Goal: Task Accomplishment & Management: Manage account settings

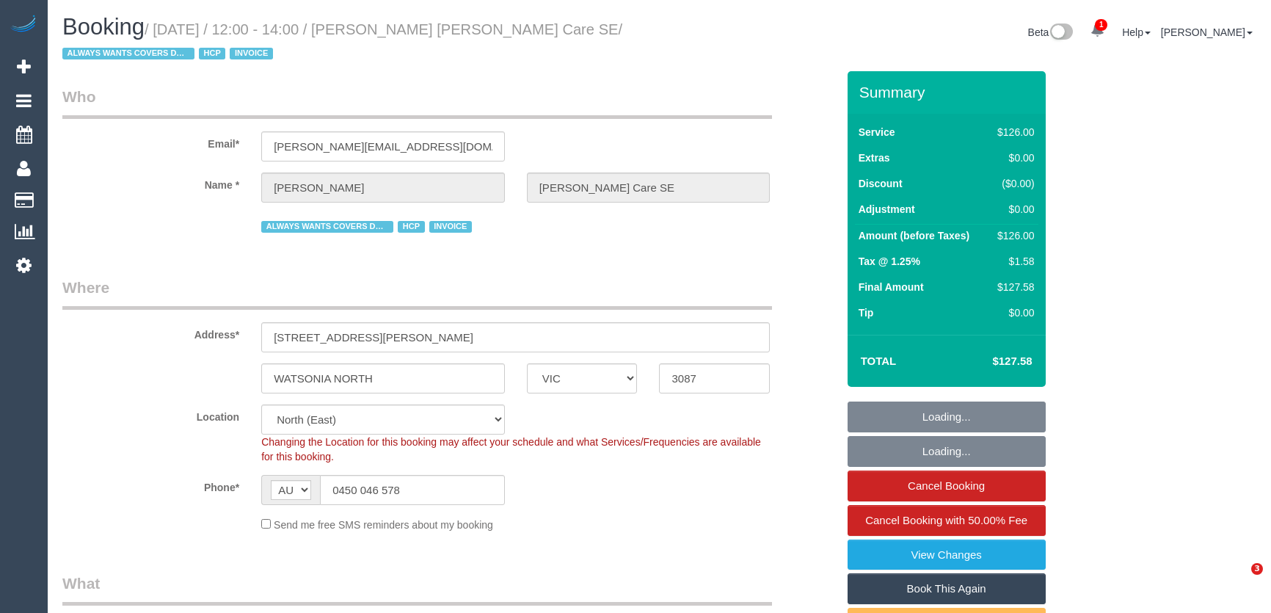
select select "VIC"
select select "120"
select select "number:28"
select select "number:14"
select select "number:19"
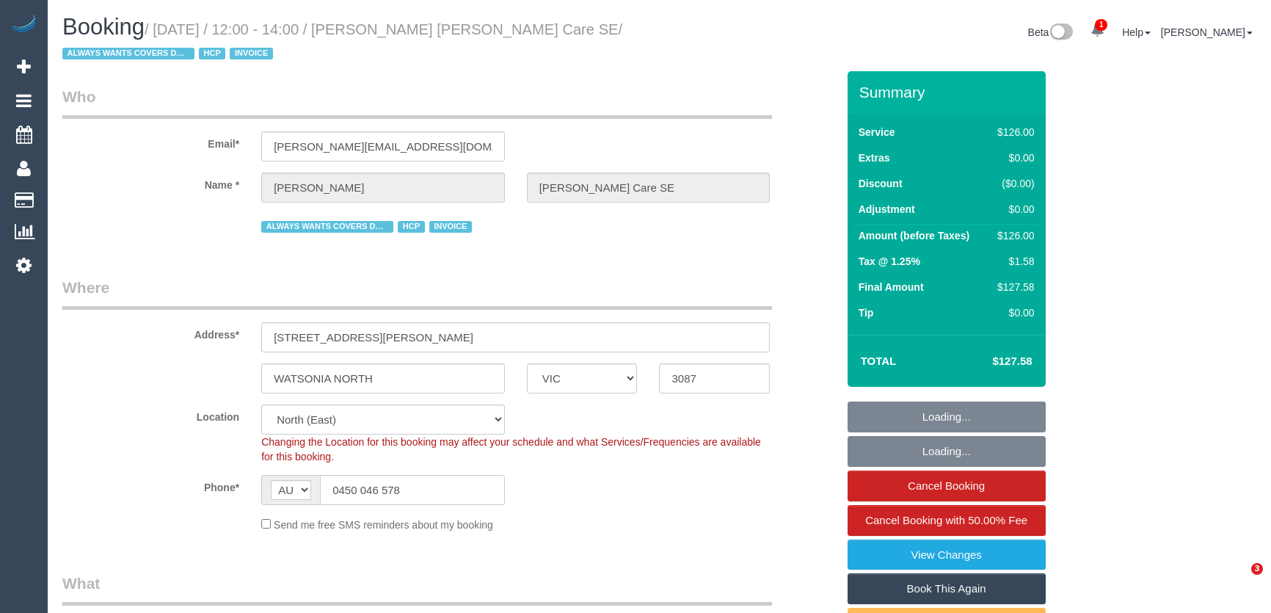
select select "number:36"
select select "number:34"
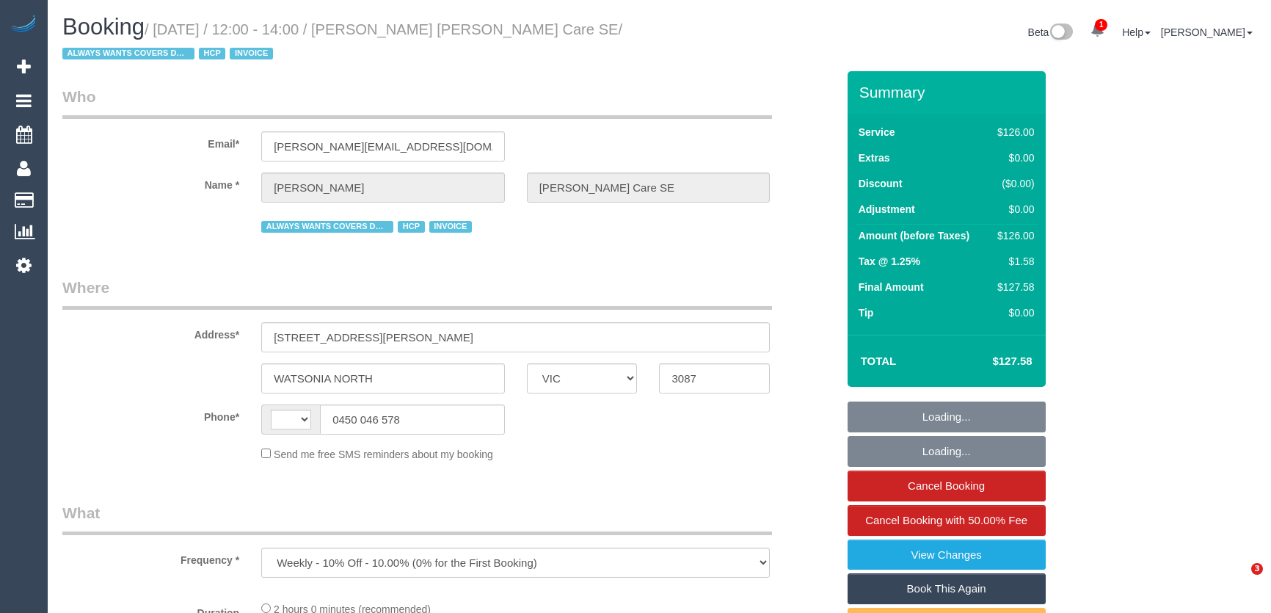
select select "VIC"
select select "number:28"
select select "number:14"
select select "number:19"
select select "number:36"
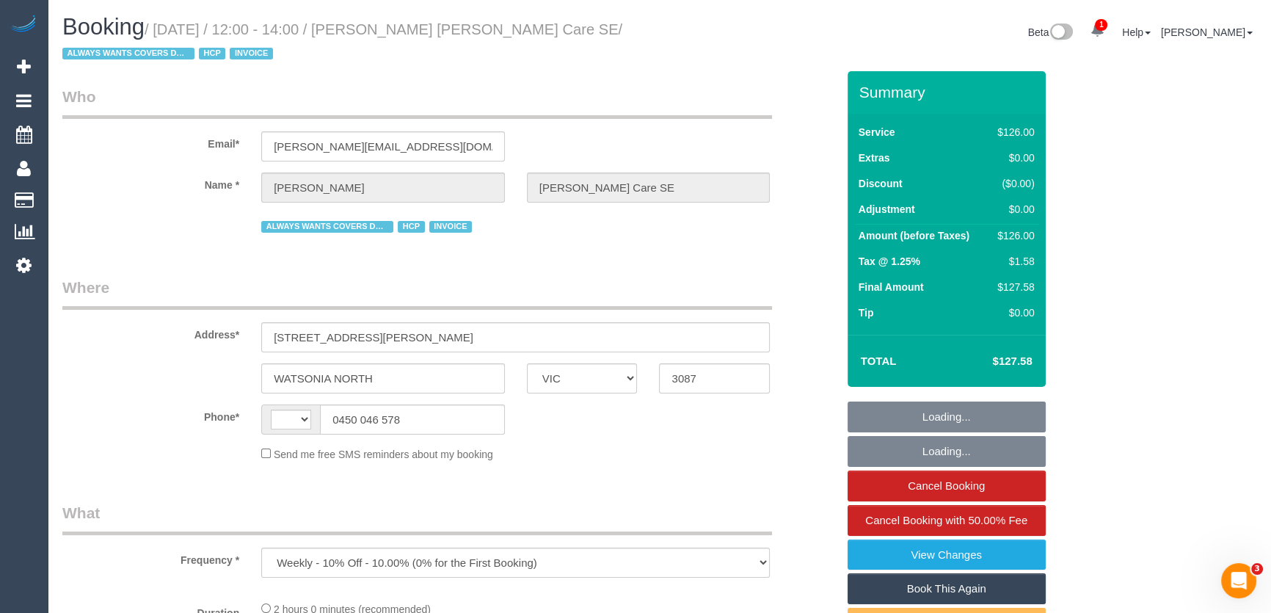
select select "number:34"
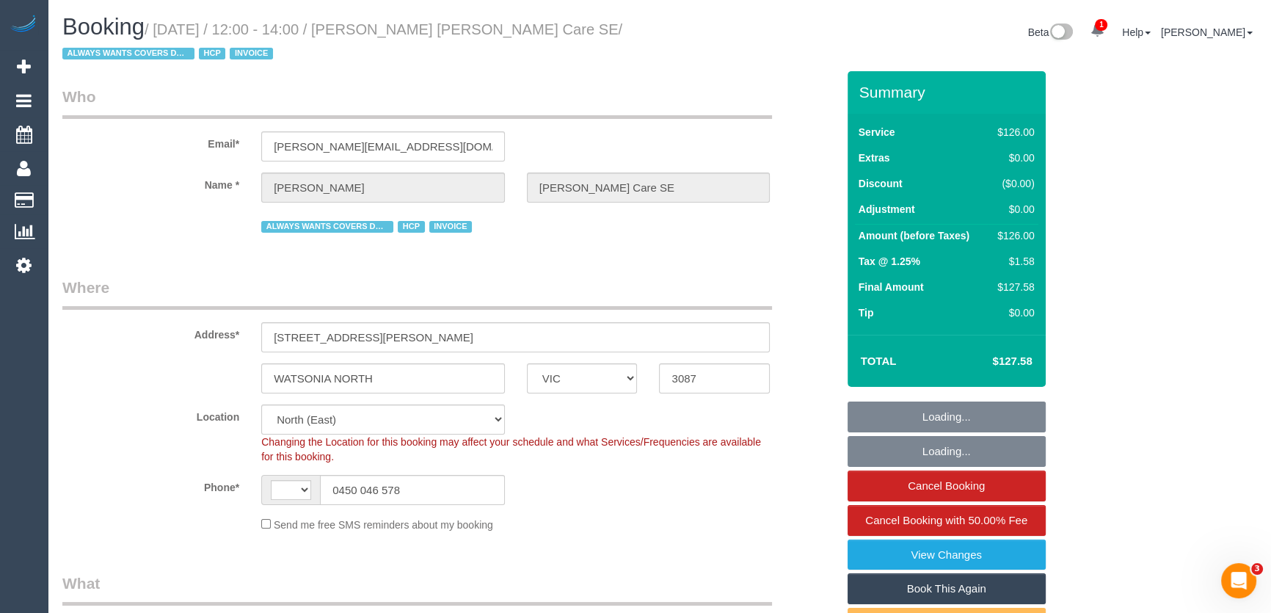
select select "object:714"
select select "string:AU"
select select "120"
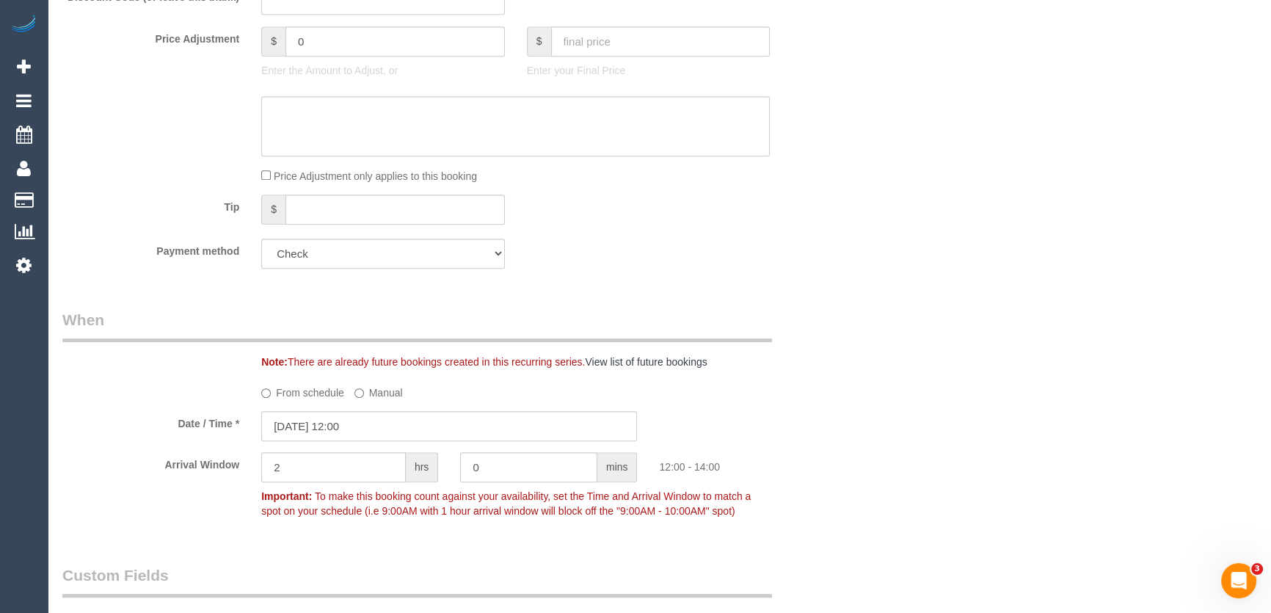
scroll to position [1067, 0]
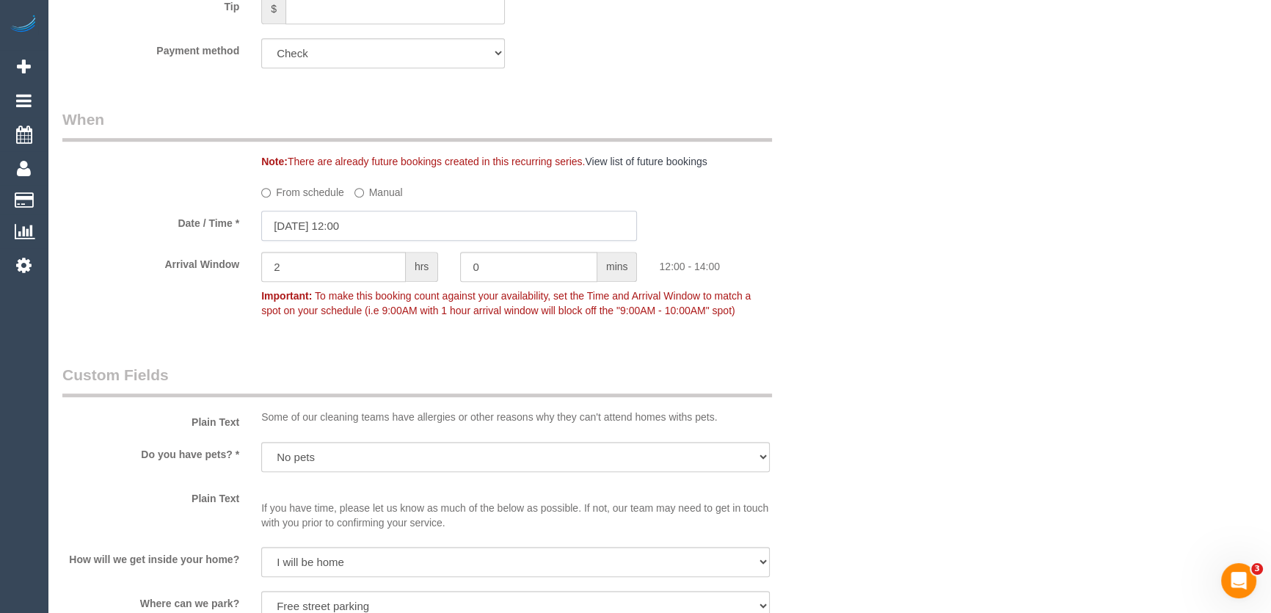
click at [381, 225] on input "08/09/2025 12:00" at bounding box center [449, 226] width 376 height 30
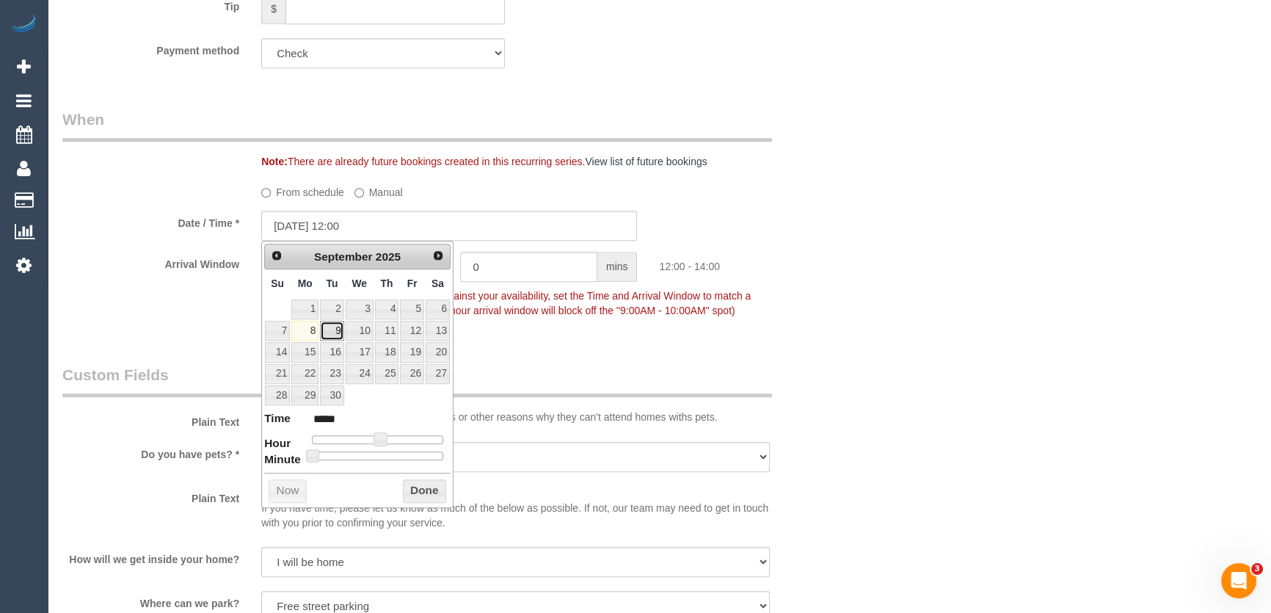
click at [335, 328] on link "9" at bounding box center [331, 331] width 23 height 20
type input "09/09/2025 12:00"
click at [606, 338] on div "Who Email* bernard@wakido.com Name * Bernard Jensen Hammond Care SE ALWAYS WANT…" at bounding box center [449, 466] width 796 height 2925
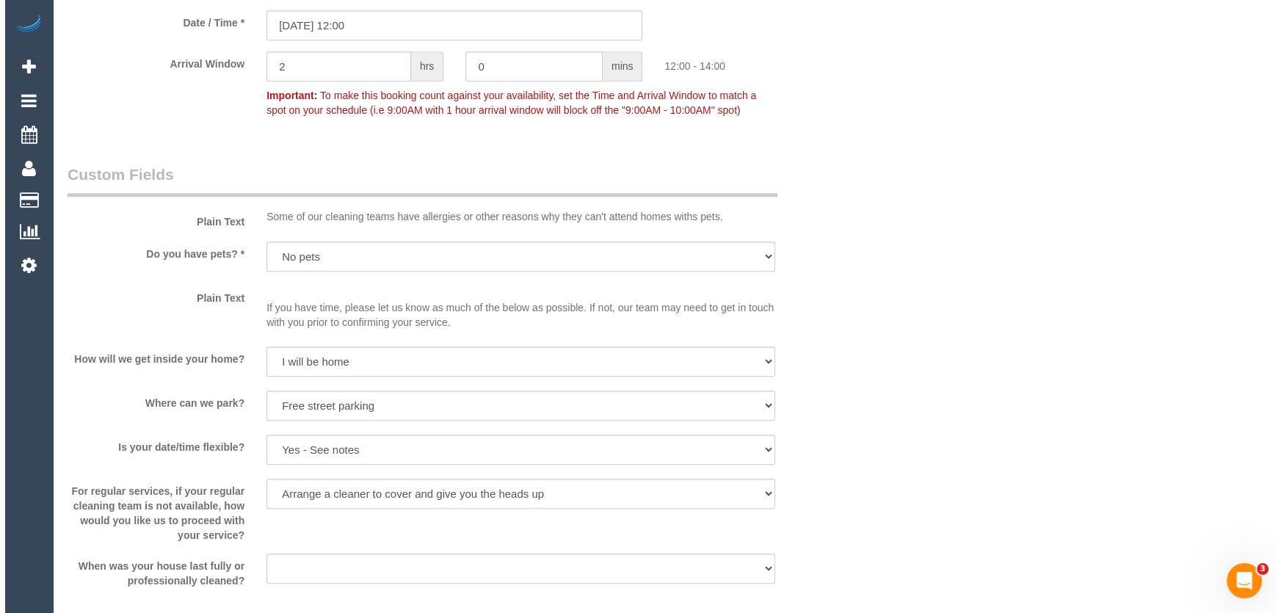
scroll to position [1667, 0]
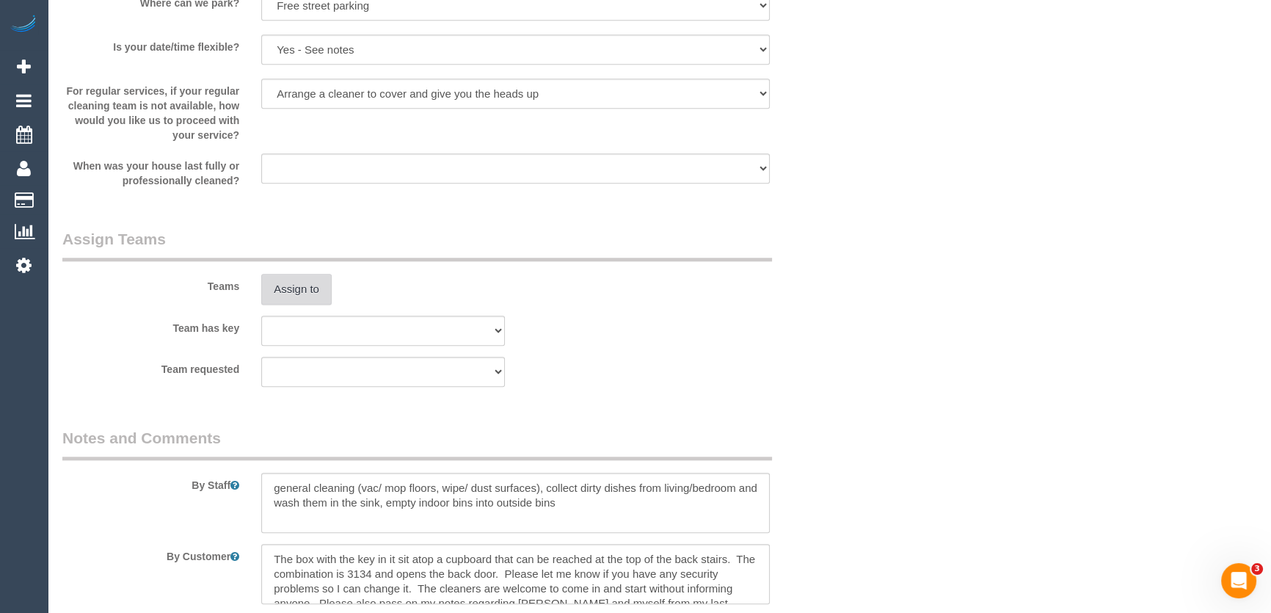
click at [295, 296] on button "Assign to" at bounding box center [296, 289] width 70 height 31
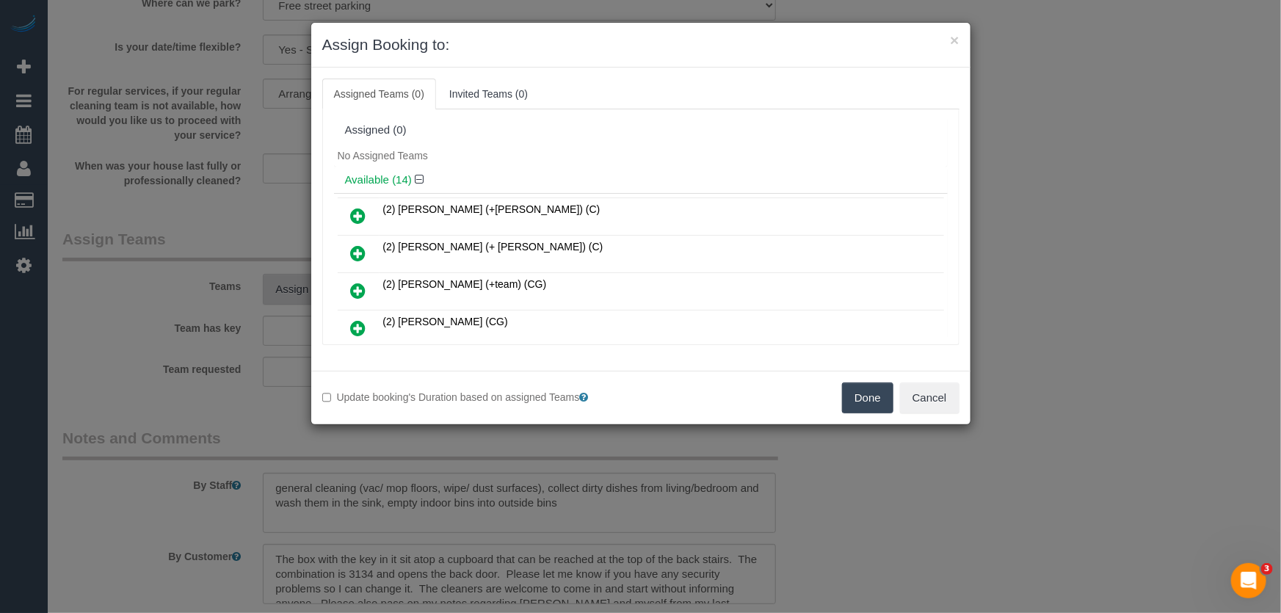
scroll to position [313, 0]
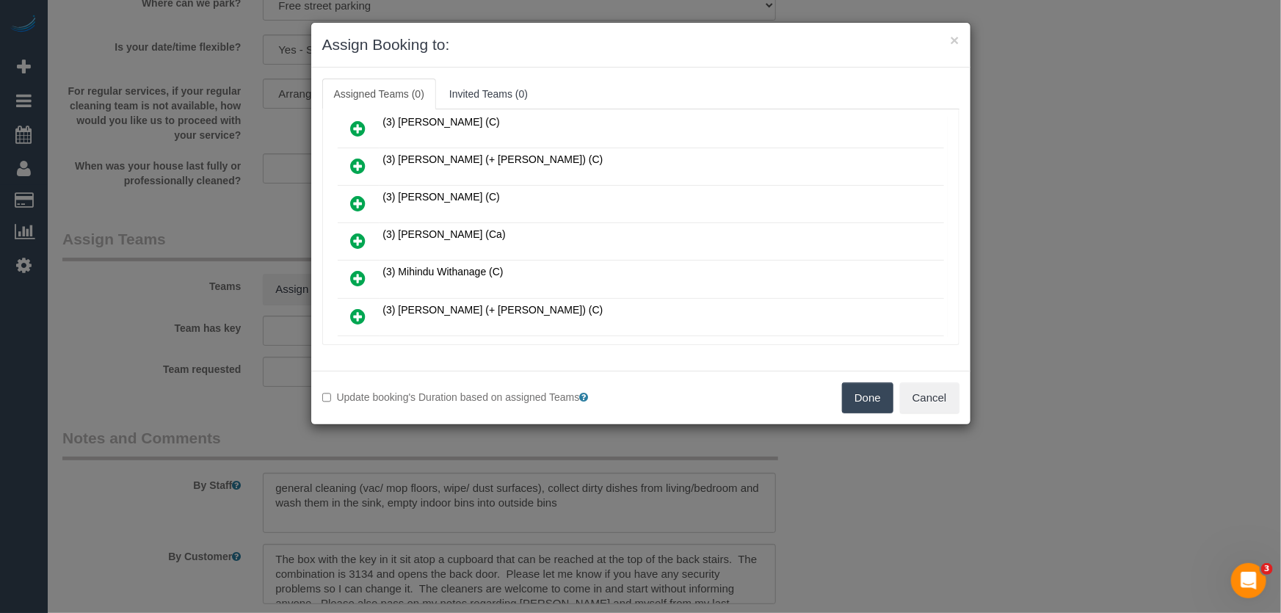
click at [358, 232] on icon at bounding box center [358, 241] width 15 height 18
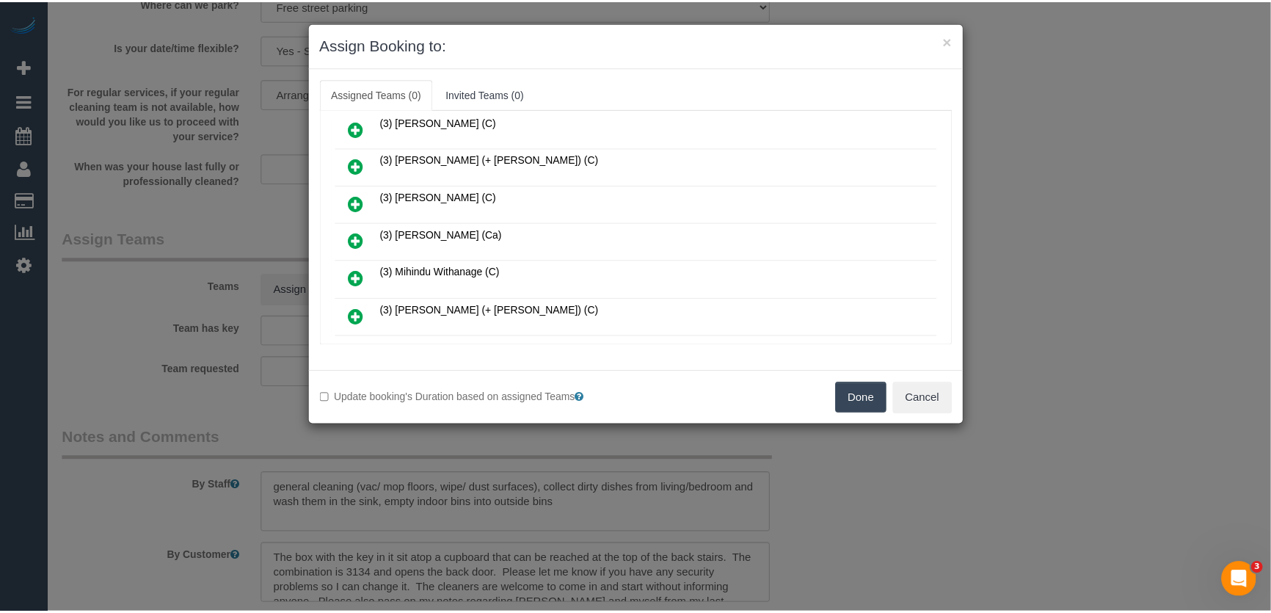
scroll to position [346, 0]
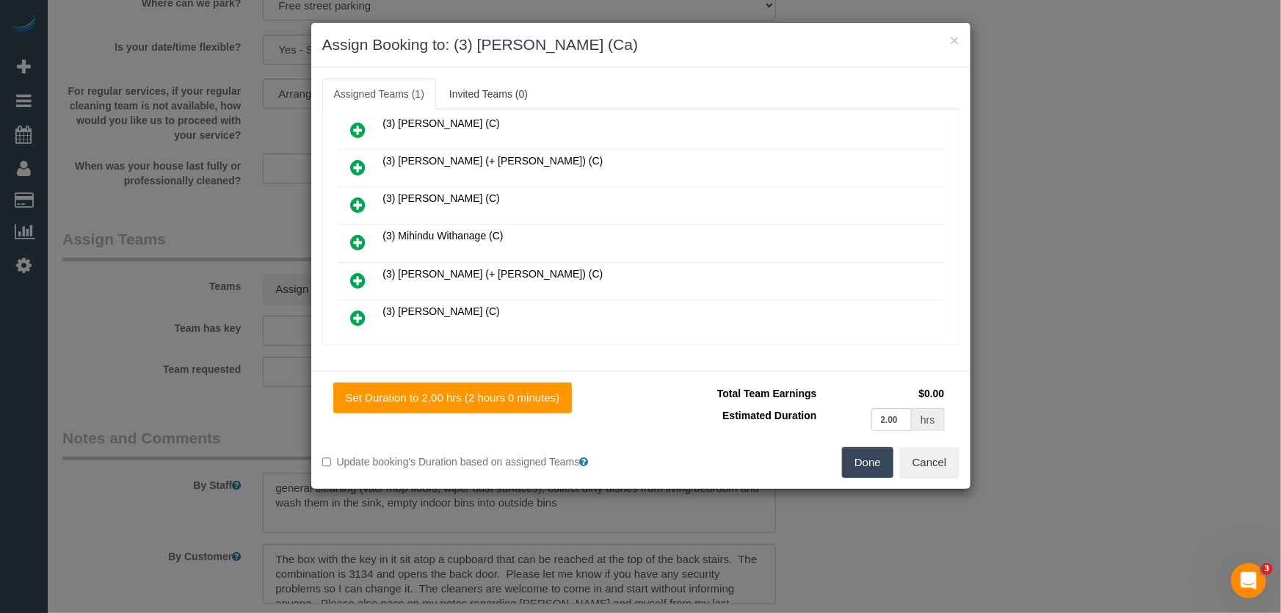
click at [857, 466] on button "Done" at bounding box center [867, 462] width 51 height 31
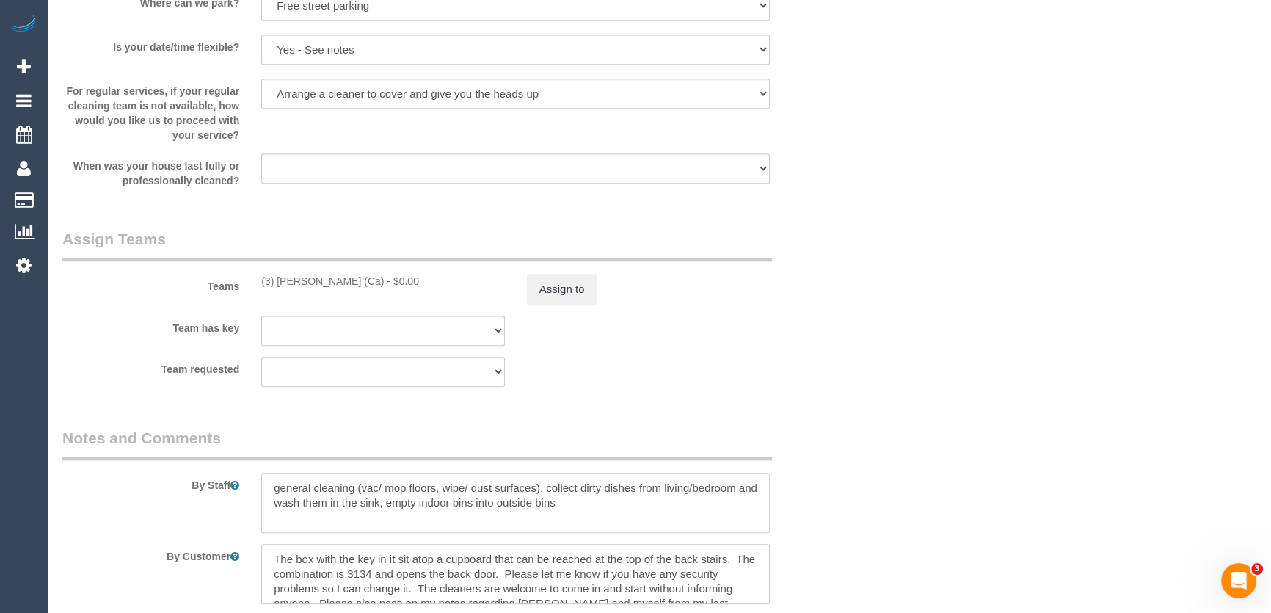
click at [269, 480] on textarea at bounding box center [515, 503] width 509 height 60
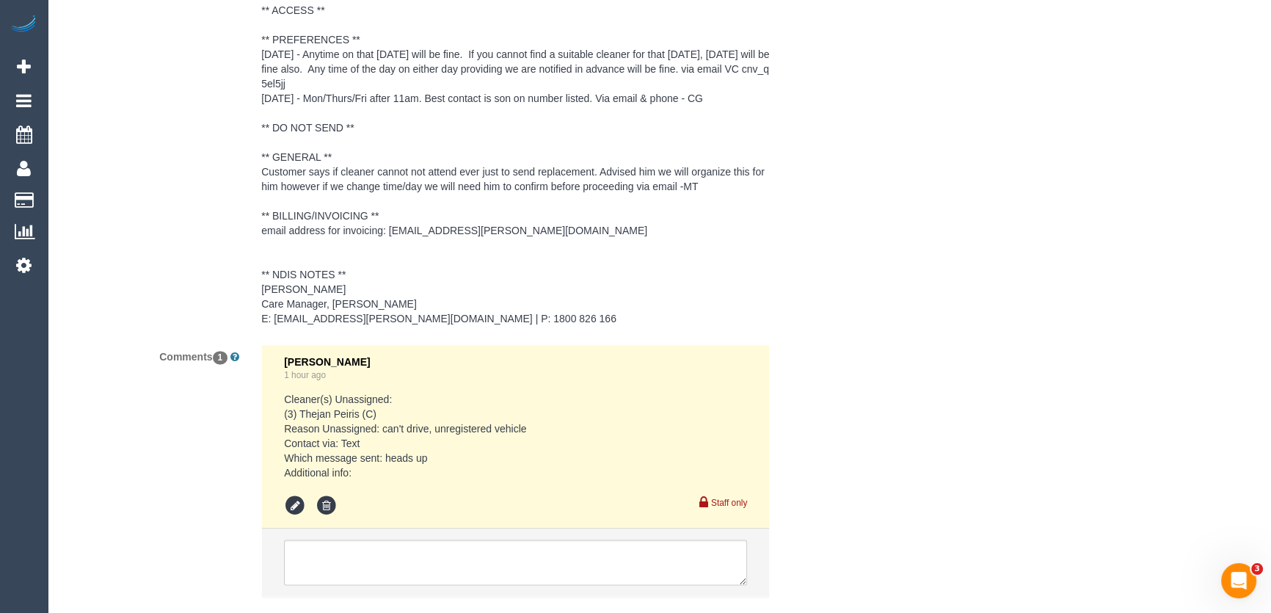
scroll to position [2431, 0]
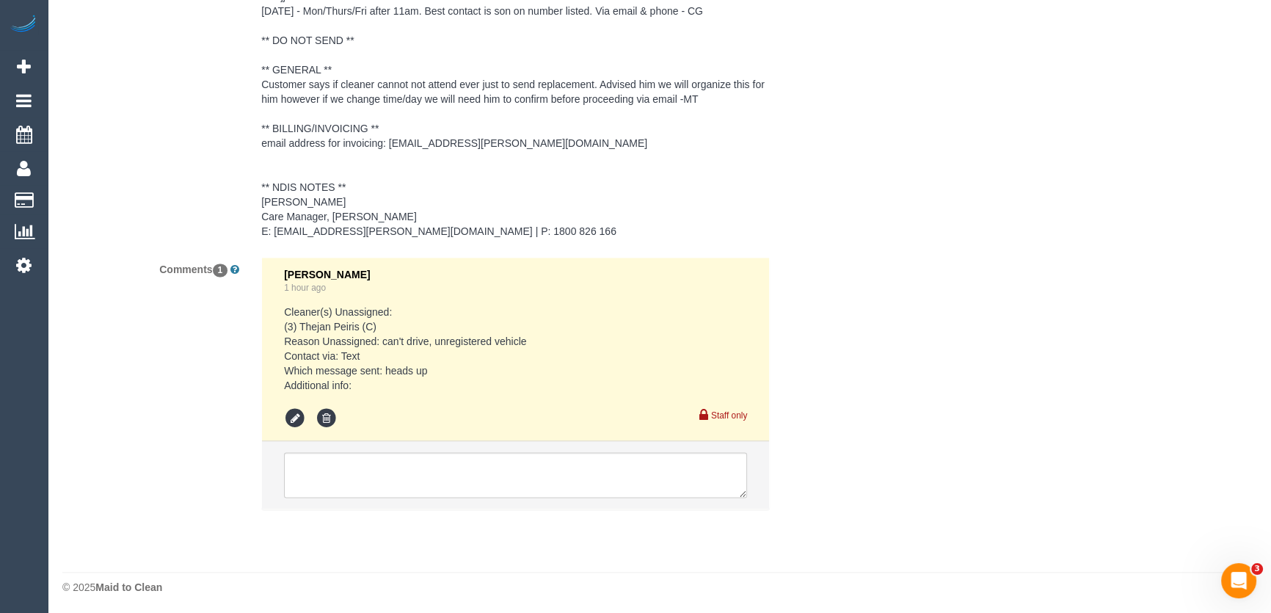
type textarea "*cover* general cleaning (vac/ mop floors, wipe/ dust surfaces), collect dirty …"
click at [390, 476] on textarea at bounding box center [515, 474] width 463 height 45
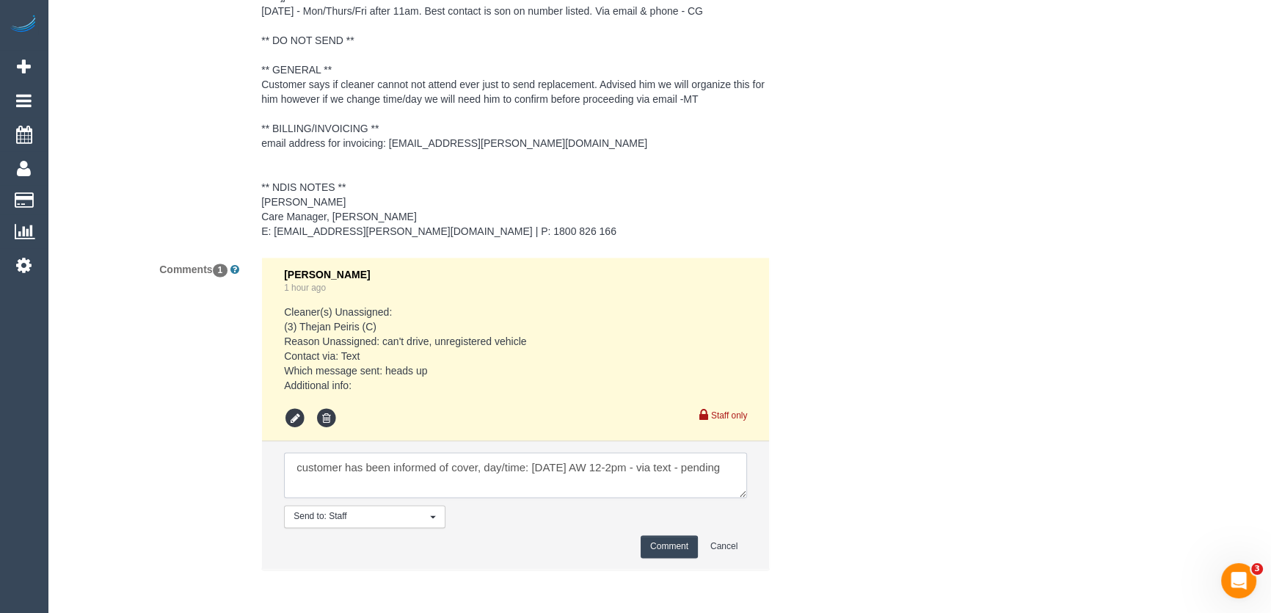
type textarea "customer has been informed of cover, day/time: Tuesday 9/9 AW 12-2pm - via text…"
click at [663, 545] on button "Comment" at bounding box center [669, 546] width 57 height 23
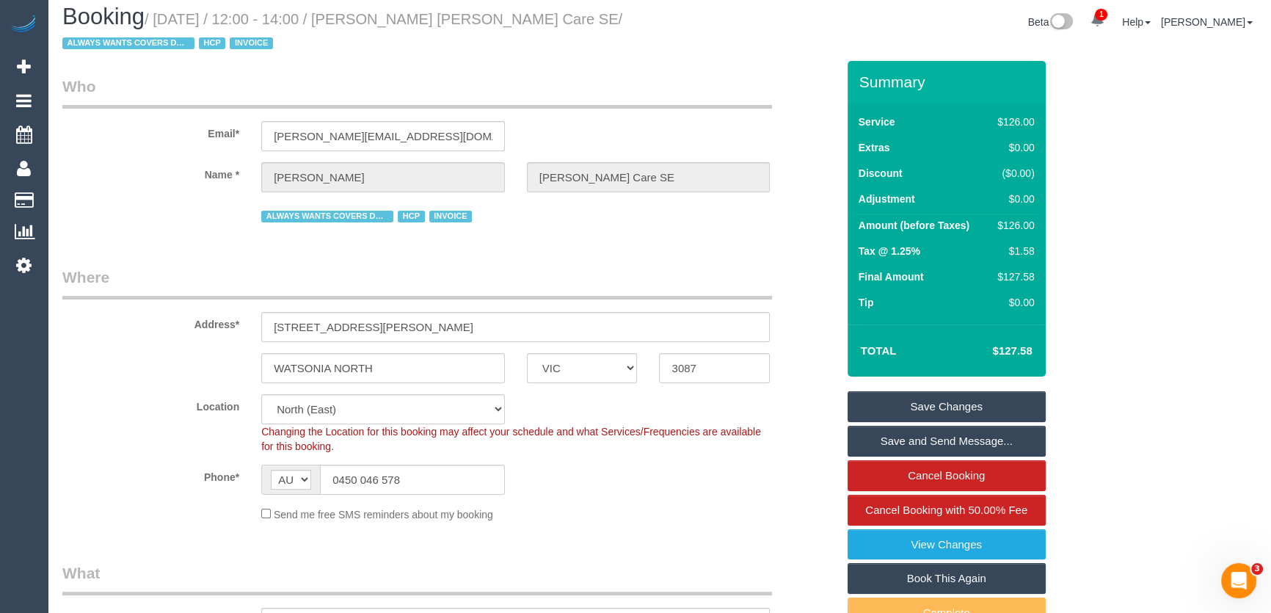
scroll to position [0, 0]
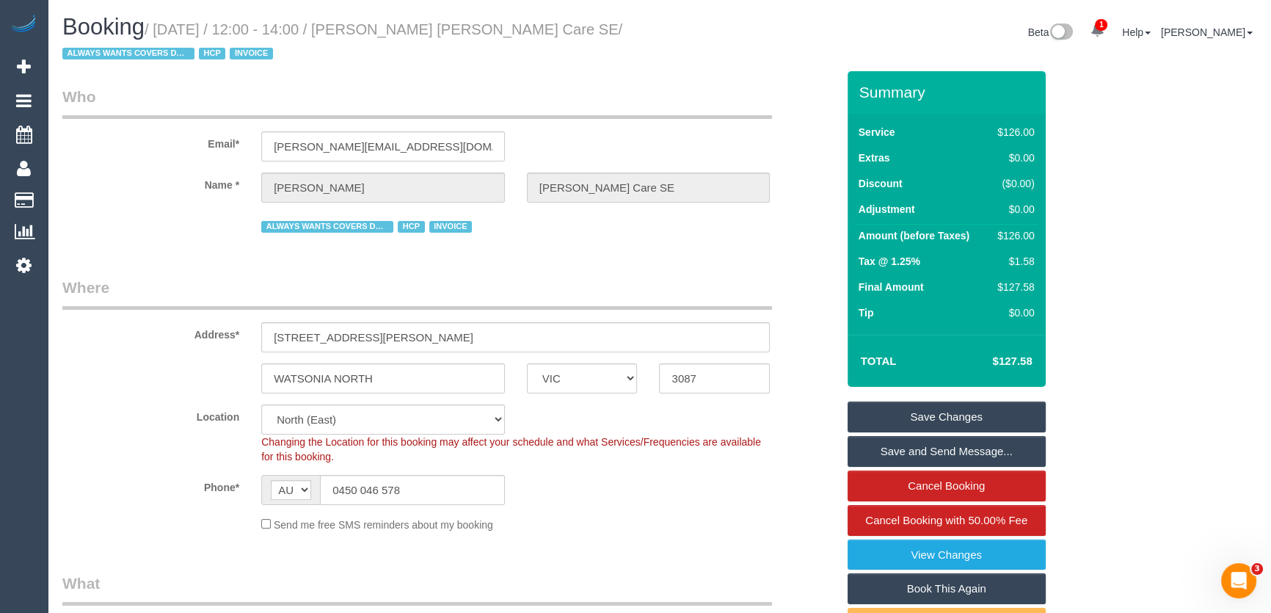
click at [429, 26] on small "/ September 08, 2025 / 12:00 - 14:00 / Bernard Jensen Hammond Care SE / ALWAYS …" at bounding box center [342, 41] width 560 height 41
copy small "Bernard Jensen Hammond Care SE"
click at [420, 499] on input "0450 046 578" at bounding box center [412, 490] width 185 height 30
click at [420, 498] on input "0450 046 578" at bounding box center [412, 490] width 185 height 30
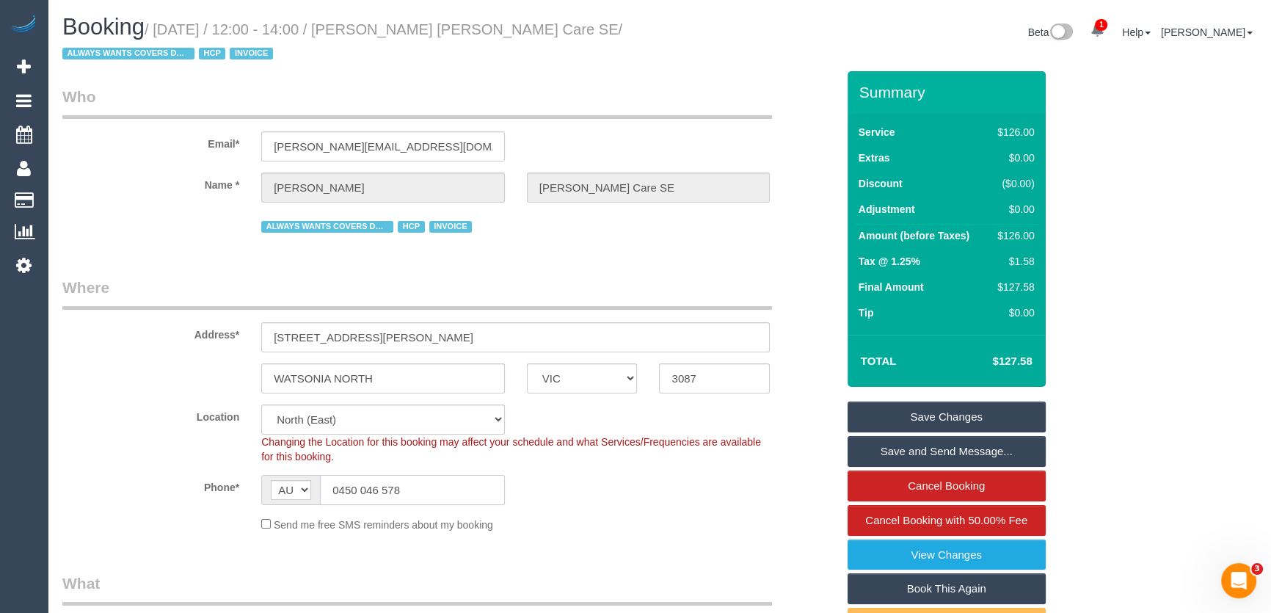
click at [421, 498] on input "0450 046 578" at bounding box center [412, 490] width 185 height 30
drag, startPoint x: 914, startPoint y: 418, endPoint x: 923, endPoint y: 416, distance: 9.8
click at [914, 418] on link "Save Changes" at bounding box center [947, 416] width 198 height 31
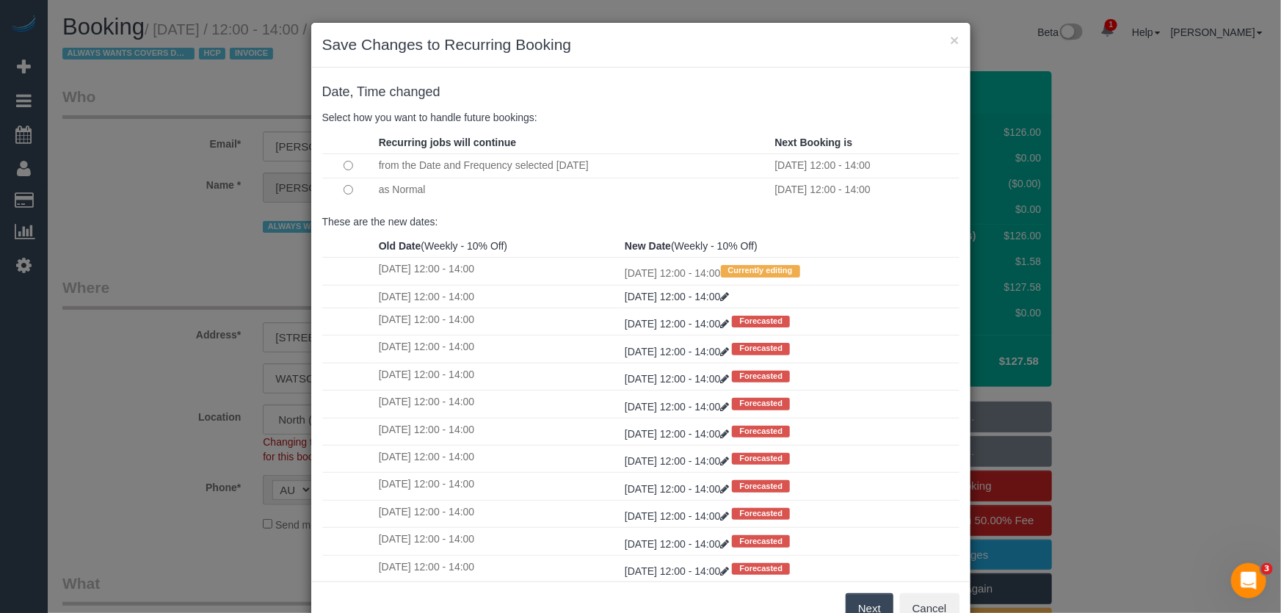
click at [851, 603] on button "Next" at bounding box center [869, 608] width 48 height 31
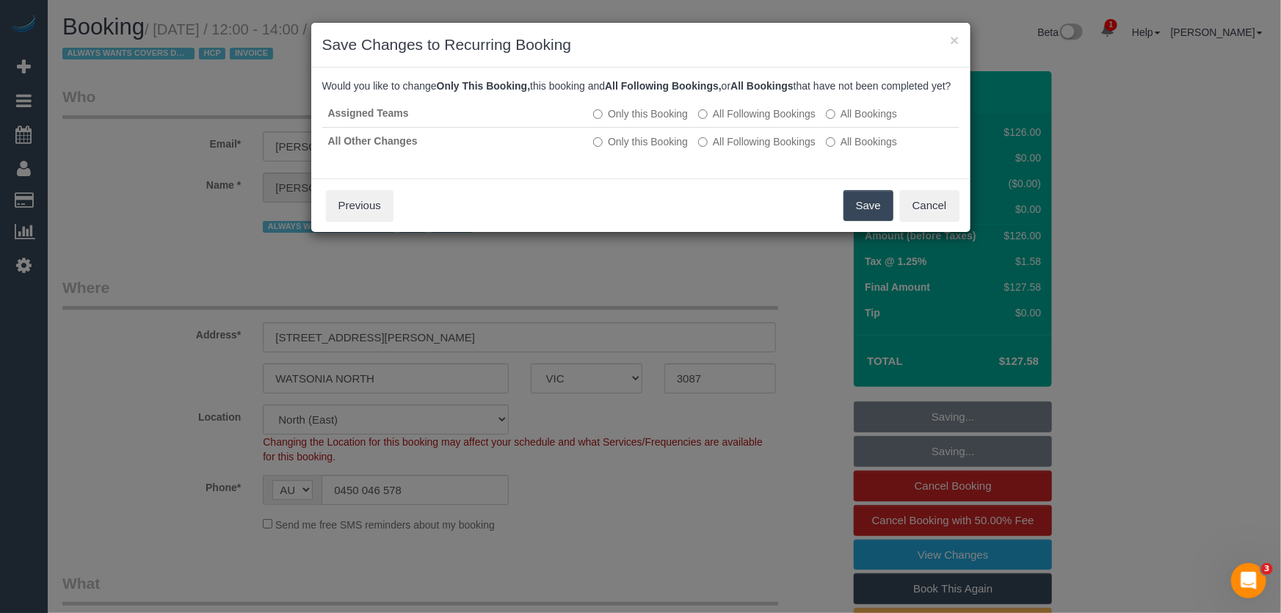
click at [854, 221] on button "Save" at bounding box center [868, 205] width 50 height 31
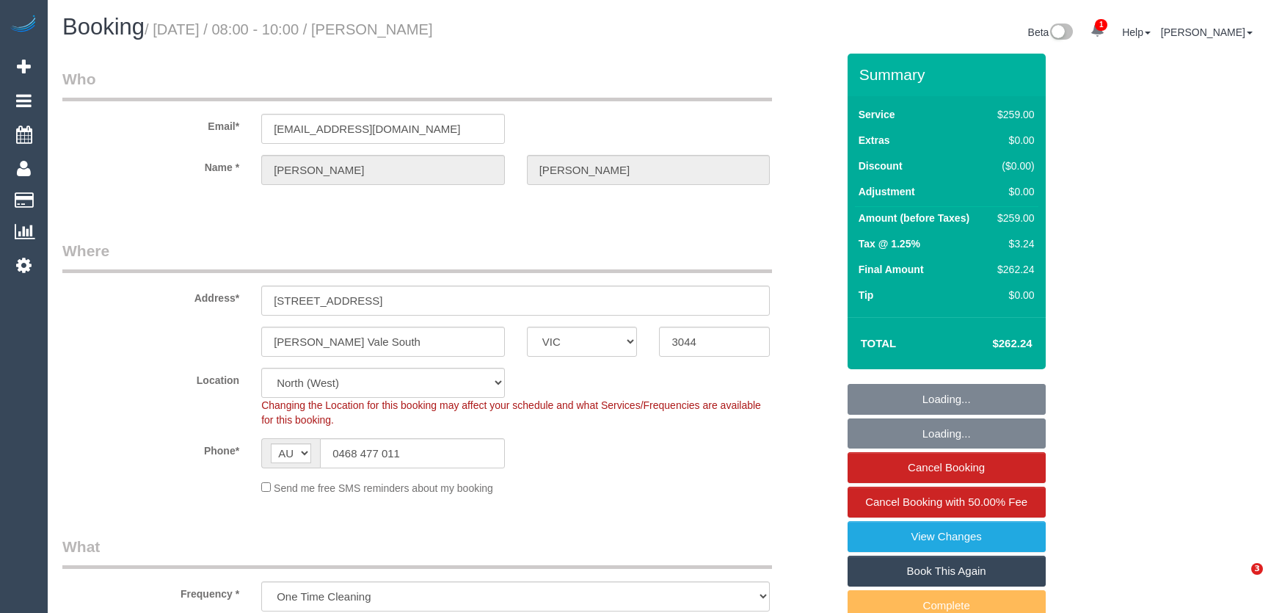
select select "VIC"
select select "string:stripe-pm_1RskIY2GScqysDRVUR4b86Mt"
select select "number:29"
select select "number:14"
select select "number:19"
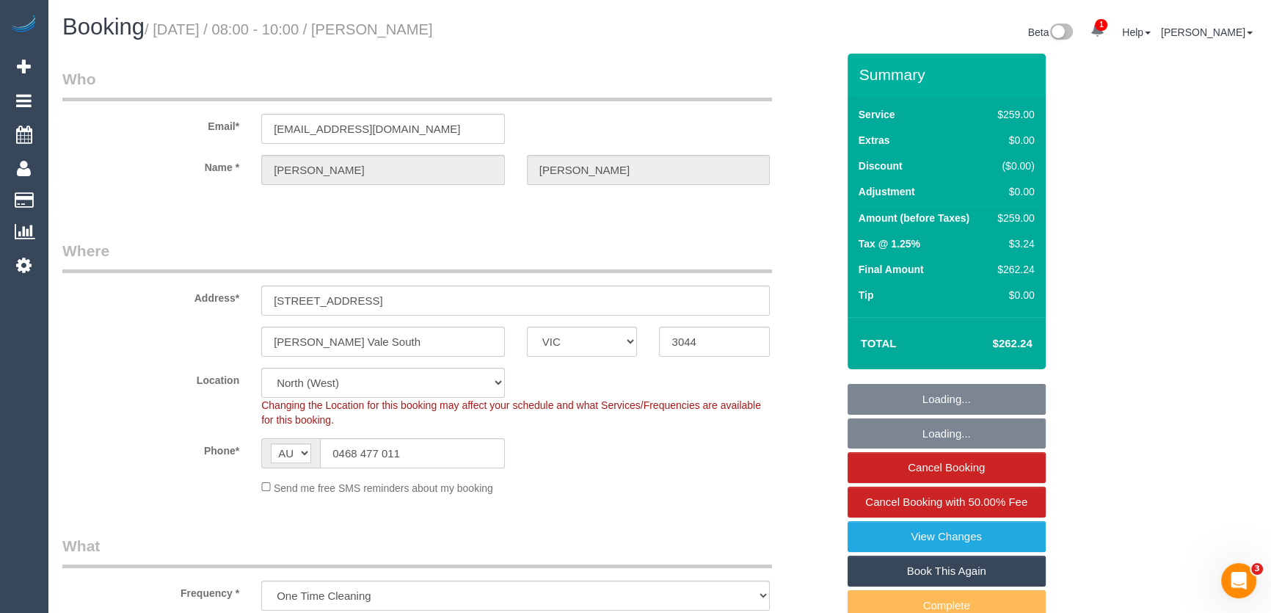
select select "number:36"
select select "number:34"
select select "number:12"
select select "object:843"
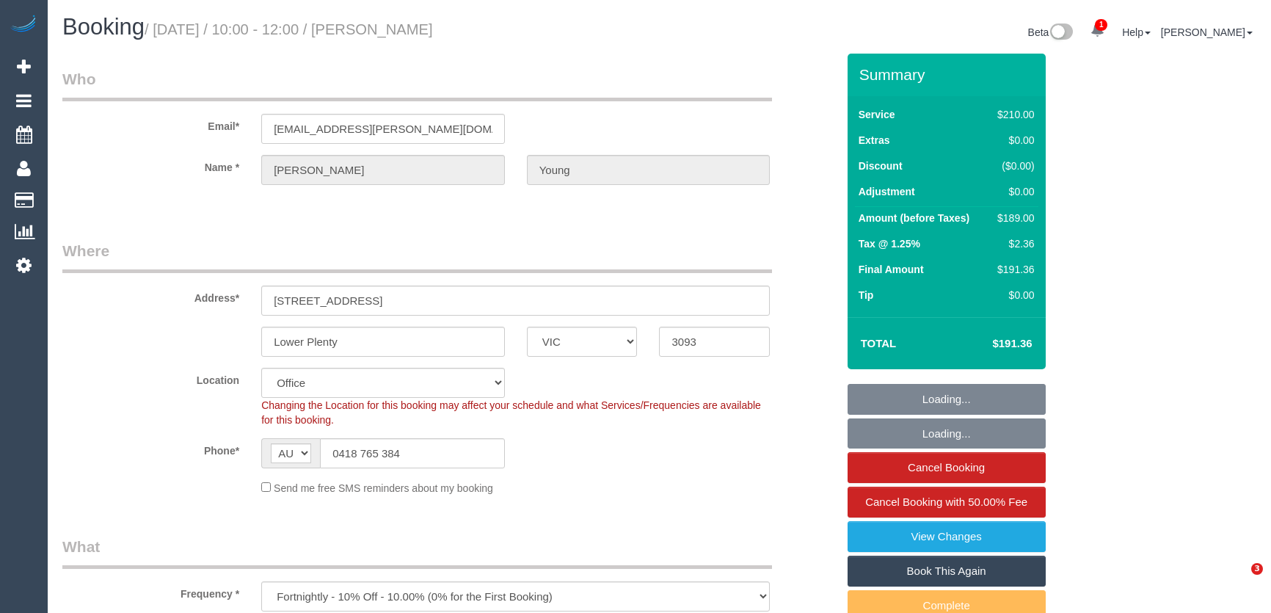
select select "VIC"
select select "180"
select select "number:28"
select select "number:14"
select select "number:18"
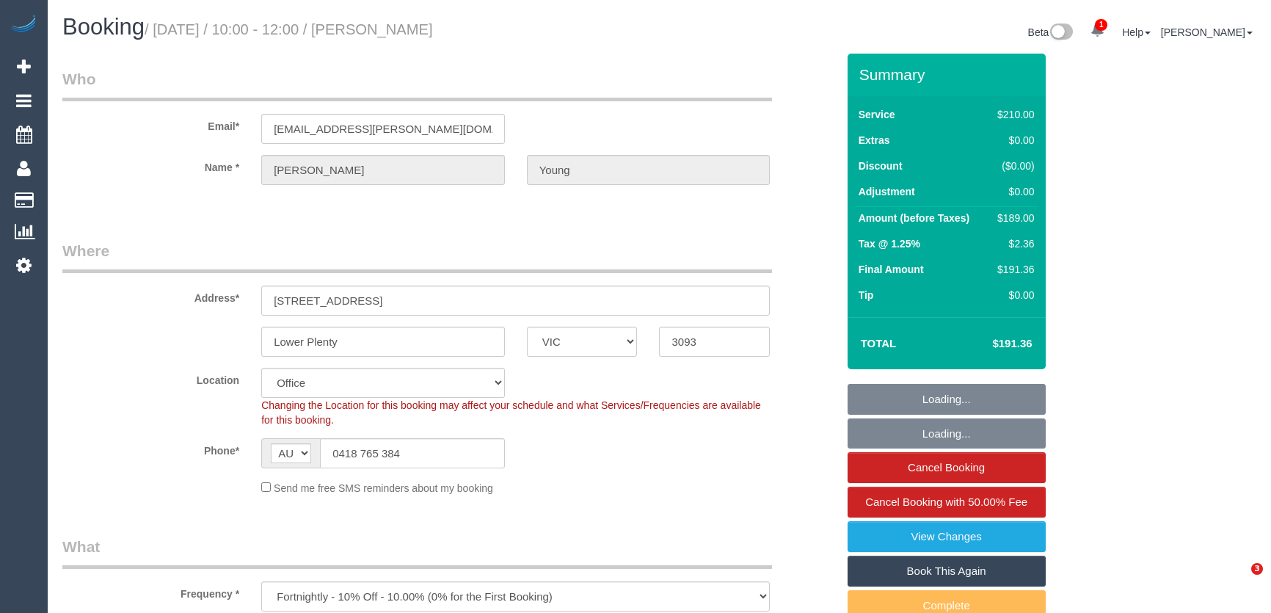
select select "number:22"
select select "number:34"
select select "number:12"
select select "VIC"
select select "180"
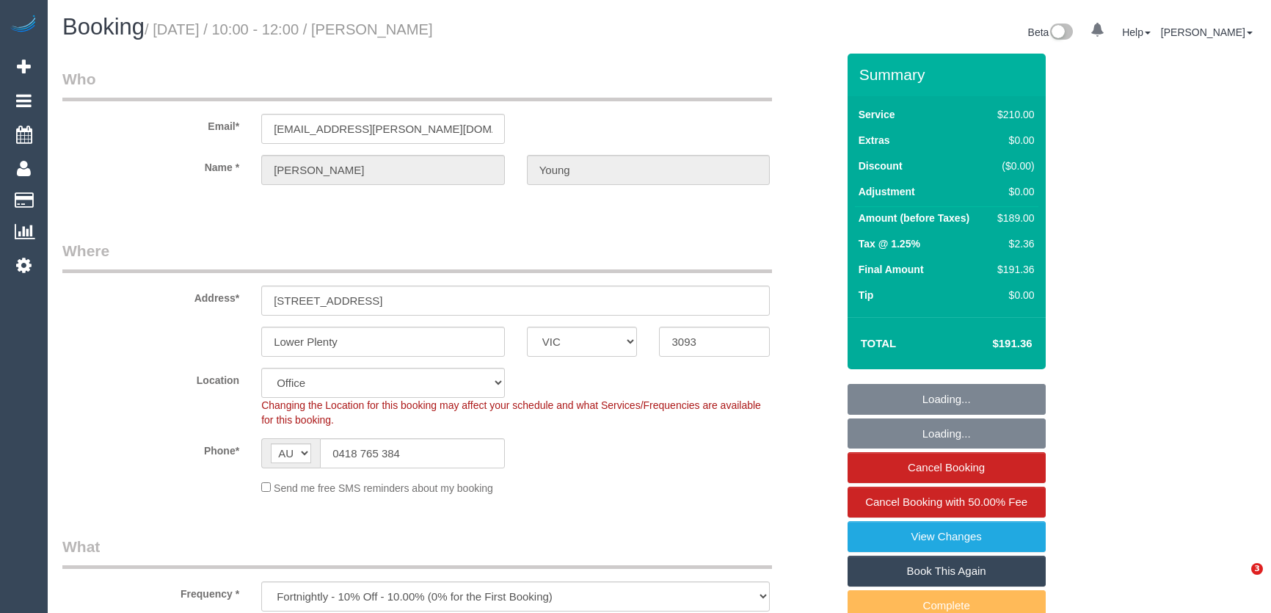
select select "number:28"
select select "number:14"
select select "number:18"
select select "number:22"
select select "number:34"
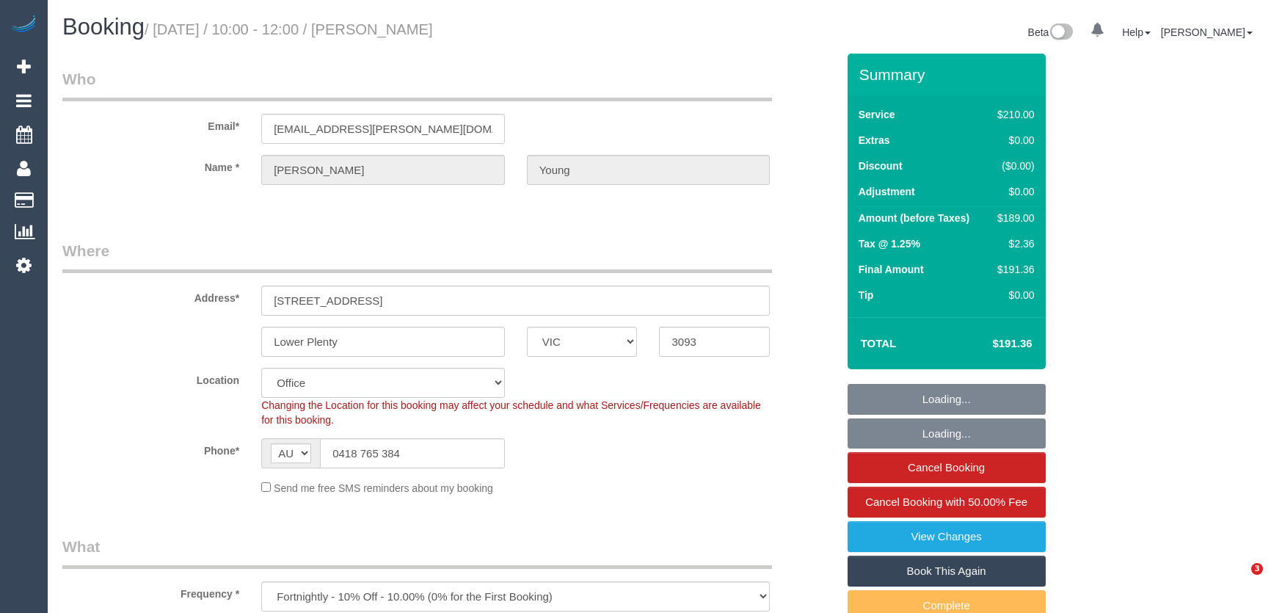
select select "number:12"
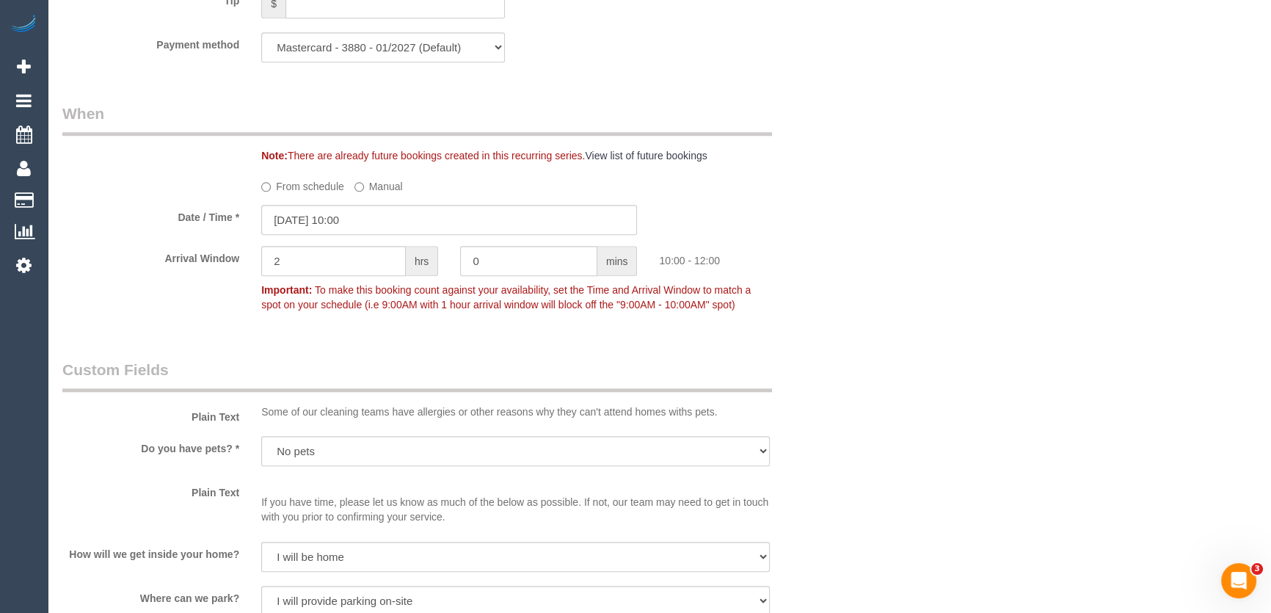
scroll to position [1601, 0]
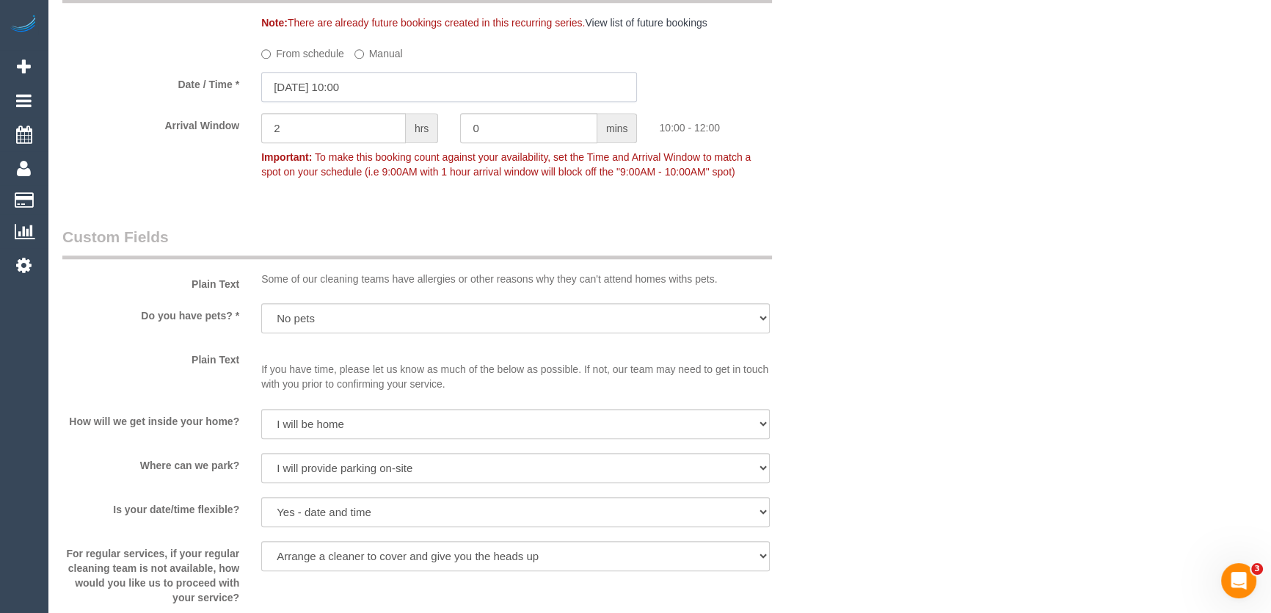
click at [378, 92] on input "08/09/2025 10:00" at bounding box center [449, 87] width 376 height 30
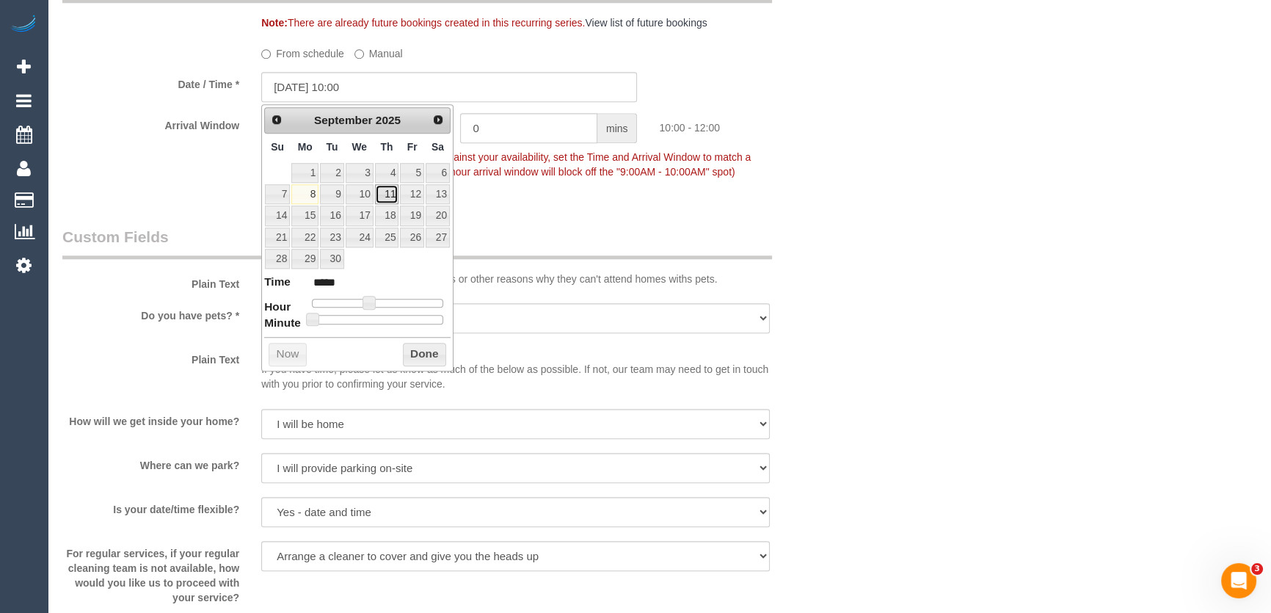
click at [387, 194] on link "11" at bounding box center [387, 194] width 24 height 20
click at [365, 302] on span at bounding box center [369, 302] width 13 height 13
drag, startPoint x: 365, startPoint y: 302, endPoint x: 523, endPoint y: 243, distance: 169.3
click at [364, 302] on span at bounding box center [369, 302] width 13 height 13
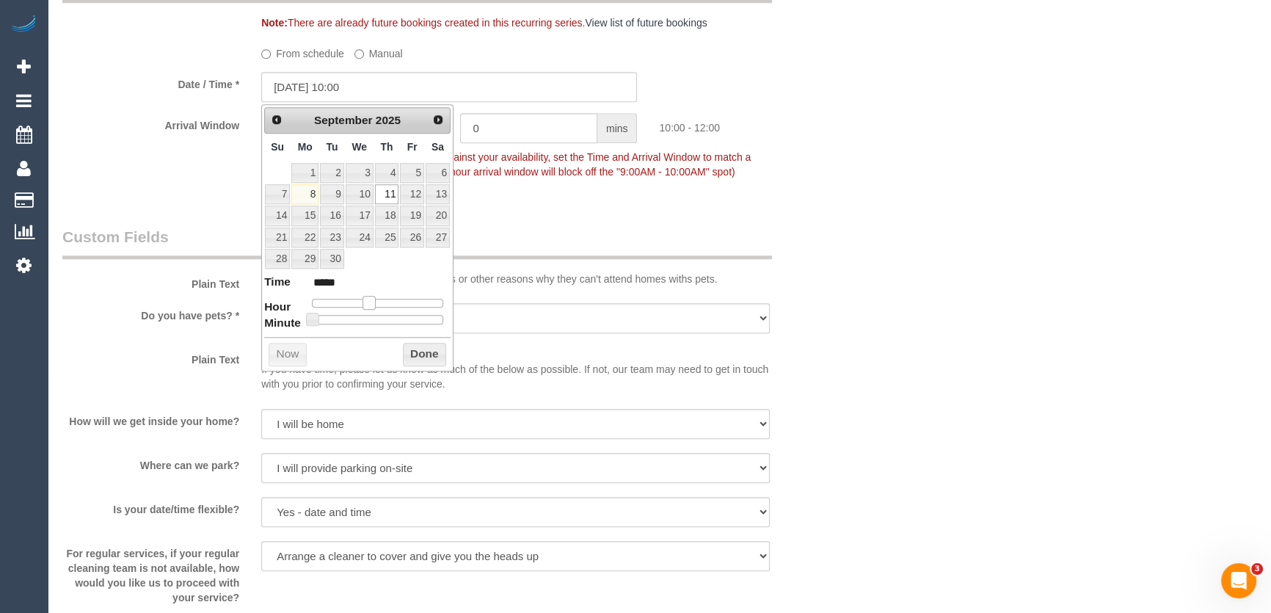
click at [363, 302] on span at bounding box center [369, 302] width 13 height 13
click at [363, 299] on span at bounding box center [369, 302] width 13 height 13
click at [354, 300] on div at bounding box center [377, 303] width 131 height 9
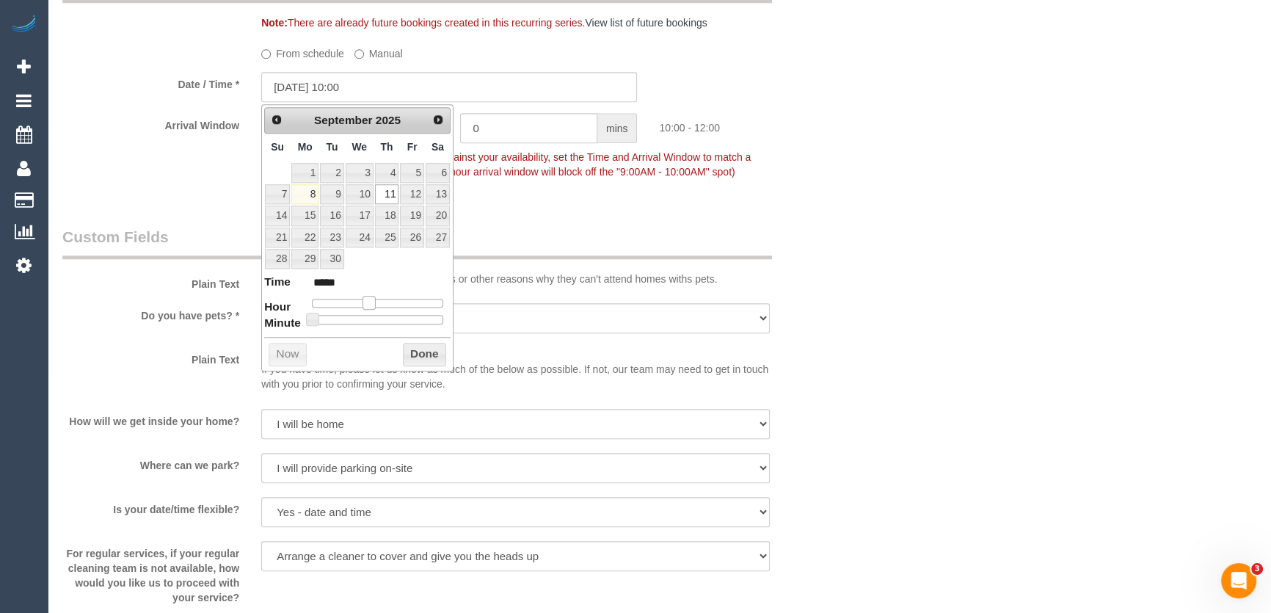
click at [354, 300] on div at bounding box center [377, 303] width 131 height 9
click at [363, 299] on span at bounding box center [369, 302] width 13 height 13
type input "11/09/2025 07:00"
type input "*****"
click at [630, 235] on legend "Custom Fields" at bounding box center [417, 242] width 710 height 33
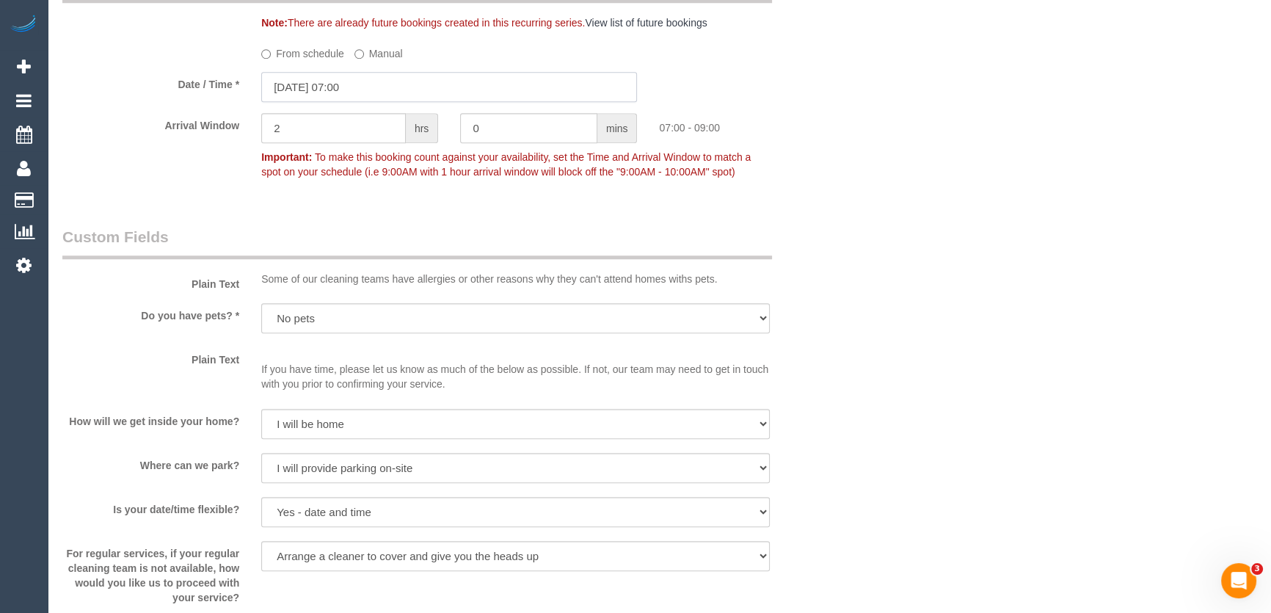
click at [401, 95] on input "11/09/2025 07:00" at bounding box center [449, 87] width 376 height 30
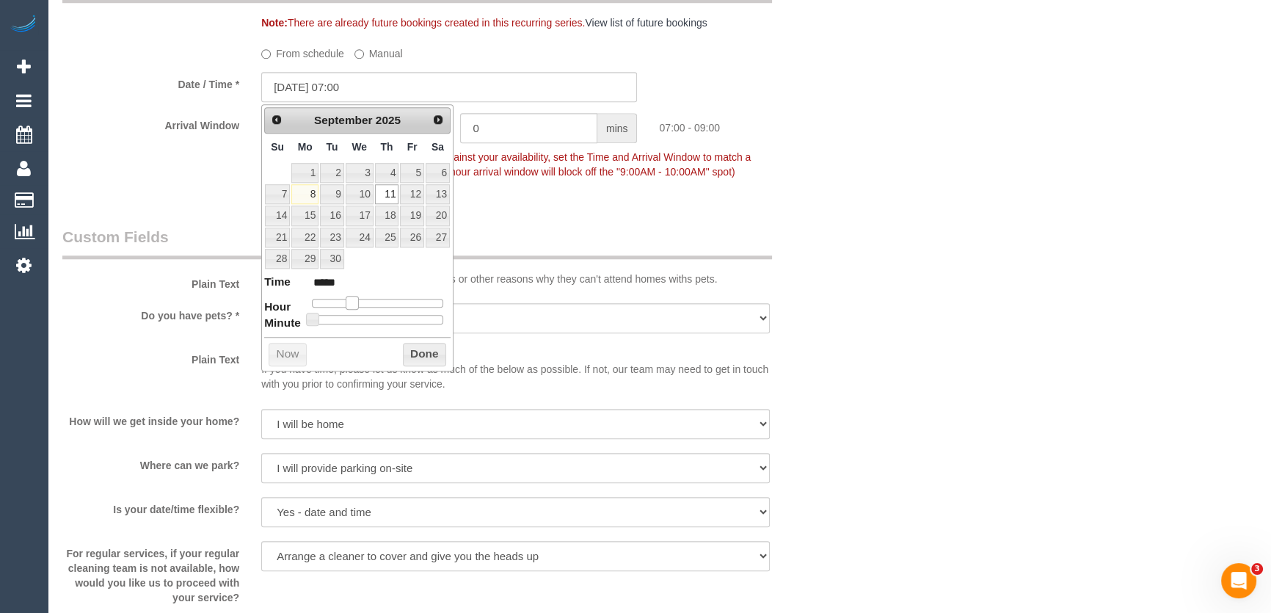
type input "11/09/2025 08:00"
type input "*****"
type input "11/09/2025 09:00"
type input "*****"
drag, startPoint x: 352, startPoint y: 299, endPoint x: 364, endPoint y: 299, distance: 11.7
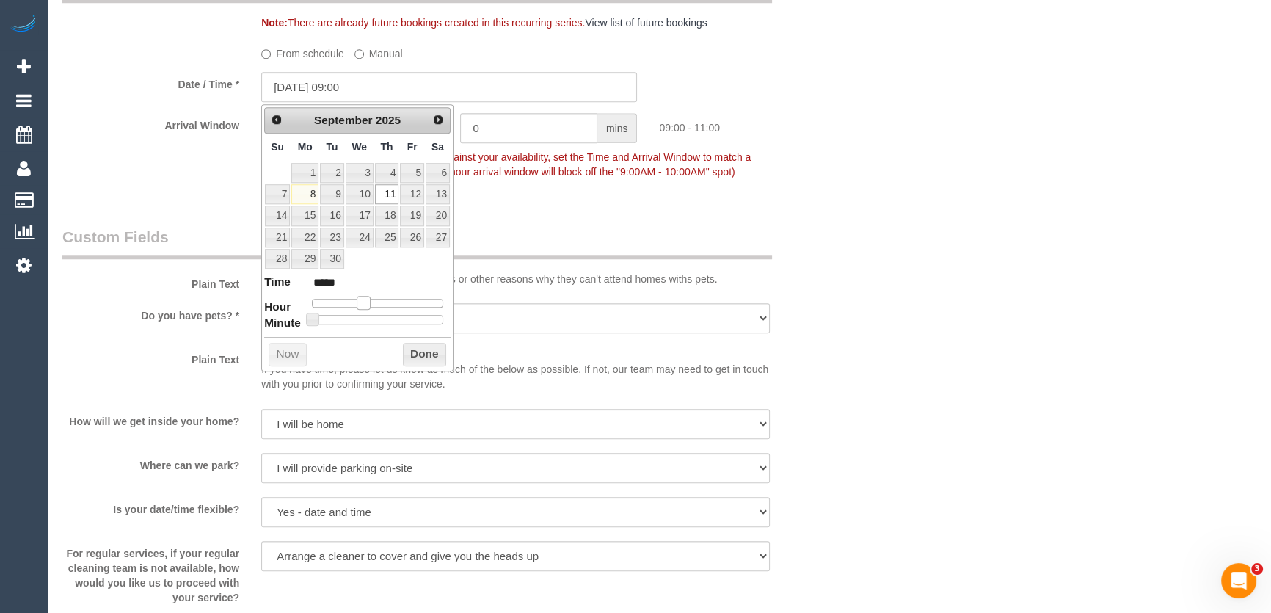
click at [364, 299] on span at bounding box center [363, 302] width 13 height 13
click at [550, 197] on fieldset "When Note: There are already future bookings created in this recurring series. …" at bounding box center [449, 83] width 774 height 227
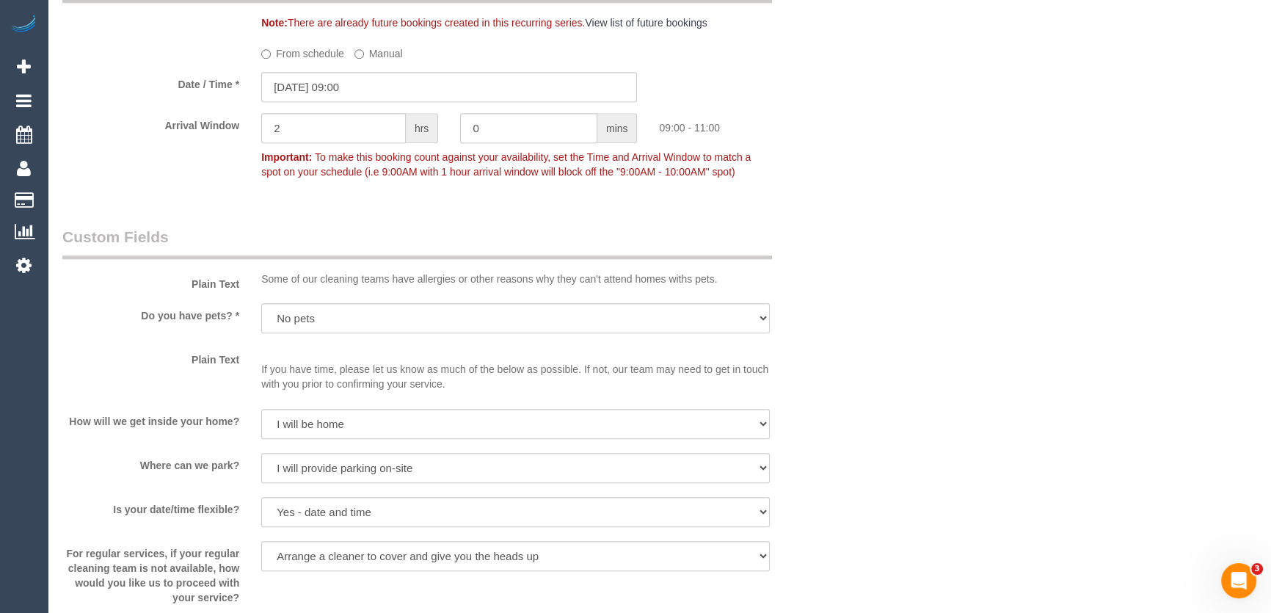
click at [301, 285] on p "Some of our cleaning teams have allergies or other reasons why they can't atten…" at bounding box center [515, 279] width 509 height 15
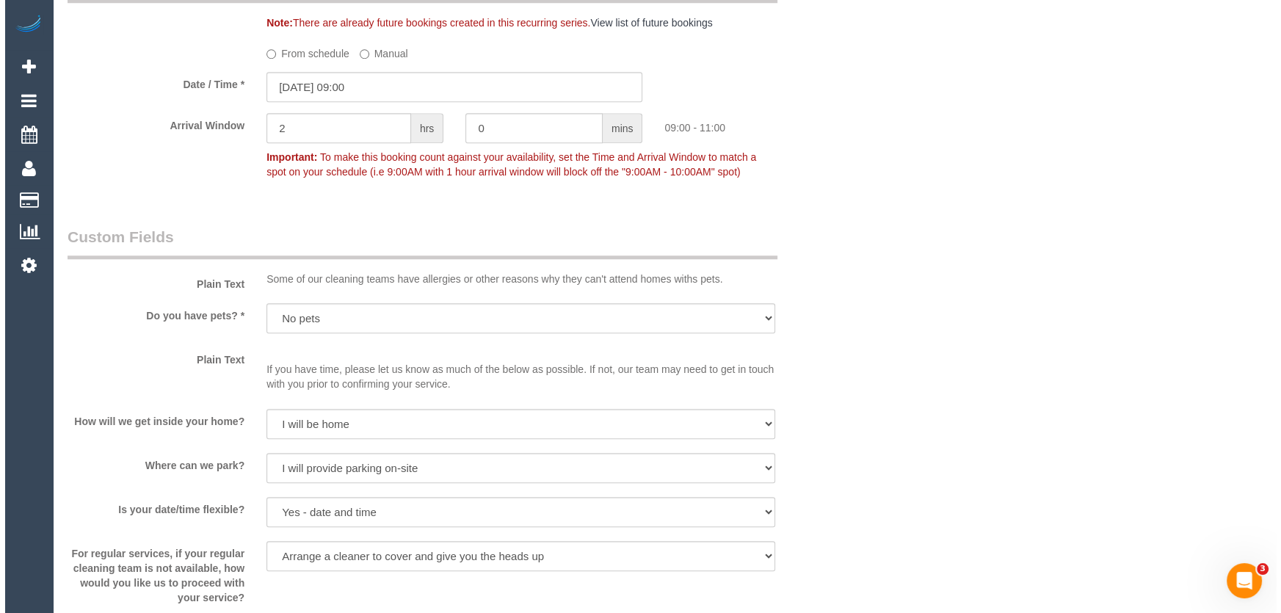
scroll to position [2068, 0]
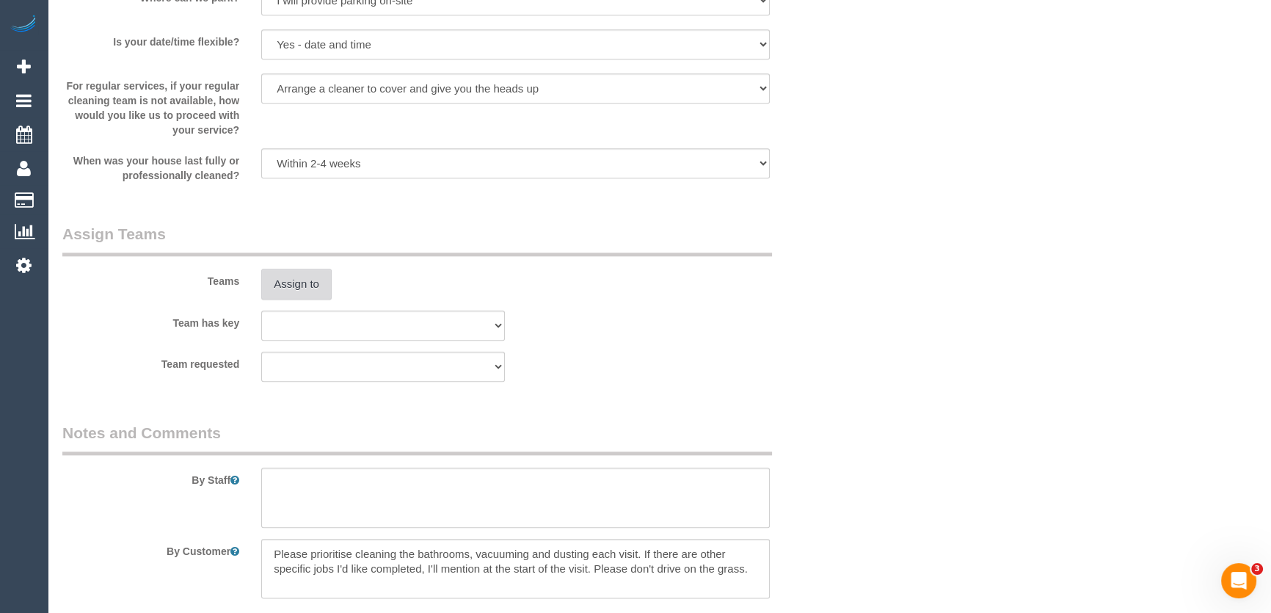
click at [294, 288] on button "Assign to" at bounding box center [296, 284] width 70 height 31
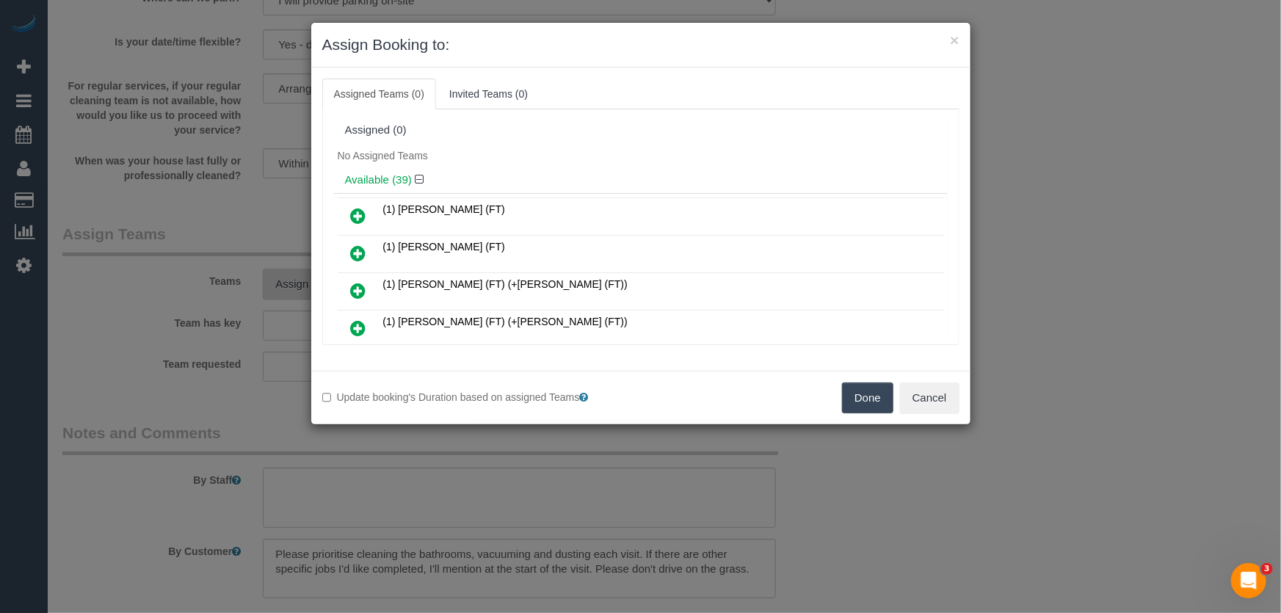
scroll to position [276, 0]
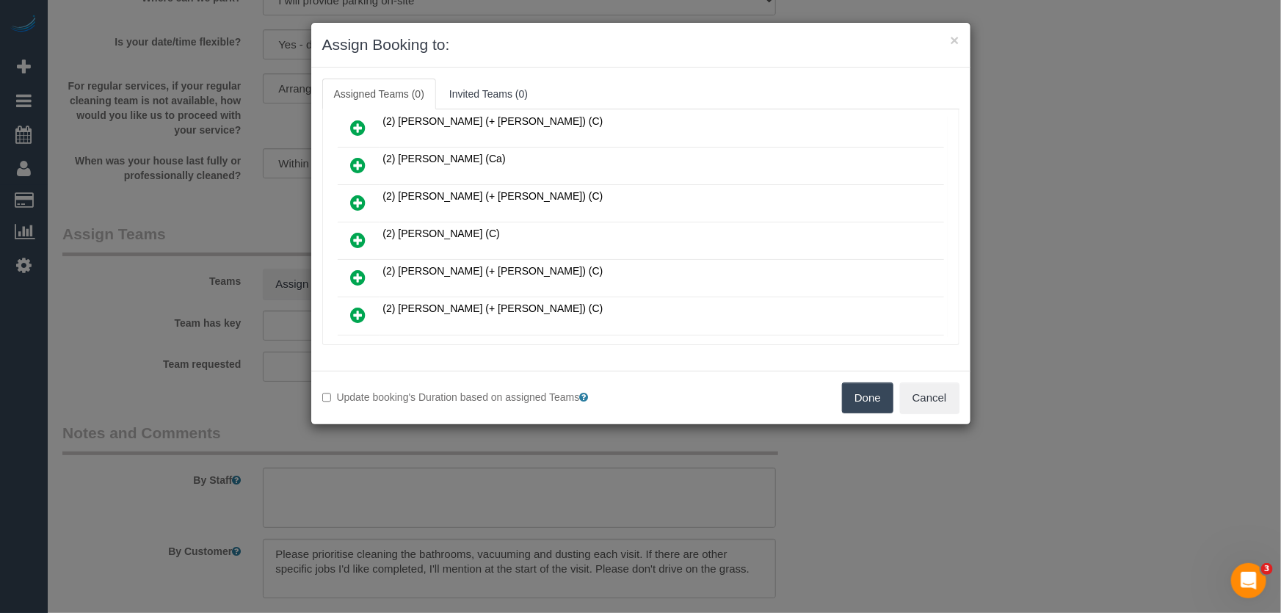
click at [361, 231] on icon at bounding box center [358, 240] width 15 height 18
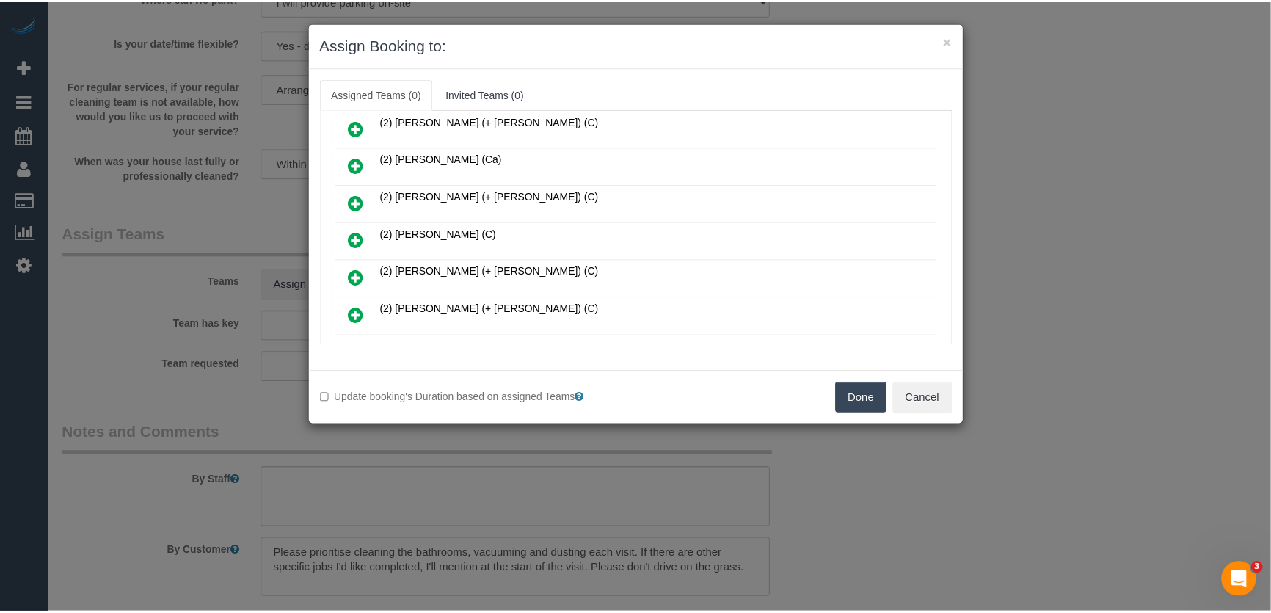
scroll to position [310, 0]
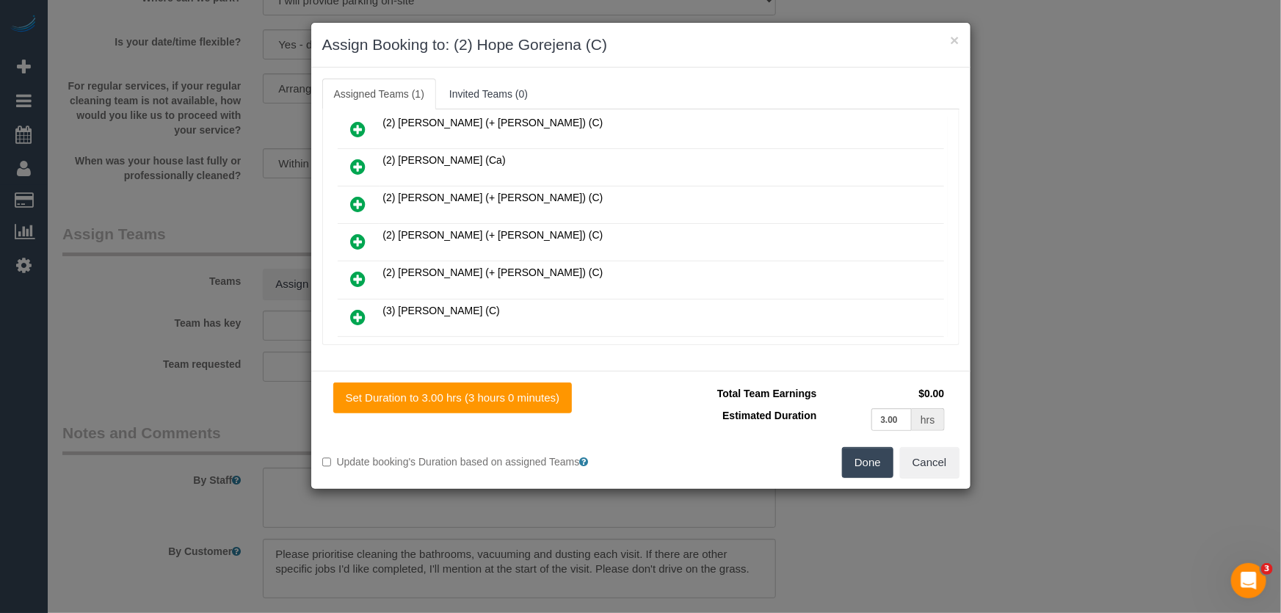
click at [872, 467] on button "Done" at bounding box center [867, 462] width 51 height 31
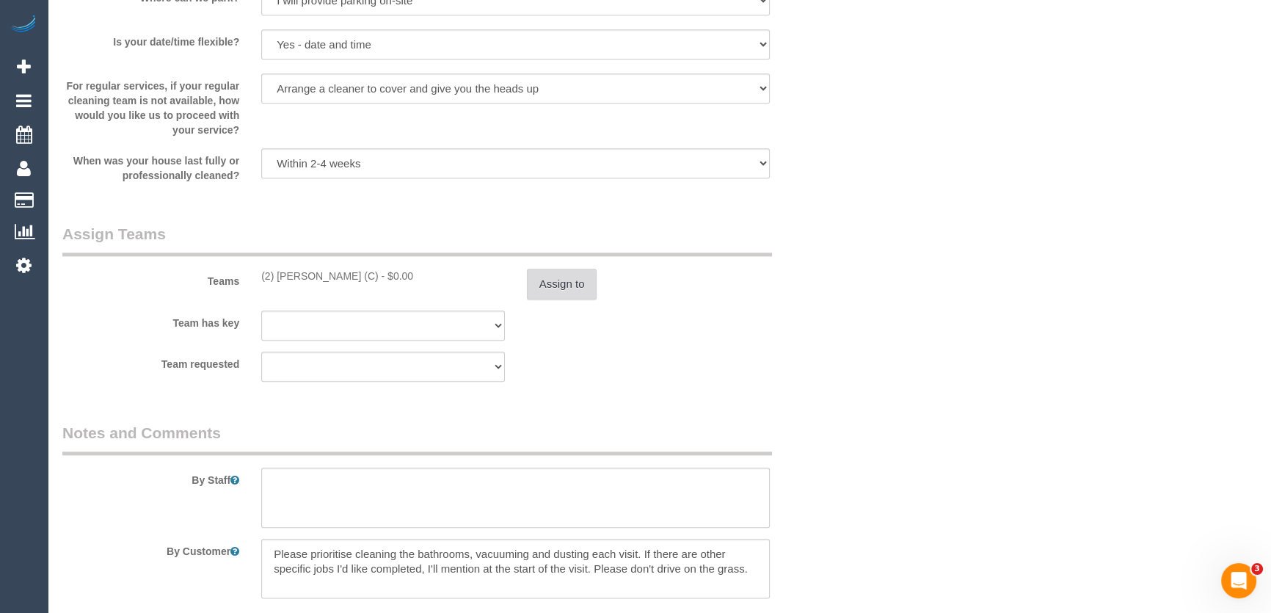
click at [578, 287] on button "Assign to" at bounding box center [562, 284] width 70 height 31
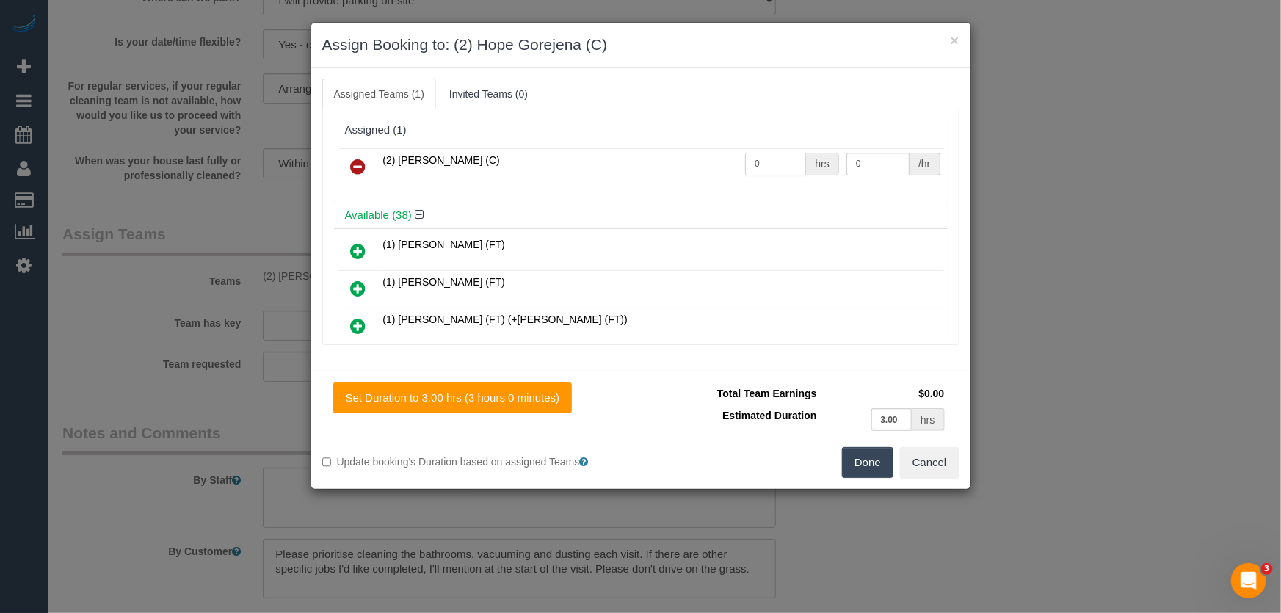
click at [762, 171] on input "0" at bounding box center [775, 164] width 61 height 23
type input "3"
type input "37.5"
click at [867, 456] on button "Done" at bounding box center [867, 462] width 51 height 31
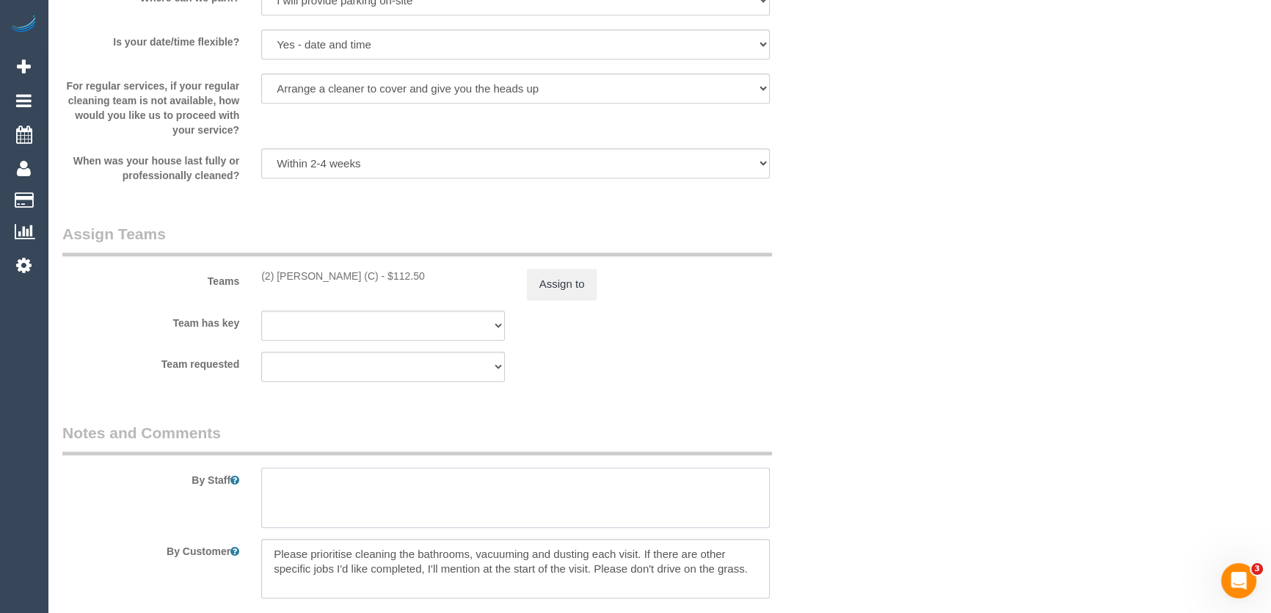
click at [381, 484] on textarea at bounding box center [515, 497] width 509 height 60
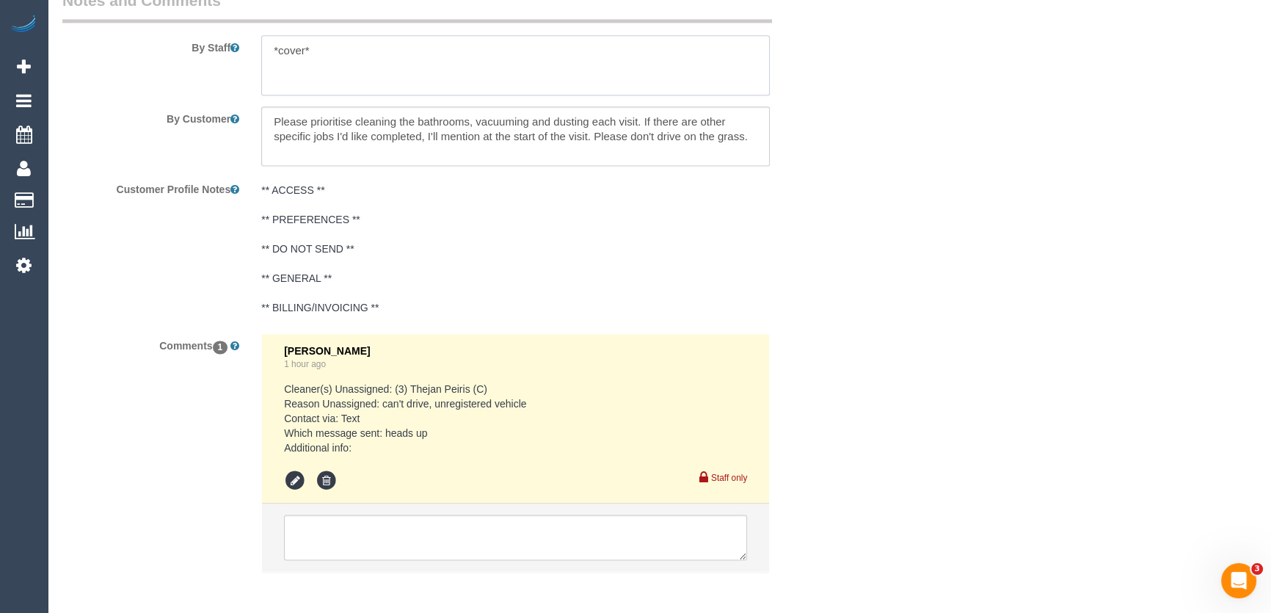
scroll to position [2565, 0]
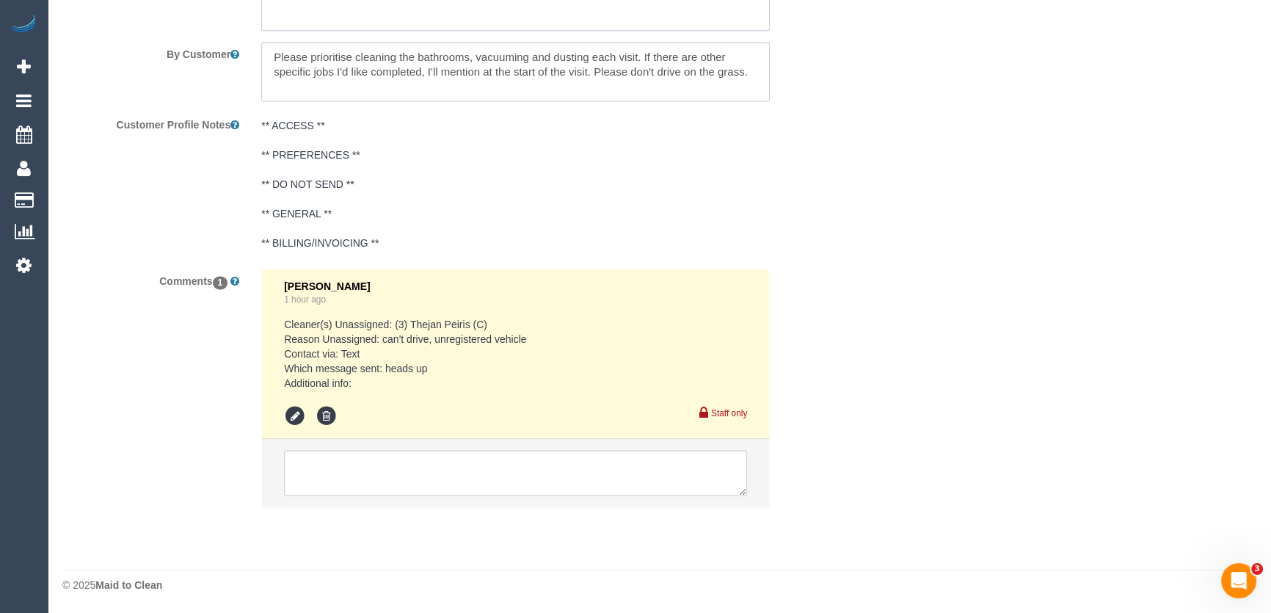
type textarea "*cover*"
click at [366, 462] on textarea at bounding box center [515, 472] width 463 height 45
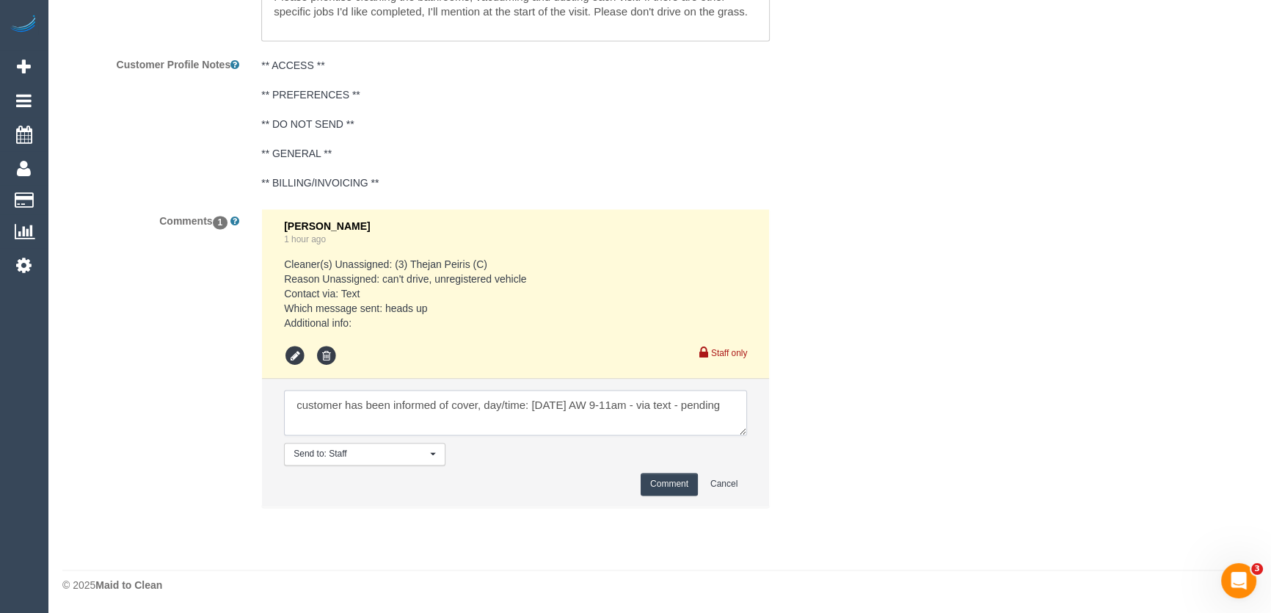
scroll to position [5, 0]
type textarea "customer has been informed of cover, day/time: Thursday 11/9 AW 9-11am - via te…"
click at [667, 483] on button "Comment" at bounding box center [669, 484] width 57 height 23
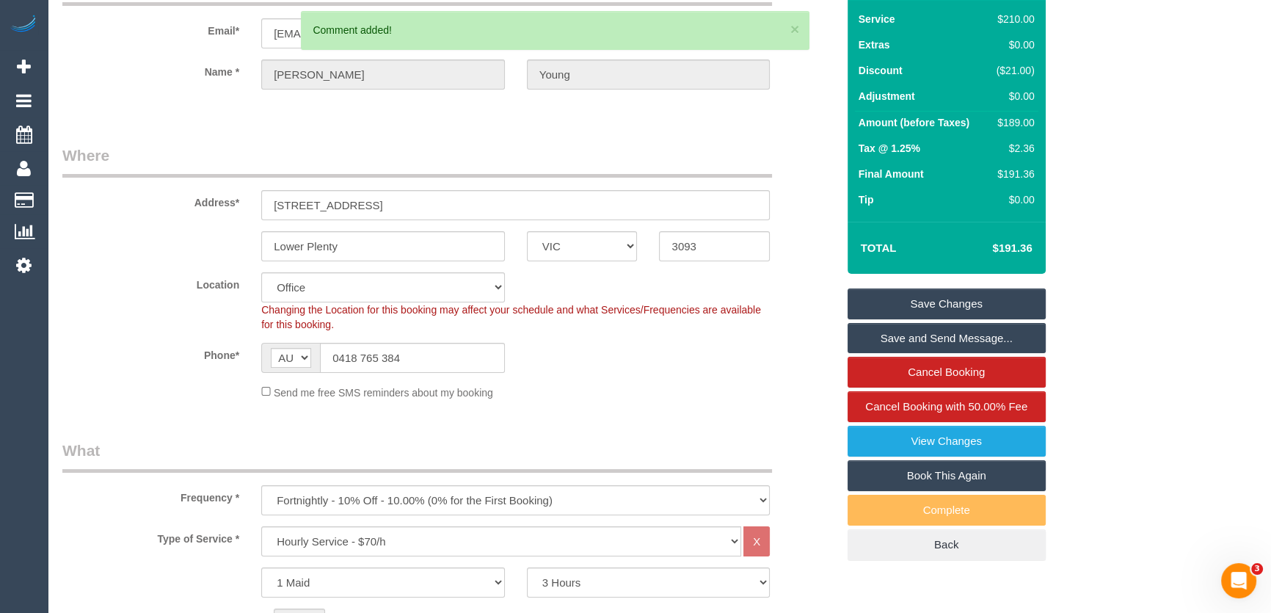
scroll to position [0, 0]
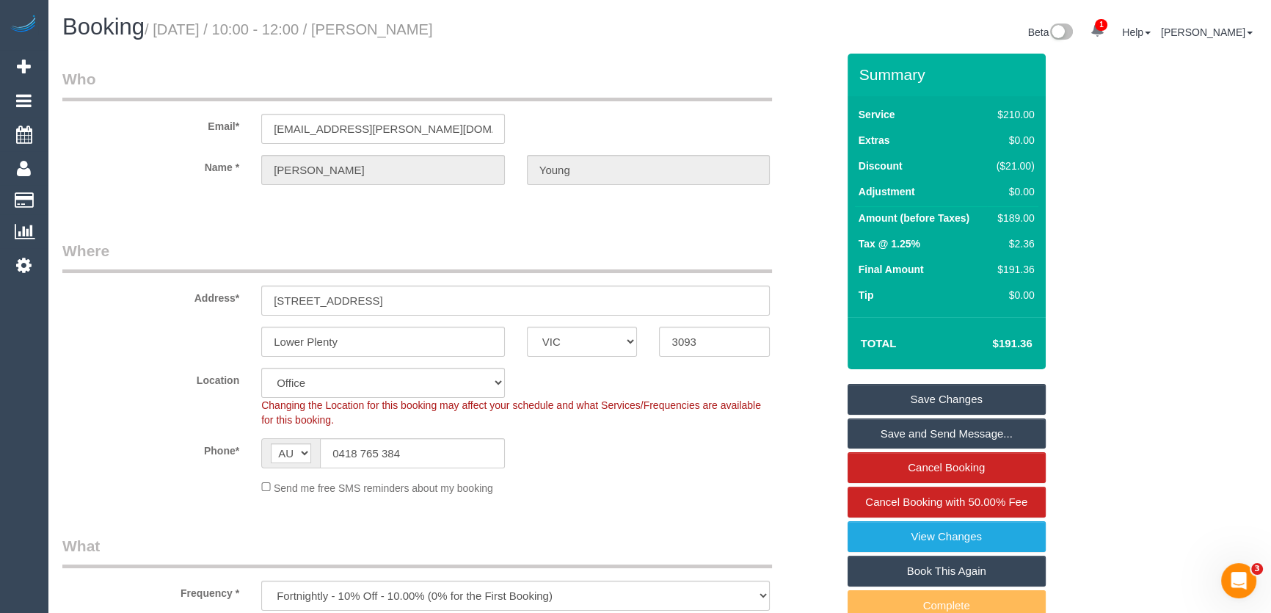
click at [414, 34] on small "/ September 08, 2025 / 10:00 - 12:00 / Ali Young" at bounding box center [289, 29] width 288 height 16
copy small "Ali Young"
click at [418, 455] on input "0418 765 384" at bounding box center [412, 453] width 185 height 30
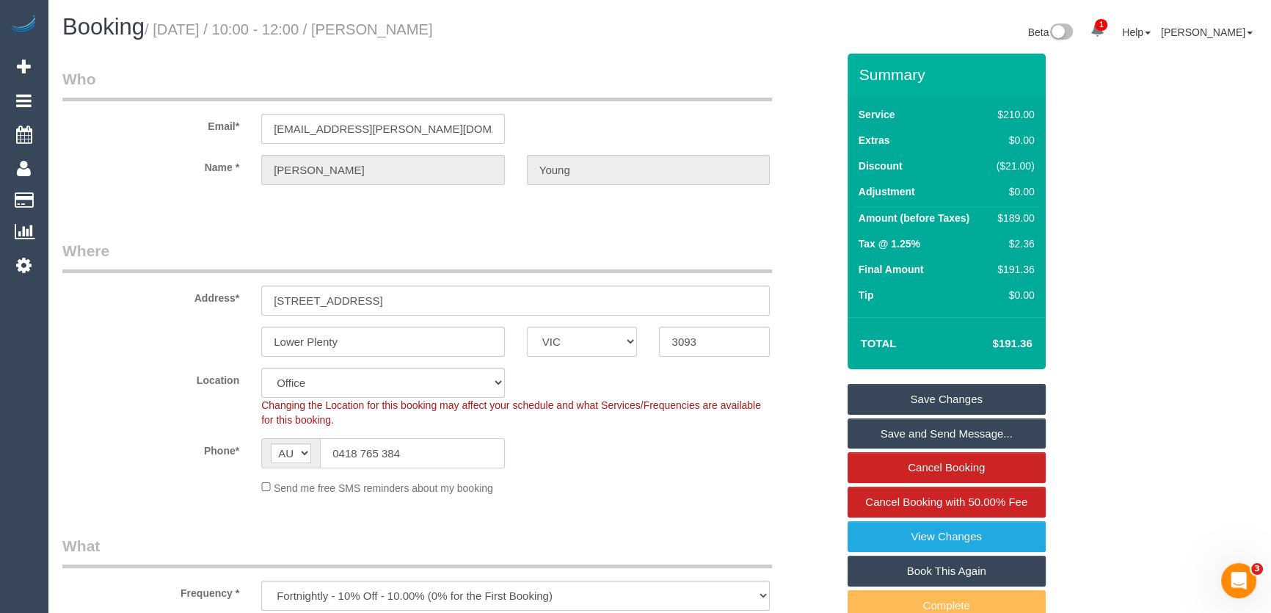
click at [418, 455] on input "0418 765 384" at bounding box center [412, 453] width 185 height 30
click at [939, 401] on link "Save Changes" at bounding box center [947, 399] width 198 height 31
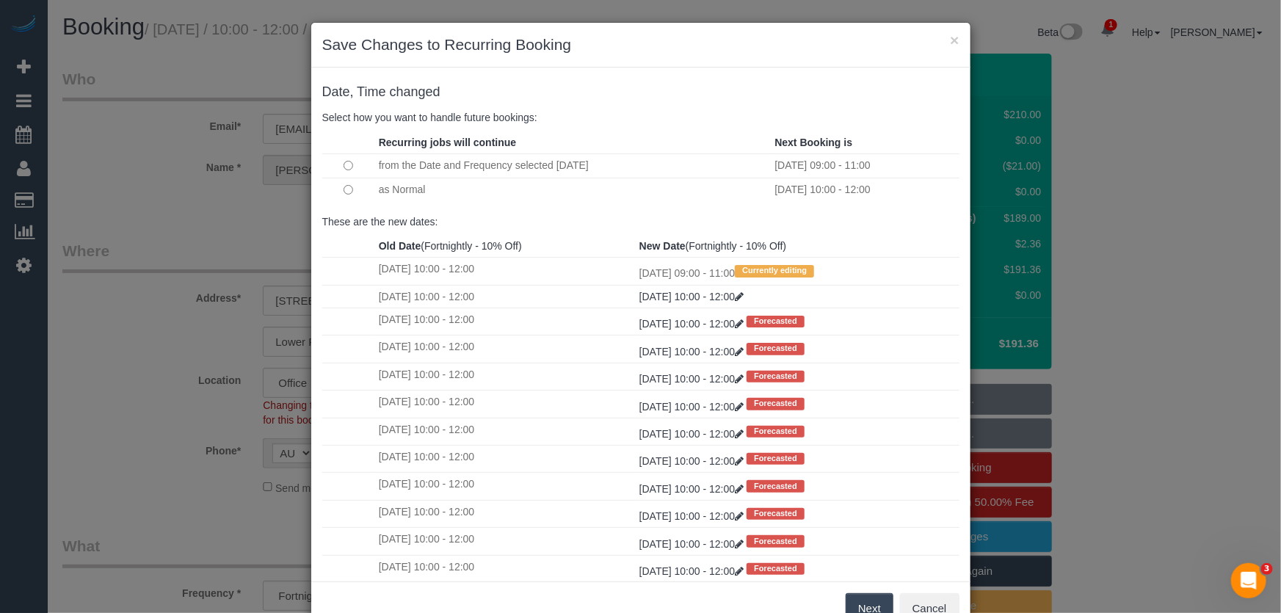
click at [870, 609] on button "Next" at bounding box center [869, 608] width 48 height 31
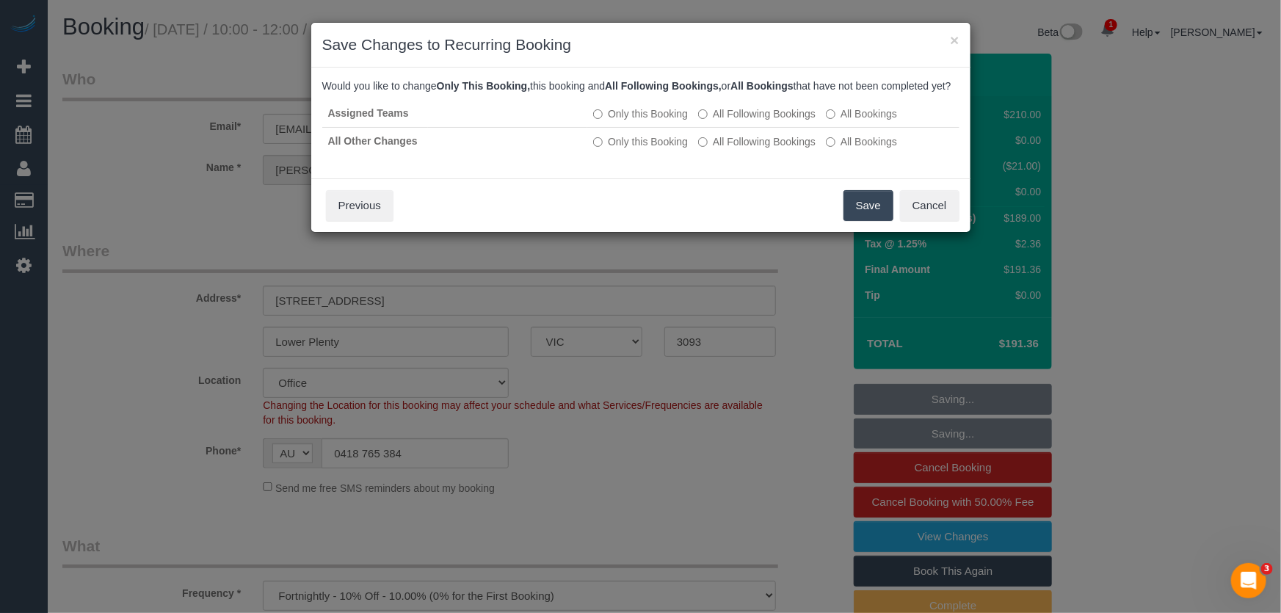
click at [856, 216] on button "Save" at bounding box center [868, 205] width 50 height 31
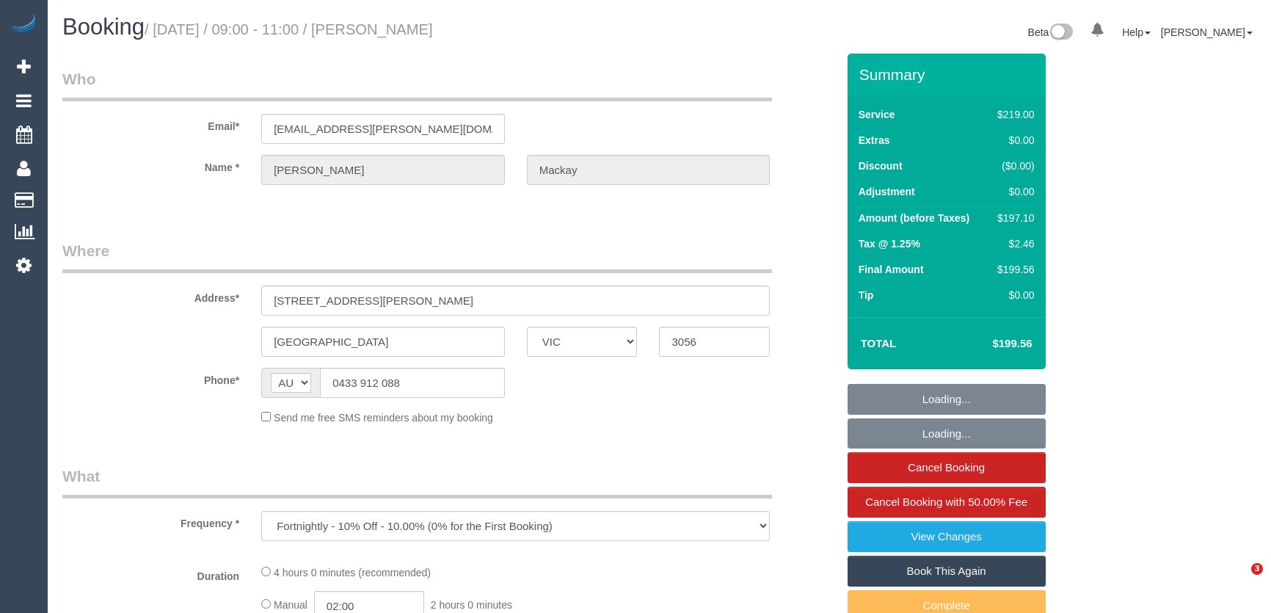
select select "VIC"
select select "string:stripe-pm_1O765E2GScqysDRVaol5elCh"
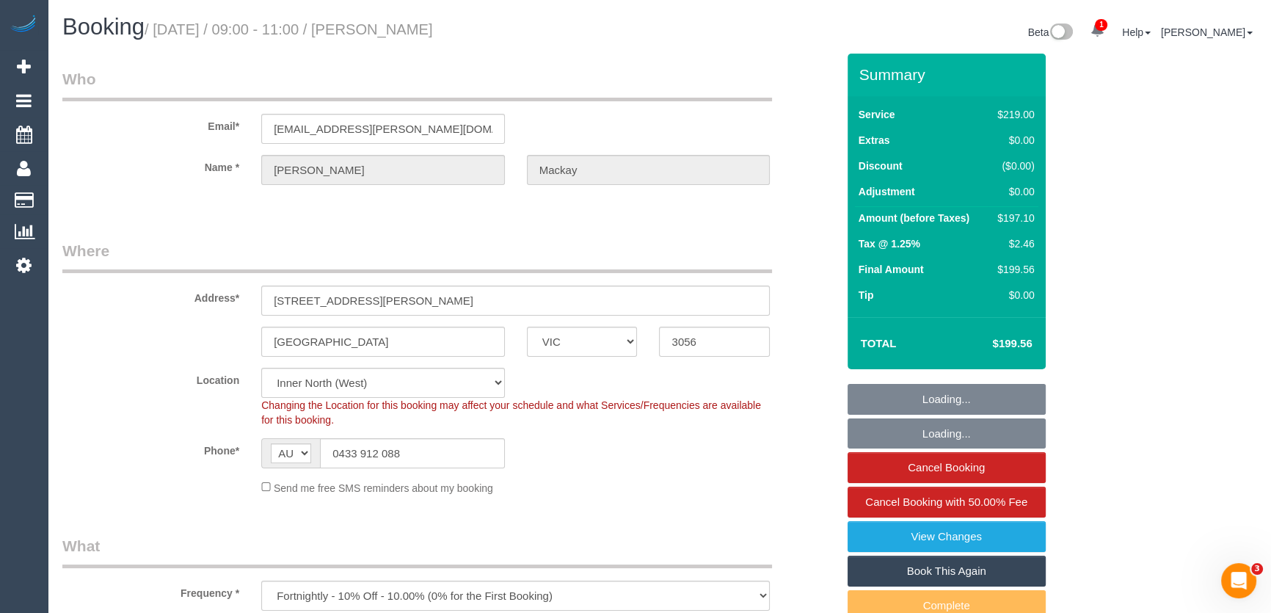
select select "number:27"
select select "number:14"
select select "number:19"
select select "number:24"
select select "number:34"
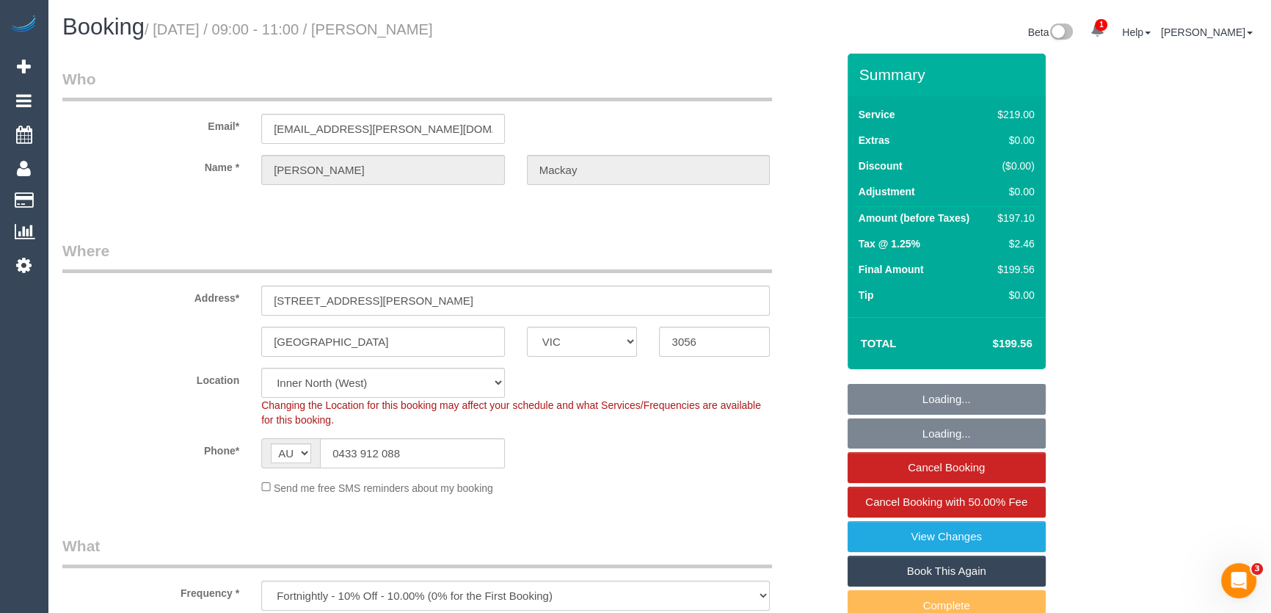
select select "number:26"
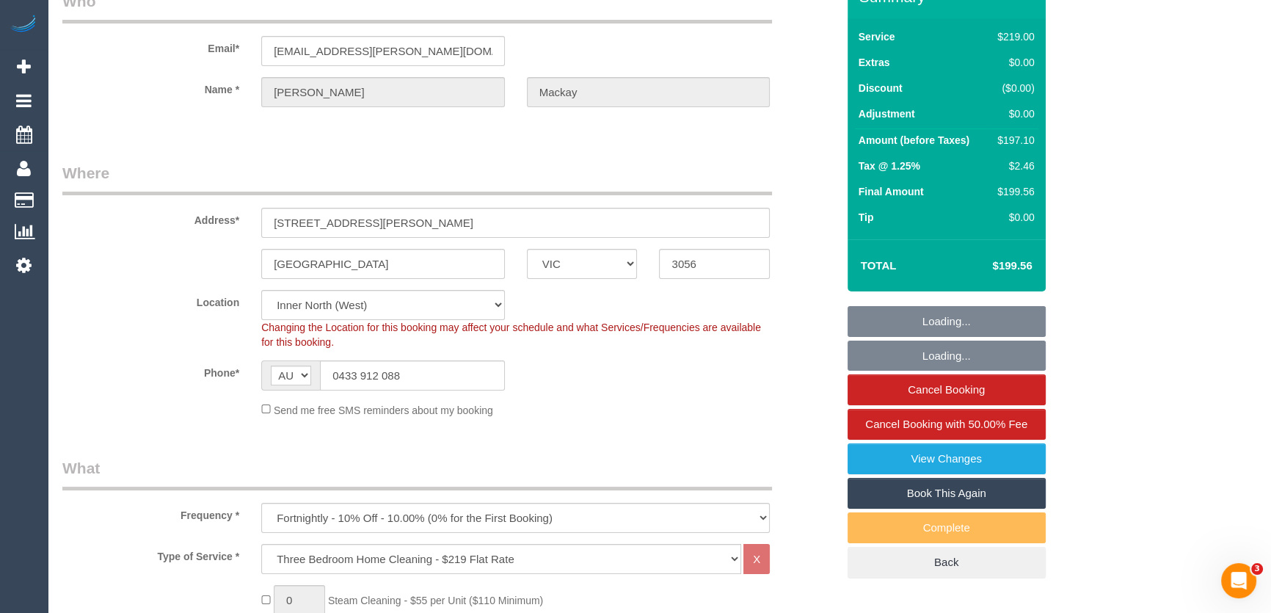
select select "object:1670"
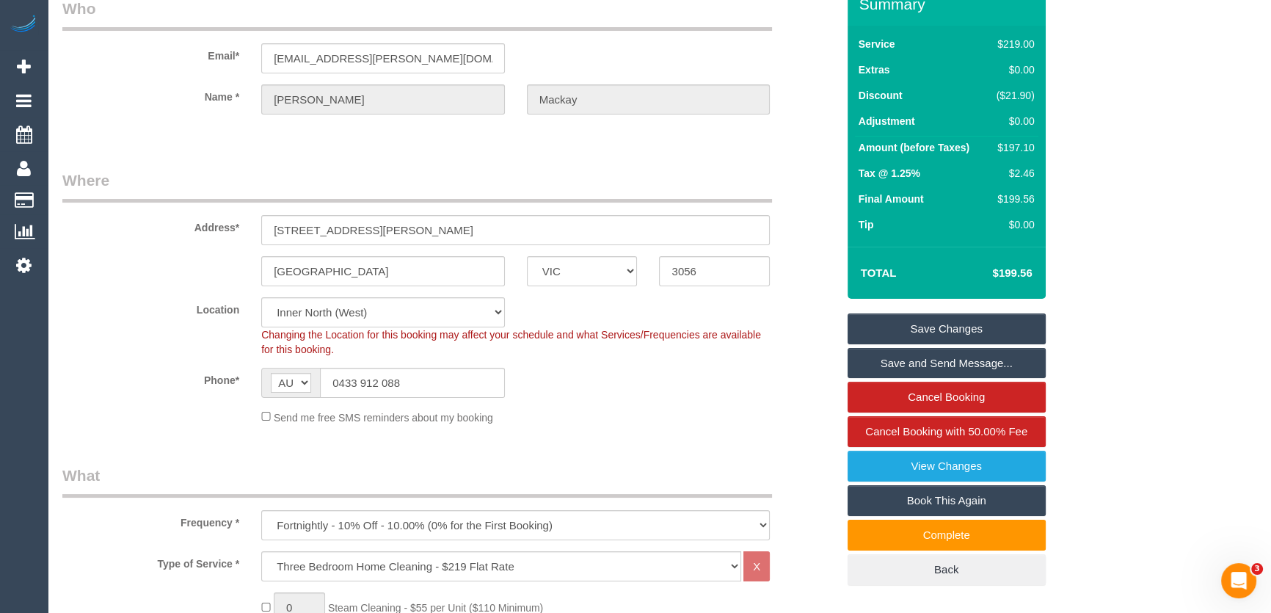
scroll to position [0, 0]
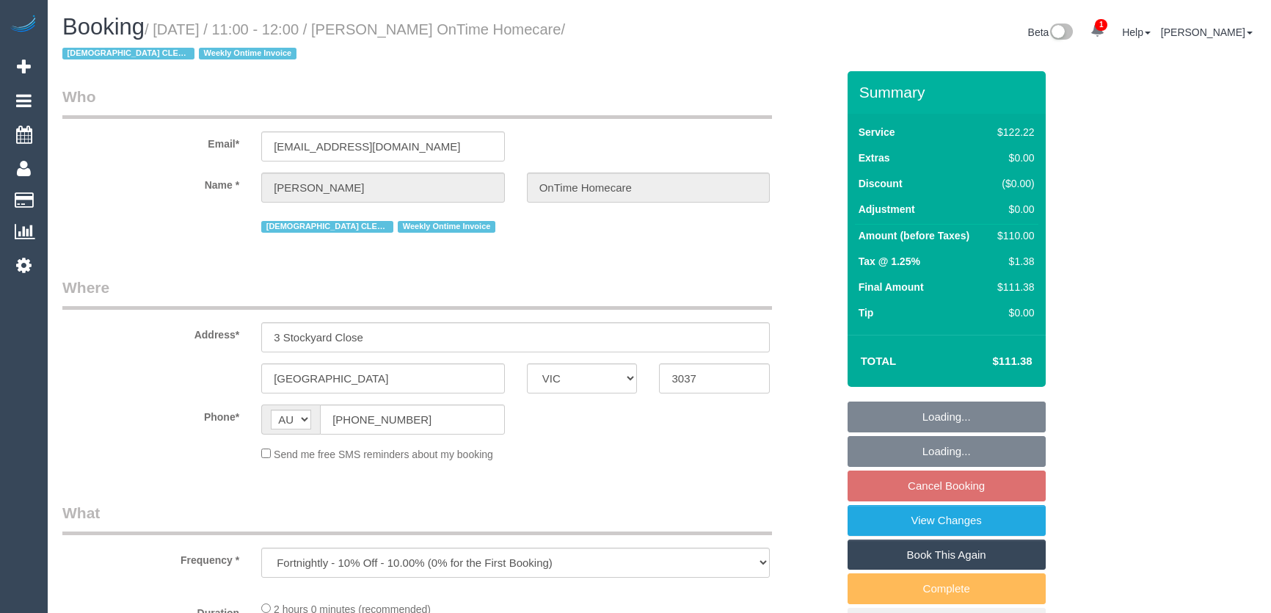
select select "VIC"
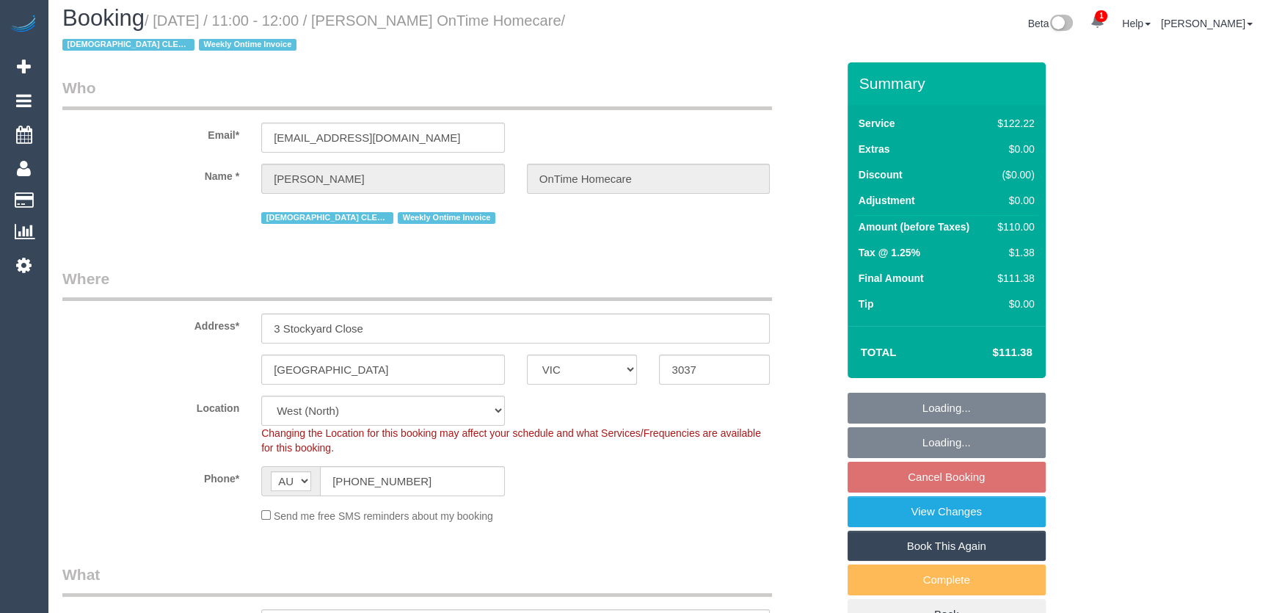
select select "number:28"
select select "number:14"
select select "number:19"
select select "number:25"
select select "number:35"
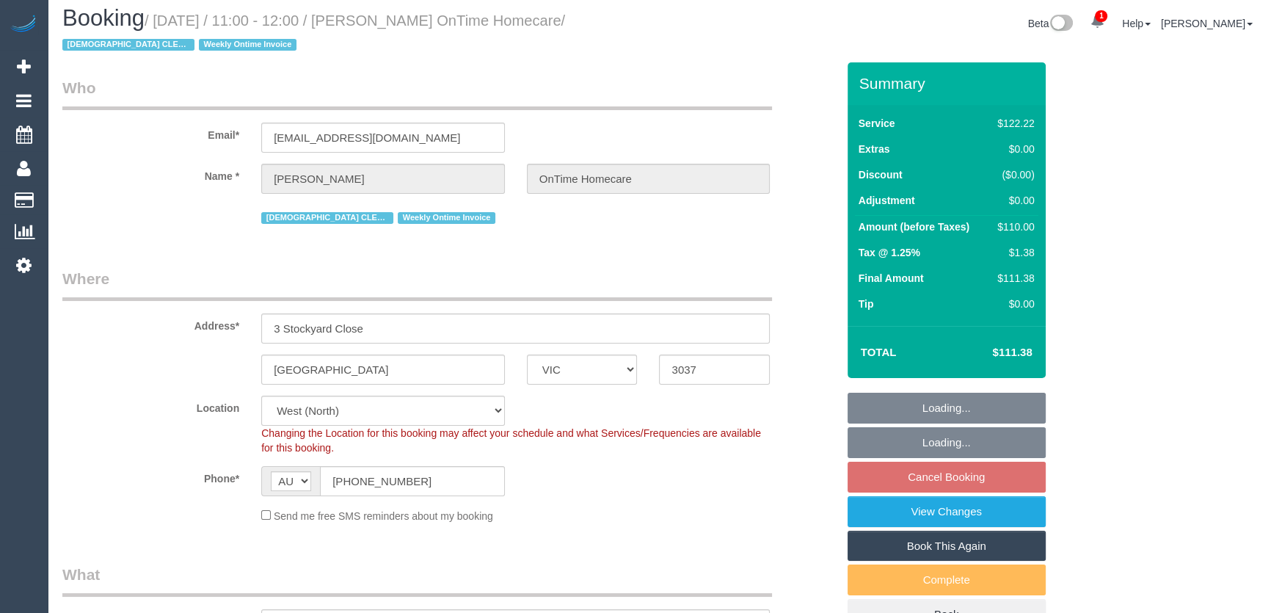
select select "object:1332"
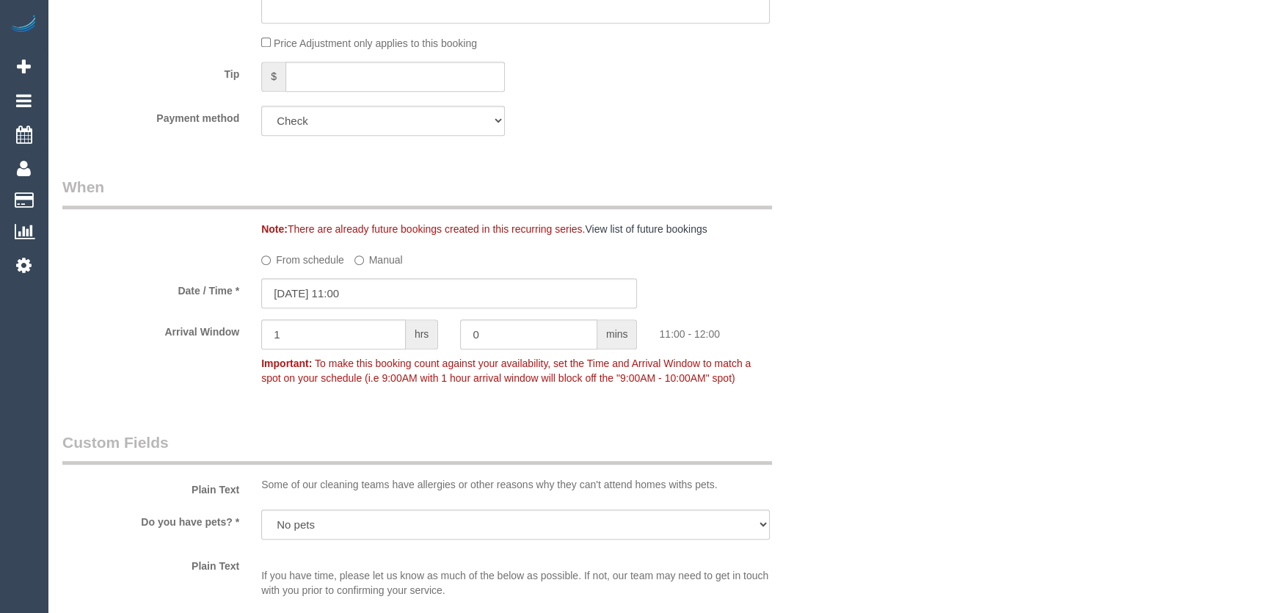
scroll to position [1000, 0]
click at [379, 291] on input "09/09/2025 11:00" at bounding box center [449, 292] width 376 height 30
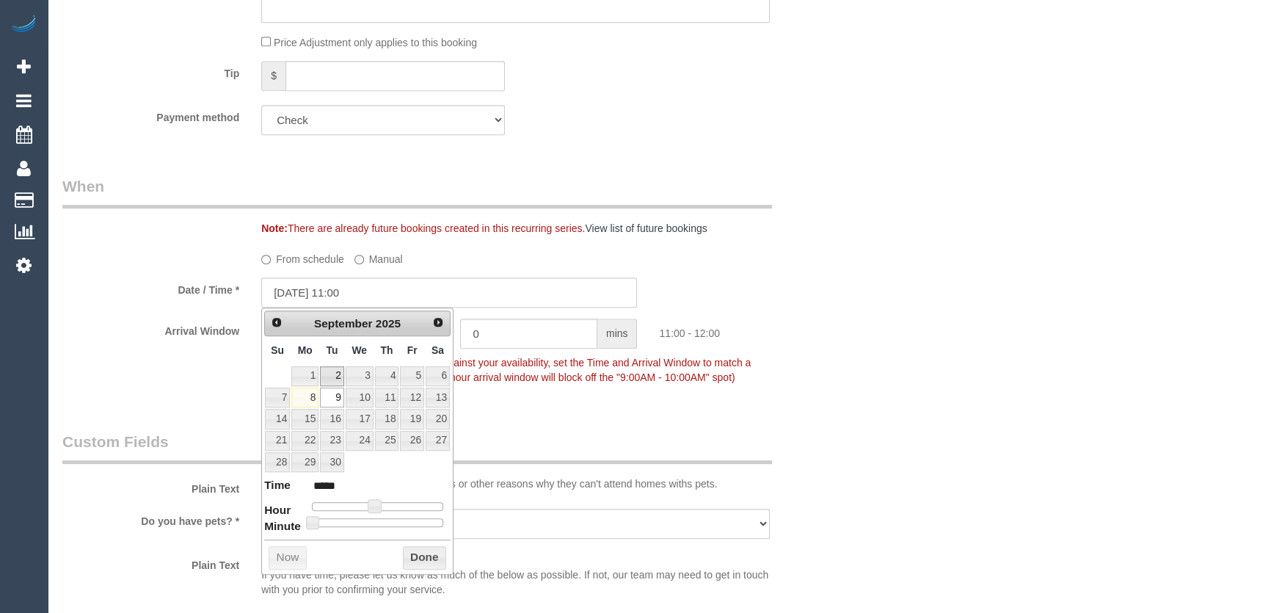
click at [368, 505] on span at bounding box center [374, 505] width 13 height 13
type input "09/09/2025 09:00"
type input "*****"
click at [361, 506] on span at bounding box center [363, 505] width 13 height 13
click at [560, 381] on span "To make this booking count against your availability, set the Time and Arrival …" at bounding box center [505, 370] width 489 height 26
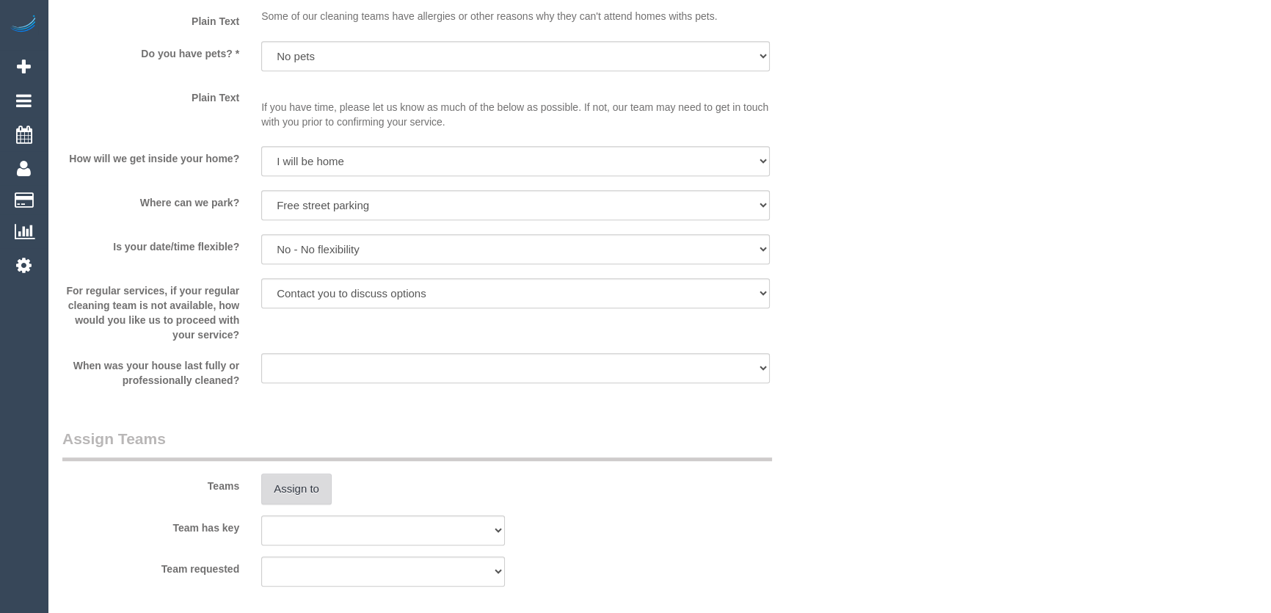
click at [303, 487] on button "Assign to" at bounding box center [296, 488] width 70 height 31
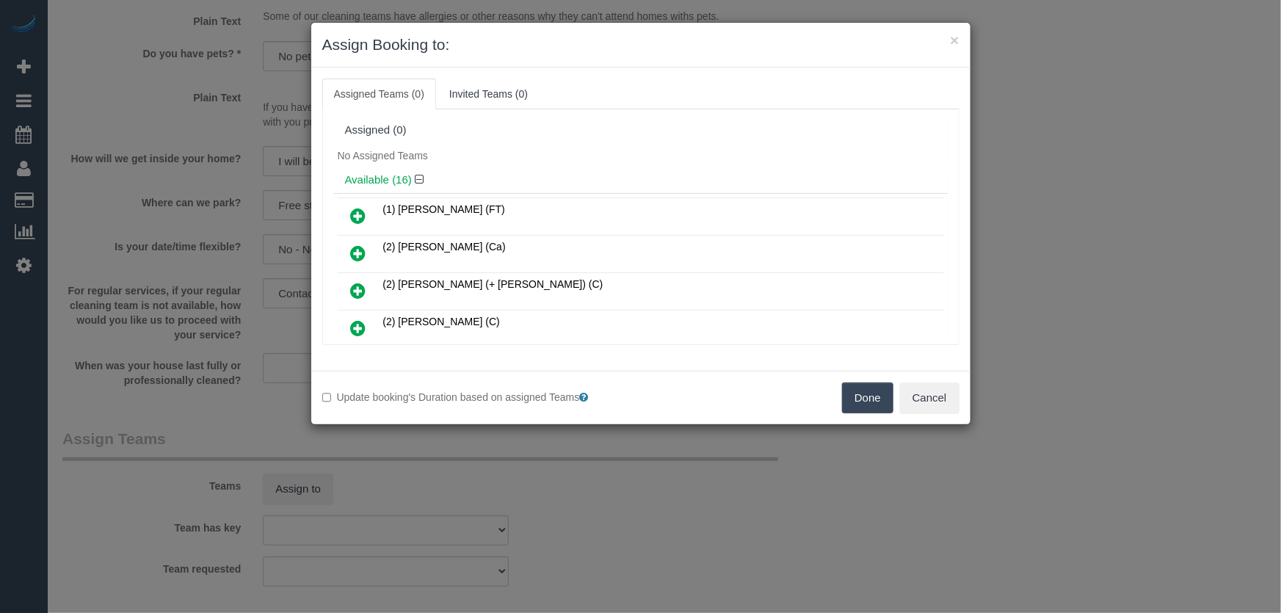
click at [354, 250] on icon at bounding box center [358, 253] width 15 height 18
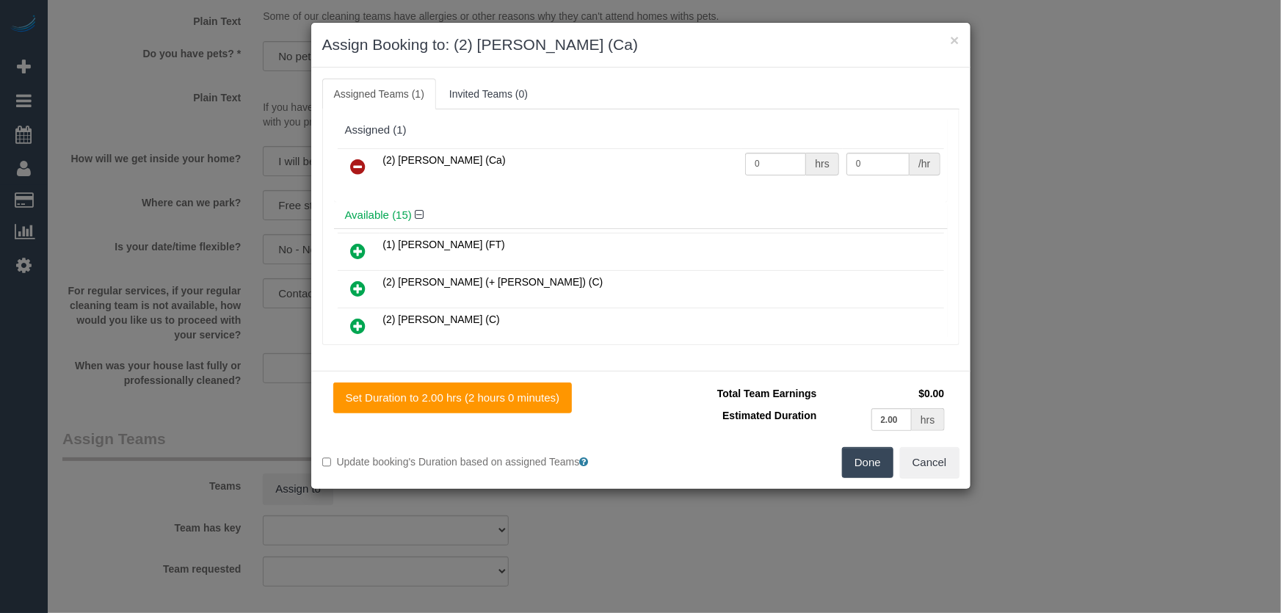
click at [872, 459] on button "Done" at bounding box center [867, 462] width 51 height 31
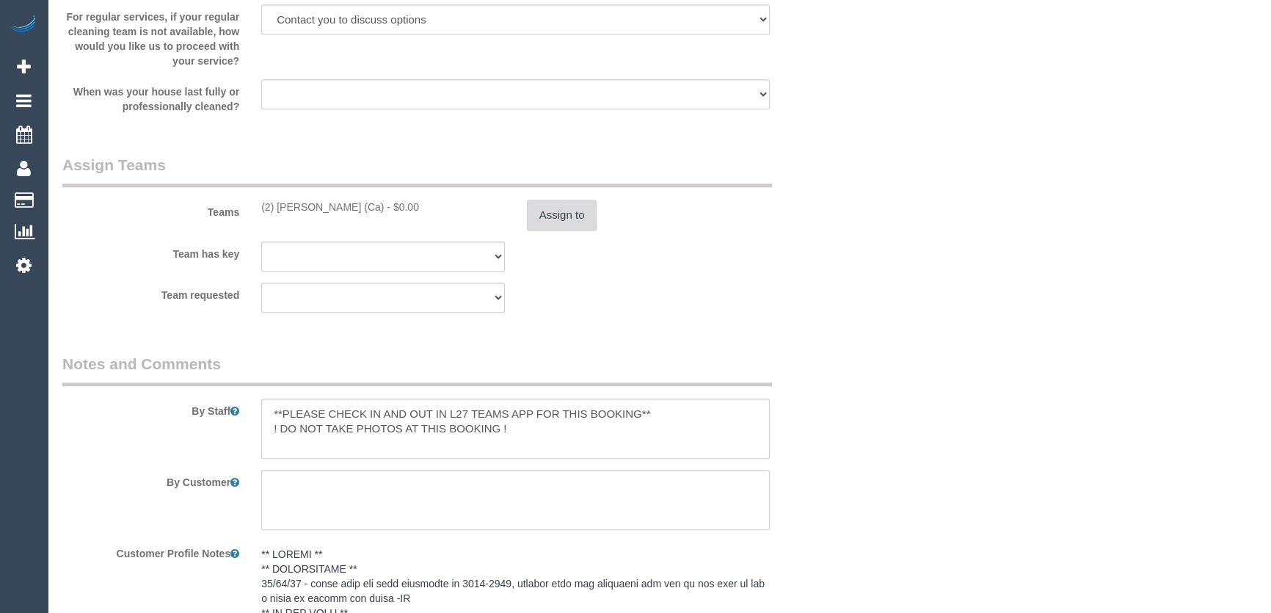
scroll to position [1868, 0]
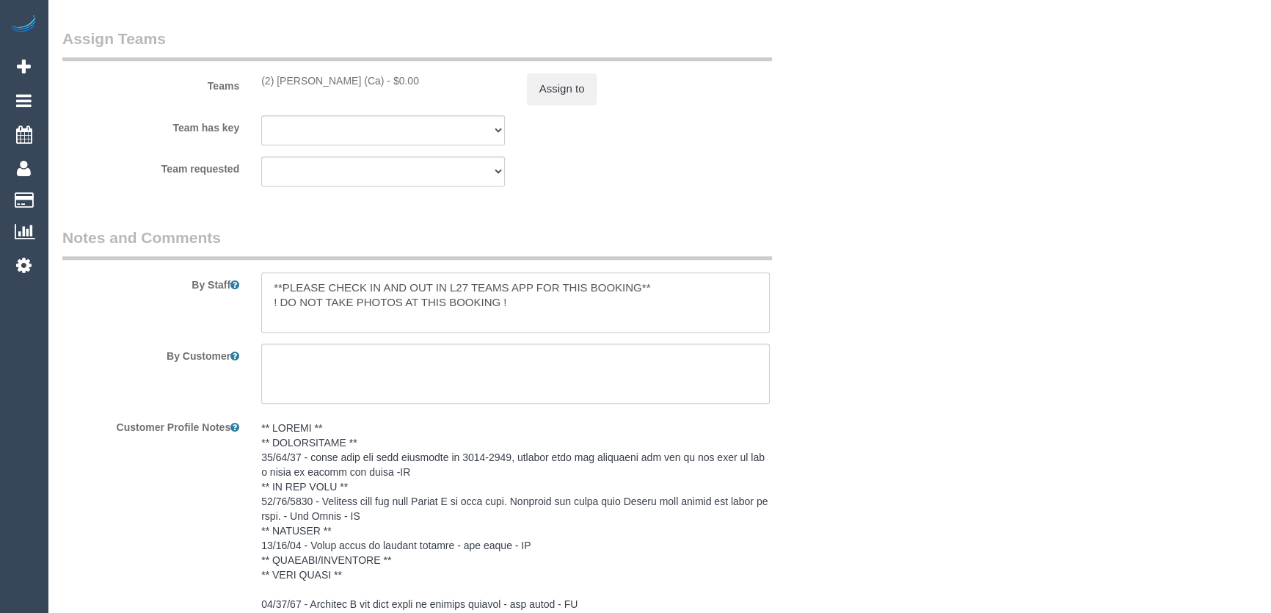
click at [269, 286] on textarea at bounding box center [515, 302] width 509 height 60
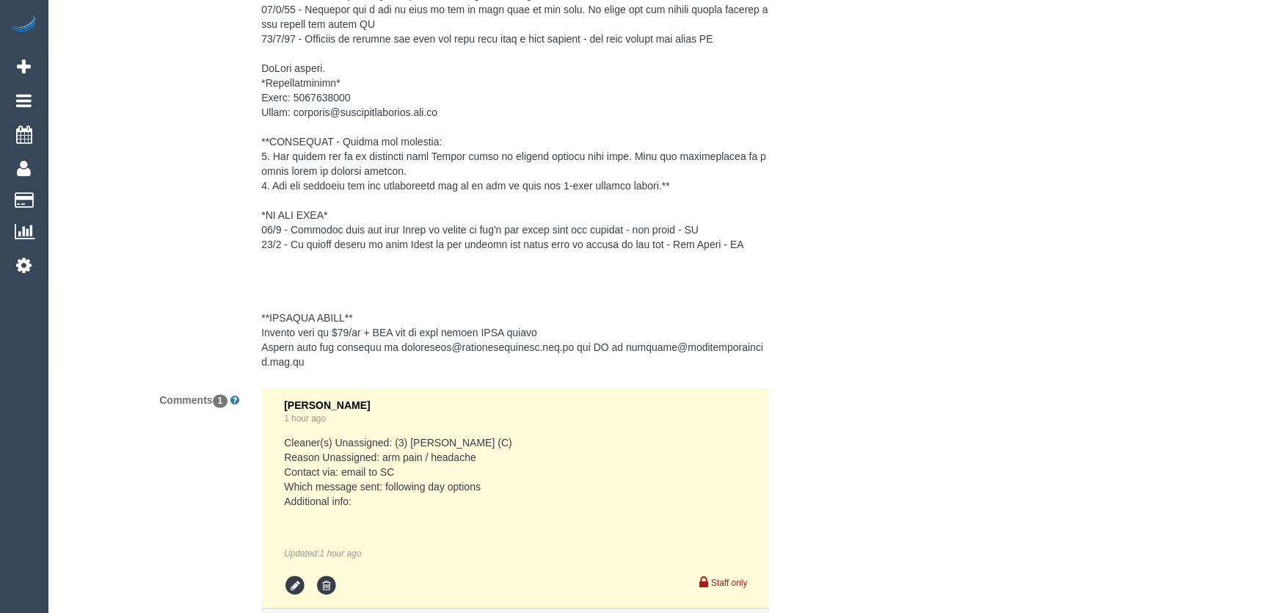
scroll to position [2835, 0]
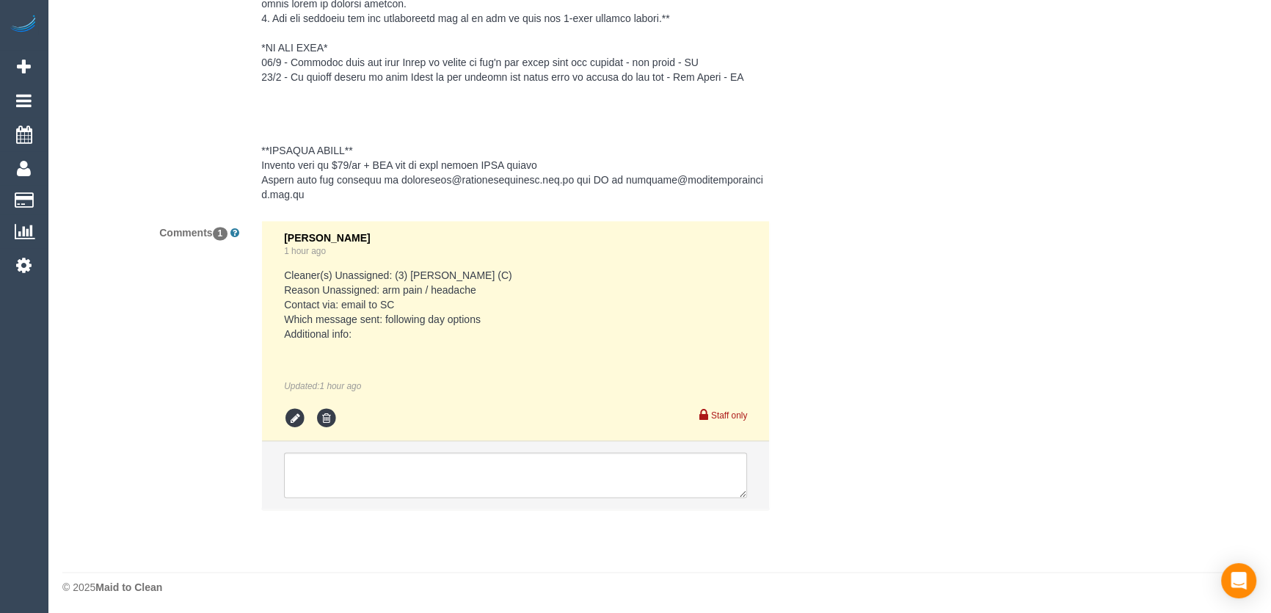
type textarea "*cover* **PLEASE CHECK IN AND OUT IN L27 TEAMS APP FOR THIS BOOKING** ! DO NOT …"
click at [356, 464] on textarea at bounding box center [515, 474] width 463 height 45
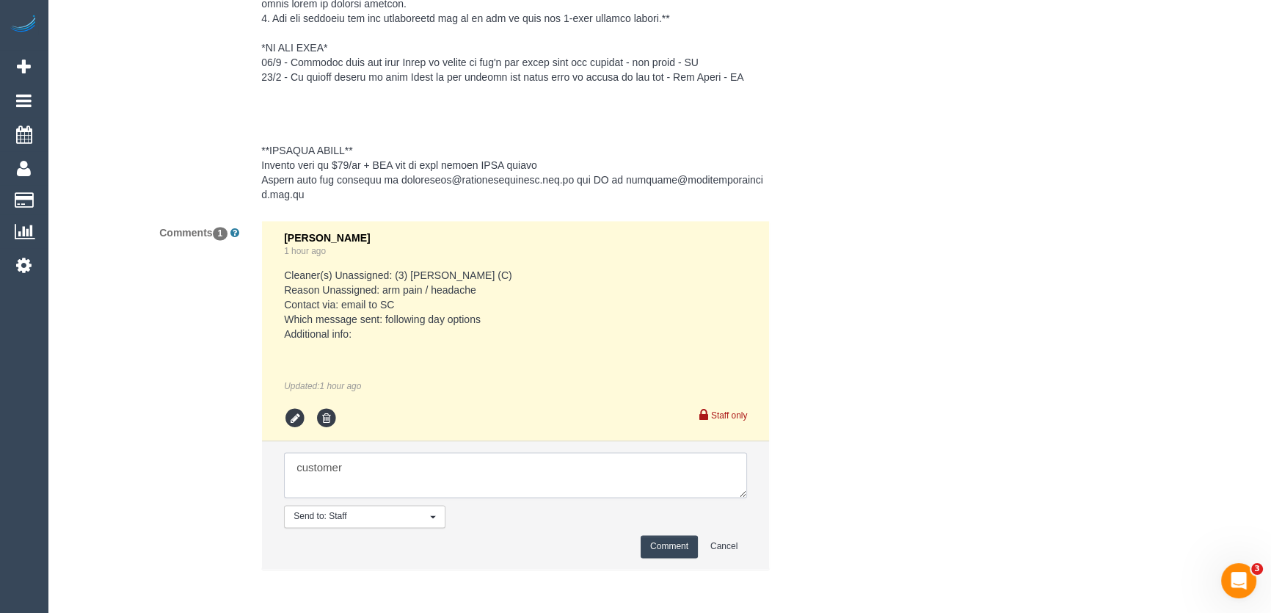
scroll to position [0, 0]
click at [554, 466] on textarea at bounding box center [515, 474] width 463 height 45
type textarea "customer has been informed of female cover cleaner Aisha and AW 9-10am - via em…"
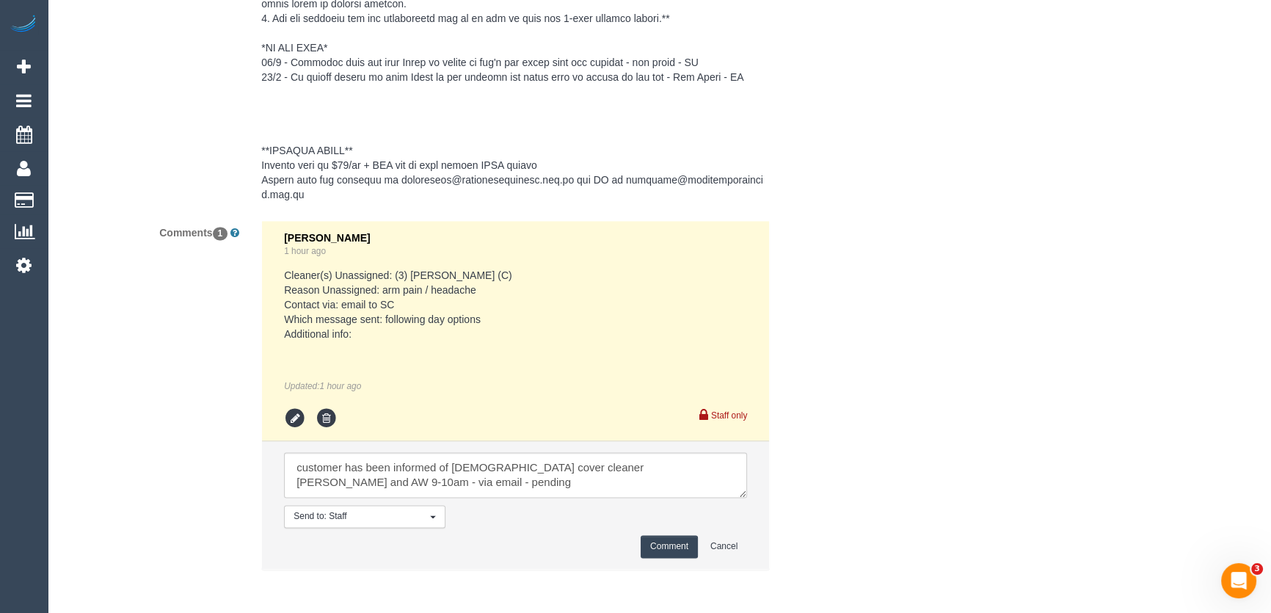
click at [674, 548] on button "Comment" at bounding box center [669, 546] width 57 height 23
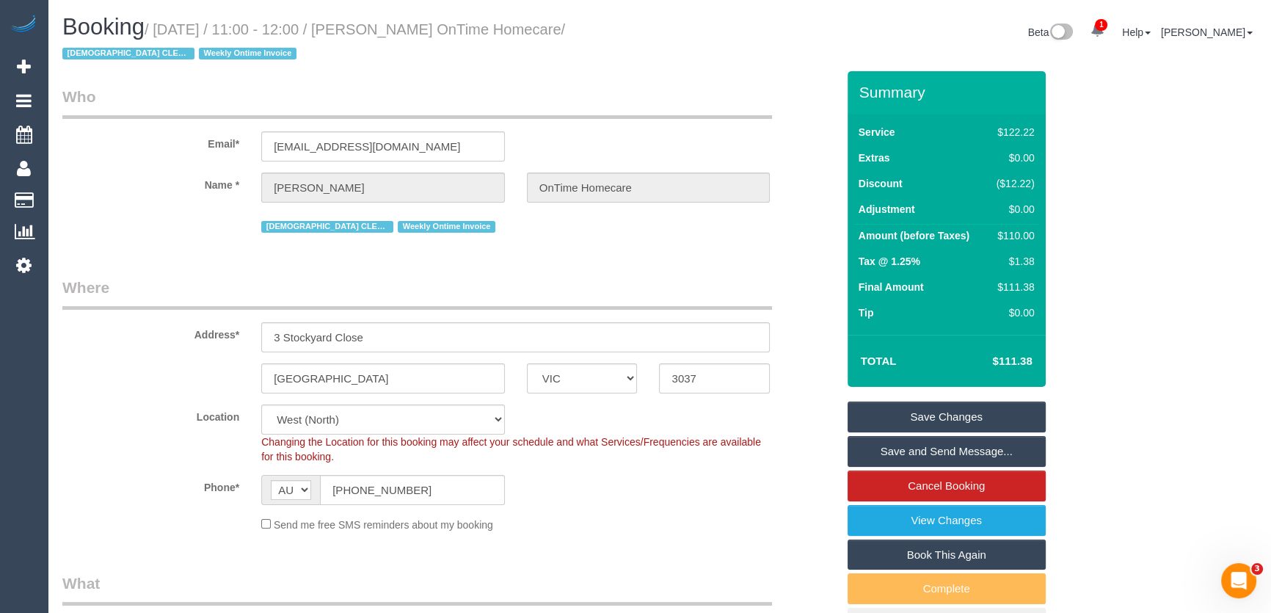
click at [414, 32] on small "/ September 09, 2025 / 11:00 - 12:00 / Fatima Saleh OnTime Homecare / FEMALE CL…" at bounding box center [313, 41] width 503 height 41
copy small "Fatima Saleh OnTime Homecare"
click at [942, 411] on link "Save Changes" at bounding box center [947, 416] width 198 height 31
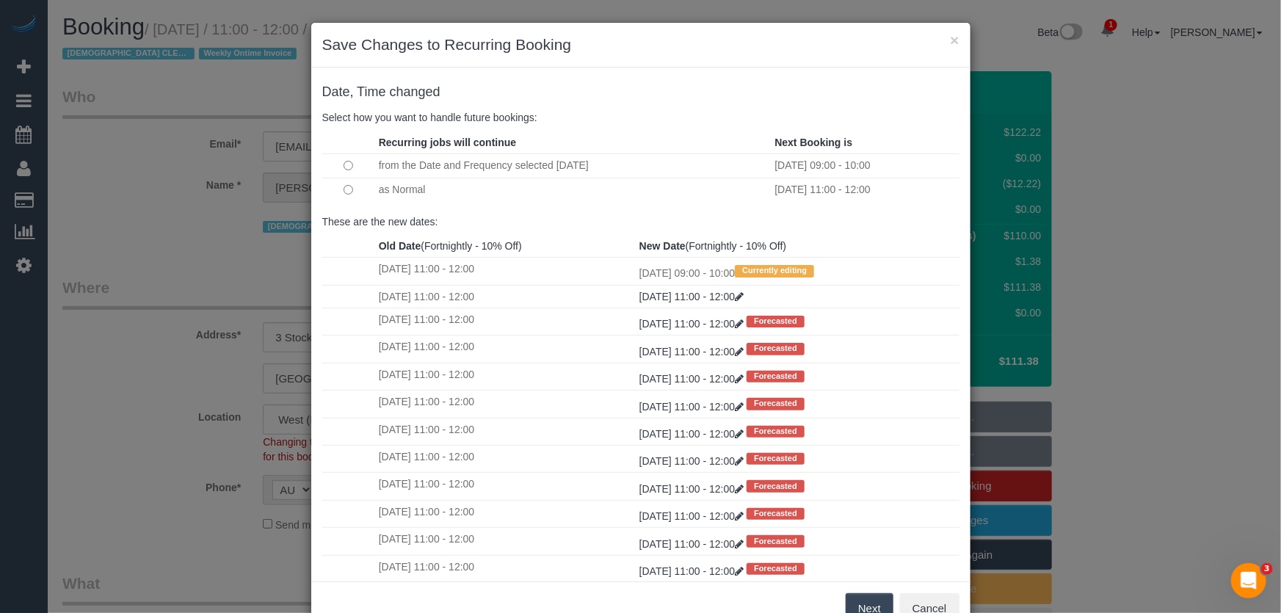
click at [864, 605] on button "Next" at bounding box center [869, 608] width 48 height 31
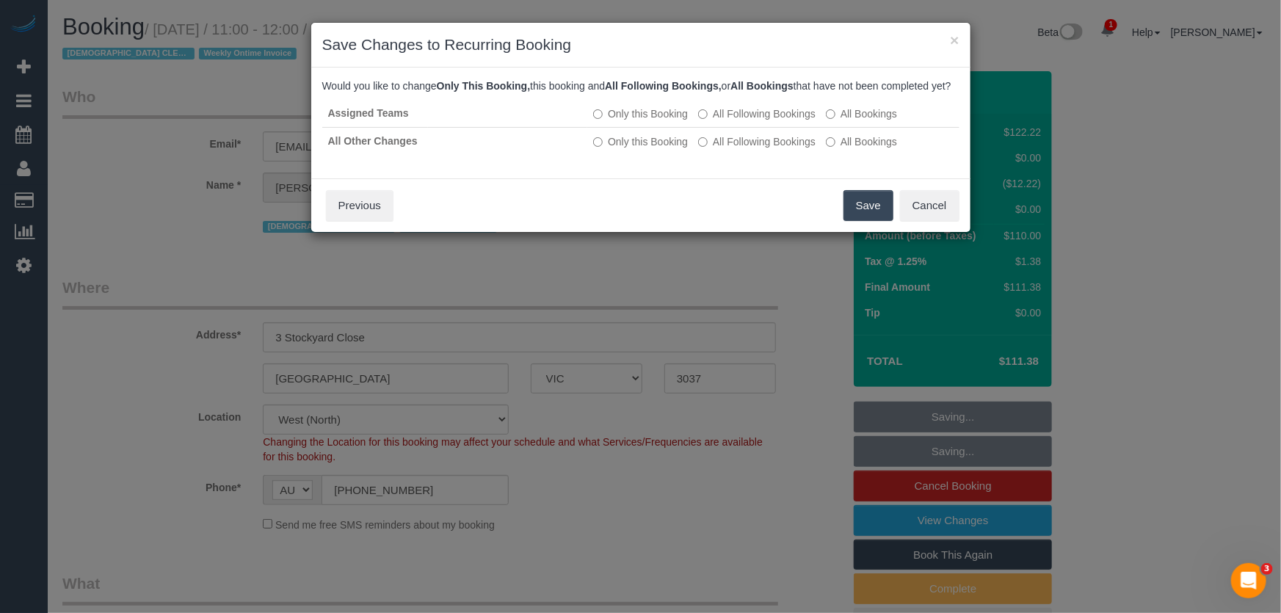
click at [856, 218] on button "Save" at bounding box center [868, 205] width 50 height 31
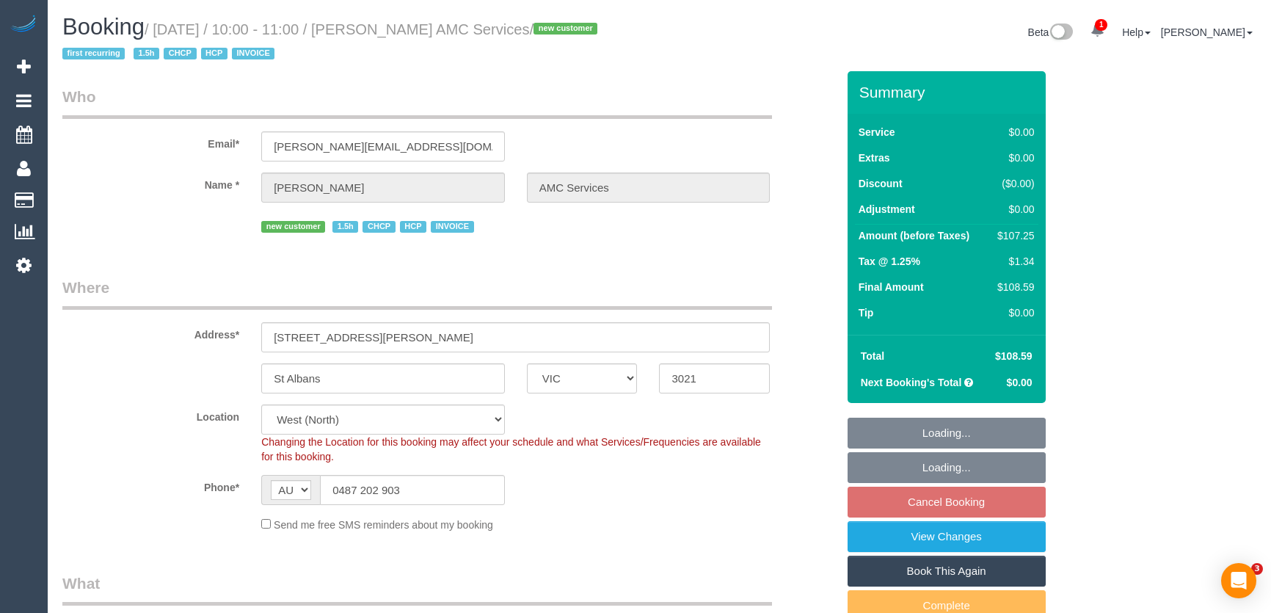
select select "VIC"
select select "120"
select select "object:1433"
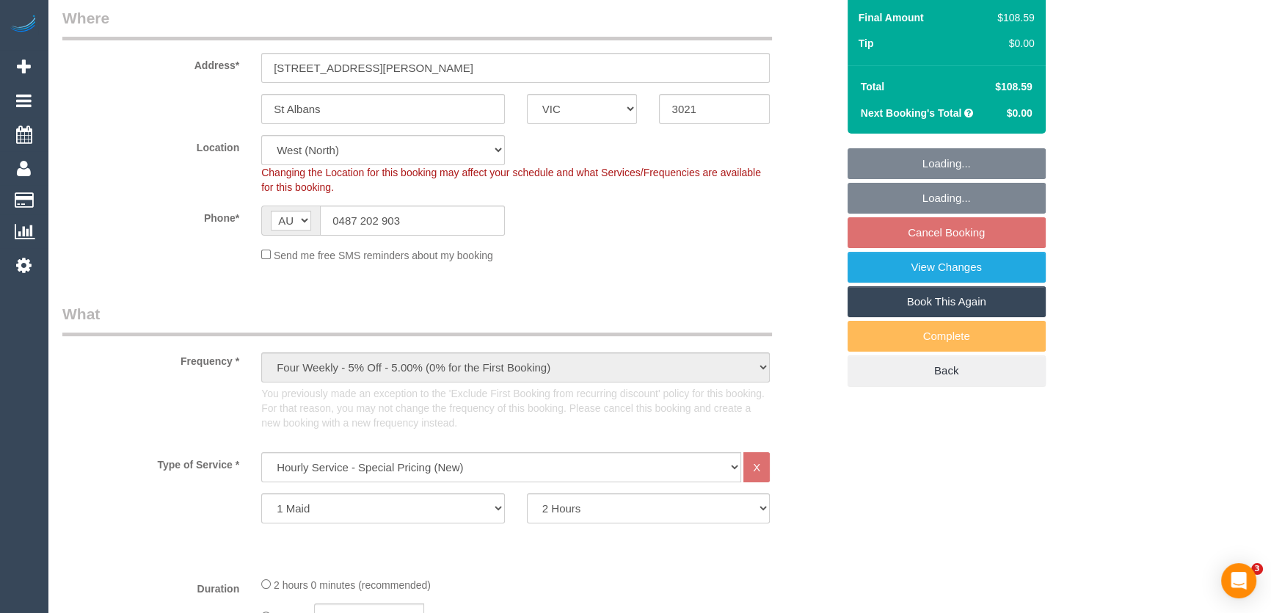
select select "number:28"
select select "number:14"
select select "number:19"
select select "number:25"
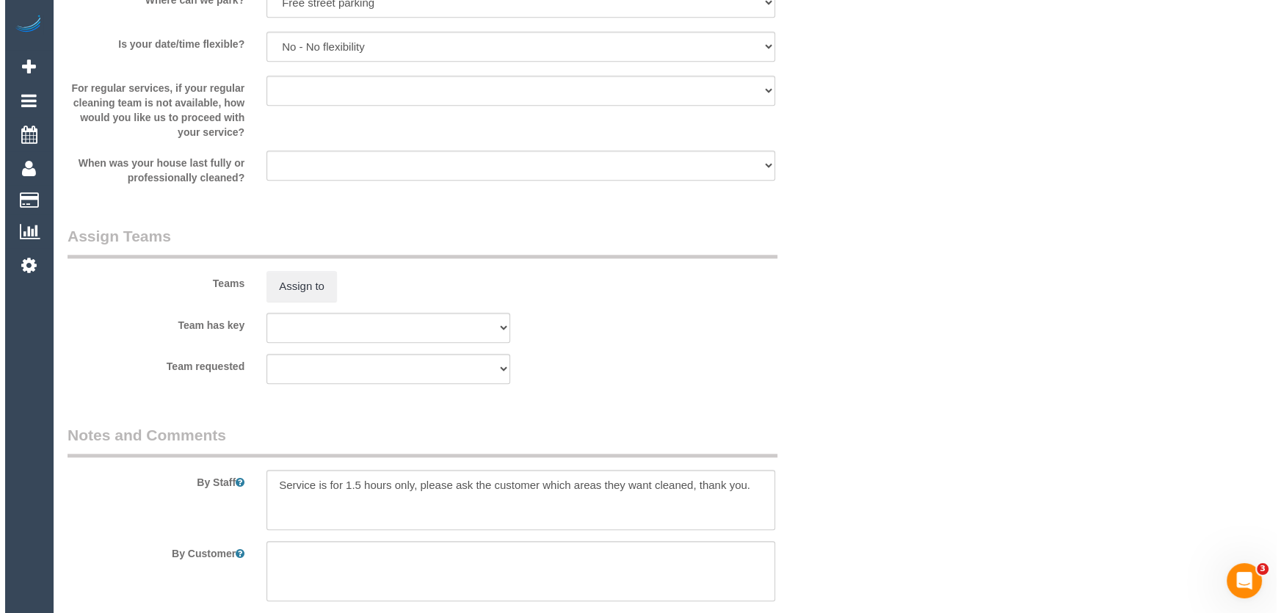
scroll to position [1734, 0]
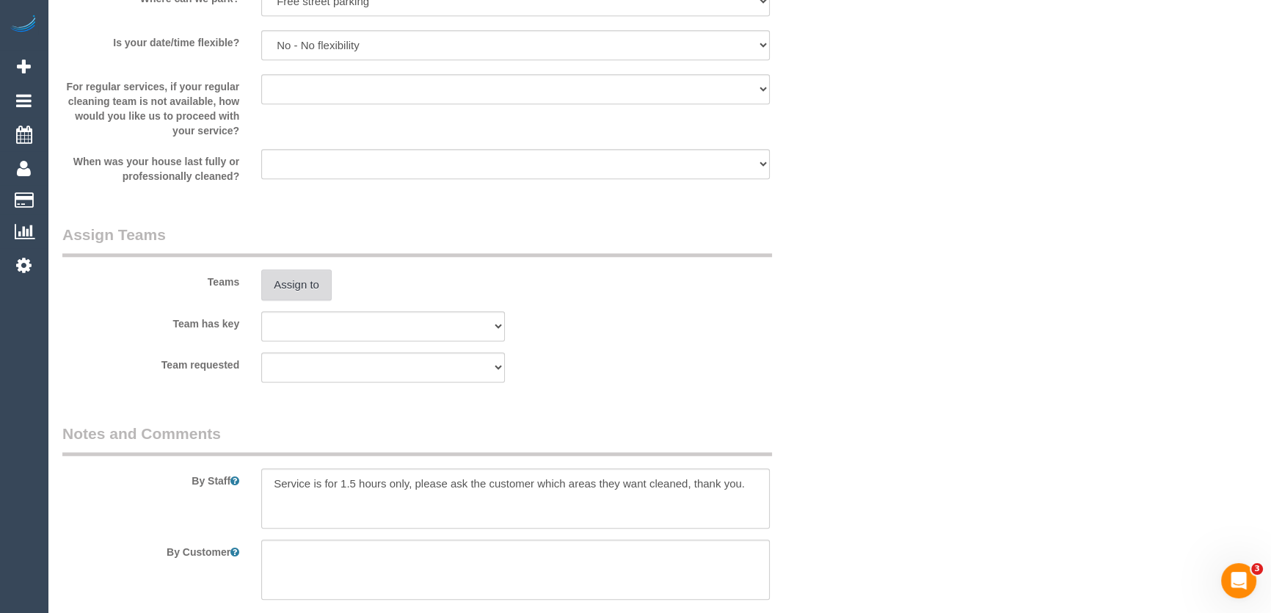
click at [298, 286] on button "Assign to" at bounding box center [296, 284] width 70 height 31
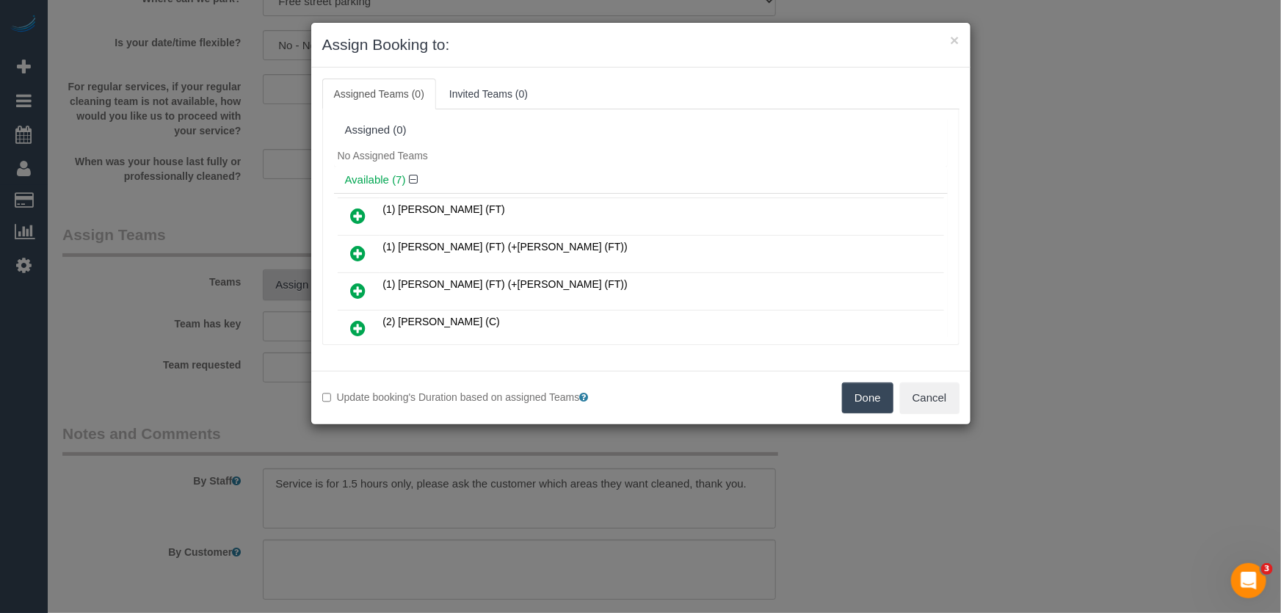
scroll to position [181, 0]
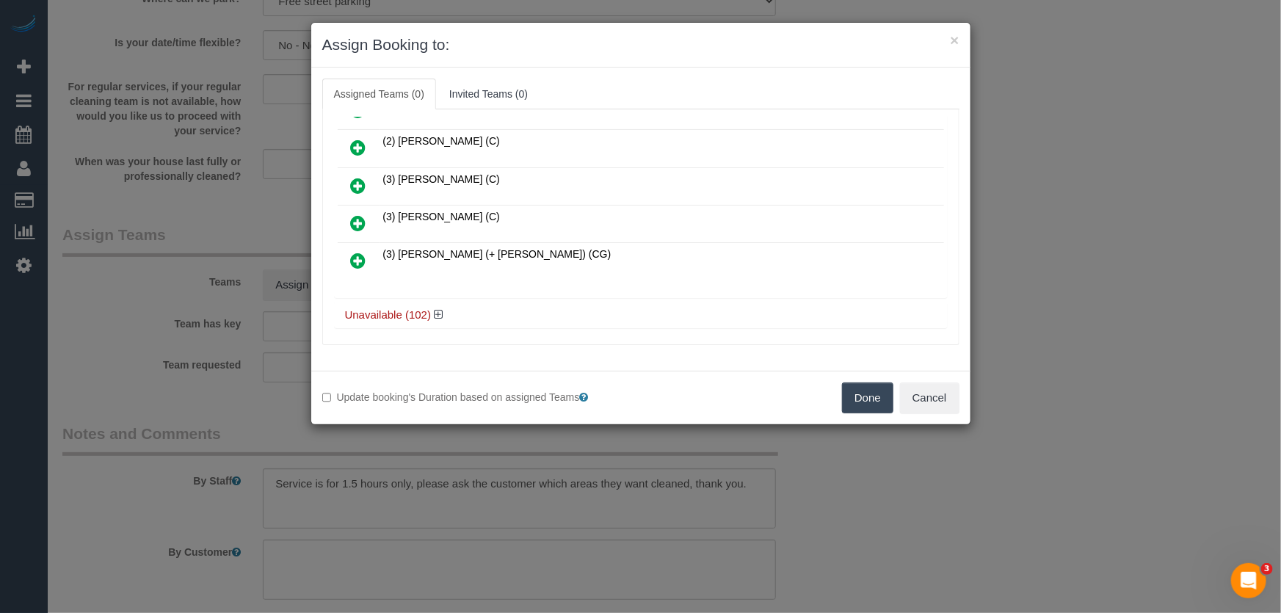
click at [358, 252] on icon at bounding box center [358, 261] width 15 height 18
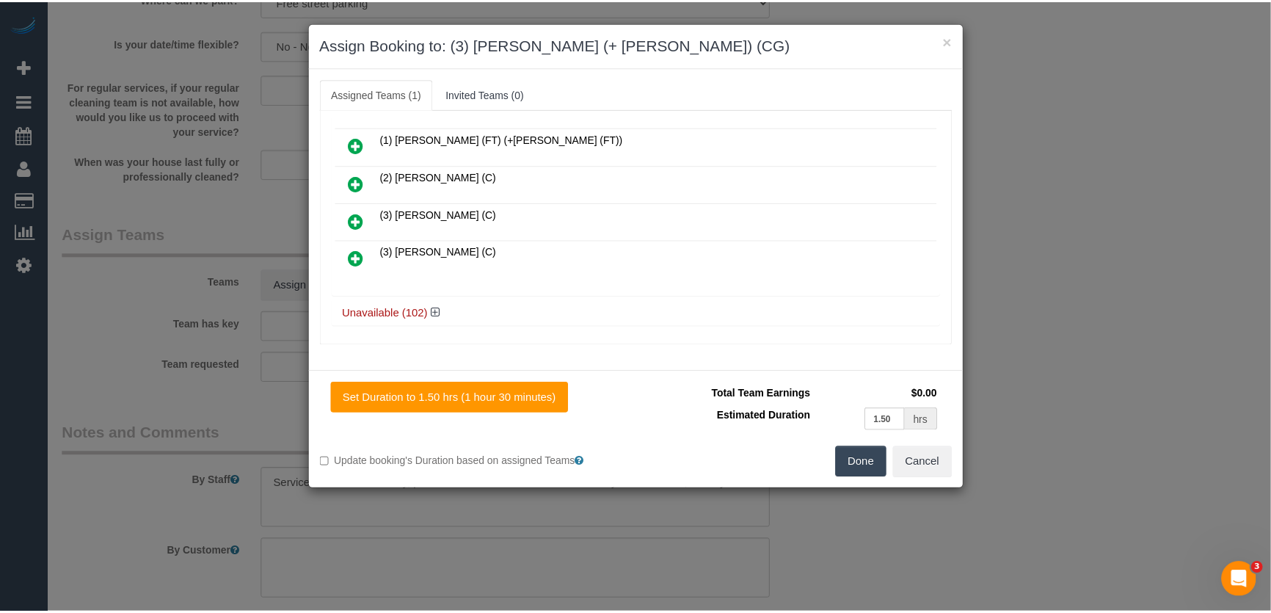
scroll to position [178, 0]
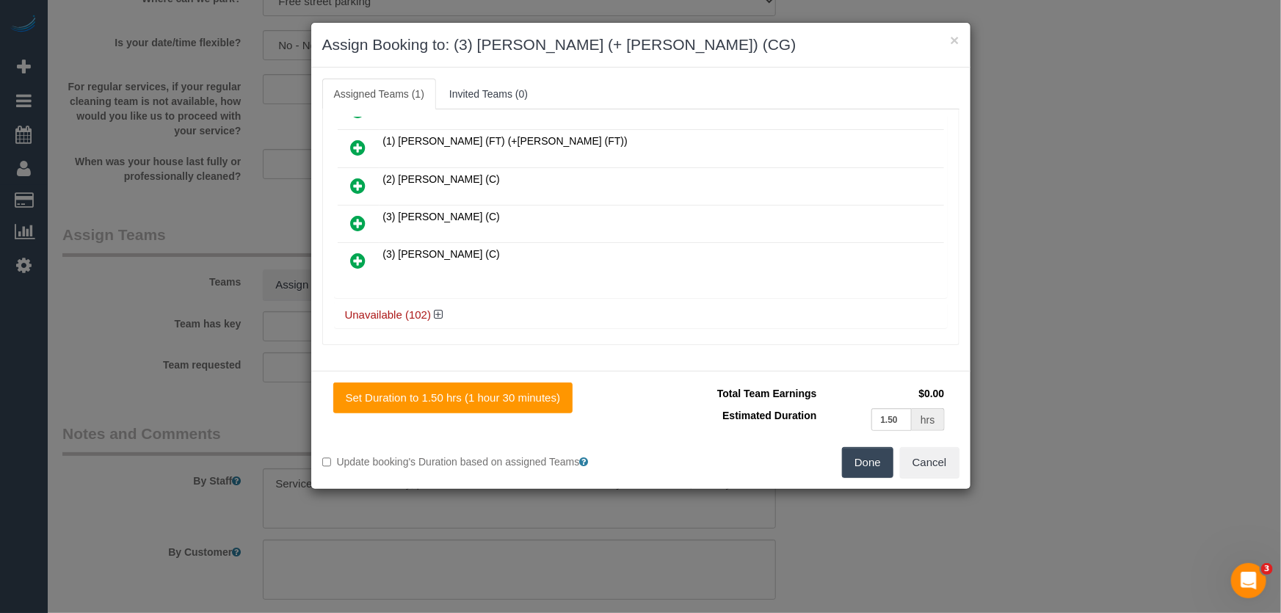
click at [873, 463] on button "Done" at bounding box center [867, 462] width 51 height 31
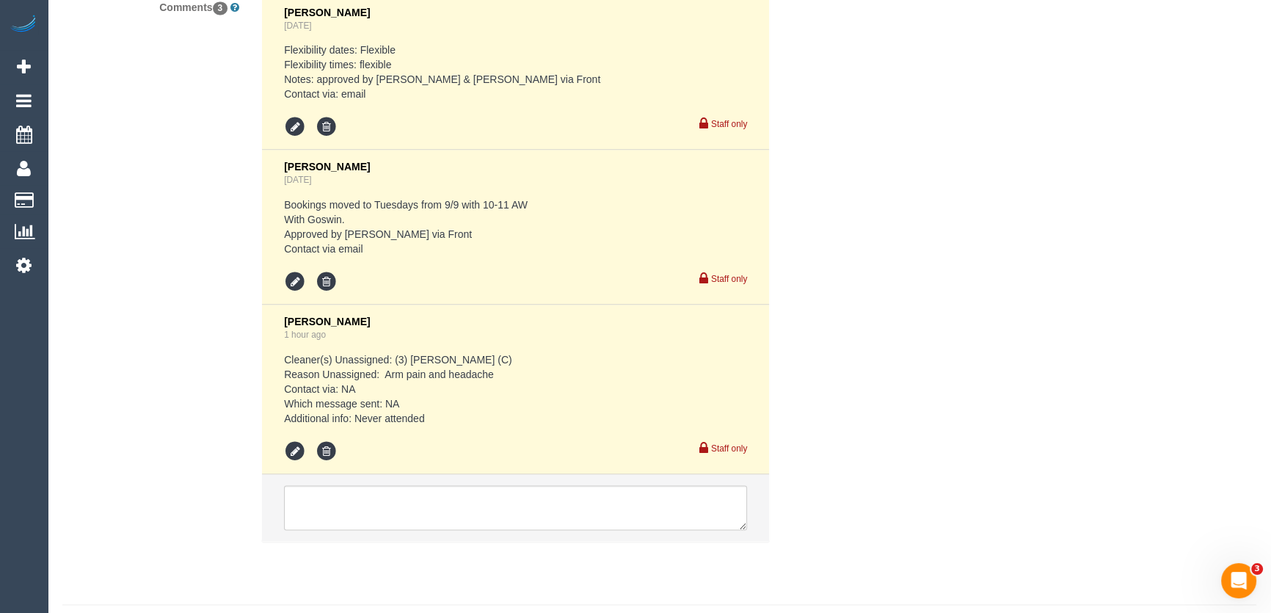
scroll to position [2671, 0]
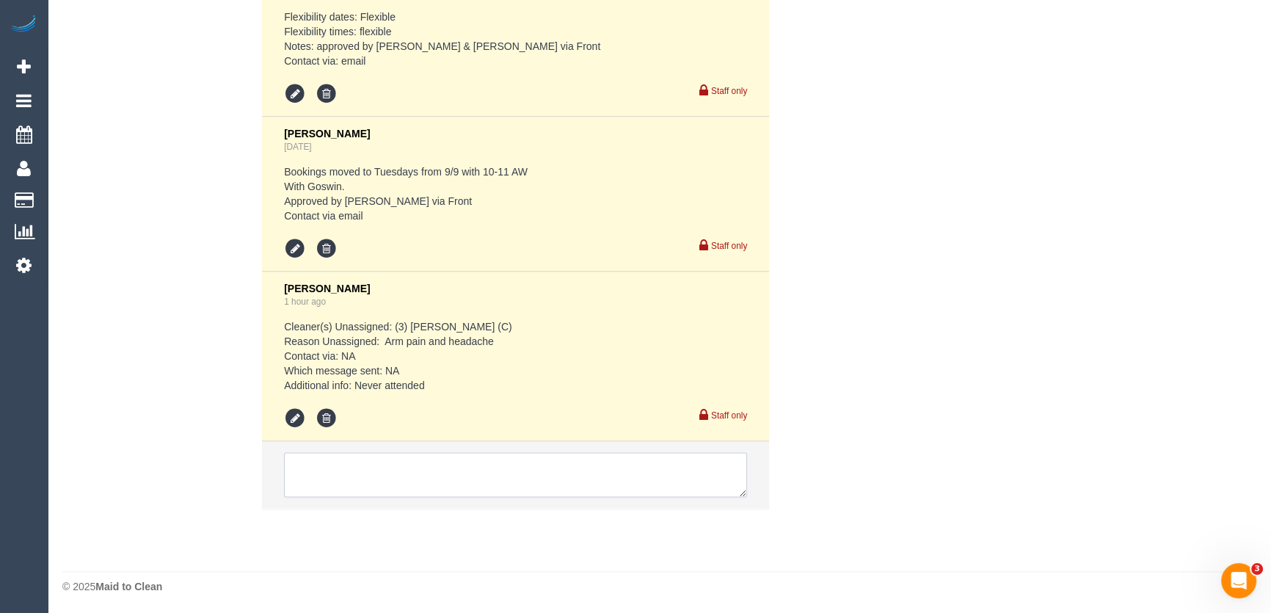
click at [430, 483] on textarea at bounding box center [515, 474] width 463 height 45
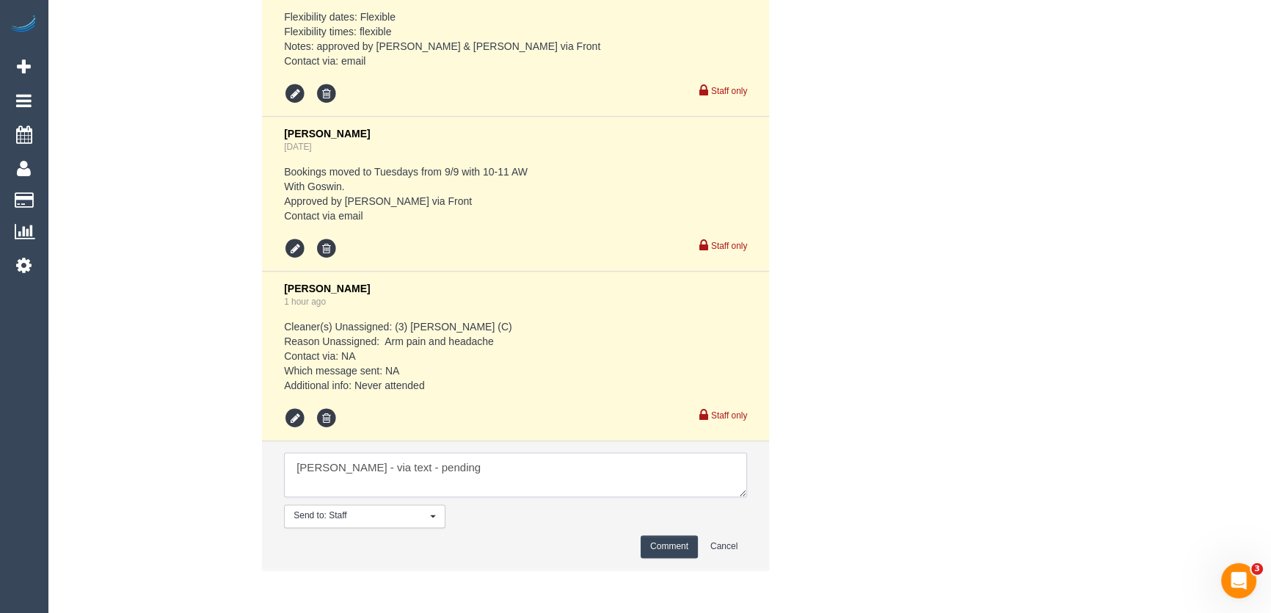
type textarea "Sohail - via text - pending"
click at [667, 547] on button "Comment" at bounding box center [669, 546] width 57 height 23
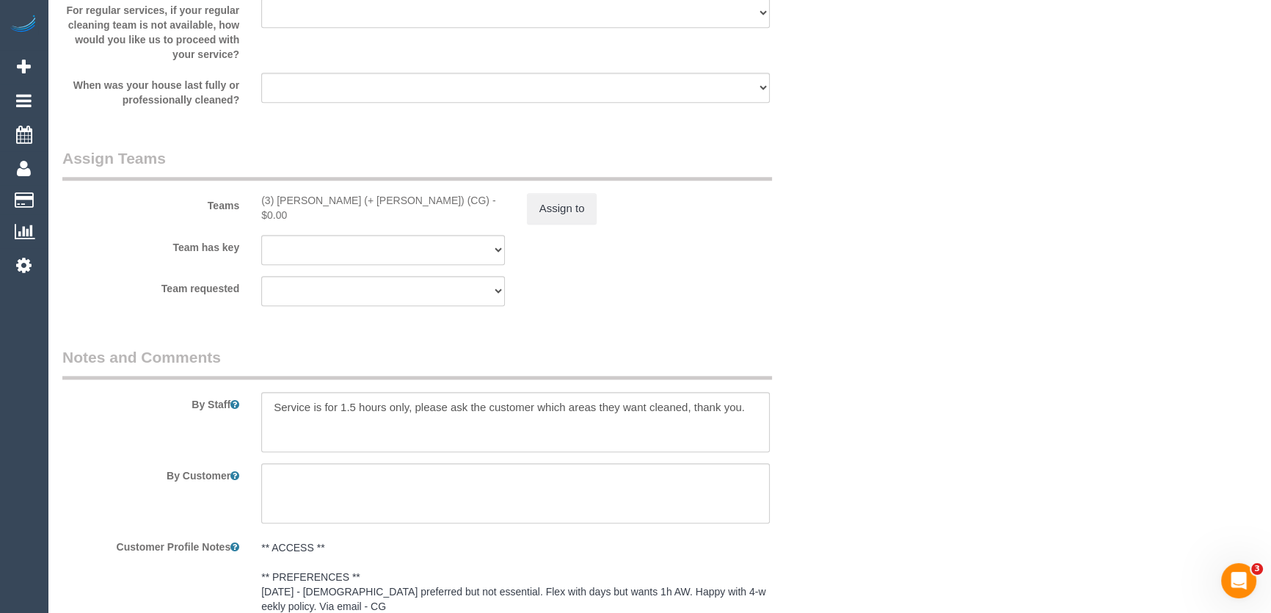
scroll to position [1780, 0]
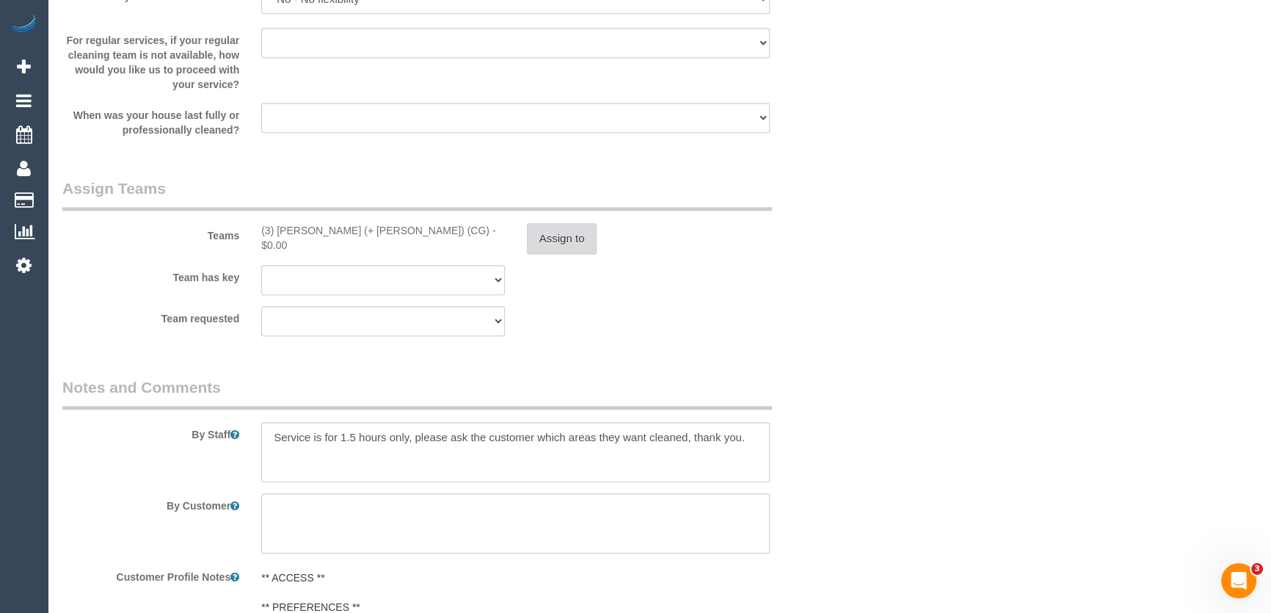
click at [562, 243] on button "Assign to" at bounding box center [562, 238] width 70 height 31
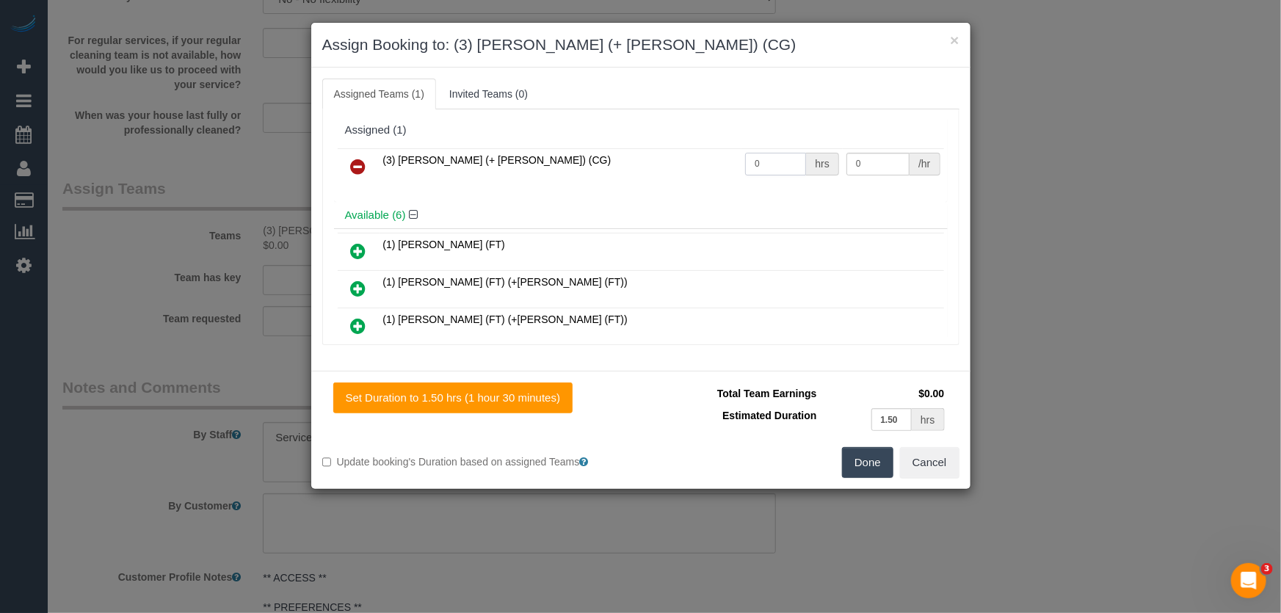
click at [781, 162] on input "0" at bounding box center [775, 164] width 61 height 23
type input "1.5"
type input "44"
click at [875, 462] on button "Done" at bounding box center [867, 462] width 51 height 31
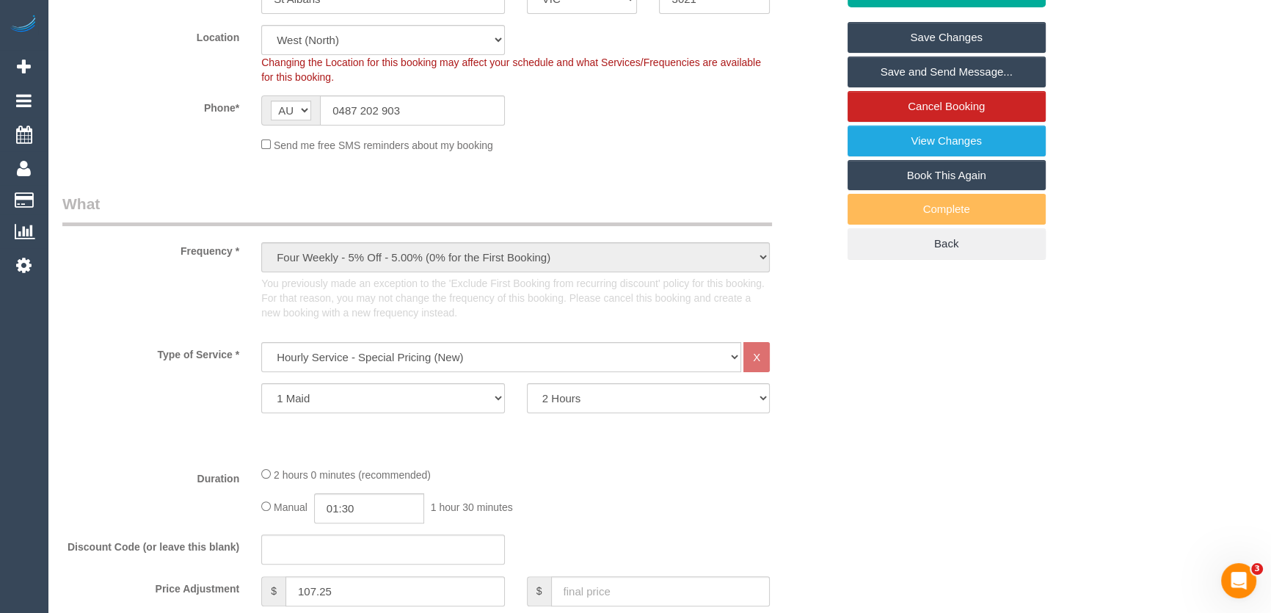
scroll to position [0, 0]
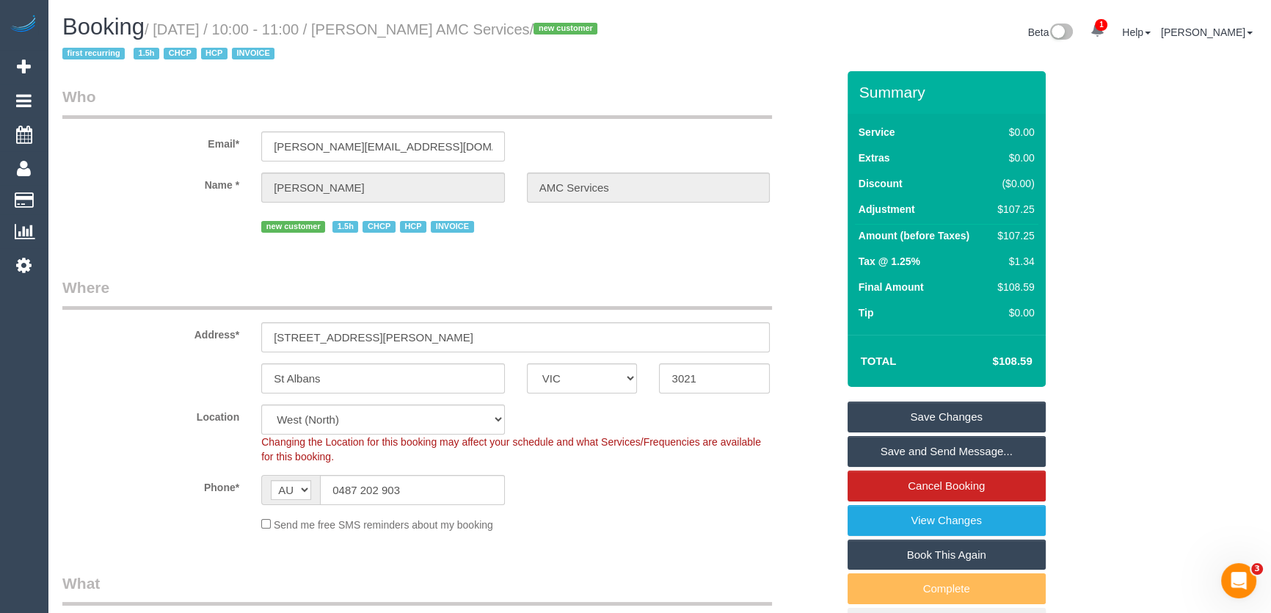
click at [418, 22] on small "/ September 09, 2025 / 10:00 - 11:00 / Joseph MONTEBELLO AMC Services / new cus…" at bounding box center [331, 41] width 539 height 41
copy small "Joseph MONTEBELLO AMC Services"
click at [942, 416] on link "Save Changes" at bounding box center [947, 416] width 198 height 31
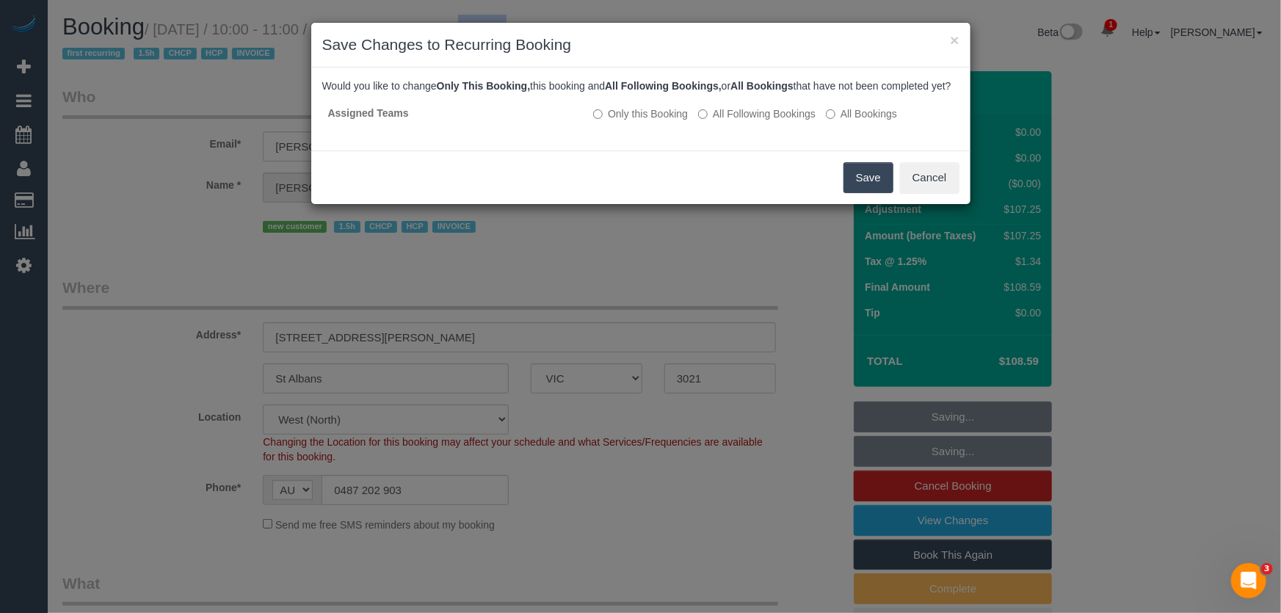
click at [876, 193] on button "Save" at bounding box center [868, 177] width 50 height 31
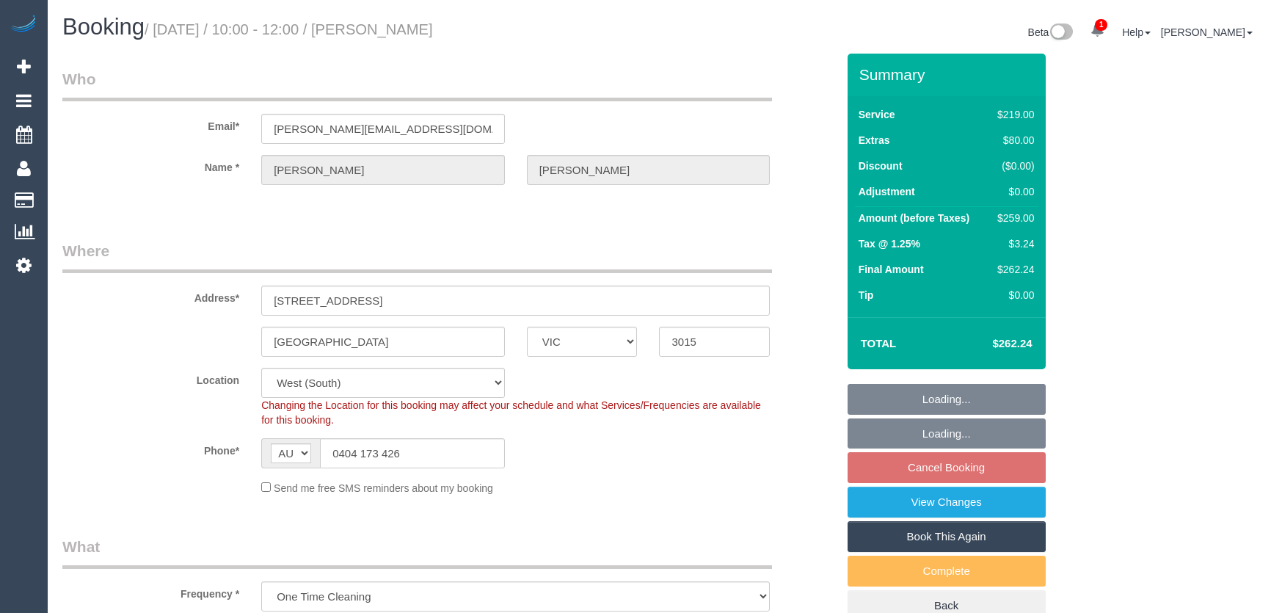
select select "VIC"
select select "number:30"
select select "number:14"
select select "number:19"
select select "number:23"
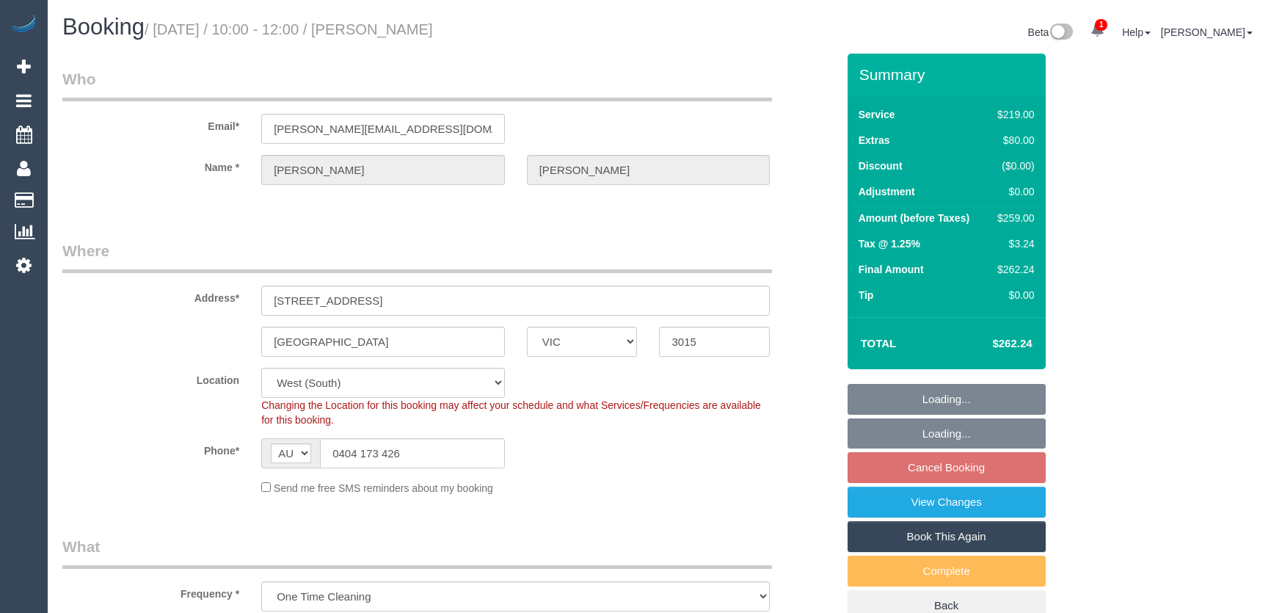
select select "number:13"
select select "object:1291"
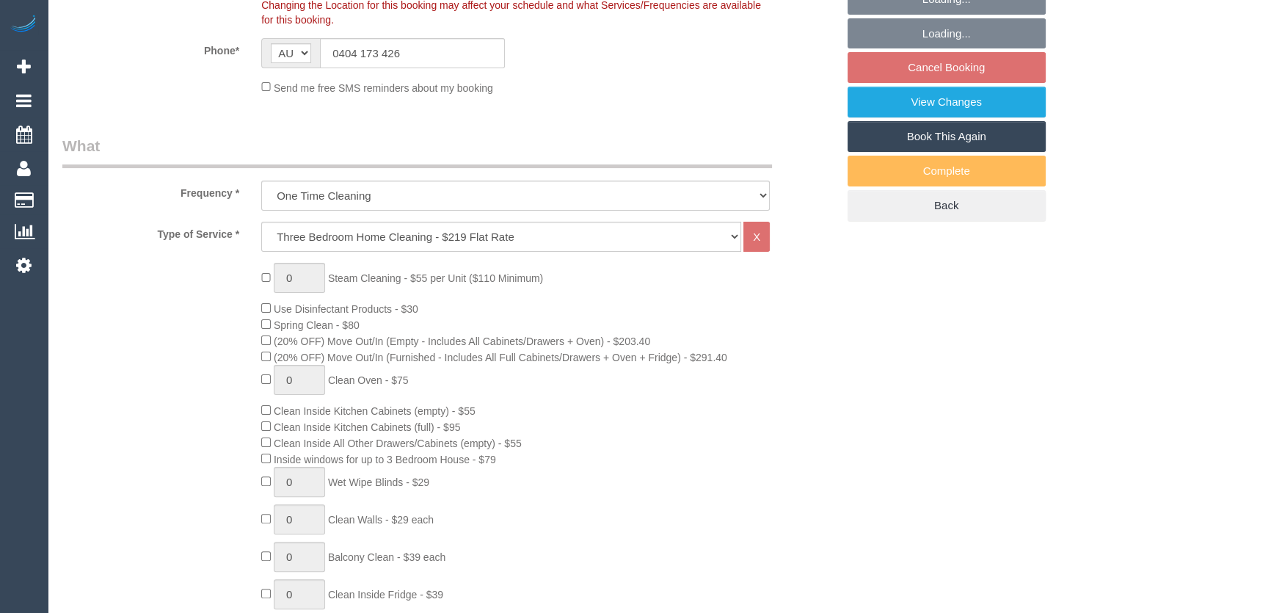
select select "spot1"
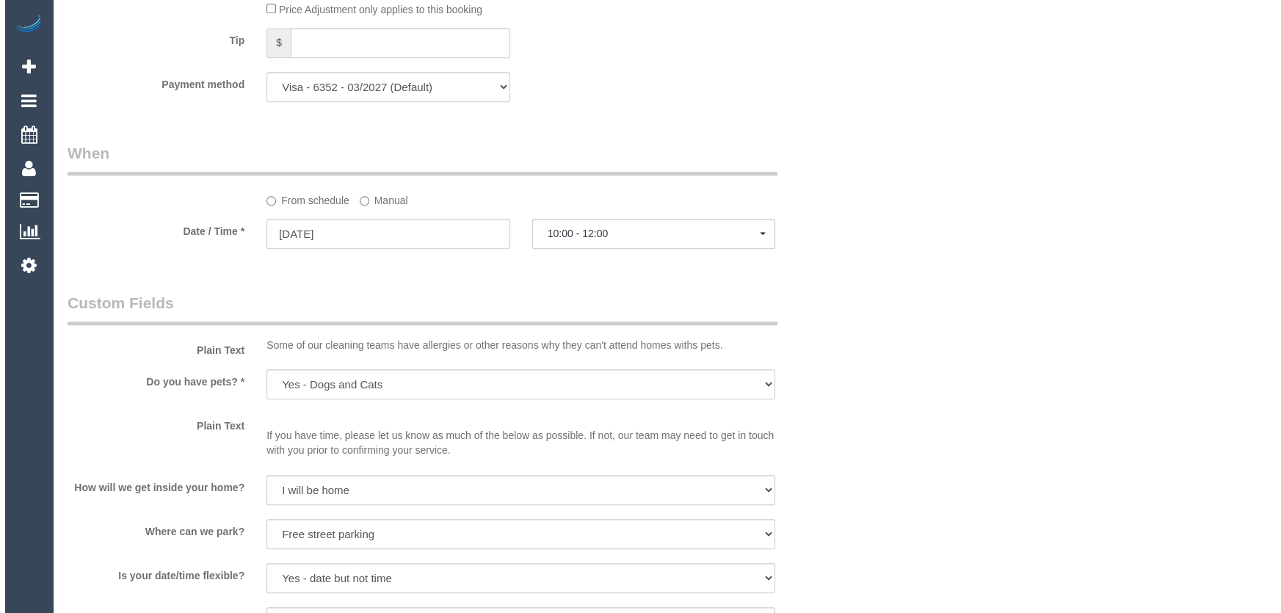
scroll to position [2001, 0]
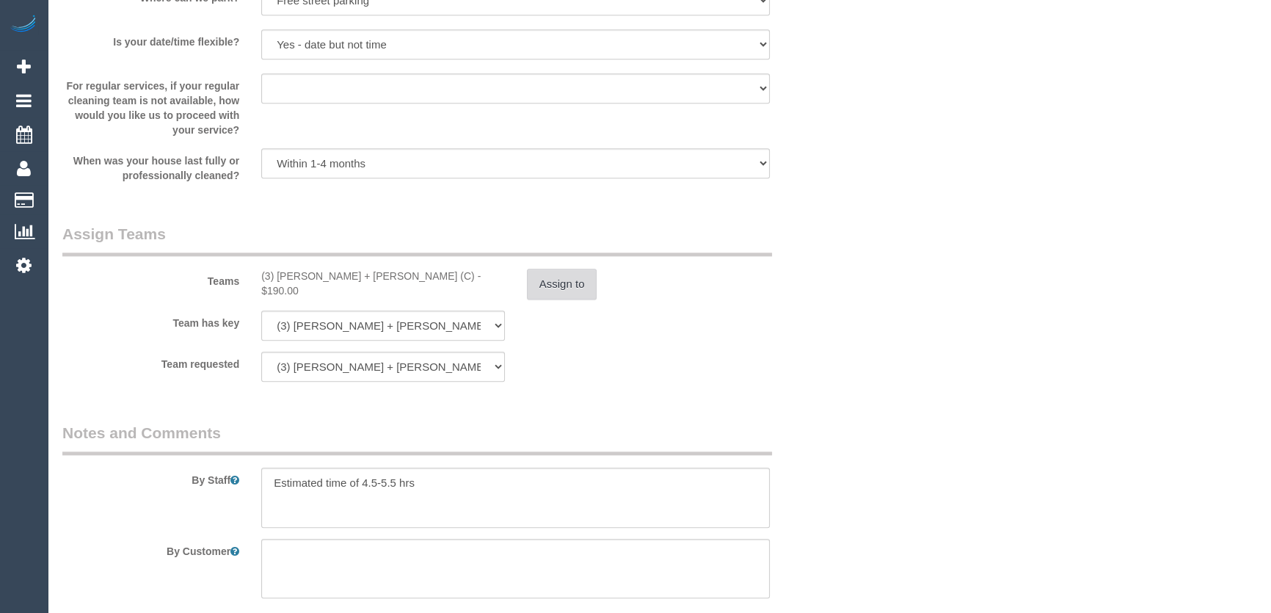
click at [557, 289] on button "Assign to" at bounding box center [562, 284] width 70 height 31
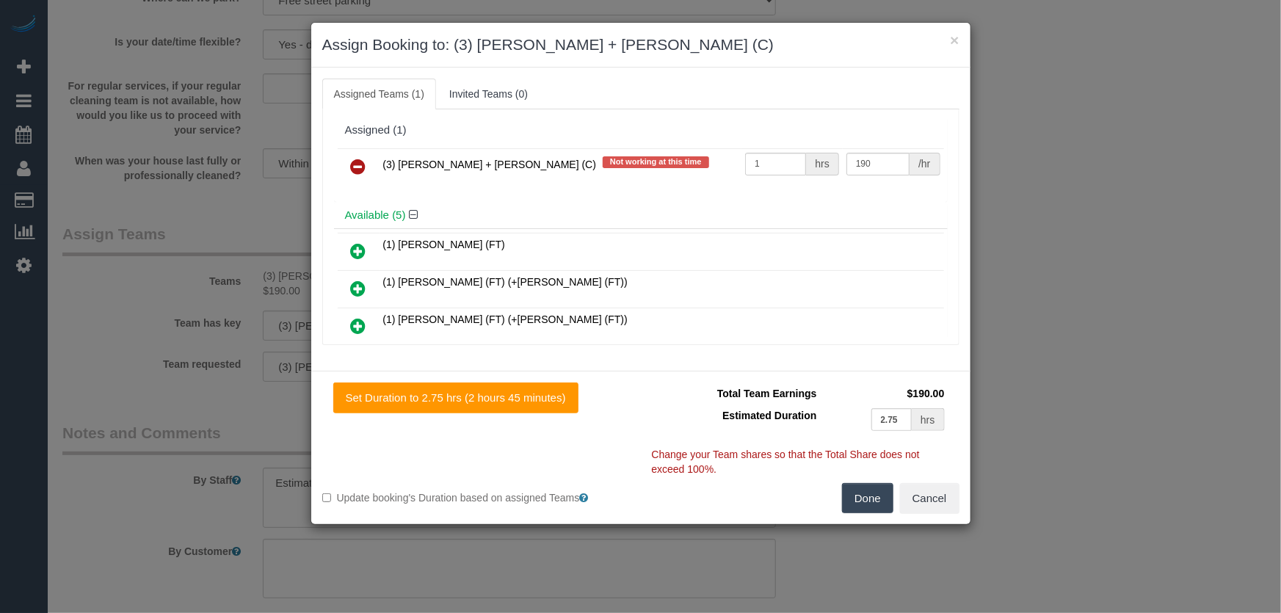
click at [357, 165] on icon at bounding box center [358, 167] width 15 height 18
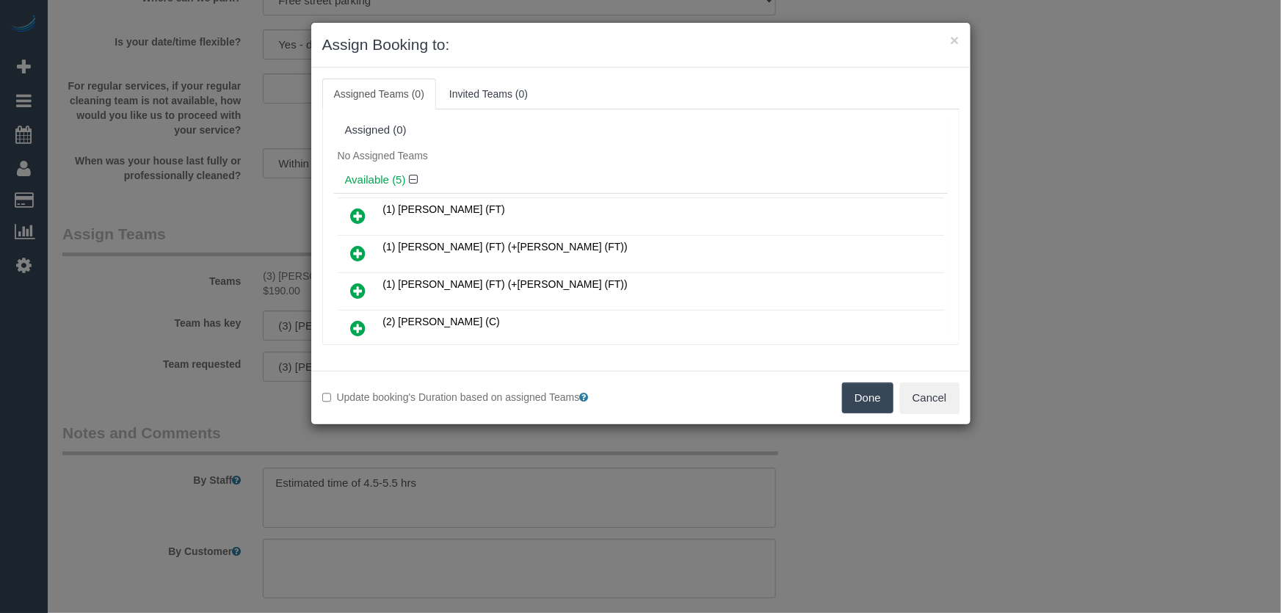
click at [358, 250] on icon at bounding box center [358, 253] width 15 height 18
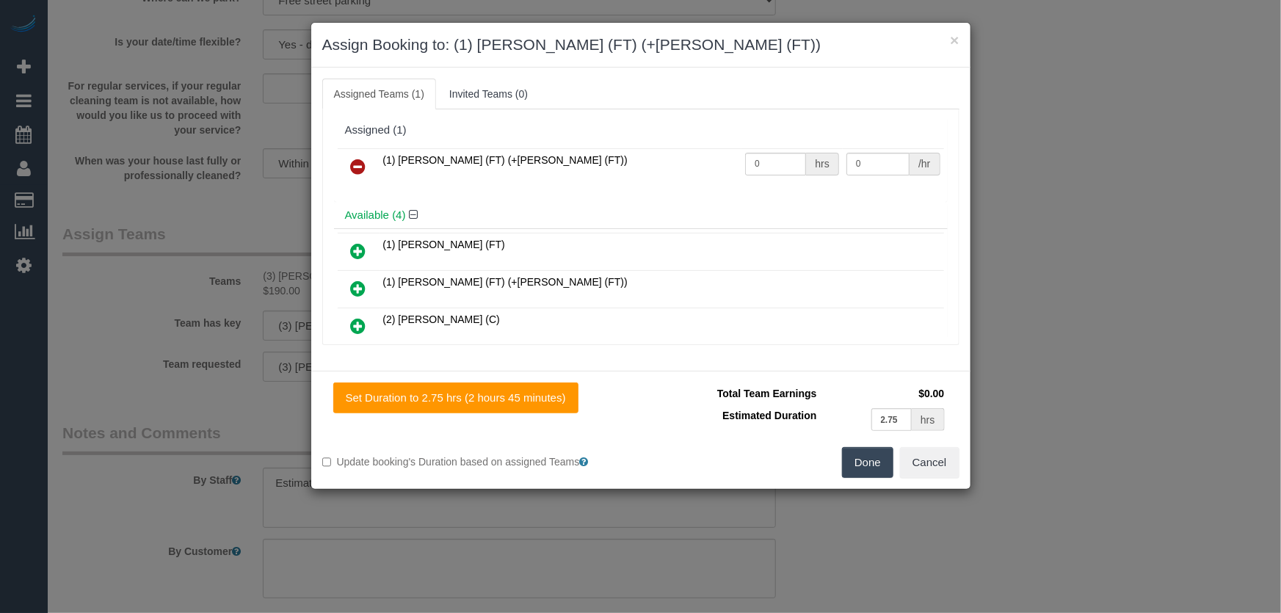
click at [361, 283] on icon at bounding box center [358, 289] width 15 height 18
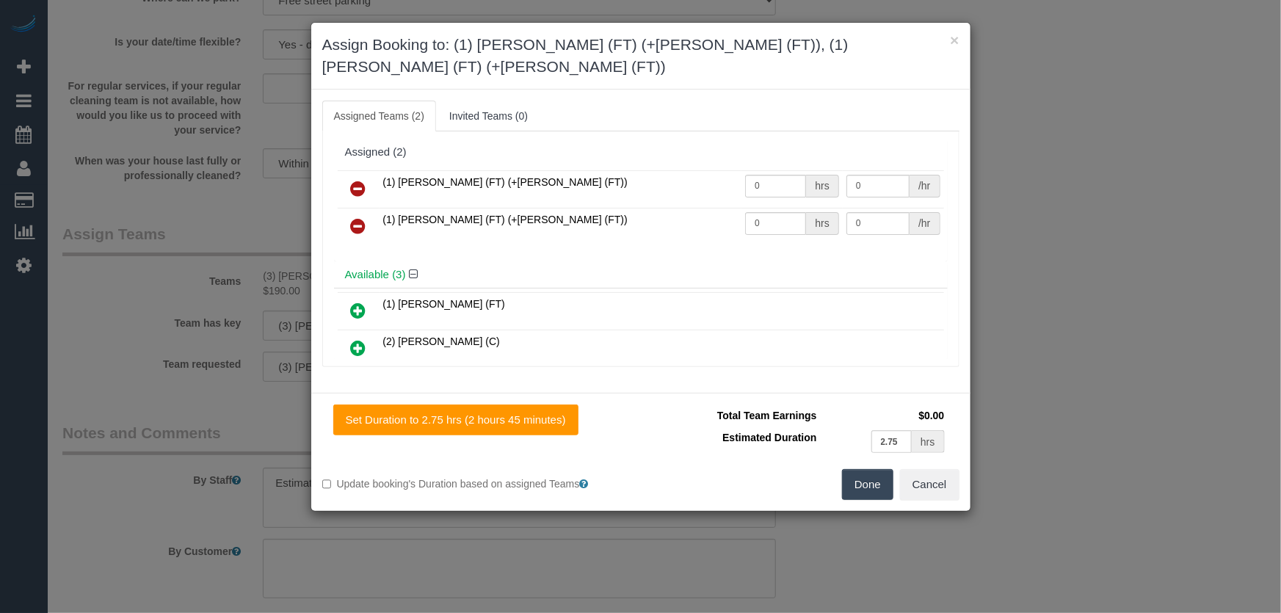
click at [856, 469] on button "Done" at bounding box center [867, 484] width 51 height 31
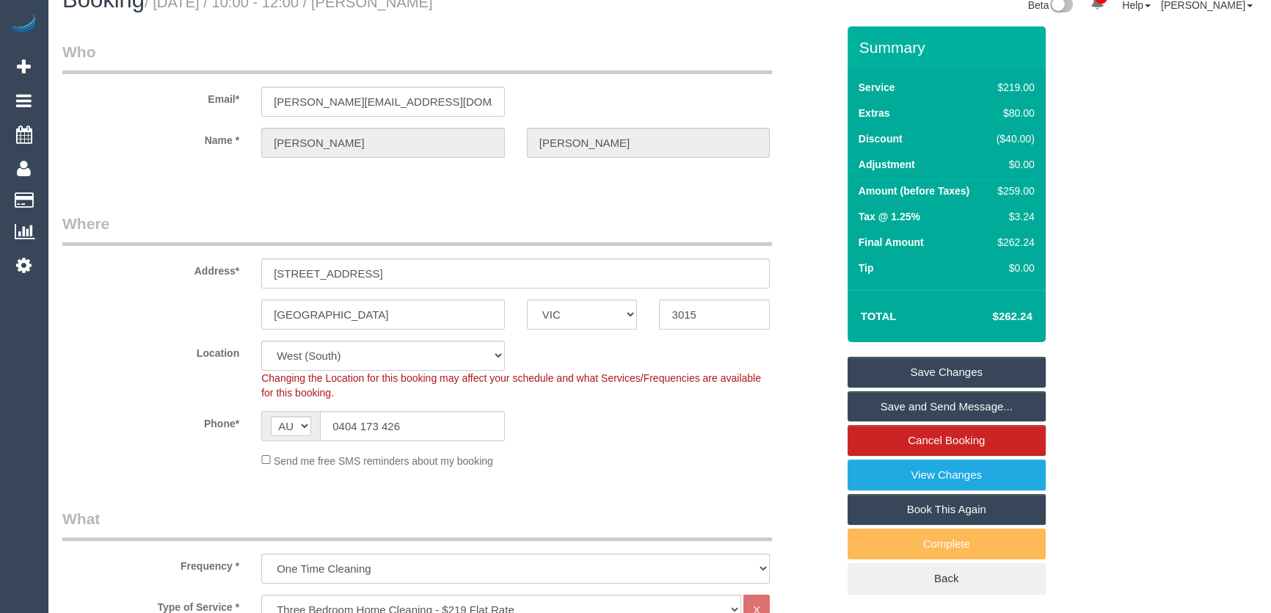
scroll to position [0, 0]
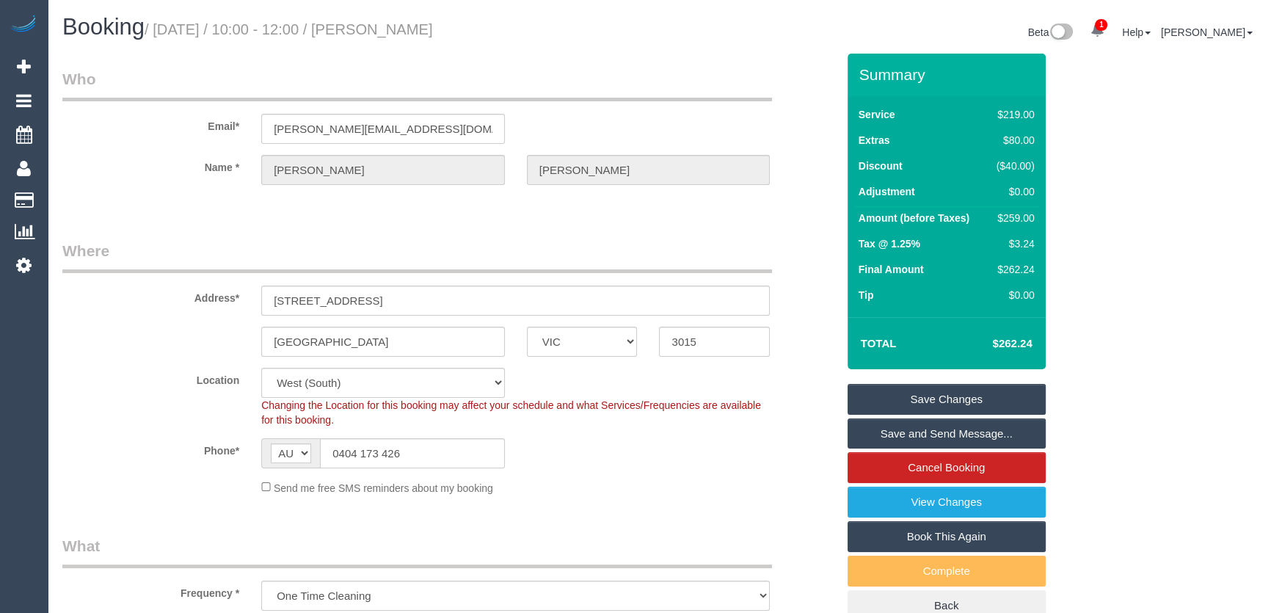
click at [423, 21] on h1 "Booking / [DATE] / 10:00 - 12:00 / [PERSON_NAME]" at bounding box center [355, 27] width 586 height 25
copy small "[PERSON_NAME]"
click at [949, 400] on link "Save Changes" at bounding box center [947, 399] width 198 height 31
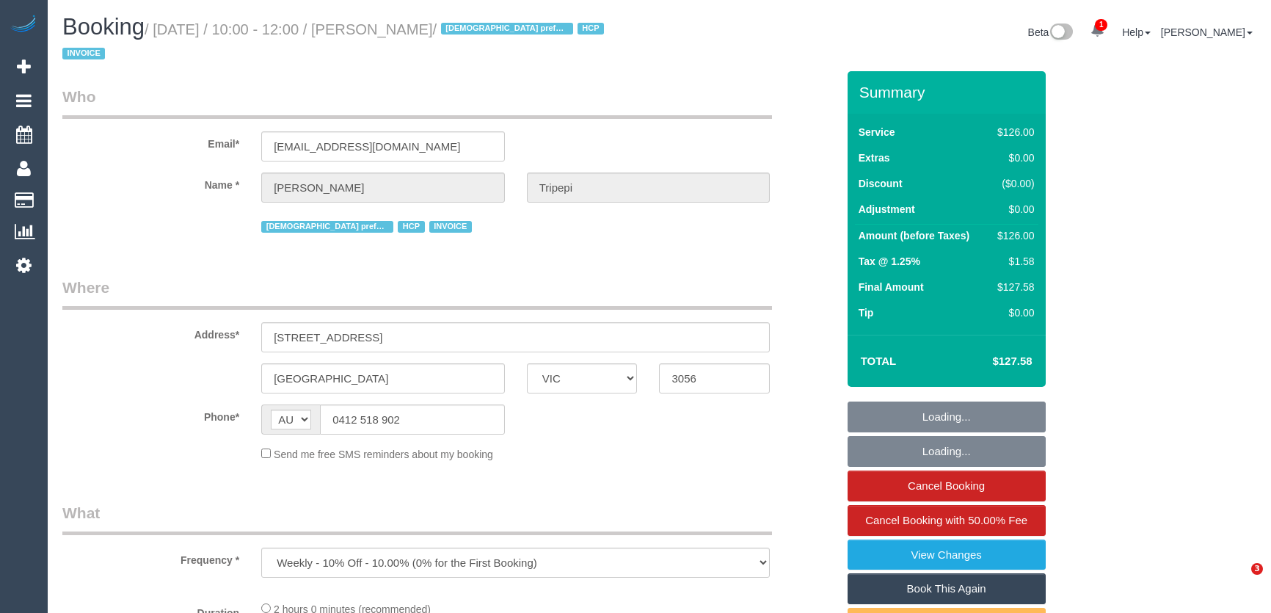
select select "VIC"
select select "120"
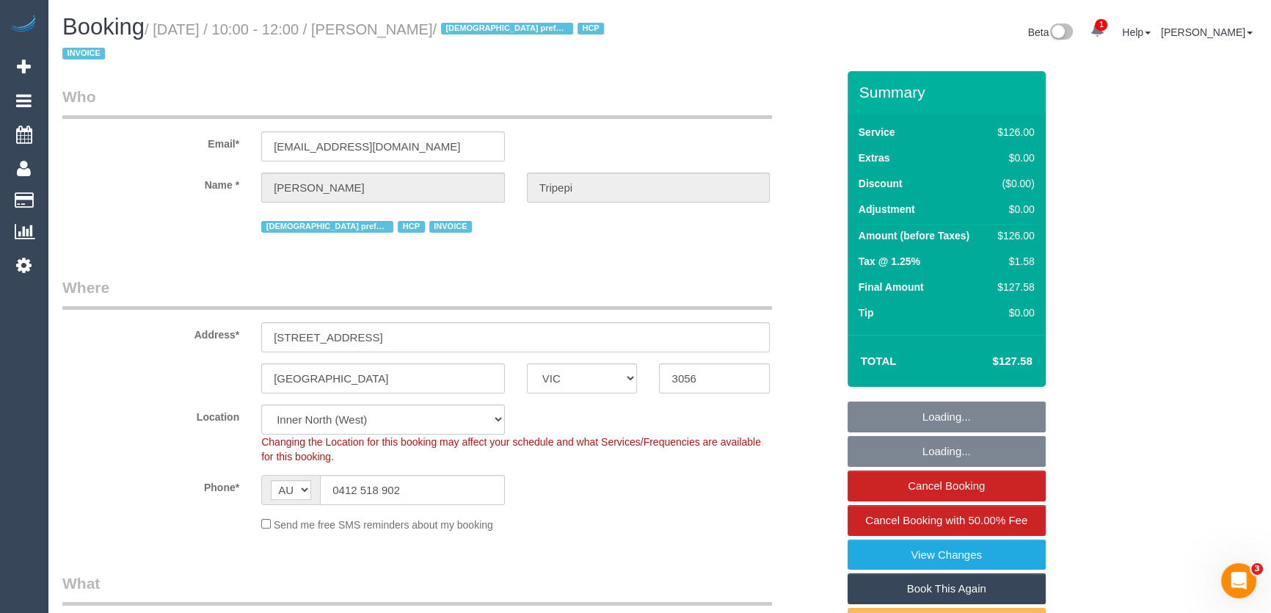
select select "number:28"
select select "number:14"
select select "number:19"
select select "number:25"
select select "number:34"
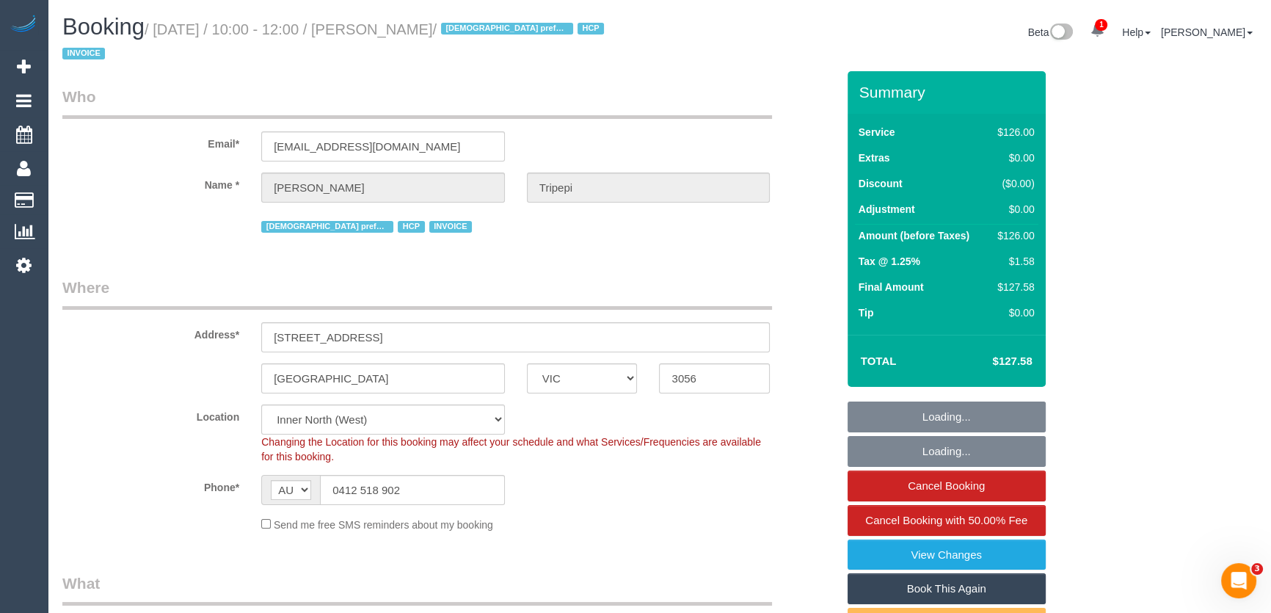
select select "number:26"
select select "object:1651"
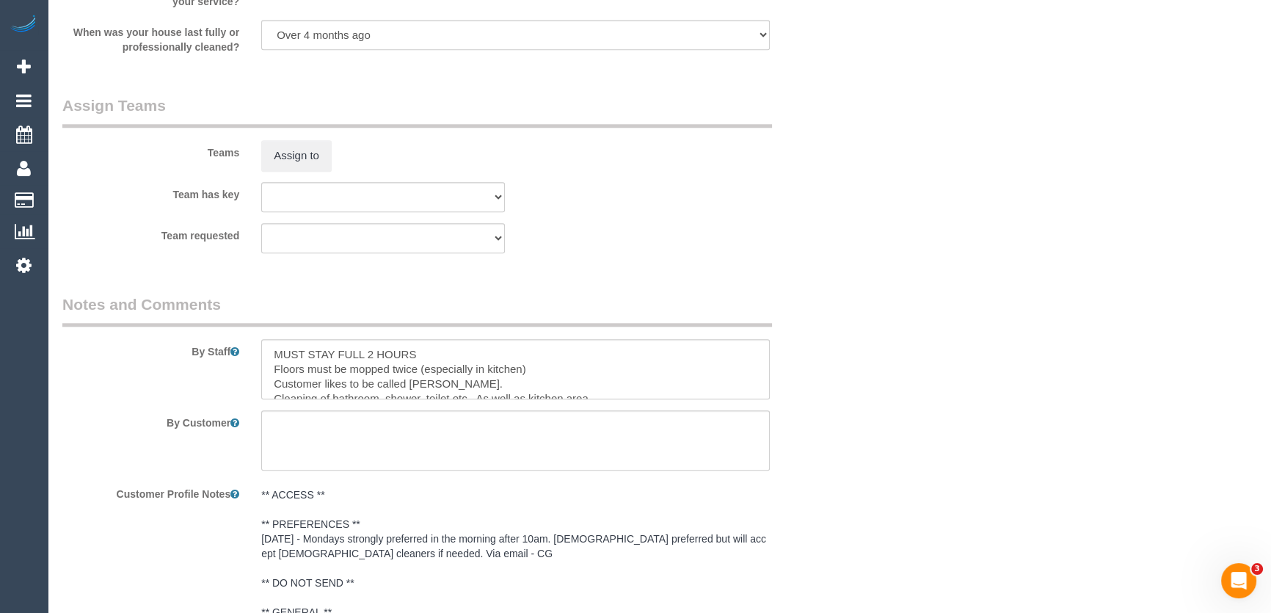
scroll to position [1934, 0]
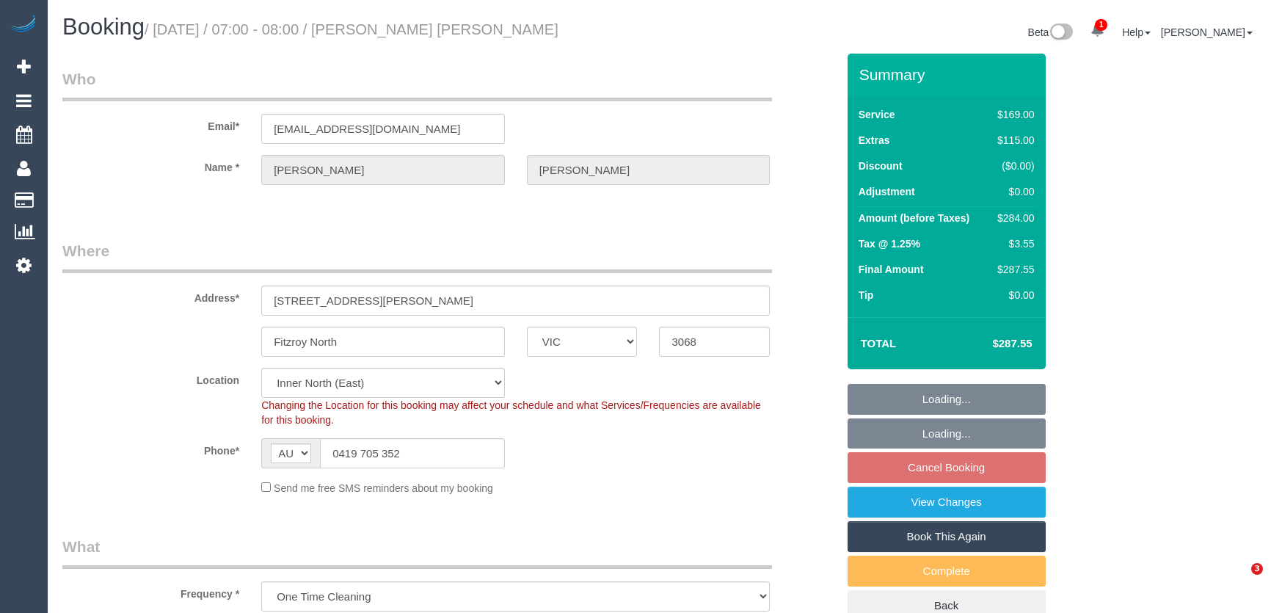
select select "VIC"
select select "string:stripe-pm_1RXBif2GScqysDRVukH2ufkA"
select select "spot1"
select select "object:1591"
select select "number:28"
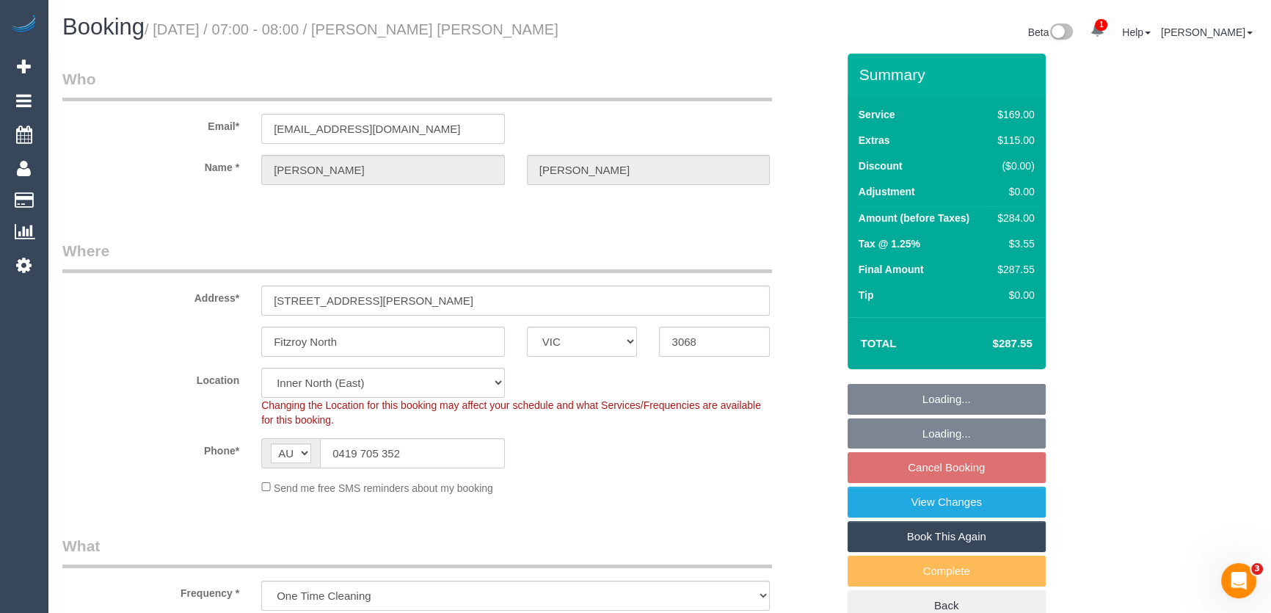
select select "number:15"
select select "number:18"
select select "number:22"
select select "number:26"
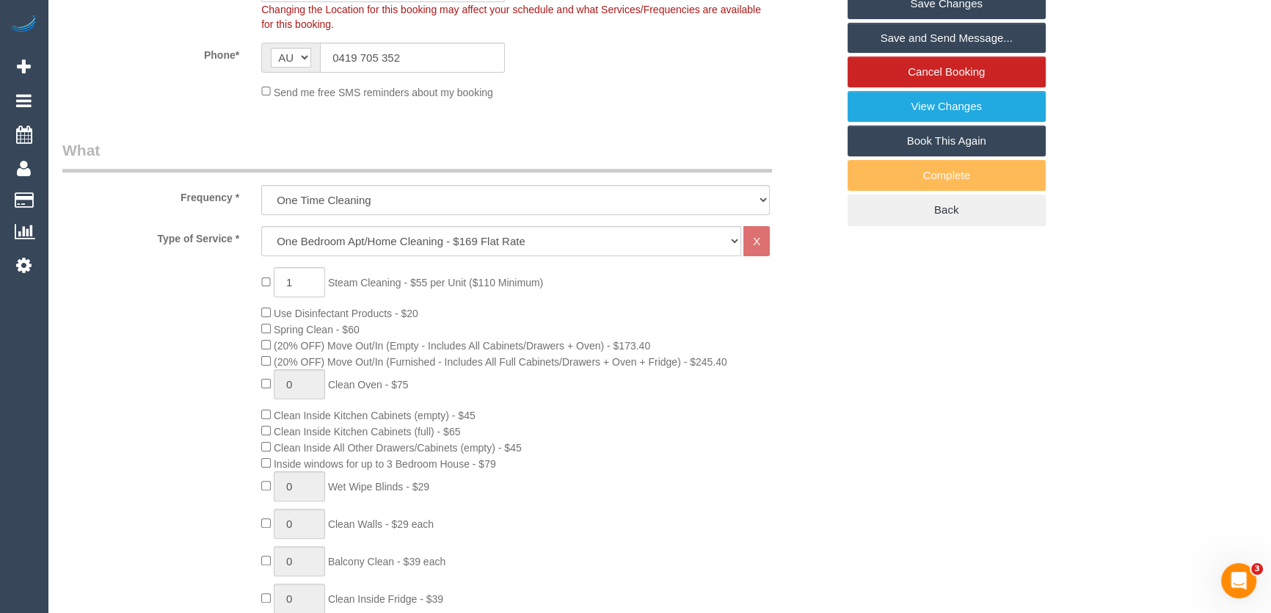
scroll to position [400, 0]
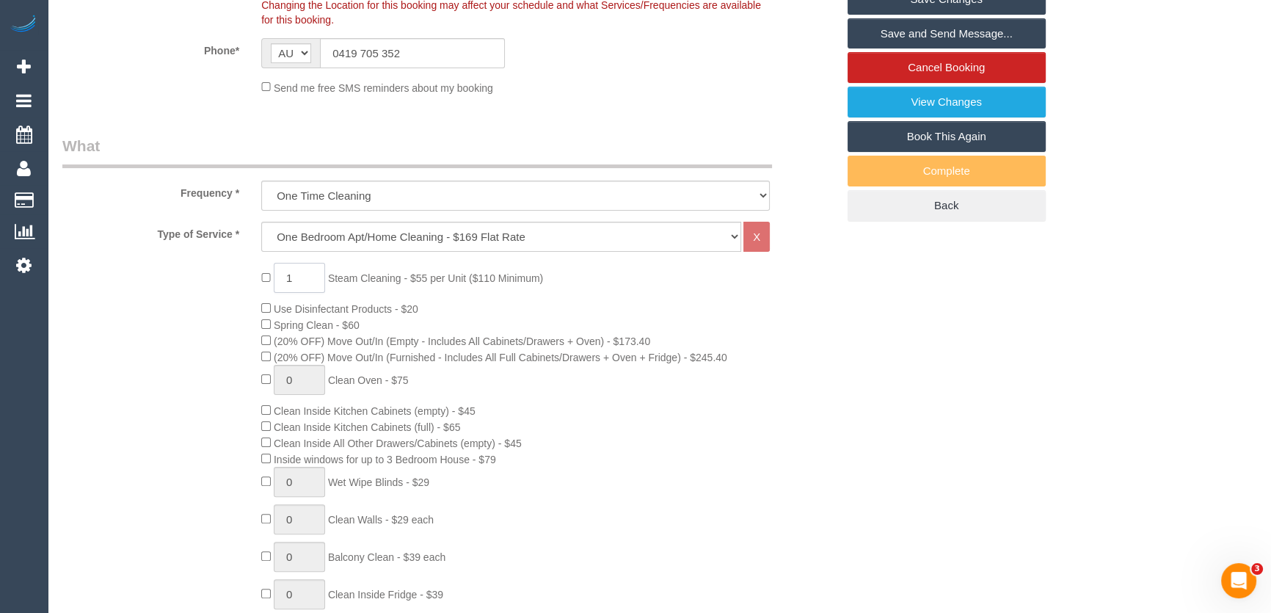
click at [299, 270] on input "1" at bounding box center [299, 278] width 51 height 30
type input "2"
click at [207, 386] on div "2 Steam Cleaning - $55 per Unit ($110 Minimum) Use Disinfectant Products - $20 …" at bounding box center [449, 520] width 796 height 514
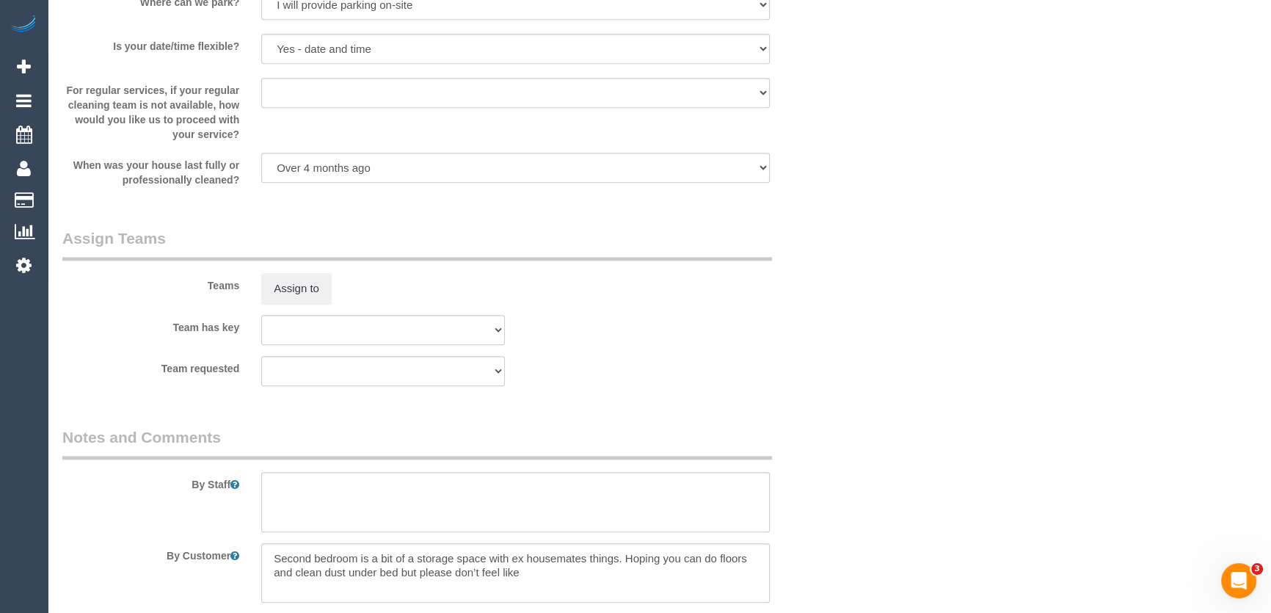
select select "spot11"
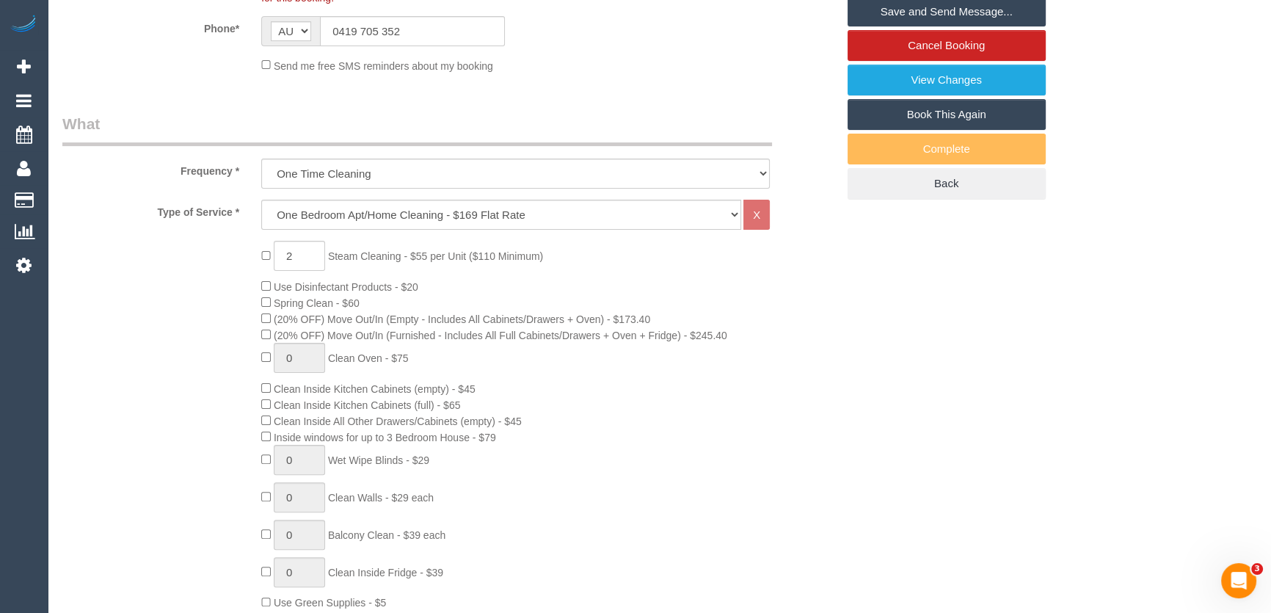
scroll to position [345, 0]
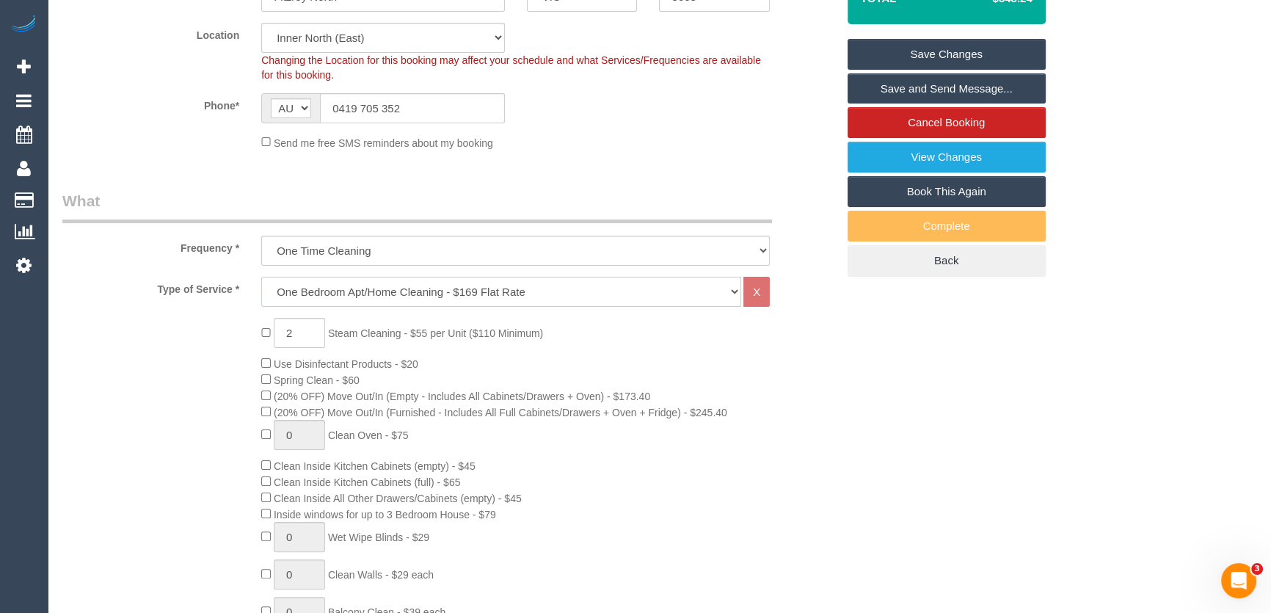
click at [329, 282] on select "Hourly Service - $70/h Hourly Service - $65/h Hourly Service - $60/h Hourly Ser…" at bounding box center [501, 292] width 480 height 30
select select "211"
click at [261, 277] on select "Hourly Service - $70/h Hourly Service - $65/h Hourly Service - $60/h Hourly Ser…" at bounding box center [501, 292] width 480 height 30
select select "spot21"
click at [211, 417] on div "2 Steam Cleaning - $55 per Unit ($110 Minimum) Use Disinfectant Products - $20 …" at bounding box center [449, 575] width 796 height 514
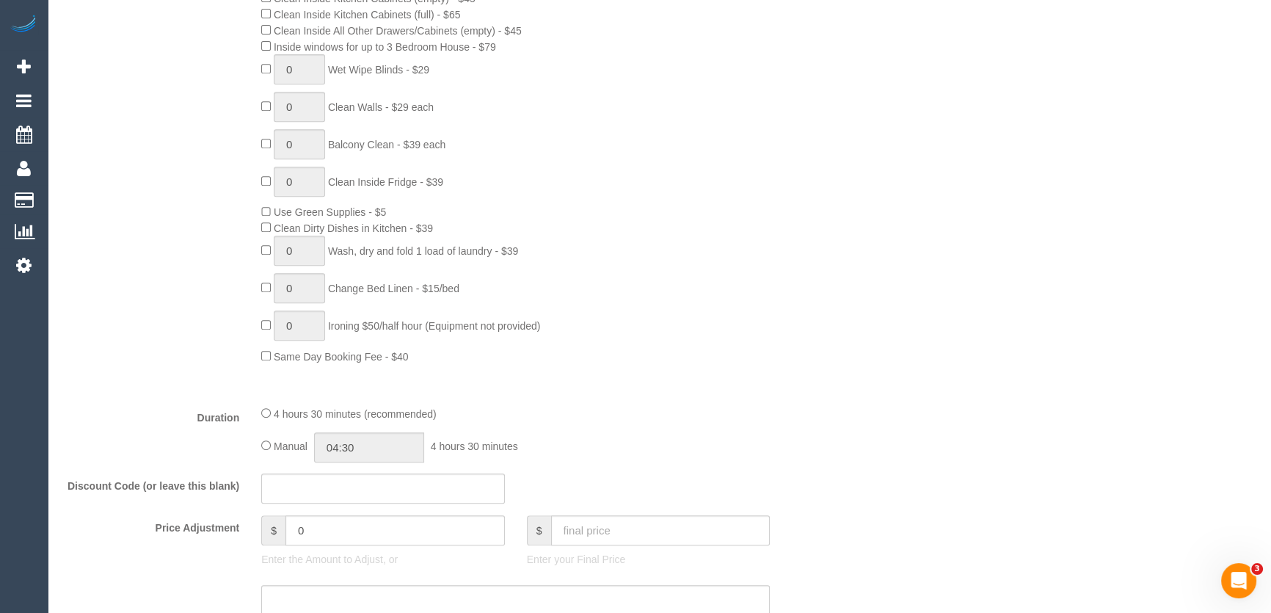
scroll to position [1013, 0]
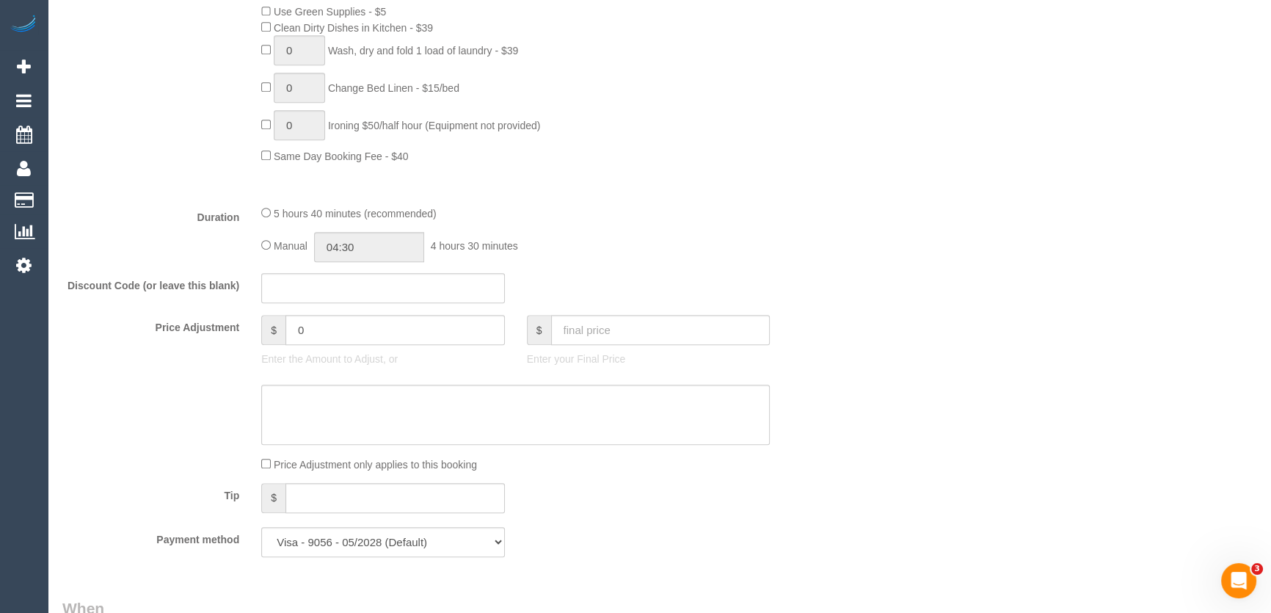
click at [323, 198] on fieldset "What Frequency * One Time Cleaning Weekly - 10% Off - 10.00% (0% for the First …" at bounding box center [449, 44] width 774 height 1045
select select "spot31"
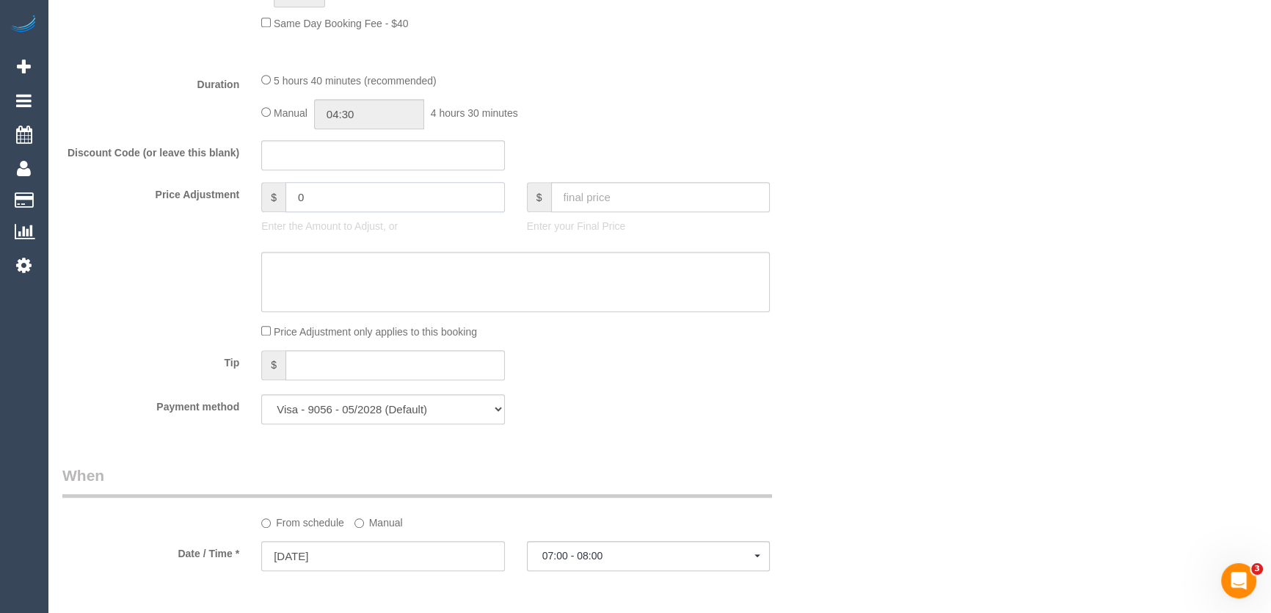
click at [313, 193] on input "0" at bounding box center [394, 197] width 219 height 30
type input "-10"
click at [291, 267] on textarea at bounding box center [515, 282] width 509 height 60
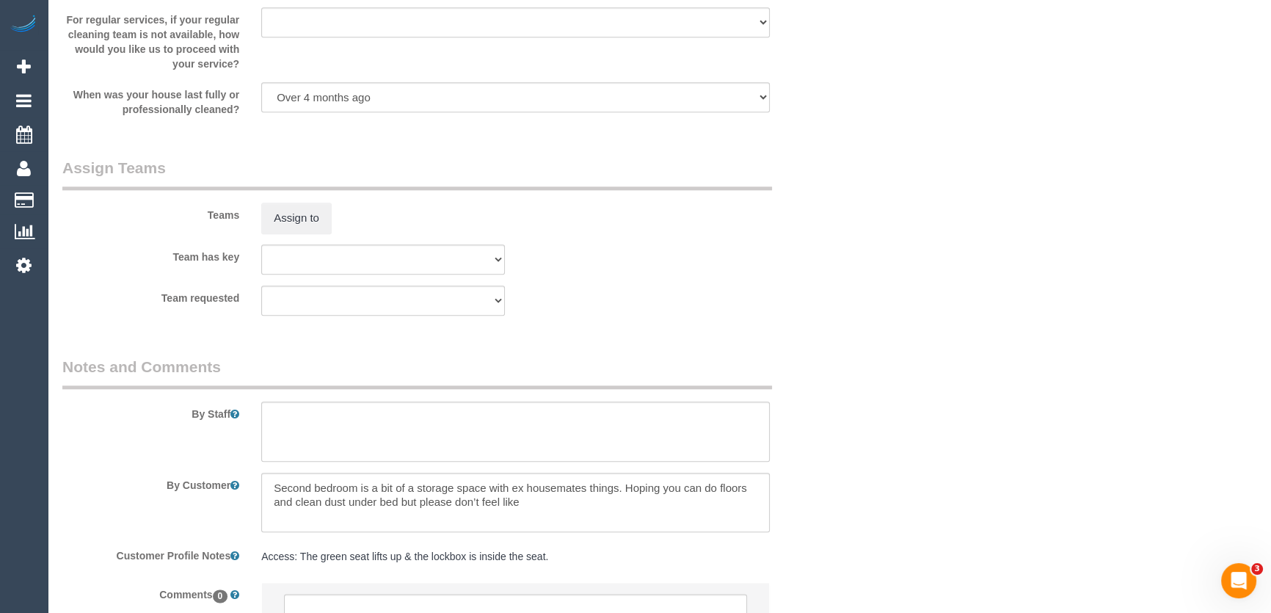
scroll to position [2147, 0]
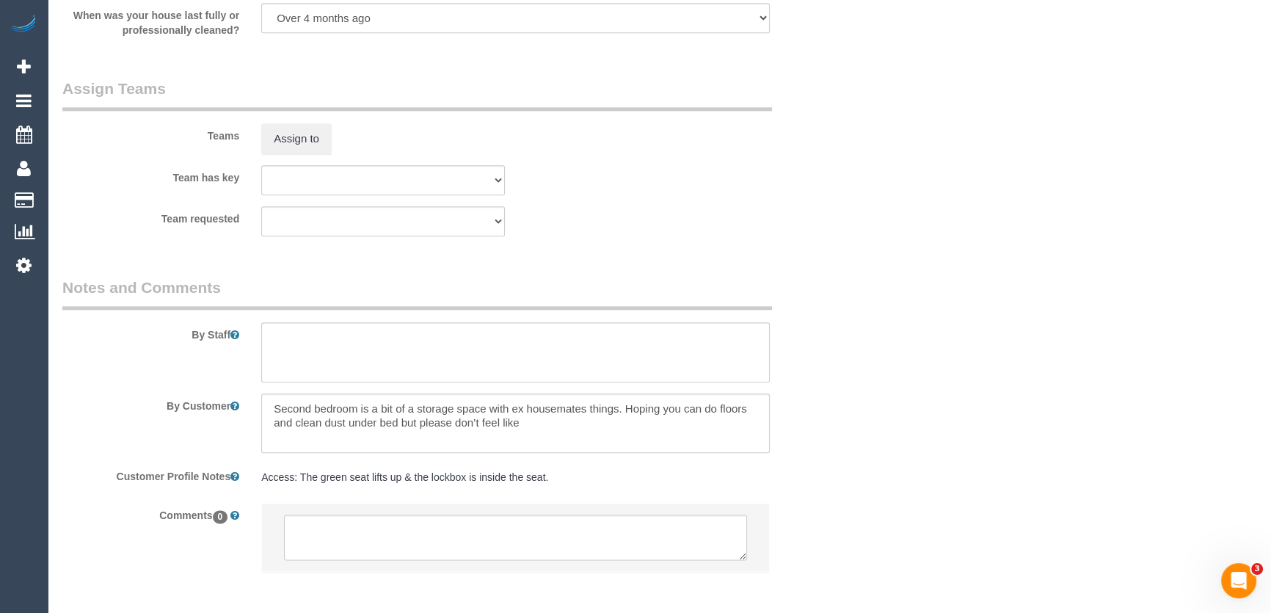
type textarea "$10 for skipping bedroom - JT"
click at [324, 362] on textarea at bounding box center [515, 352] width 509 height 60
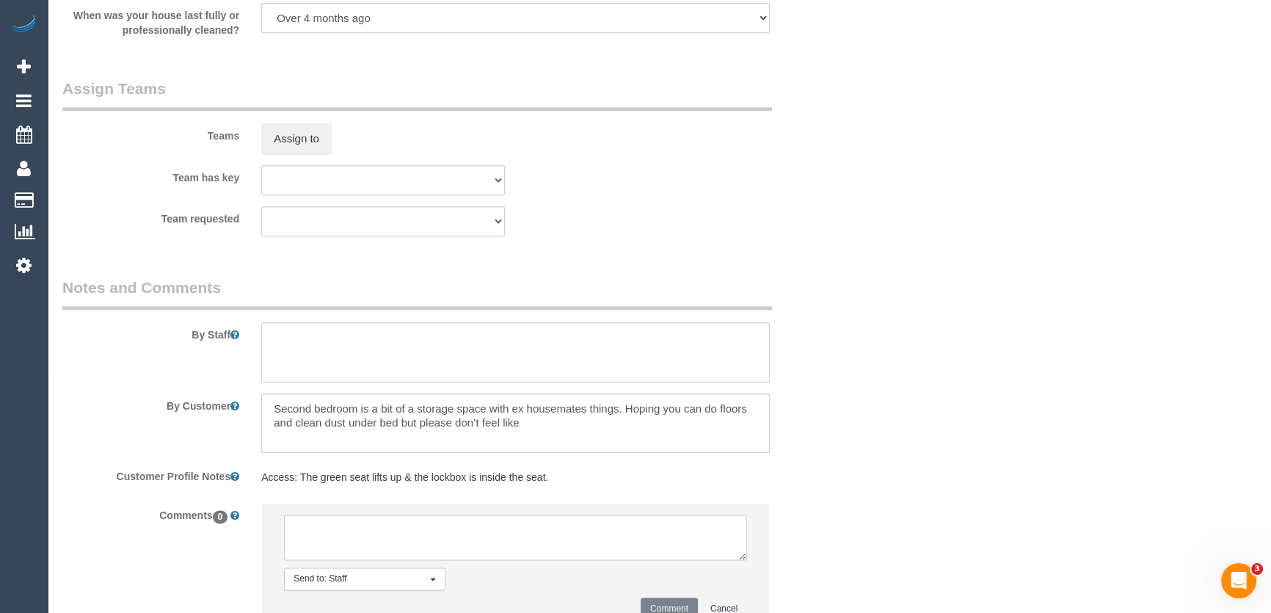
click at [335, 524] on textarea at bounding box center [515, 536] width 463 height 45
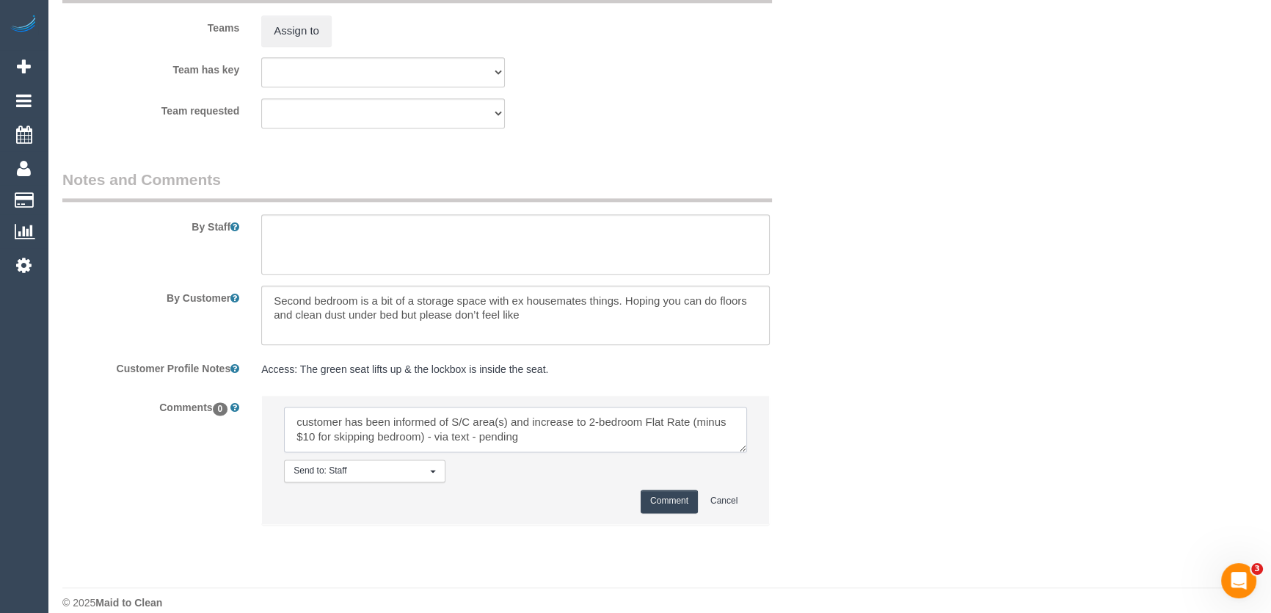
scroll to position [2273, 0]
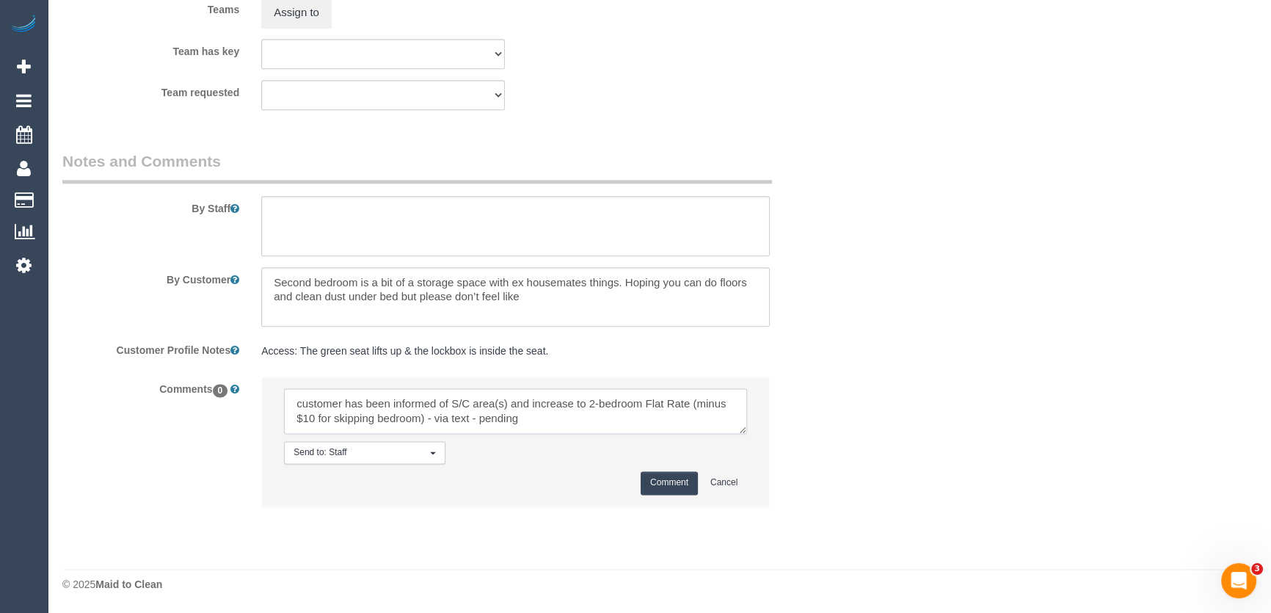
type textarea "customer has been informed of S/C area(s) and increase to 2-bedroom Flat Rate (…"
click at [657, 483] on button "Comment" at bounding box center [669, 482] width 57 height 23
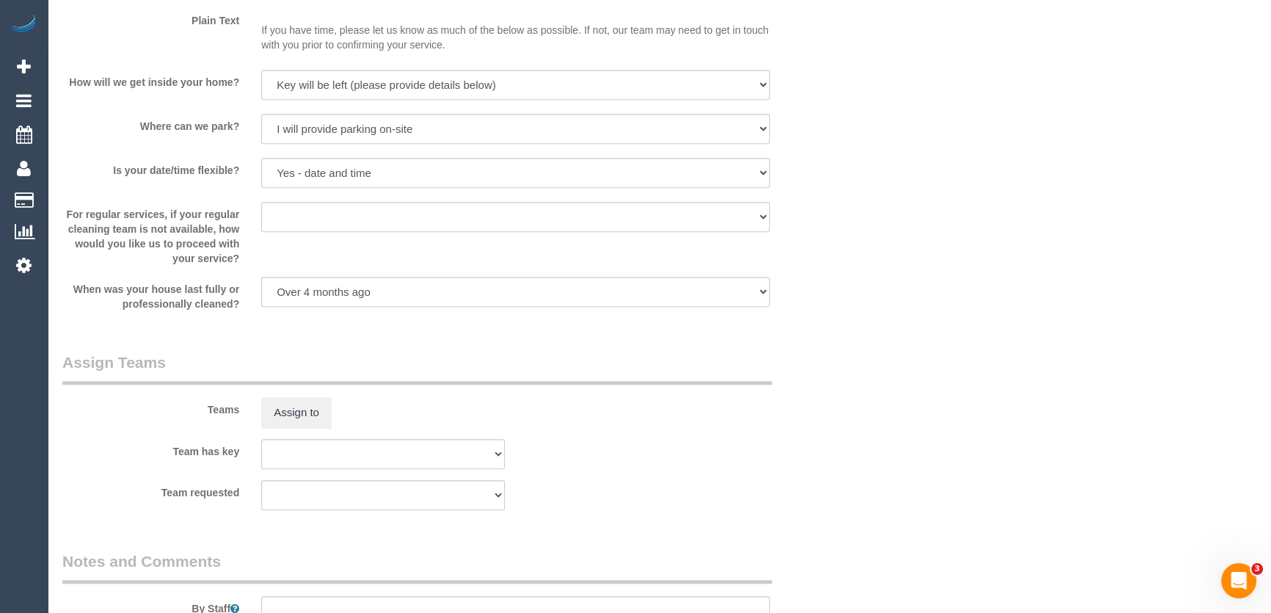
scroll to position [2073, 0]
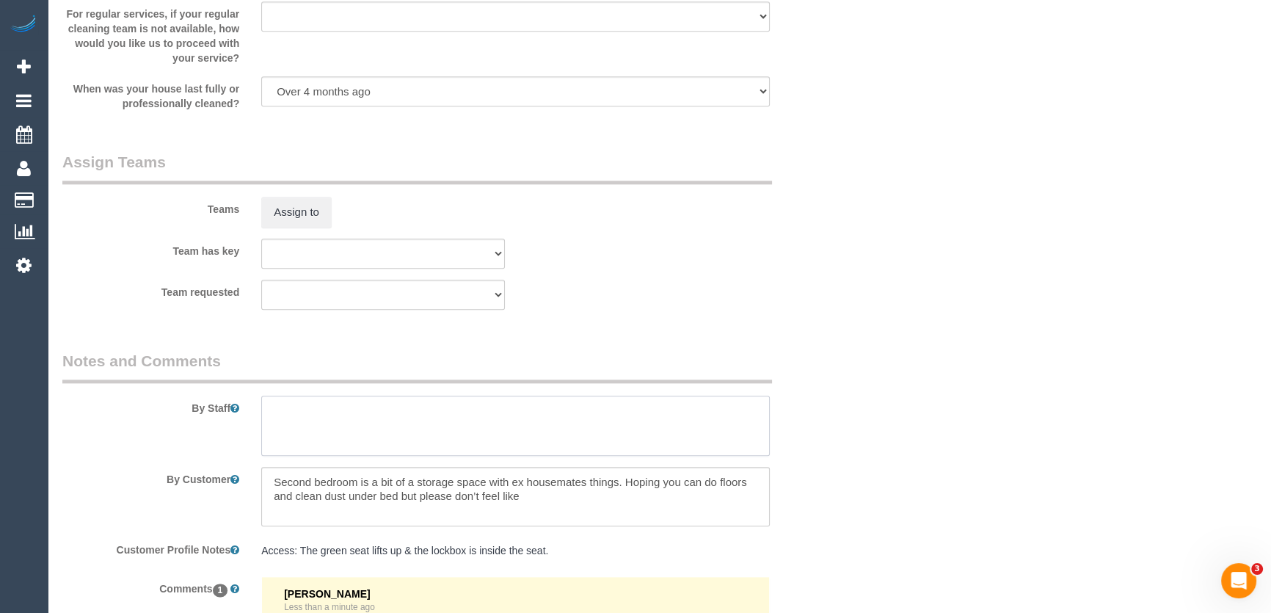
click at [304, 421] on textarea at bounding box center [515, 426] width 509 height 60
paste textarea "There is a small green chair next to door. The seat of the chair can be lifted …"
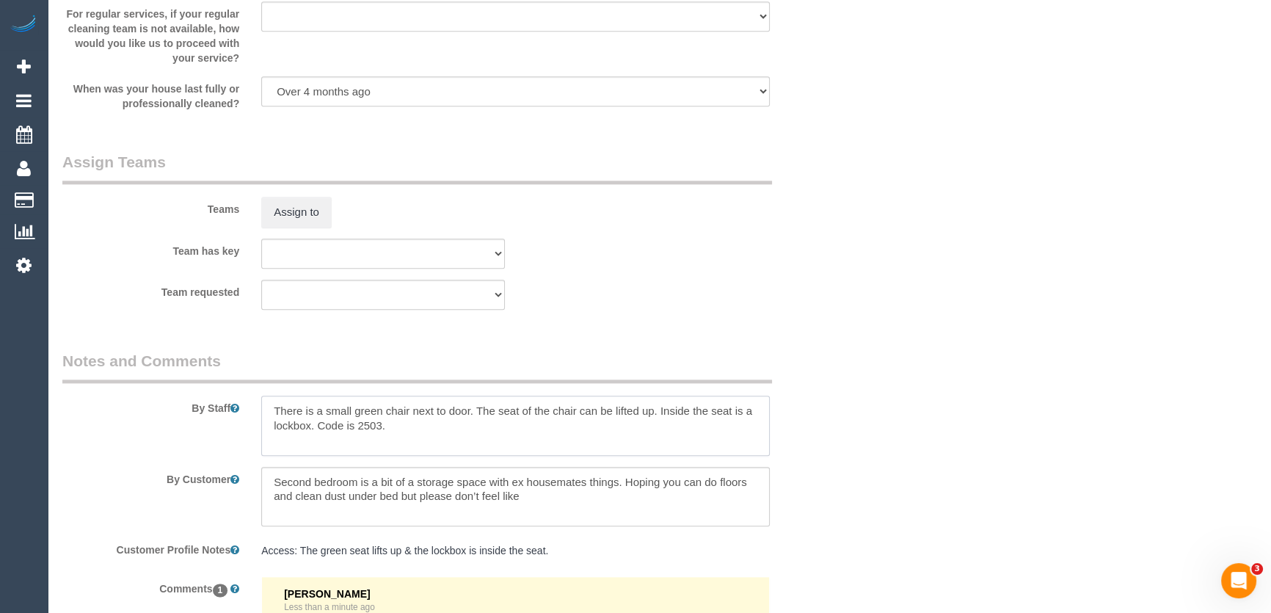
type textarea "There is a small green chair next to door. The seat of the chair can be lifted …"
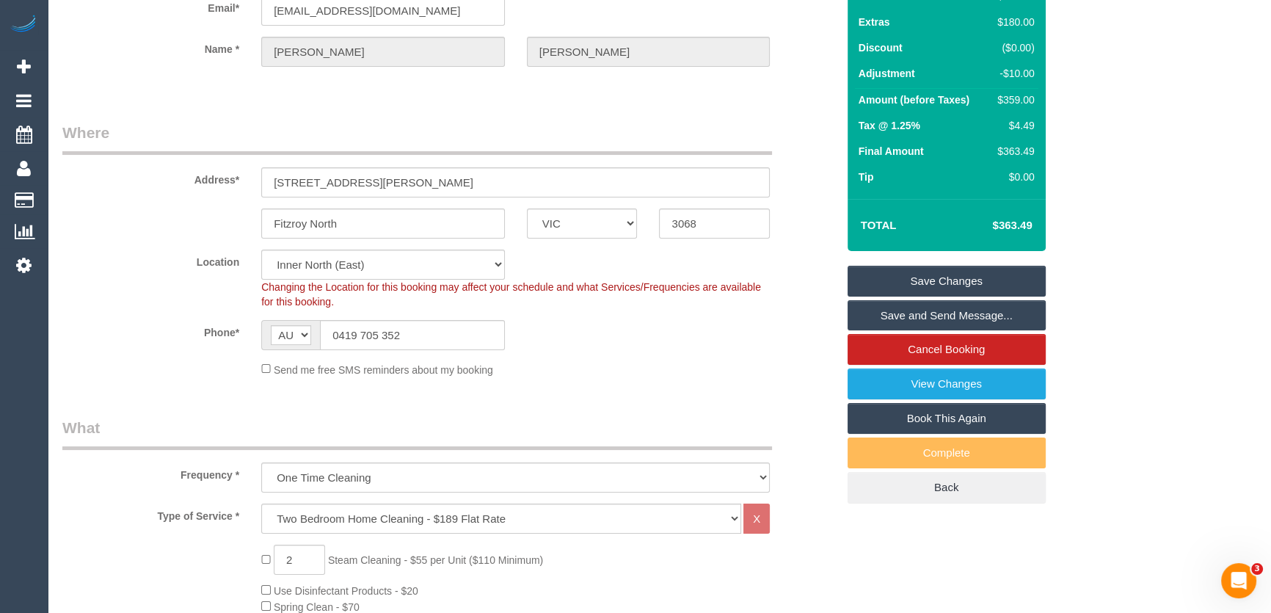
scroll to position [0, 0]
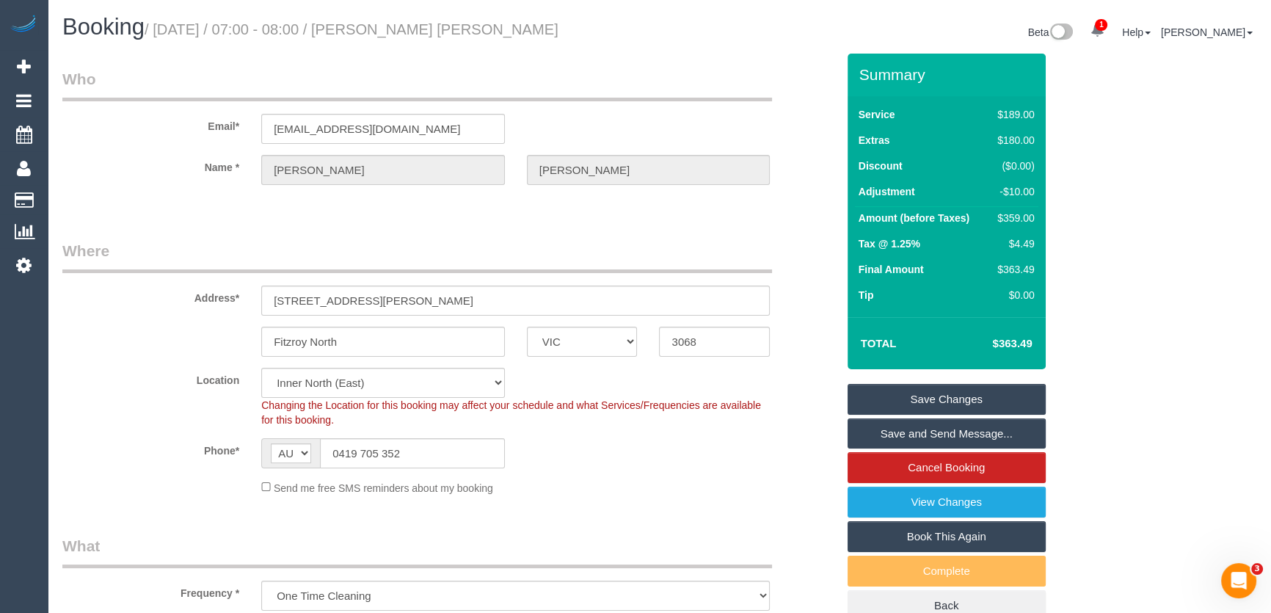
click at [947, 399] on link "Save Changes" at bounding box center [947, 399] width 198 height 31
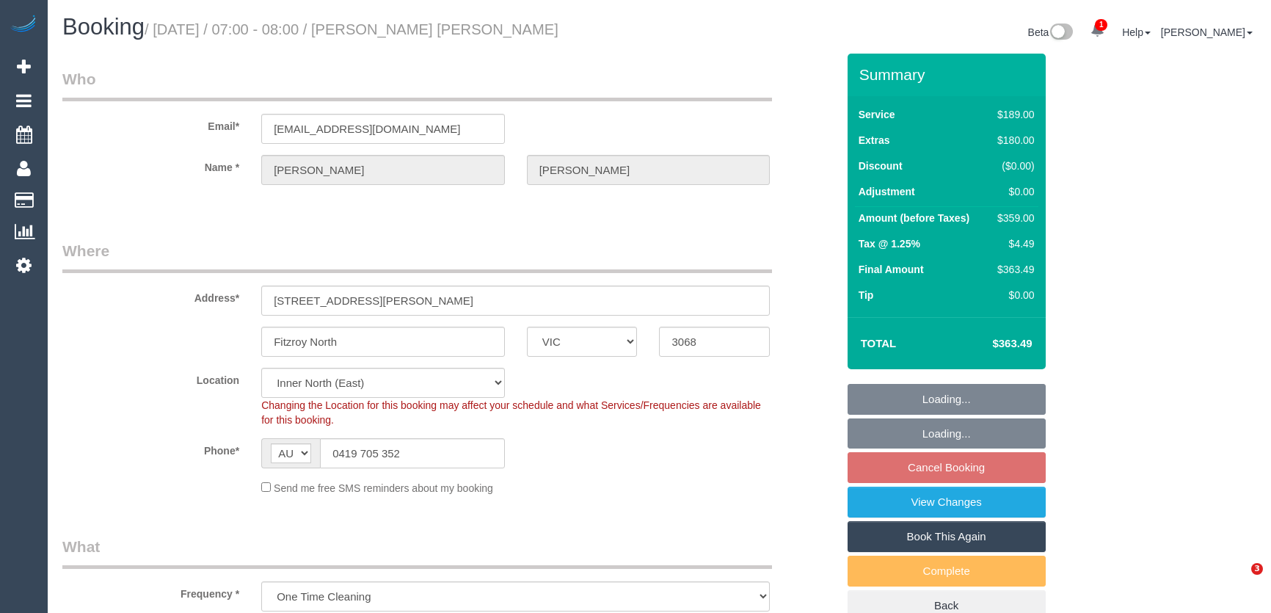
select select "VIC"
select select "string:stripe-pm_1RXBif2GScqysDRVukH2ufkA"
select select "object:634"
select select "number:28"
select select "number:15"
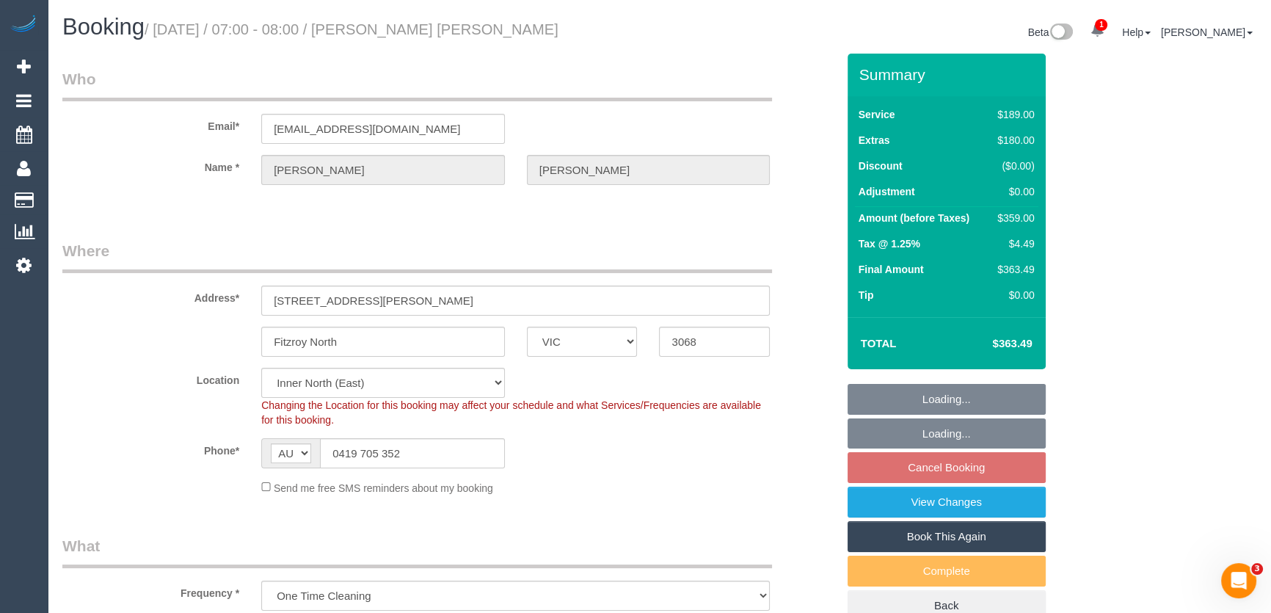
select select "number:18"
select select "number:22"
select select "number:26"
select select "spot1"
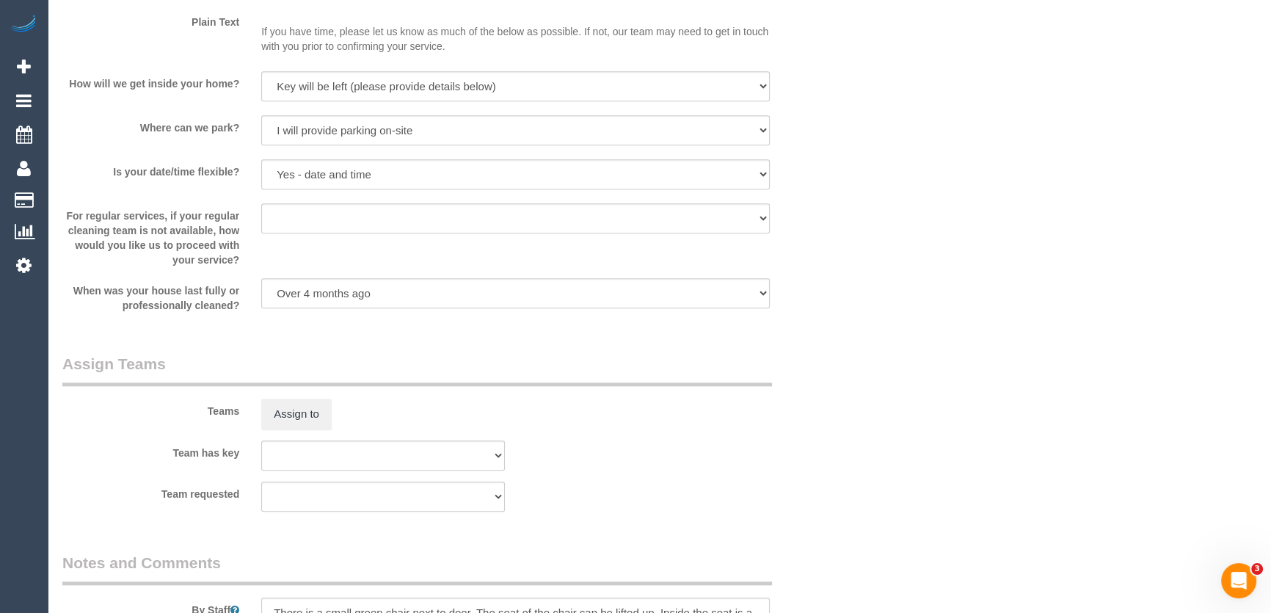
scroll to position [1934, 0]
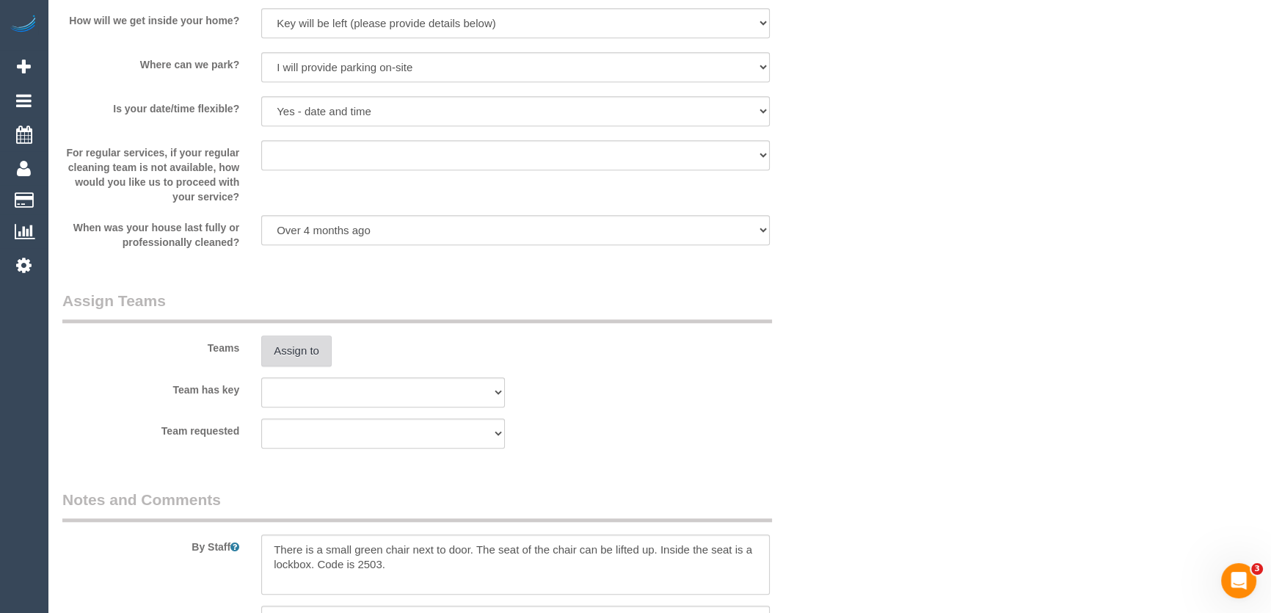
click at [276, 350] on button "Assign to" at bounding box center [296, 350] width 70 height 31
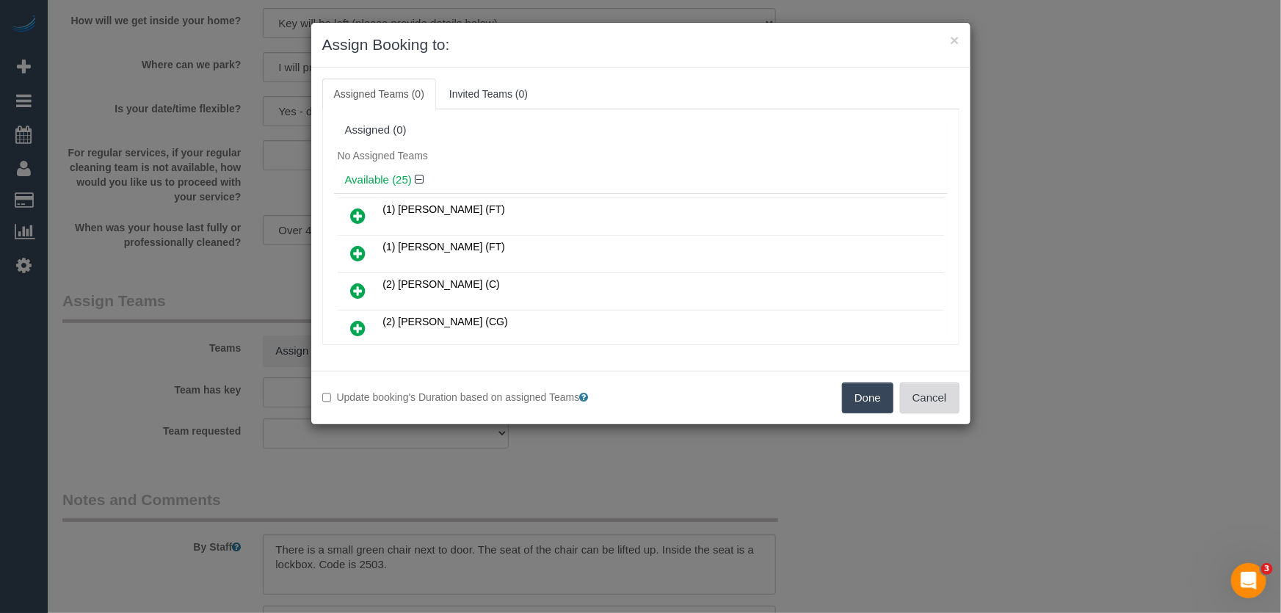
click at [917, 396] on button "Cancel" at bounding box center [929, 397] width 59 height 31
click at [918, 396] on button "Cancel" at bounding box center [929, 397] width 59 height 31
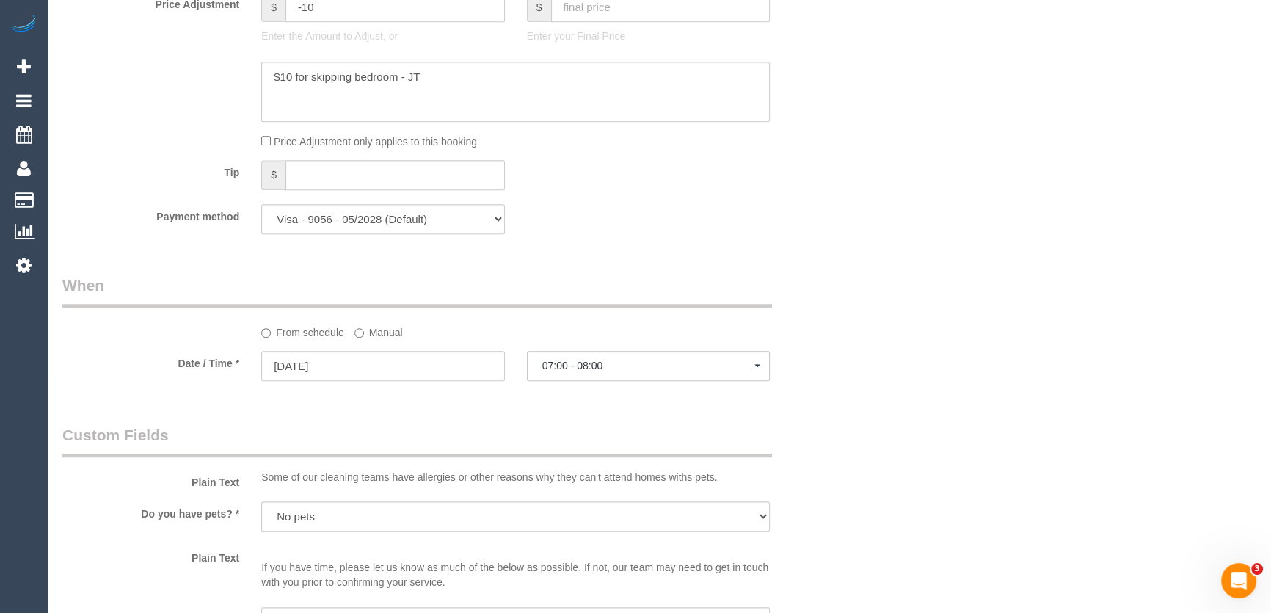
scroll to position [1401, 0]
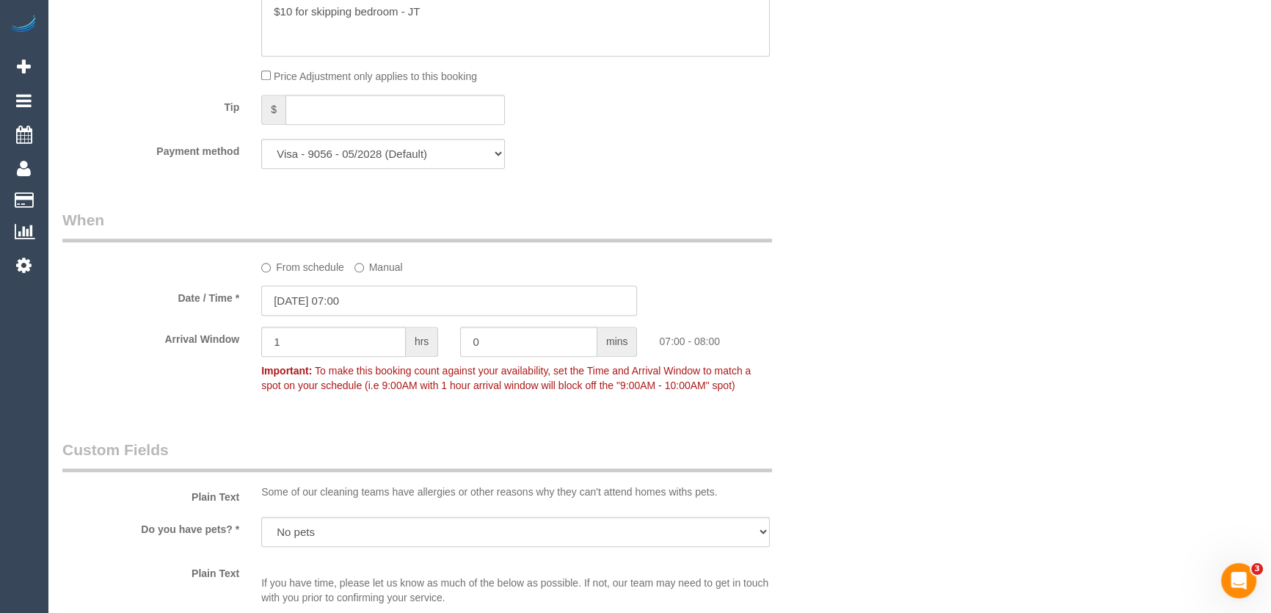
click at [385, 307] on input "09/09/2025 07:00" at bounding box center [449, 300] width 376 height 30
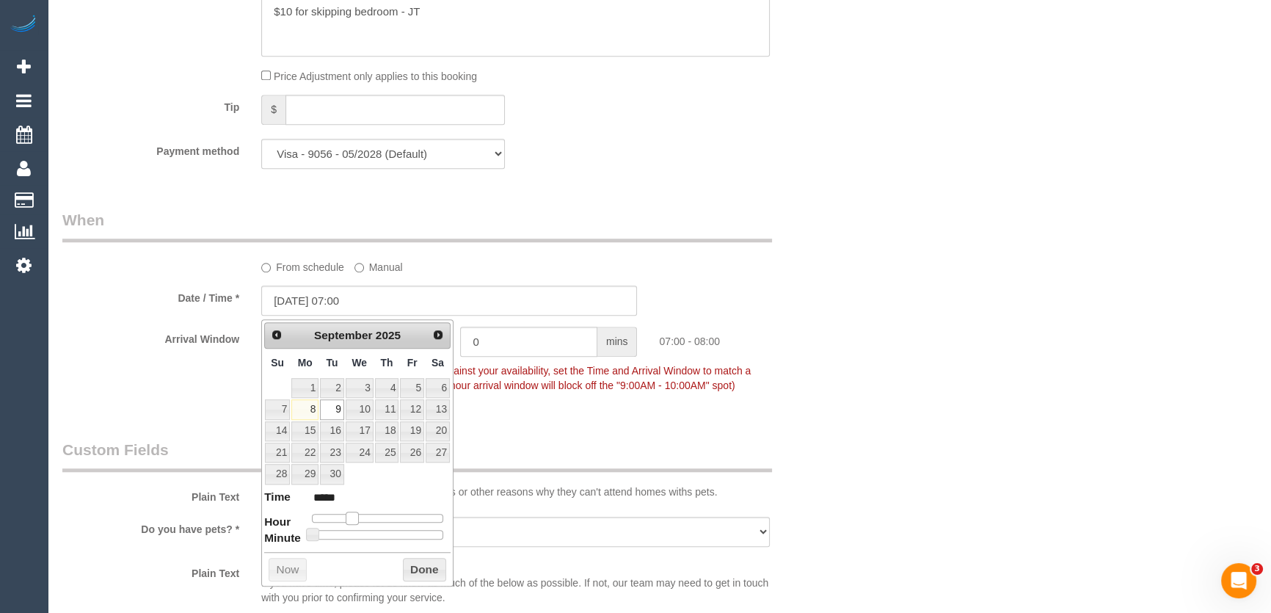
type input "09/09/2025 08:00"
type input "*****"
type input "09/09/2025 09:00"
type input "*****"
type input "09/09/2025 10:00"
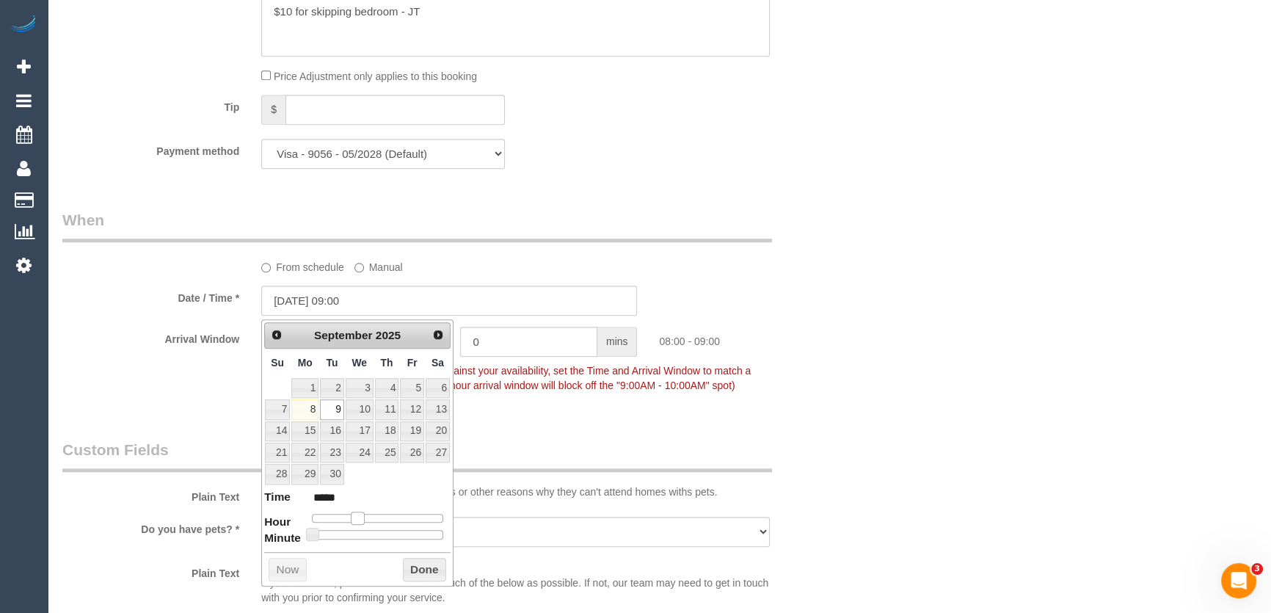
type input "*****"
drag, startPoint x: 350, startPoint y: 516, endPoint x: 374, endPoint y: 517, distance: 23.5
click at [364, 514] on span at bounding box center [357, 517] width 13 height 13
type input "[DATE] 12:00"
type input "*****"
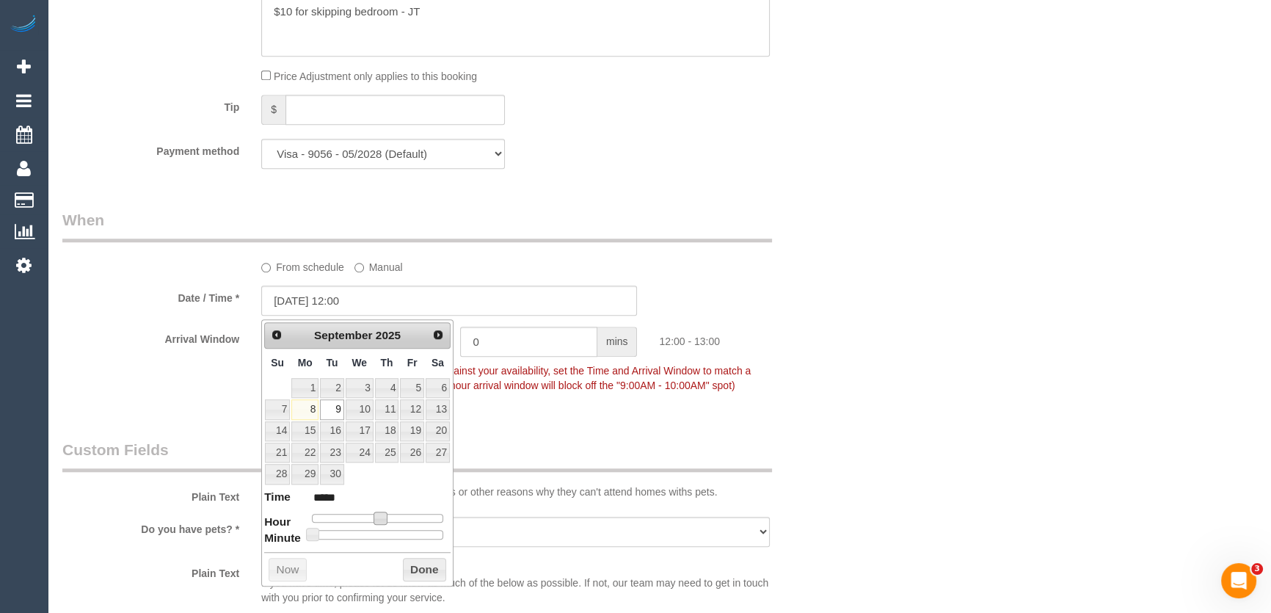
type input "09/09/2025 10:00"
type input "*****"
type input "09/09/2025 11:00"
type input "*****"
type input "09/09/2025 12:00"
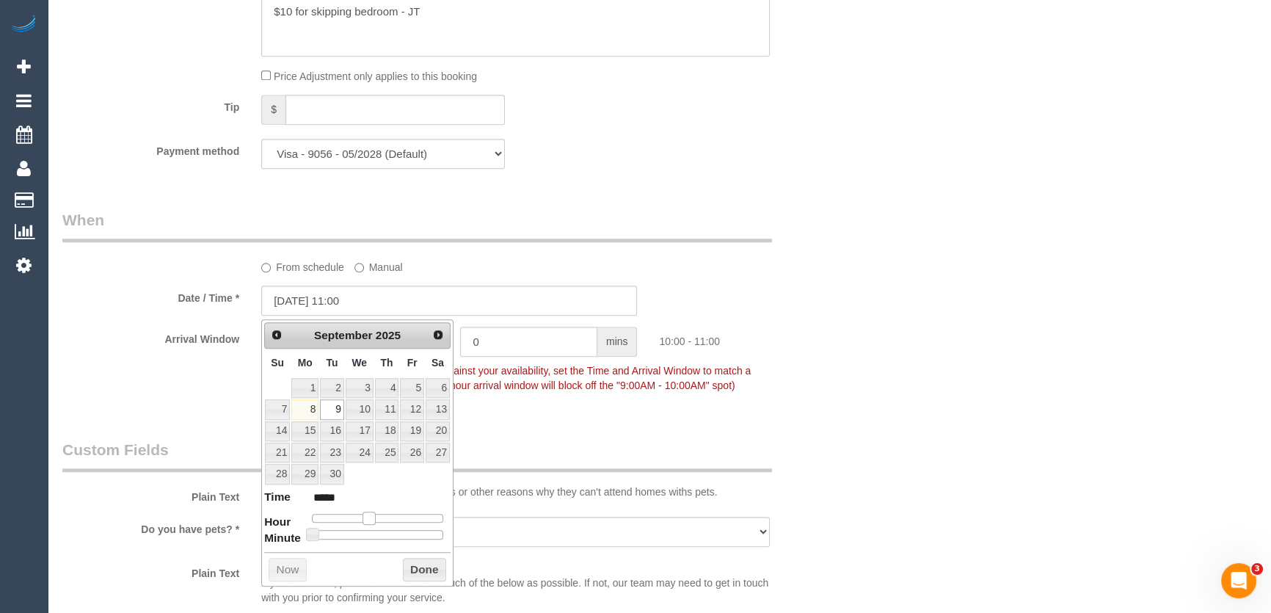
type input "*****"
type input "09/09/2025 13:00"
type input "*****"
drag, startPoint x: 371, startPoint y: 516, endPoint x: 387, endPoint y: 516, distance: 15.4
click at [387, 516] on div at bounding box center [377, 518] width 131 height 9
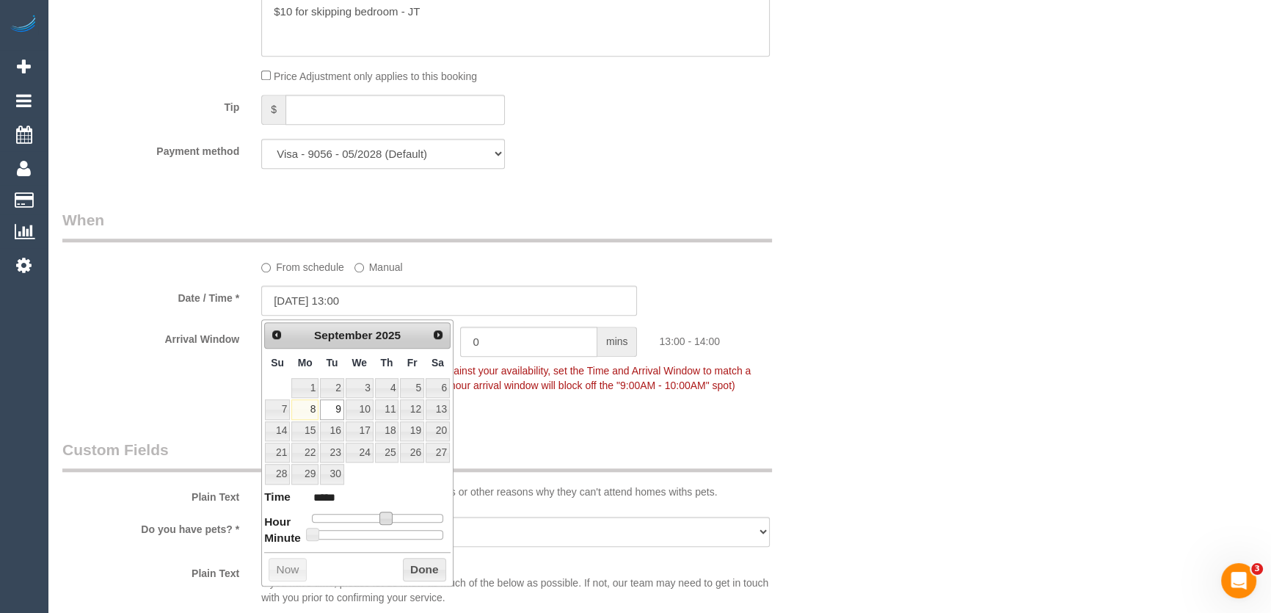
click at [637, 425] on div "Who Email* nataliegdh@gmail.com Name * Natalie Garcia de Heer Where Address* un…" at bounding box center [449, 116] width 796 height 2926
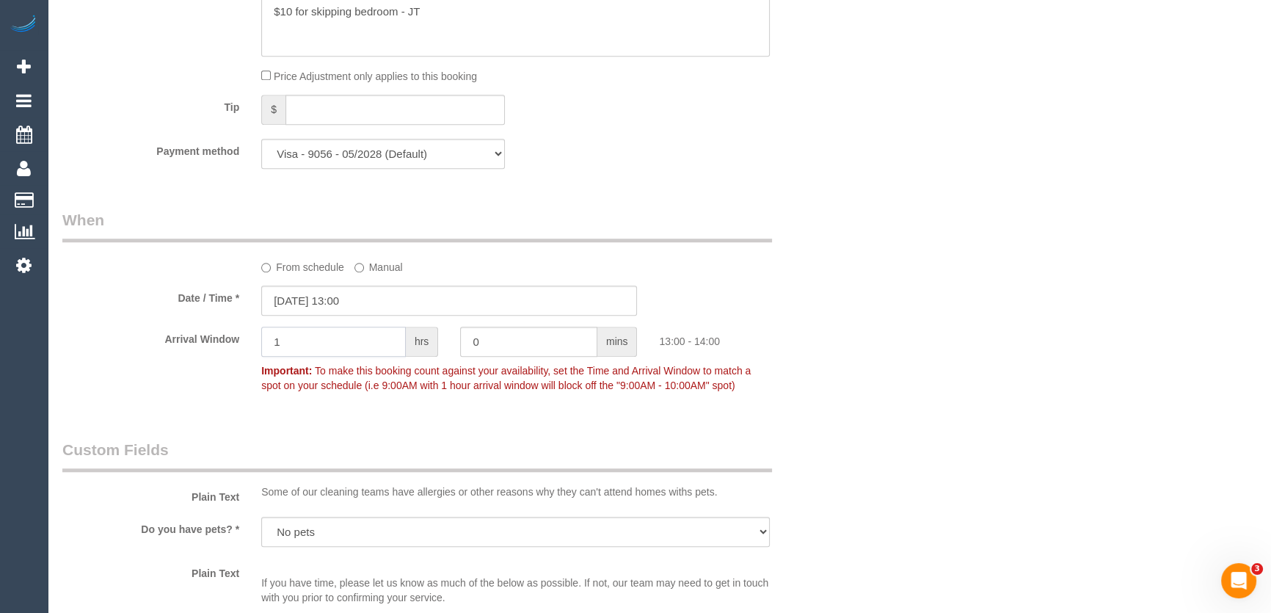
click at [315, 339] on input "1" at bounding box center [333, 342] width 145 height 30
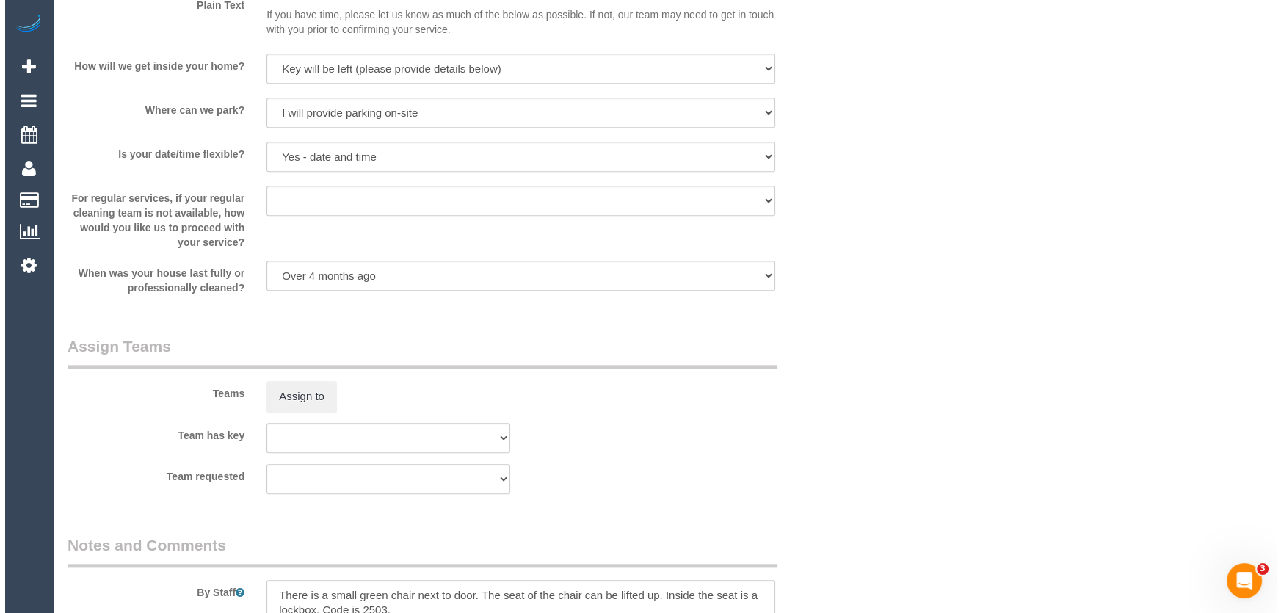
scroll to position [2068, 0]
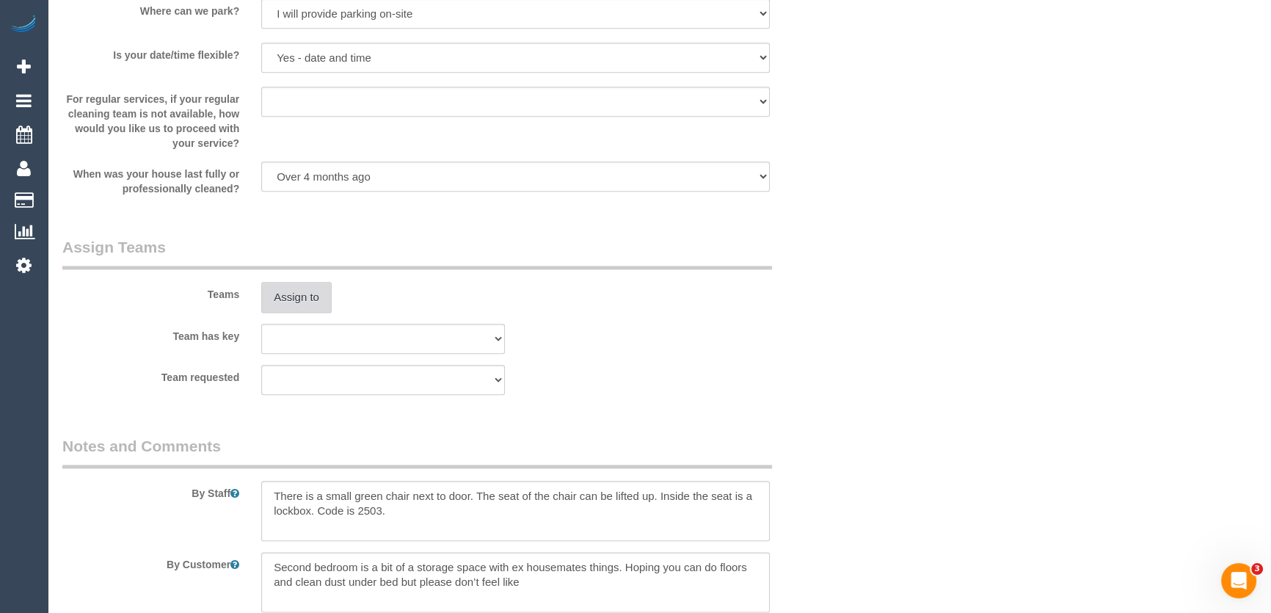
type input "2"
click at [294, 299] on button "Assign to" at bounding box center [296, 297] width 70 height 31
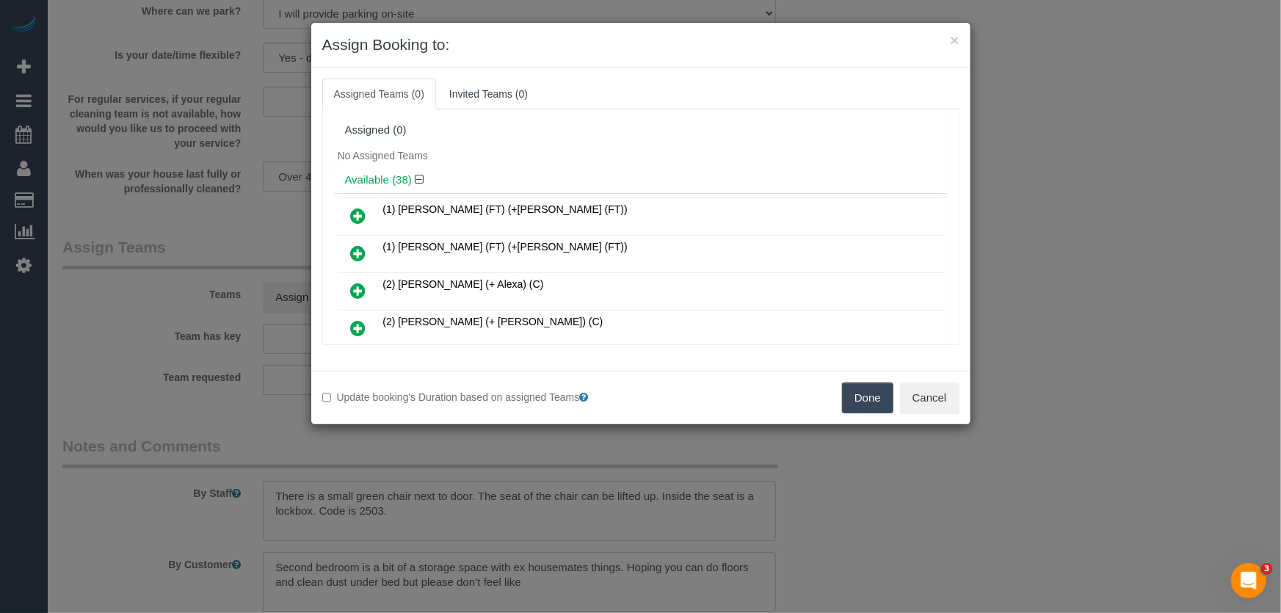
scroll to position [606, 0]
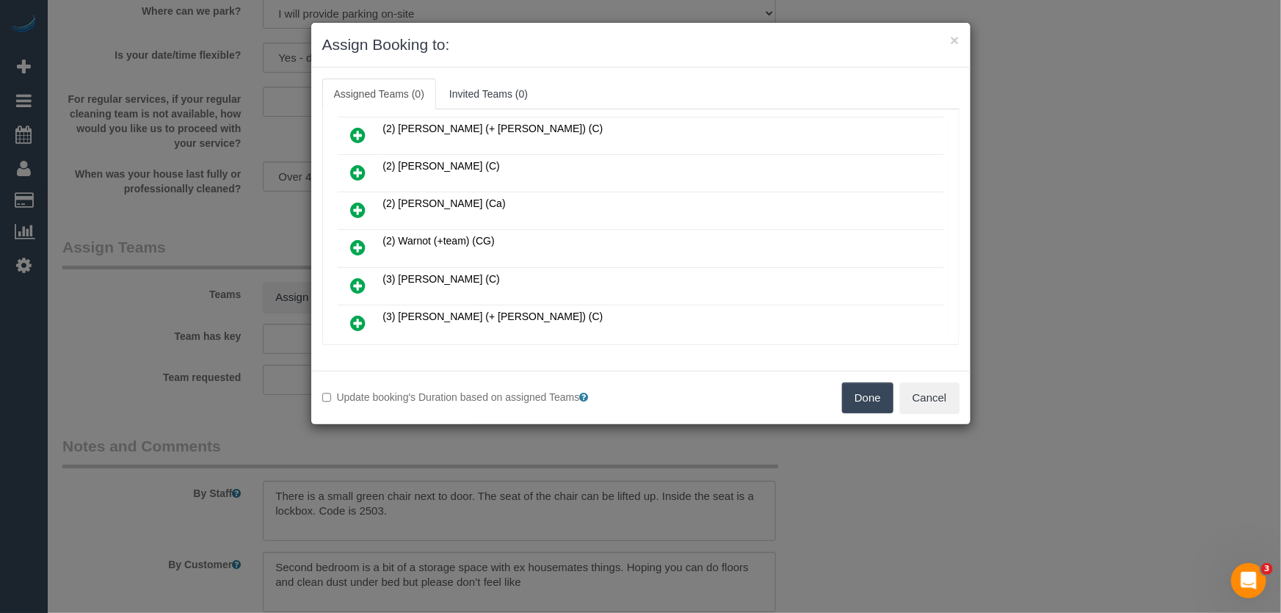
click at [355, 239] on icon at bounding box center [358, 248] width 15 height 18
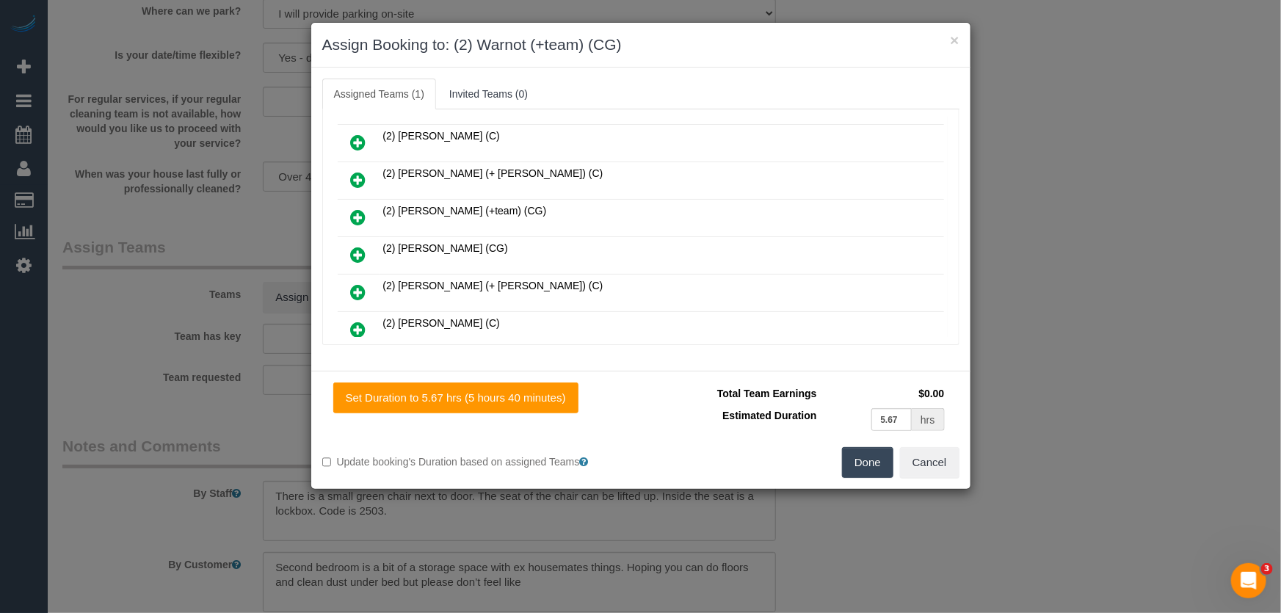
scroll to position [440, 0]
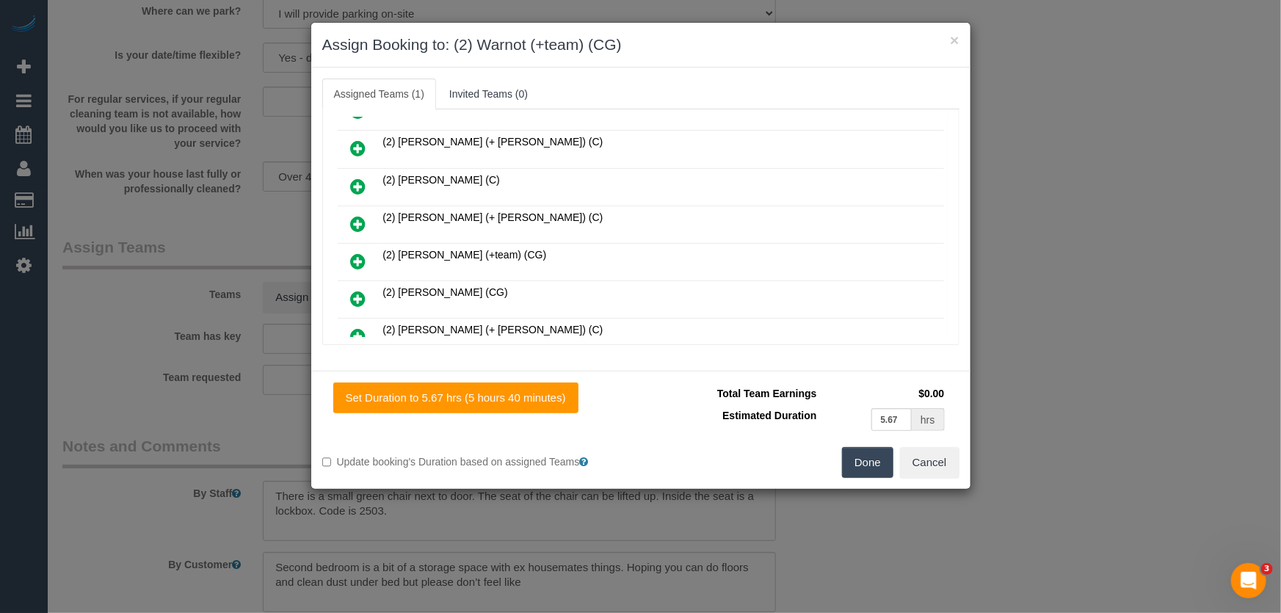
click at [354, 252] on icon at bounding box center [358, 261] width 15 height 18
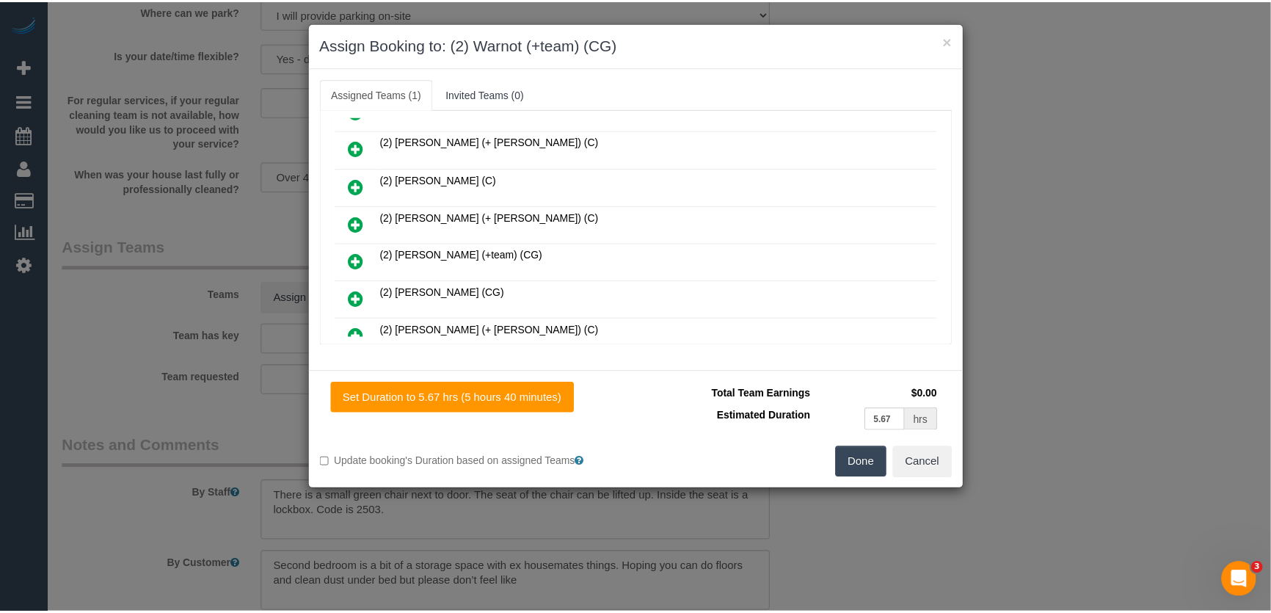
scroll to position [477, 0]
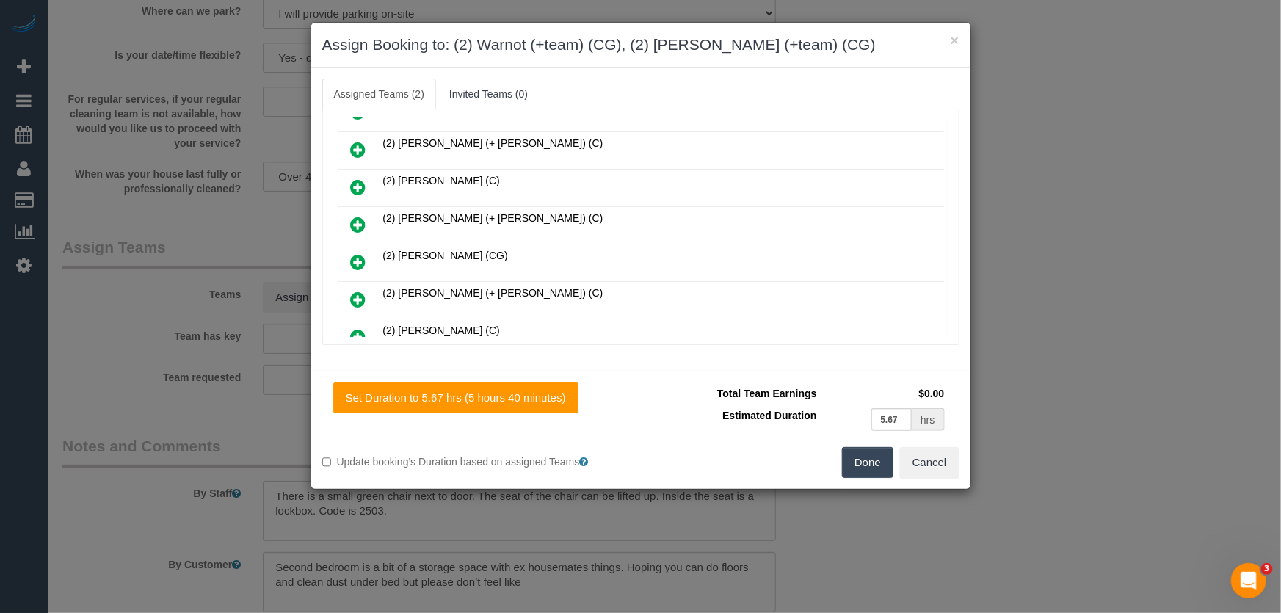
click at [872, 455] on button "Done" at bounding box center [867, 462] width 51 height 31
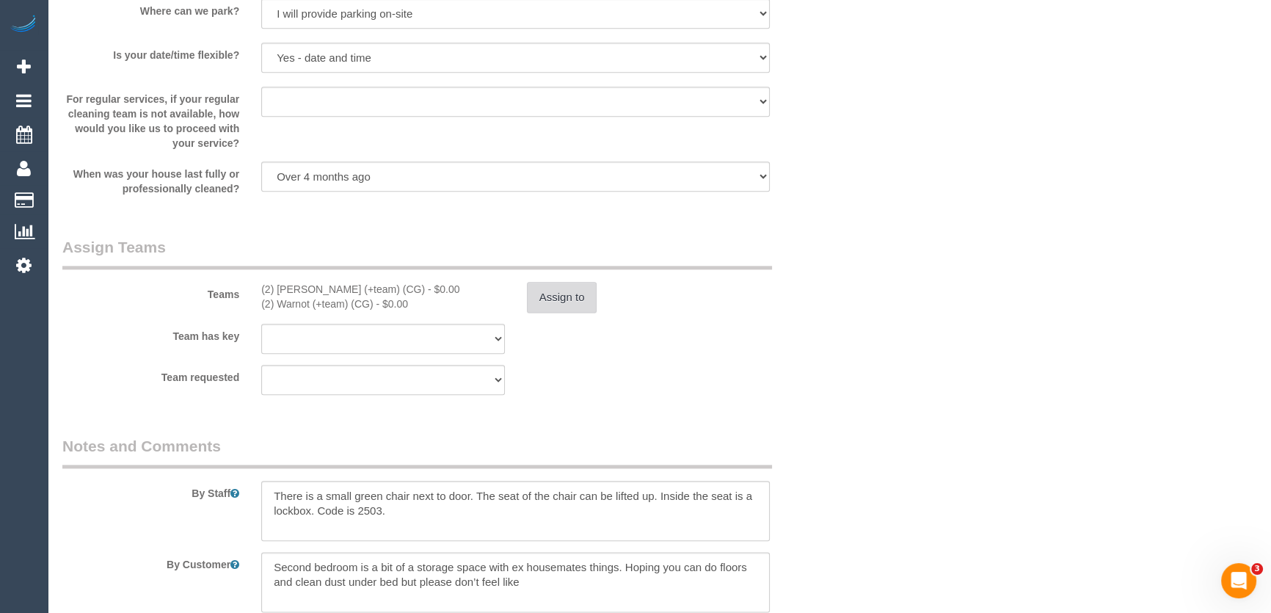
click at [569, 301] on button "Assign to" at bounding box center [562, 297] width 70 height 31
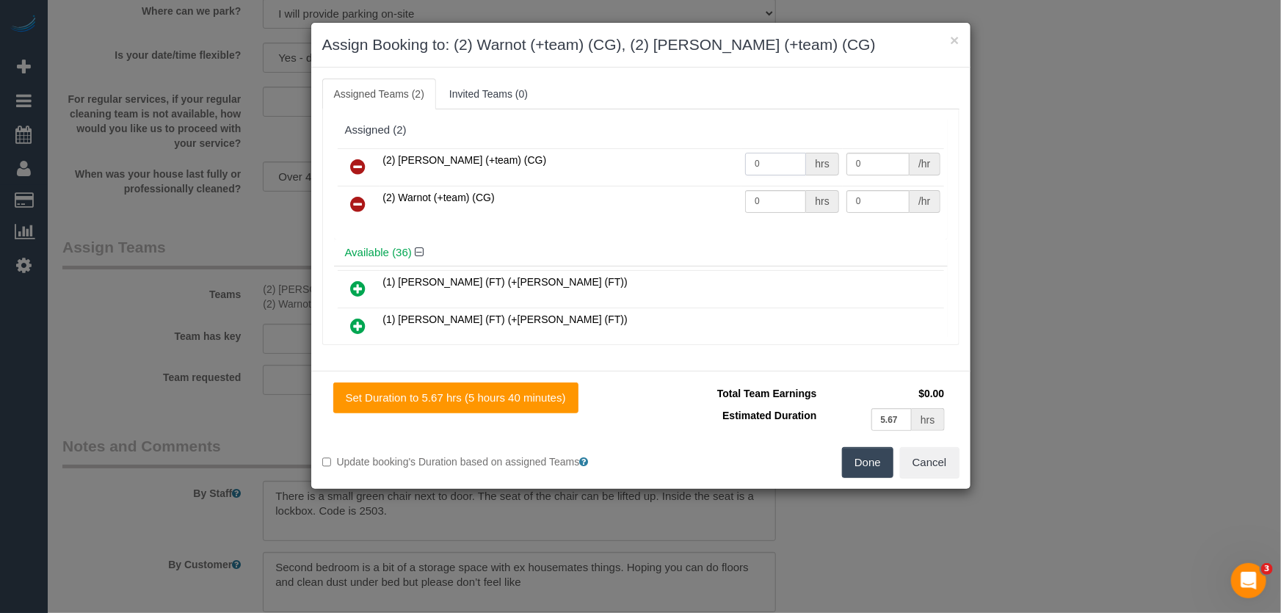
click at [785, 165] on input "0" at bounding box center [775, 164] width 61 height 23
type input "1"
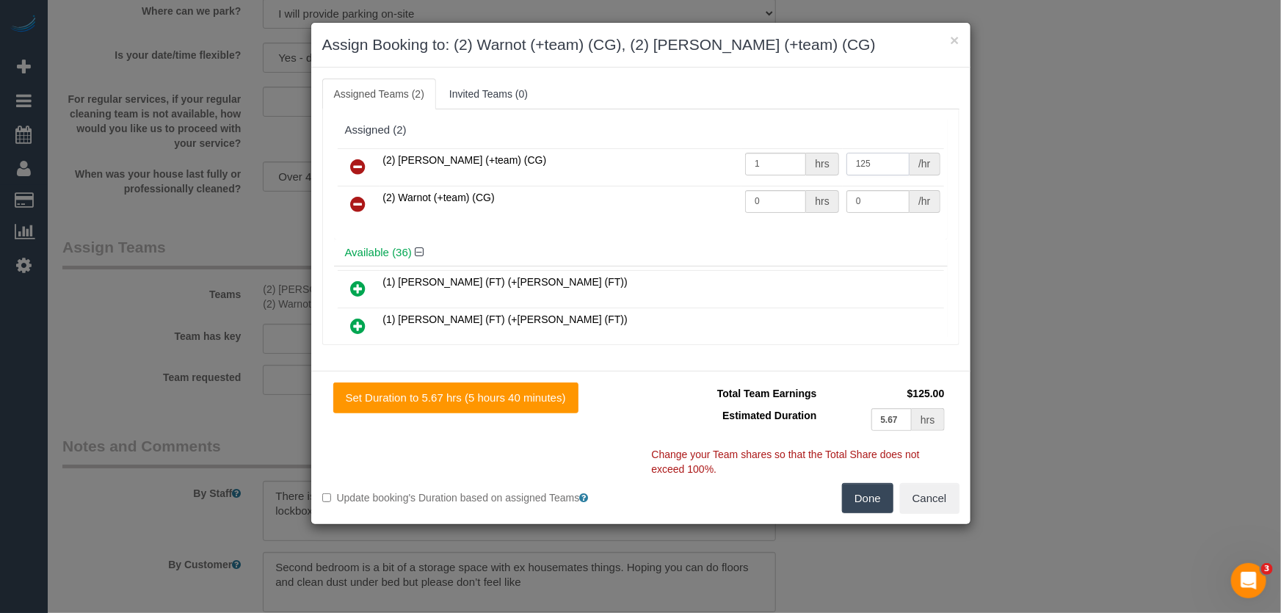
type input "125"
click at [768, 196] on input "0" at bounding box center [775, 201] width 61 height 23
type input "1"
type input "125"
click at [876, 500] on button "Done" at bounding box center [867, 498] width 51 height 31
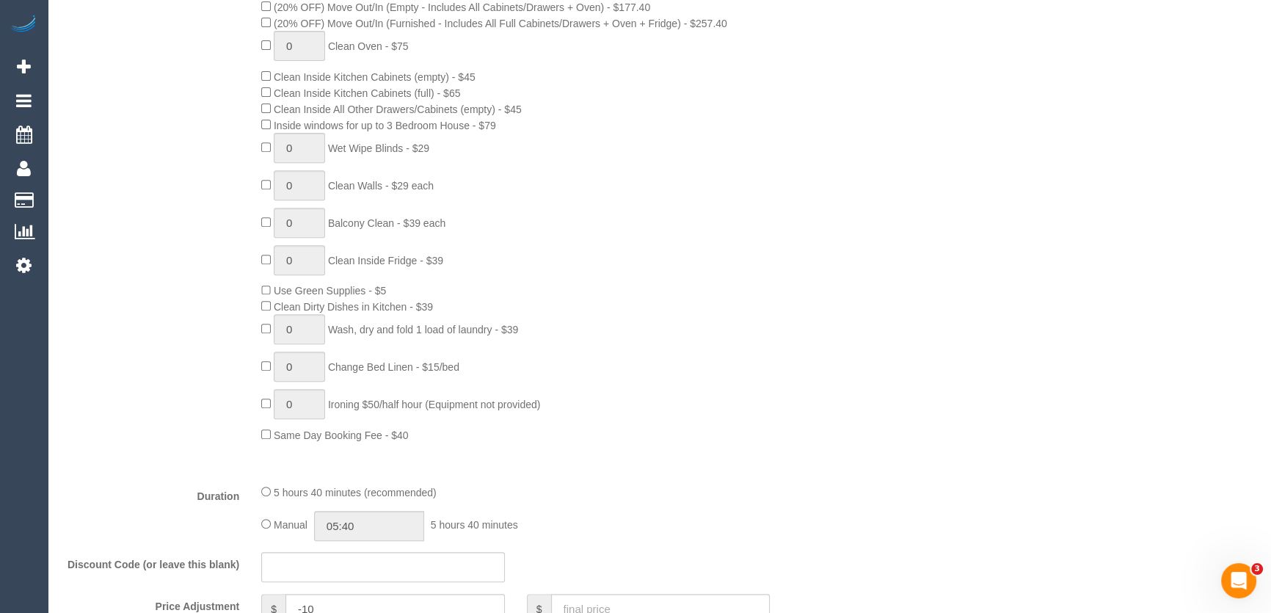
scroll to position [867, 0]
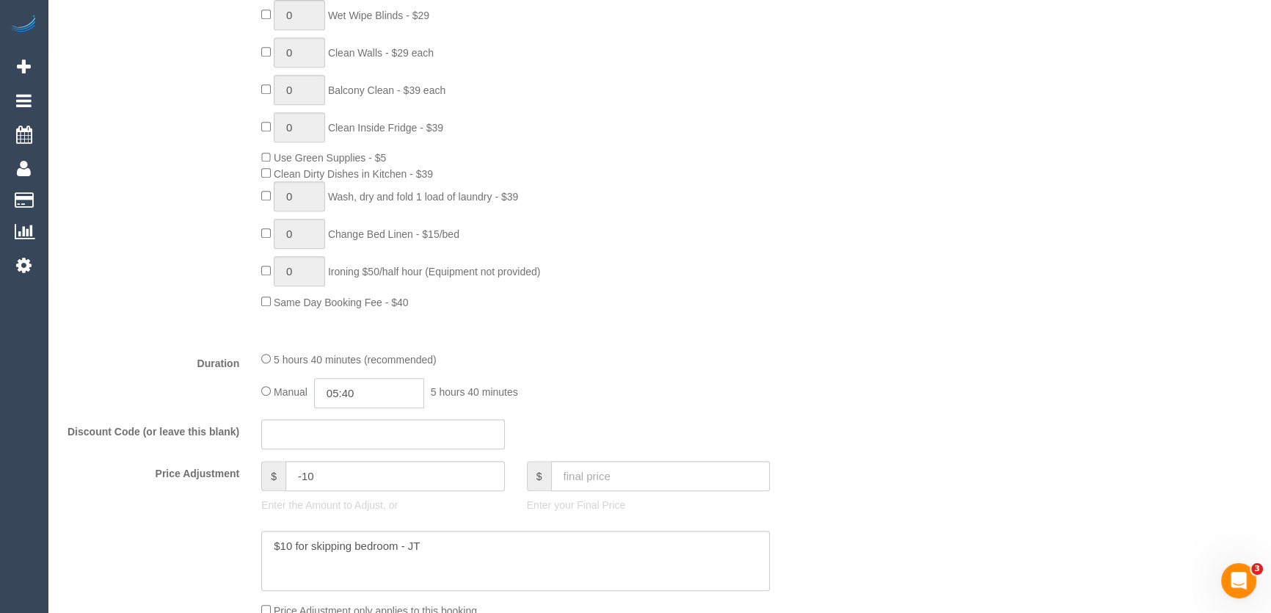
click at [392, 399] on input "05:40" at bounding box center [369, 393] width 110 height 30
click at [414, 465] on input "-10" at bounding box center [394, 476] width 219 height 30
click at [368, 396] on input "05:40" at bounding box center [369, 393] width 110 height 30
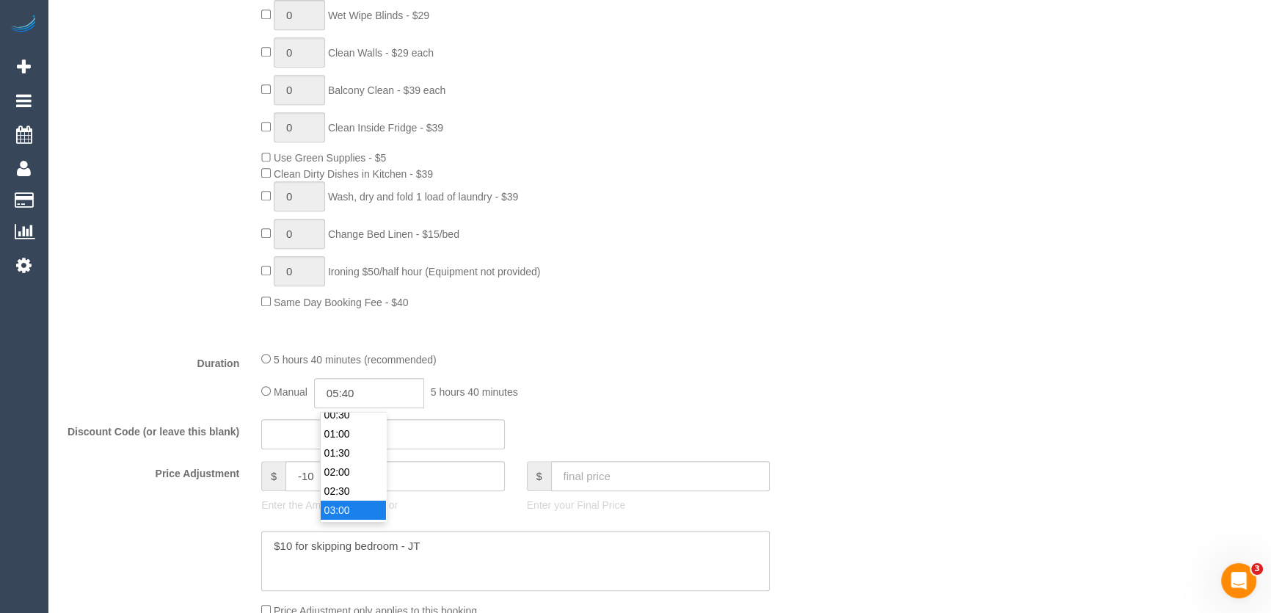
type input "03:00"
click at [368, 509] on li "03:00" at bounding box center [353, 509] width 65 height 19
click at [655, 402] on div "Manual 03:00 3 hours 0 minutes" at bounding box center [515, 393] width 509 height 30
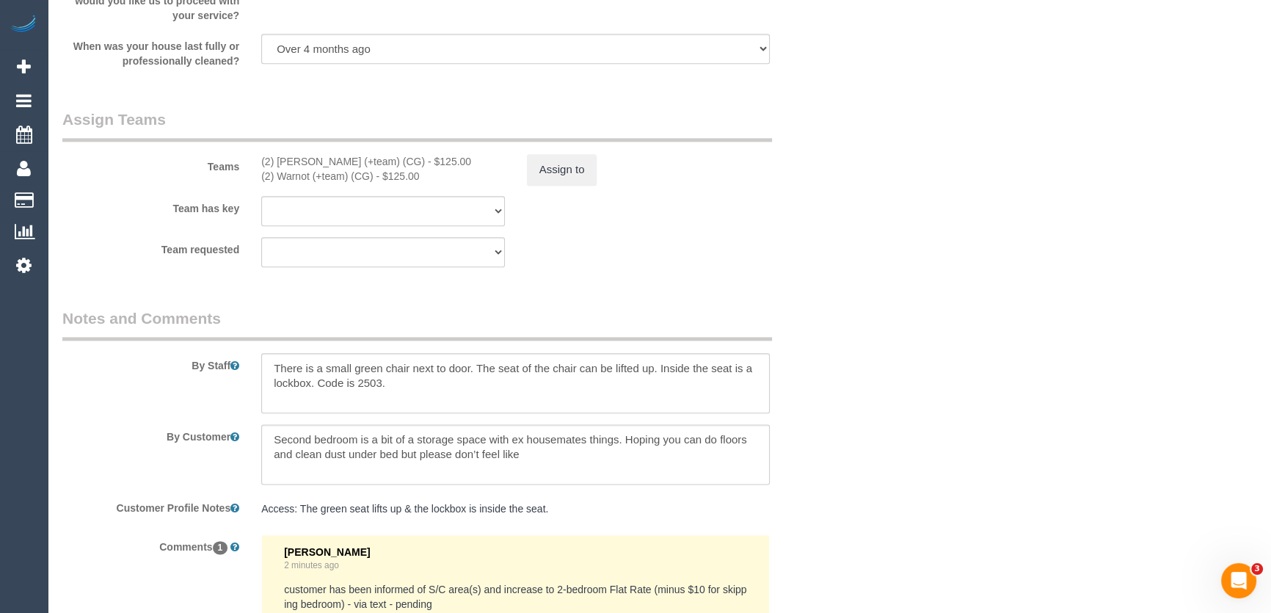
scroll to position [2202, 0]
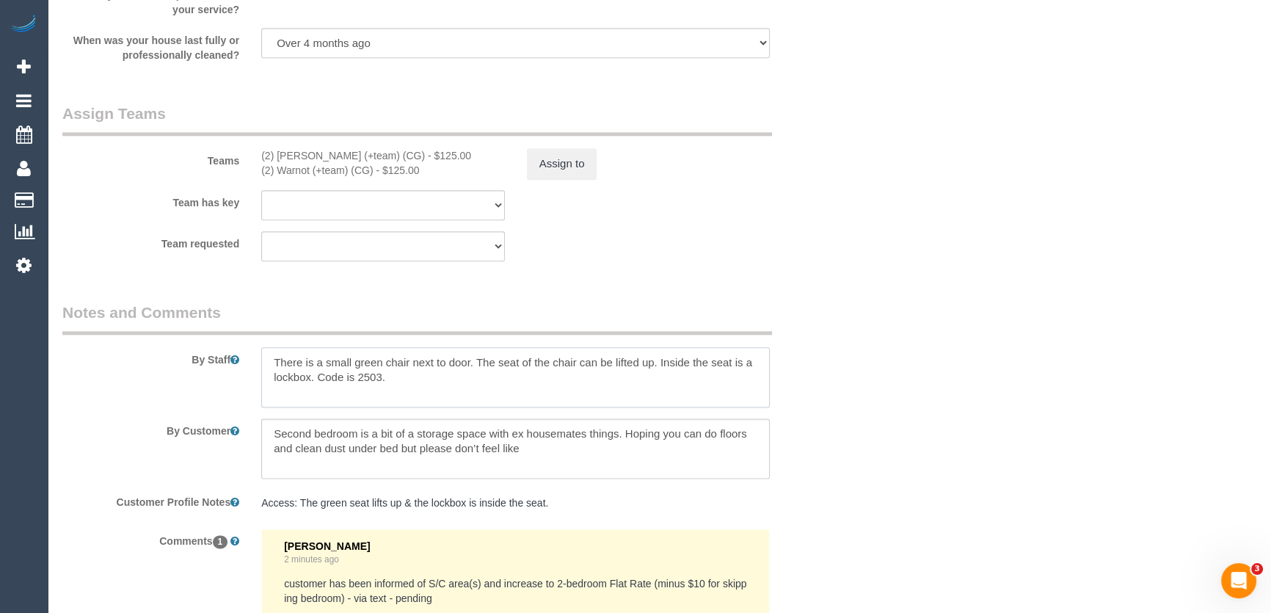
click at [264, 365] on textarea at bounding box center [515, 377] width 509 height 60
type textarea "Estimated time: 4-5 hours + Steam Cleaning There is a small green chair next to…"
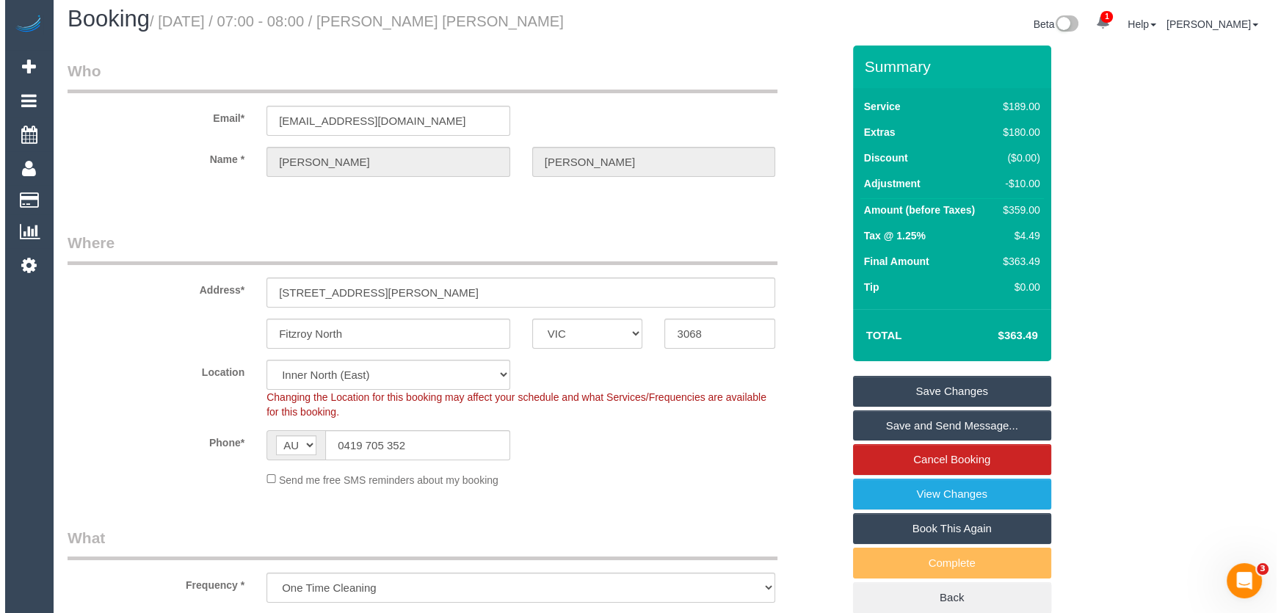
scroll to position [0, 0]
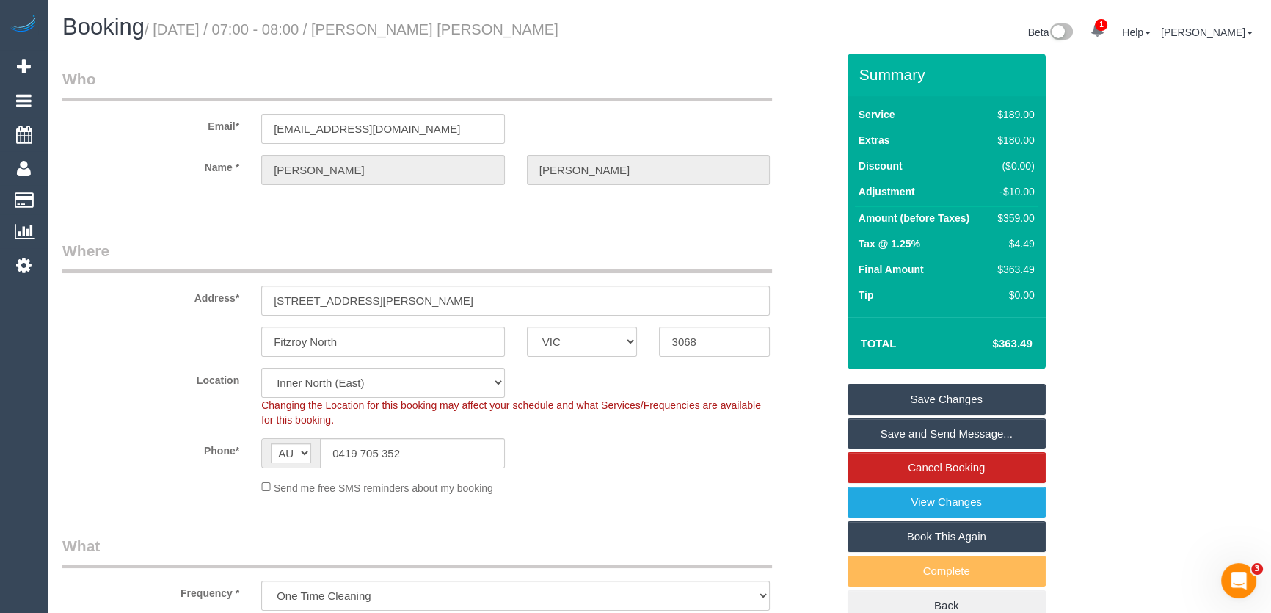
click at [414, 28] on small "/ September 09, 2025 / 07:00 - 08:00 / Natalie Garcia de Heer" at bounding box center [352, 29] width 414 height 16
copy small "Natalie Garcia de Heer"
click at [933, 404] on link "Save Changes" at bounding box center [947, 399] width 198 height 31
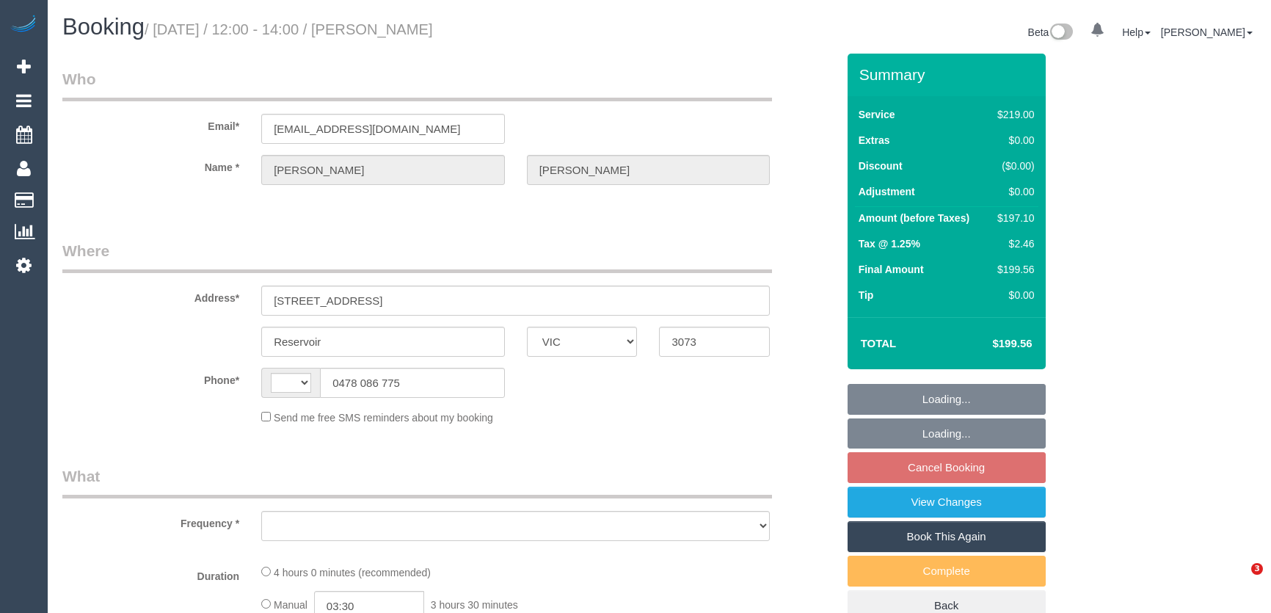
select select "VIC"
select select "string:AU"
select select "object:554"
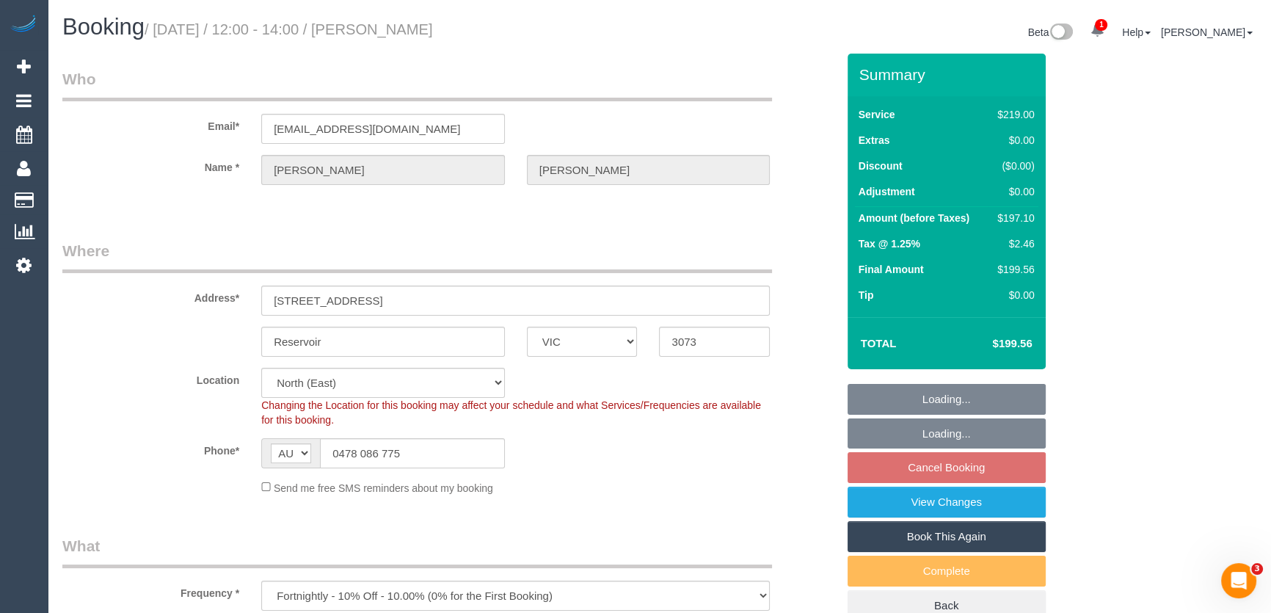
select select "string:stripe-pm_1PYGAB2GScqysDRV6f1FMYru"
select select "number:28"
select select "number:14"
select select "number:19"
select select "number:22"
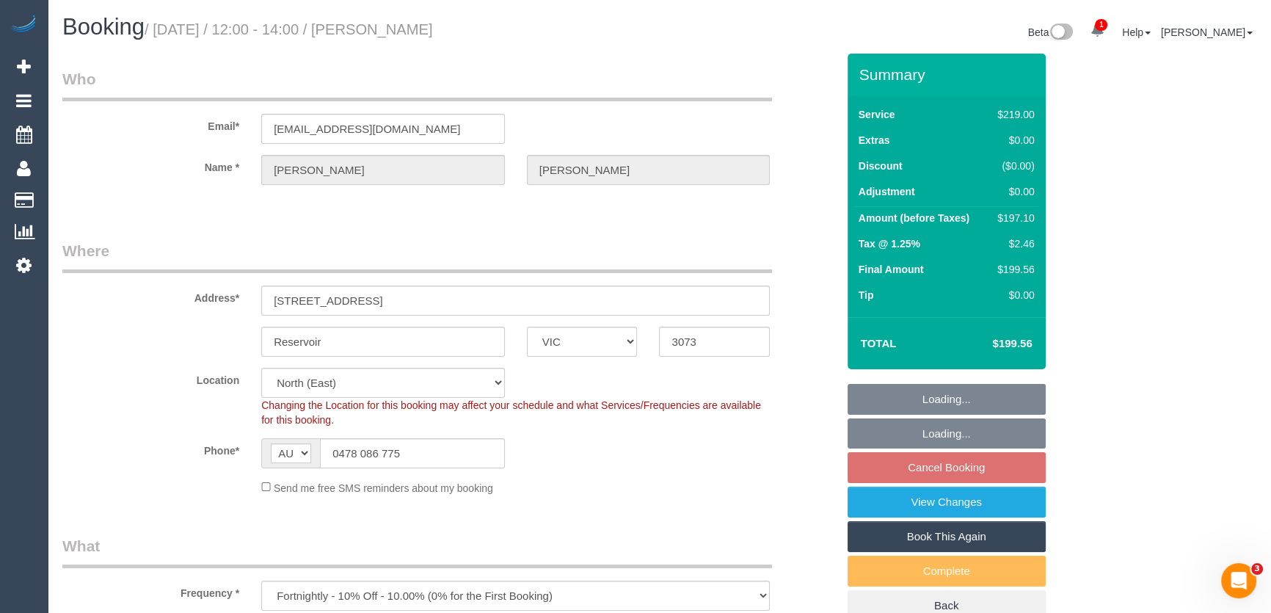
select select "number:34"
select select "number:26"
select select "spot1"
select select "object:1430"
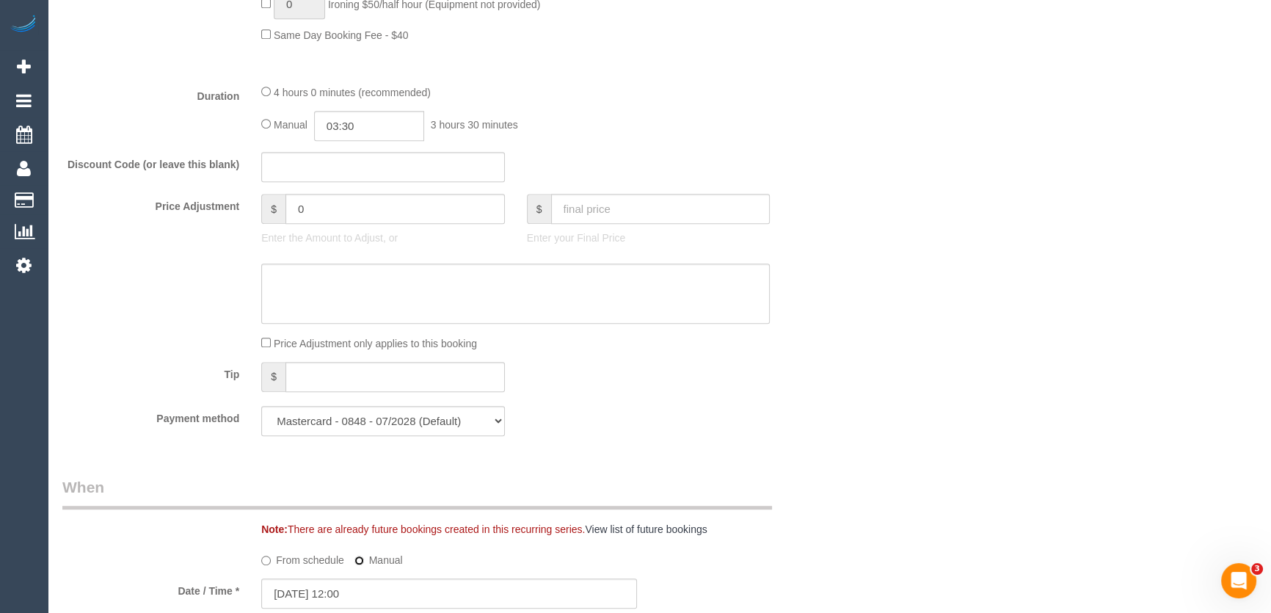
scroll to position [1468, 0]
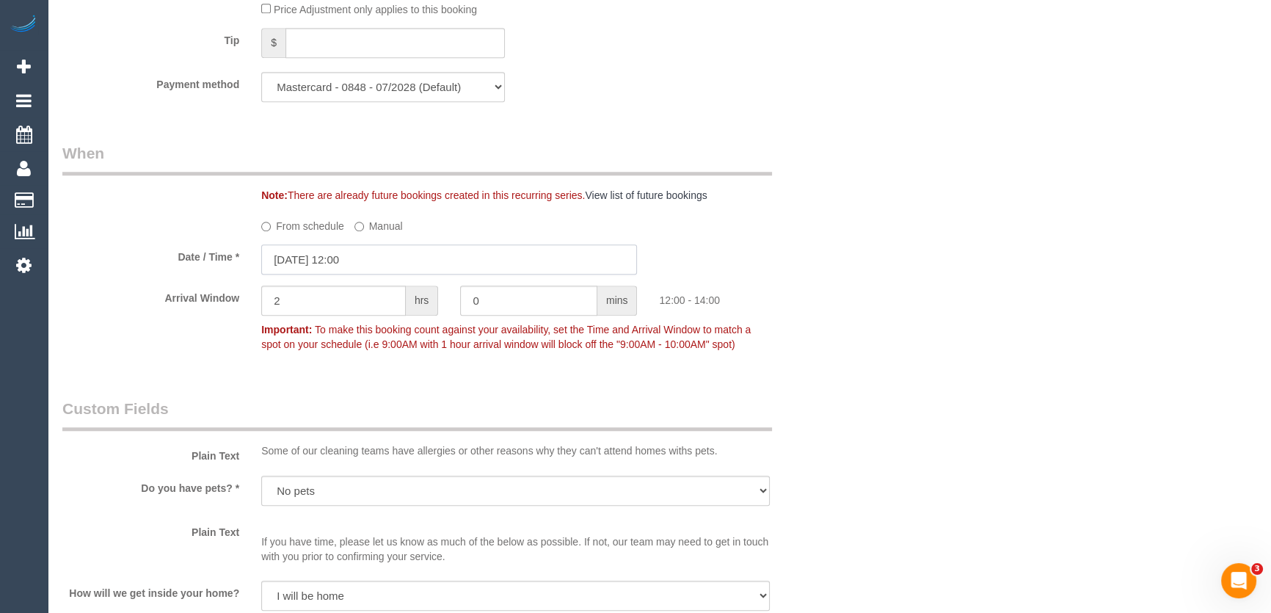
click at [365, 265] on input "09/09/2025 12:00" at bounding box center [449, 259] width 376 height 30
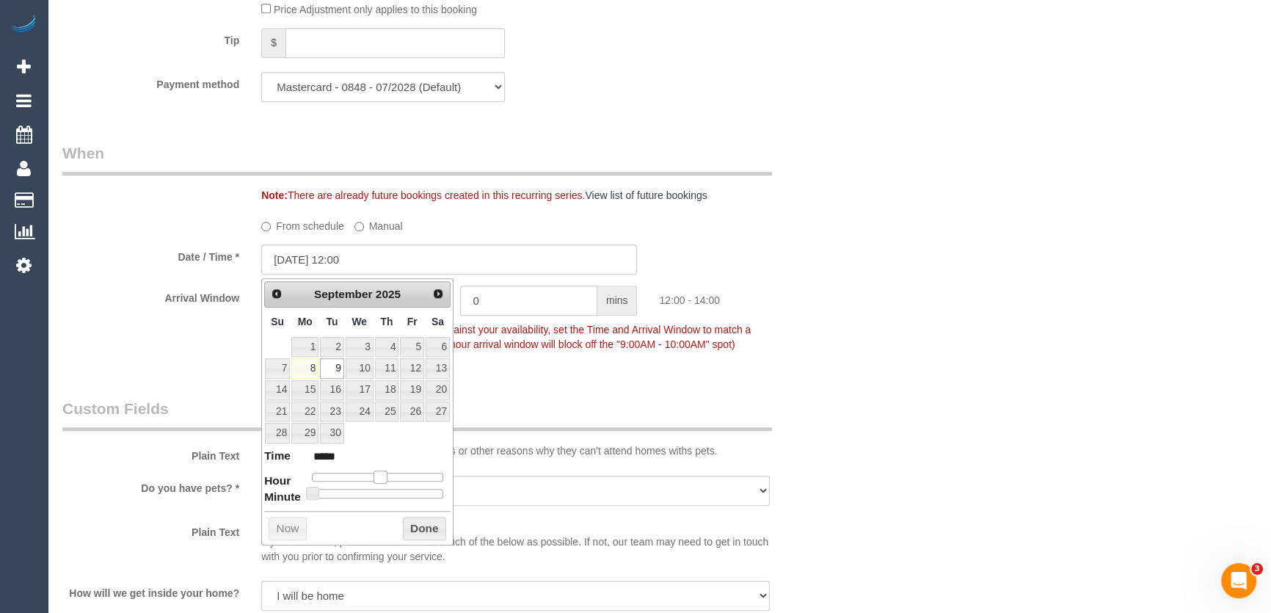
type input "09/09/2025 13:00"
type input "*****"
type input "09/09/2025 14:00"
type input "*****"
drag, startPoint x: 376, startPoint y: 478, endPoint x: 390, endPoint y: 477, distance: 14.0
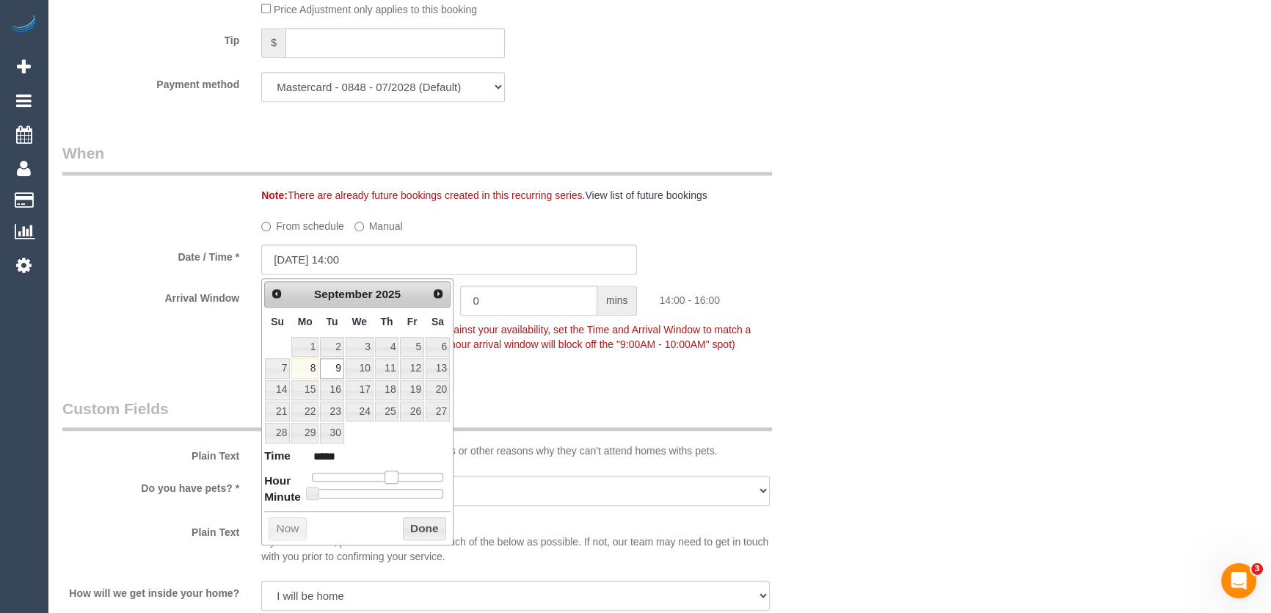
click at [390, 477] on span at bounding box center [391, 476] width 13 height 13
click at [581, 385] on div "Who Email* juliamkeating@gmail.com Name * Julia Keating Where Address* 18 Daleg…" at bounding box center [449, 113] width 796 height 3054
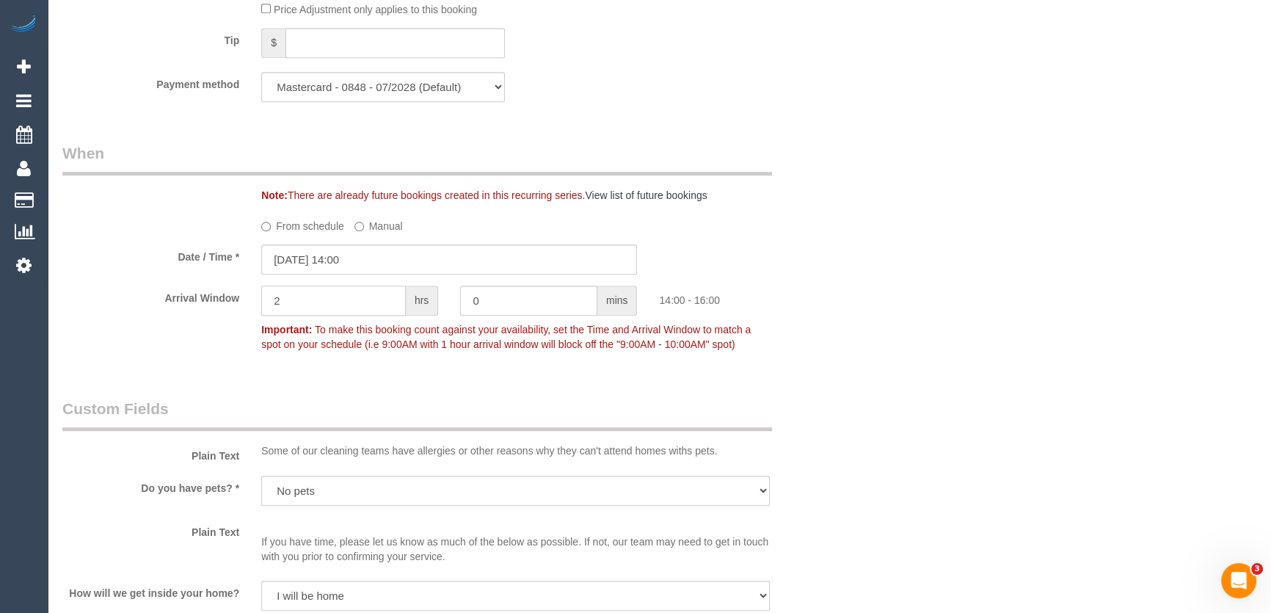
click at [302, 313] on input "2" at bounding box center [333, 300] width 145 height 30
click at [304, 305] on input "2" at bounding box center [333, 300] width 145 height 30
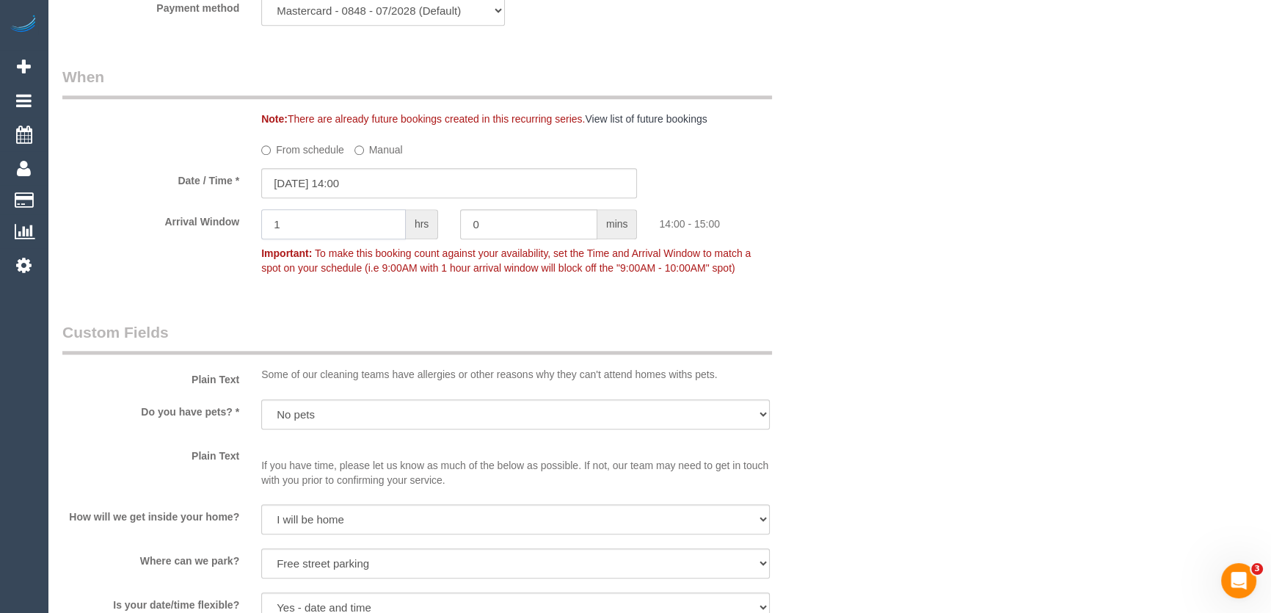
scroll to position [1667, 0]
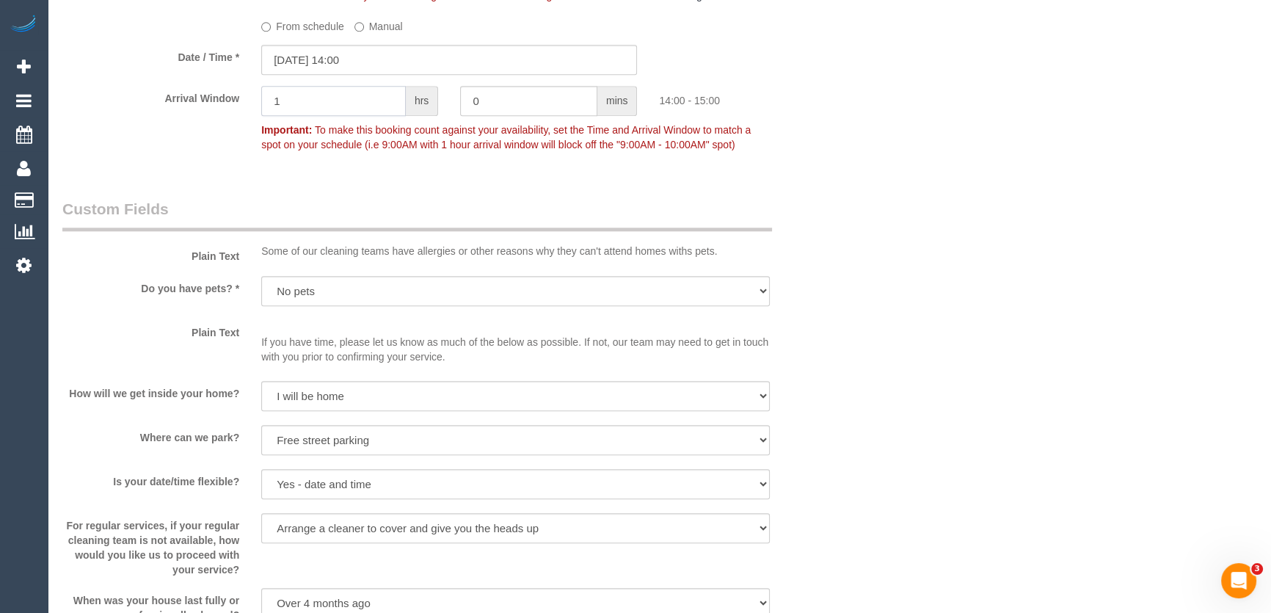
type input "1"
click at [300, 386] on sui-booking-custom-fields "Plain Text Some of our cleaning teams have allergies or other reasons why they …" at bounding box center [449, 410] width 774 height 424
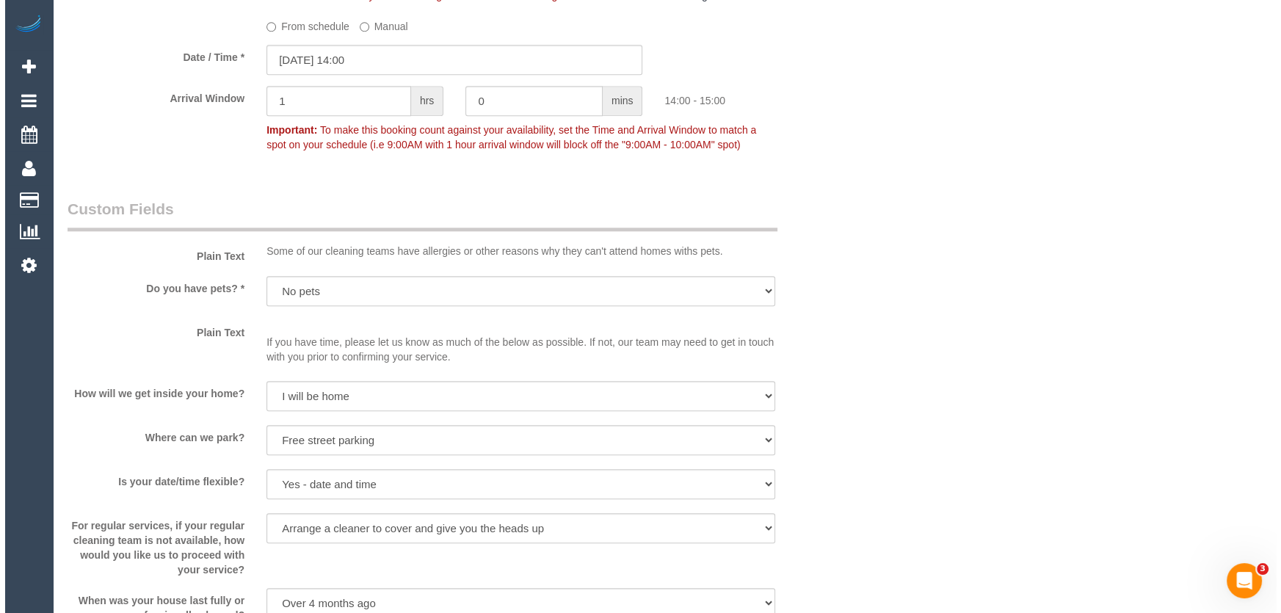
scroll to position [2001, 0]
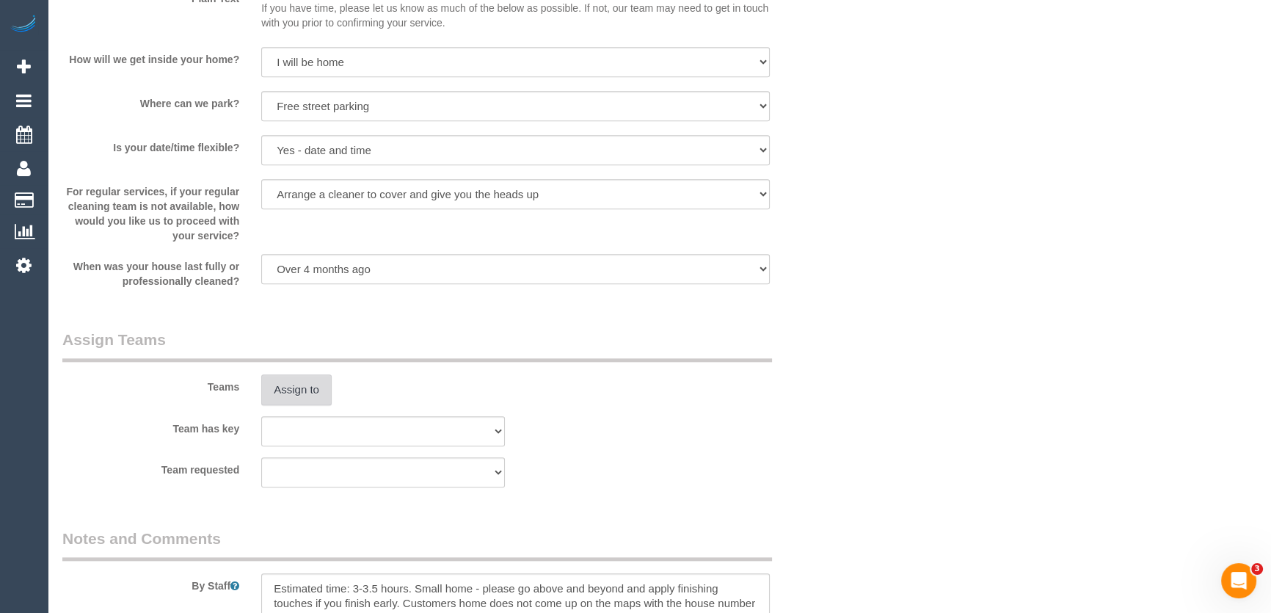
click at [295, 396] on button "Assign to" at bounding box center [296, 389] width 70 height 31
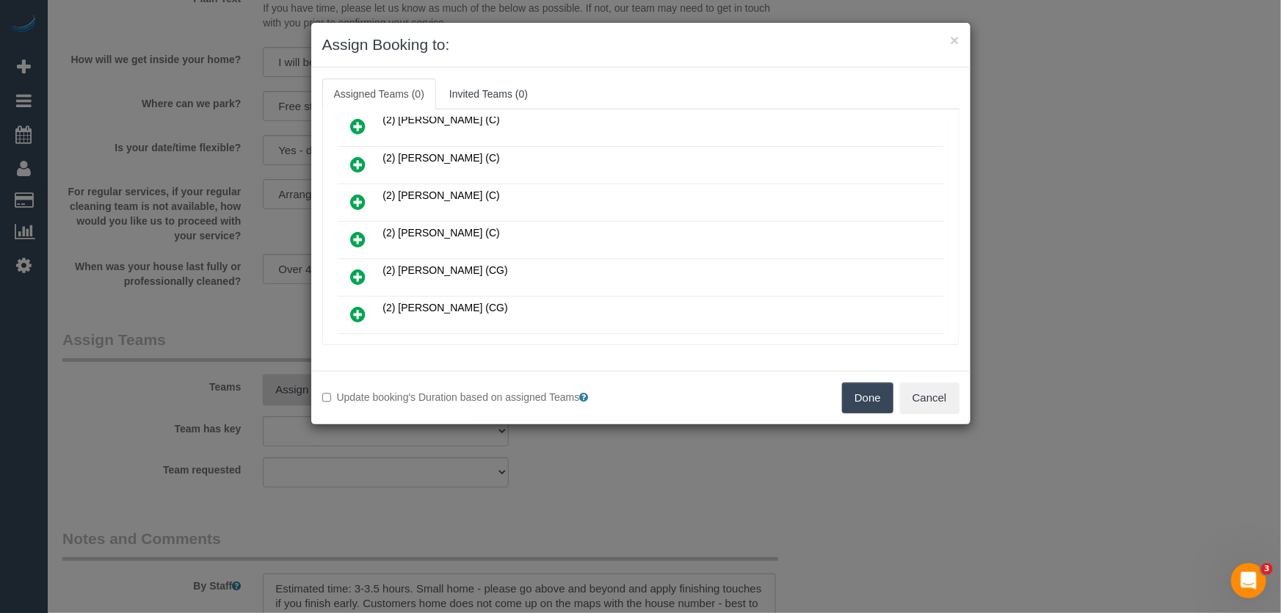
scroll to position [606, 0]
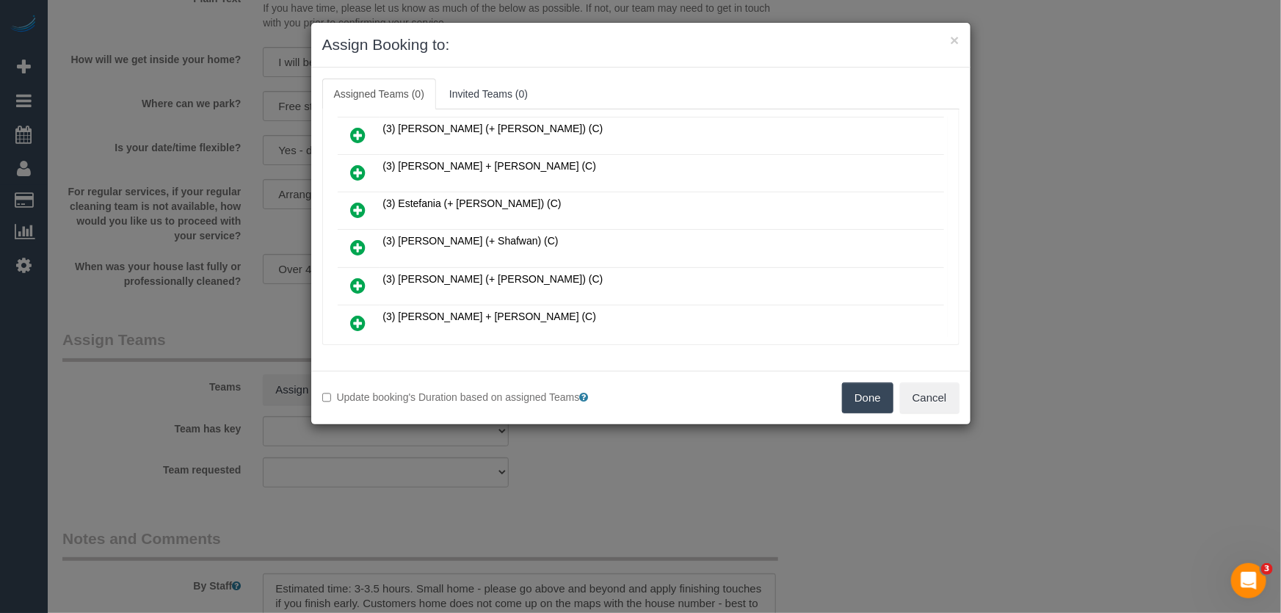
click at [354, 239] on icon at bounding box center [358, 248] width 15 height 18
click at [356, 277] on icon at bounding box center [358, 286] width 15 height 18
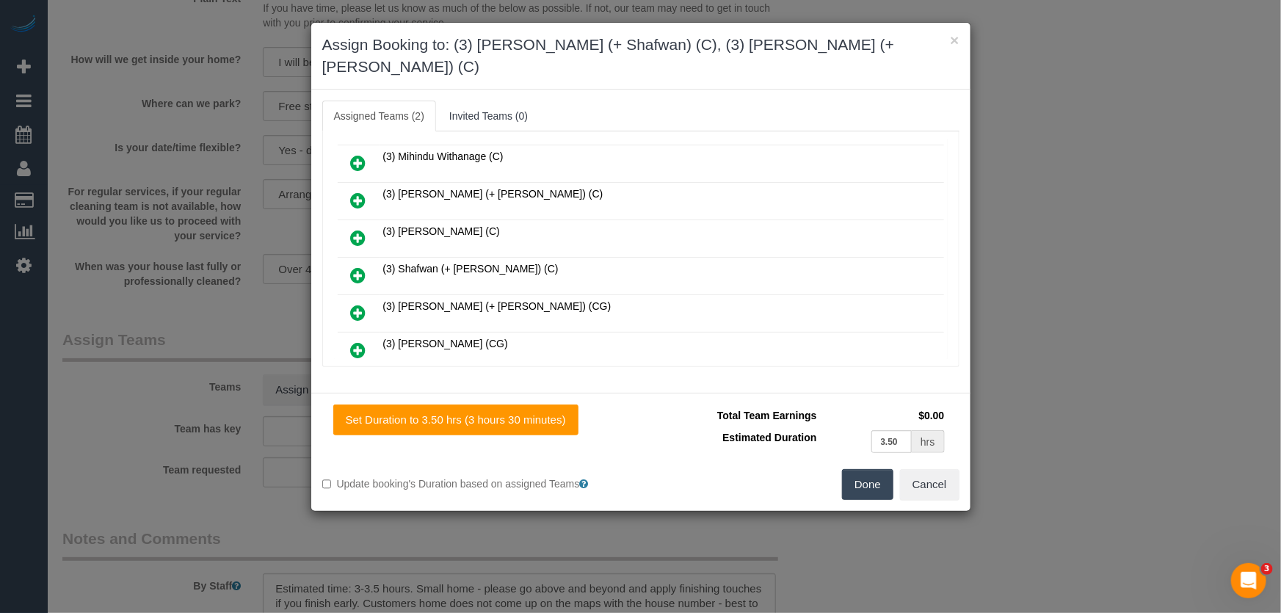
click at [353, 266] on icon at bounding box center [358, 275] width 15 height 18
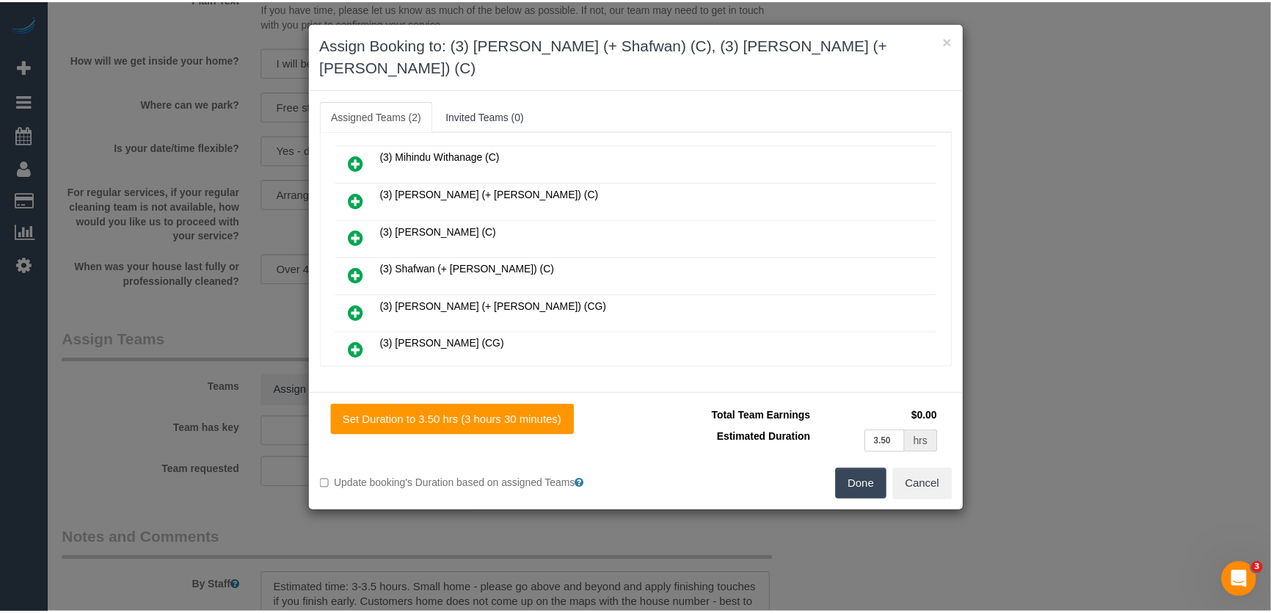
scroll to position [1048, 0]
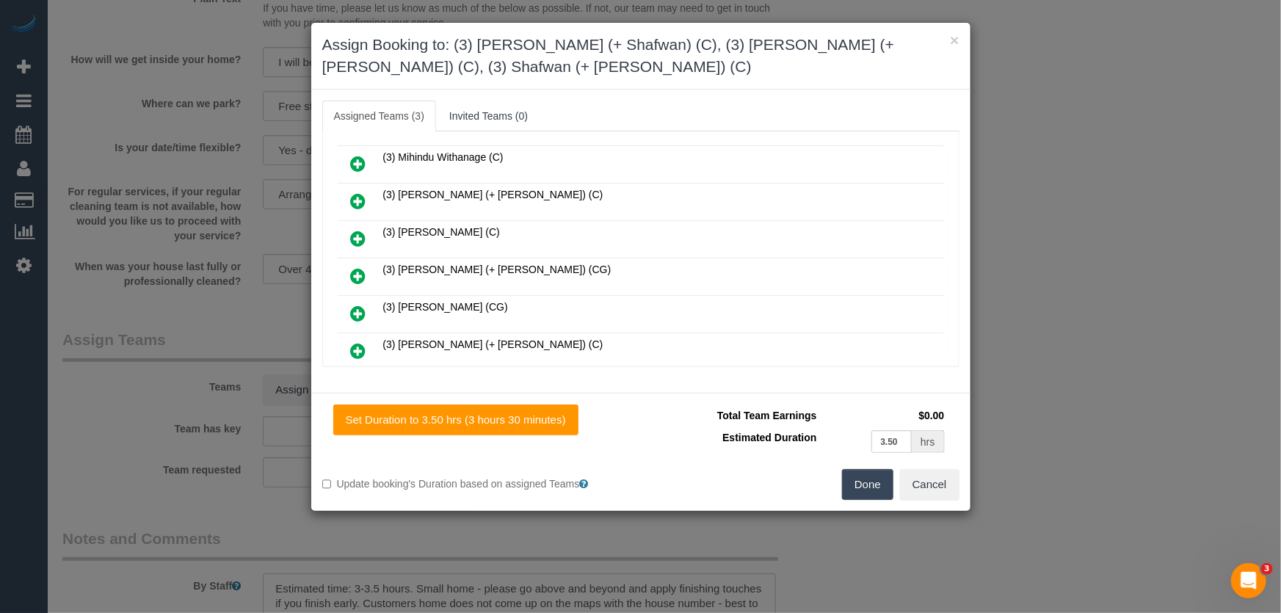
click at [875, 485] on button "Done" at bounding box center [867, 484] width 51 height 31
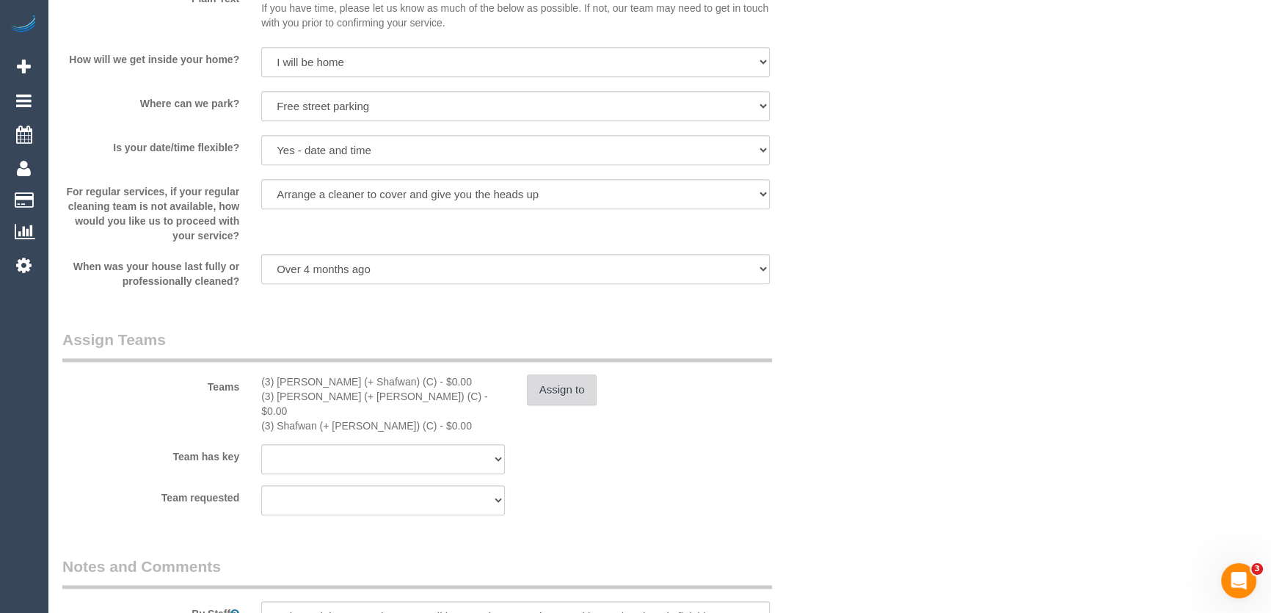
click at [550, 382] on button "Assign to" at bounding box center [562, 389] width 70 height 31
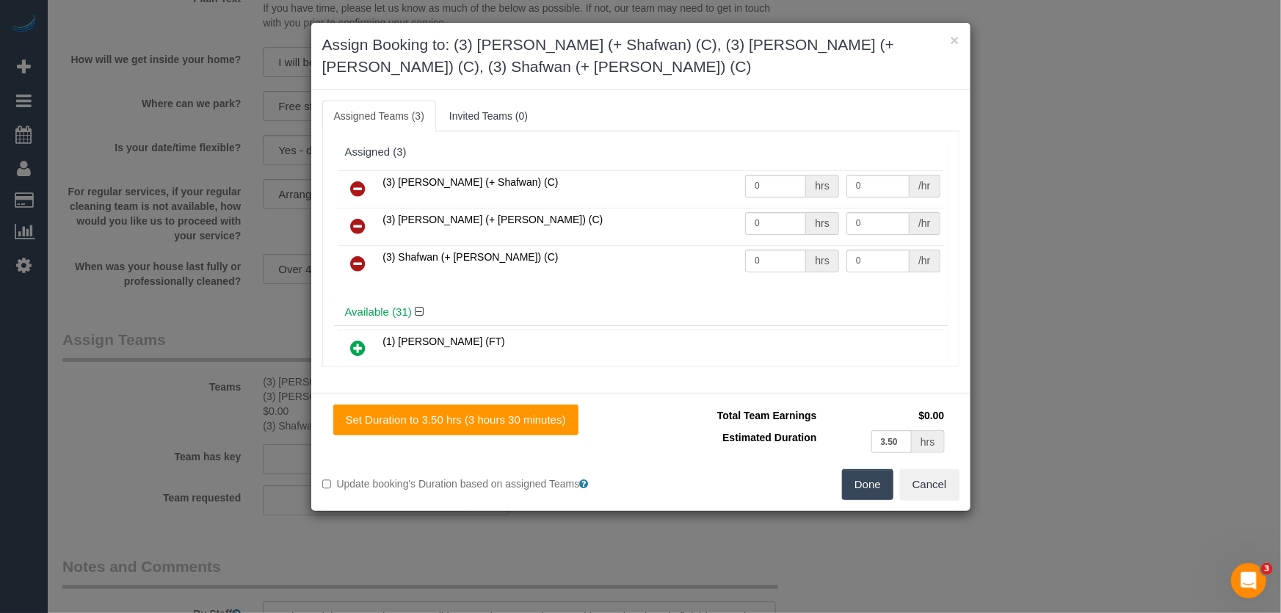
click at [355, 217] on icon at bounding box center [358, 226] width 15 height 18
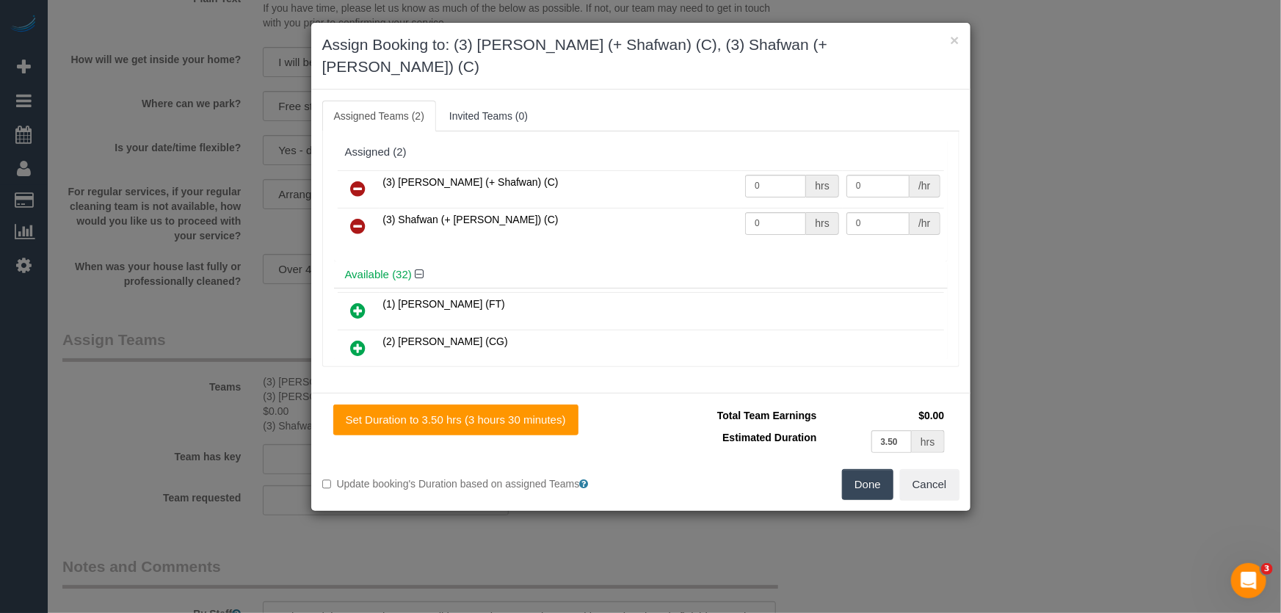
click at [857, 469] on button "Done" at bounding box center [867, 484] width 51 height 31
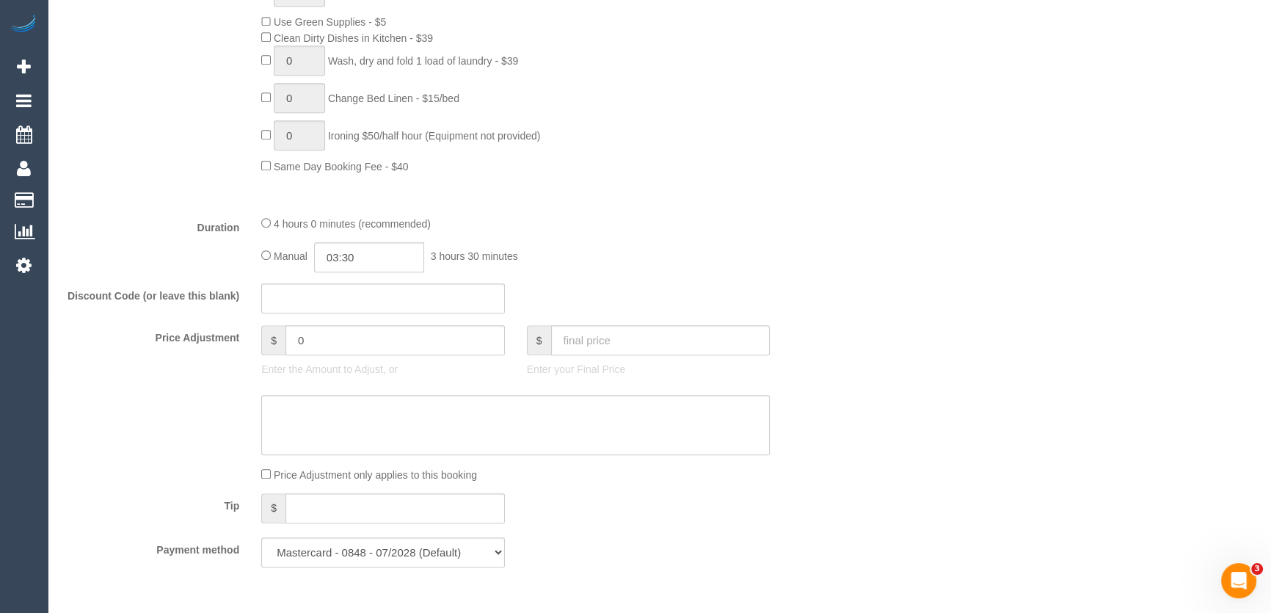
scroll to position [1067, 0]
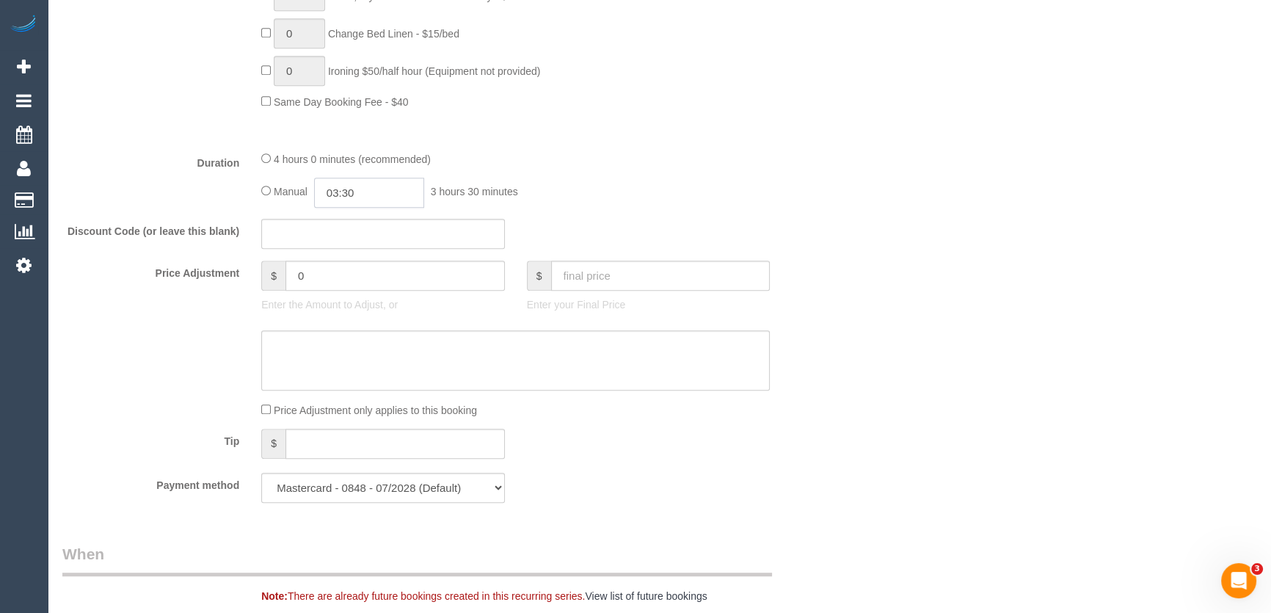
click at [402, 194] on input "03:30" at bounding box center [369, 193] width 110 height 30
click at [387, 197] on input "03:30" at bounding box center [369, 193] width 110 height 30
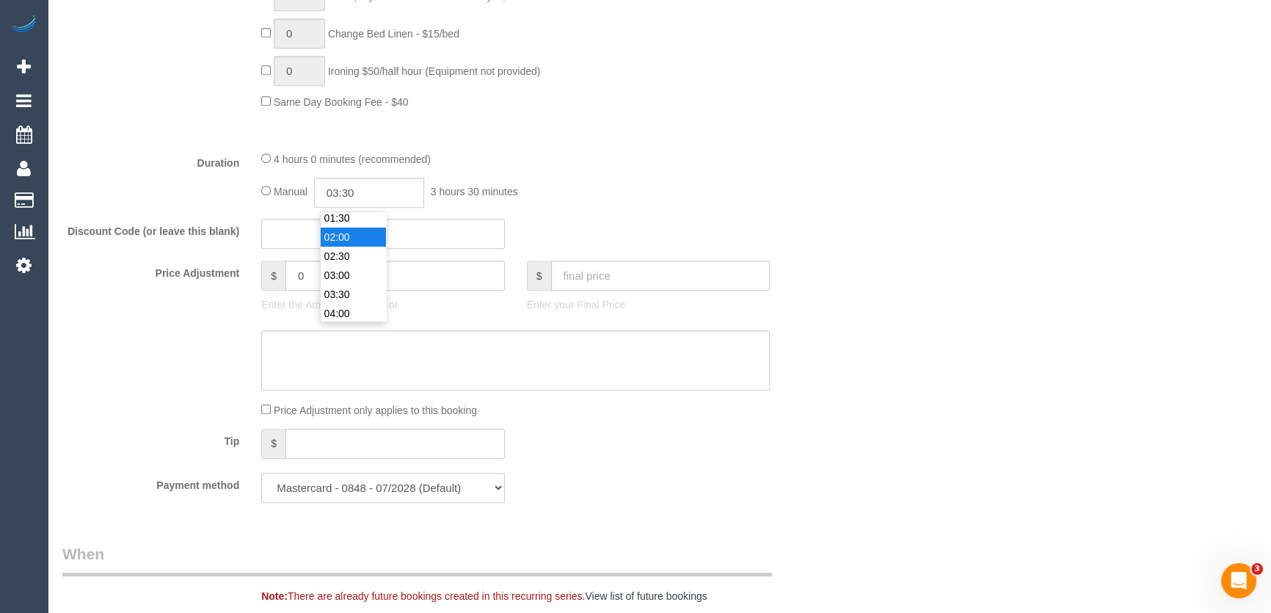
click at [356, 235] on li "02:00" at bounding box center [353, 236] width 65 height 19
type input "02:00"
click at [671, 189] on div "Manual 02:00 2 hours 0 minutes" at bounding box center [515, 193] width 509 height 30
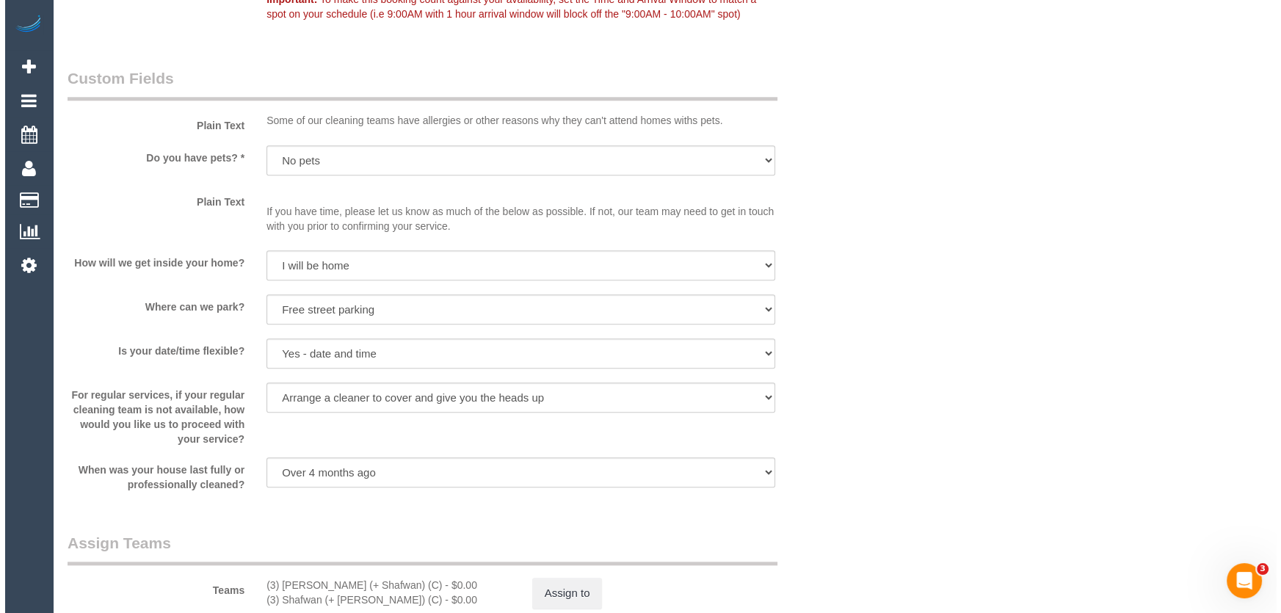
scroll to position [1934, 0]
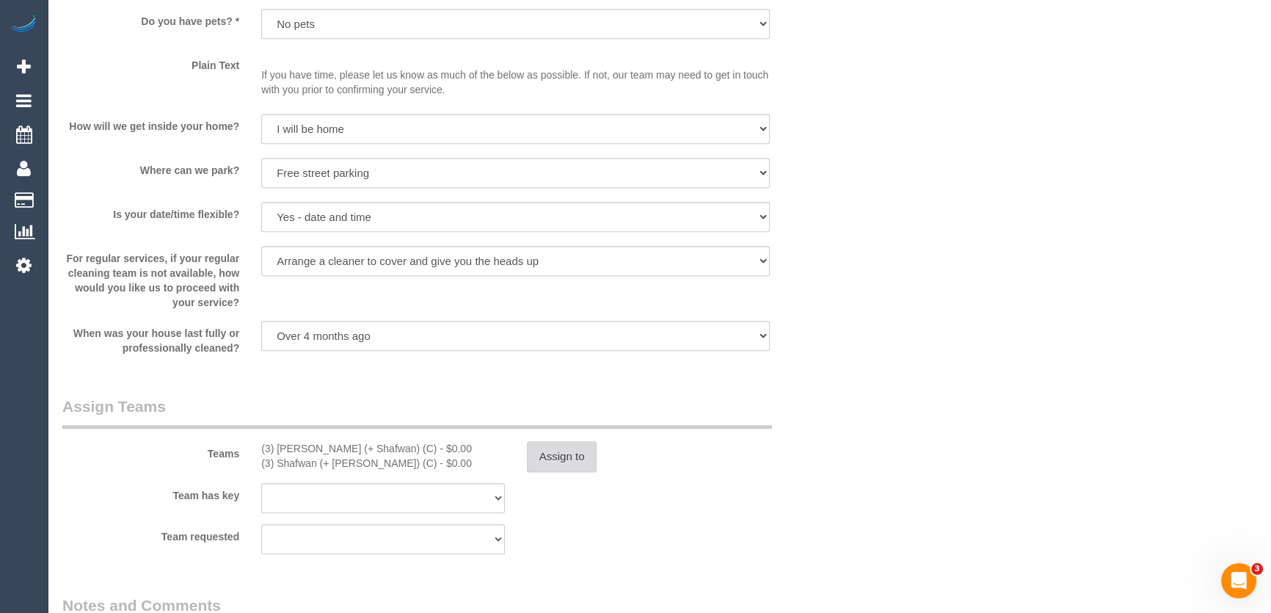
click at [550, 452] on button "Assign to" at bounding box center [562, 456] width 70 height 31
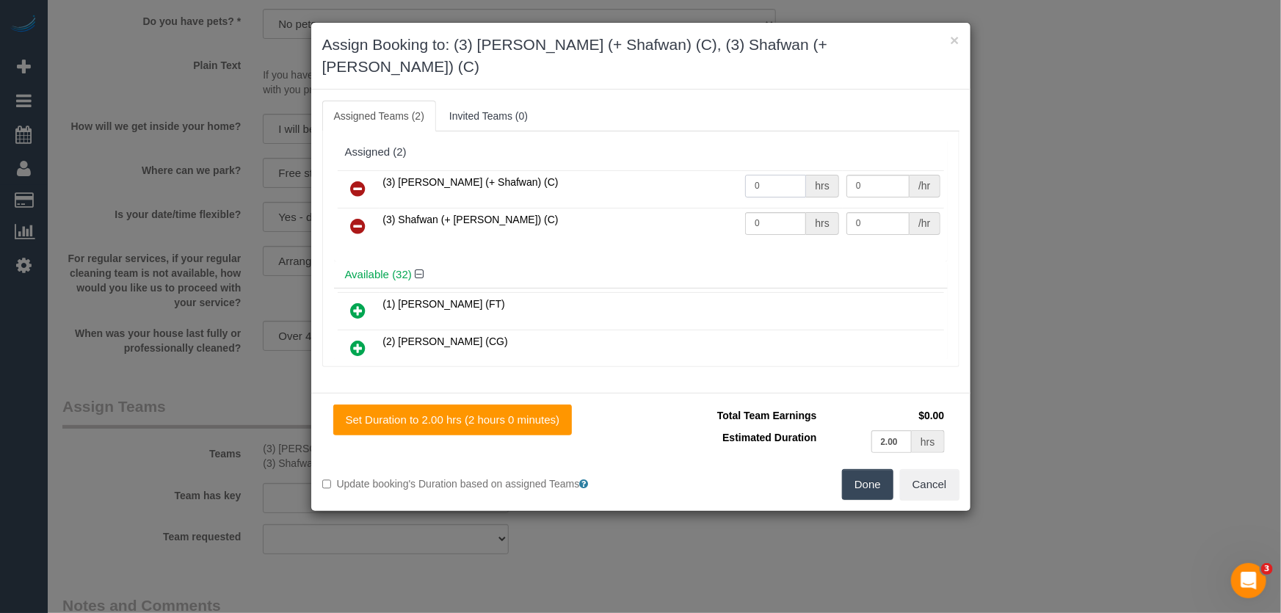
click at [763, 175] on input "0" at bounding box center [775, 186] width 61 height 23
type input "1"
type input "62.5"
click at [768, 212] on input "0" at bounding box center [775, 223] width 61 height 23
type input "1"
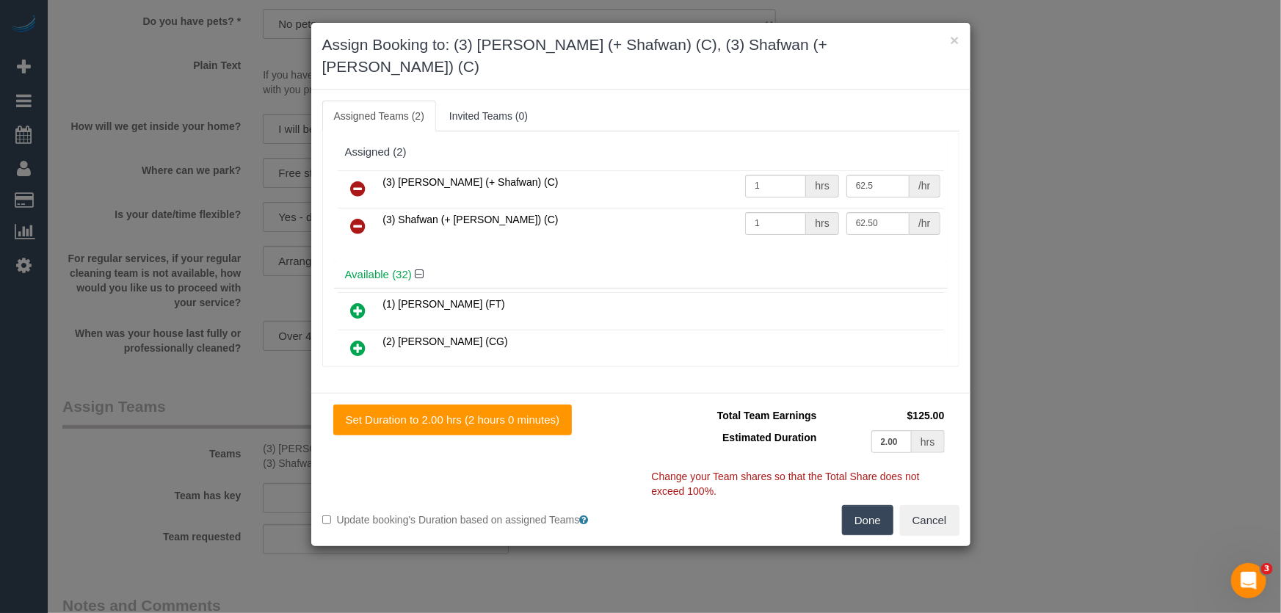
type input "62.5"
click at [859, 505] on button "Done" at bounding box center [867, 520] width 51 height 31
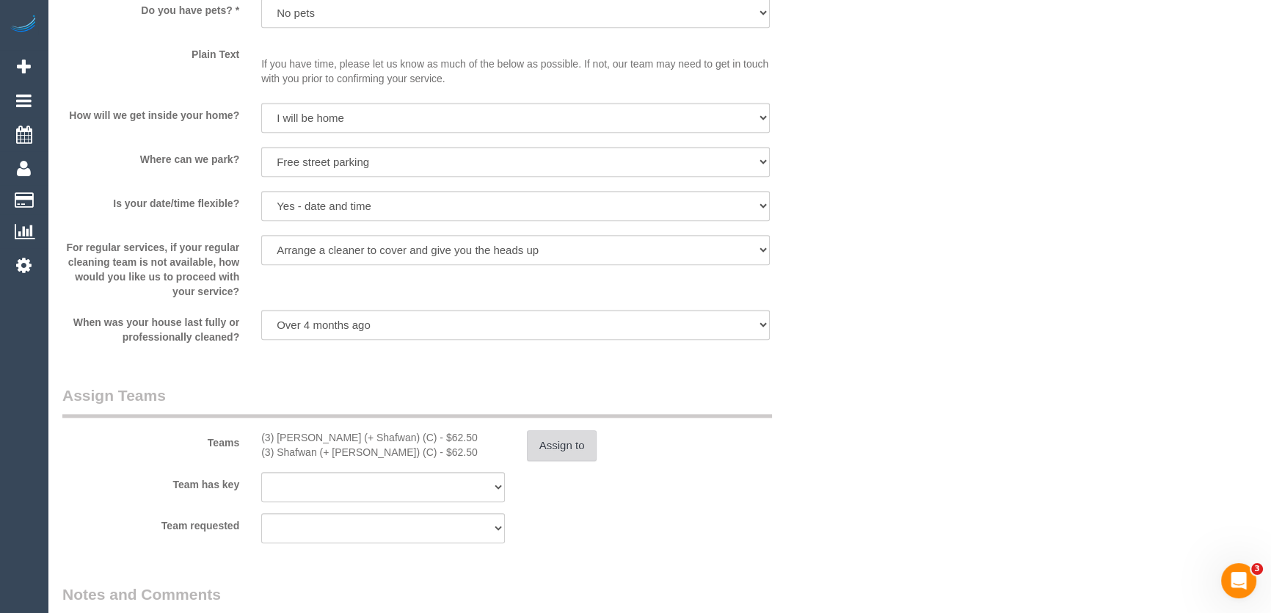
scroll to position [2202, 0]
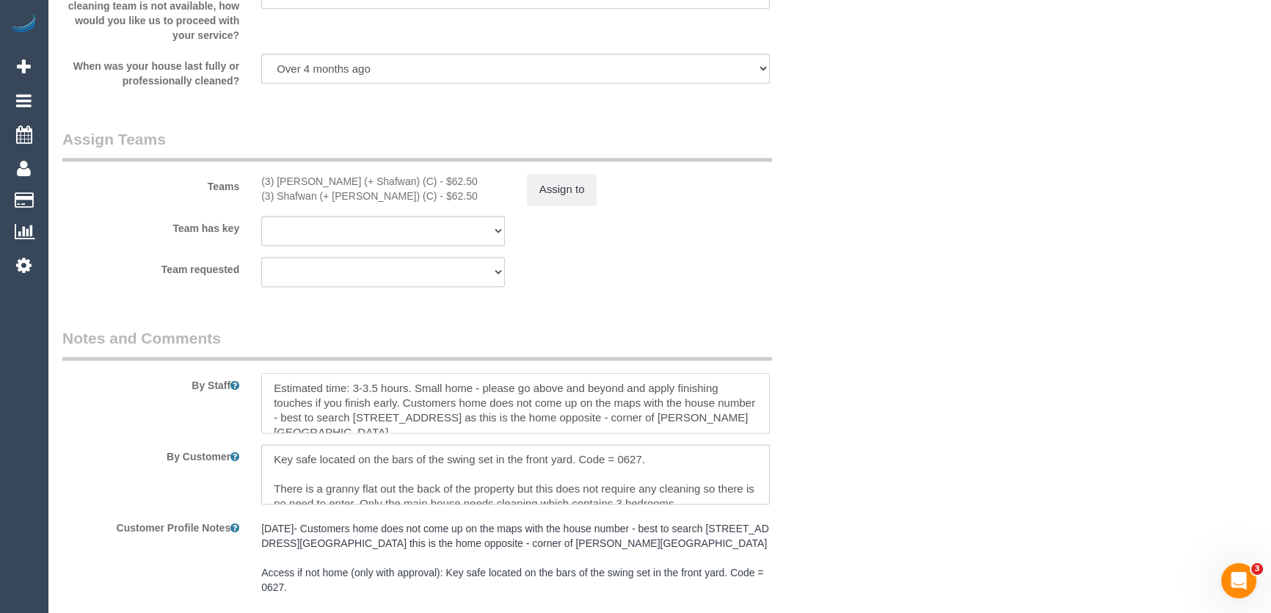
click at [377, 385] on textarea at bounding box center [515, 403] width 509 height 60
click at [275, 385] on textarea at bounding box center [515, 403] width 509 height 60
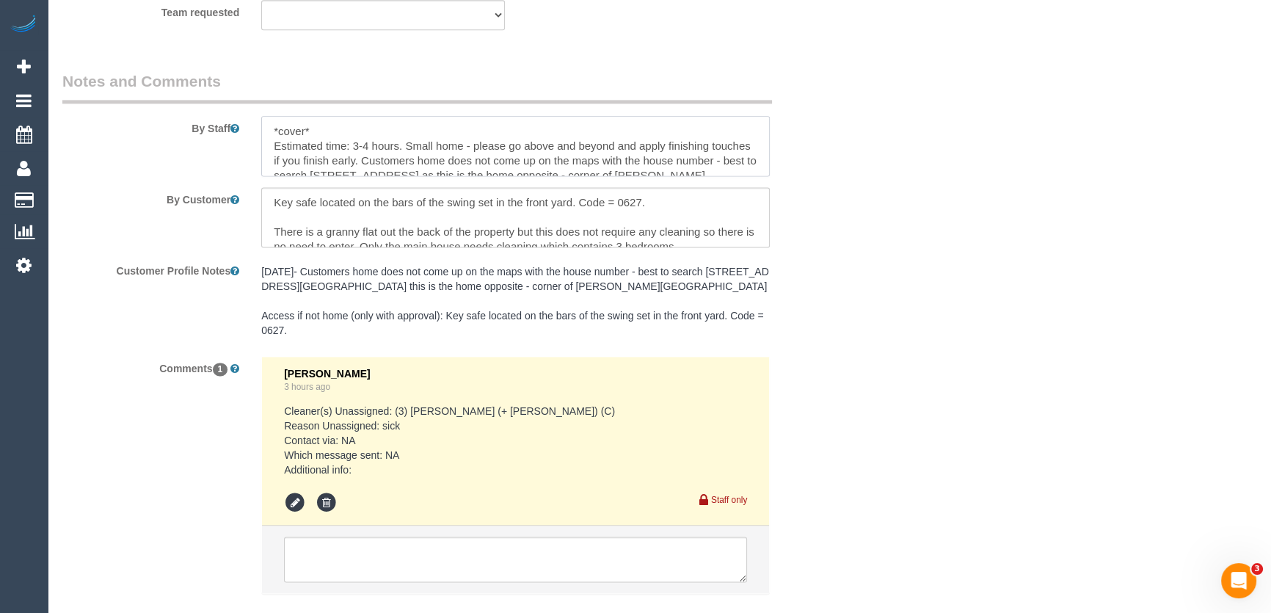
scroll to position [2547, 0]
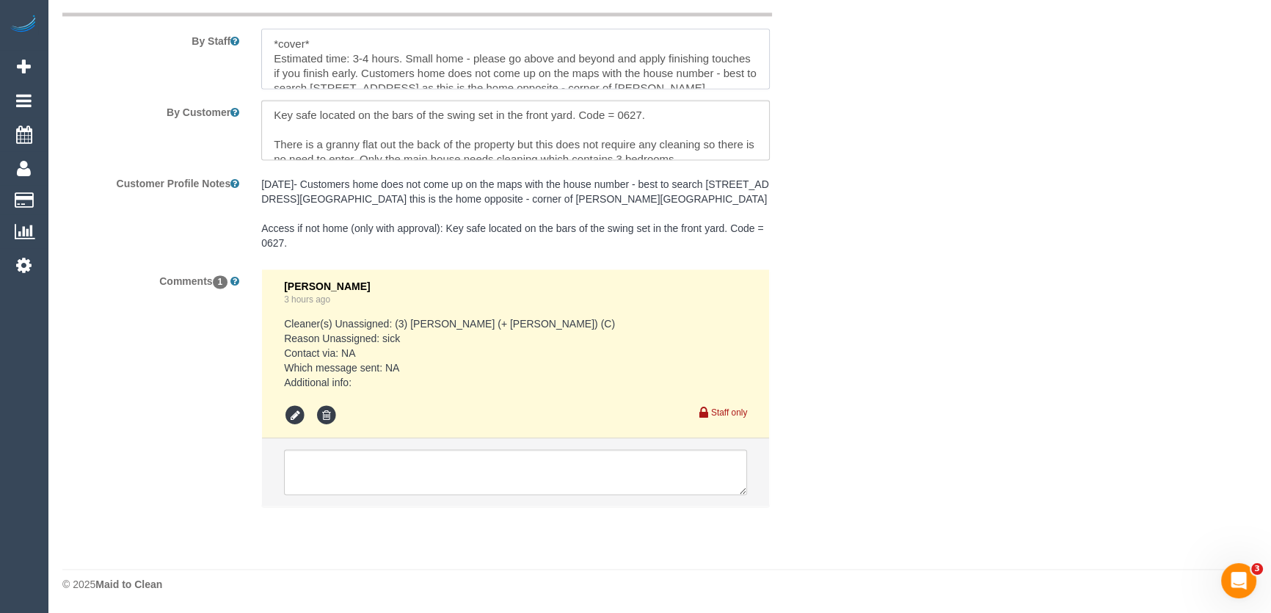
type textarea "*cover* Estimated time: 3-4 hours. Small home - please go above and beyond and …"
click at [361, 483] on textarea at bounding box center [515, 471] width 463 height 45
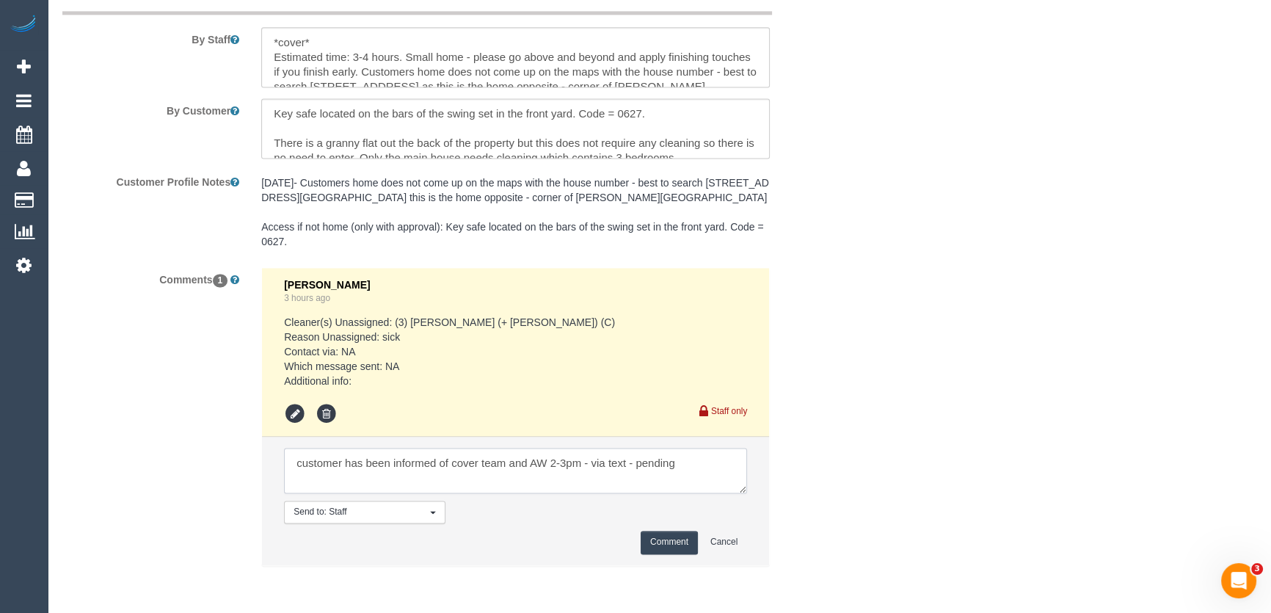
type textarea "customer has been informed of cover team and AW 2-3pm - via text - pending"
click at [675, 541] on button "Comment" at bounding box center [669, 542] width 57 height 23
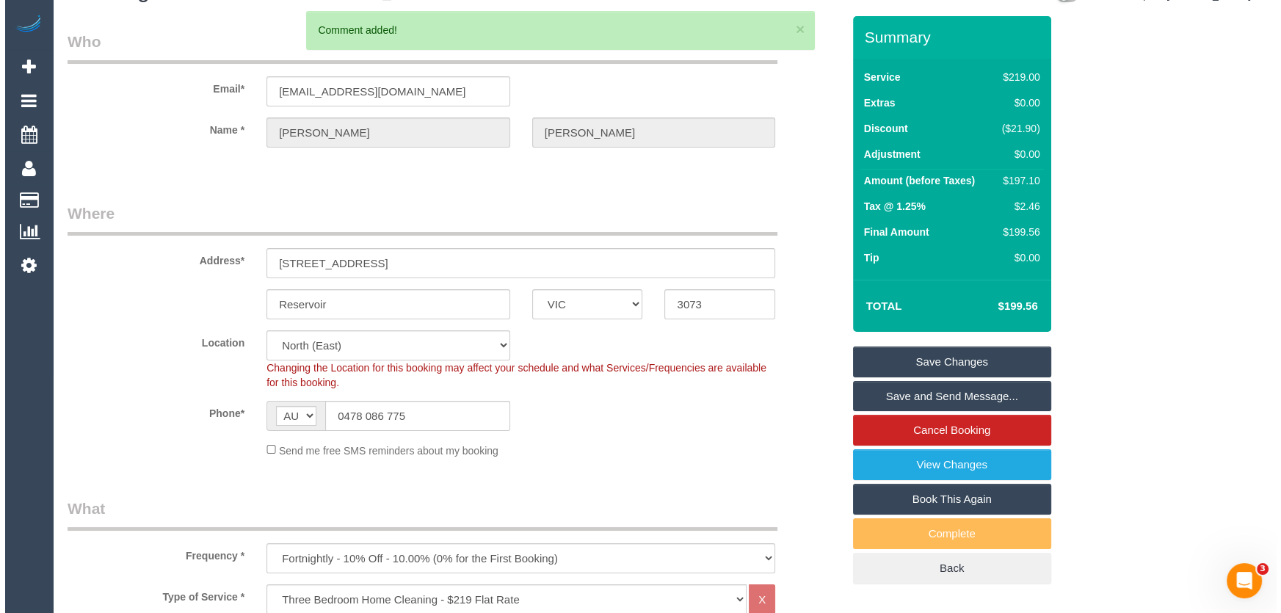
scroll to position [0, 0]
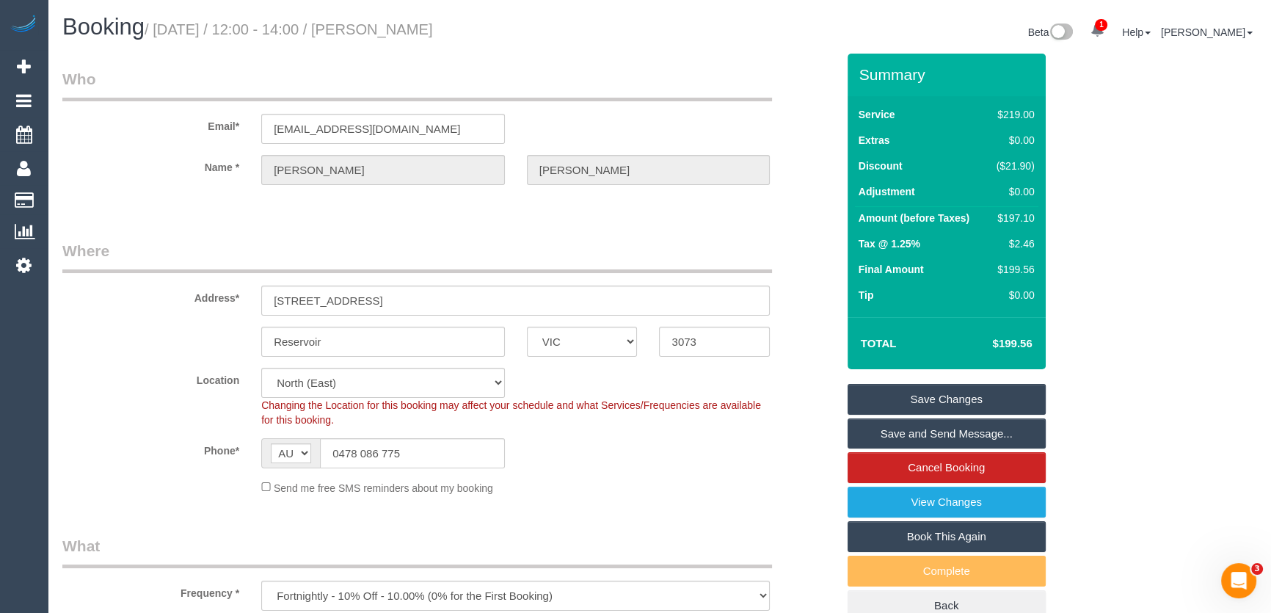
click at [423, 25] on small "/ September 09, 2025 / 12:00 - 14:00 / Julia Keating" at bounding box center [289, 29] width 288 height 16
copy small "Julia Keating"
click at [951, 403] on link "Save Changes" at bounding box center [947, 399] width 198 height 31
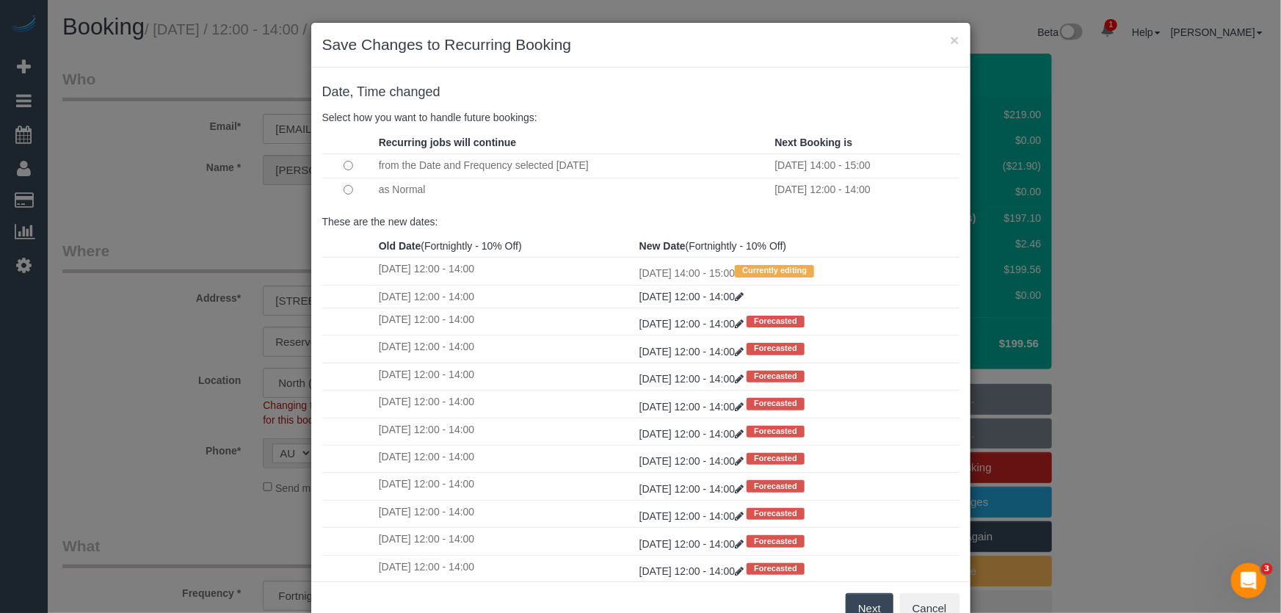
click at [871, 605] on button "Next" at bounding box center [869, 608] width 48 height 31
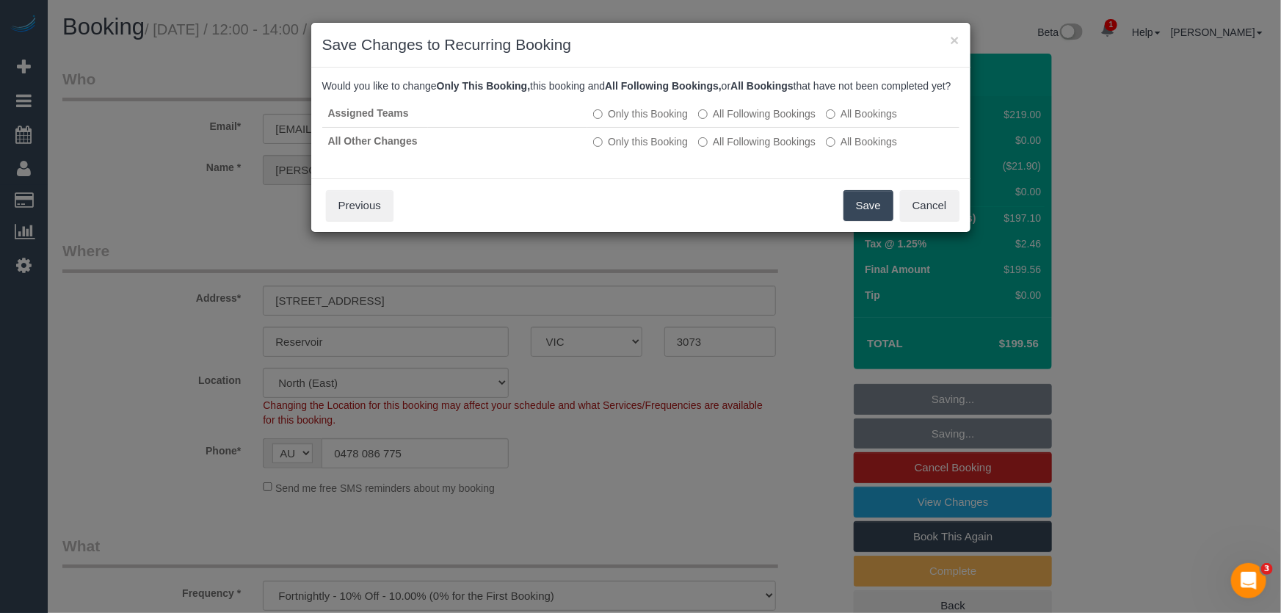
click at [864, 221] on button "Save" at bounding box center [868, 205] width 50 height 31
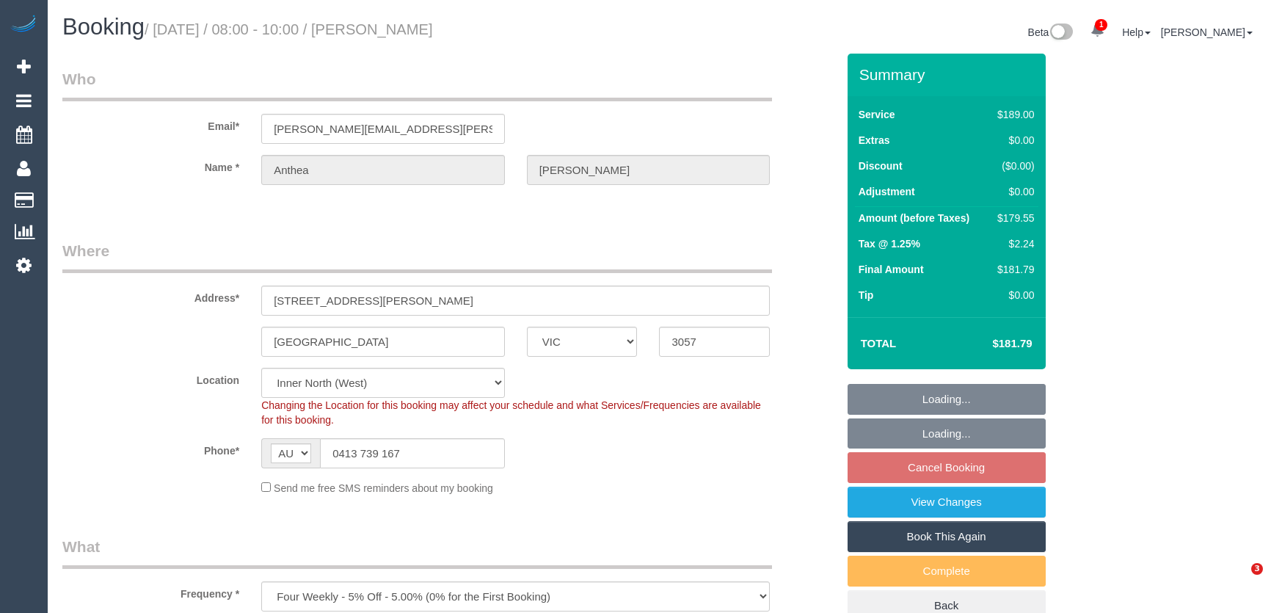
select select "VIC"
select select "string:stripe-pm_1RM48h2GScqysDRVDOPisZEw"
select select "spot1"
select select "number:28"
select select "number:14"
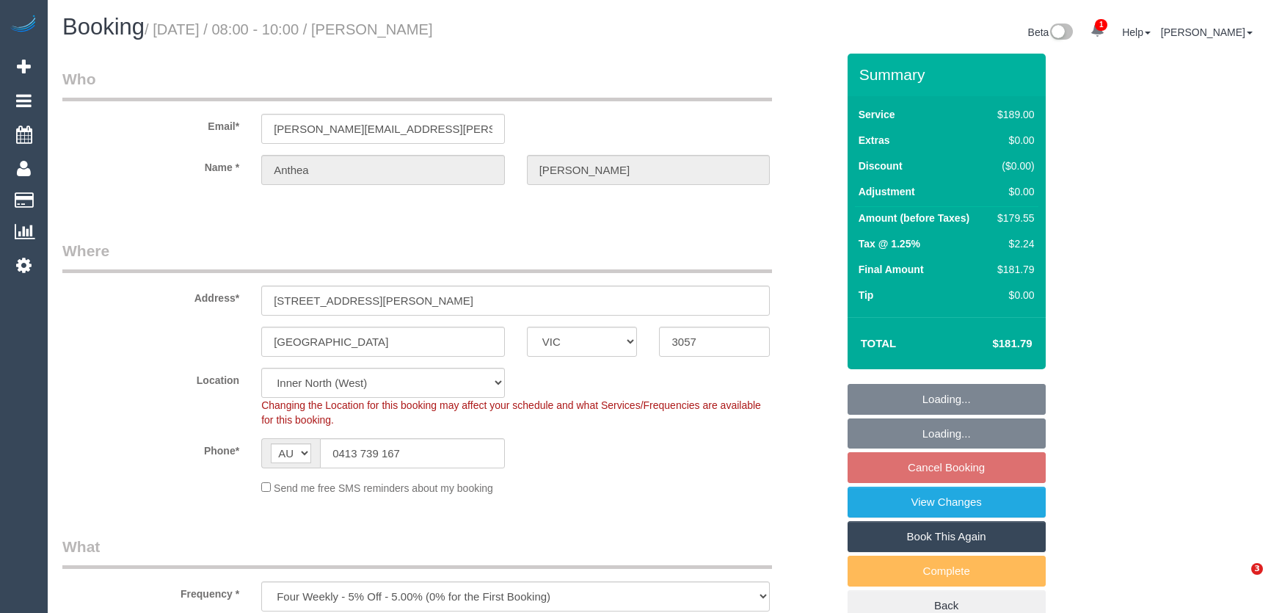
select select "number:19"
select select "number:22"
select select "number:33"
select select "number:12"
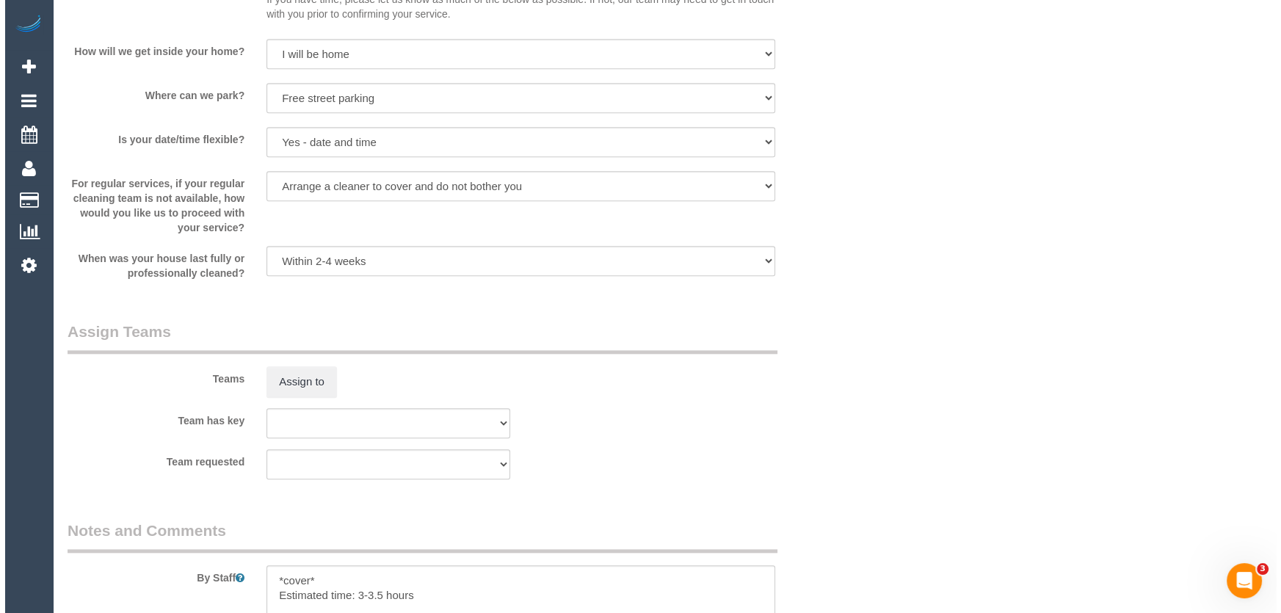
scroll to position [1934, 0]
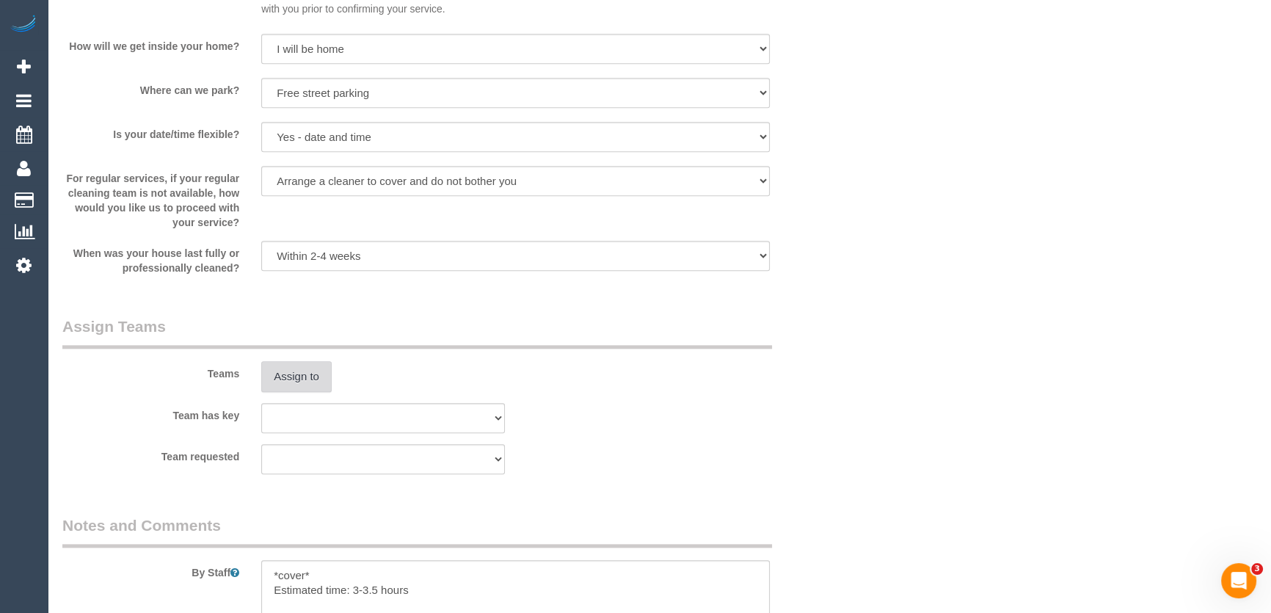
click at [294, 369] on button "Assign to" at bounding box center [296, 376] width 70 height 31
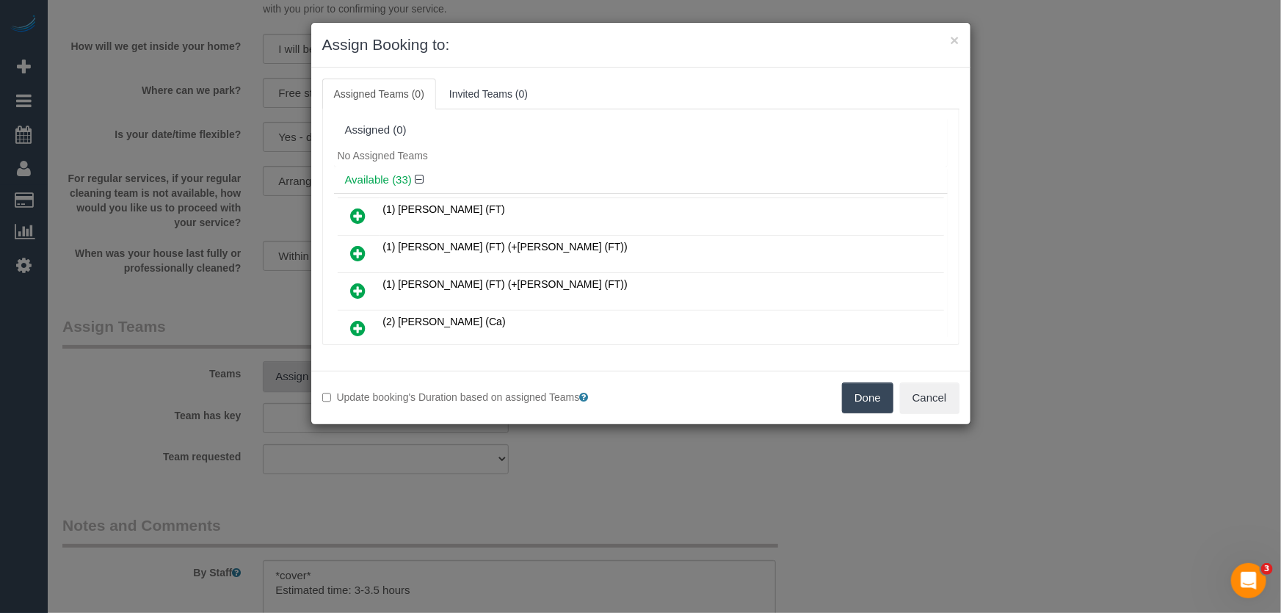
scroll to position [276, 0]
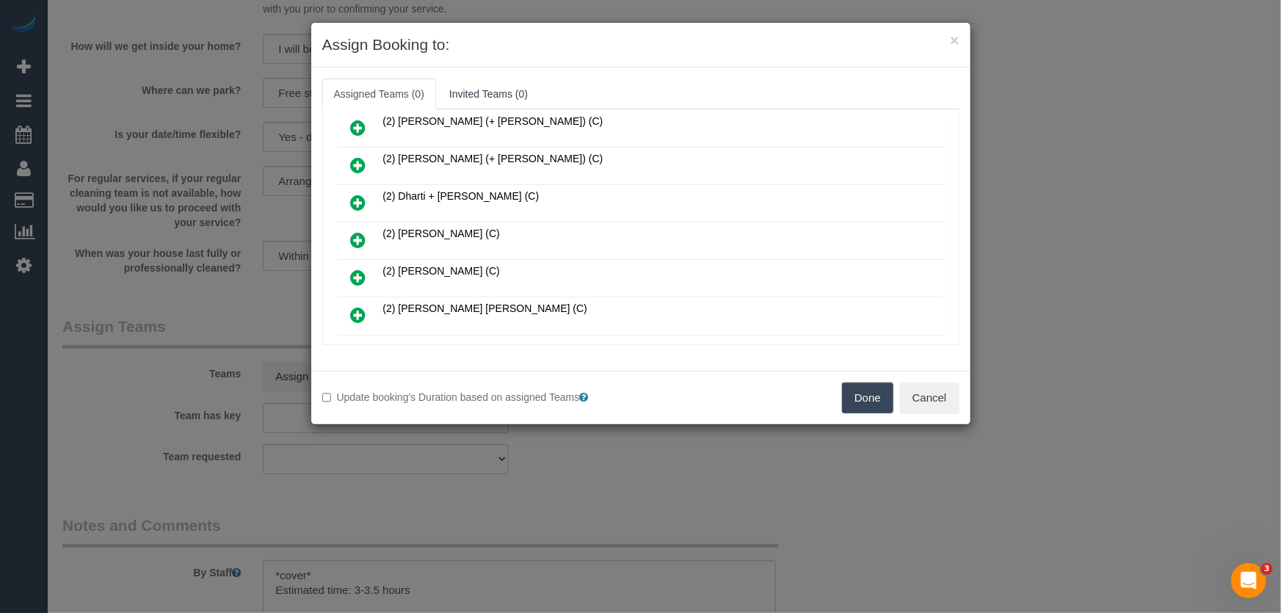
click at [357, 226] on link at bounding box center [358, 240] width 34 height 29
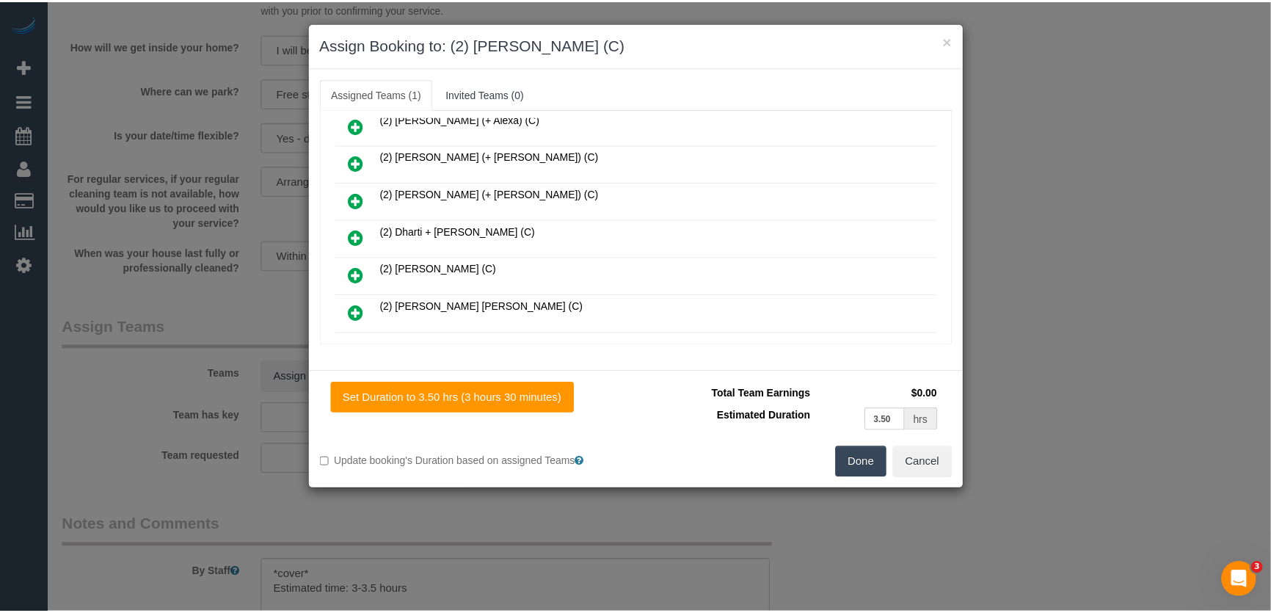
scroll to position [310, 0]
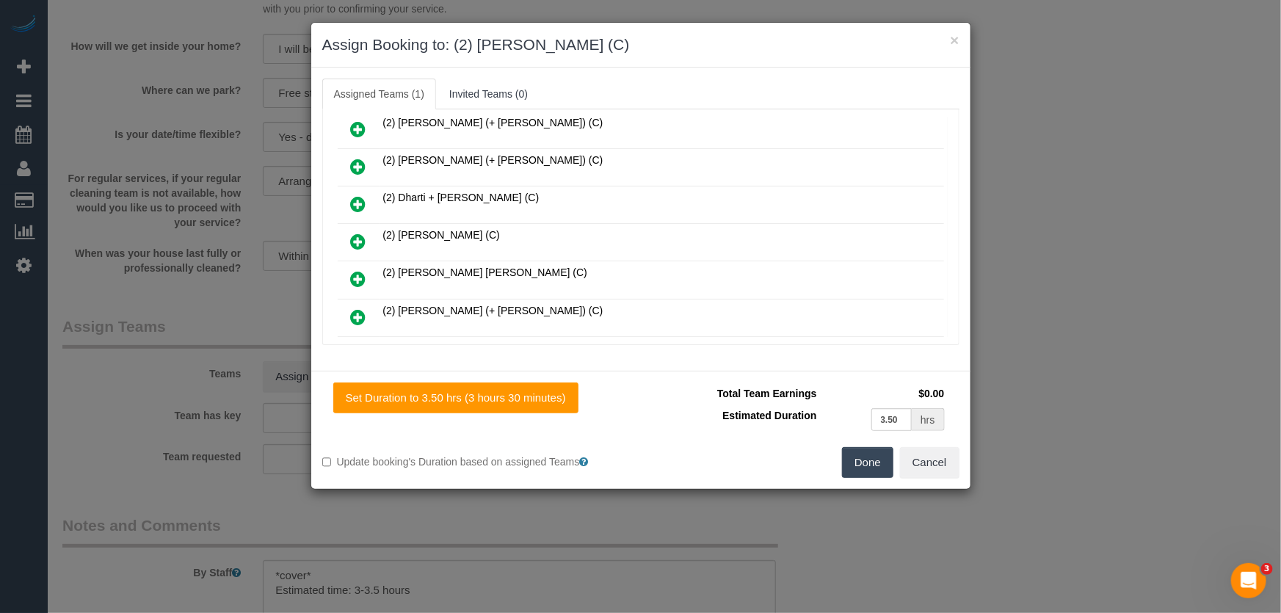
click at [862, 464] on button "Done" at bounding box center [867, 462] width 51 height 31
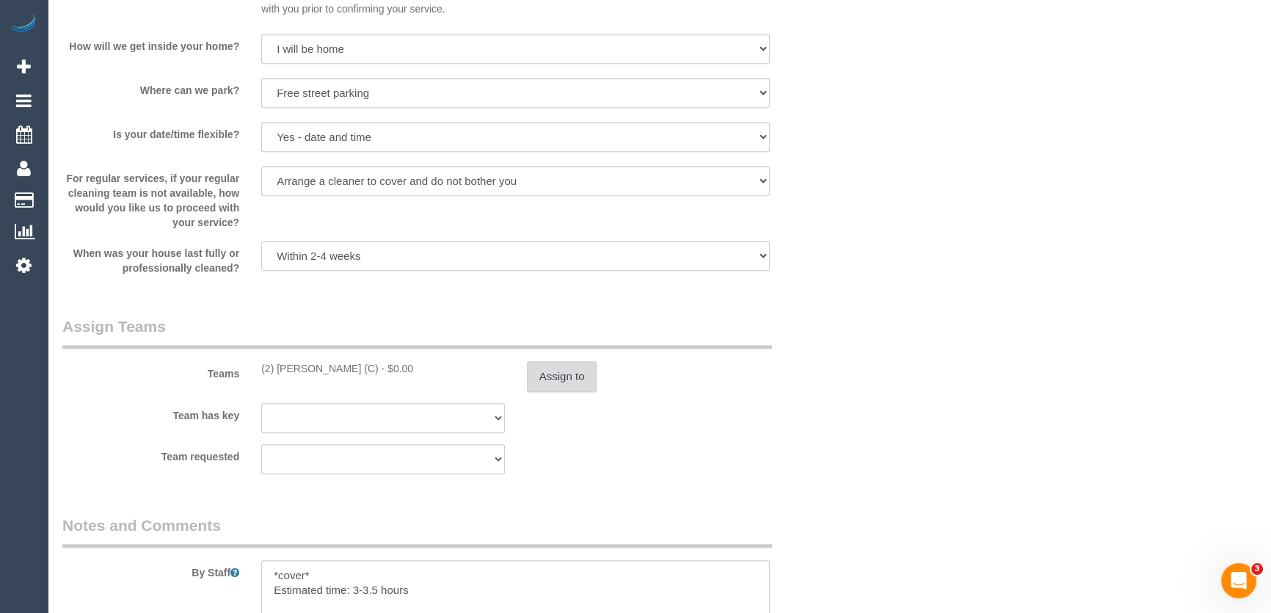
click at [566, 373] on button "Assign to" at bounding box center [562, 376] width 70 height 31
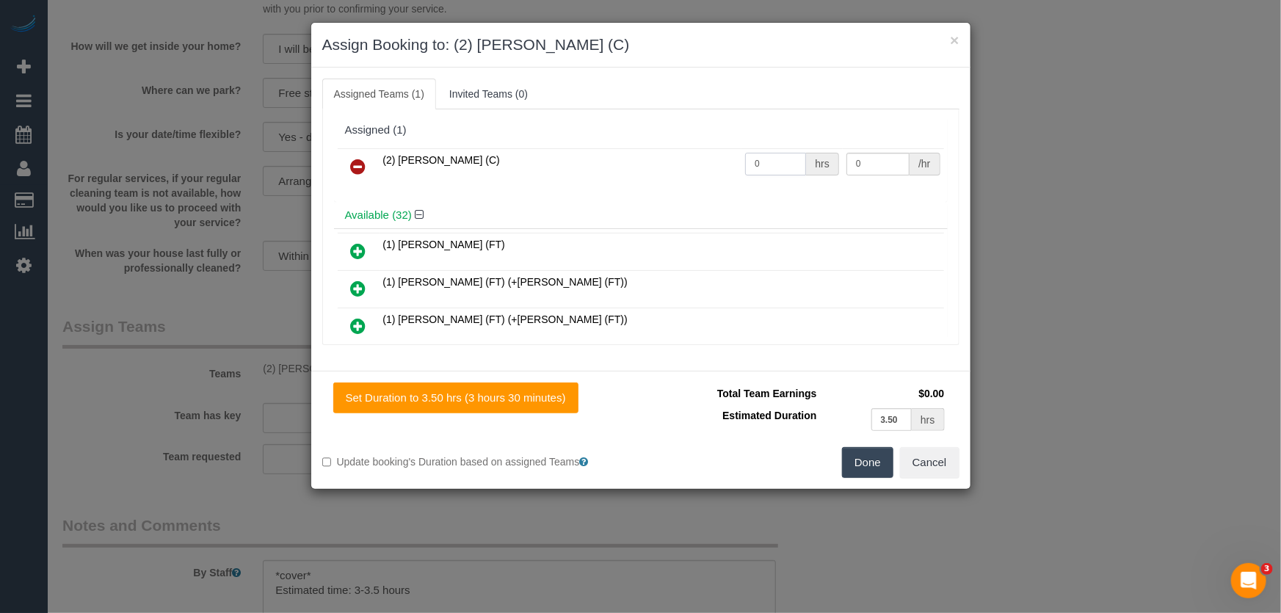
click at [764, 164] on input "0" at bounding box center [775, 164] width 61 height 23
type input "1"
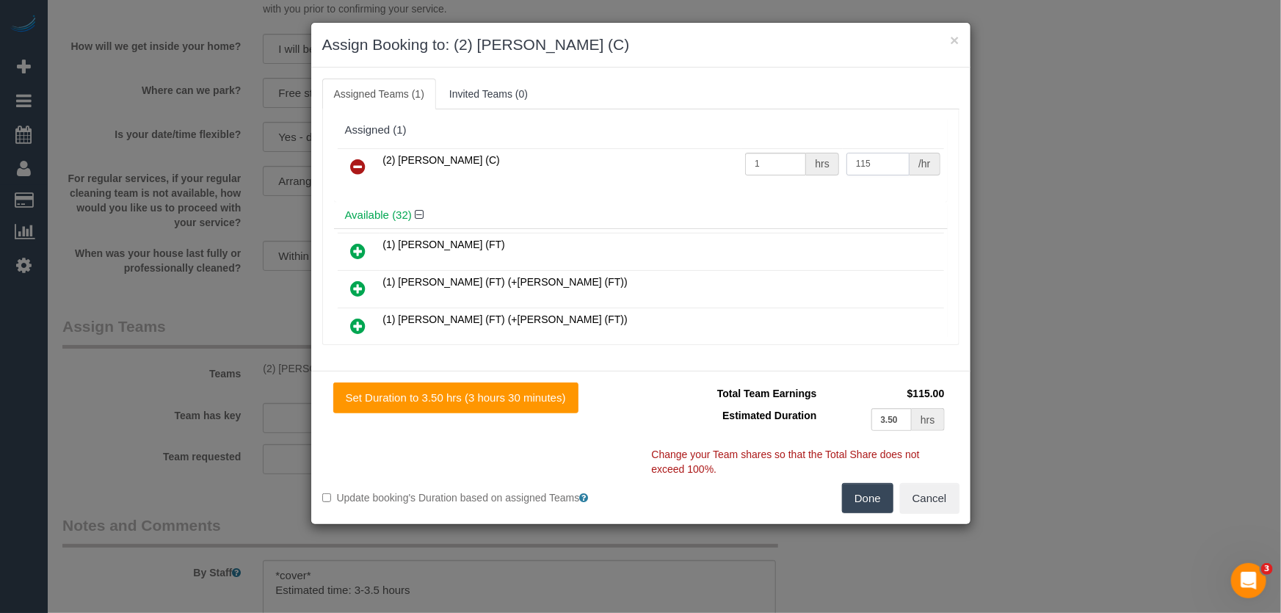
type input "115"
click at [863, 492] on button "Done" at bounding box center [867, 498] width 51 height 31
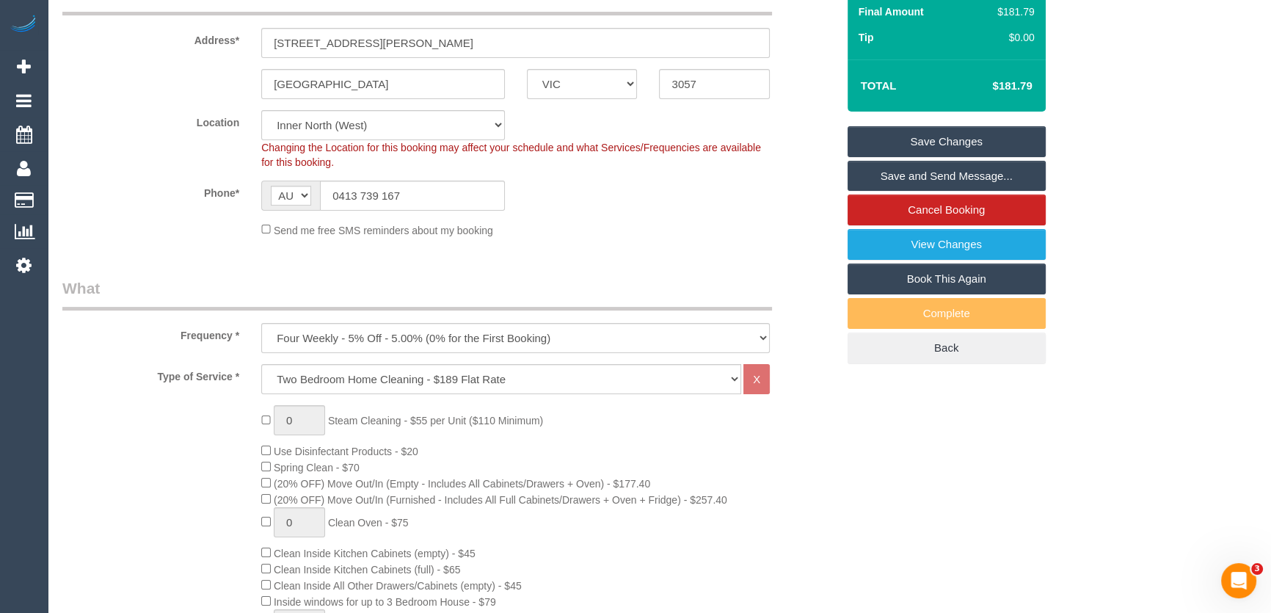
scroll to position [0, 0]
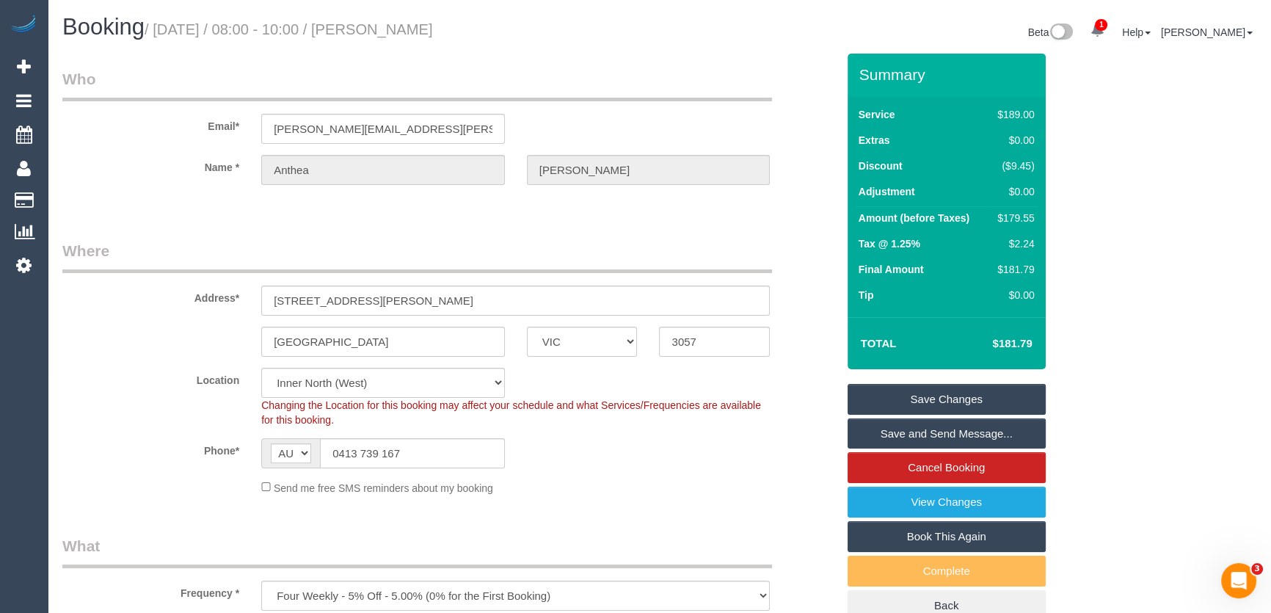
click at [413, 27] on small "/ September 09, 2025 / 08:00 - 10:00 / Anthea Clarke" at bounding box center [289, 29] width 288 height 16
copy small "Anthea Clarke"
click at [939, 398] on link "Save Changes" at bounding box center [947, 399] width 198 height 31
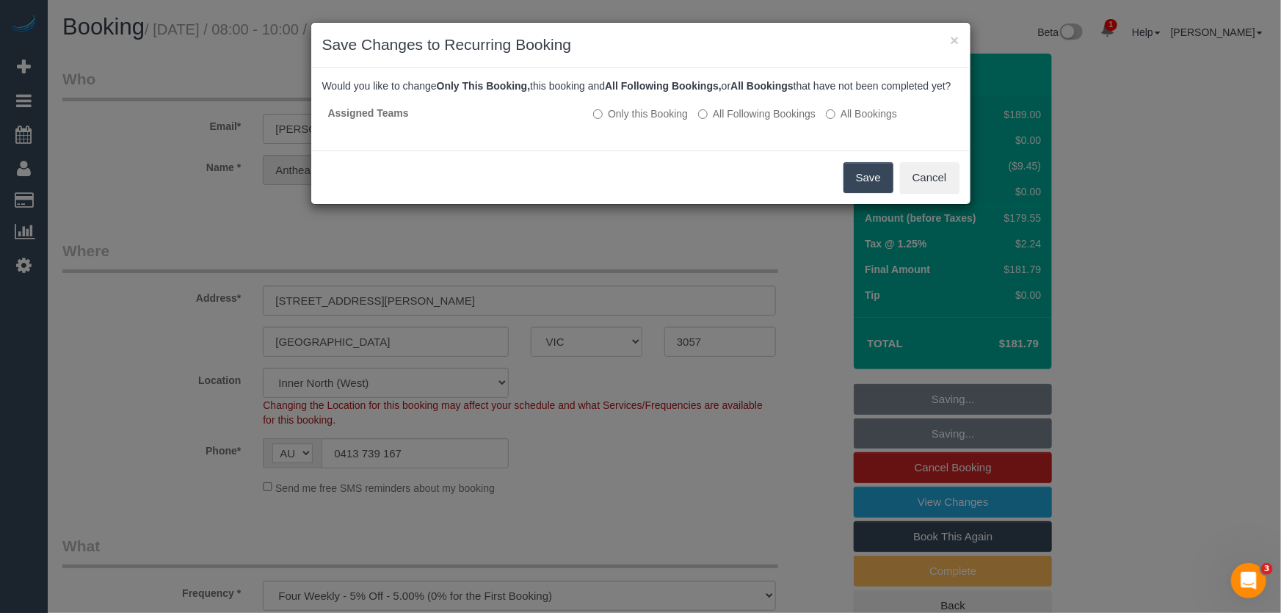
click at [882, 191] on button "Save" at bounding box center [868, 177] width 50 height 31
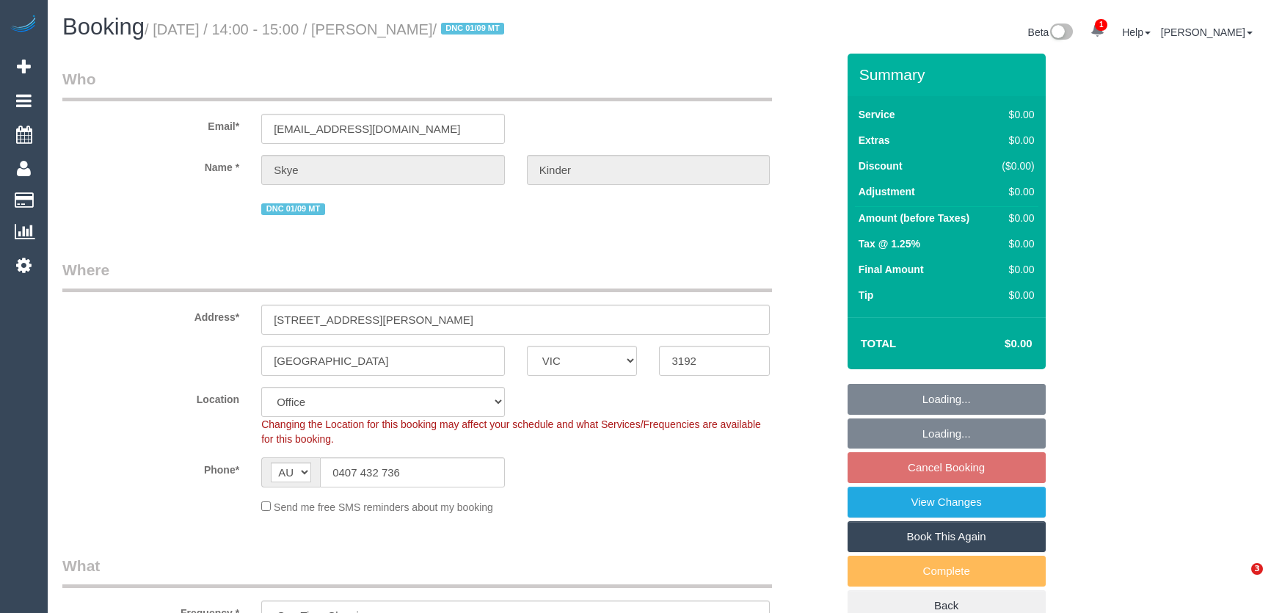
select select "VIC"
select select "string:stripe-pm_1RuB7k2GScqysDRVExNNQnZW"
select select "number:29"
select select "number:14"
select select "number:19"
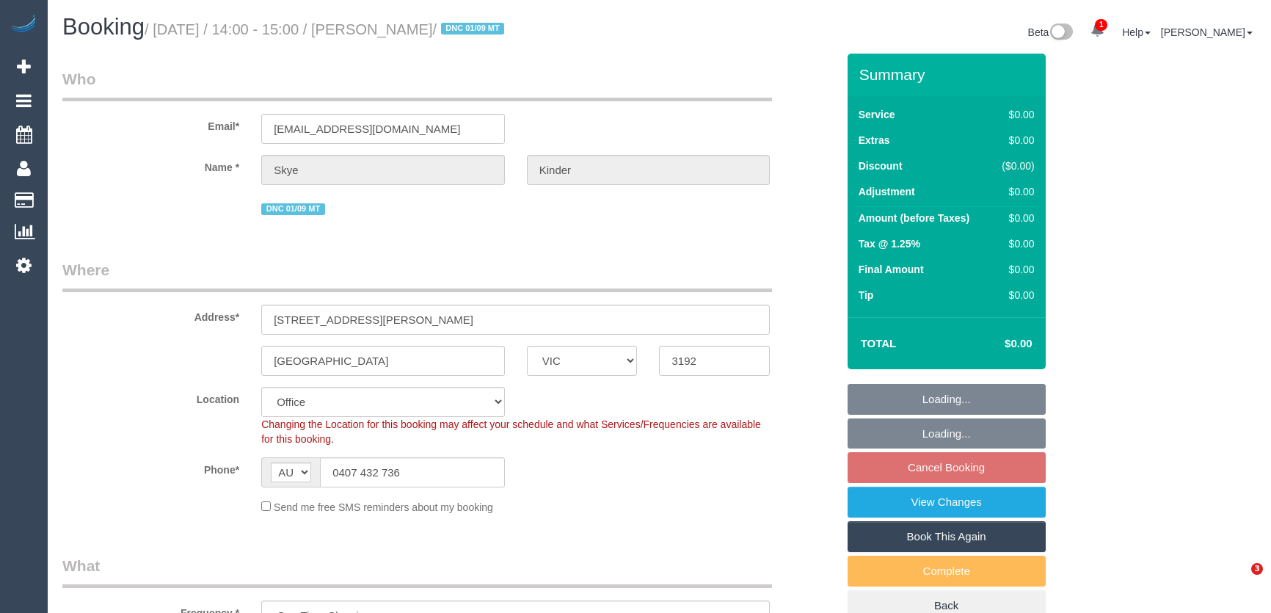
select select "number:24"
select select "number:13"
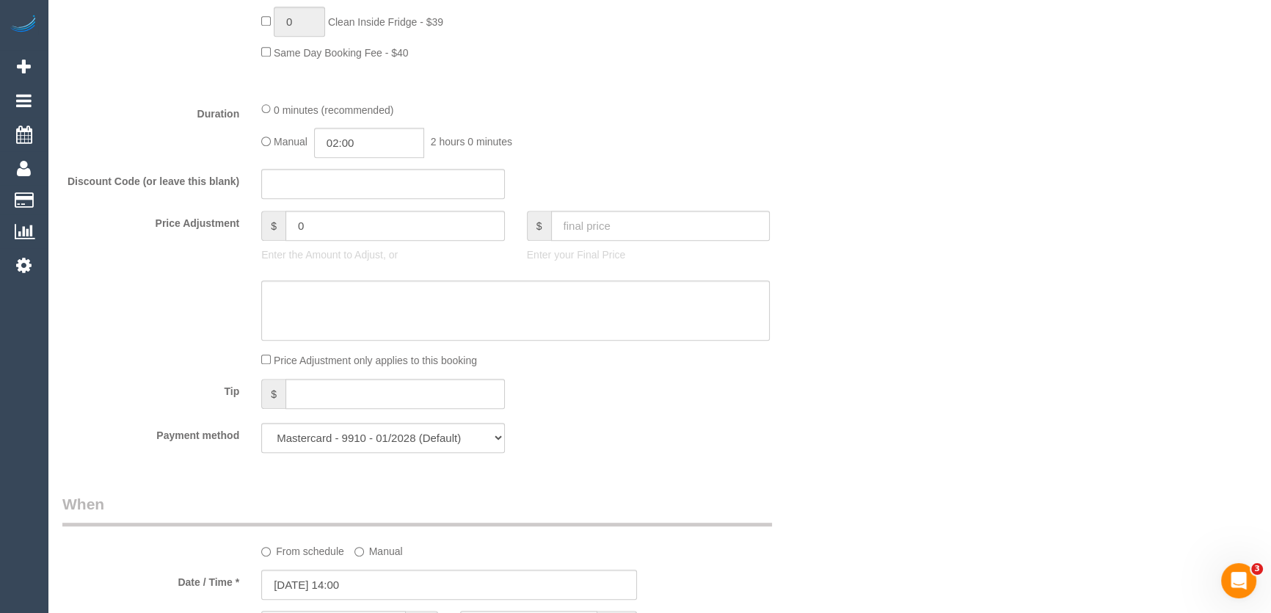
scroll to position [933, 0]
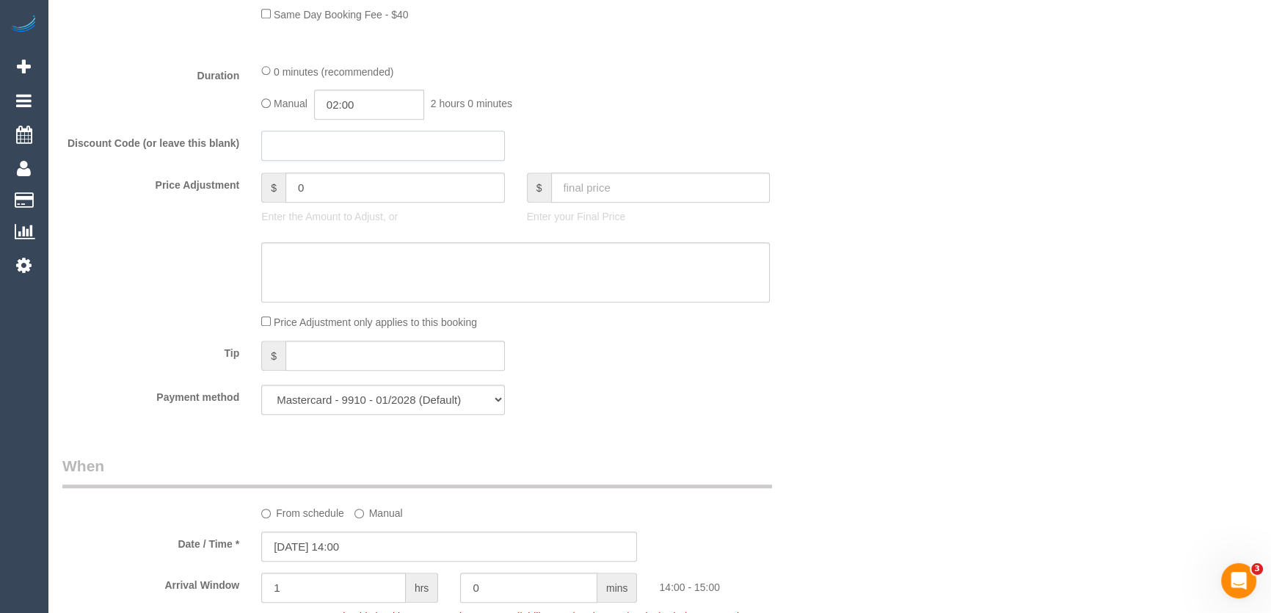
click at [386, 145] on input "text" at bounding box center [383, 146] width 244 height 30
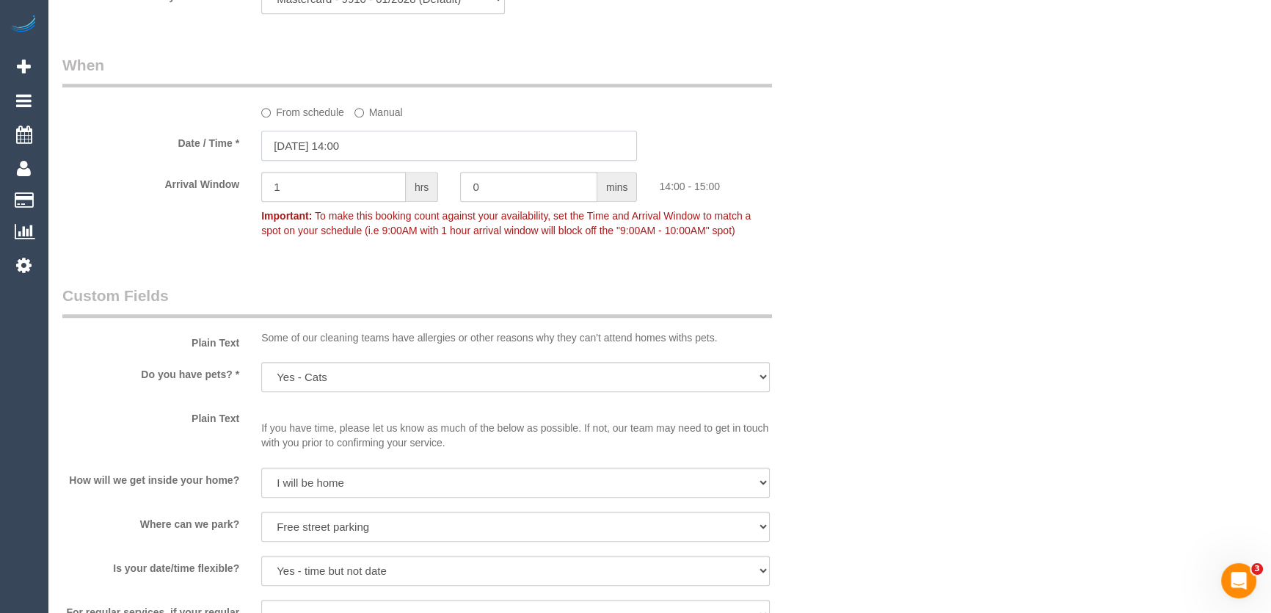
click at [382, 146] on input "[DATE] 14:00" at bounding box center [449, 146] width 376 height 30
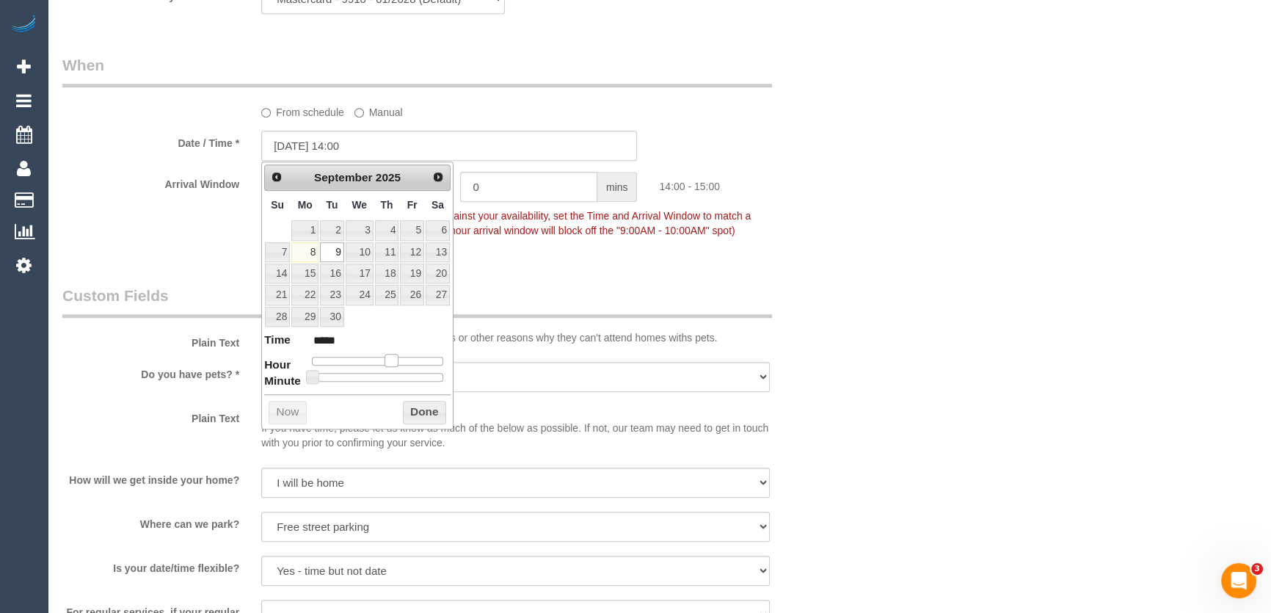
type input "09/09/2025 13:00"
type input "*****"
click at [385, 363] on span at bounding box center [391, 360] width 13 height 13
type input "09/09/2025 12:00"
type input "*****"
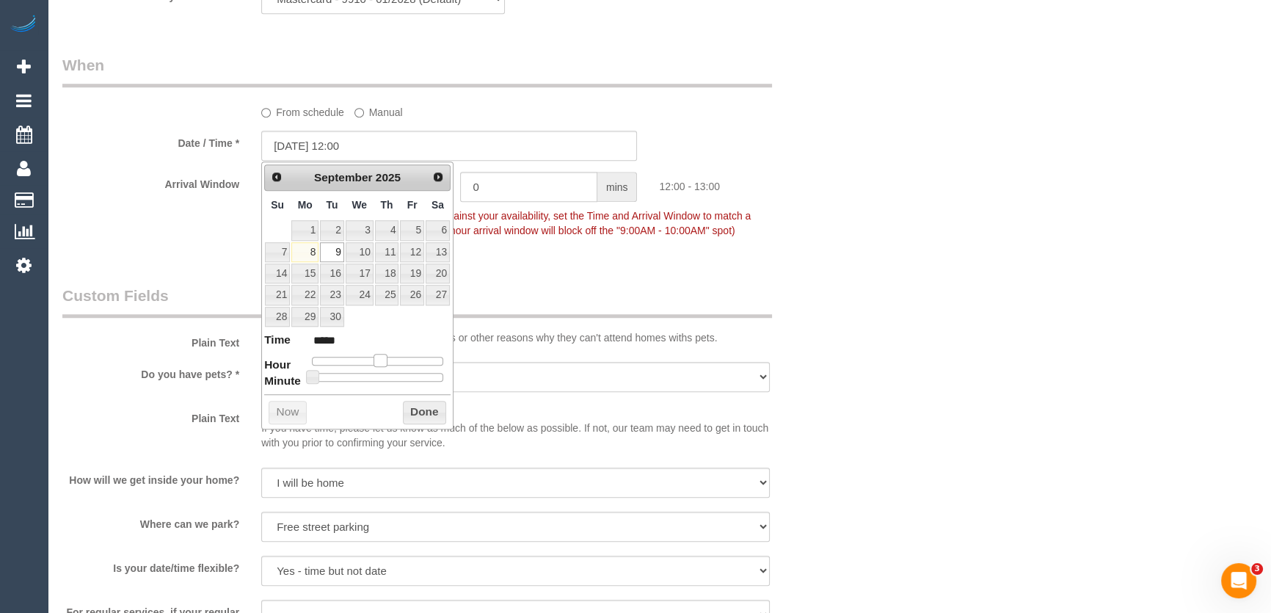
click at [381, 363] on span at bounding box center [380, 360] width 13 height 13
click at [560, 262] on div "Who Email* skye.kinder@me.com Name * Skye Kinder DNC 01/09 MT Where Address* 12…" at bounding box center [449, 302] width 796 height 3167
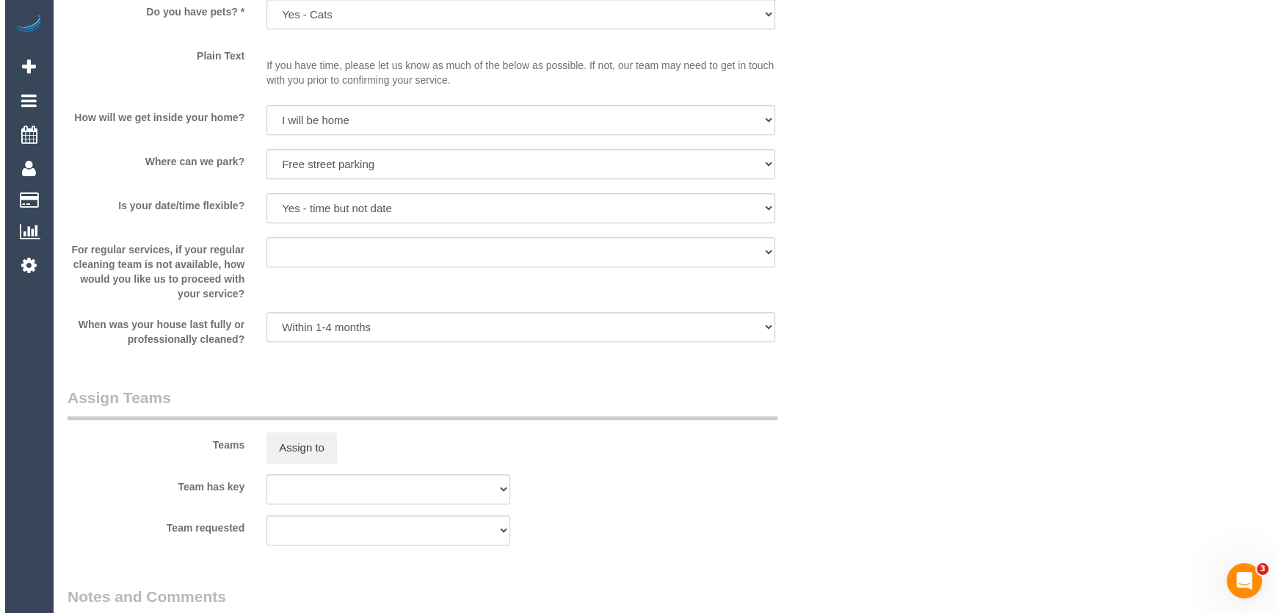
scroll to position [1934, 0]
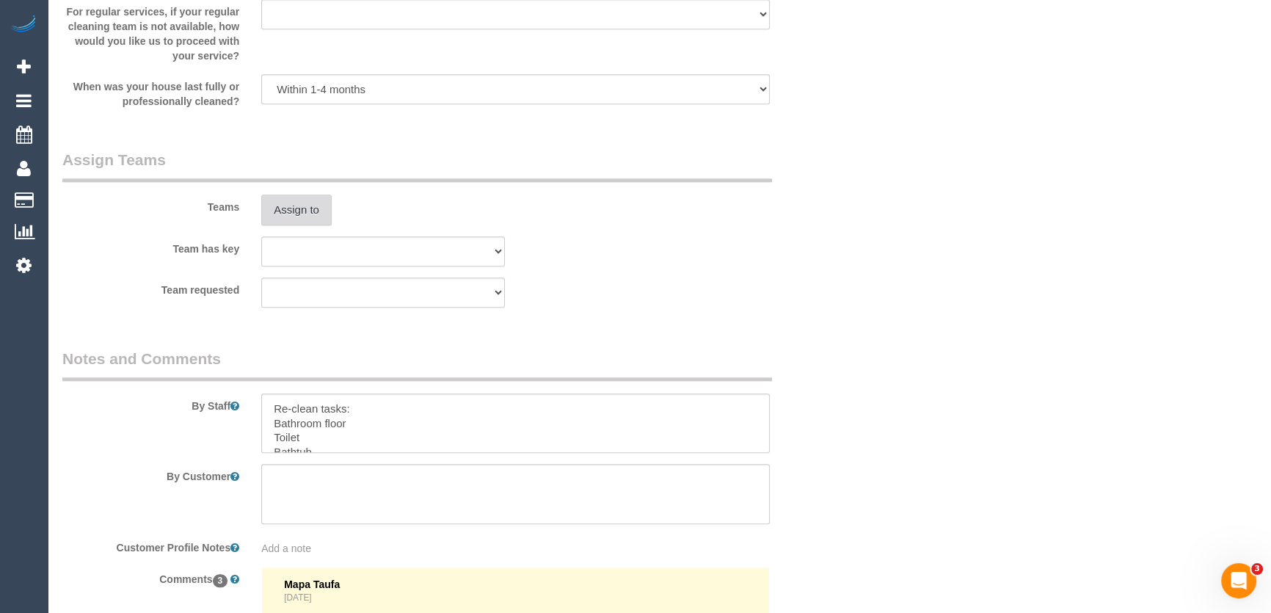
click at [295, 214] on button "Assign to" at bounding box center [296, 209] width 70 height 31
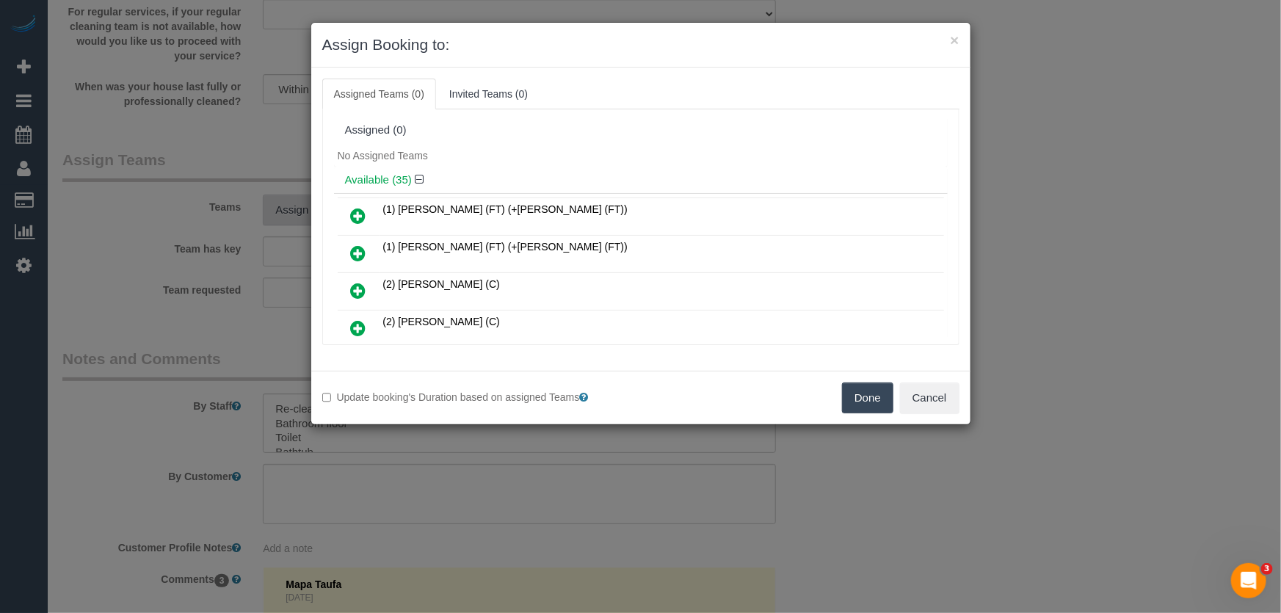
scroll to position [313, 0]
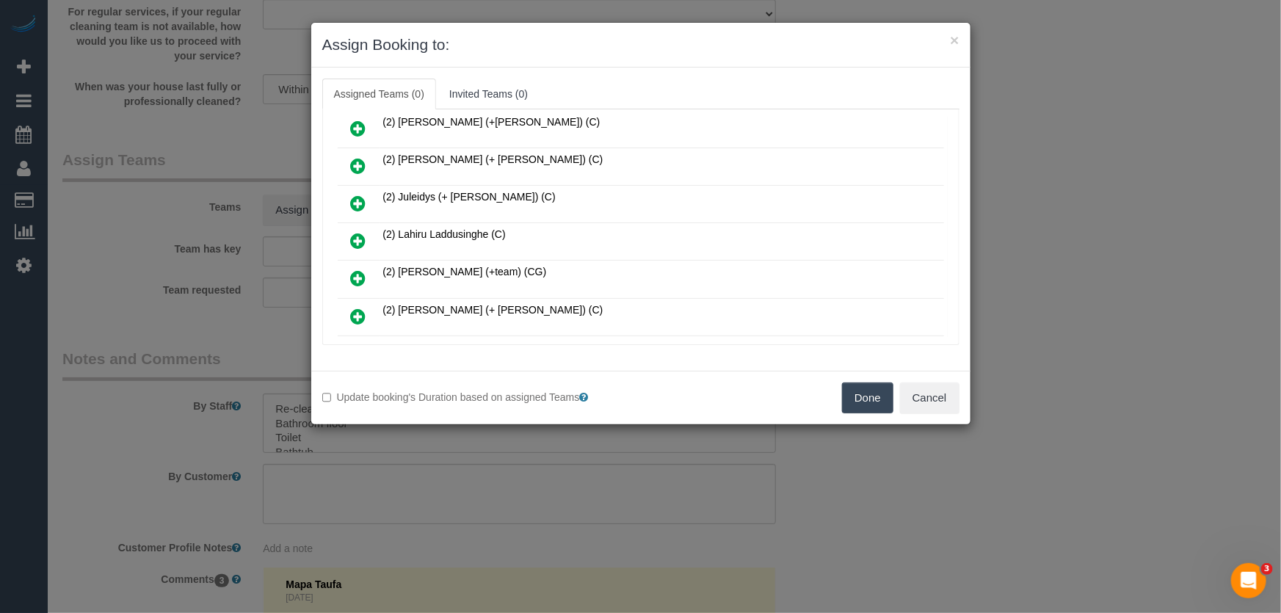
click at [359, 232] on icon at bounding box center [358, 241] width 15 height 18
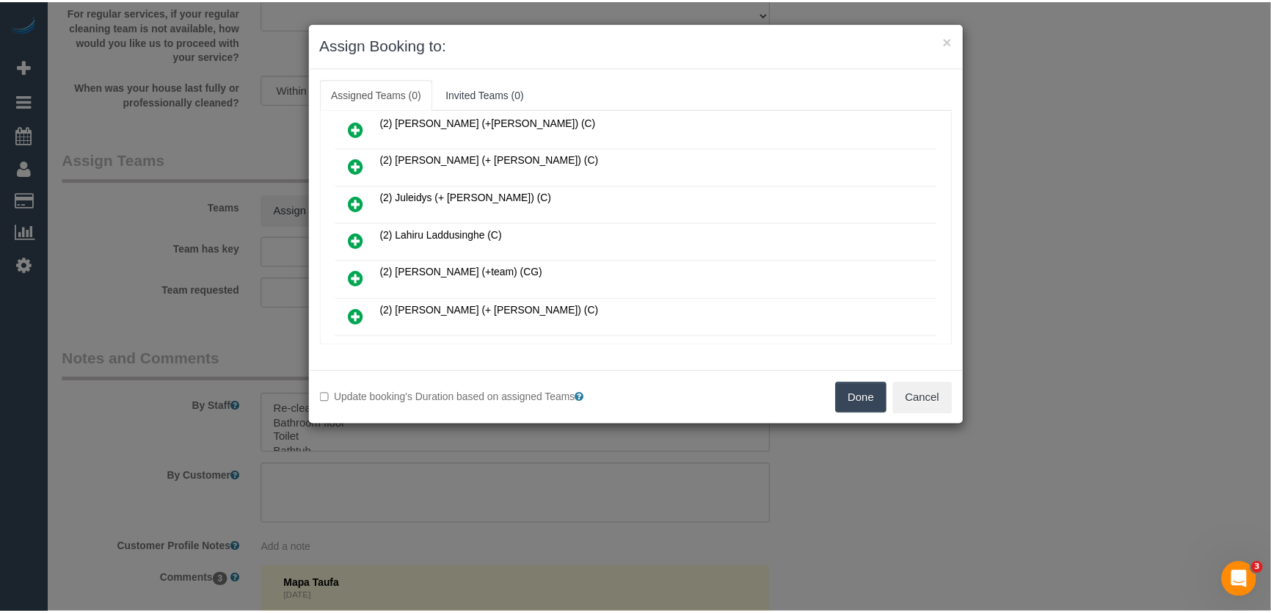
scroll to position [346, 0]
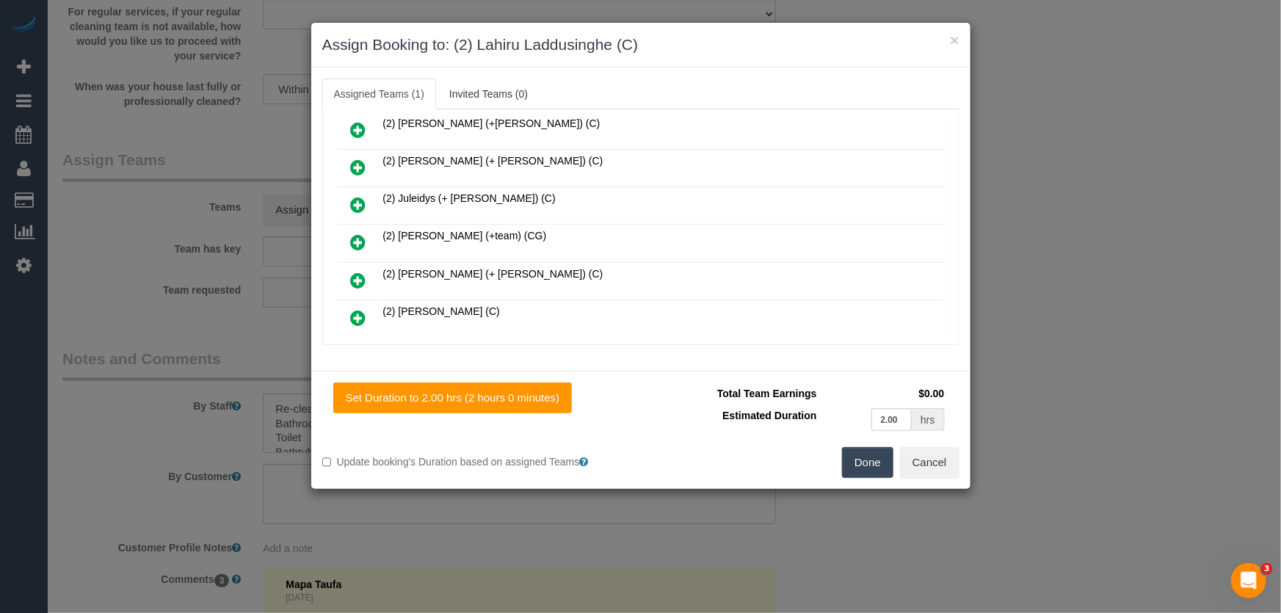
drag, startPoint x: 881, startPoint y: 461, endPoint x: 872, endPoint y: 462, distance: 9.7
click at [881, 461] on button "Done" at bounding box center [867, 462] width 51 height 31
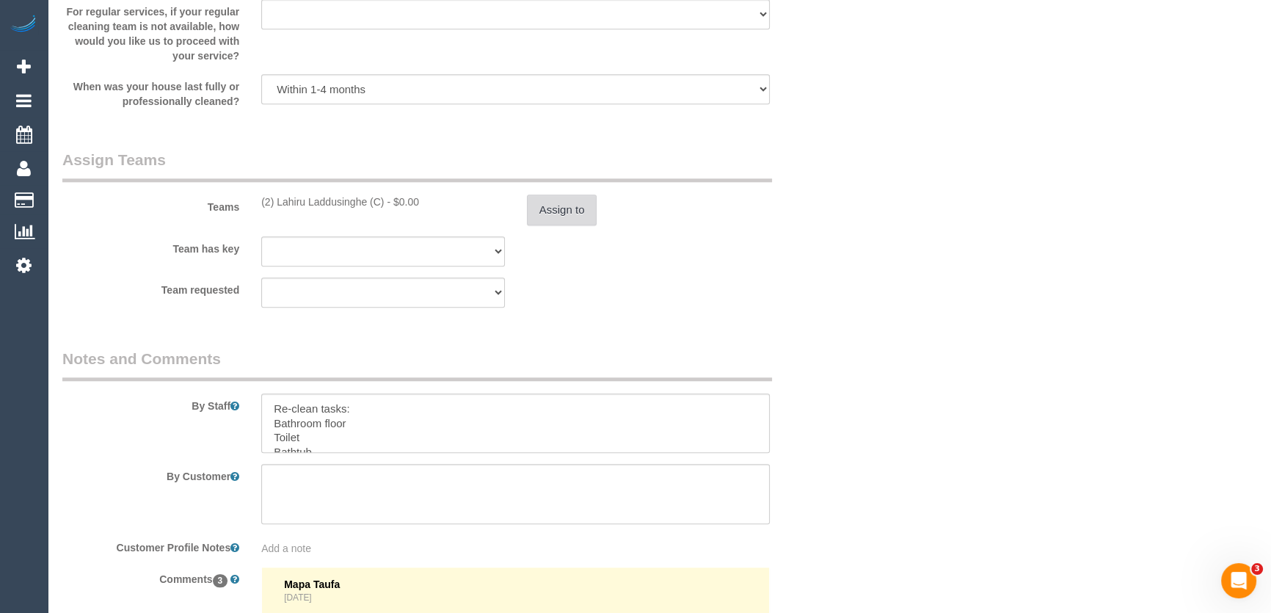
click at [568, 214] on button "Assign to" at bounding box center [562, 209] width 70 height 31
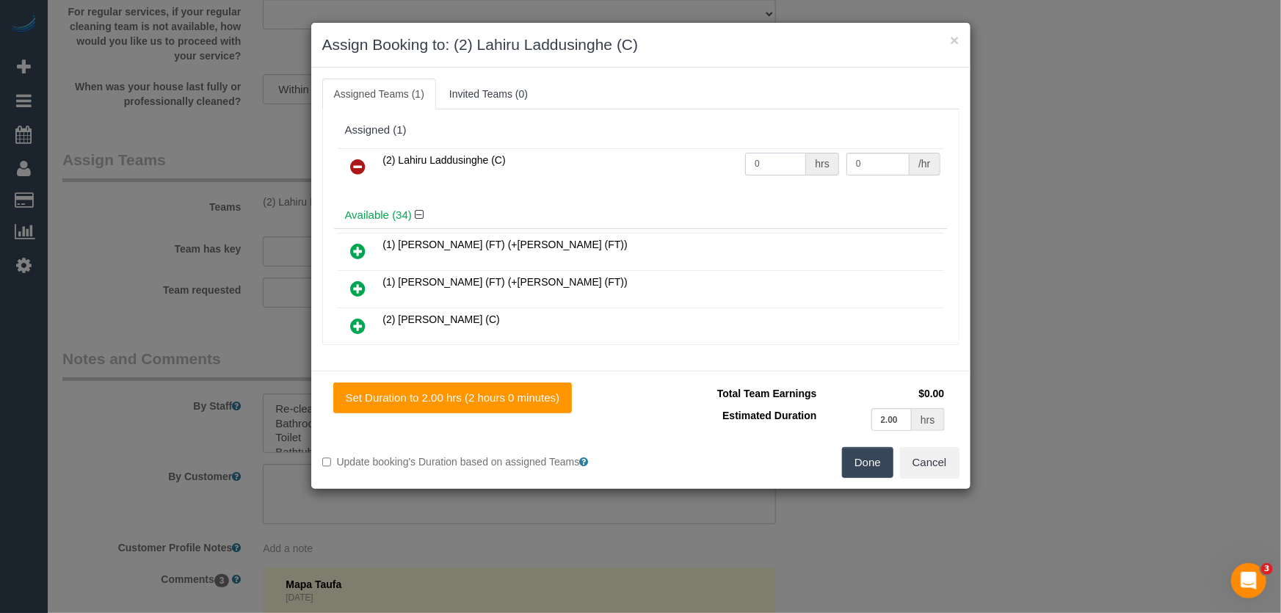
click at [774, 167] on input "0" at bounding box center [775, 164] width 61 height 23
type input "2"
type input "37.5"
click at [869, 464] on button "Done" at bounding box center [867, 462] width 51 height 31
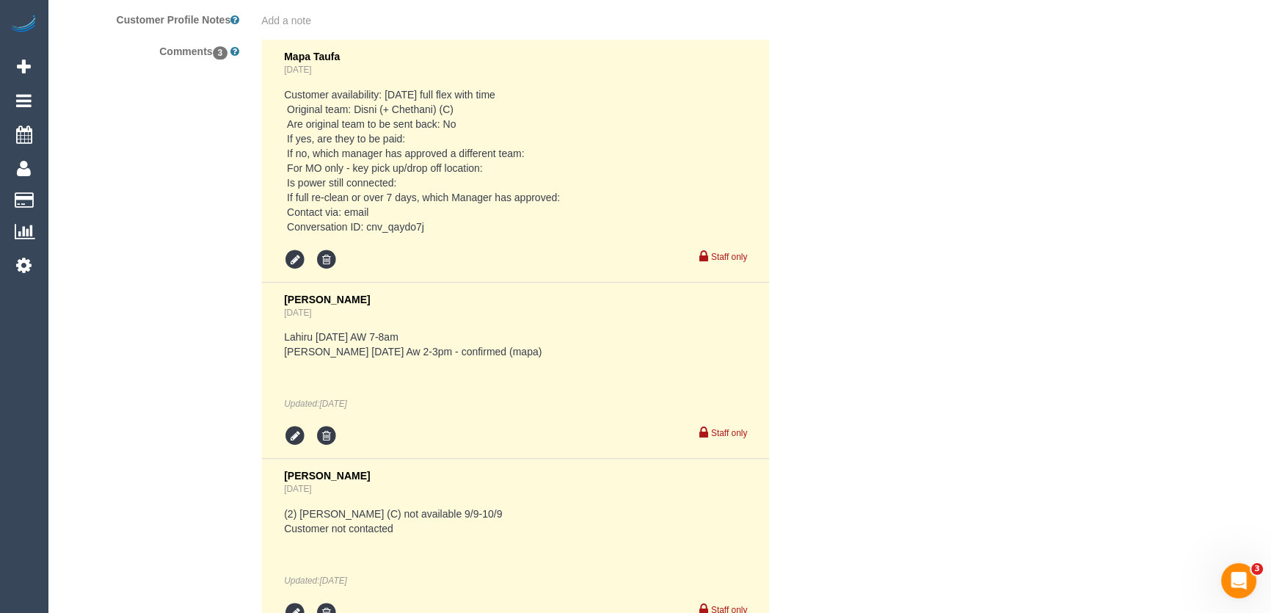
scroll to position [2657, 0]
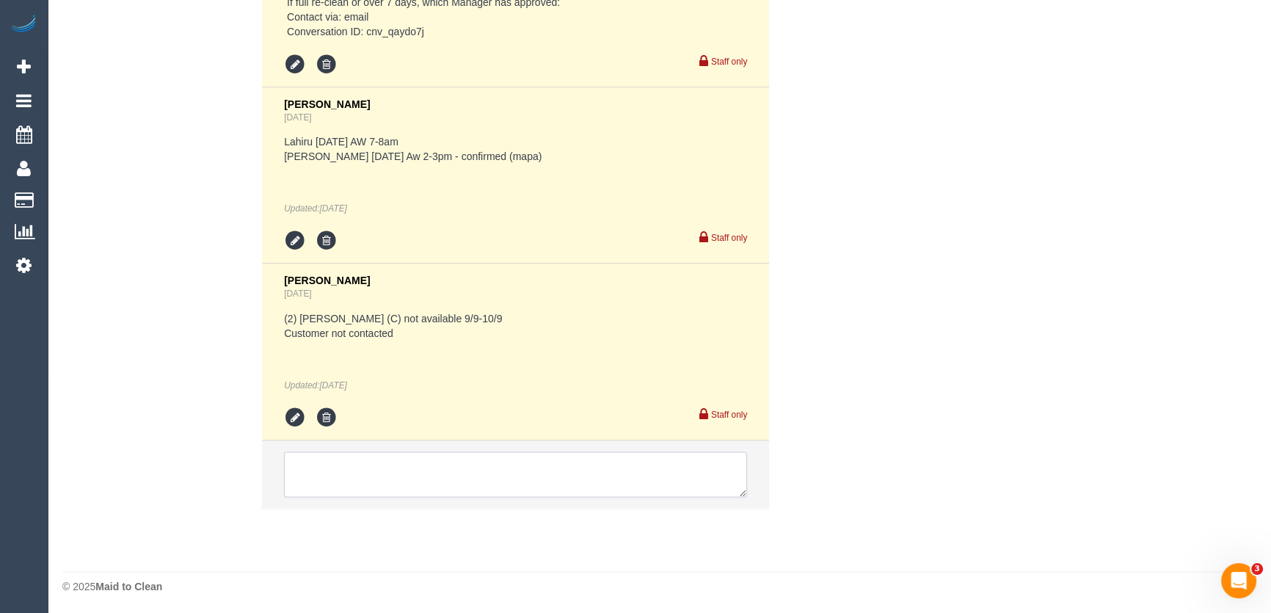
click at [409, 469] on textarea at bounding box center [515, 473] width 463 height 45
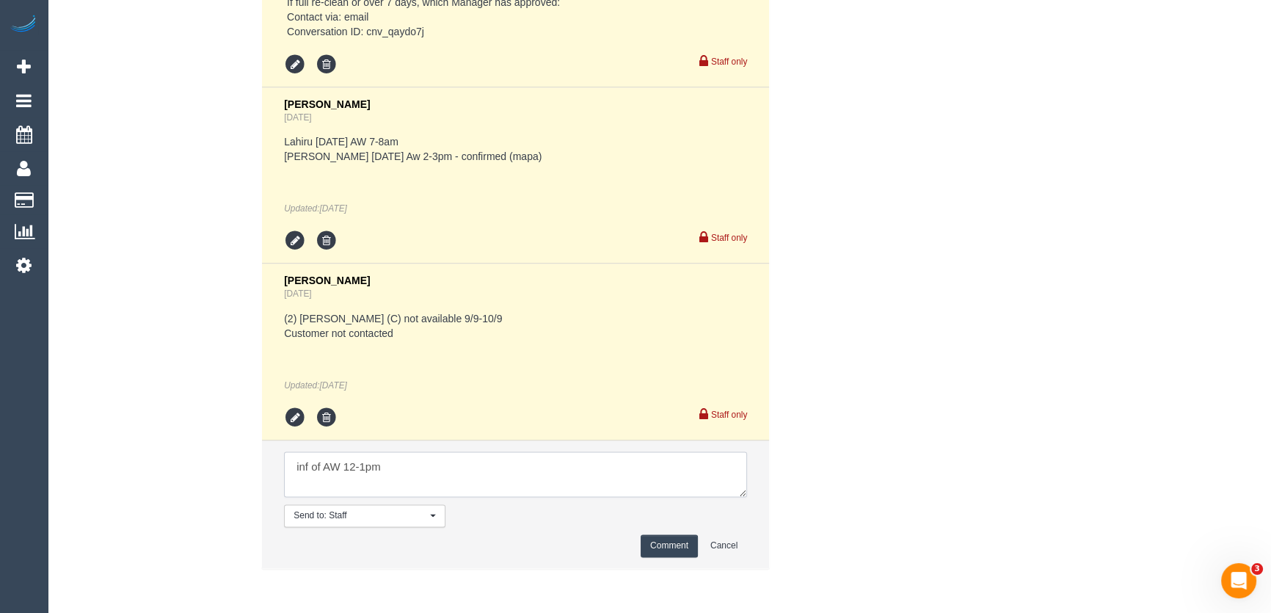
type textarea "inf of AW 12-1pm"
click at [682, 543] on button "Comment" at bounding box center [669, 545] width 57 height 23
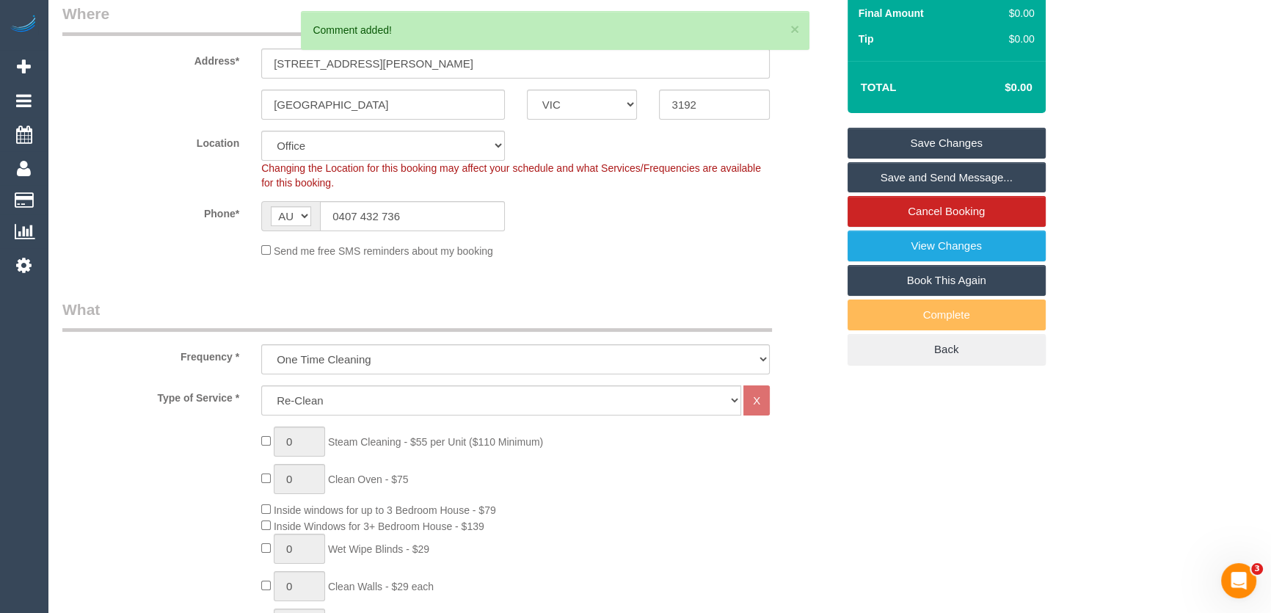
scroll to position [0, 0]
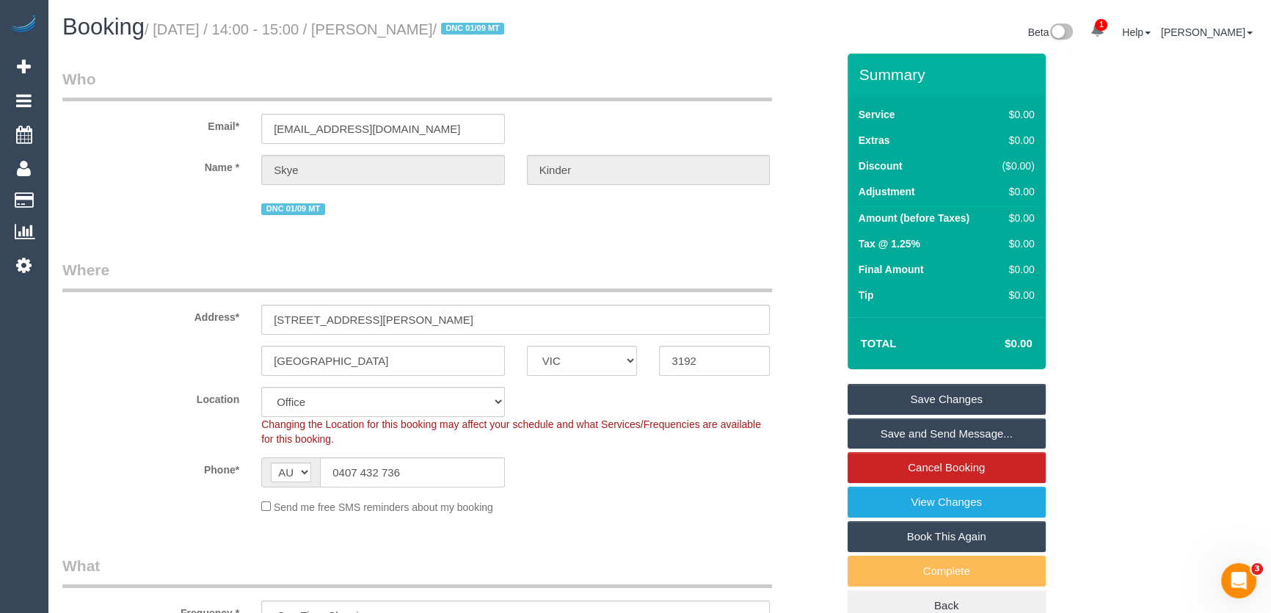
click at [420, 26] on small "/ September 09, 2025 / 14:00 - 15:00 / Skye Kinder / DNC 01/09 MT" at bounding box center [327, 29] width 364 height 16
copy small "Skye Kinder"
click at [903, 394] on link "Save Changes" at bounding box center [947, 399] width 198 height 31
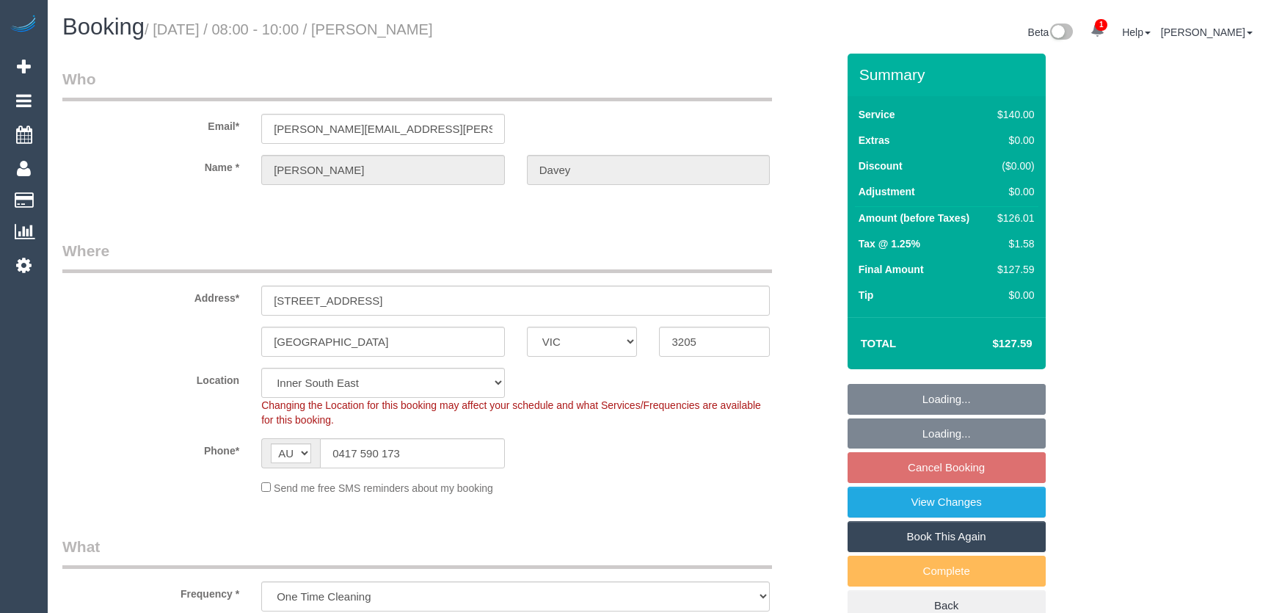
select select "VIC"
select select "number:30"
select select "number:14"
select select "number:19"
select select "number:36"
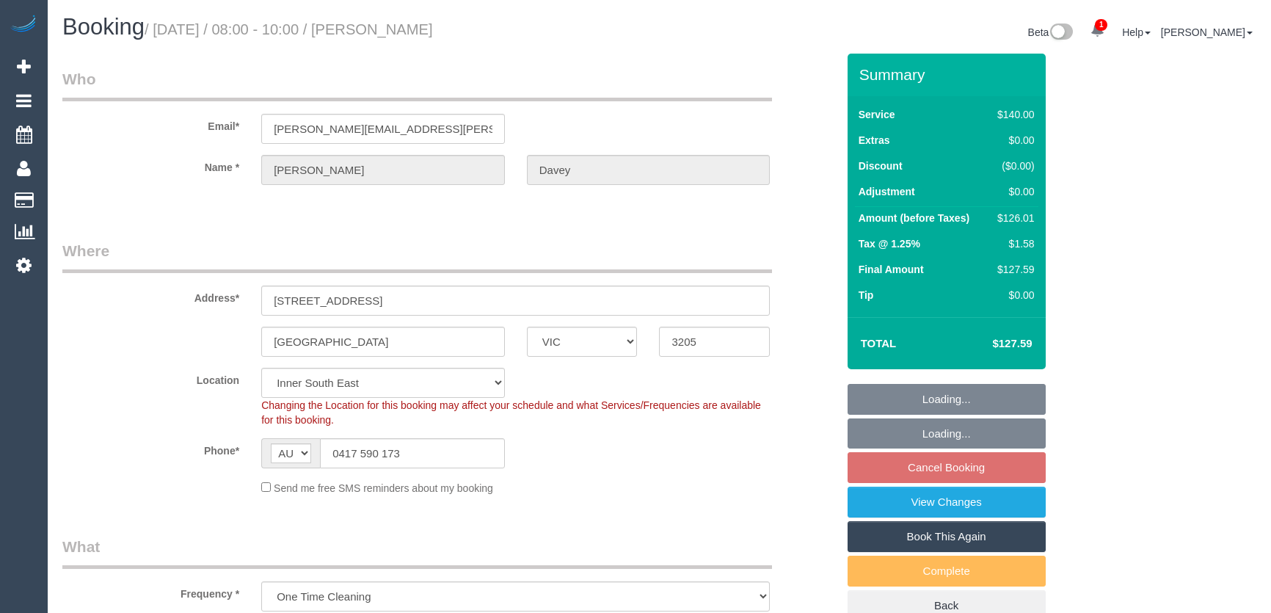
select select "spot1"
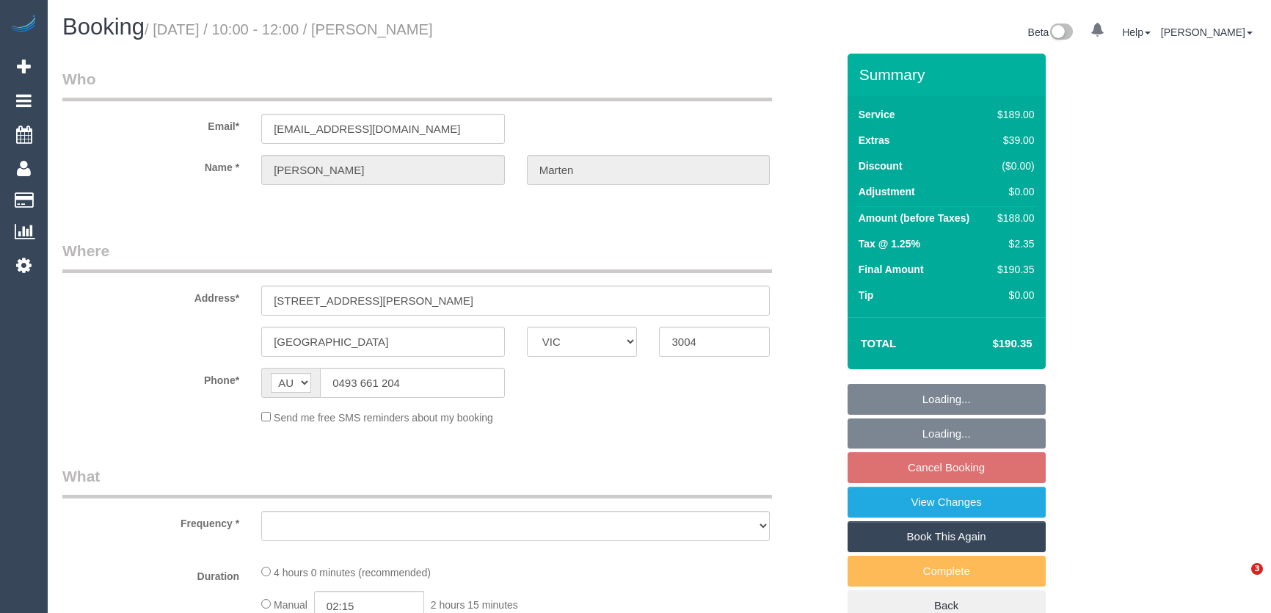
select select "VIC"
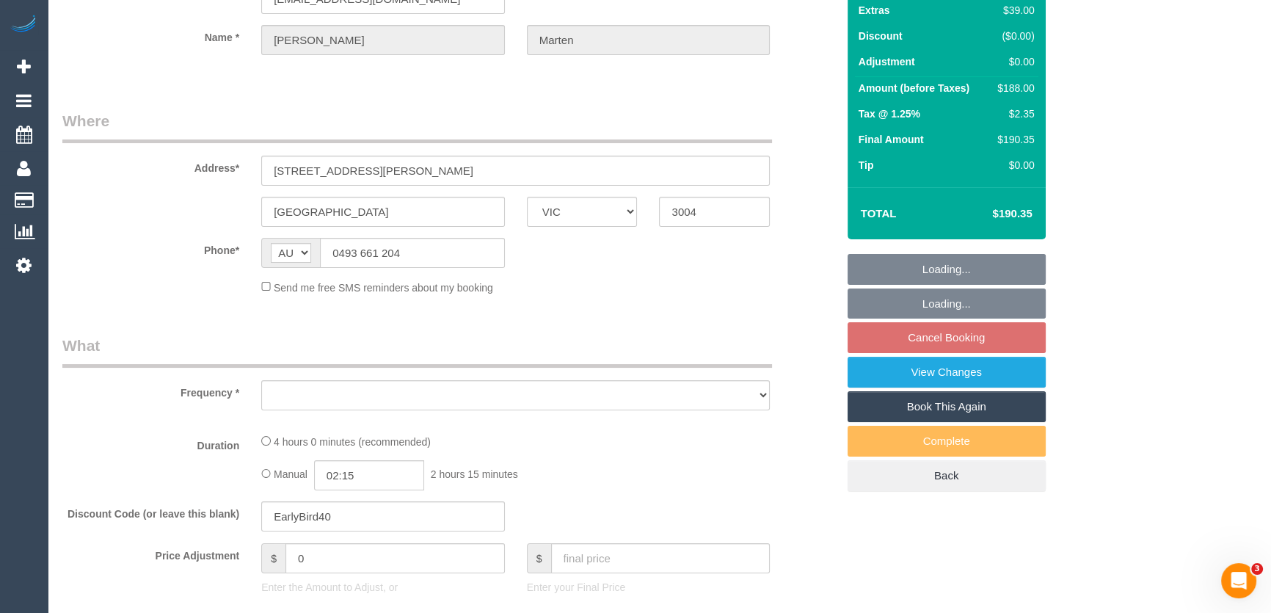
select select "object:565"
select select "string:stripe-pm_1S0DCU2GScqysDRV2lbjj01C"
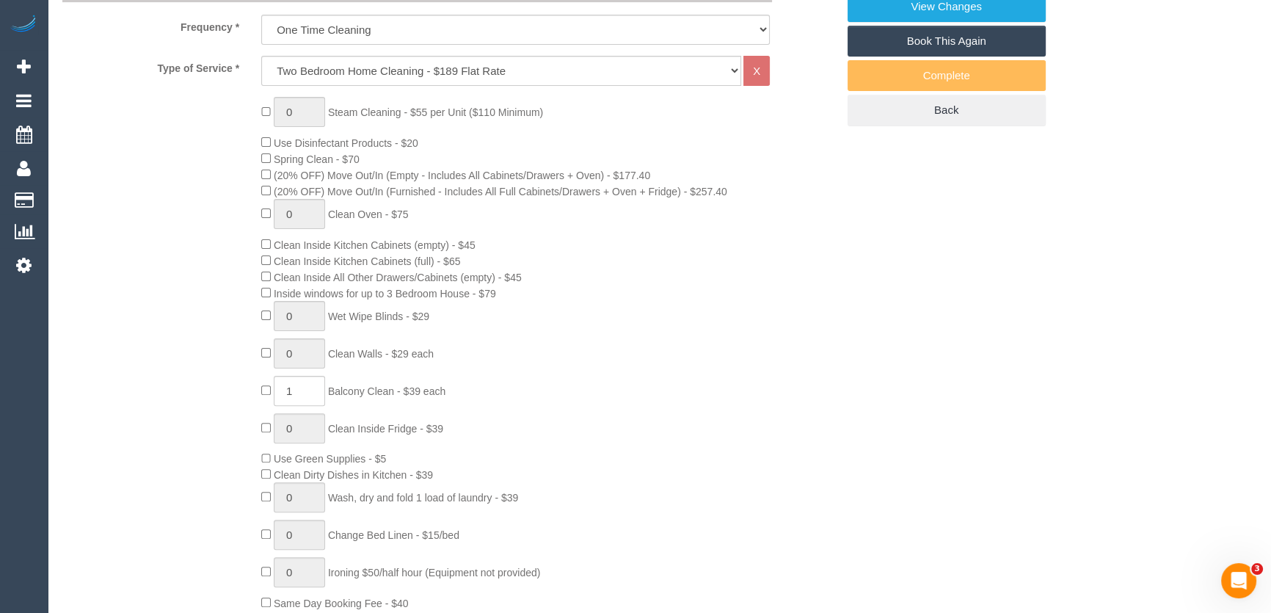
select select "number:27"
select select "number:14"
select select "number:20"
select select "number:24"
select select "number:35"
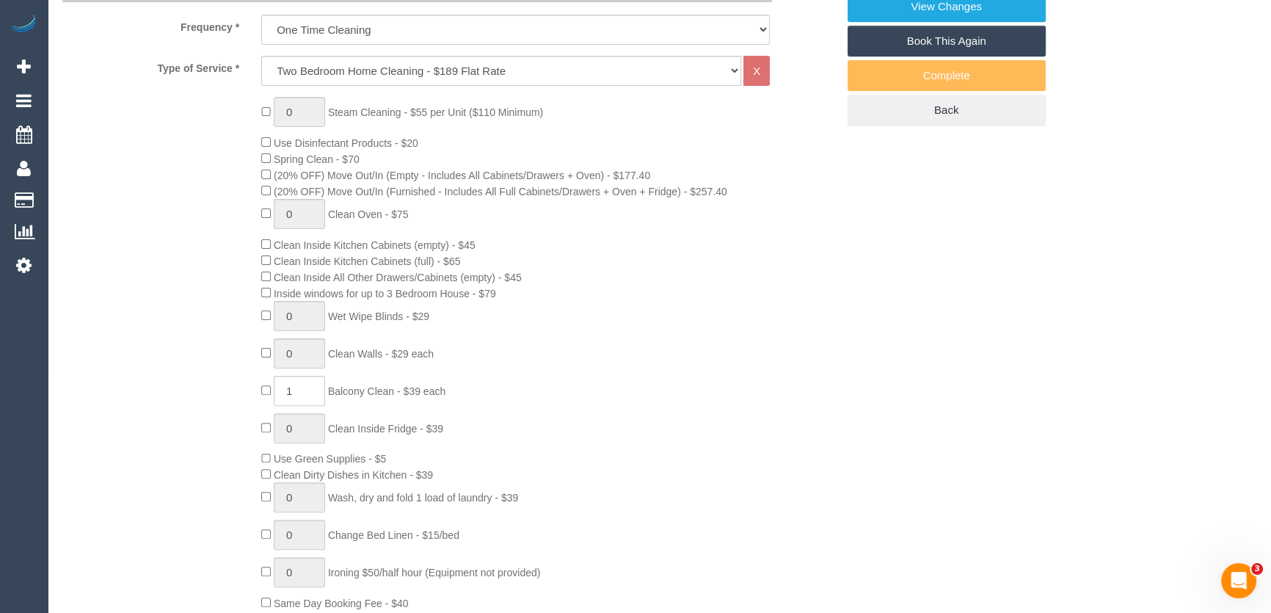
select select "number:13"
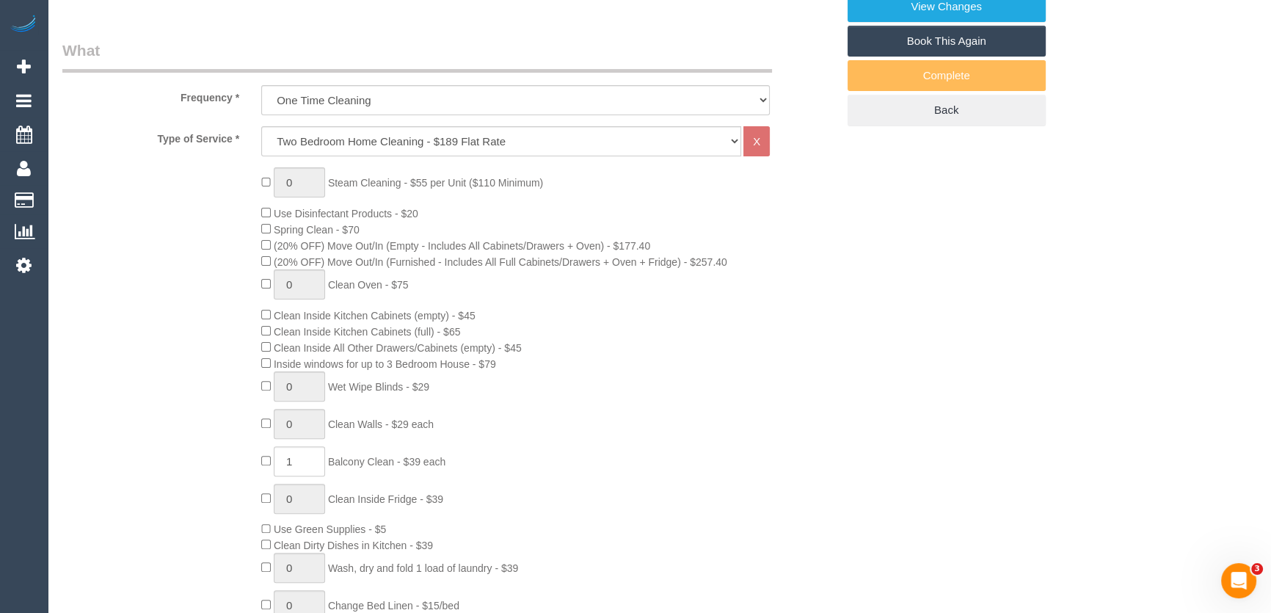
select select "spot1"
select select "object:1229"
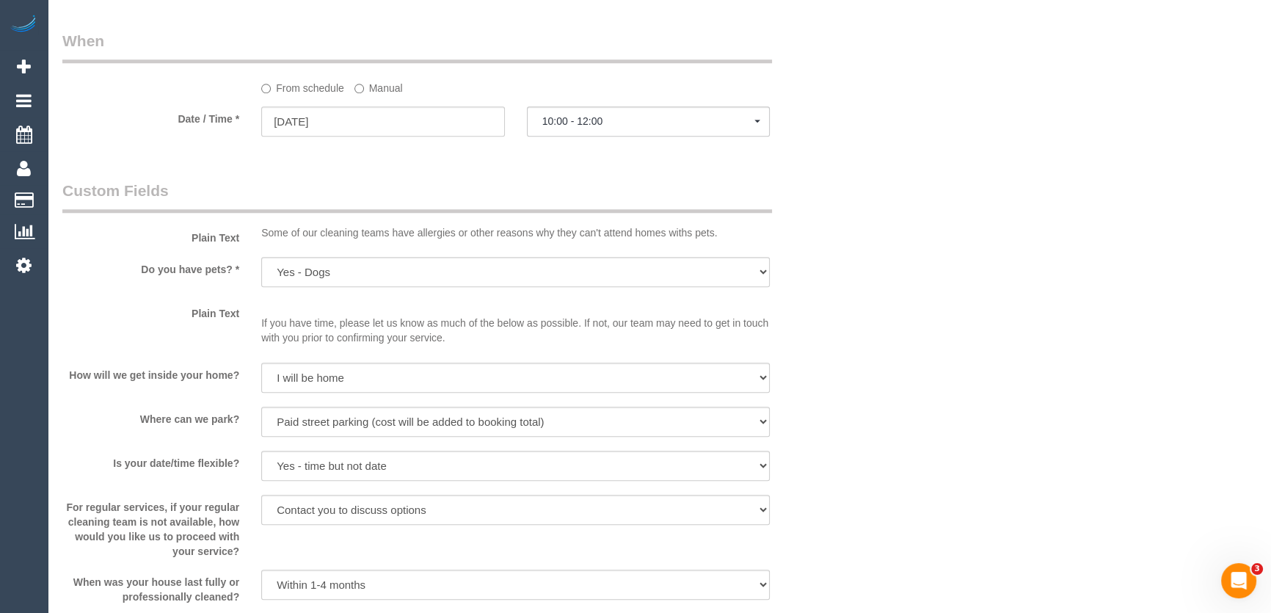
scroll to position [1601, 0]
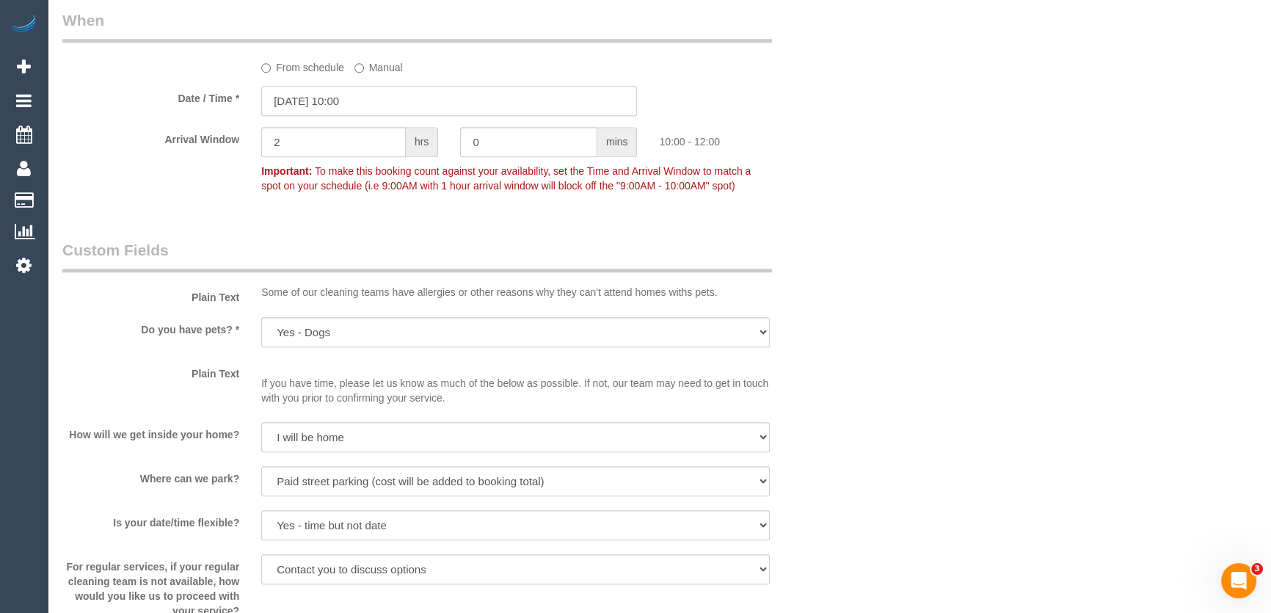
click at [376, 103] on input "[DATE] 10:00" at bounding box center [449, 101] width 376 height 30
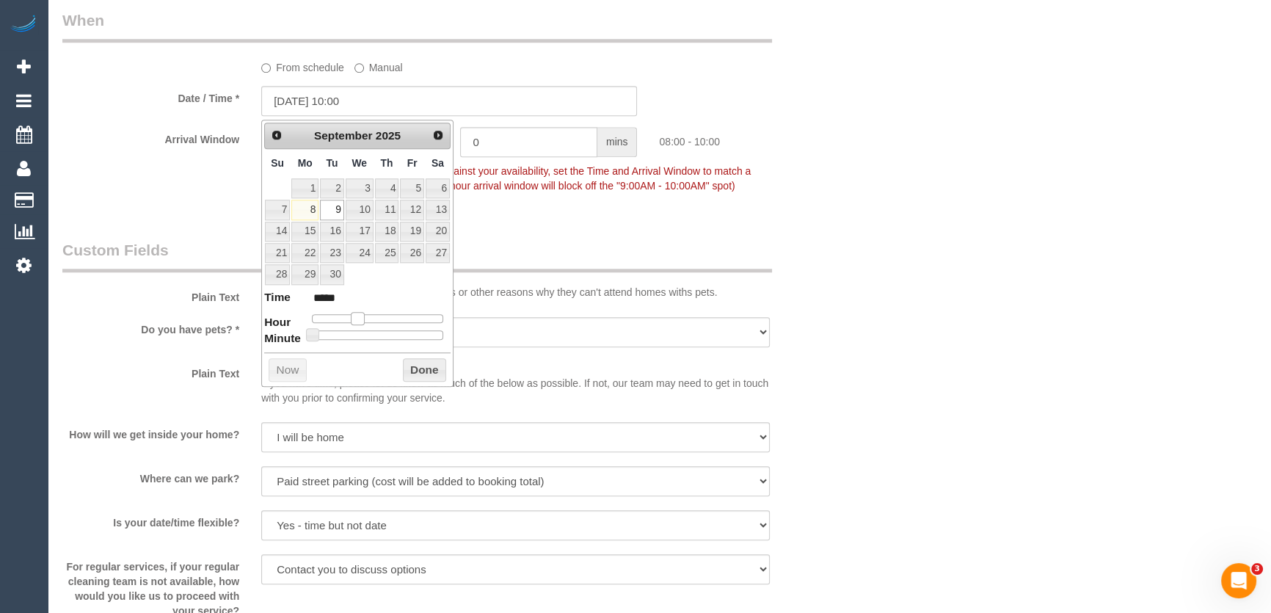
type input "[DATE] 08:00"
type input "*****"
drag, startPoint x: 368, startPoint y: 316, endPoint x: 359, endPoint y: 318, distance: 9.7
click at [359, 318] on span at bounding box center [357, 318] width 13 height 13
type input "[DATE] 09:00"
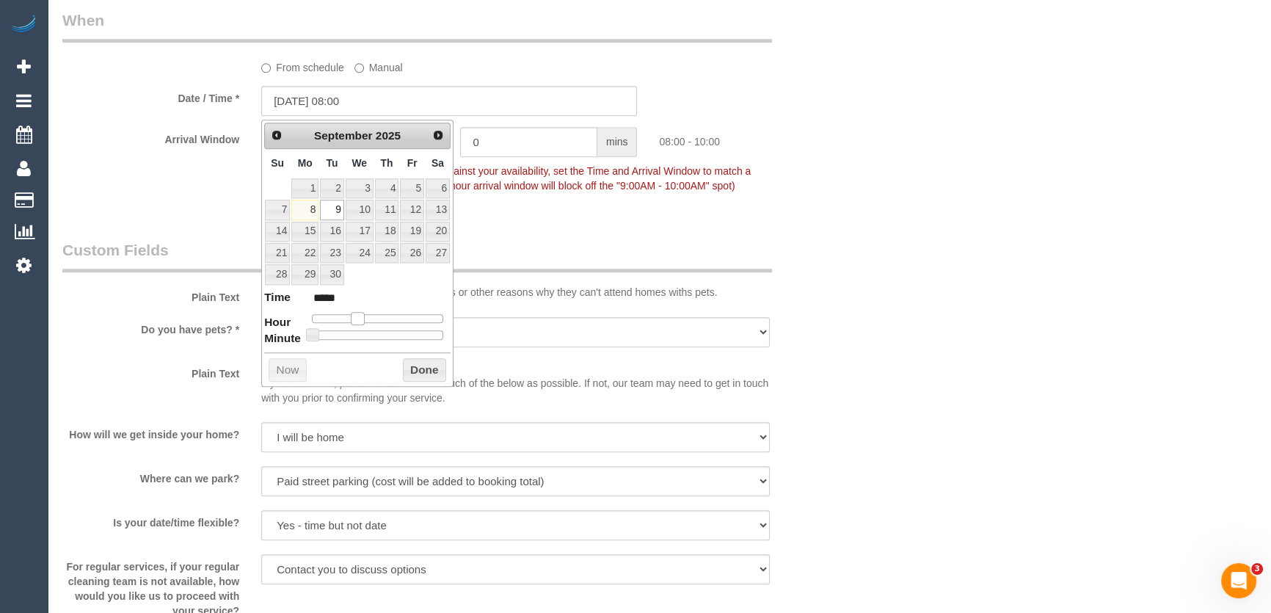
type input "*****"
drag, startPoint x: 359, startPoint y: 318, endPoint x: 366, endPoint y: 317, distance: 7.4
click at [366, 317] on span at bounding box center [363, 318] width 13 height 13
click at [539, 203] on fieldset "When From schedule Manual Date / Time * [DATE] 09:00 Arrival Window 2 hrs 0 min…" at bounding box center [449, 110] width 774 height 201
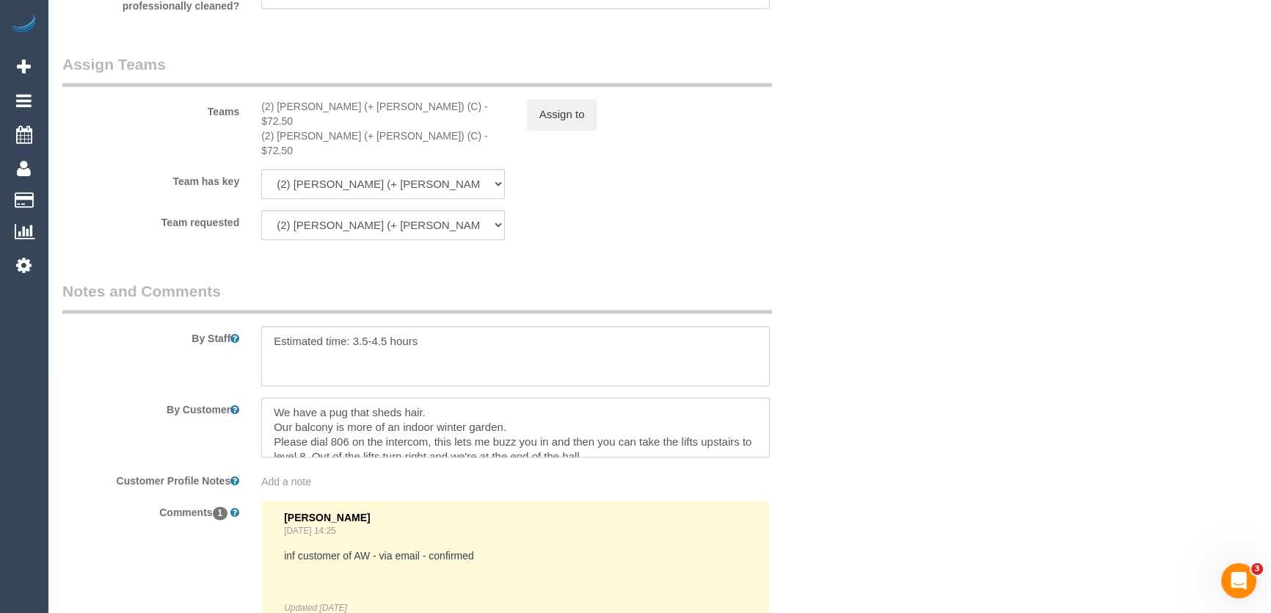
scroll to position [2448, 0]
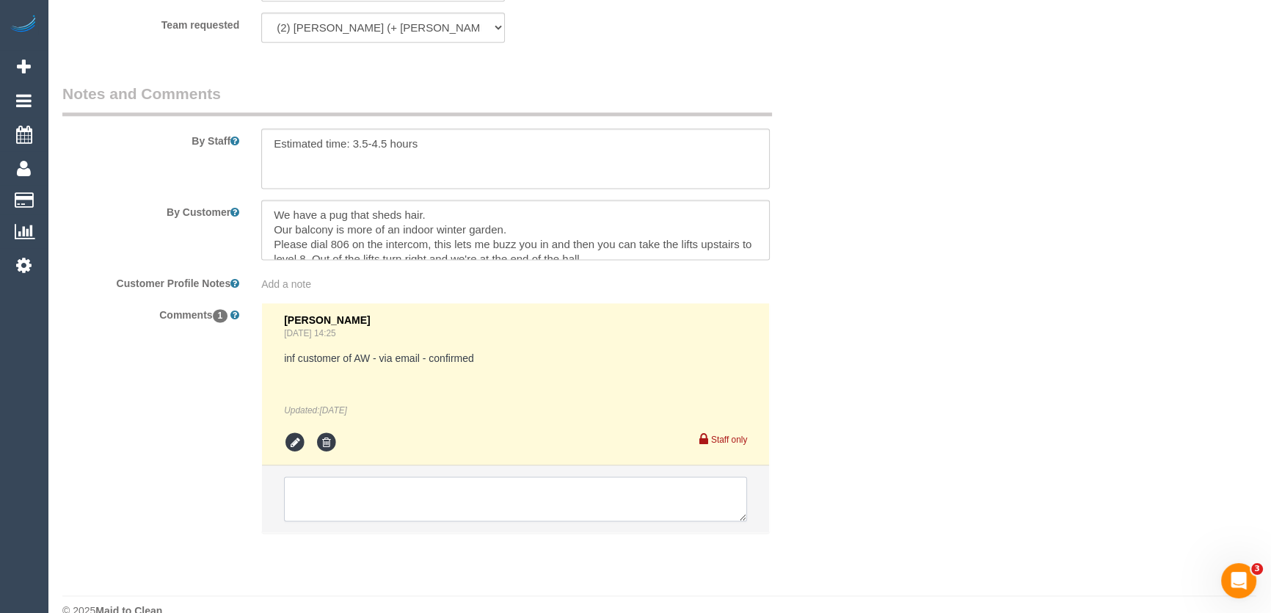
click at [389, 476] on textarea at bounding box center [515, 498] width 463 height 45
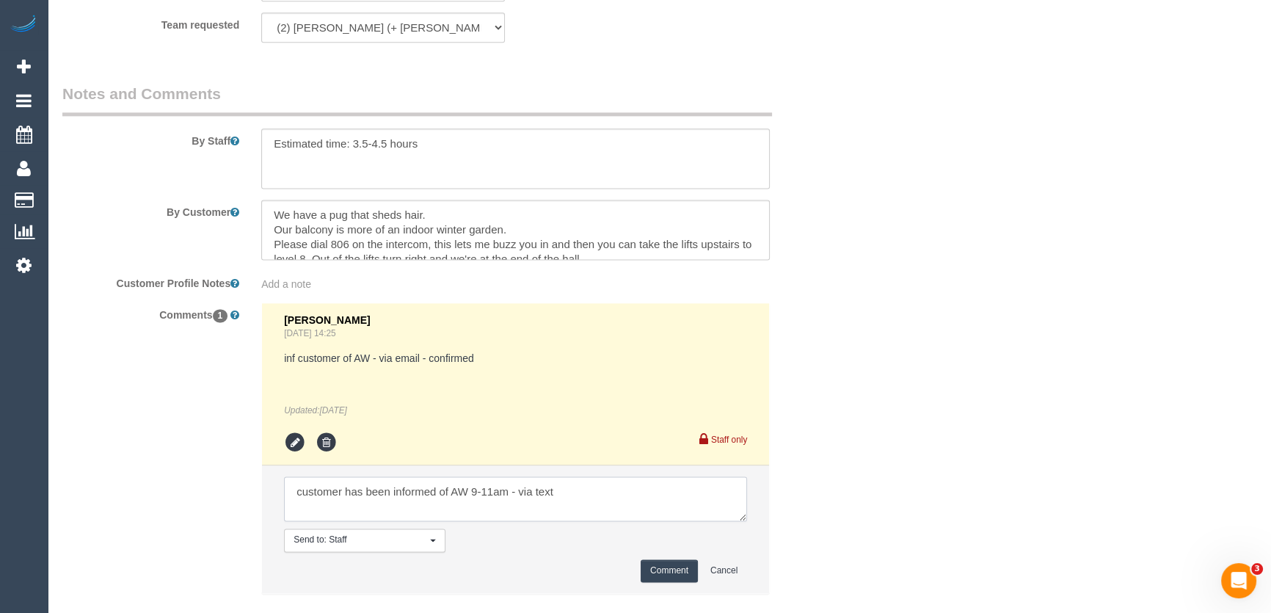
type textarea "customer has been informed of AW 9-11am - via text"
click at [658, 559] on button "Comment" at bounding box center [669, 570] width 57 height 23
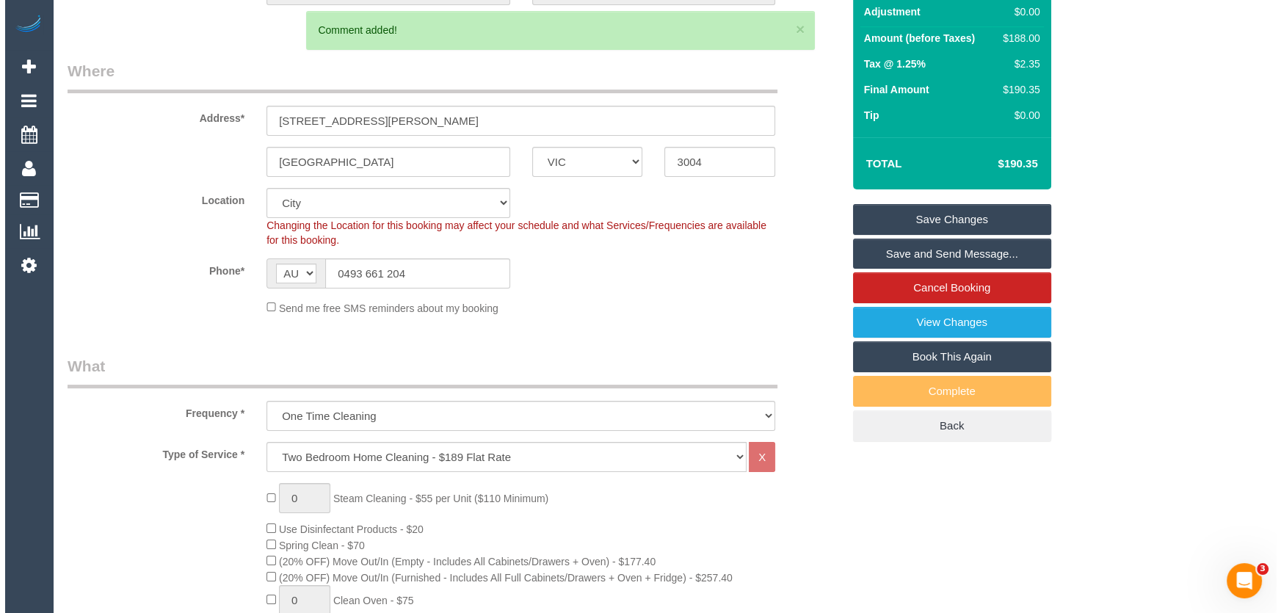
scroll to position [0, 0]
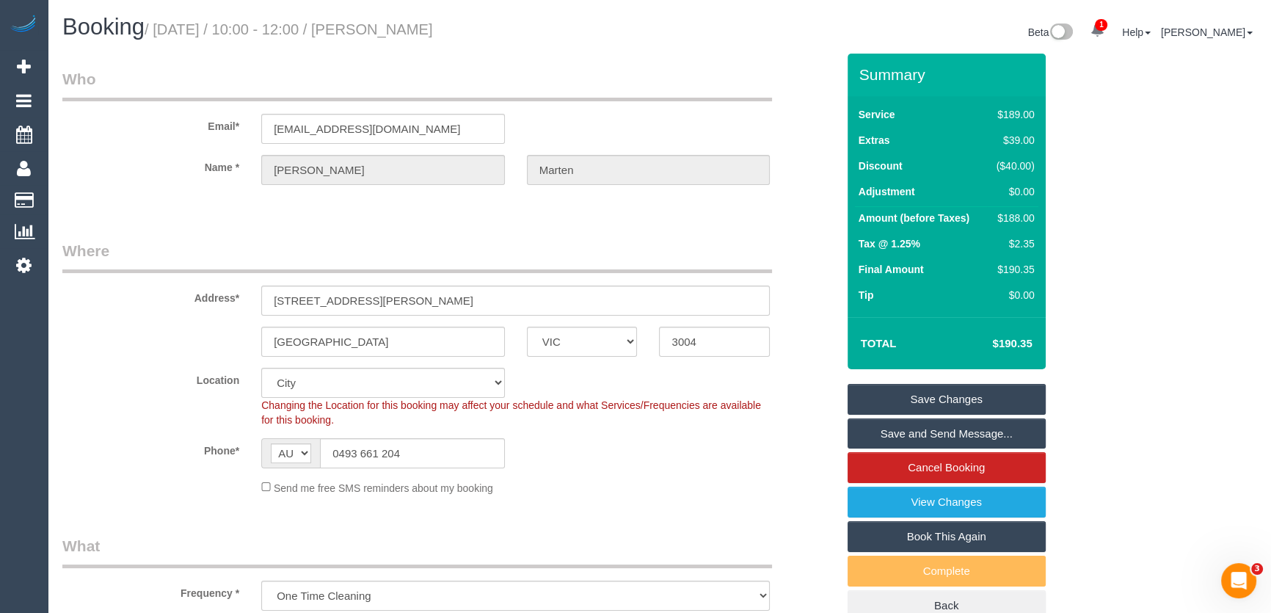
click at [421, 32] on small "/ [DATE] / 10:00 - 12:00 / [PERSON_NAME]" at bounding box center [289, 29] width 288 height 16
copy small "[PERSON_NAME]"
click at [897, 398] on link "Save Changes" at bounding box center [947, 399] width 198 height 31
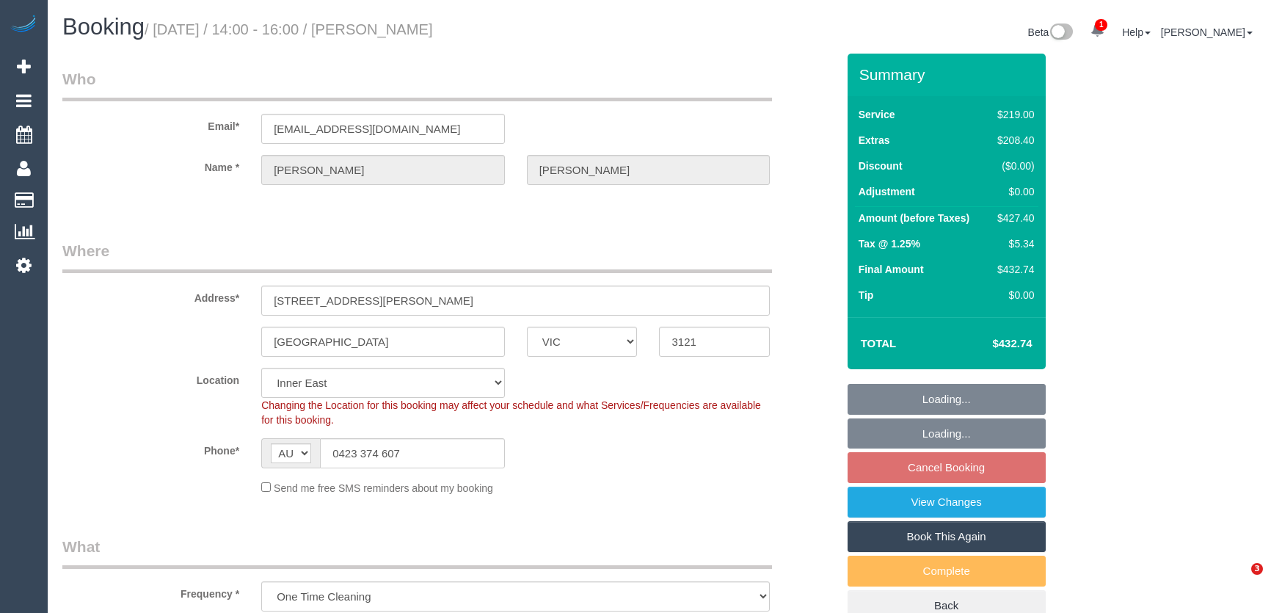
select select "VIC"
select select "string:stripe-pm_1S4Vzy2GScqysDRVqEKpVryW"
select select "number:29"
select select "number:14"
select select "number:18"
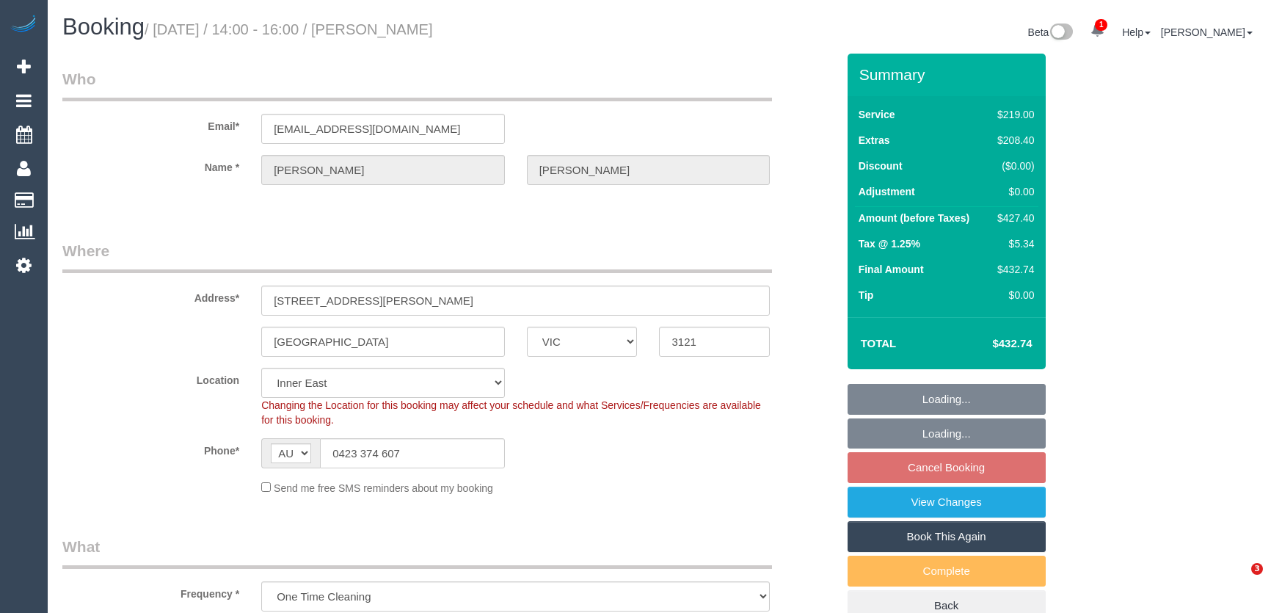
select select "number:24"
select select "number:12"
select select "spot11"
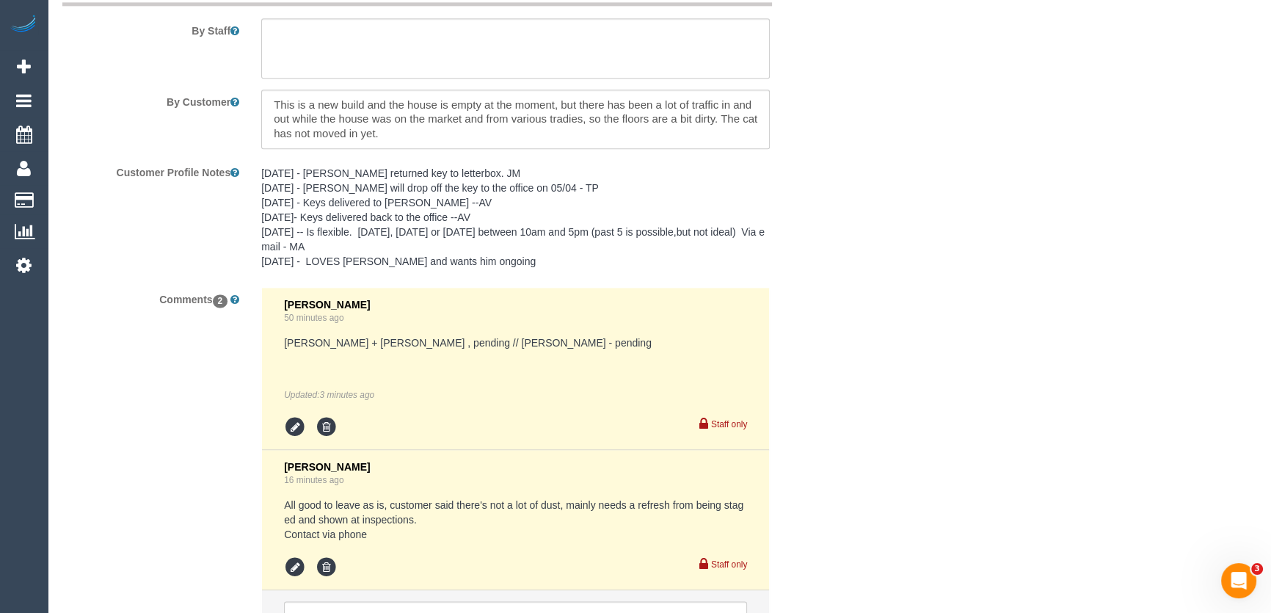
scroll to position [2417, 0]
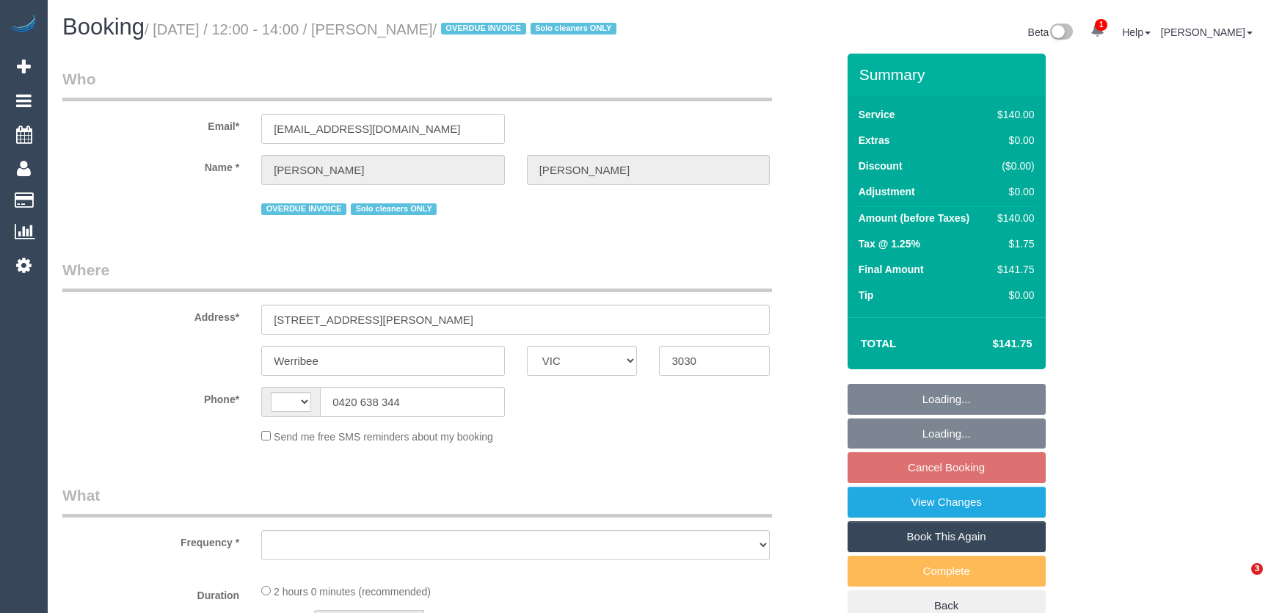
select select "VIC"
select select "string:AU"
select select "object:565"
select select "spot1"
select select "number:29"
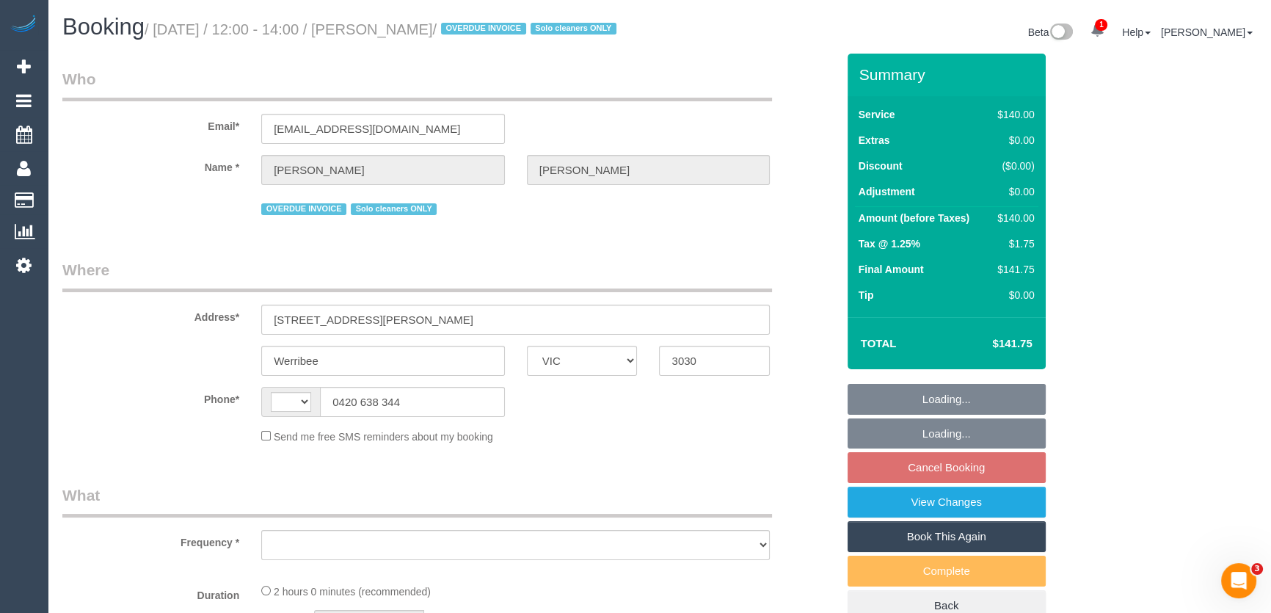
select select "number:14"
select select "number:19"
select select "number:24"
select select "number:13"
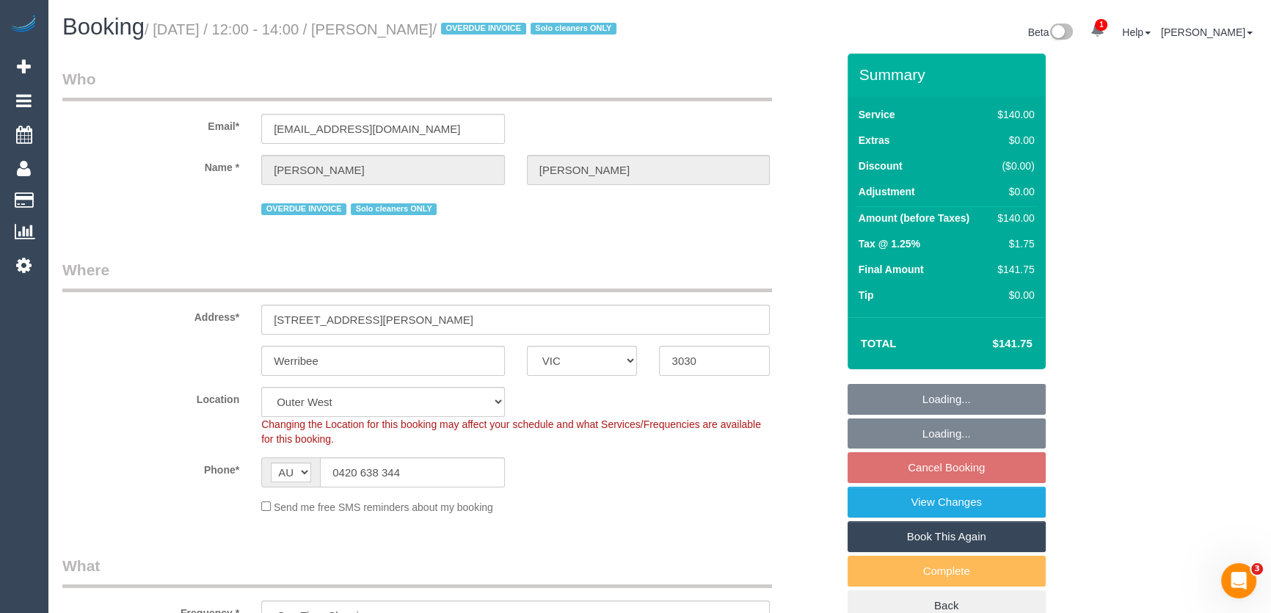
select select "string:stripe-pm_1RdnmW2GScqysDRVN1oUDsNh"
select select "object:1273"
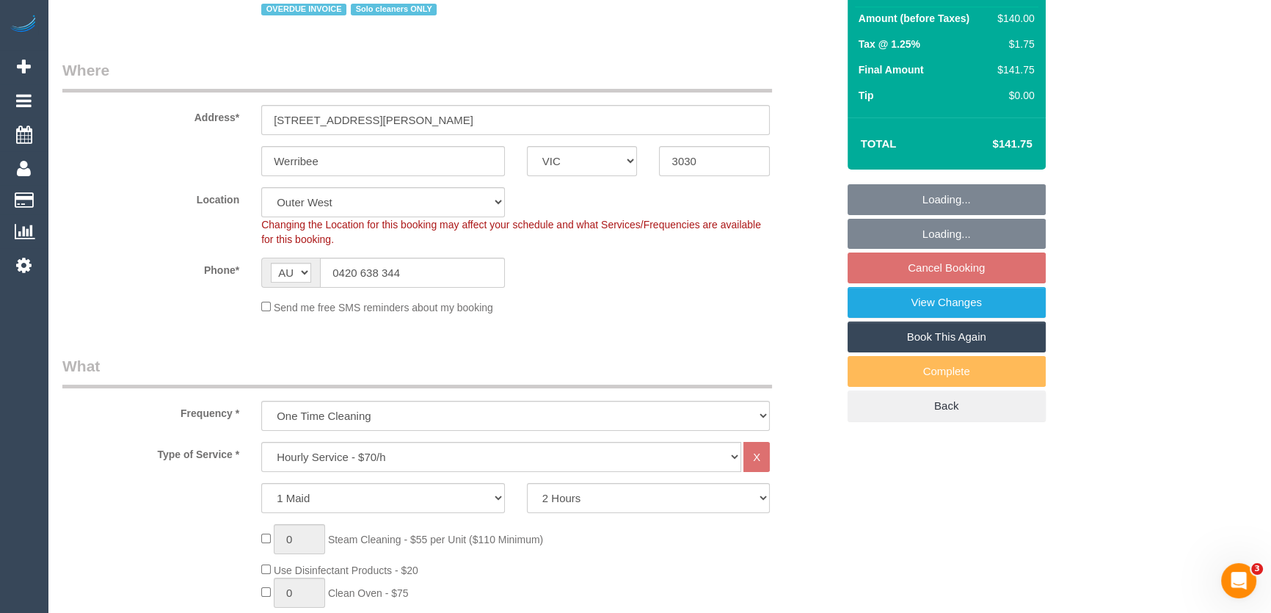
select select "spot11"
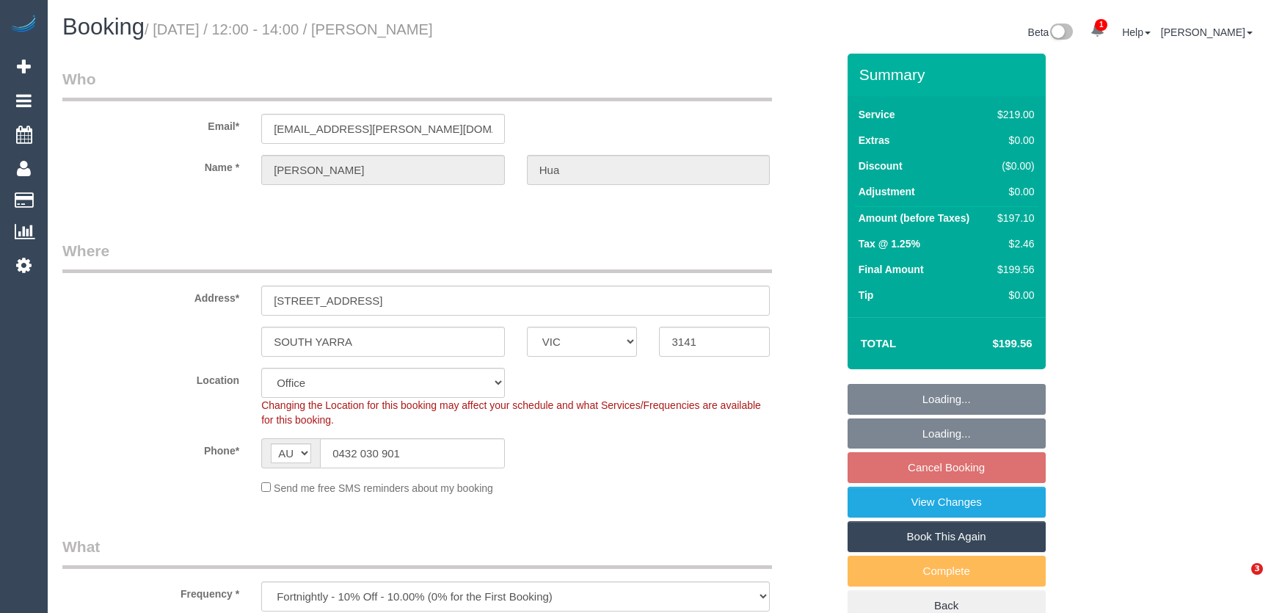
select select "VIC"
select select "number:27"
select select "number:16"
select select "number:18"
select select "number:22"
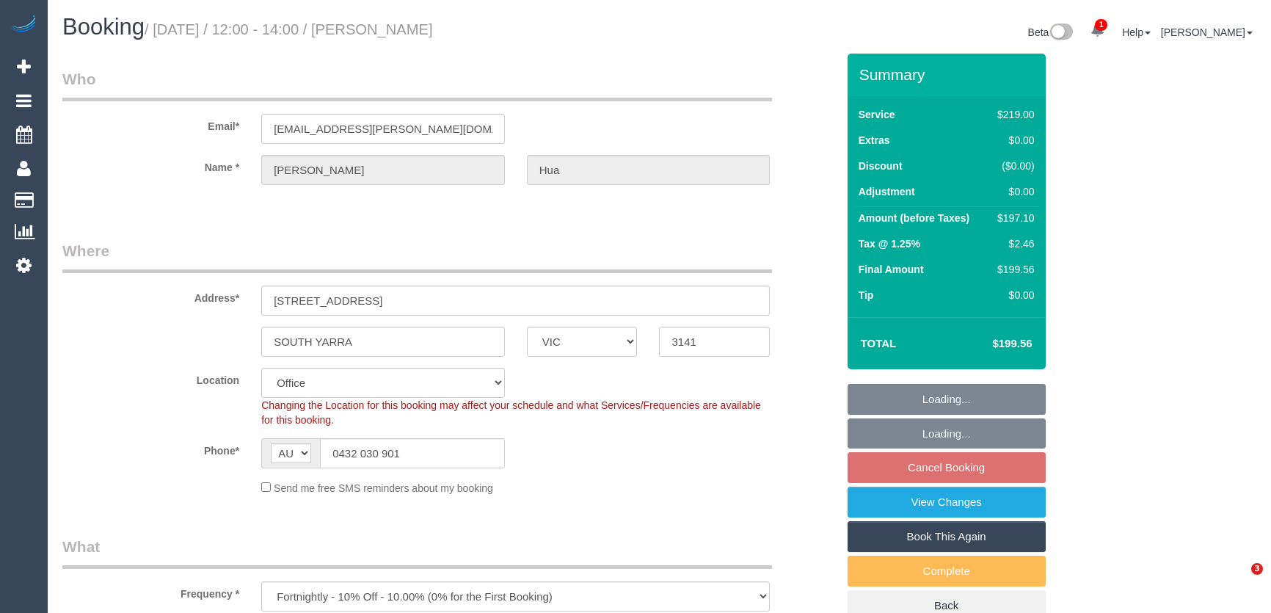
select select "number:34"
select select "number:12"
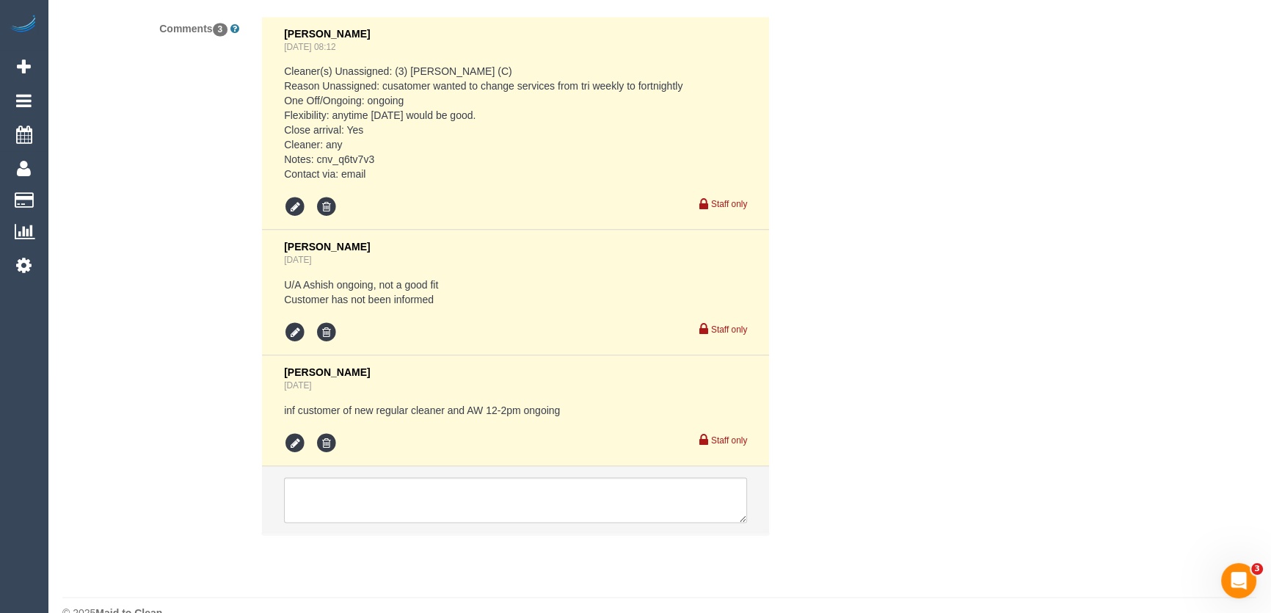
scroll to position [2977, 0]
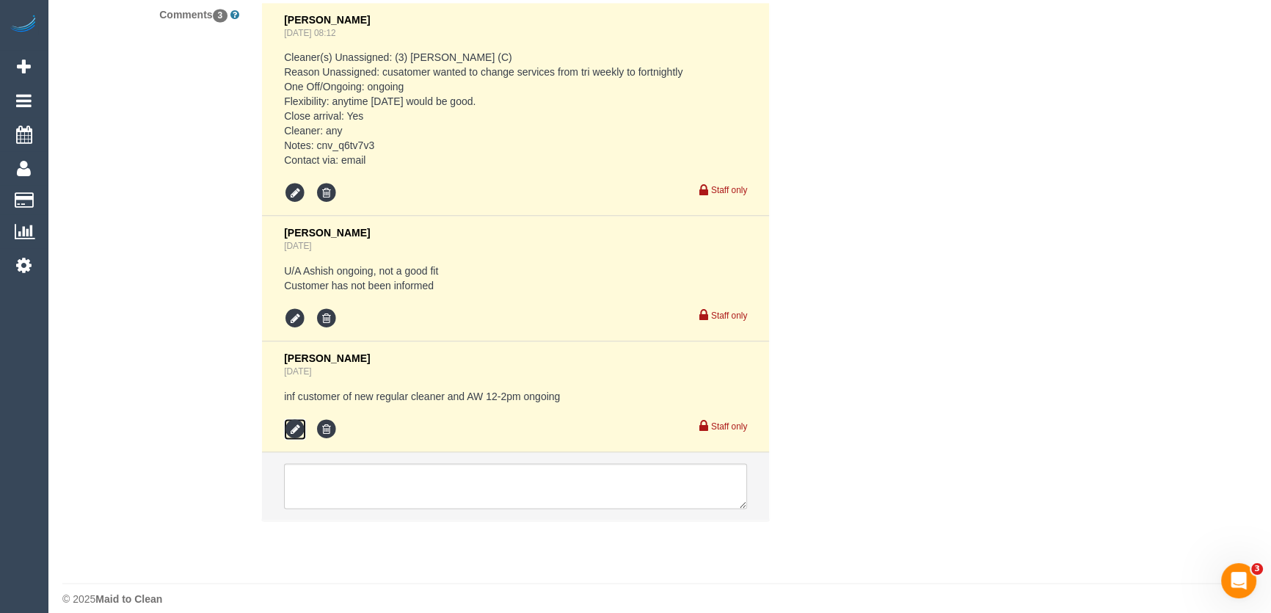
click at [295, 418] on icon at bounding box center [295, 429] width 22 height 22
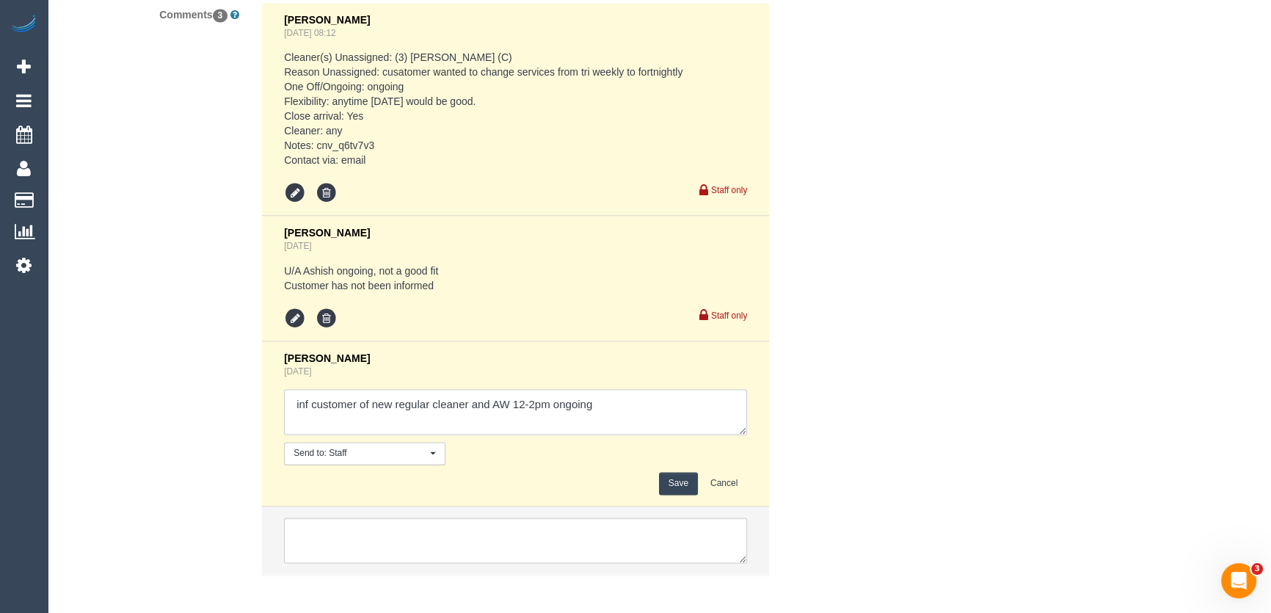
click at [655, 389] on textarea at bounding box center [515, 411] width 463 height 45
type textarea "inf customer of new regular cleaner and AW 12-2pm ongoing - via email - confirm…"
click at [689, 472] on button "Save" at bounding box center [678, 483] width 39 height 23
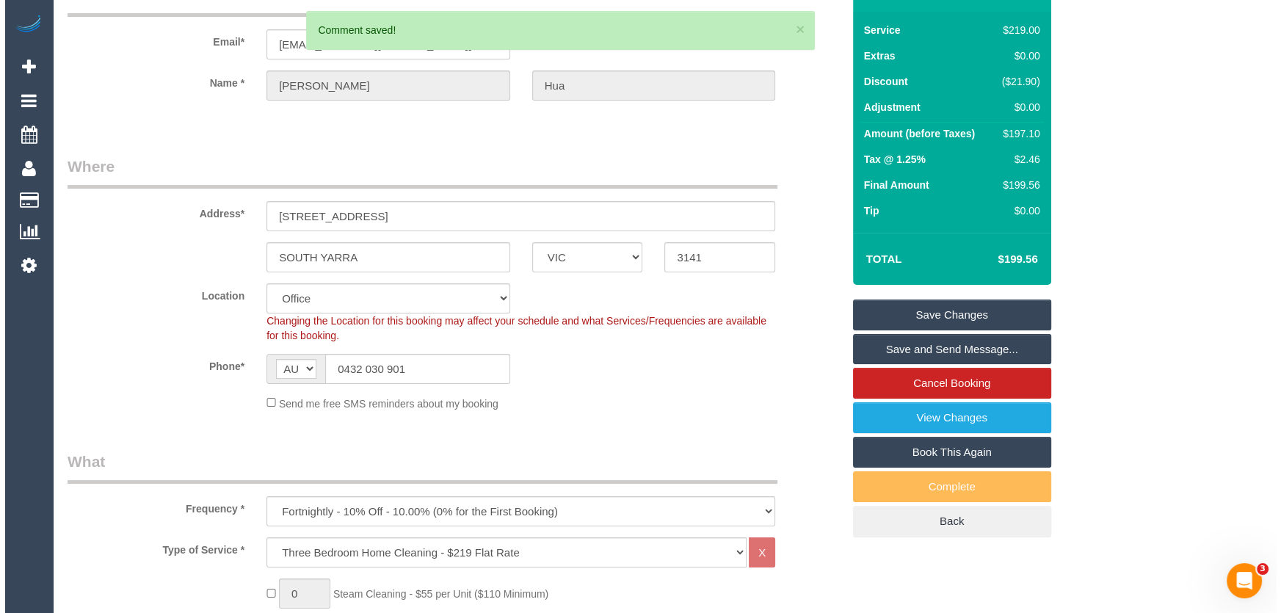
scroll to position [0, 0]
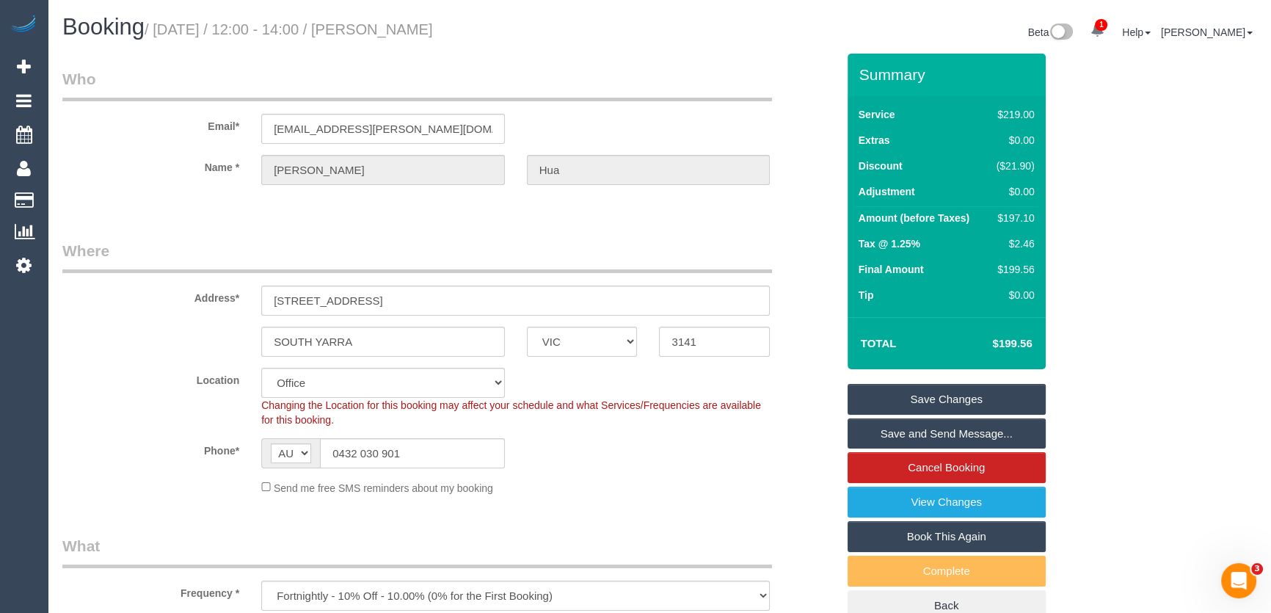
click at [907, 432] on link "Save and Send Message..." at bounding box center [947, 433] width 198 height 31
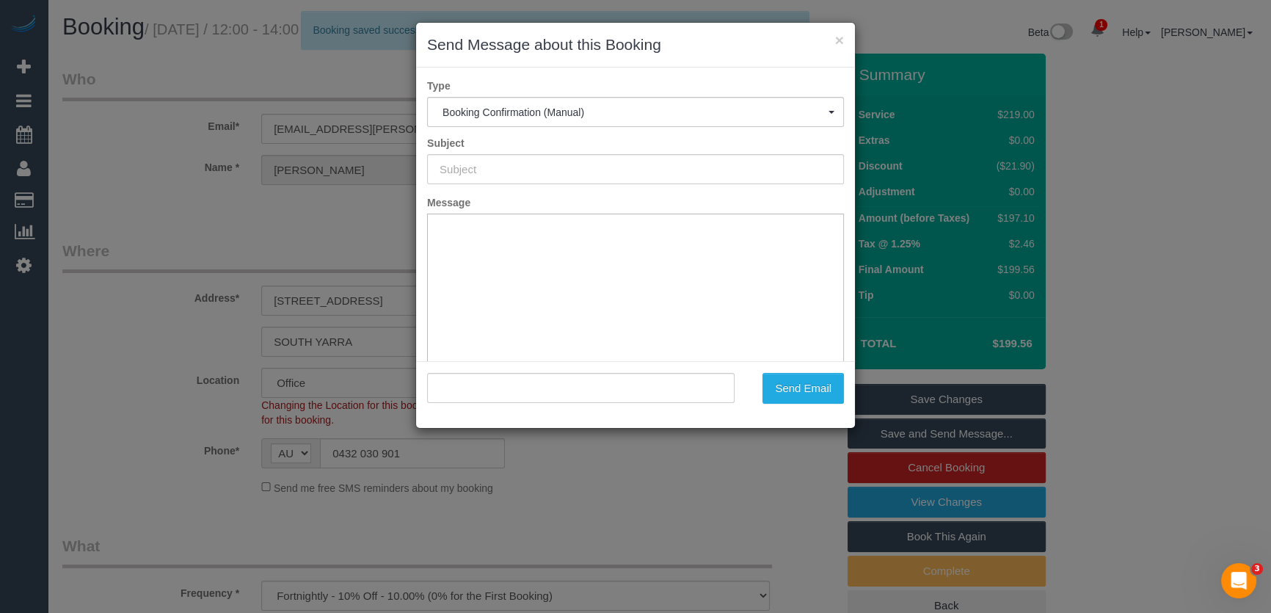
type input "Booking Confirmed"
type input ""Shelley Hua" <hua.shelley@gmail.com>"
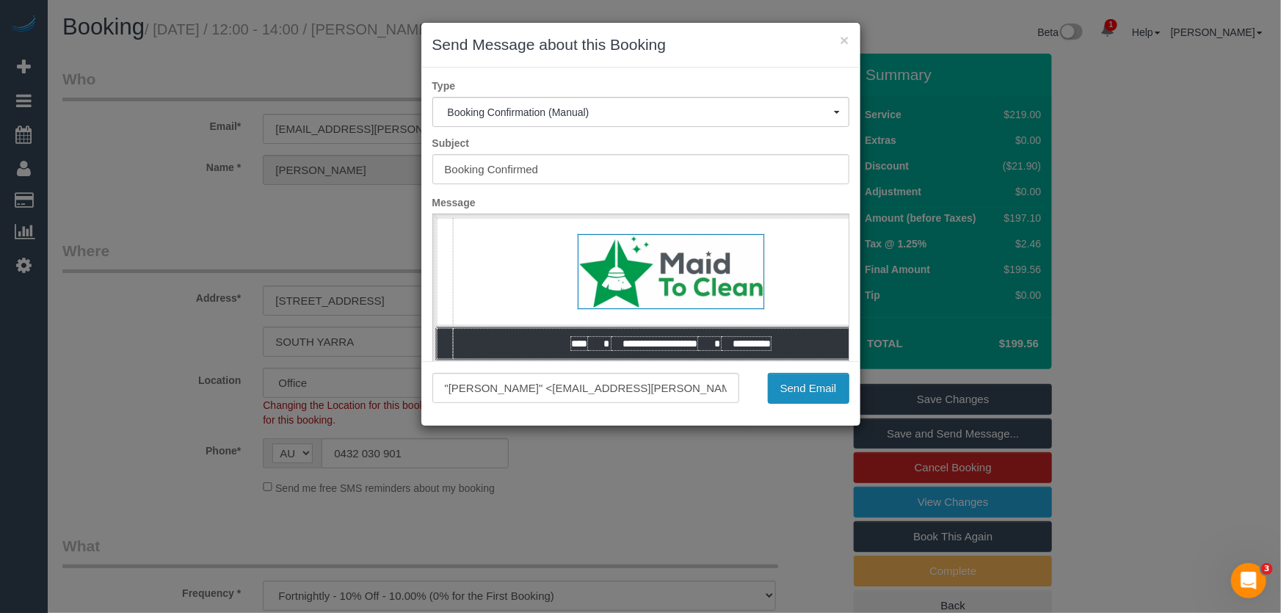
click at [800, 392] on button "Send Email" at bounding box center [808, 388] width 81 height 31
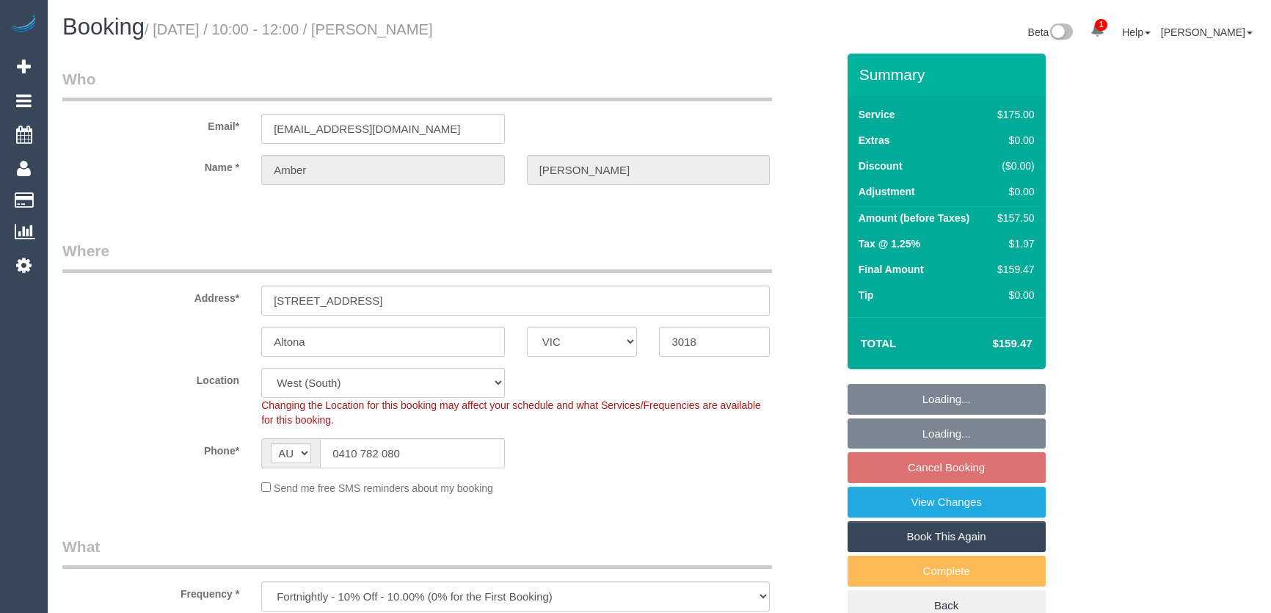
select select "VIC"
select select "150"
select select "number:28"
select select "number:14"
select select "number:18"
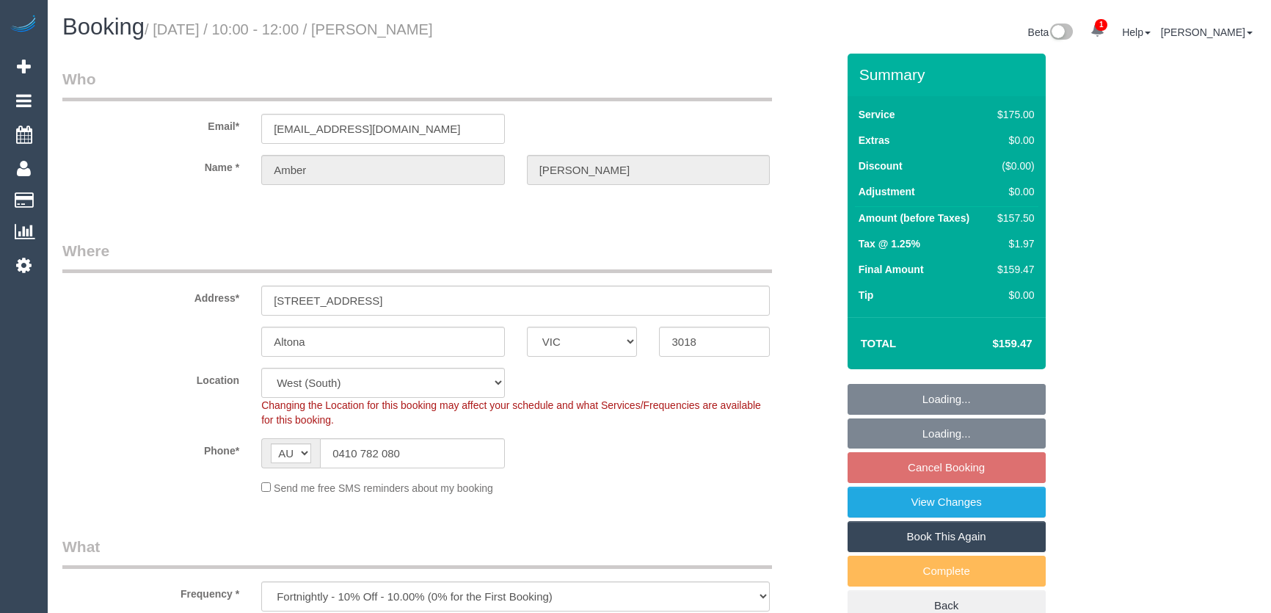
select select "number:24"
select select "number:12"
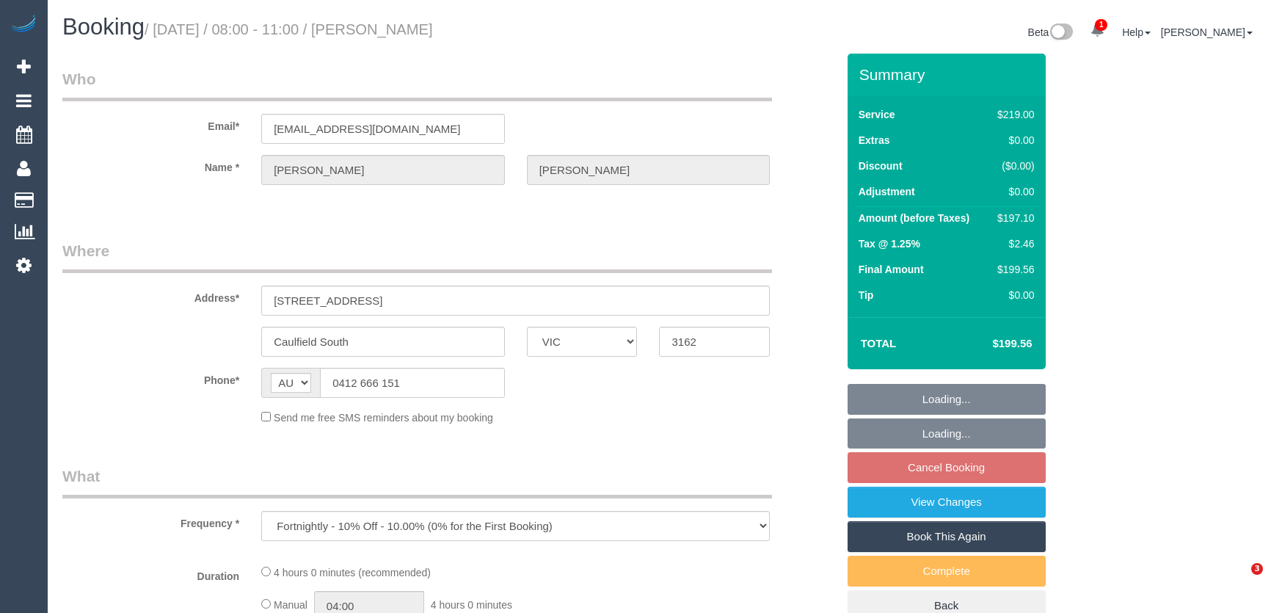
select select "VIC"
select select "string:stripe-pm_1IdQco2GScqysDRVnXvIGH2Q"
select select "number:28"
select select "number:14"
select select "number:19"
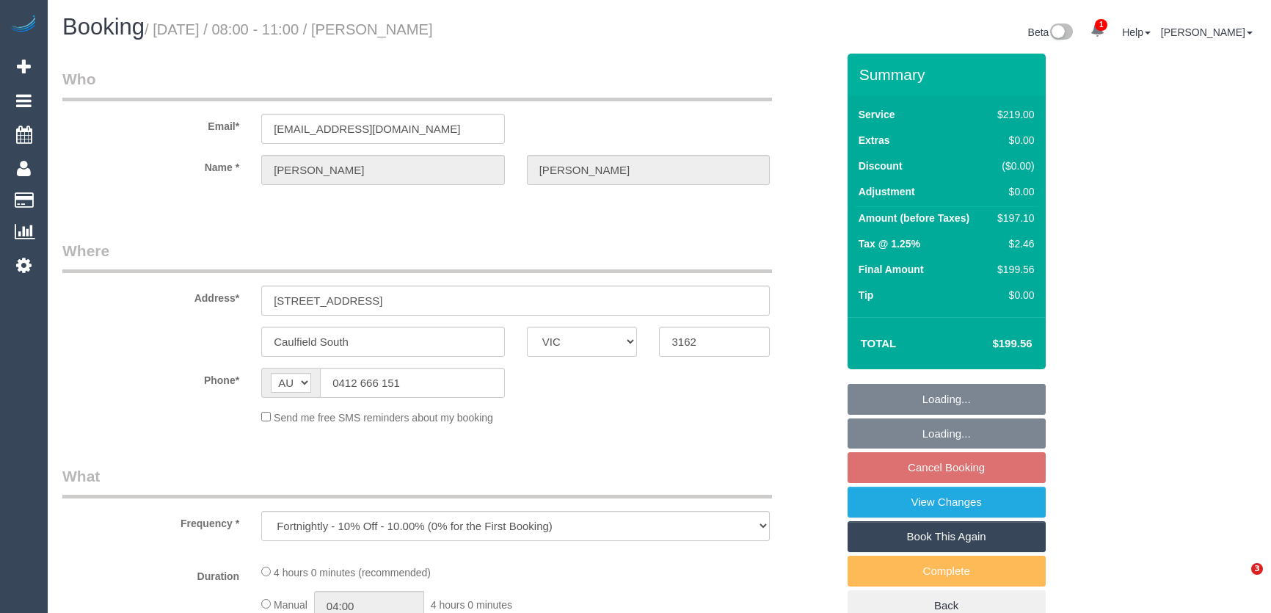
select select "number:35"
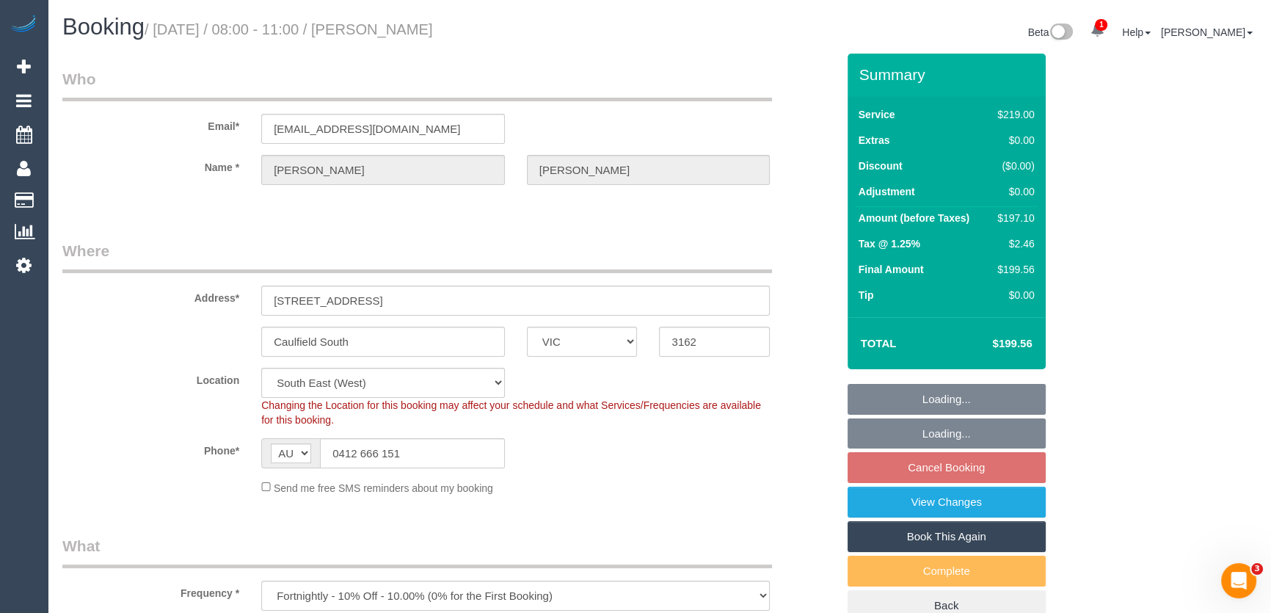
select select "object:865"
select select "21130"
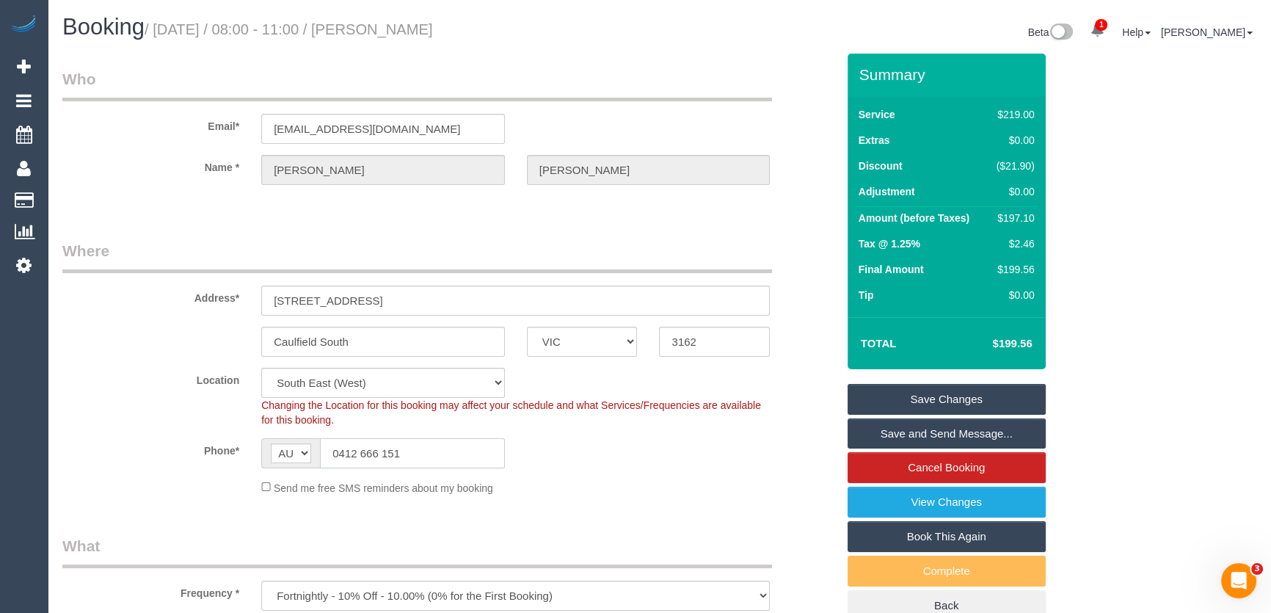
click at [440, 457] on input "0412 666 151" at bounding box center [412, 453] width 185 height 30
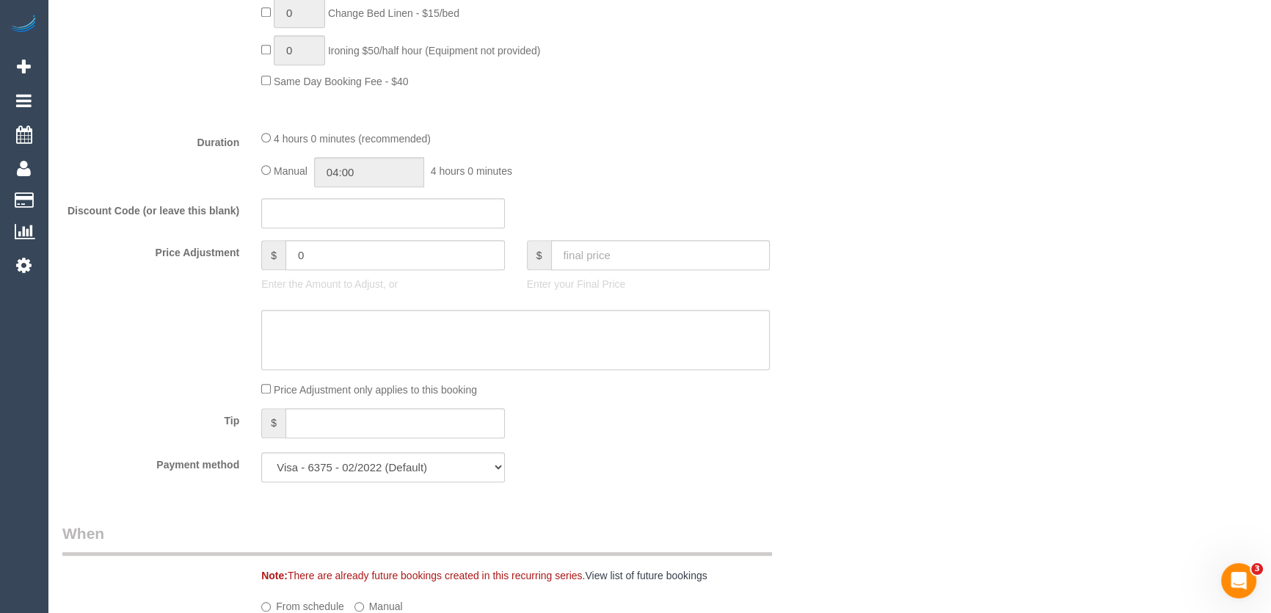
scroll to position [1067, 0]
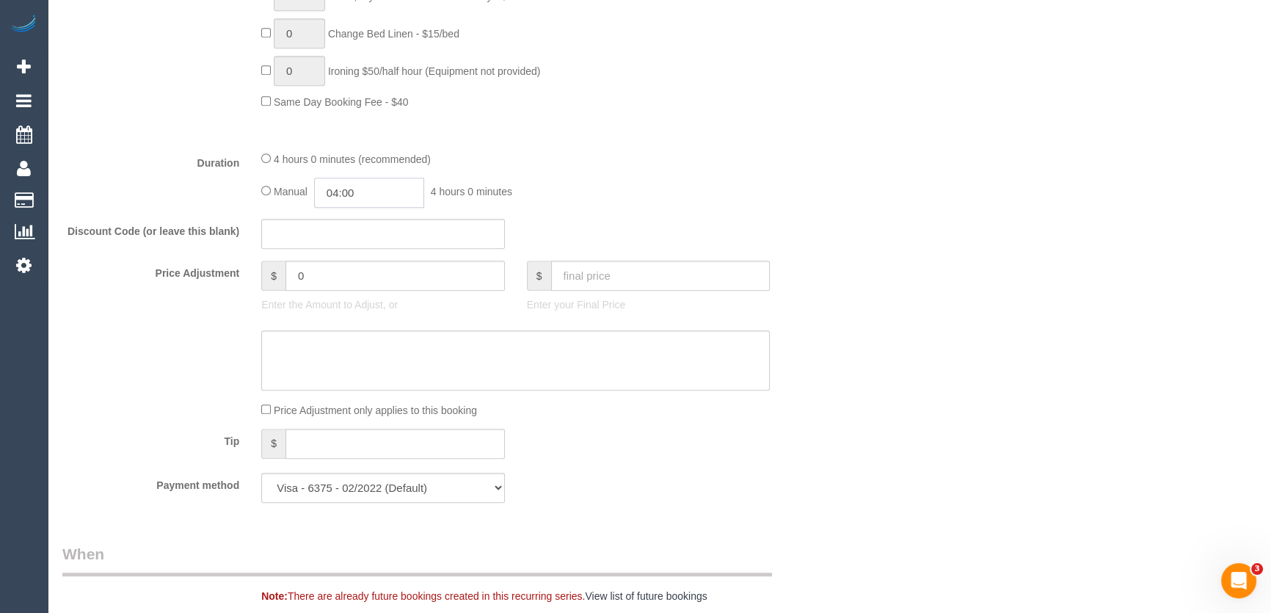
click at [400, 198] on input "04:00" at bounding box center [369, 193] width 110 height 30
type input "02:00"
click at [363, 219] on li "02:00" at bounding box center [353, 217] width 65 height 19
click at [680, 228] on div "Discount Code (or leave this blank)" at bounding box center [449, 234] width 796 height 31
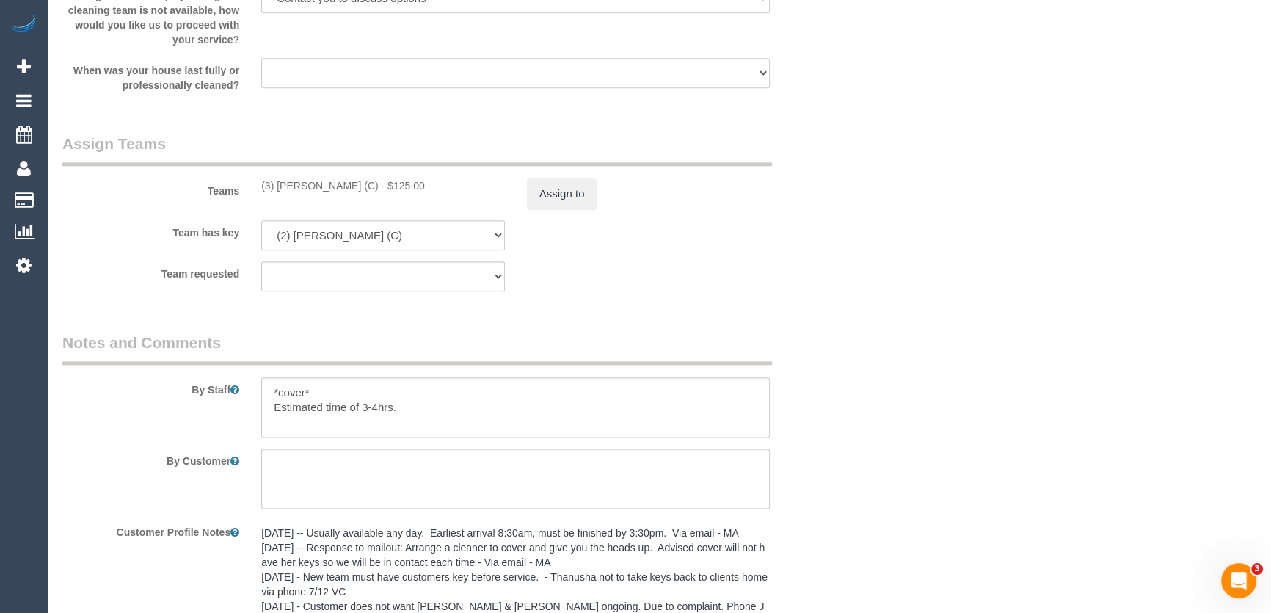
scroll to position [2202, 0]
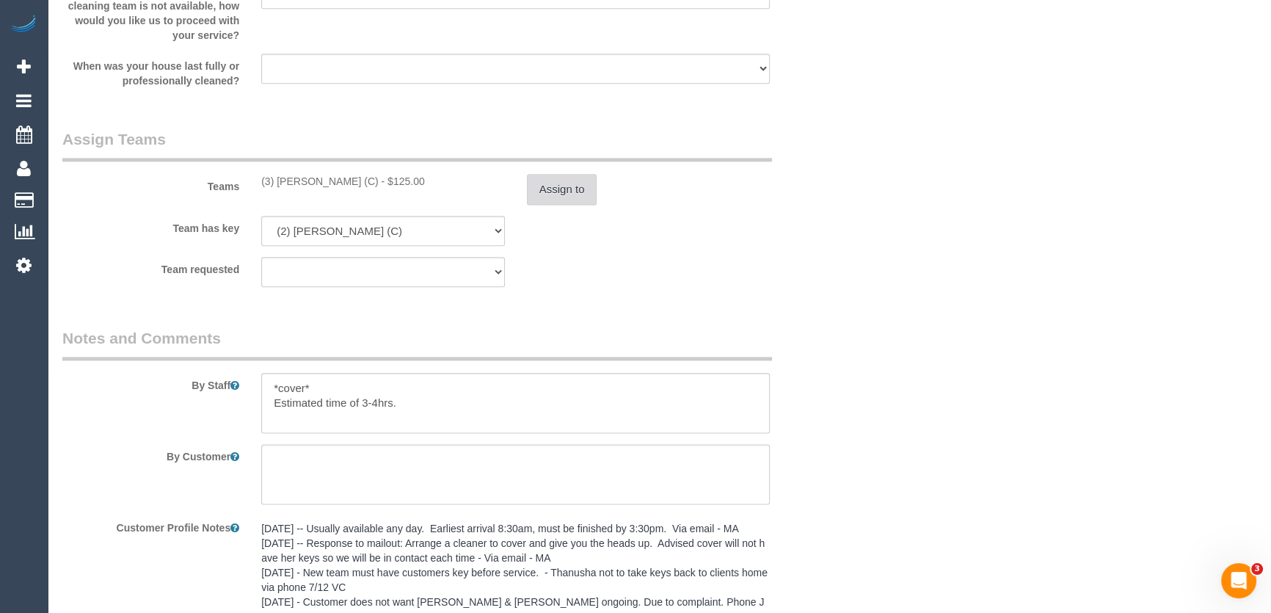
click at [558, 197] on button "Assign to" at bounding box center [562, 189] width 70 height 31
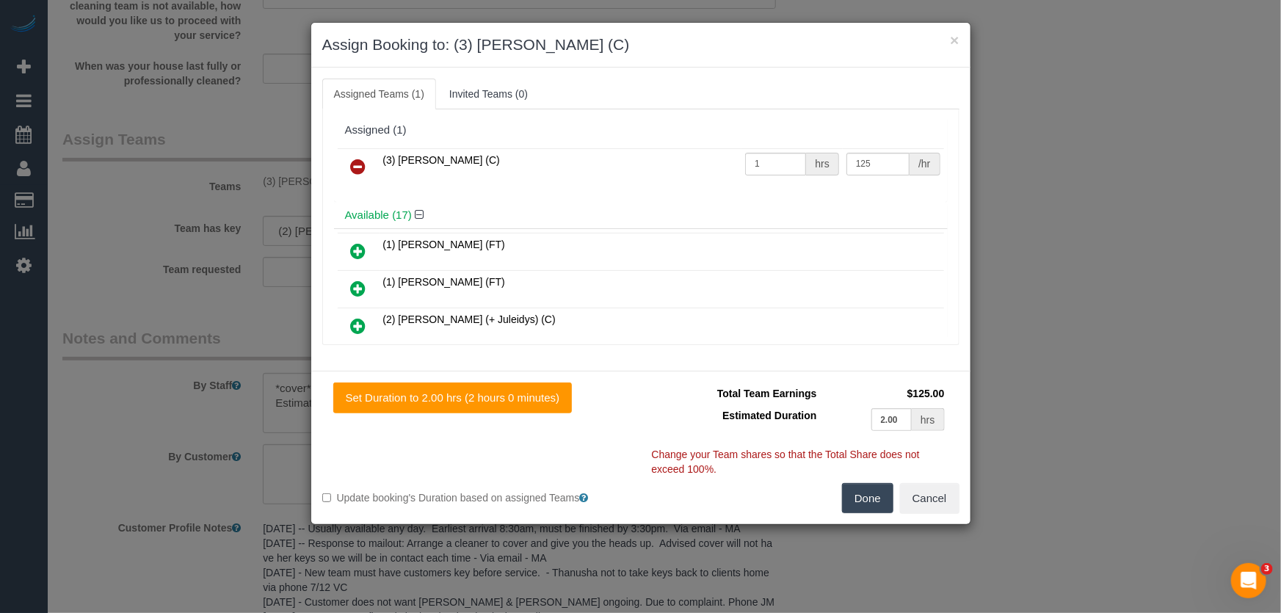
click at [354, 165] on icon at bounding box center [358, 167] width 15 height 18
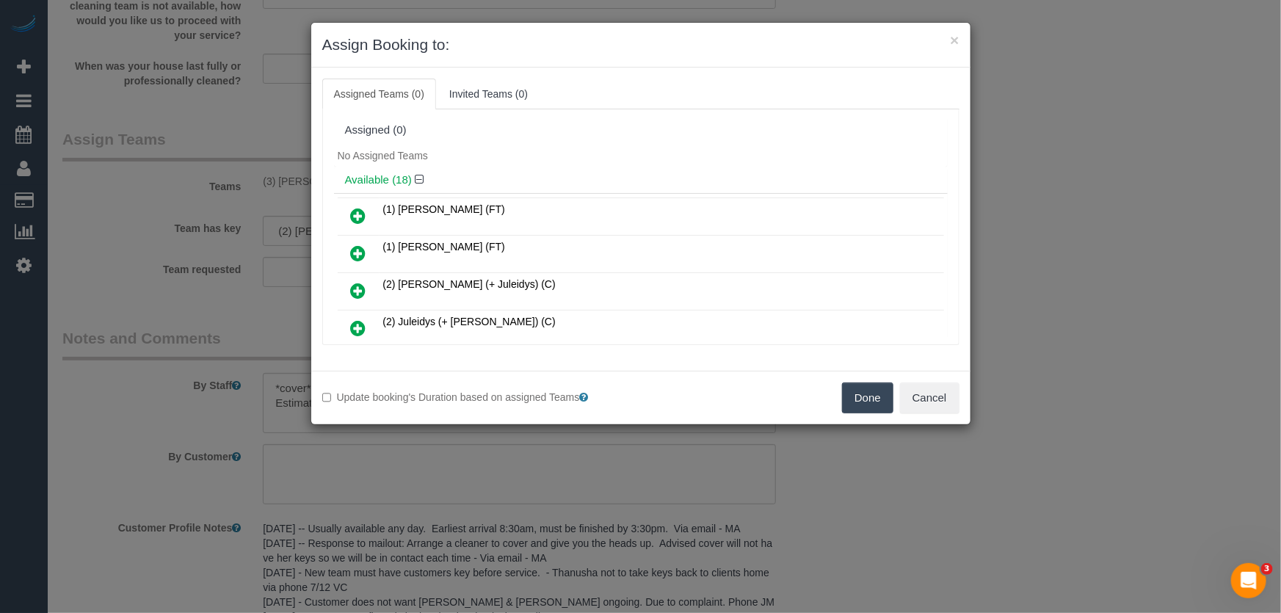
click at [872, 398] on button "Done" at bounding box center [867, 397] width 51 height 31
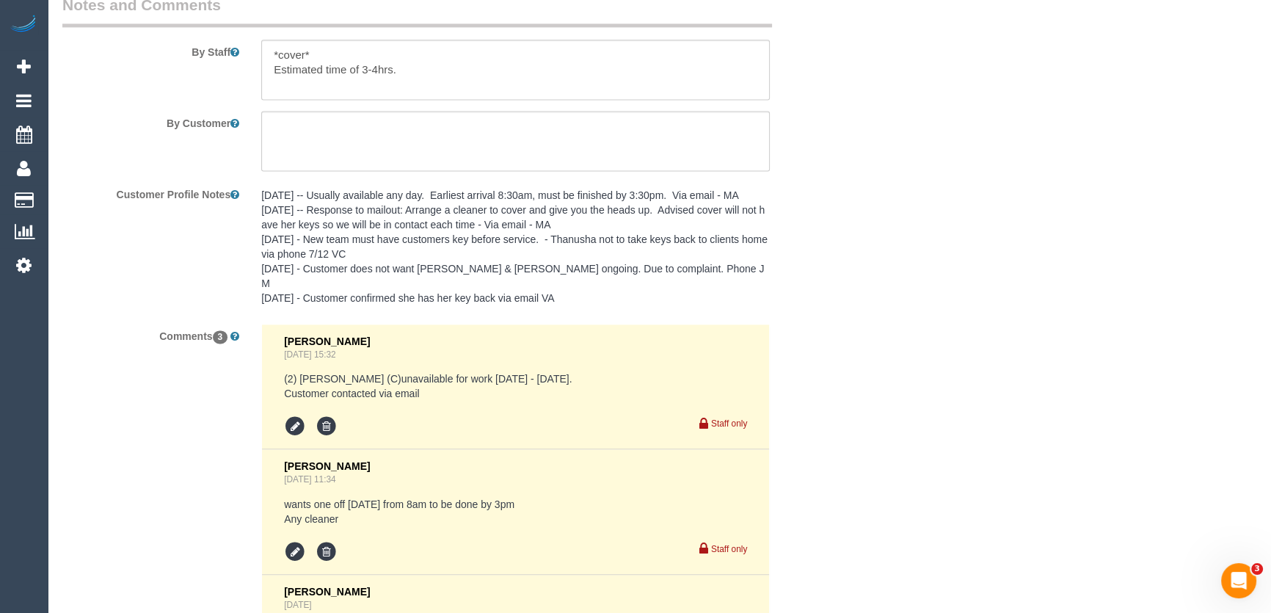
scroll to position [2782, 0]
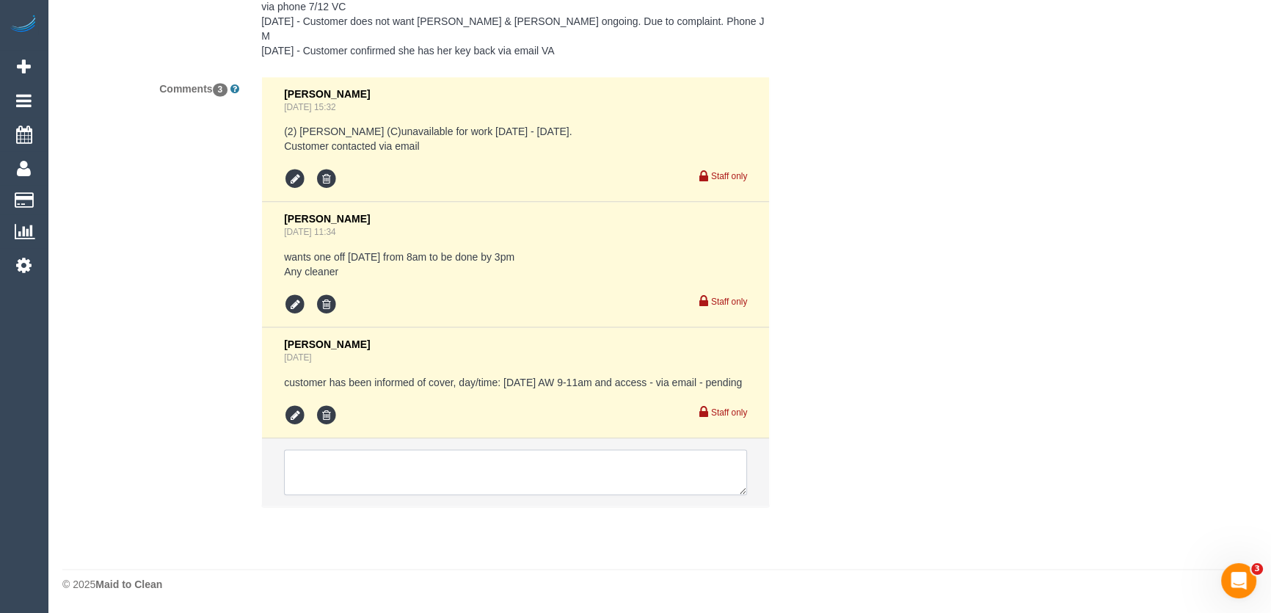
click at [397, 484] on textarea at bounding box center [515, 471] width 463 height 45
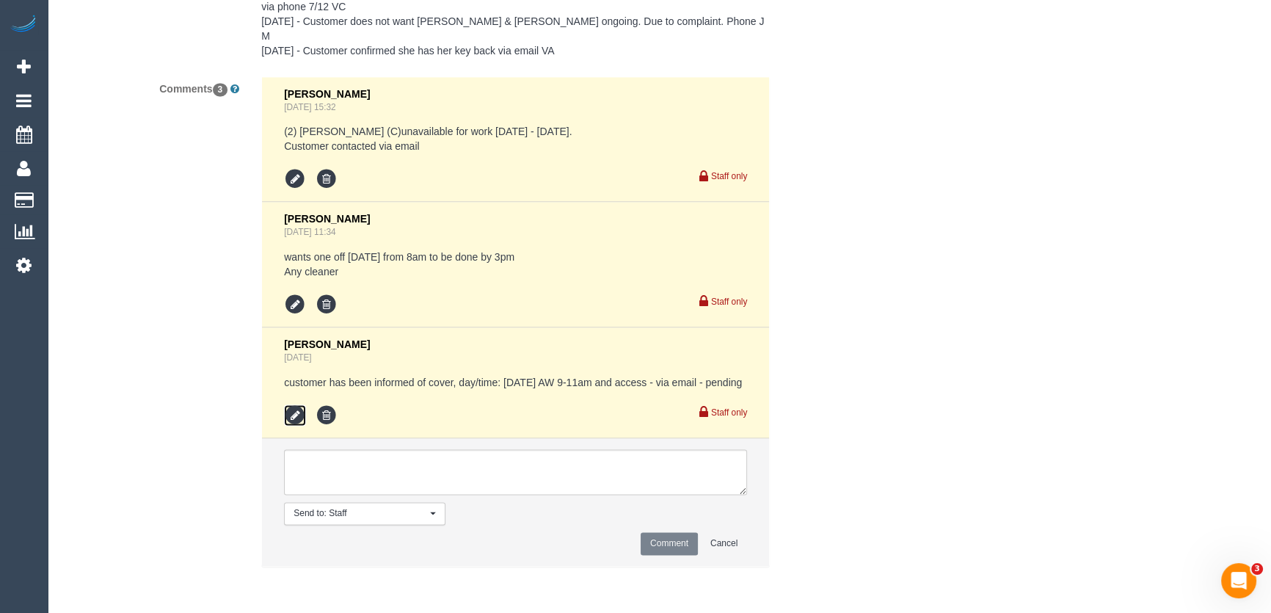
click at [299, 408] on icon at bounding box center [295, 415] width 22 height 22
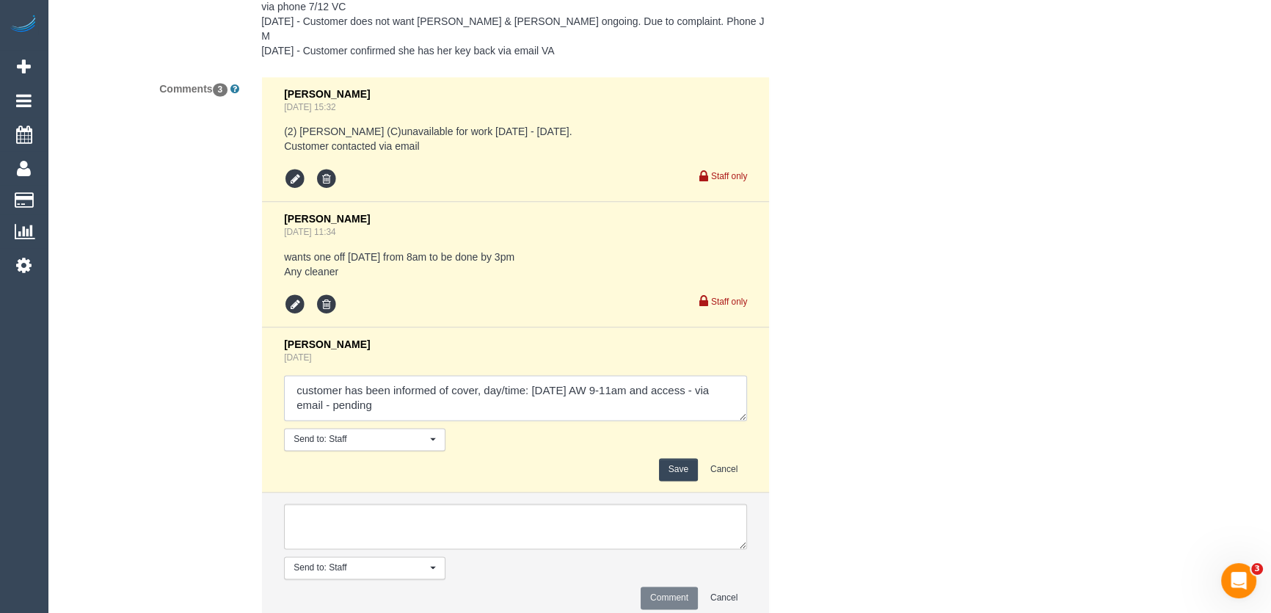
click at [389, 395] on textarea at bounding box center [515, 397] width 463 height 45
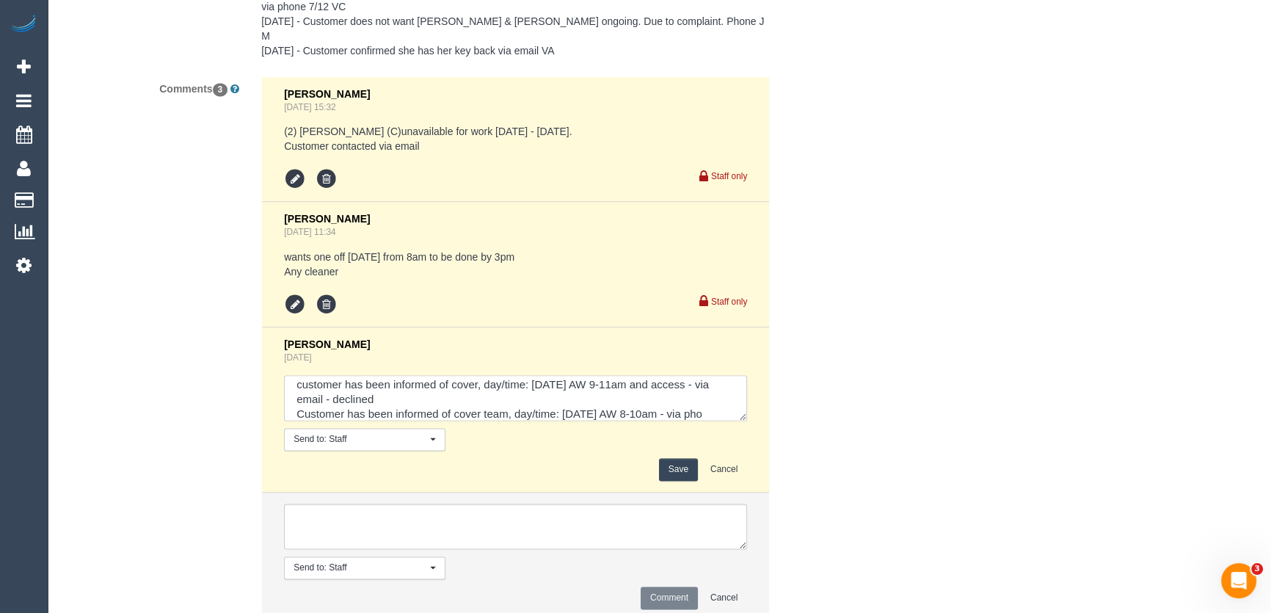
scroll to position [21, 0]
type textarea "customer has been informed of cover, day/time: Friday 12/9 AW 9-11am and access…"
click at [668, 458] on button "Save" at bounding box center [678, 469] width 39 height 23
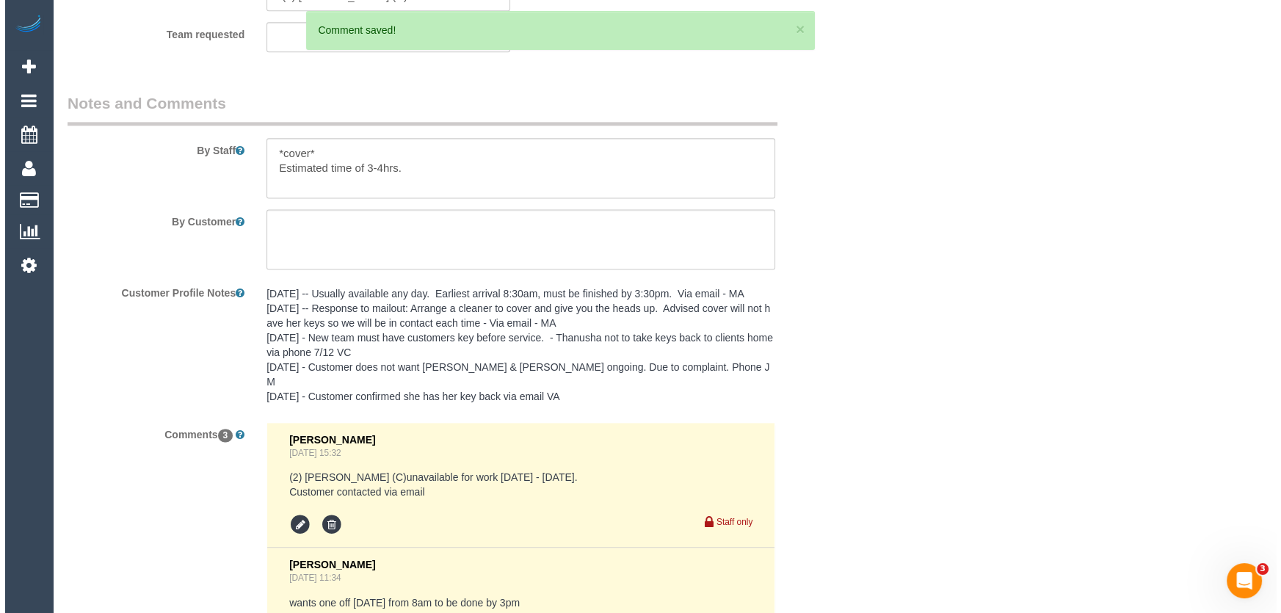
scroll to position [2115, 0]
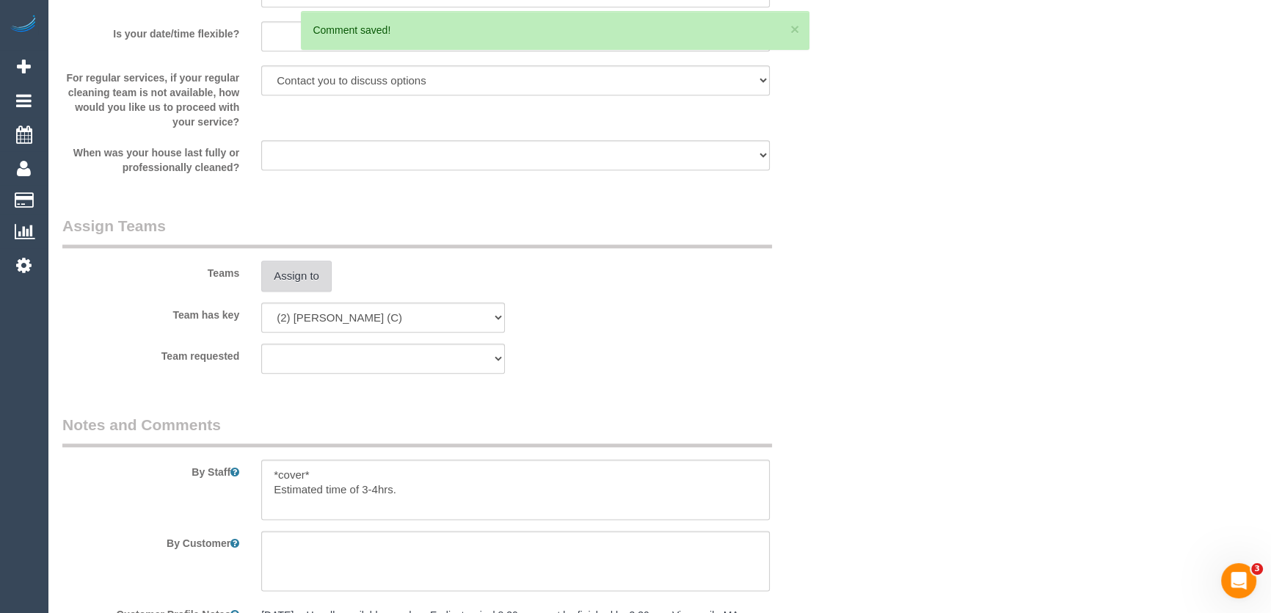
click at [290, 285] on button "Assign to" at bounding box center [296, 276] width 70 height 31
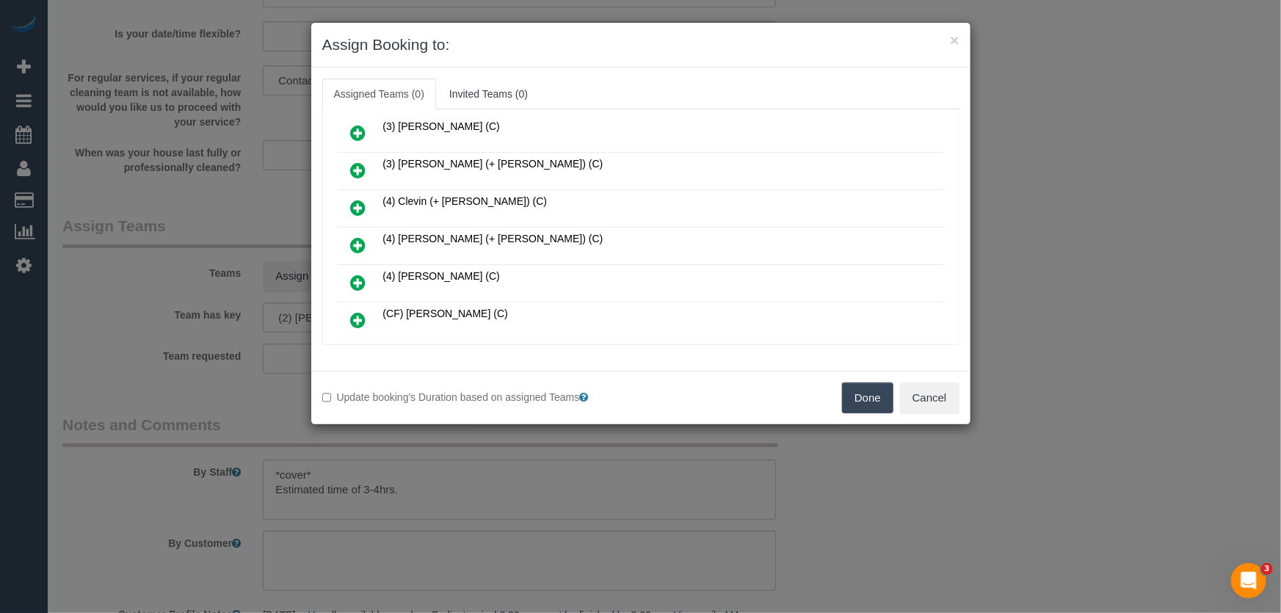
scroll to position [585, 0]
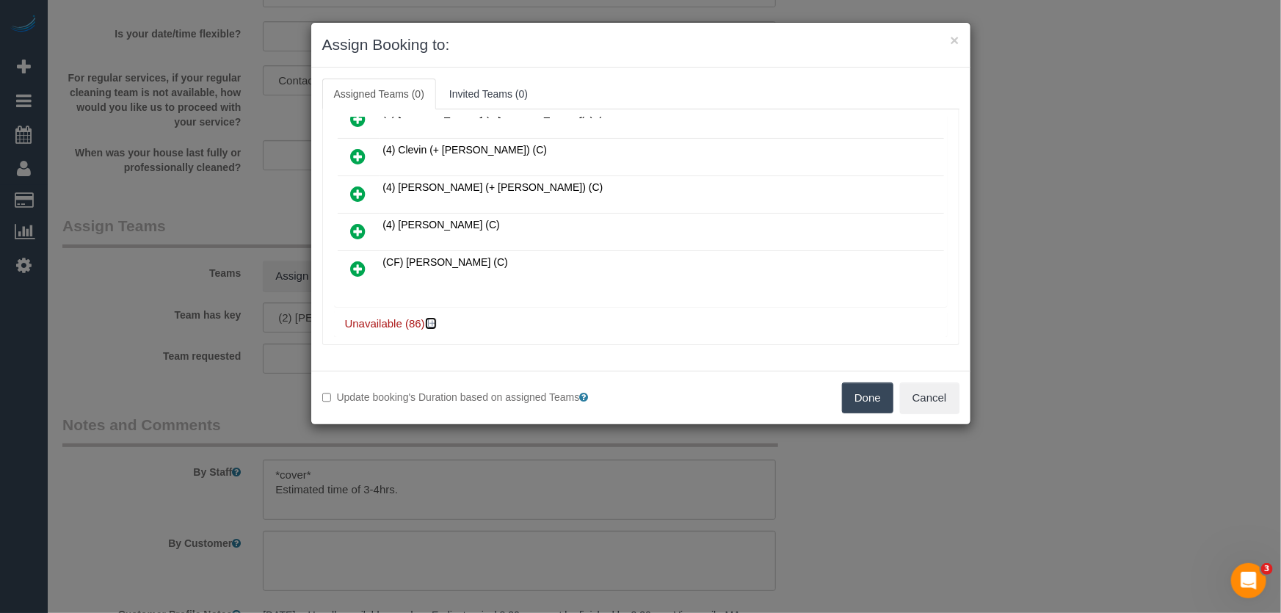
click at [433, 318] on icon at bounding box center [432, 323] width 9 height 11
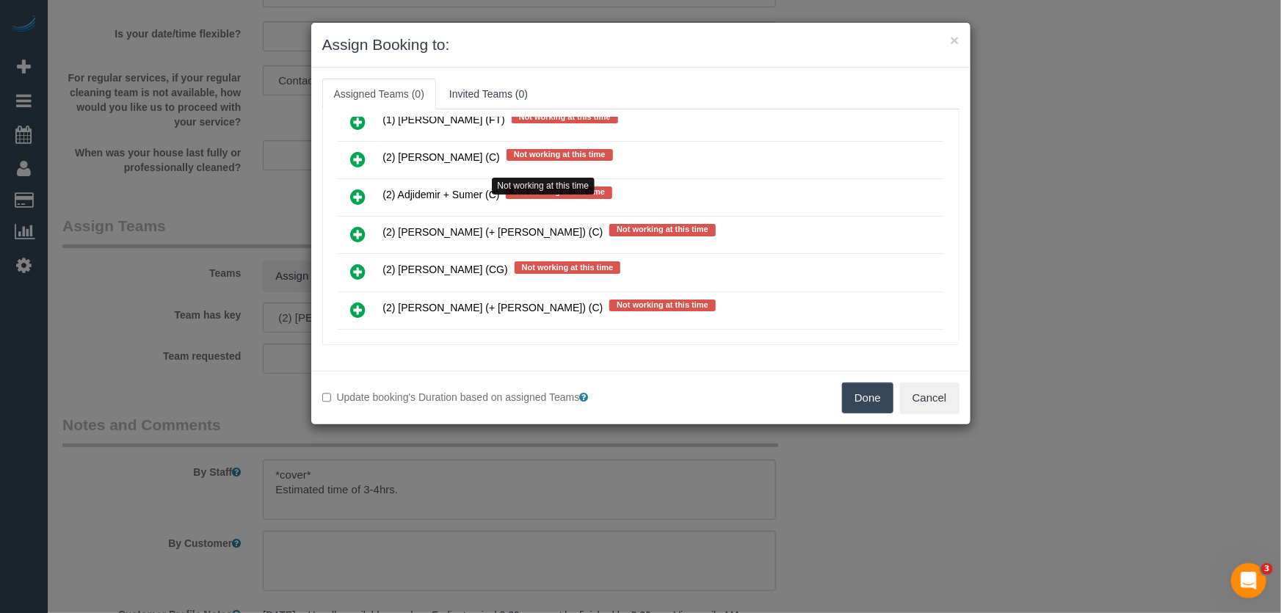
scroll to position [1118, 0]
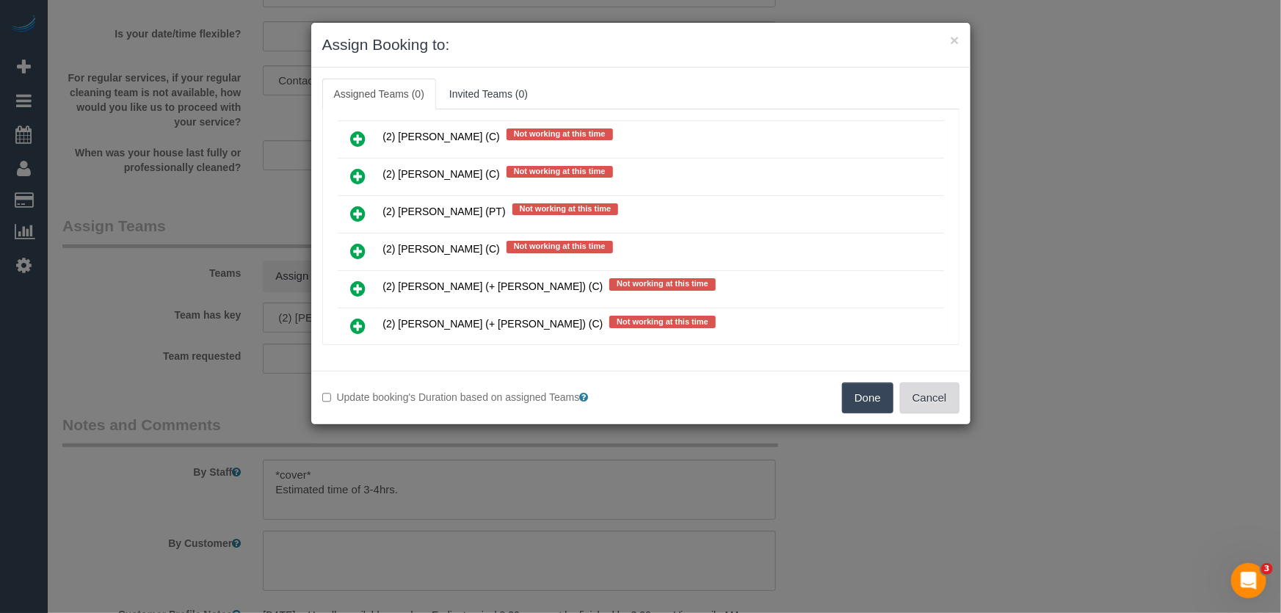
click at [947, 407] on button "Cancel" at bounding box center [929, 397] width 59 height 31
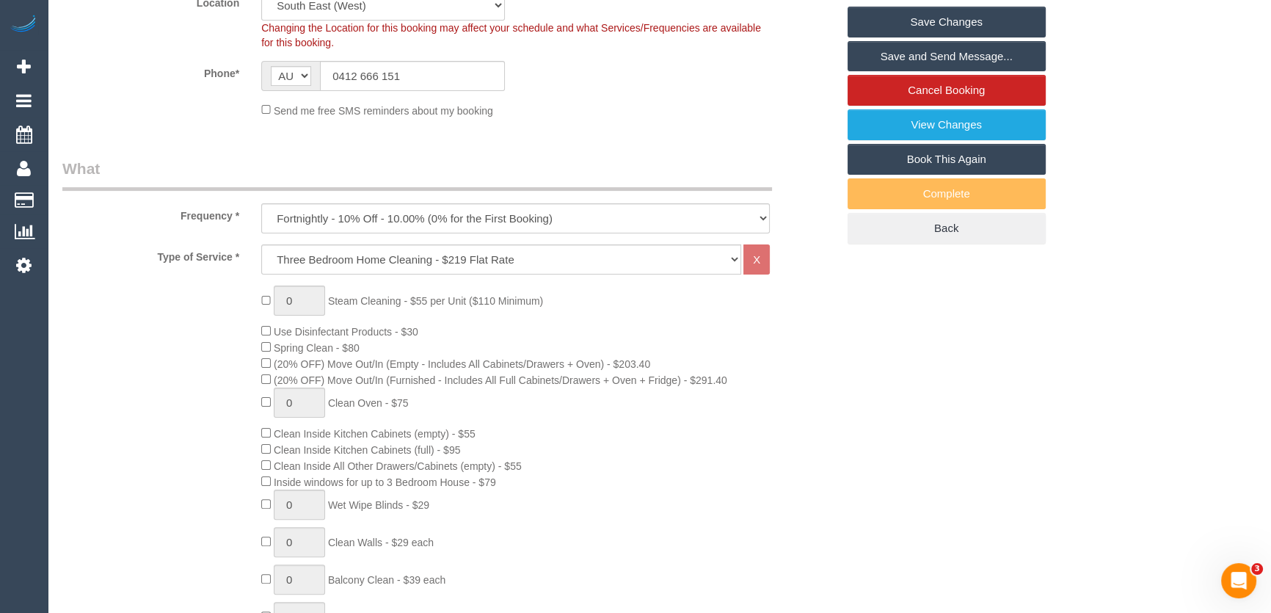
scroll to position [247, 0]
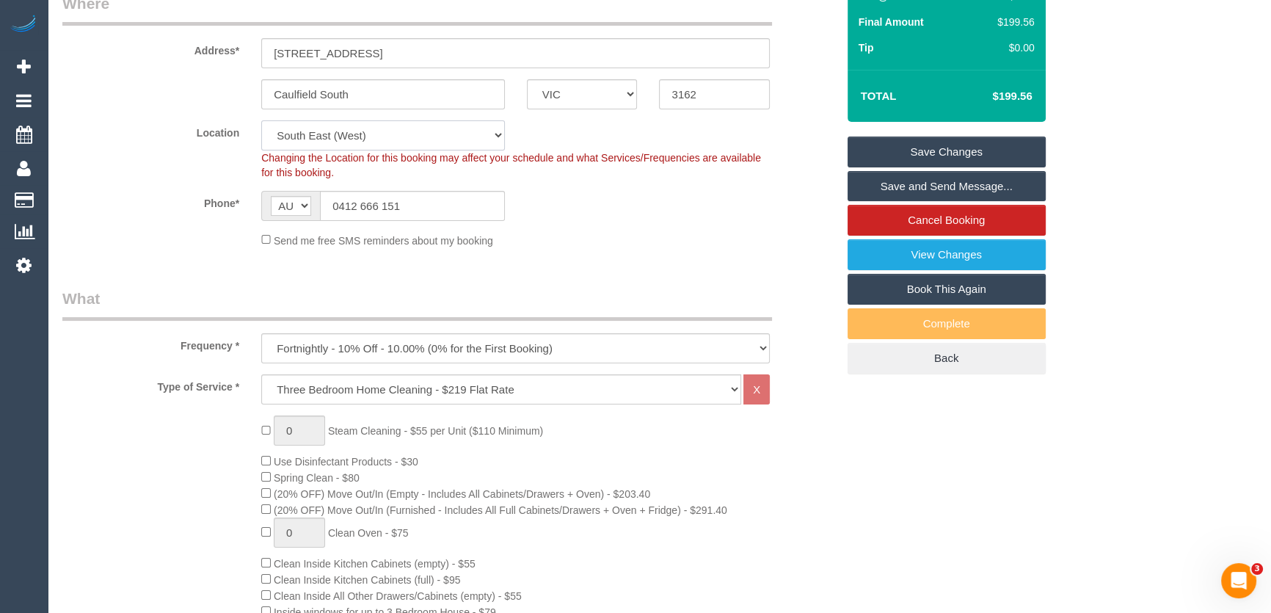
click at [302, 128] on select "Office City East (North) East (South) Inner East Inner North (East) Inner North…" at bounding box center [383, 135] width 244 height 30
select select "50"
click at [261, 120] on select "Office City East (North) East (South) Inner East Inner North (East) Inner North…" at bounding box center [383, 135] width 244 height 30
click at [148, 220] on sui-booking-location "Location Office City East (North) East (South) Inner East Inner North (East) In…" at bounding box center [449, 184] width 774 height 128
select select "object:5721"
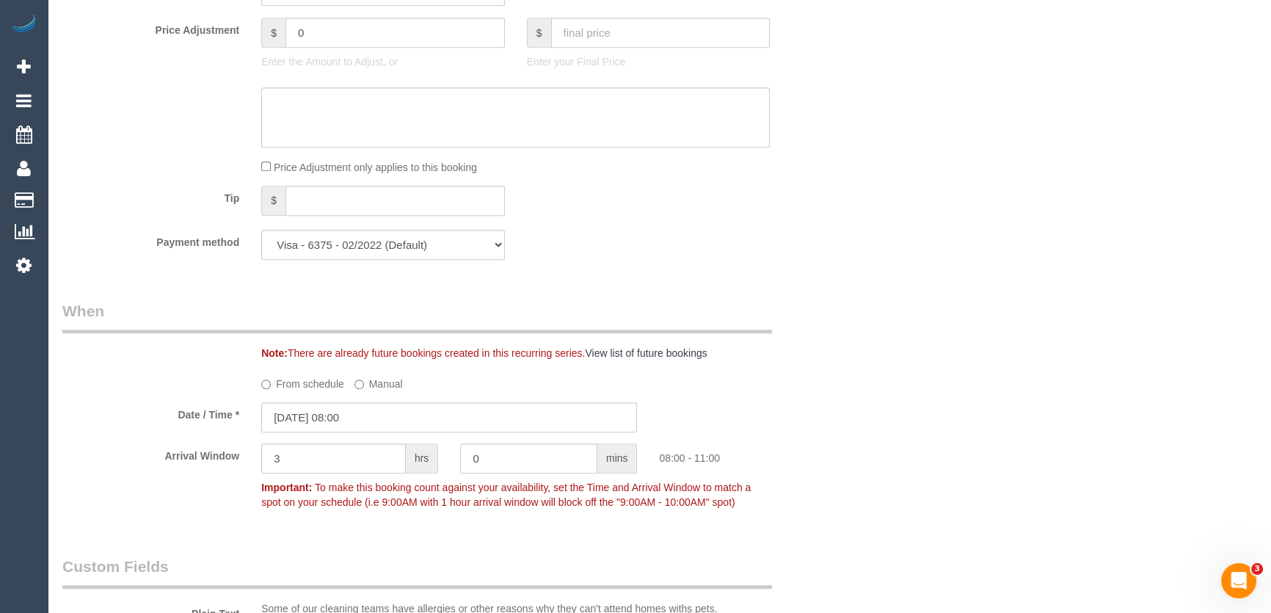
scroll to position [1448, 0]
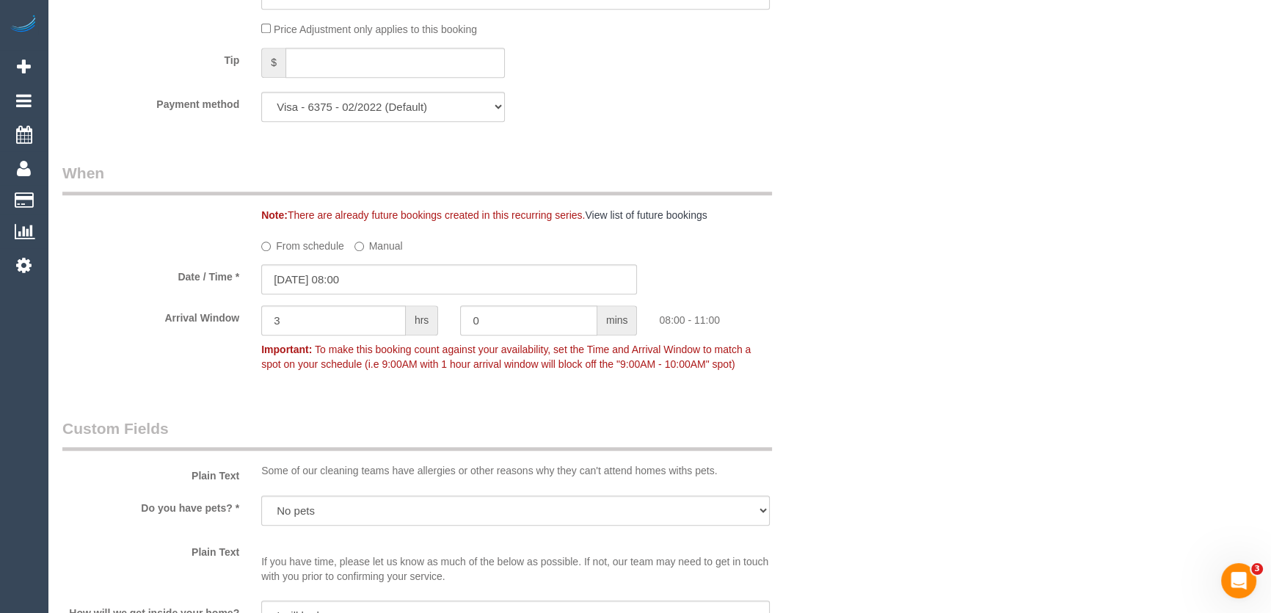
click at [289, 142] on div "Who Email* musicjjt1@gmail.com Name * Jane Barnes Where Address* 8 Gardenvale R…" at bounding box center [449, 314] width 796 height 3416
click at [291, 149] on div "Who Email* musicjjt1@gmail.com Name * Jane Barnes Where Address* 8 Gardenvale R…" at bounding box center [449, 314] width 796 height 3416
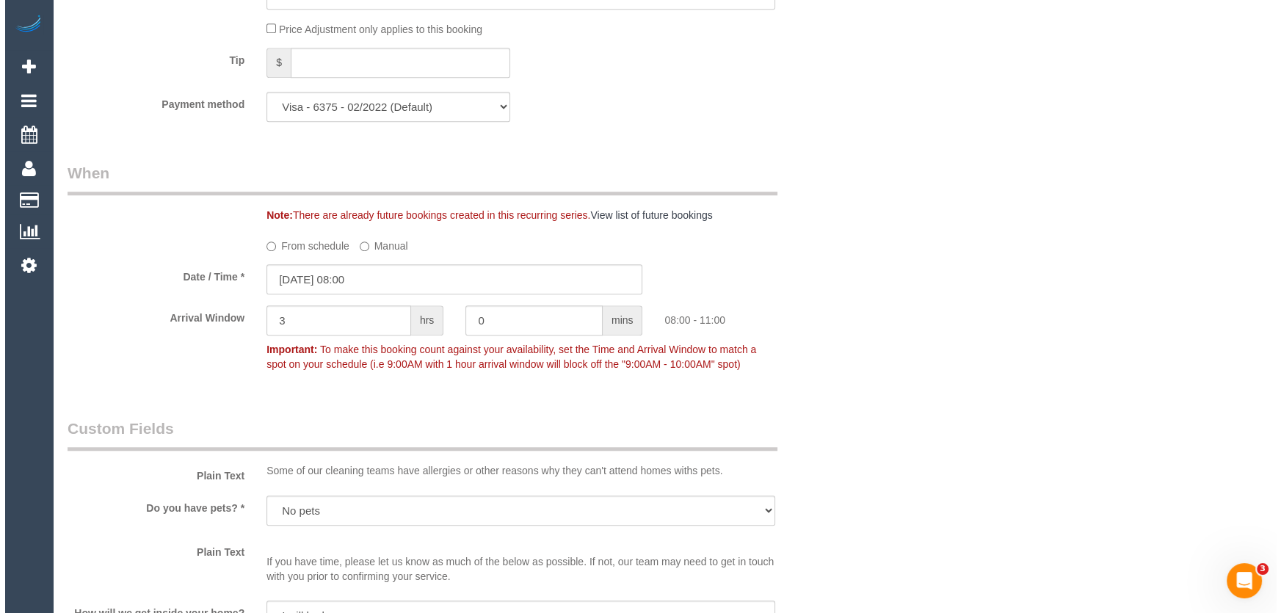
scroll to position [2249, 0]
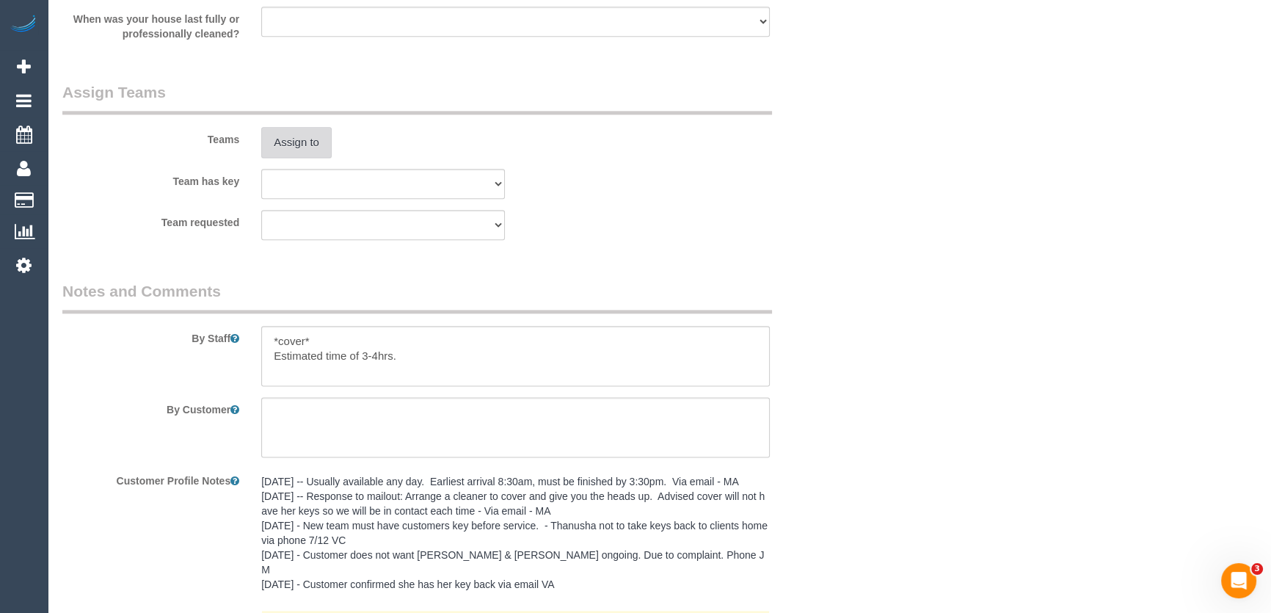
click at [294, 147] on button "Assign to" at bounding box center [296, 142] width 70 height 31
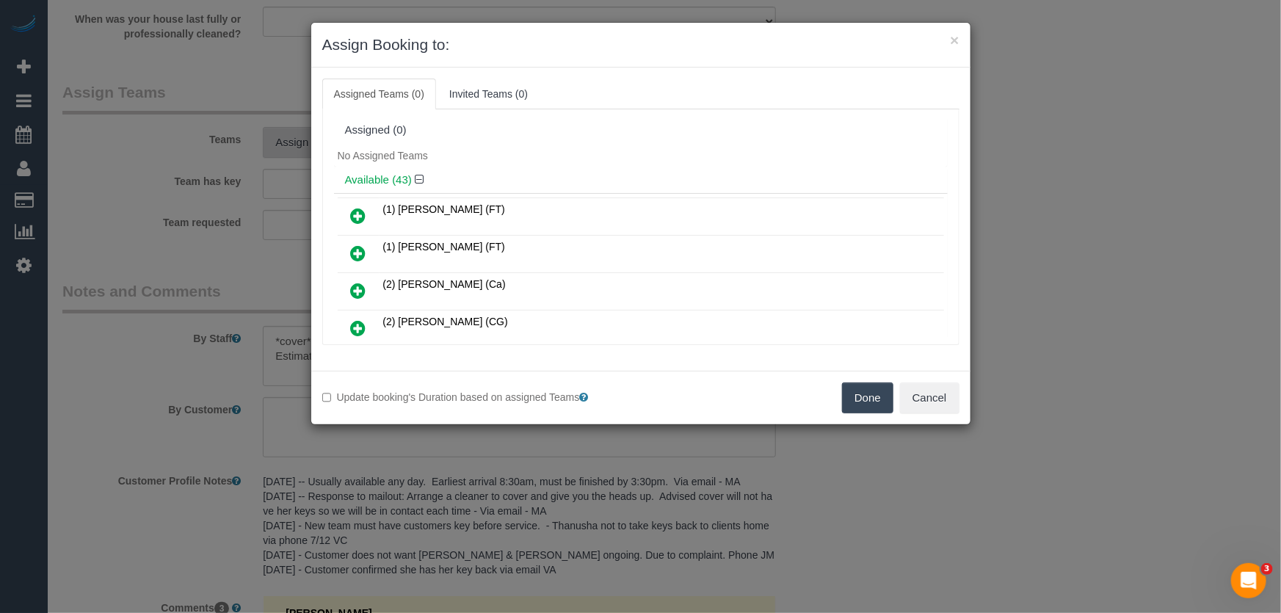
scroll to position [826, 0]
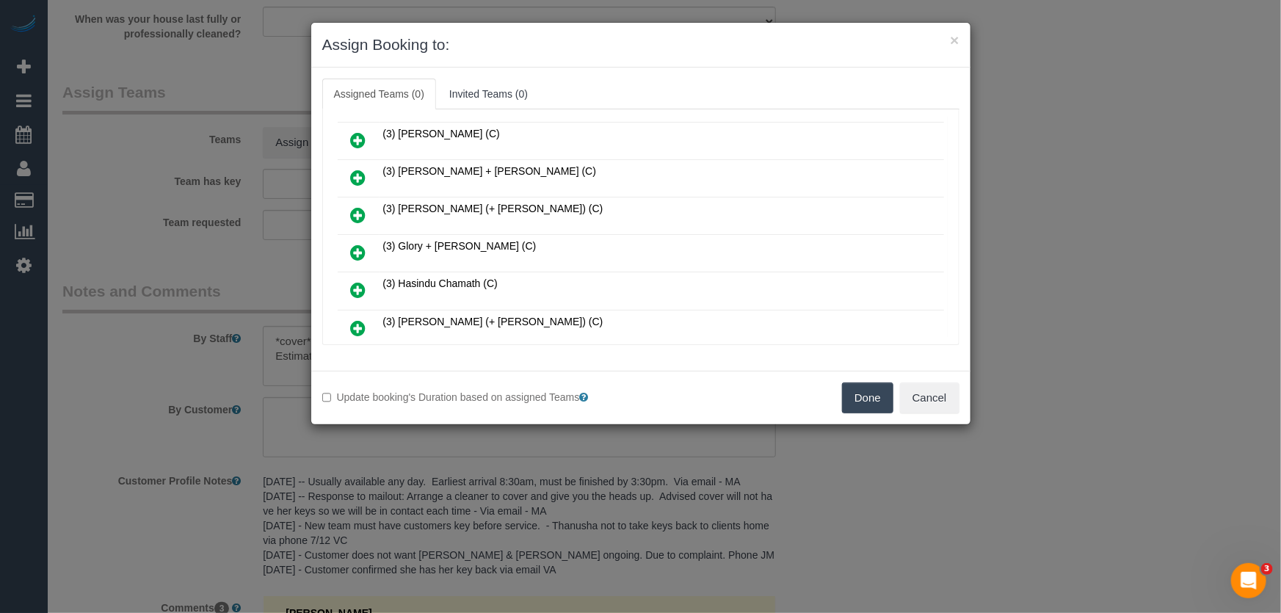
click at [357, 244] on icon at bounding box center [358, 253] width 15 height 18
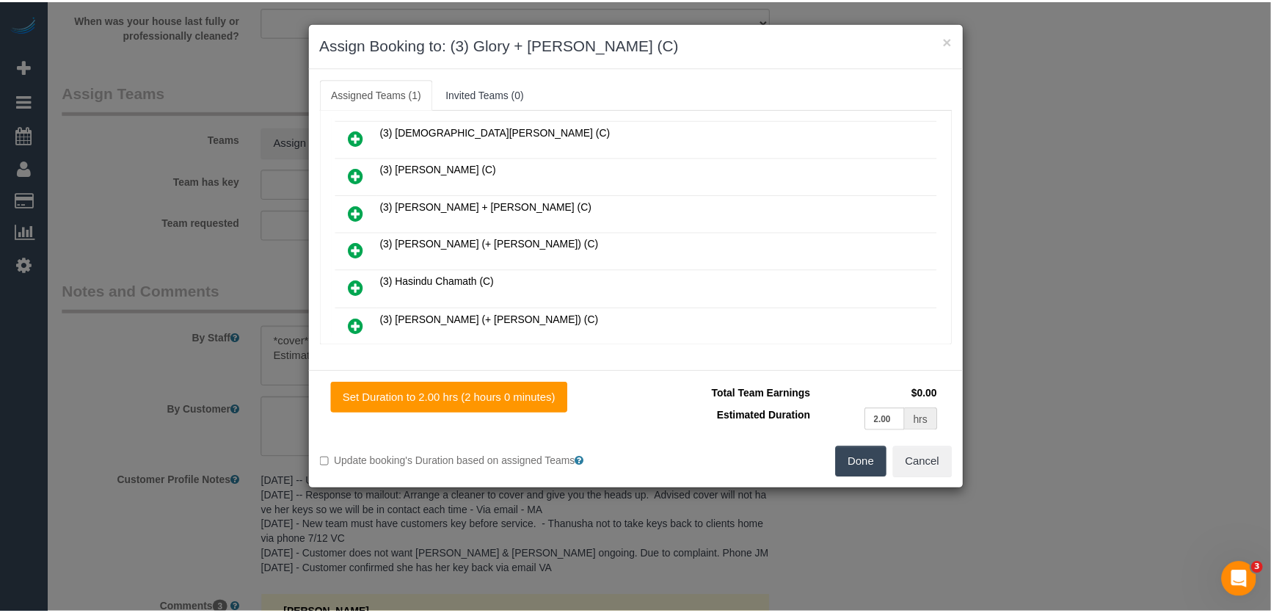
scroll to position [861, 0]
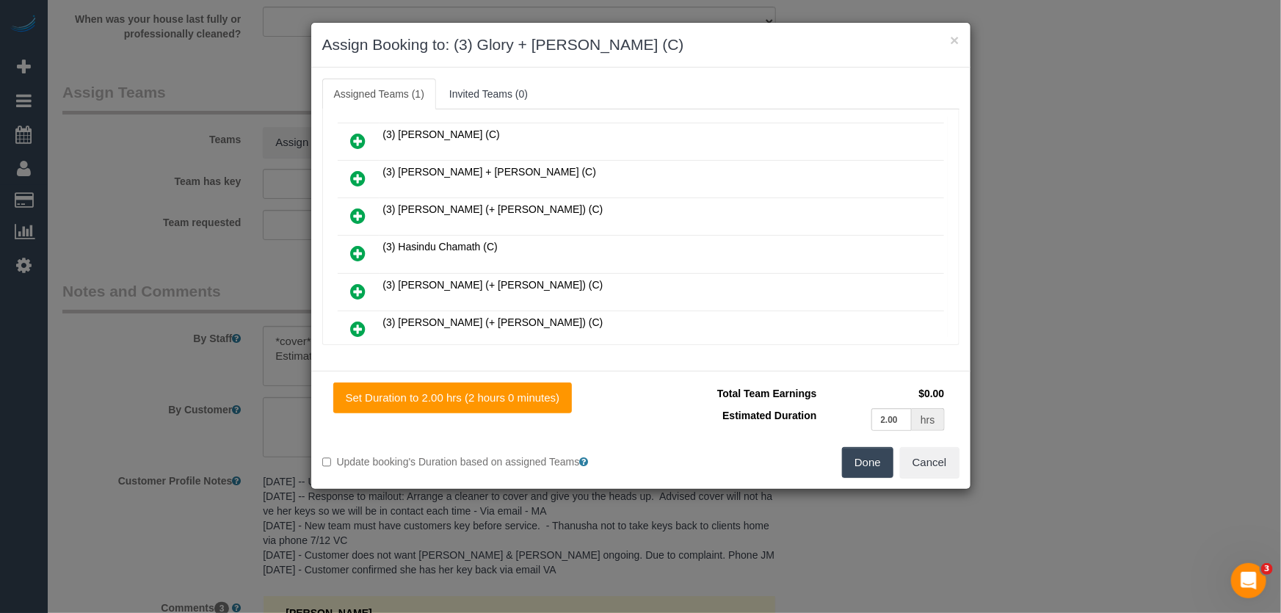
click at [876, 462] on button "Done" at bounding box center [867, 462] width 51 height 31
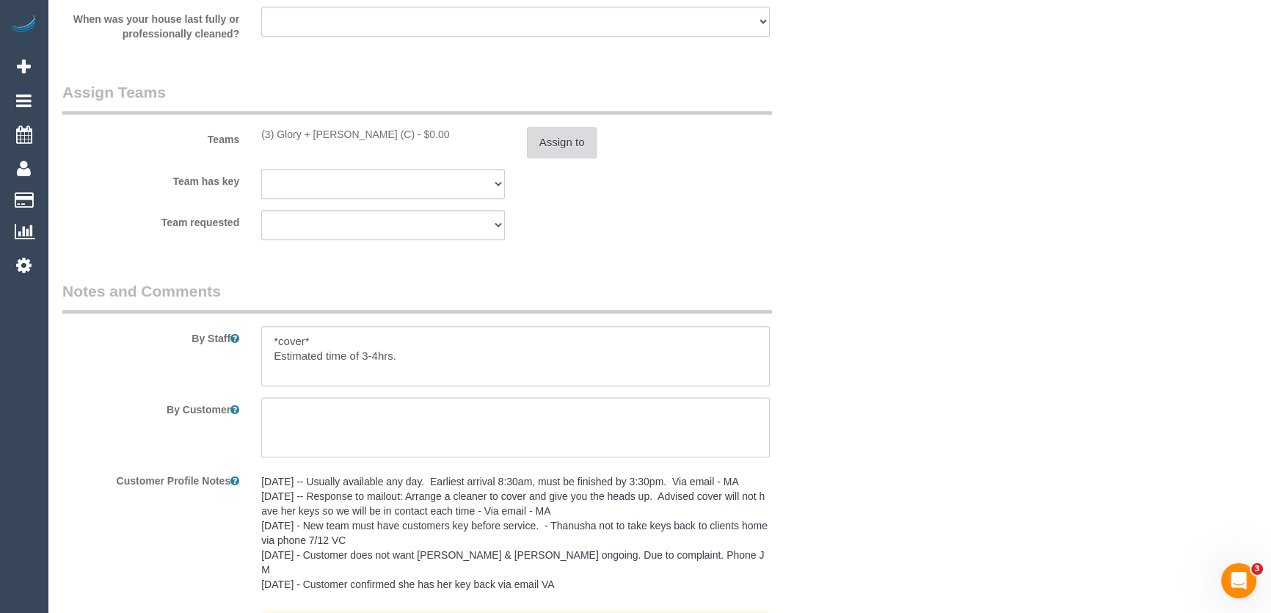
click at [556, 146] on button "Assign to" at bounding box center [562, 142] width 70 height 31
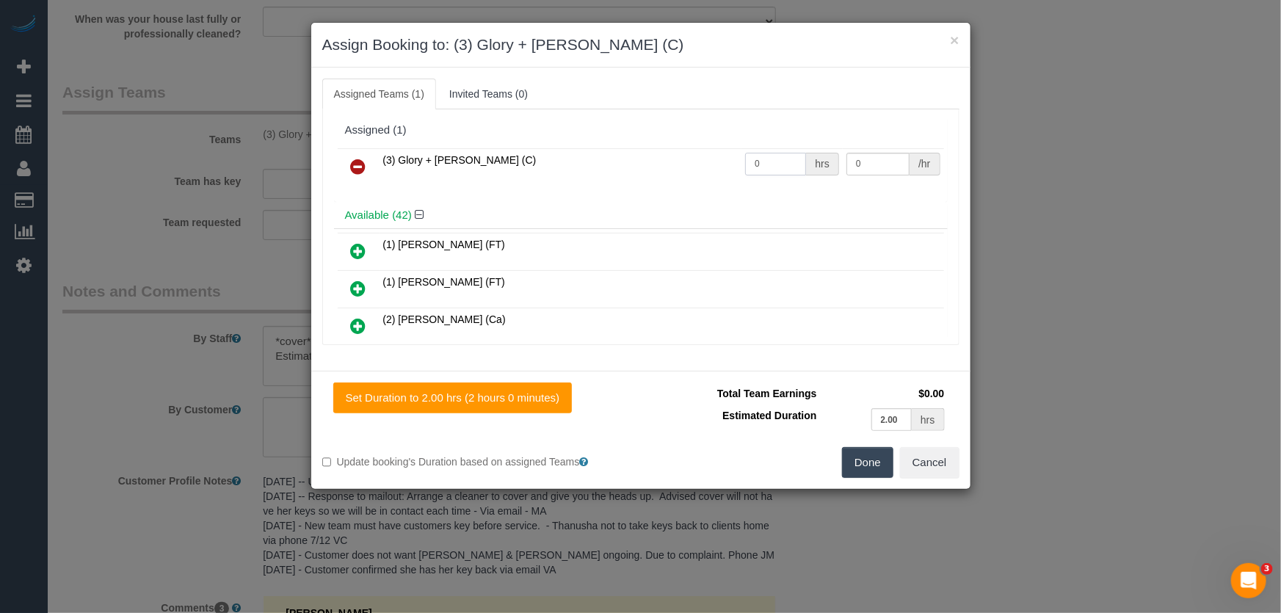
click at [771, 166] on input "0" at bounding box center [775, 164] width 61 height 23
type input "1"
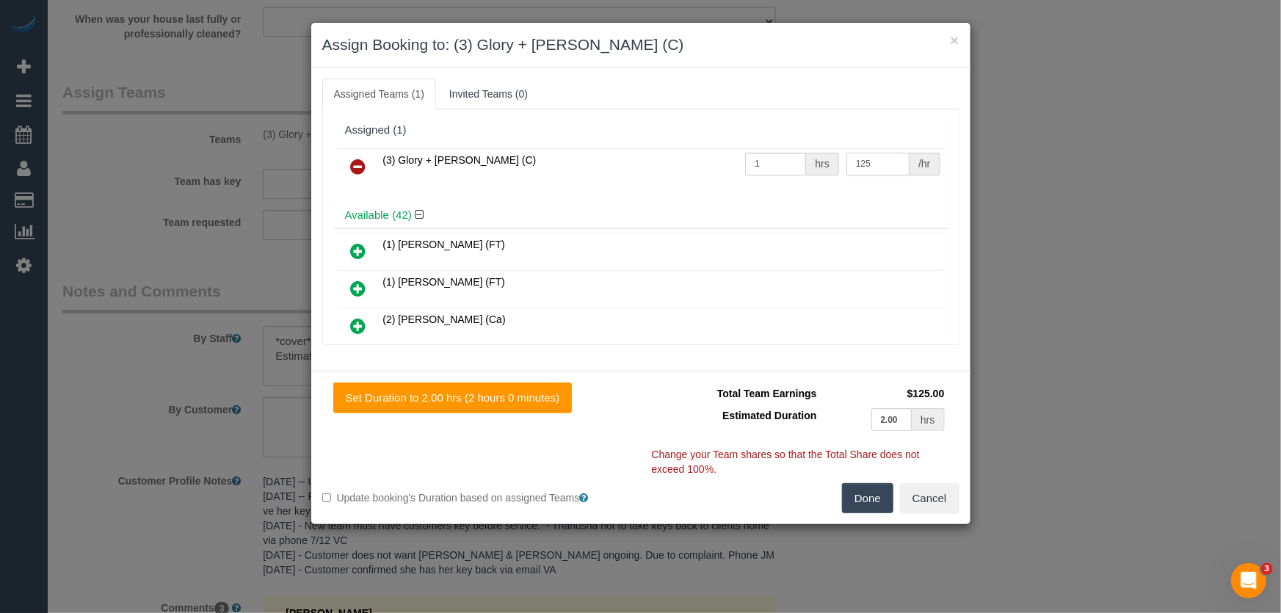
type input "125"
click at [868, 498] on button "Done" at bounding box center [867, 498] width 51 height 31
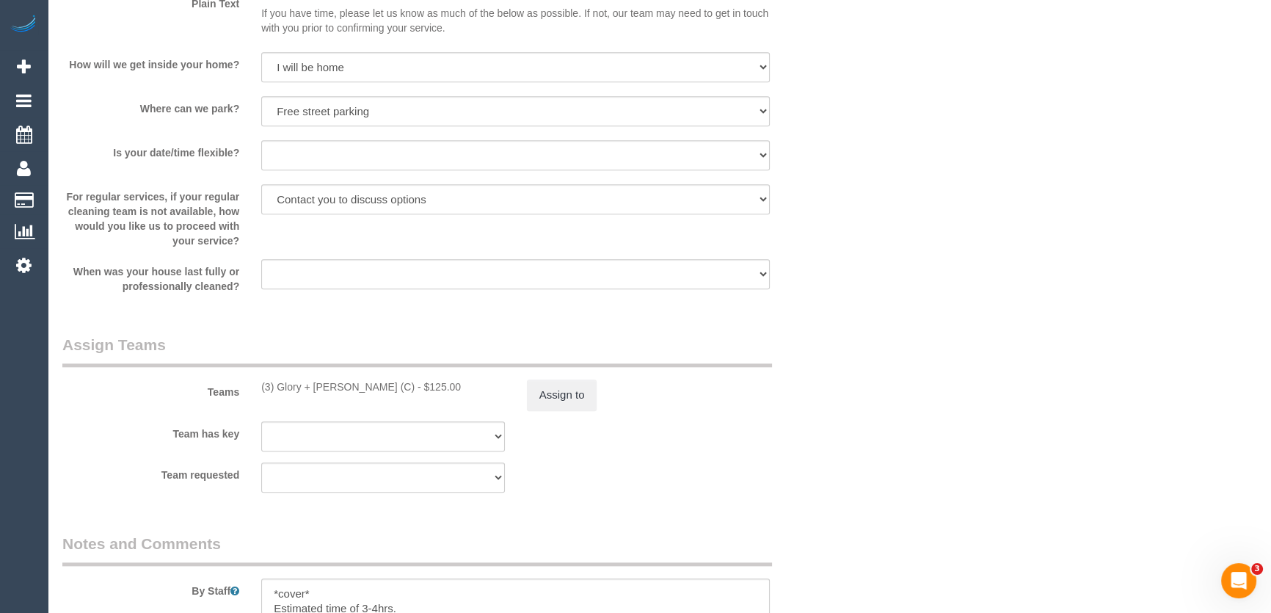
scroll to position [2135, 0]
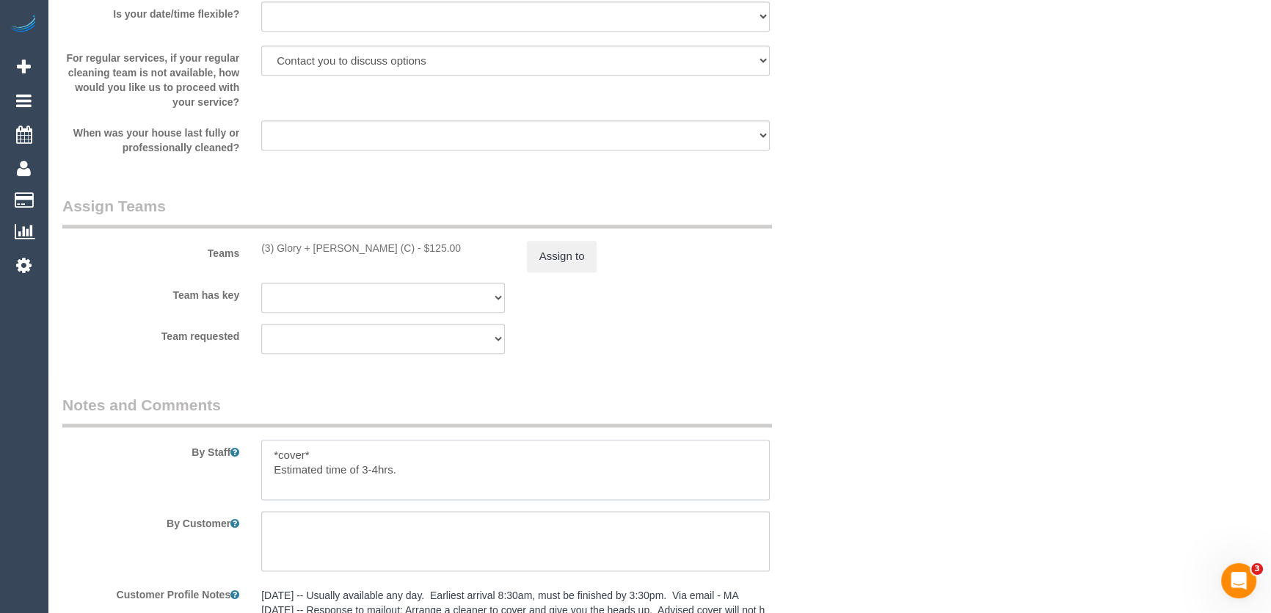
click at [428, 468] on textarea at bounding box center [515, 470] width 509 height 60
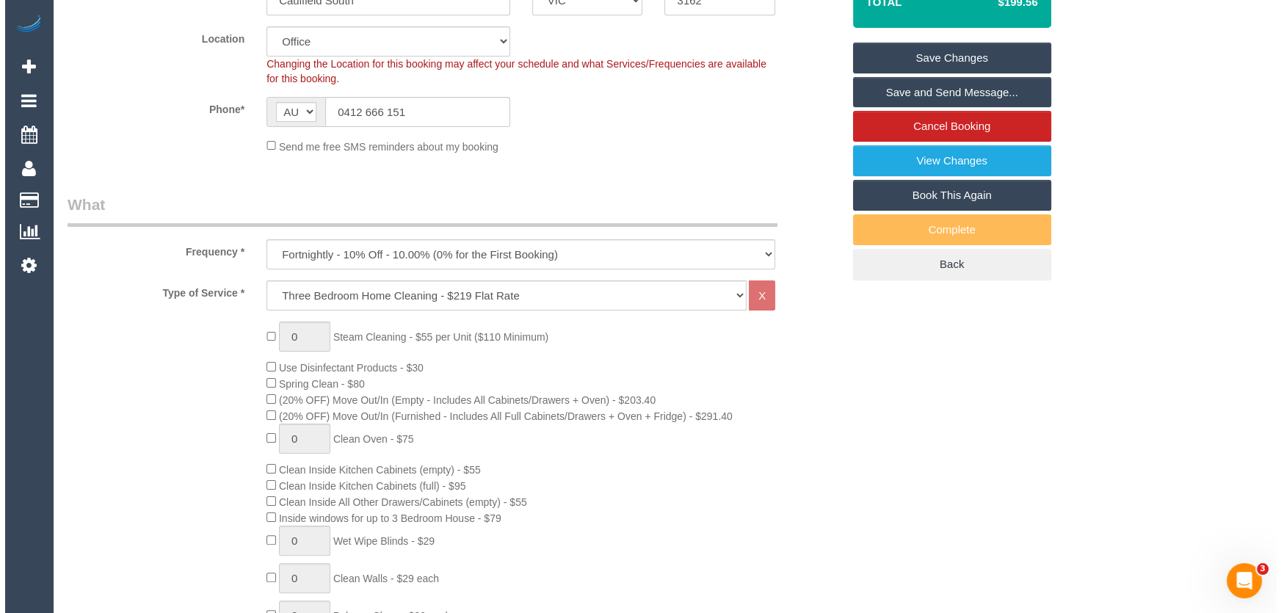
scroll to position [0, 0]
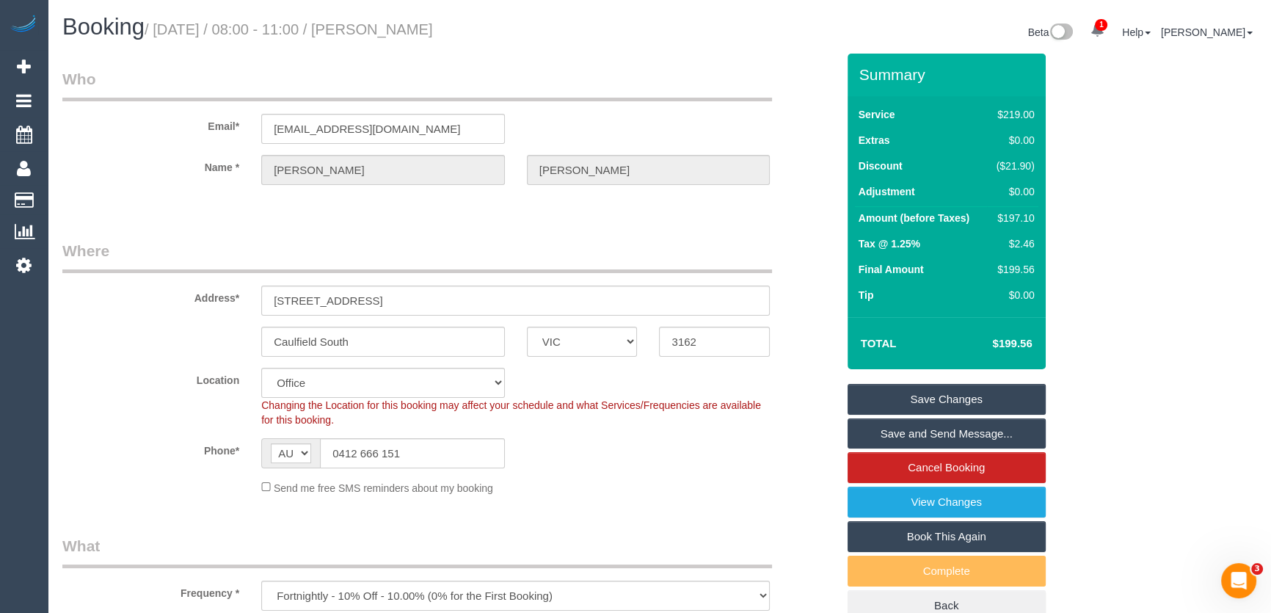
type textarea "*cover* Estimated time of 3-4hrs. Customer will be home to provide access"
click at [420, 31] on small "/ September 12, 2025 / 08:00 - 11:00 / Jane Barnes" at bounding box center [289, 29] width 288 height 16
copy small "Jane Barnes"
click at [906, 429] on link "Save and Send Message..." at bounding box center [947, 433] width 198 height 31
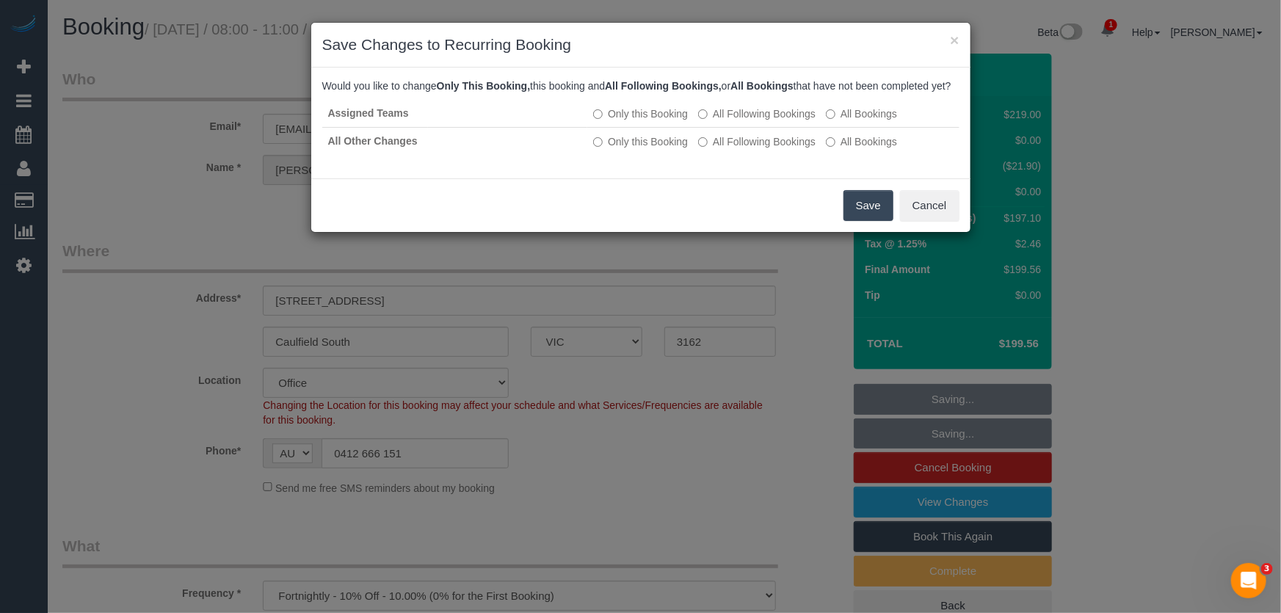
click at [876, 221] on button "Save" at bounding box center [868, 205] width 50 height 31
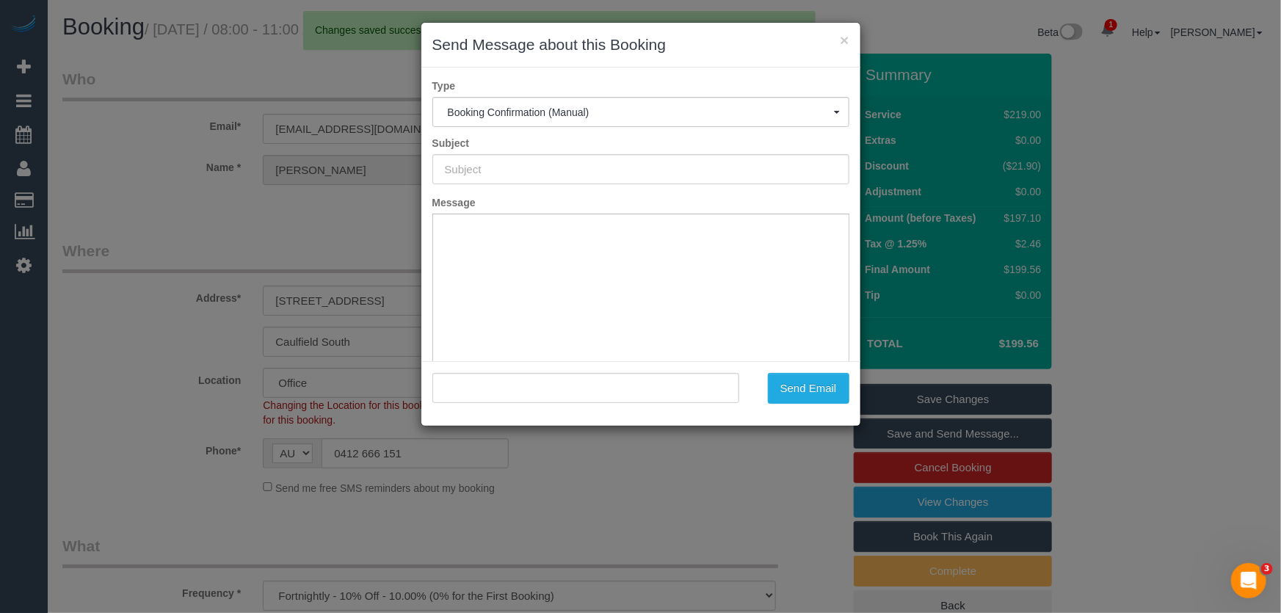
type input "Booking Confirmed"
type input ""Jane Barnes" <musicjjt1@gmail.com>"
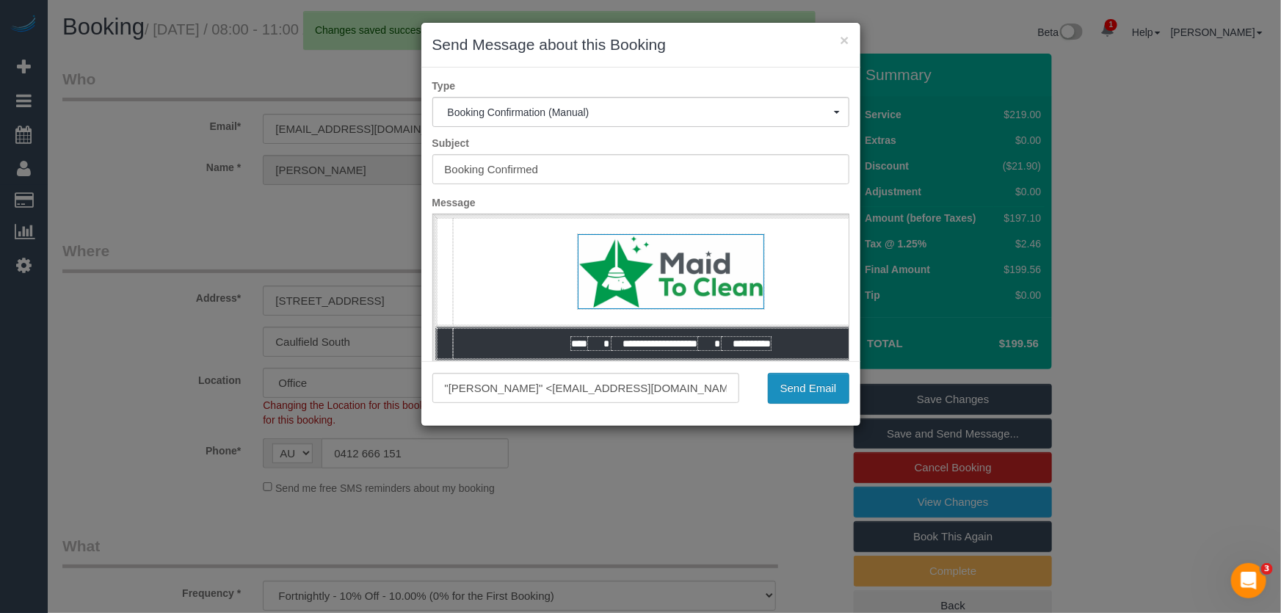
click at [806, 396] on button "Send Email" at bounding box center [808, 388] width 81 height 31
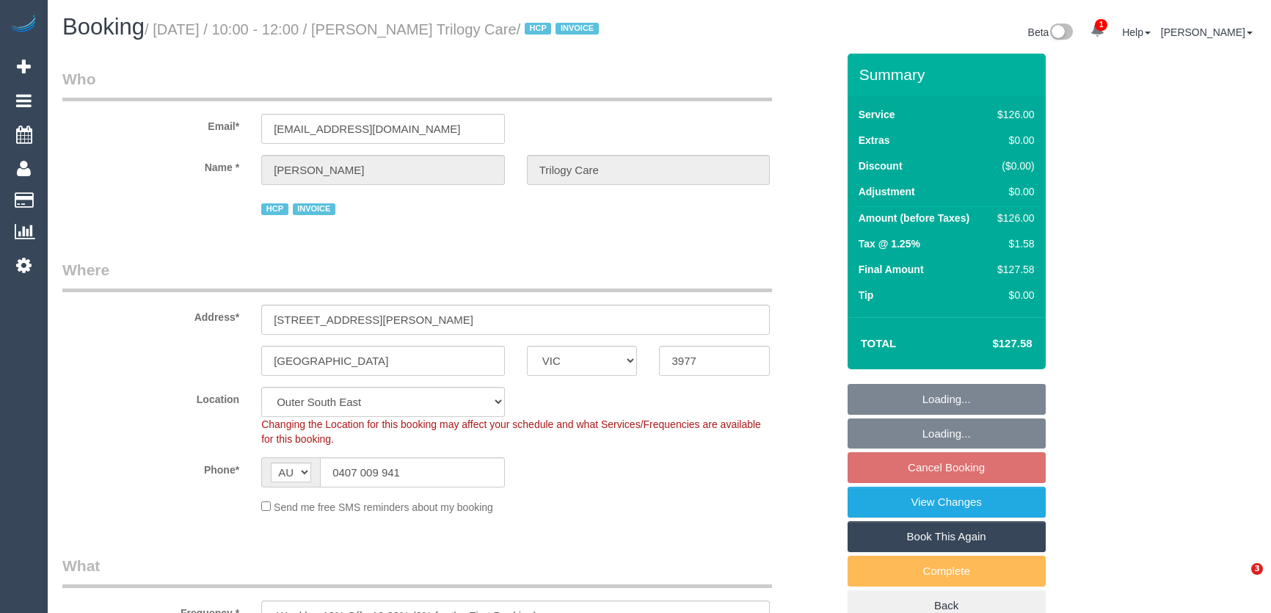
select select "VIC"
select select "120"
select select "number:27"
select select "number:14"
select select "number:19"
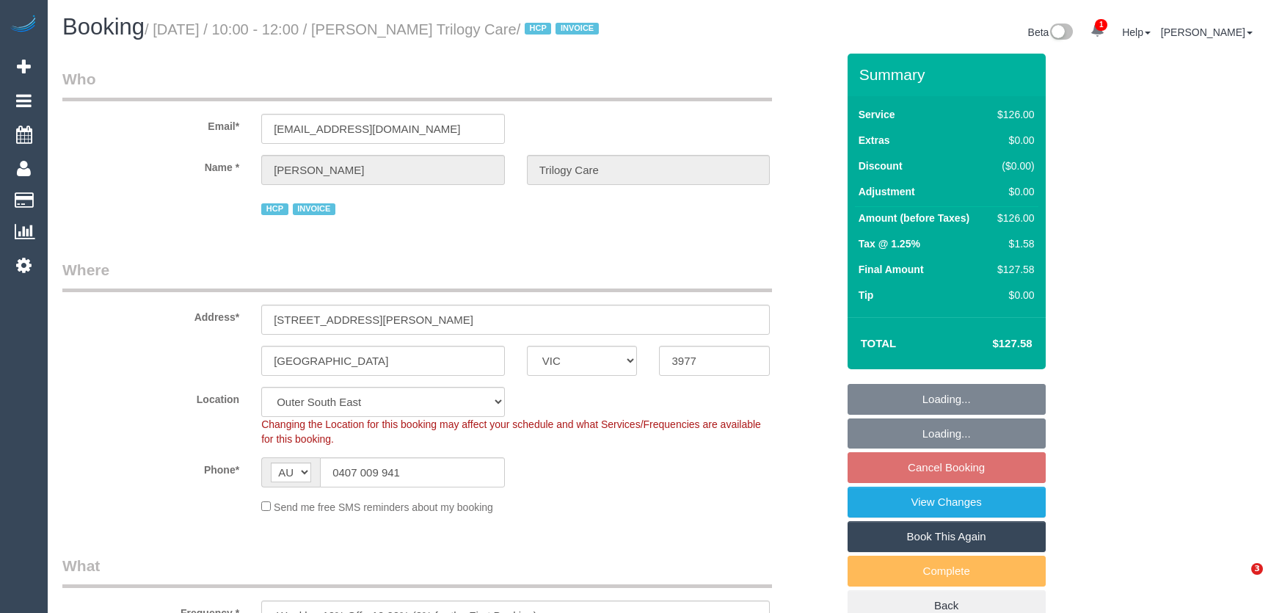
select select "number:23"
select select "number:35"
select select "number:12"
select select "object:794"
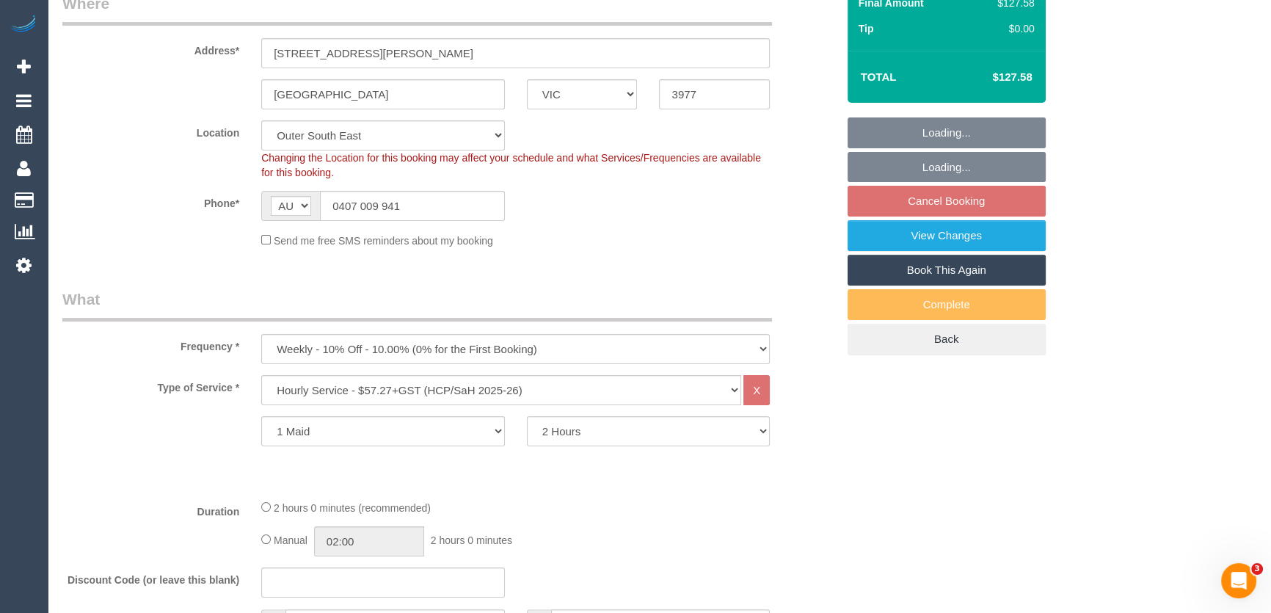
select select "spot1"
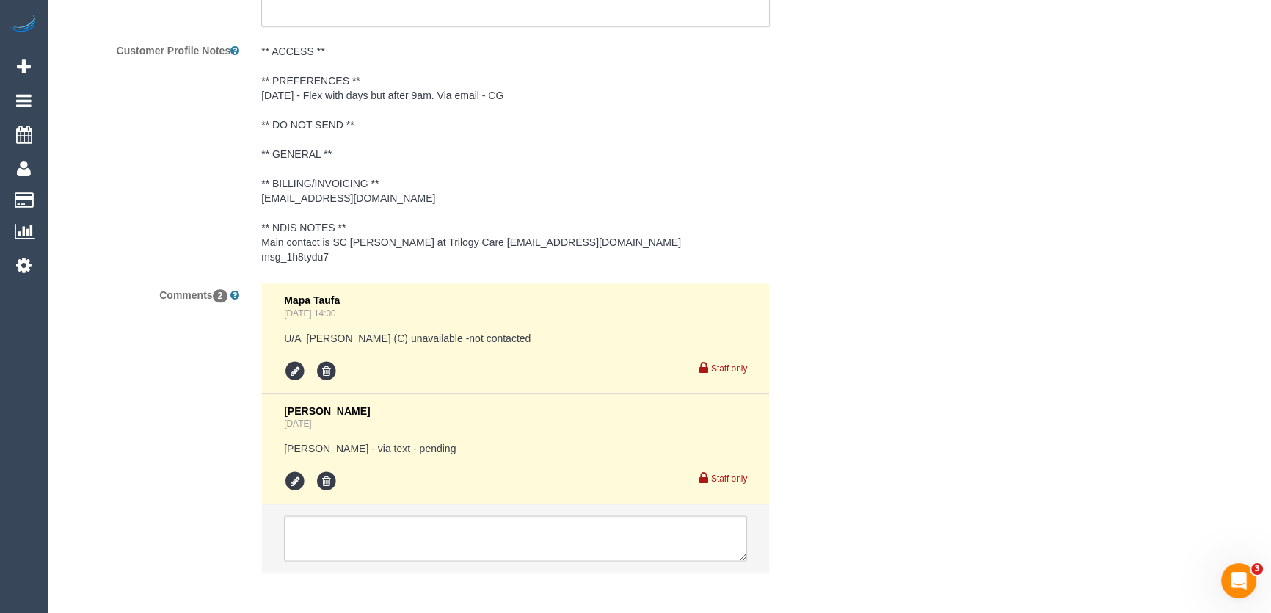
scroll to position [2227, 0]
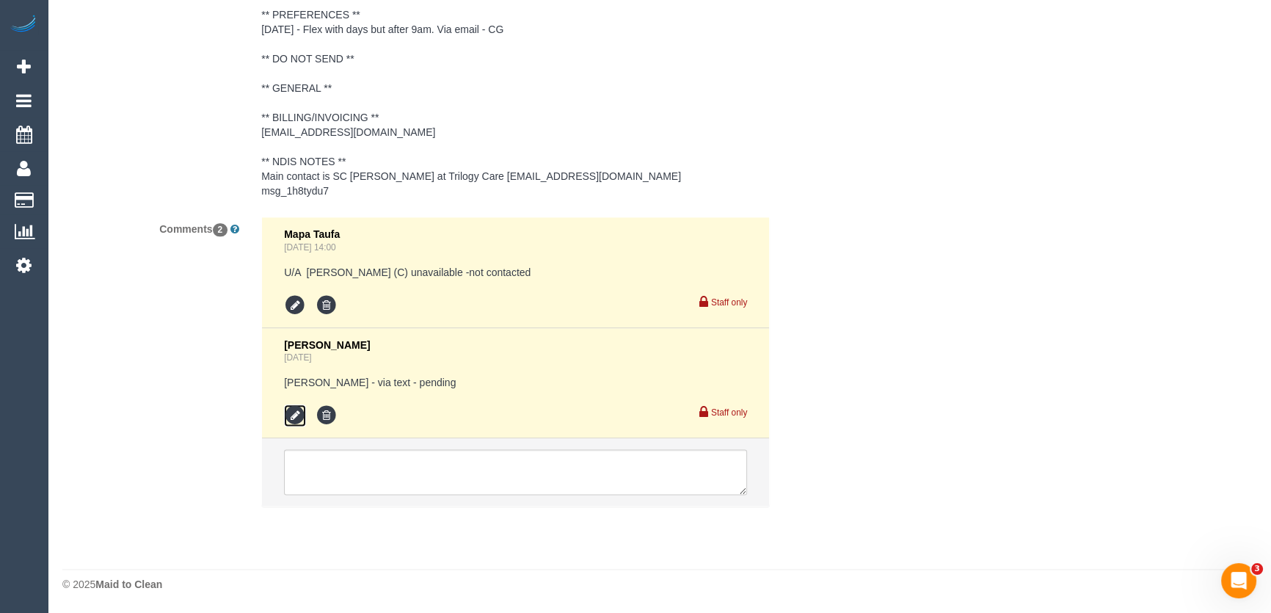
click at [294, 418] on icon at bounding box center [295, 415] width 22 height 22
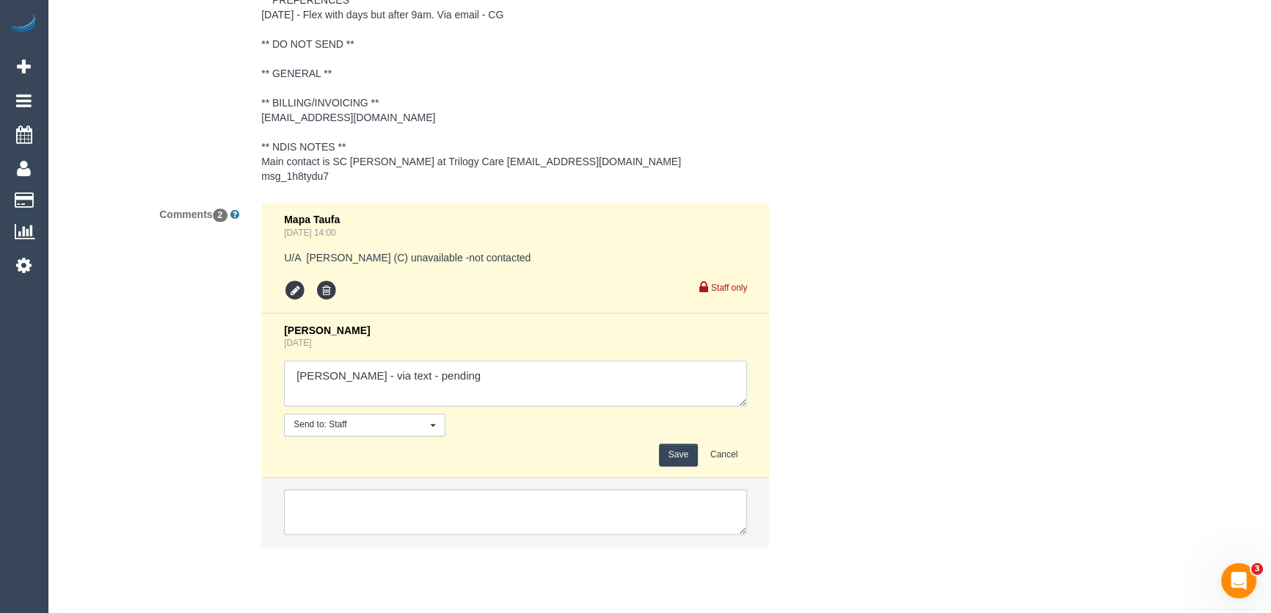
click at [423, 397] on textarea at bounding box center [515, 382] width 463 height 45
type textarea "[PERSON_NAME] - via text - confirmed"
click at [682, 466] on button "Save" at bounding box center [678, 454] width 39 height 23
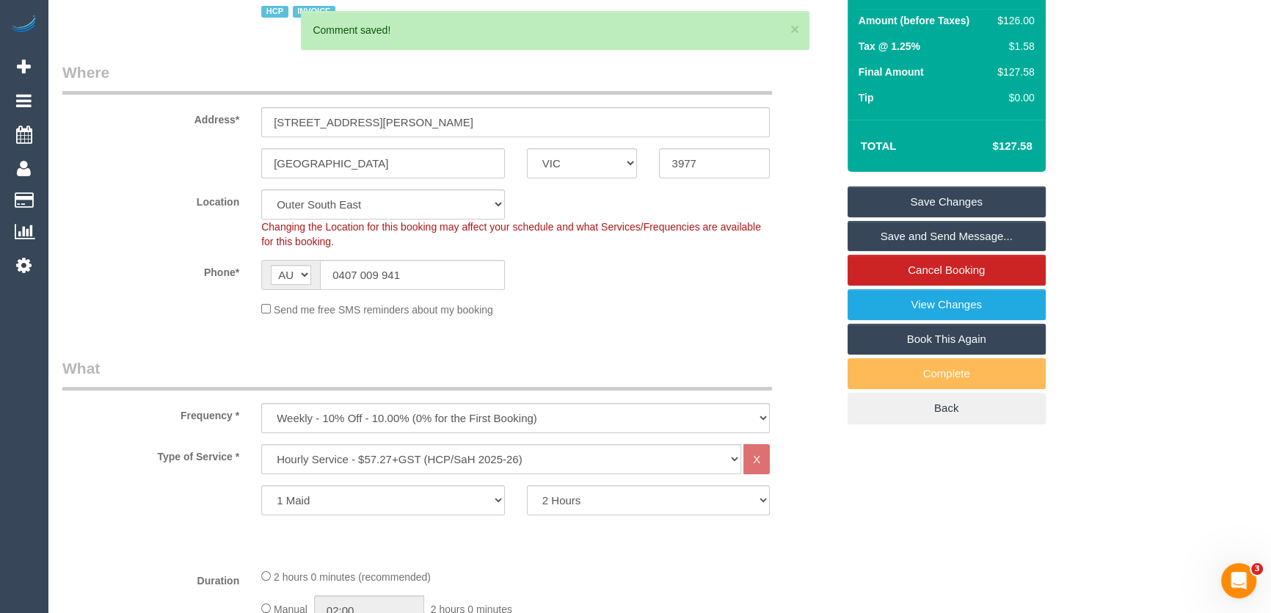
scroll to position [0, 0]
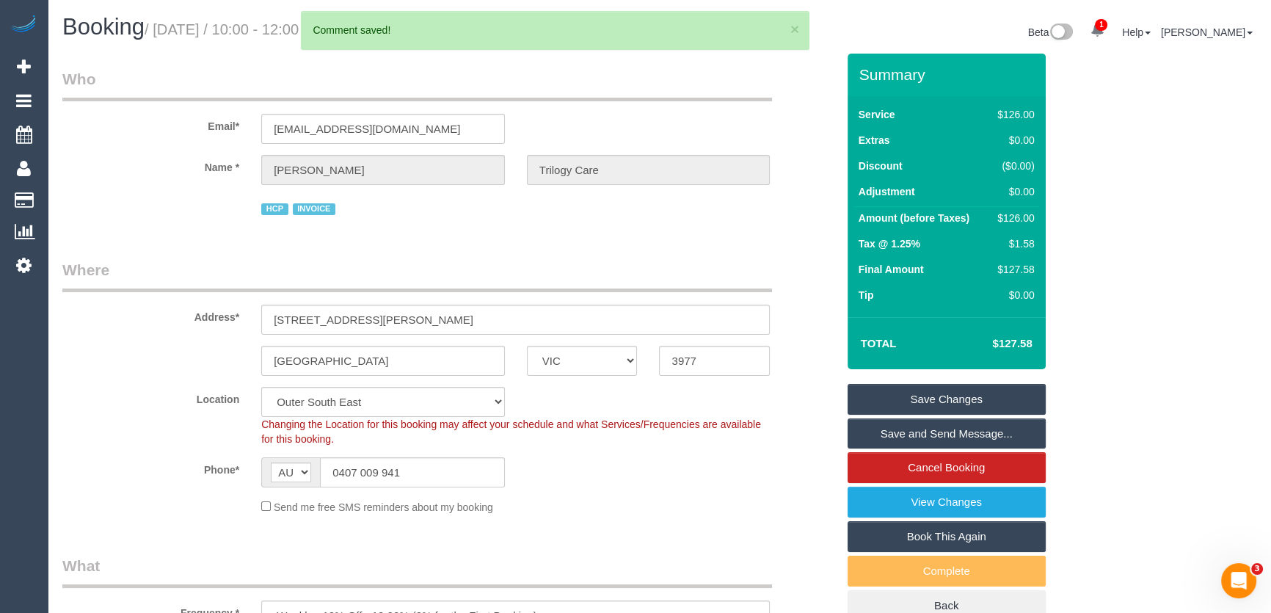
click at [927, 449] on link "Save and Send Message..." at bounding box center [947, 433] width 198 height 31
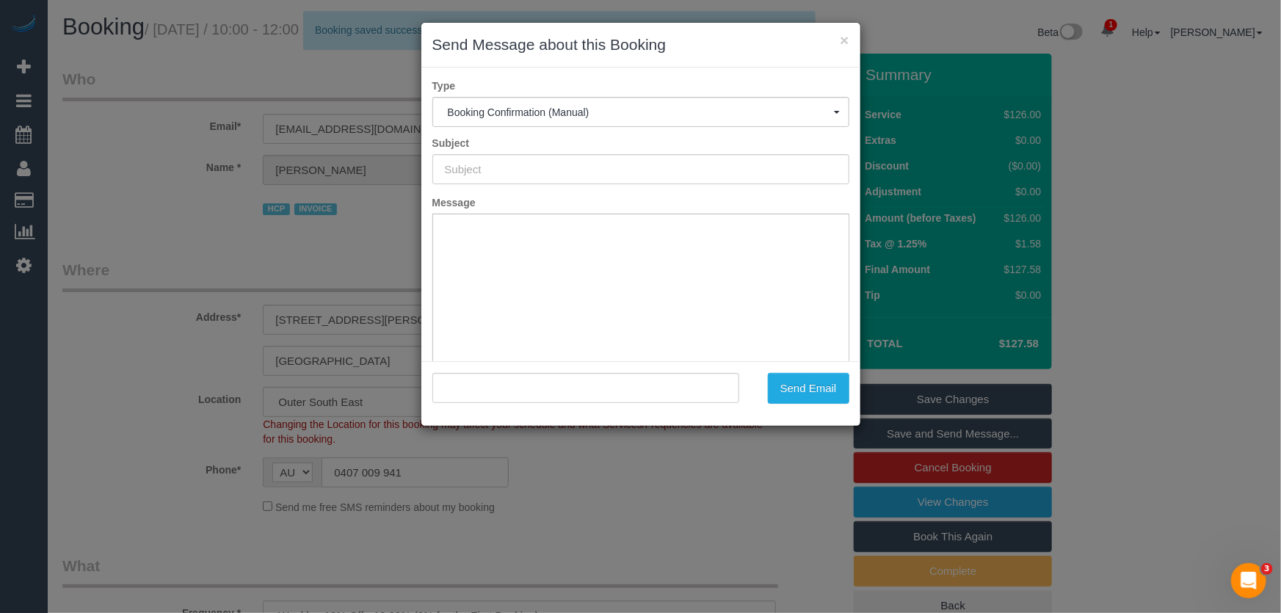
type input "Booking Confirmed"
type input ""[PERSON_NAME] Trilogy Care" <[EMAIL_ADDRESS][DOMAIN_NAME]>"
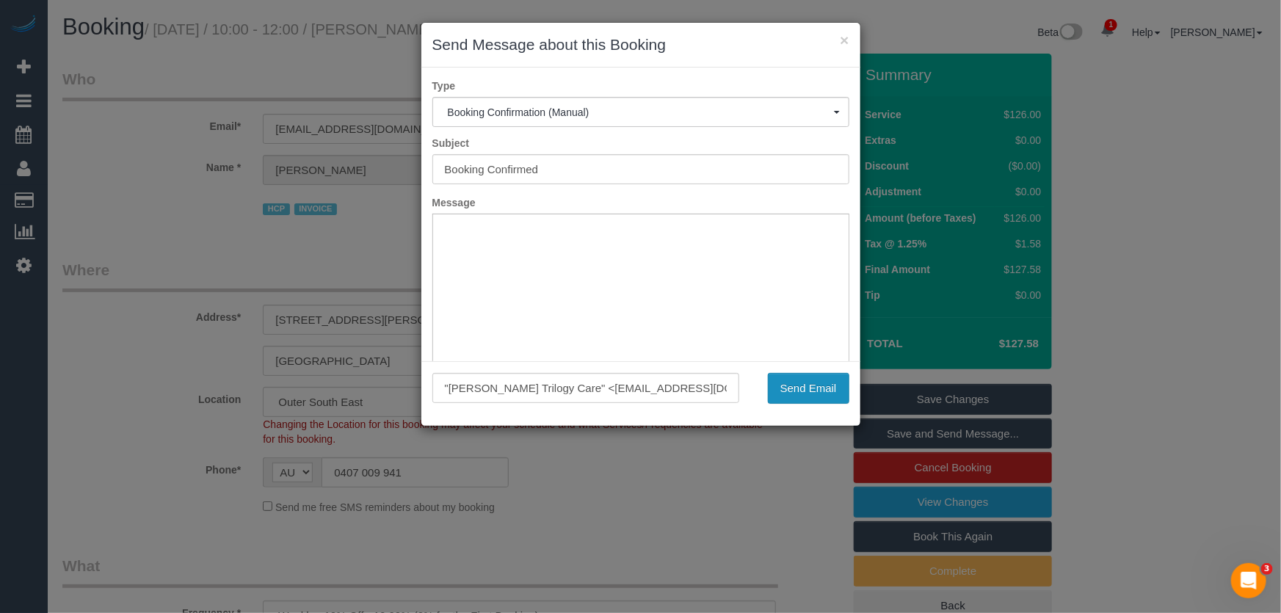
drag, startPoint x: 809, startPoint y: 390, endPoint x: 790, endPoint y: 396, distance: 20.2
click at [809, 390] on button "Send Email" at bounding box center [808, 388] width 81 height 31
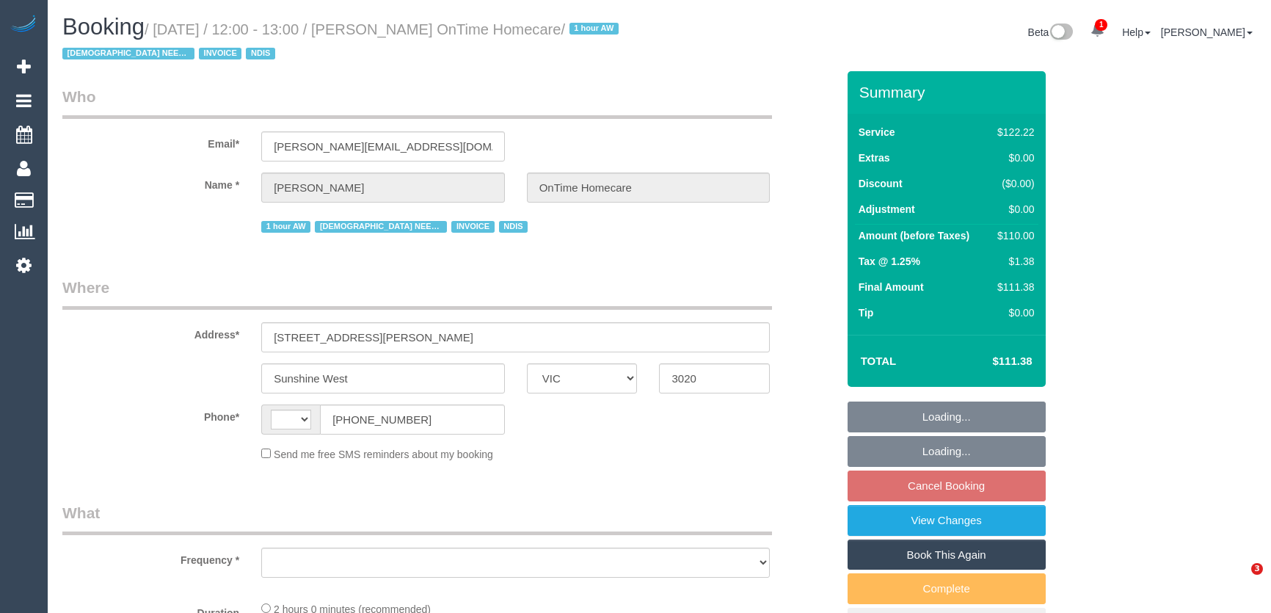
select select "VIC"
select select "string:AU"
select select "object:581"
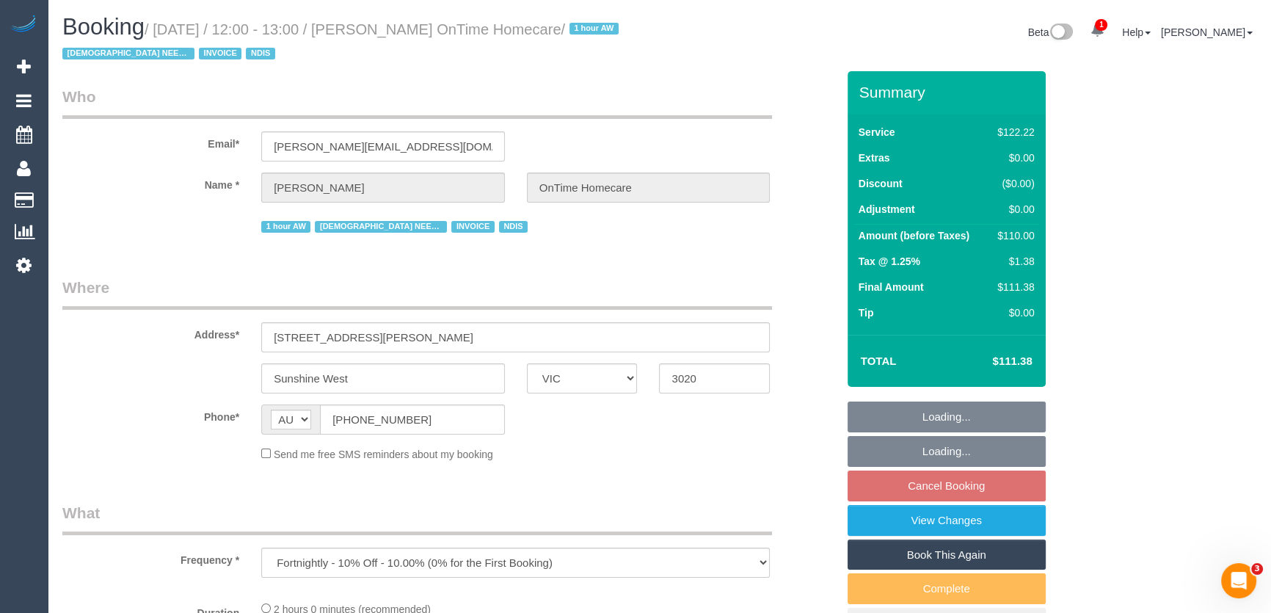
select select "number:28"
select select "number:14"
select select "number:19"
select select "number:25"
select select "number:35"
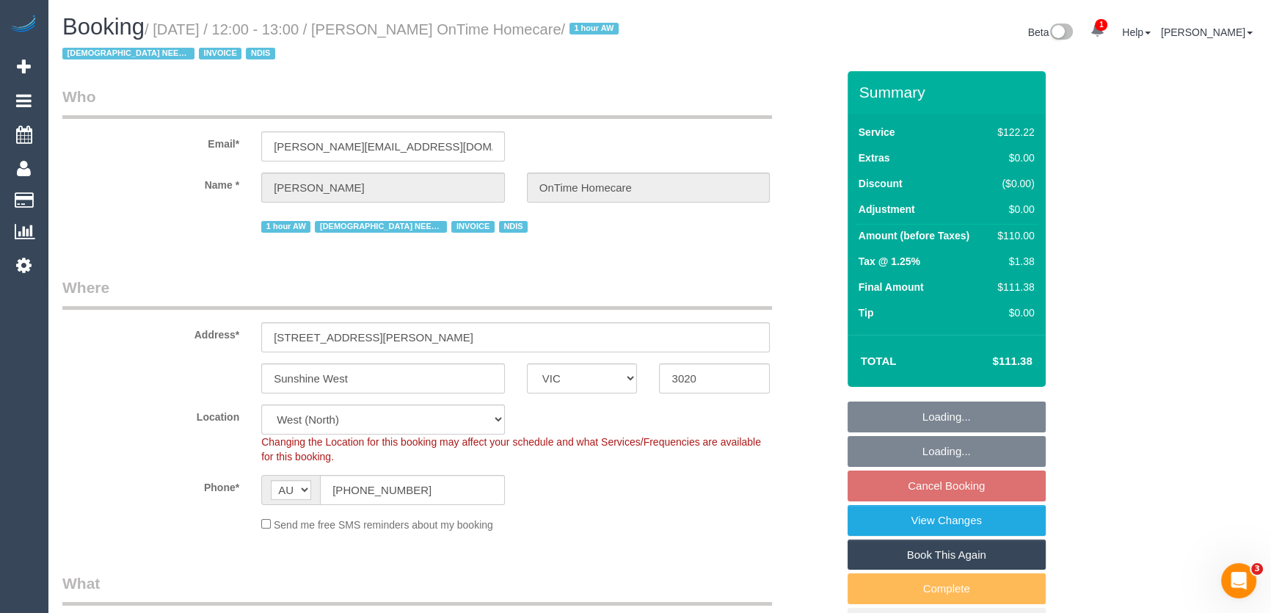
select select "object:793"
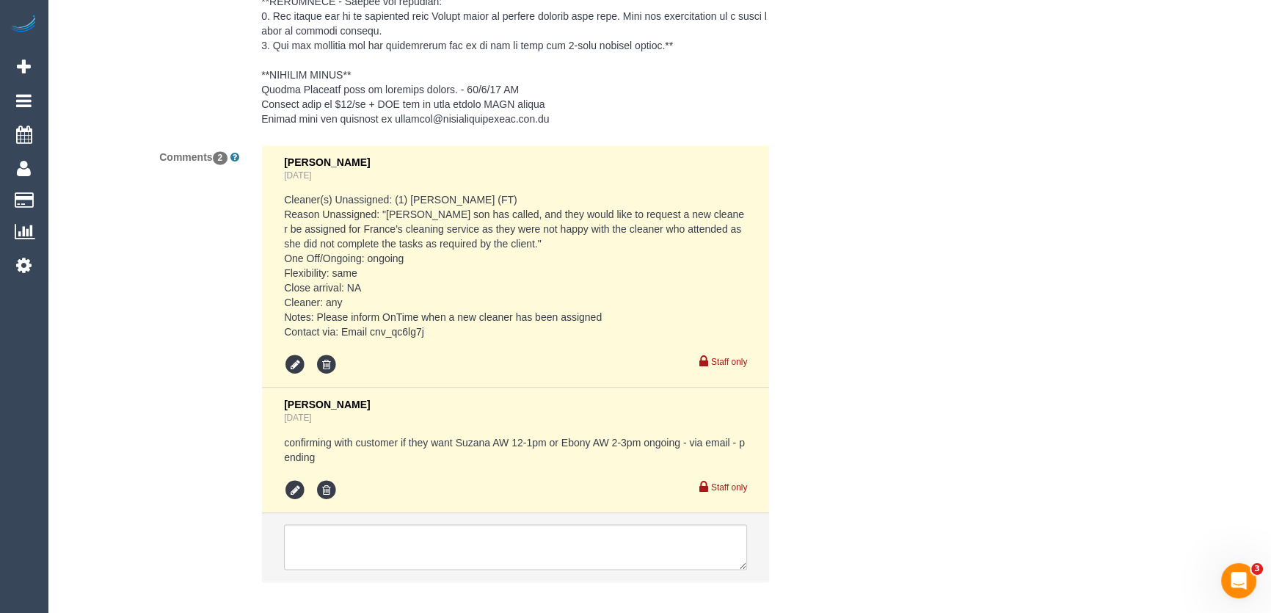
scroll to position [2648, 0]
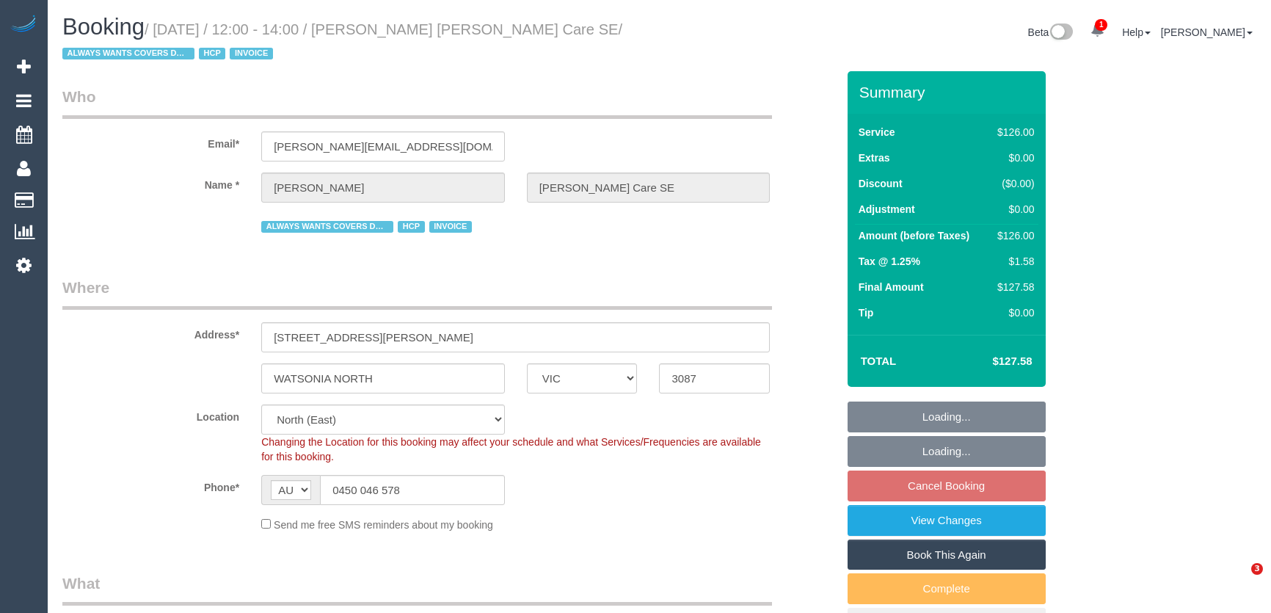
select select "VIC"
select select "120"
select select "spot1"
select select "number:28"
select select "number:14"
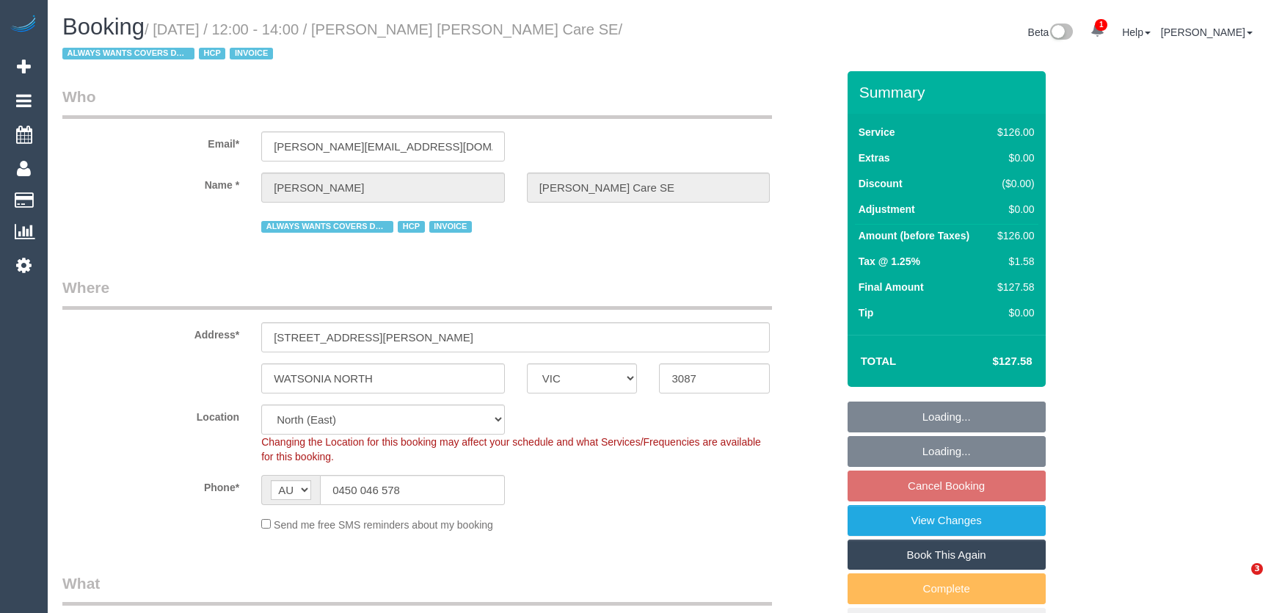
select select "number:19"
select select "number:36"
select select "number:34"
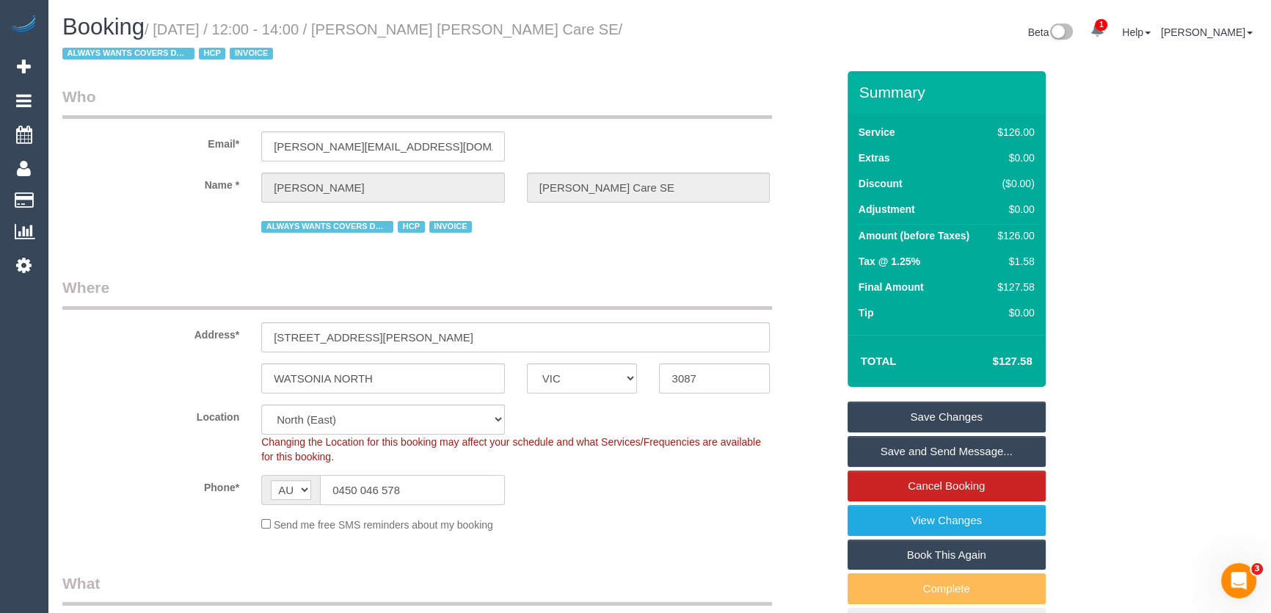
click at [414, 488] on input "0450 046 578" at bounding box center [412, 490] width 185 height 30
click at [415, 488] on input "0450 046 578" at bounding box center [412, 490] width 185 height 30
click at [416, 488] on input "0450 046 578" at bounding box center [412, 490] width 185 height 30
click at [418, 487] on input "0450 046 578" at bounding box center [412, 490] width 185 height 30
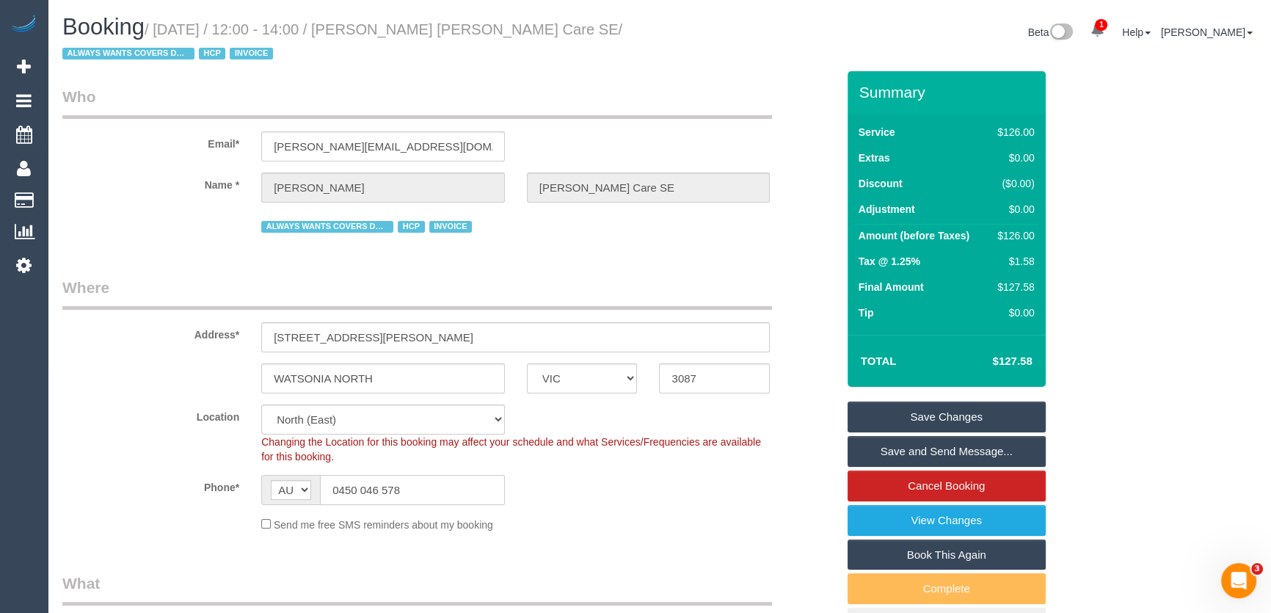
click at [418, 487] on input "0450 046 578" at bounding box center [412, 490] width 185 height 30
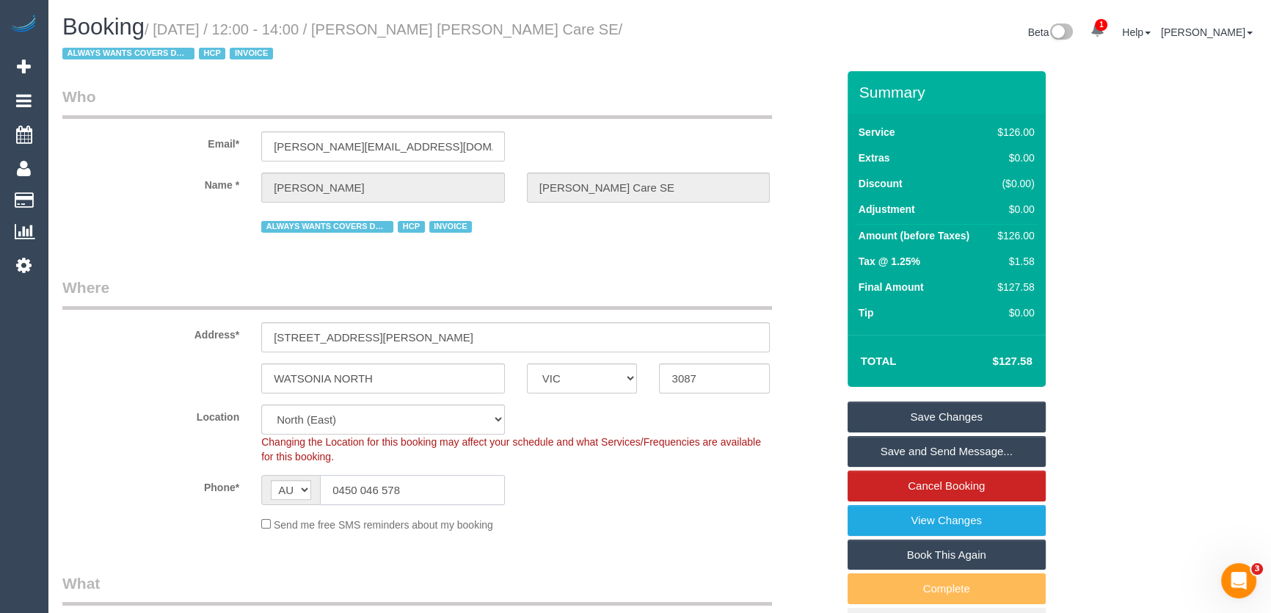
click at [418, 487] on input "0450 046 578" at bounding box center [412, 490] width 185 height 30
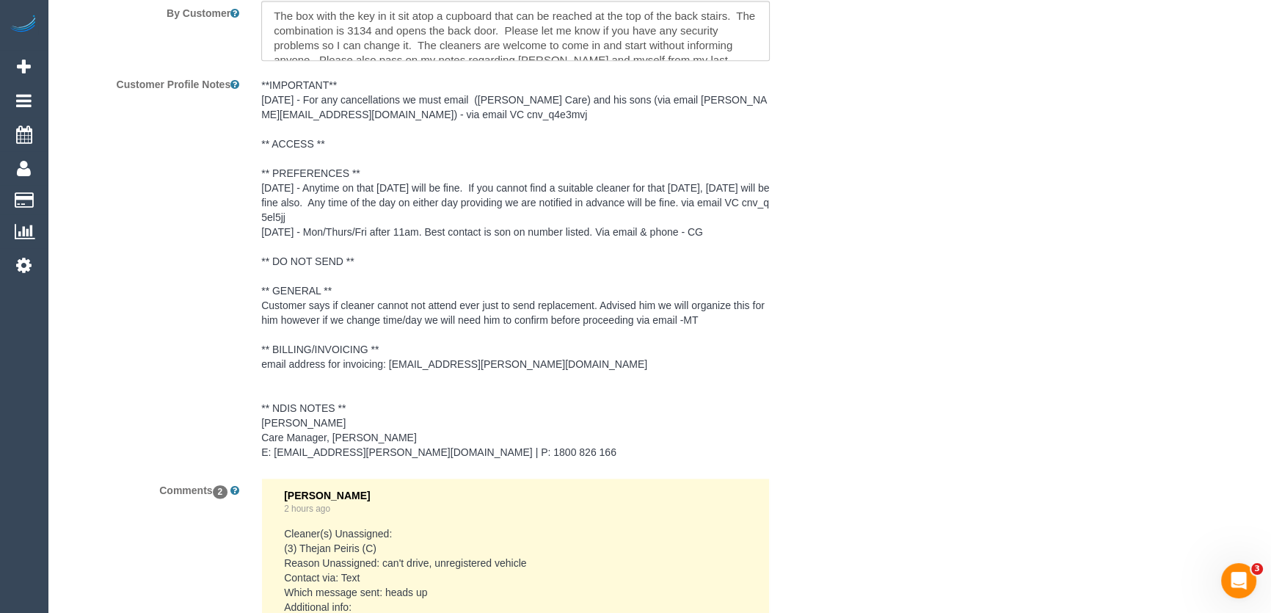
scroll to position [2128, 0]
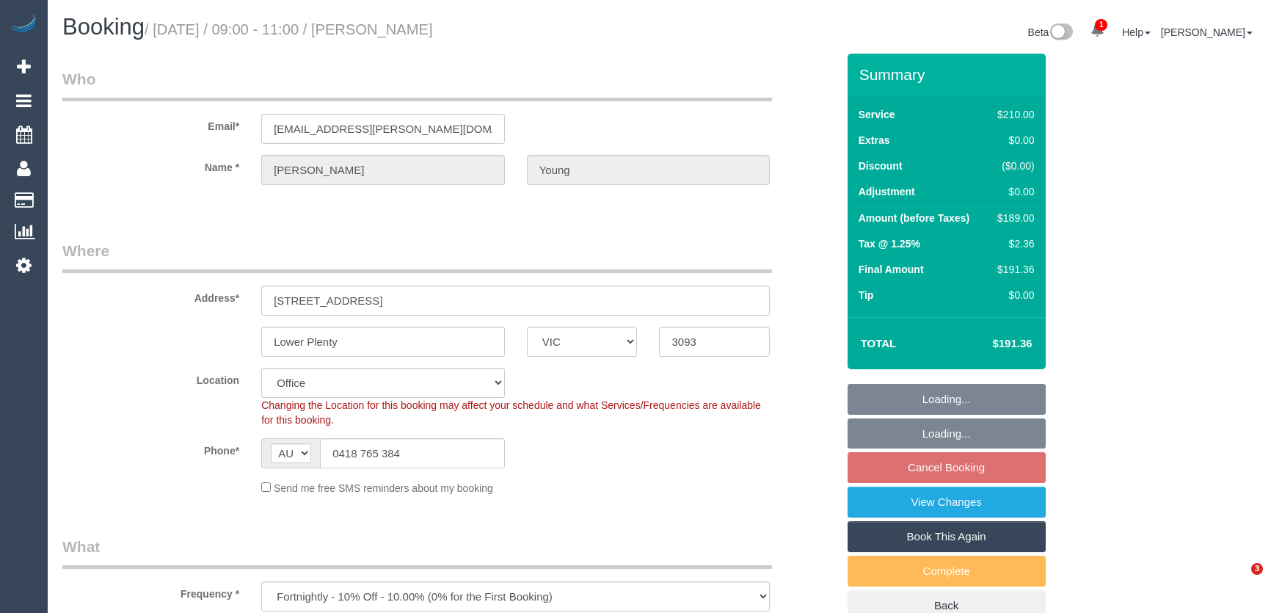
select select "VIC"
select select "180"
select select "number:28"
select select "number:14"
select select "number:18"
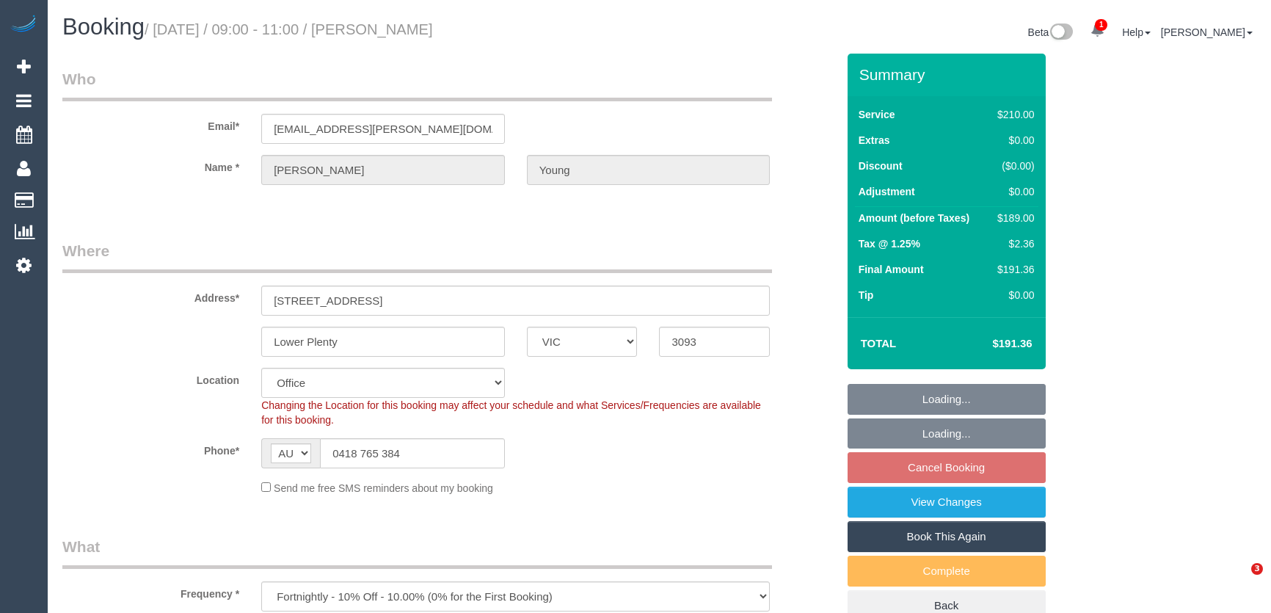
select select "number:22"
select select "number:34"
select select "number:12"
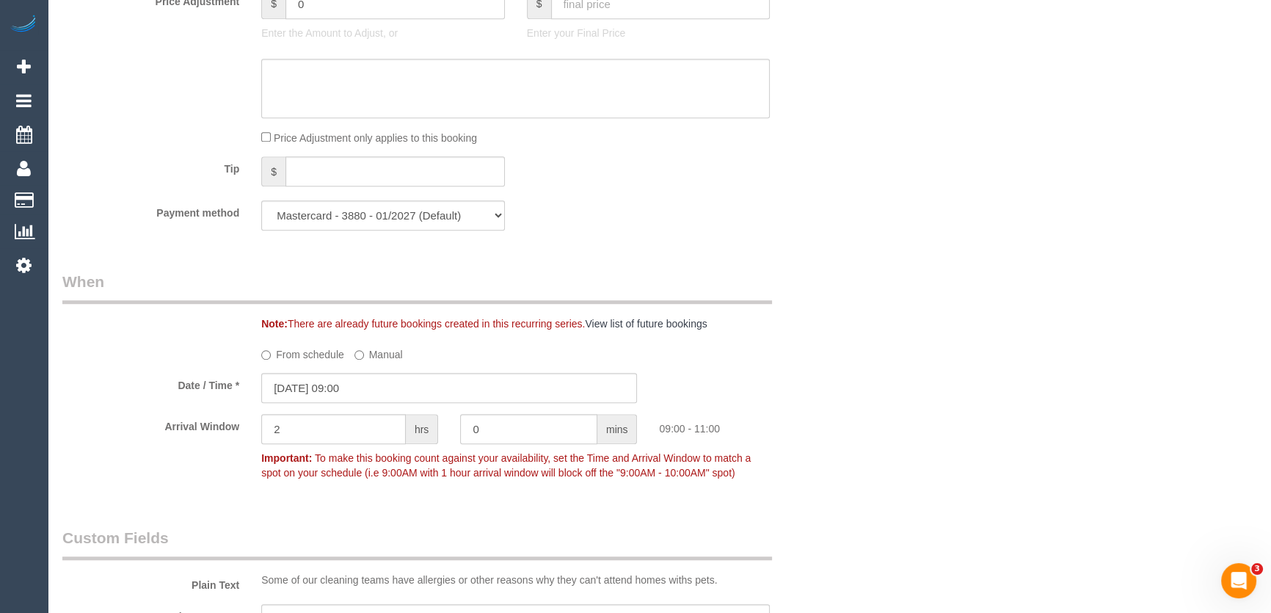
scroll to position [1401, 0]
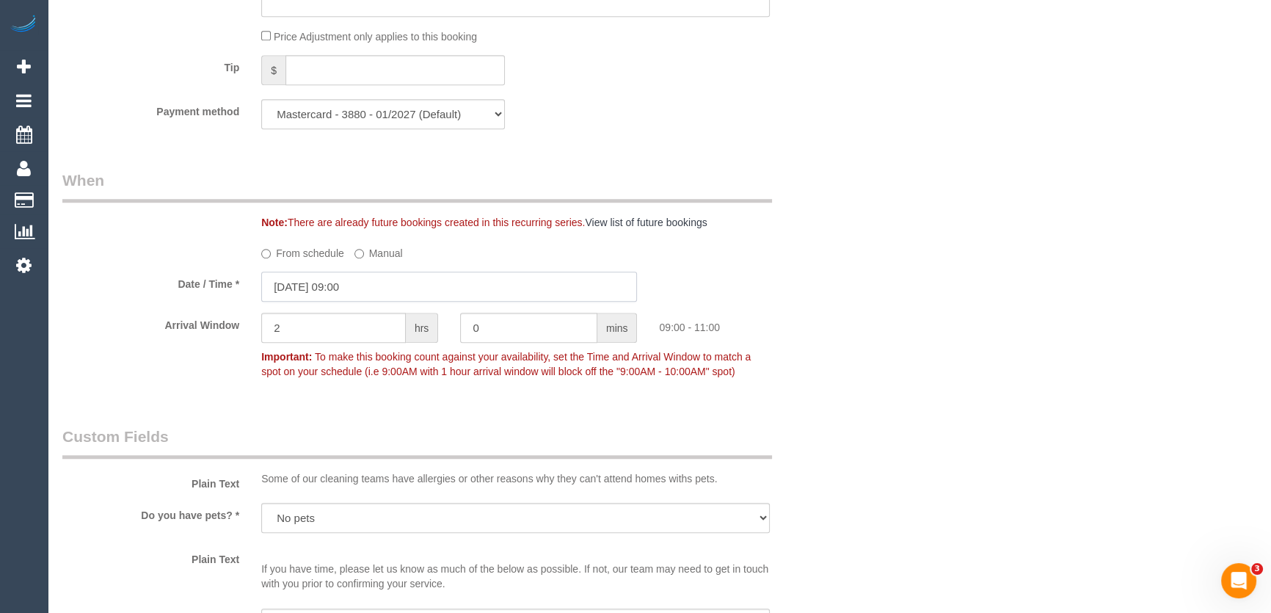
click at [377, 289] on input "11/09/2025 09:00" at bounding box center [449, 287] width 376 height 30
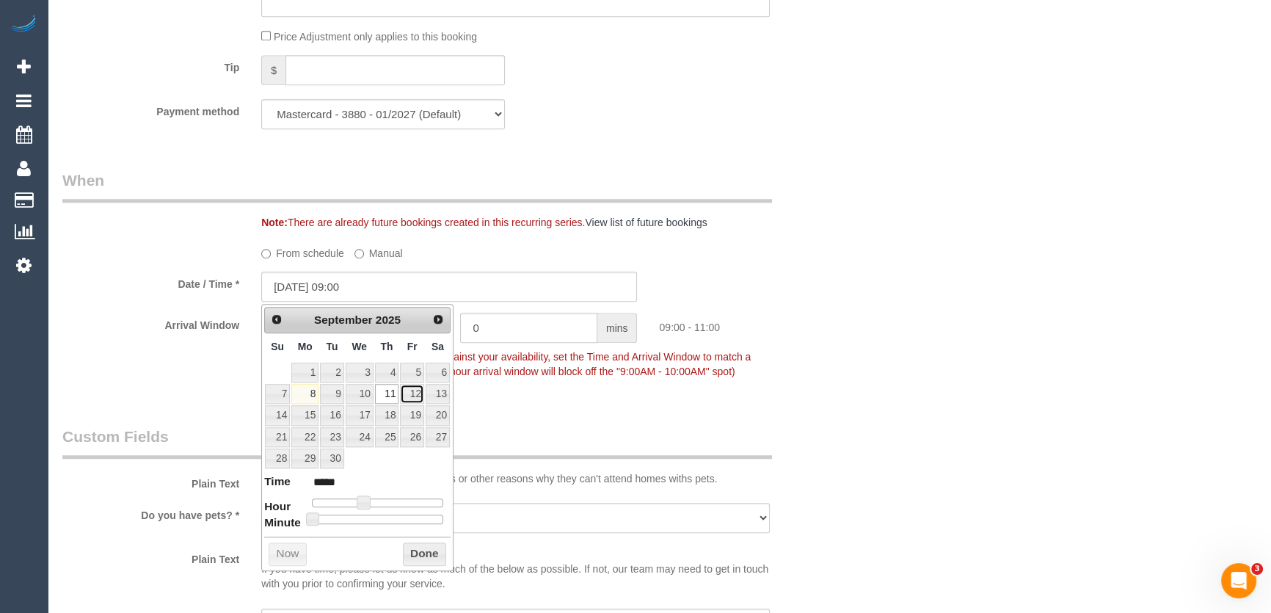
click at [416, 396] on link "12" at bounding box center [411, 394] width 23 height 20
click at [413, 393] on link "12" at bounding box center [411, 394] width 23 height 20
type input "12/09/2025 08:00"
type input "*****"
drag, startPoint x: 363, startPoint y: 499, endPoint x: 574, endPoint y: 415, distance: 227.3
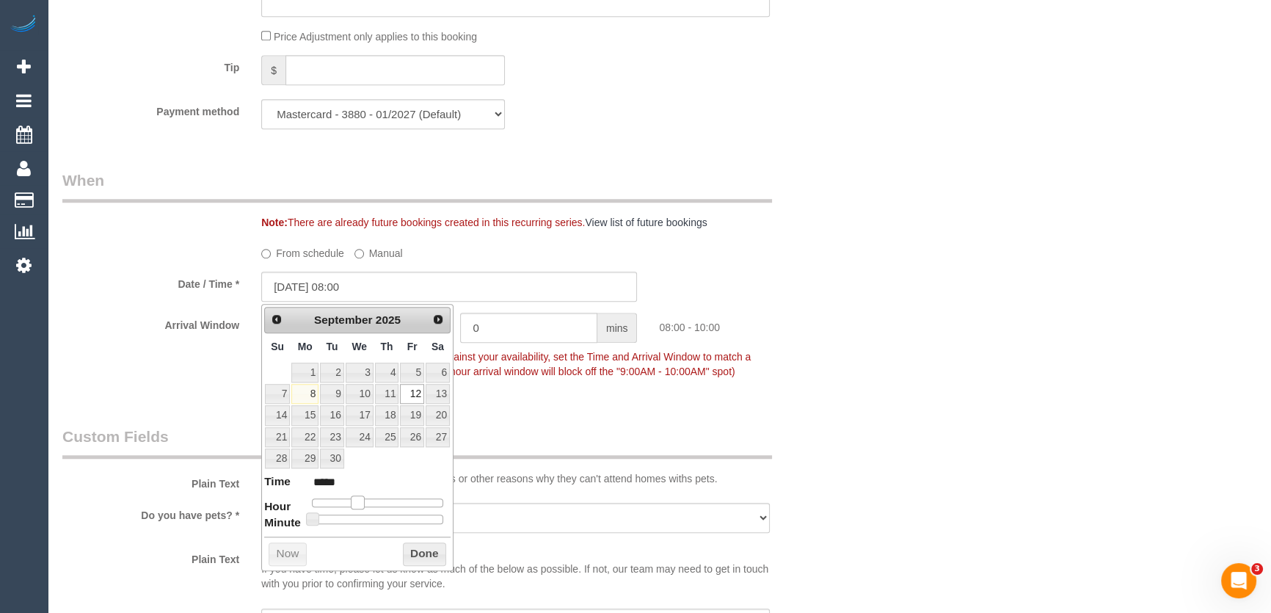
click at [356, 500] on span at bounding box center [357, 501] width 13 height 13
click at [544, 423] on div "Who Email* ali.exner@gmail.com Name * Ali Young Where Address* 52 Bonds Road Lo…" at bounding box center [449, 252] width 796 height 3199
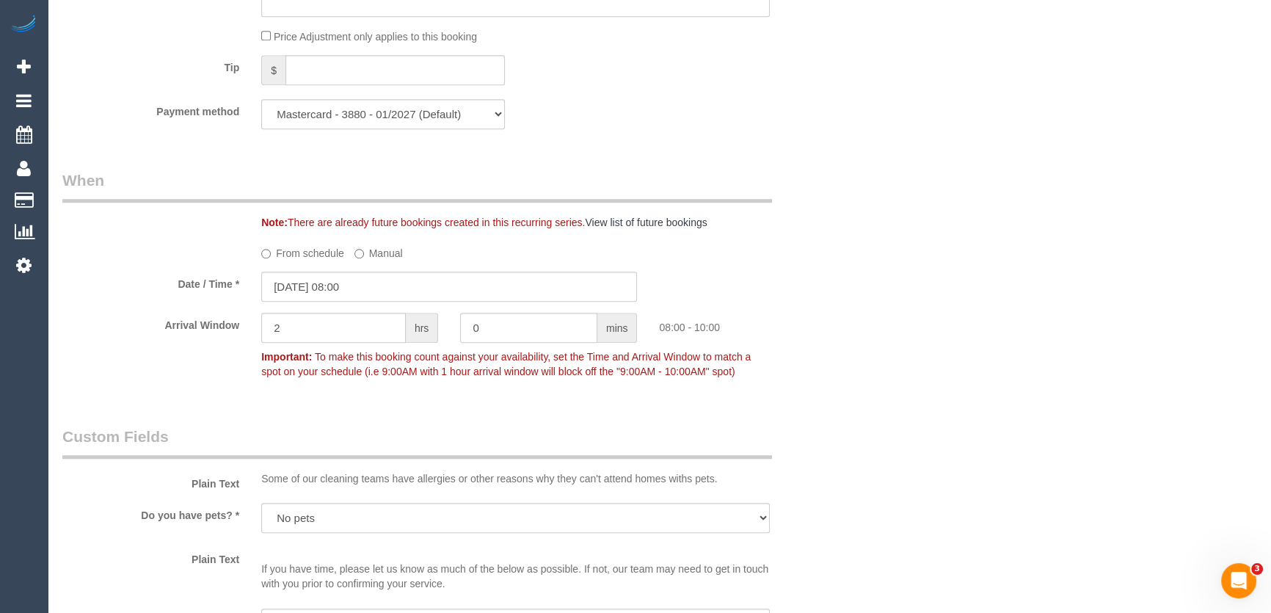
scroll to position [1520, 0]
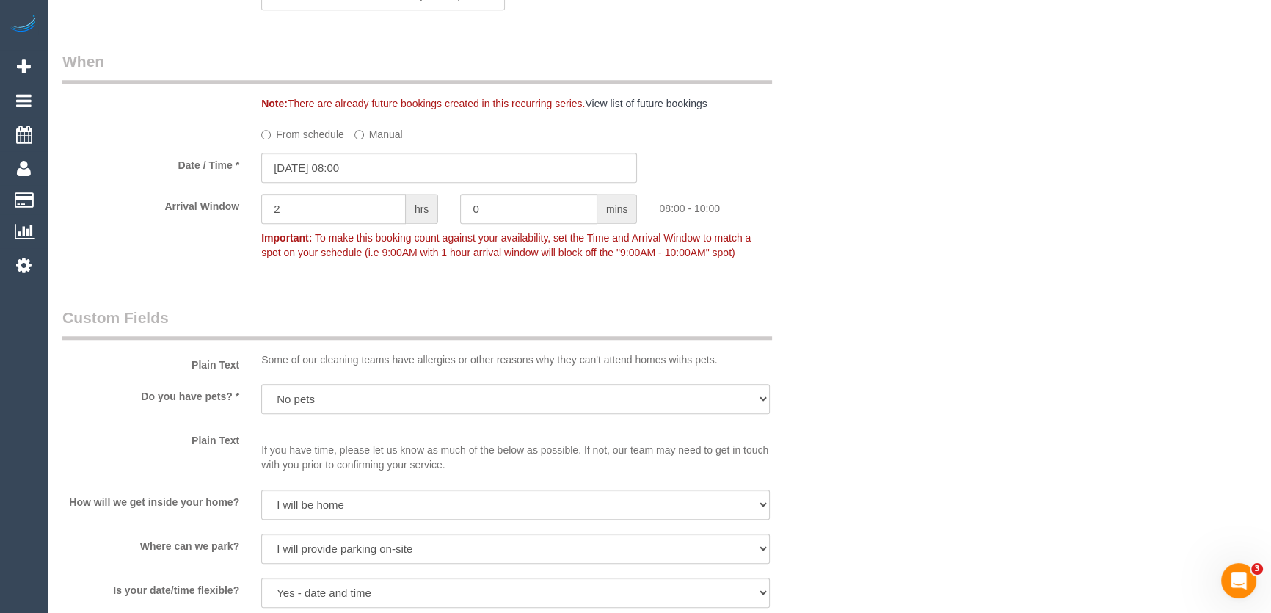
click at [291, 428] on p "If you have time, please let us know as much of the below as possible. If not, …" at bounding box center [515, 450] width 509 height 44
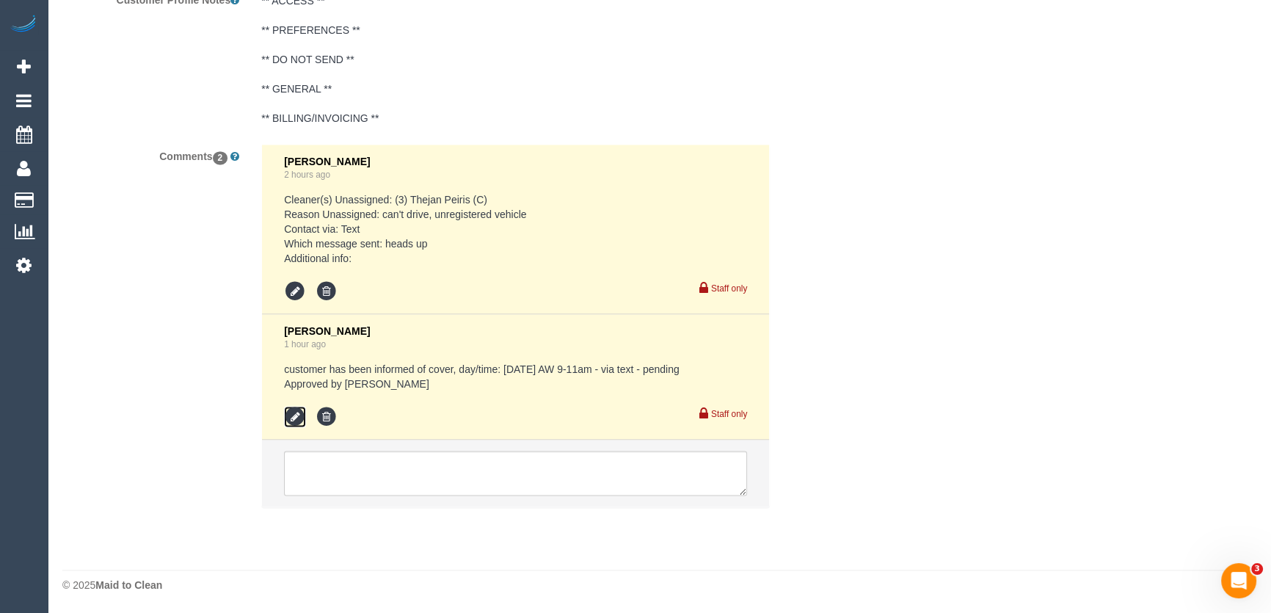
click at [294, 411] on icon at bounding box center [295, 417] width 22 height 22
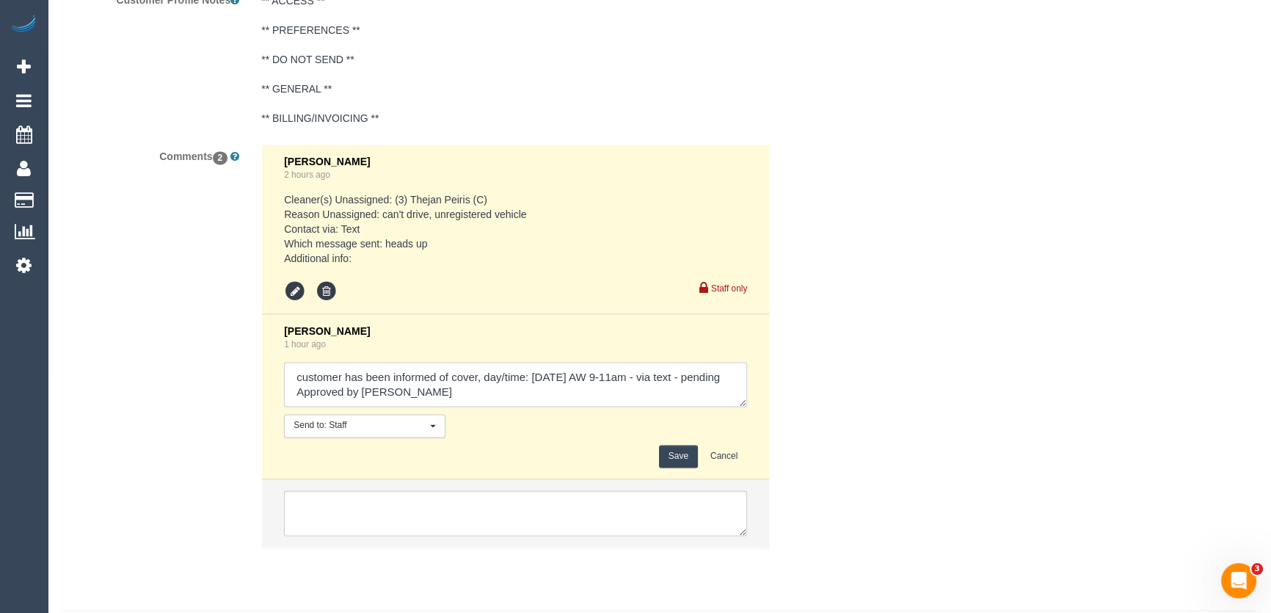
click at [346, 392] on textarea at bounding box center [515, 384] width 463 height 45
click at [617, 401] on textarea at bounding box center [515, 384] width 463 height 45
type textarea "customer has been informed of cover, day/time: Thursday 11/9 AW 9-11am - via te…"
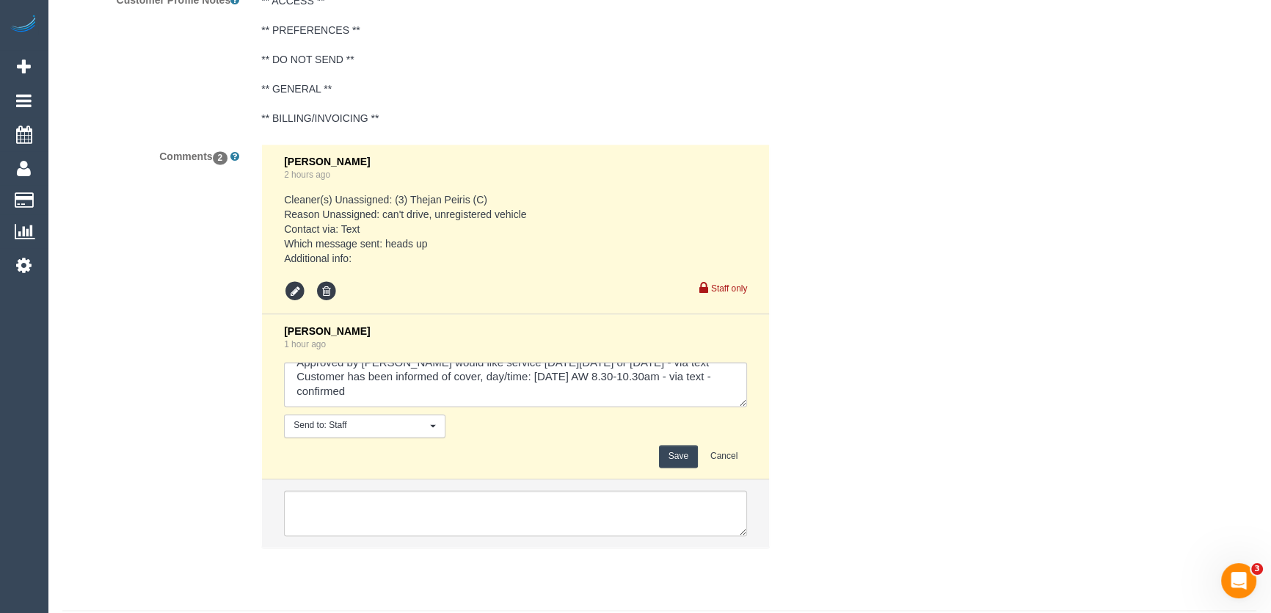
click at [674, 459] on button "Save" at bounding box center [678, 456] width 39 height 23
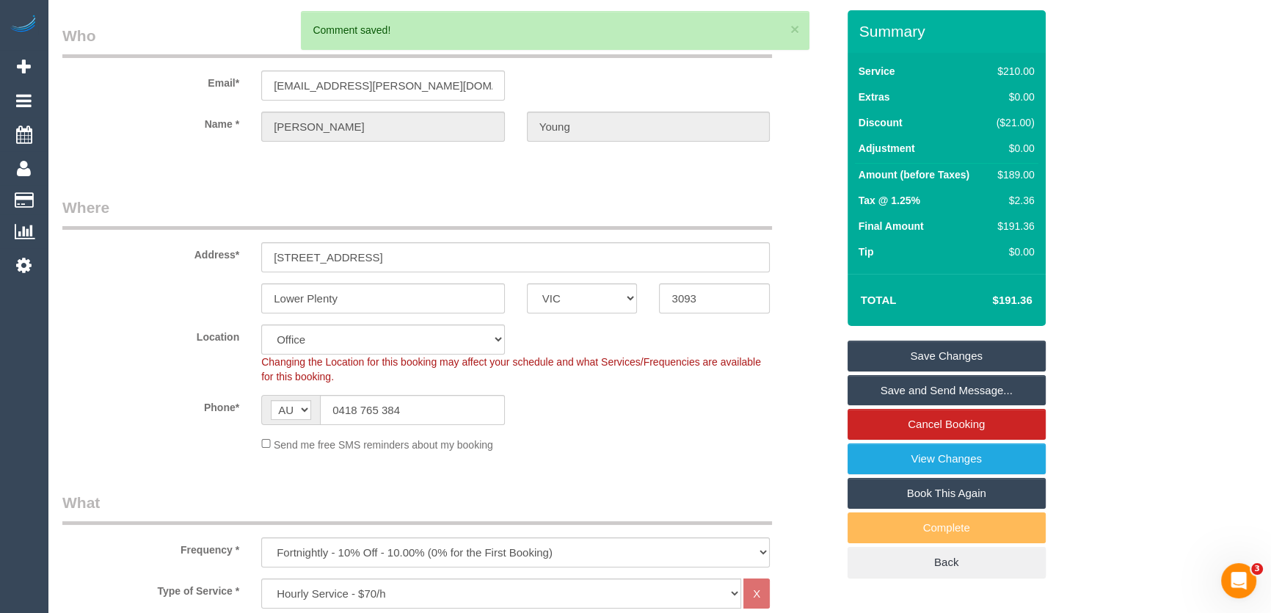
scroll to position [0, 0]
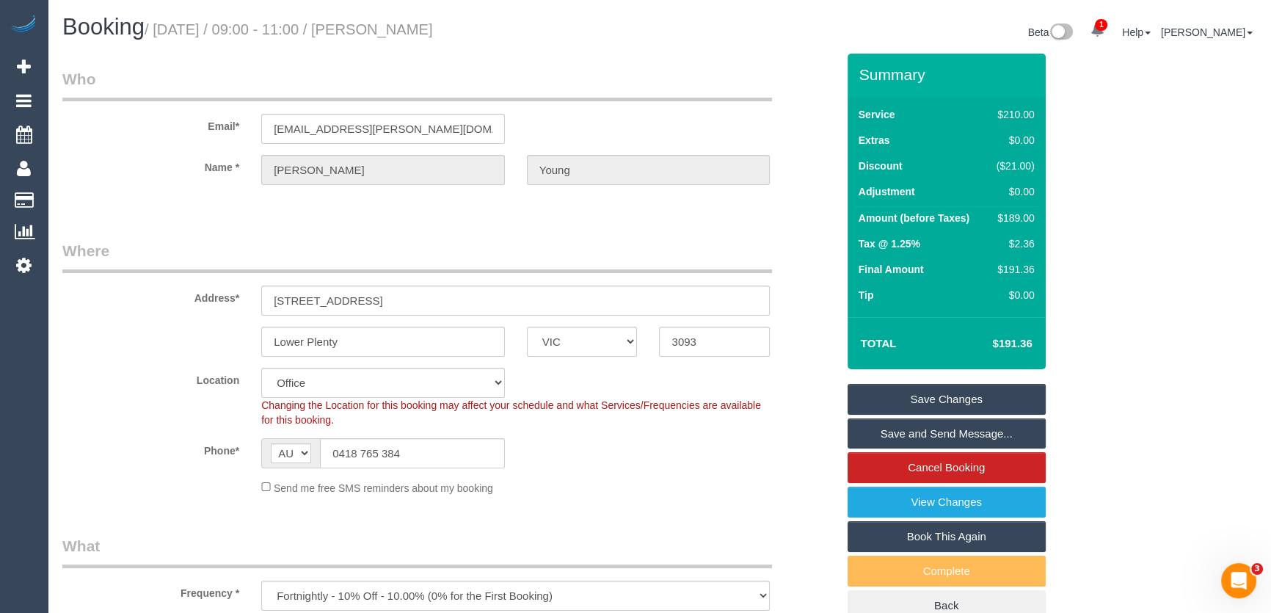
click at [409, 19] on h1 "Booking / September 11, 2025 / 09:00 - 11:00 / Ali Young" at bounding box center [355, 27] width 586 height 25
click at [411, 31] on small "/ September 11, 2025 / 09:00 - 11:00 / Ali Young" at bounding box center [289, 29] width 288 height 16
copy small "Ali Young"
click at [928, 423] on link "Save and Send Message..." at bounding box center [947, 433] width 198 height 31
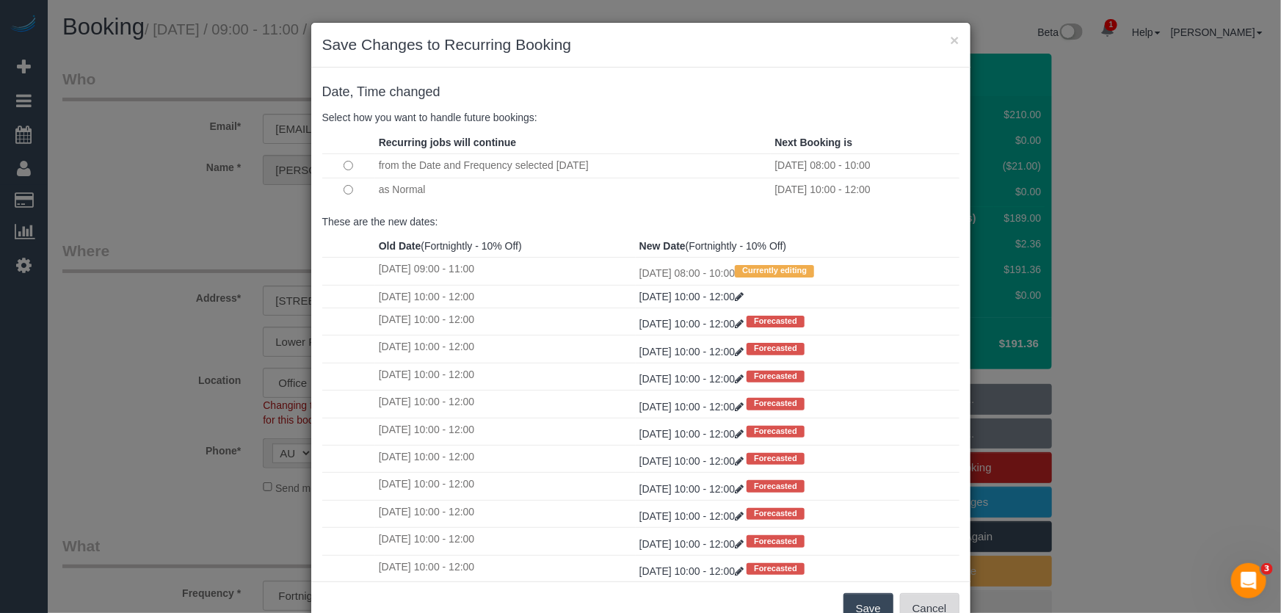
click at [945, 605] on button "Cancel" at bounding box center [929, 608] width 59 height 31
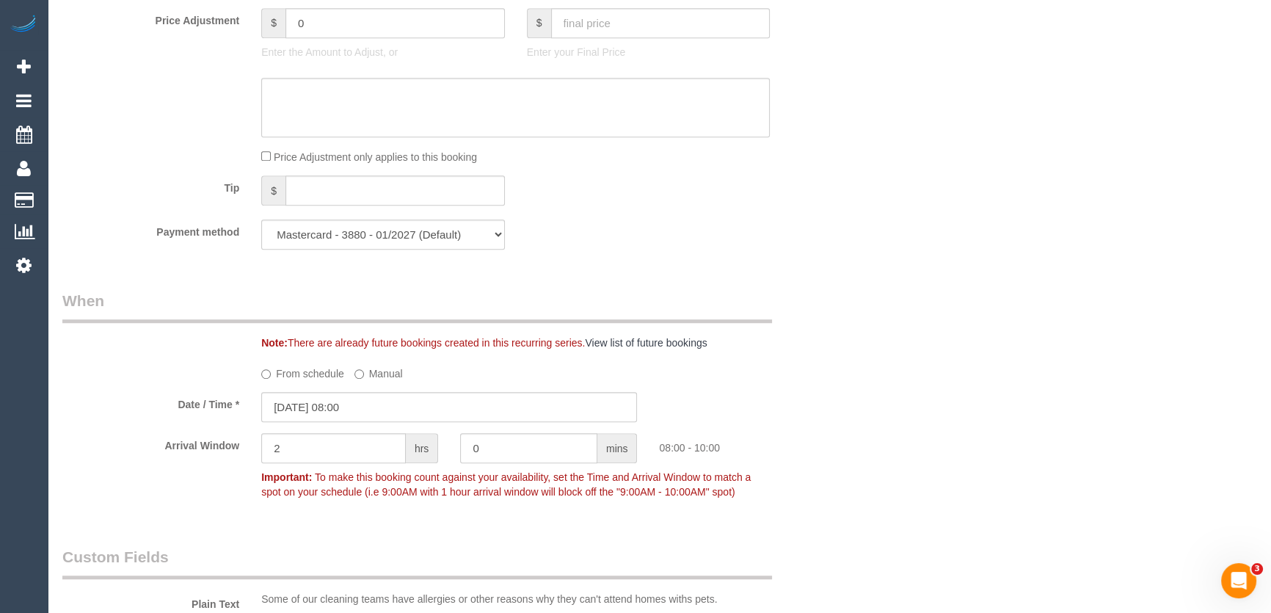
scroll to position [1401, 0]
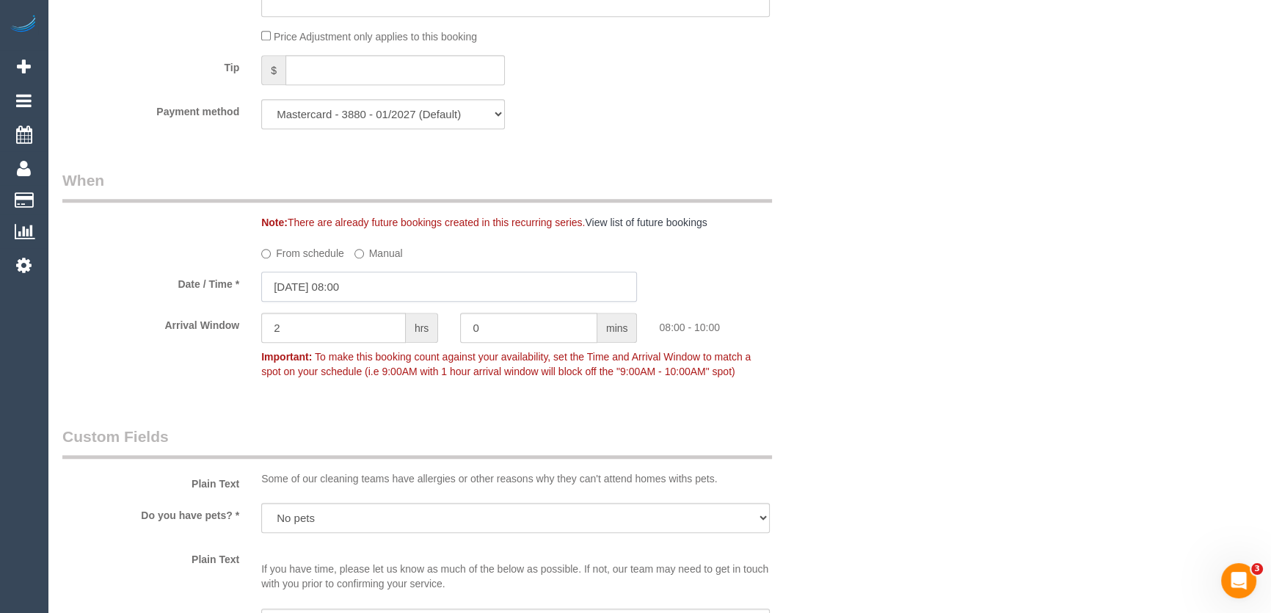
click at [387, 280] on input "12/09/2025 08:00" at bounding box center [449, 287] width 376 height 30
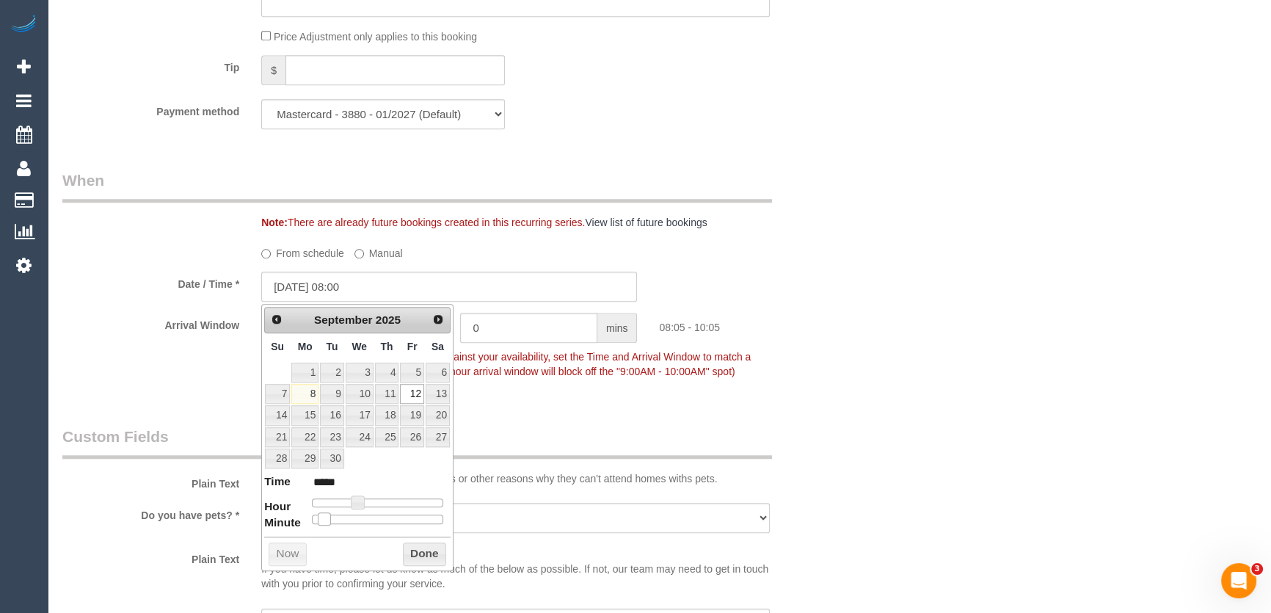
type input "12/09/2025 08:05"
type input "*****"
type input "12/09/2025 08:10"
type input "*****"
type input "12/09/2025 08:15"
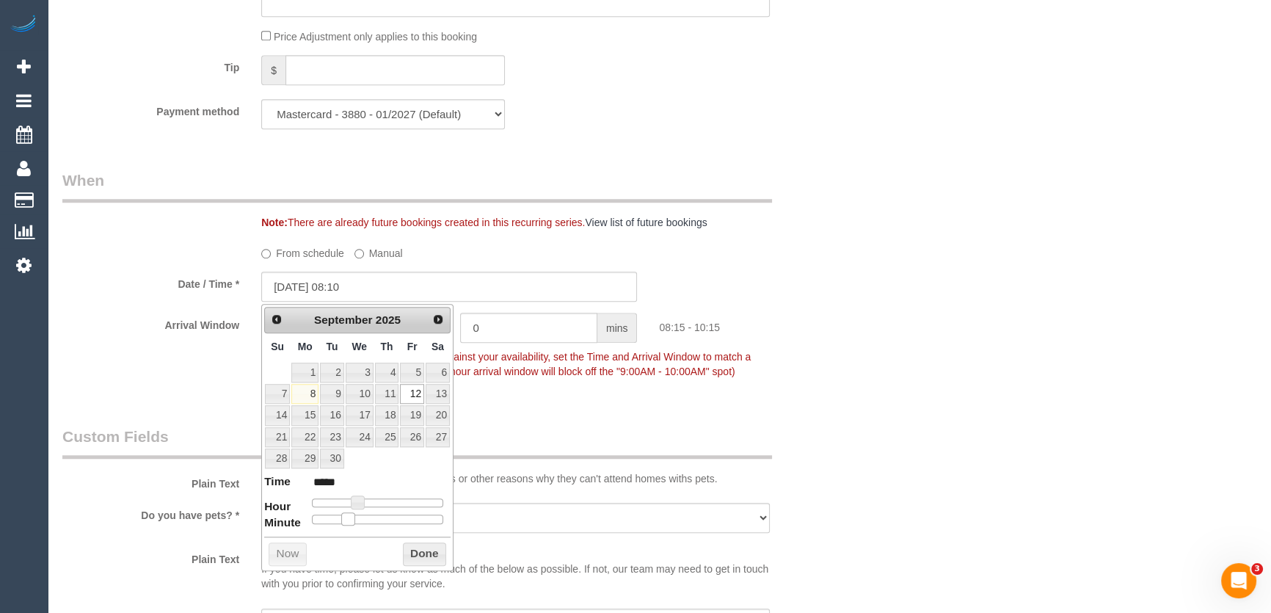
type input "*****"
type input "12/09/2025 08:20"
type input "*****"
drag, startPoint x: 312, startPoint y: 518, endPoint x: 367, endPoint y: 517, distance: 55.1
click at [354, 517] on span at bounding box center [347, 518] width 13 height 13
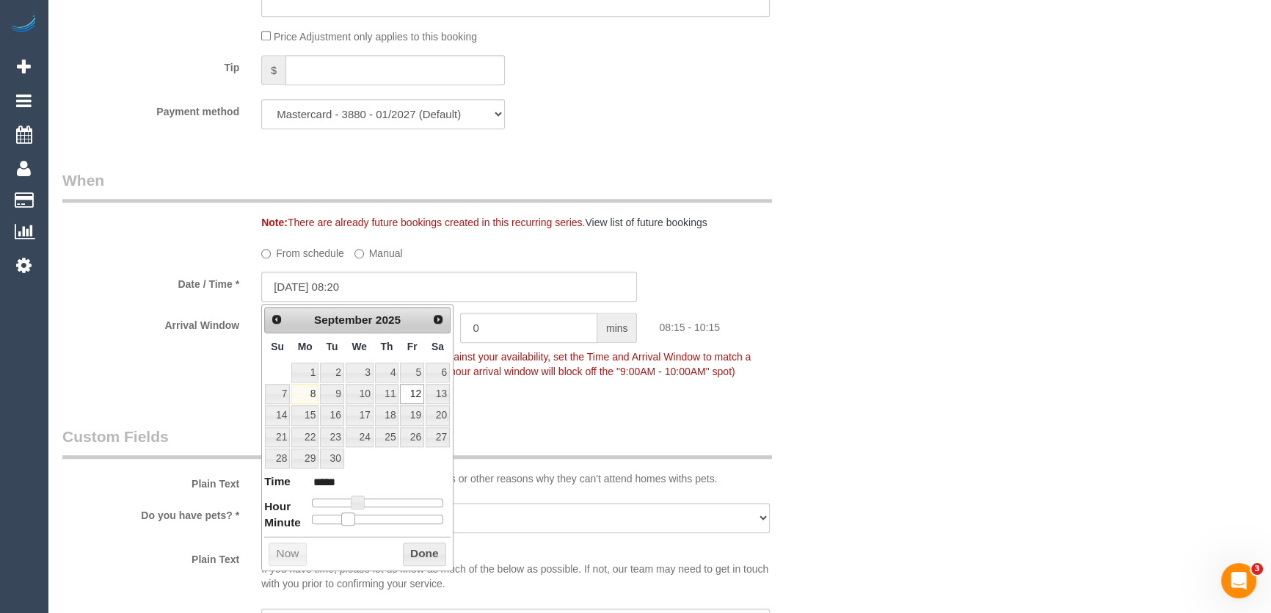
type input "12/09/2025 08:25"
type input "*****"
type input "12/09/2025 08:30"
type input "*****"
drag, startPoint x: 367, startPoint y: 517, endPoint x: 379, endPoint y: 514, distance: 11.9
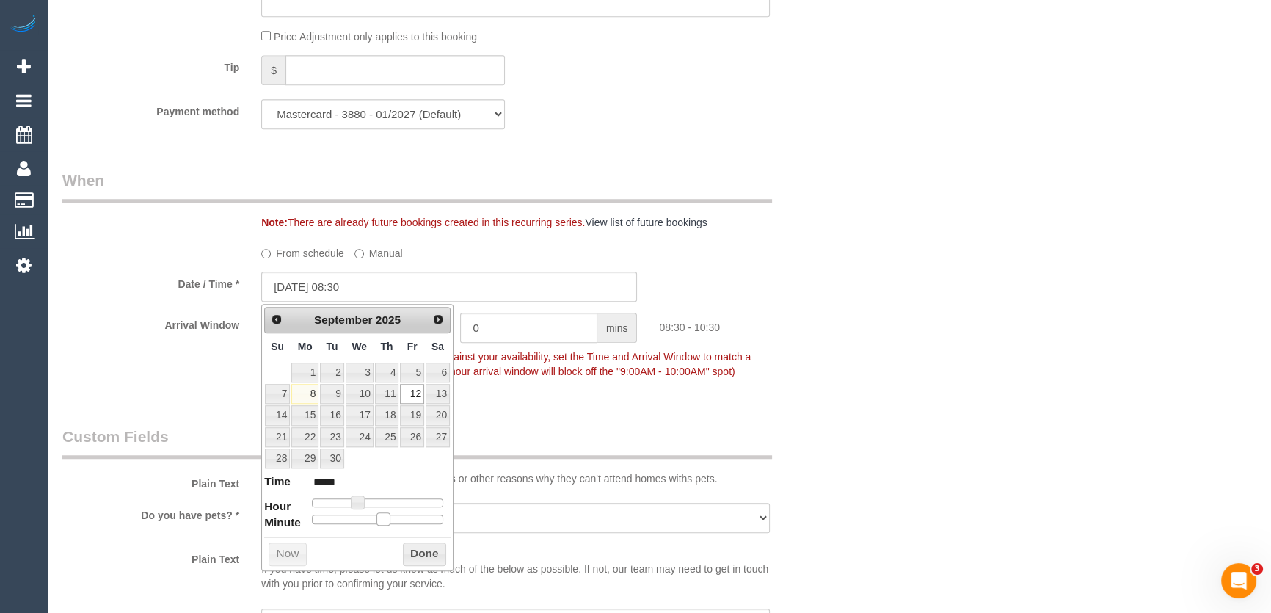
click at [379, 514] on div at bounding box center [377, 518] width 131 height 9
click at [558, 414] on div "Who Email* ali.exner@gmail.com Name * Ali Young Where Address* 52 Bonds Road Lo…" at bounding box center [449, 285] width 796 height 3265
click at [910, 434] on div "Who Email* ali.exner@gmail.com Name * Ali Young Where Address* 52 Bonds Road Lo…" at bounding box center [659, 285] width 1194 height 3265
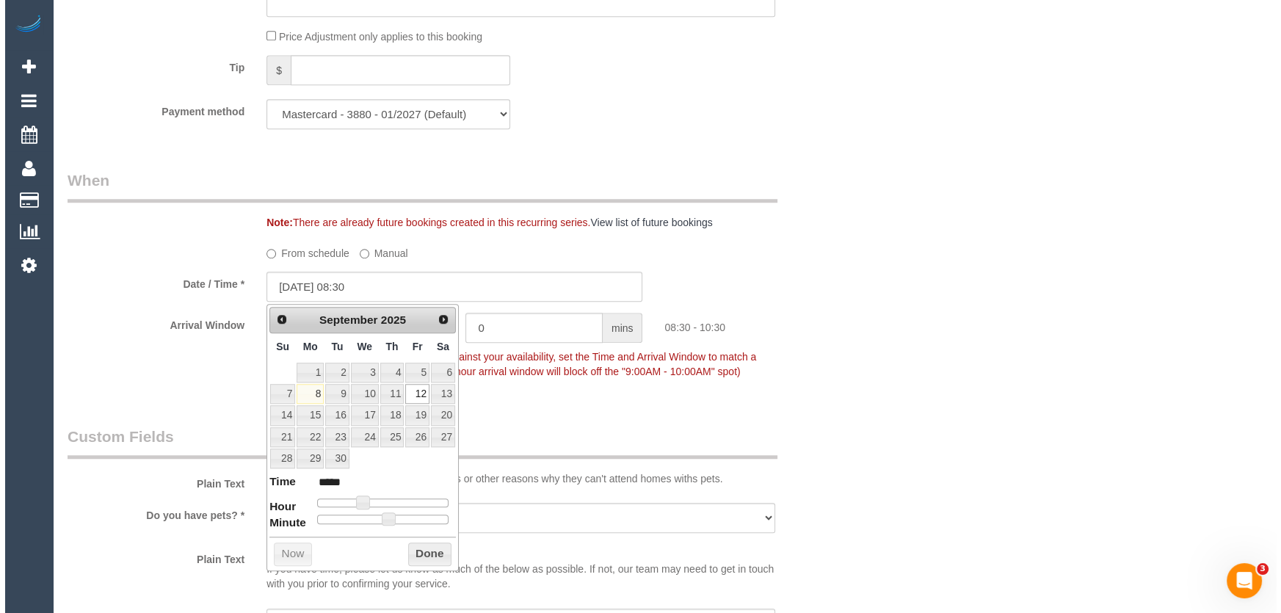
scroll to position [0, 0]
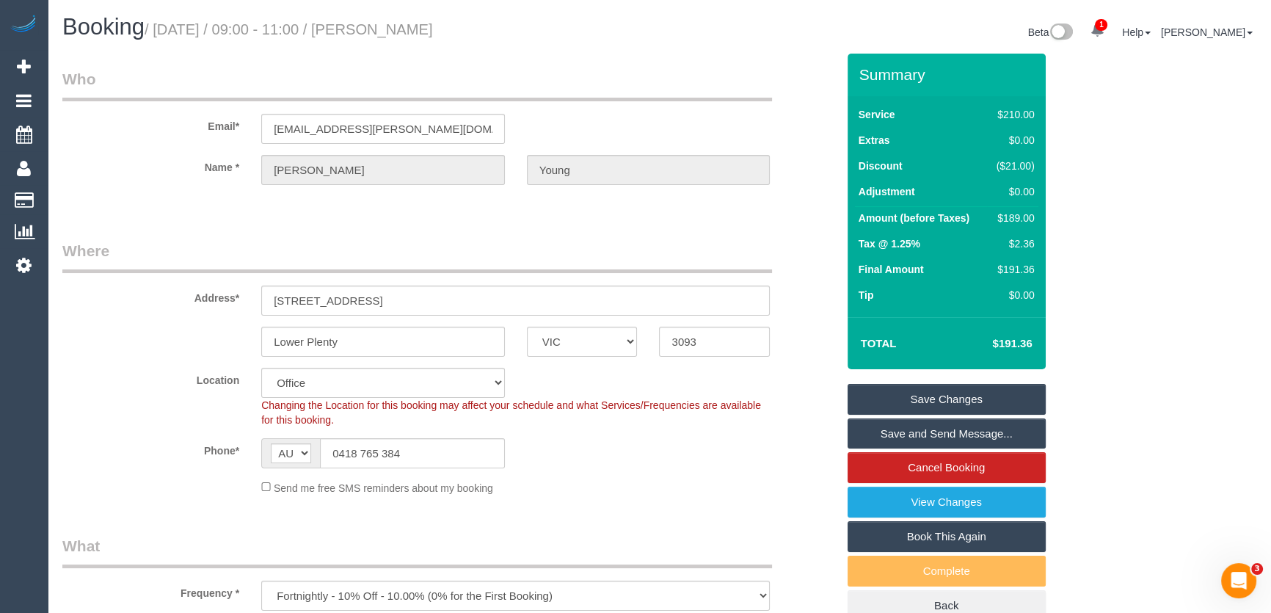
click at [946, 431] on link "Save and Send Message..." at bounding box center [947, 433] width 198 height 31
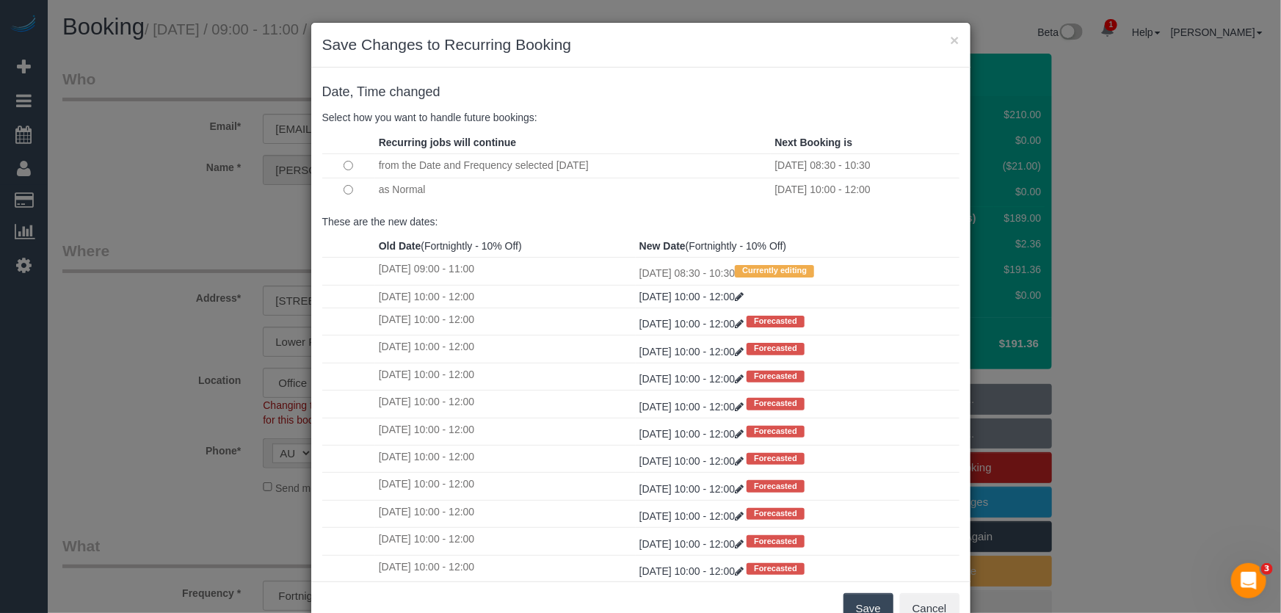
click at [853, 605] on button "Save" at bounding box center [868, 608] width 50 height 31
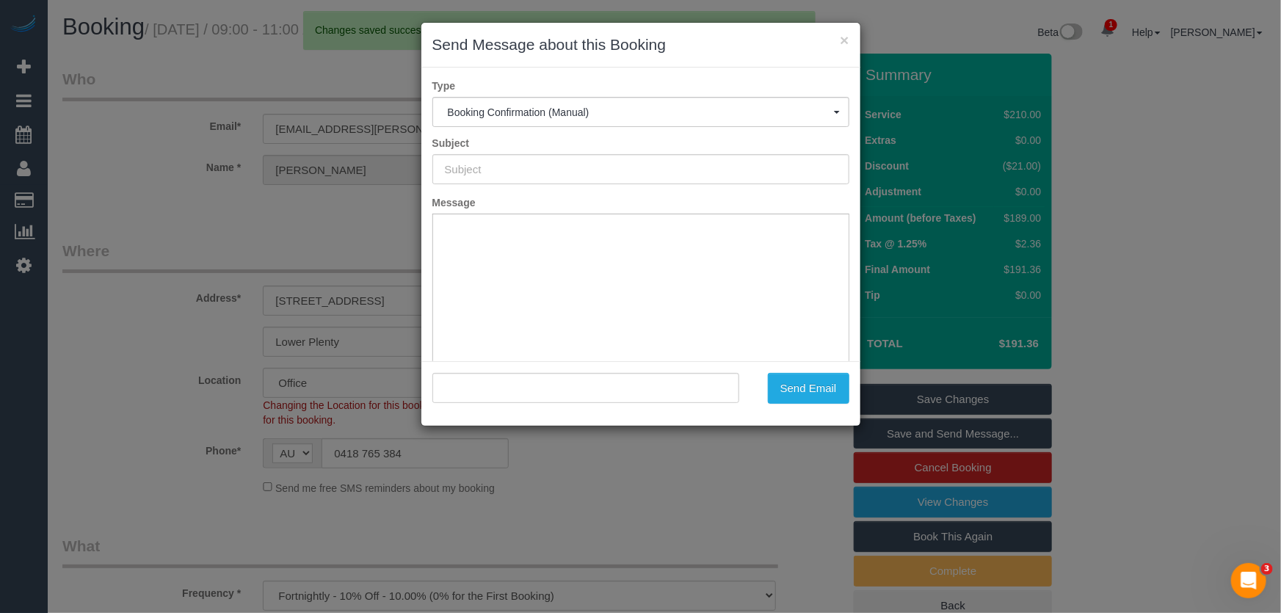
type input "Booking Confirmed"
type input ""Ali Young" <ali.exner@gmail.com>"
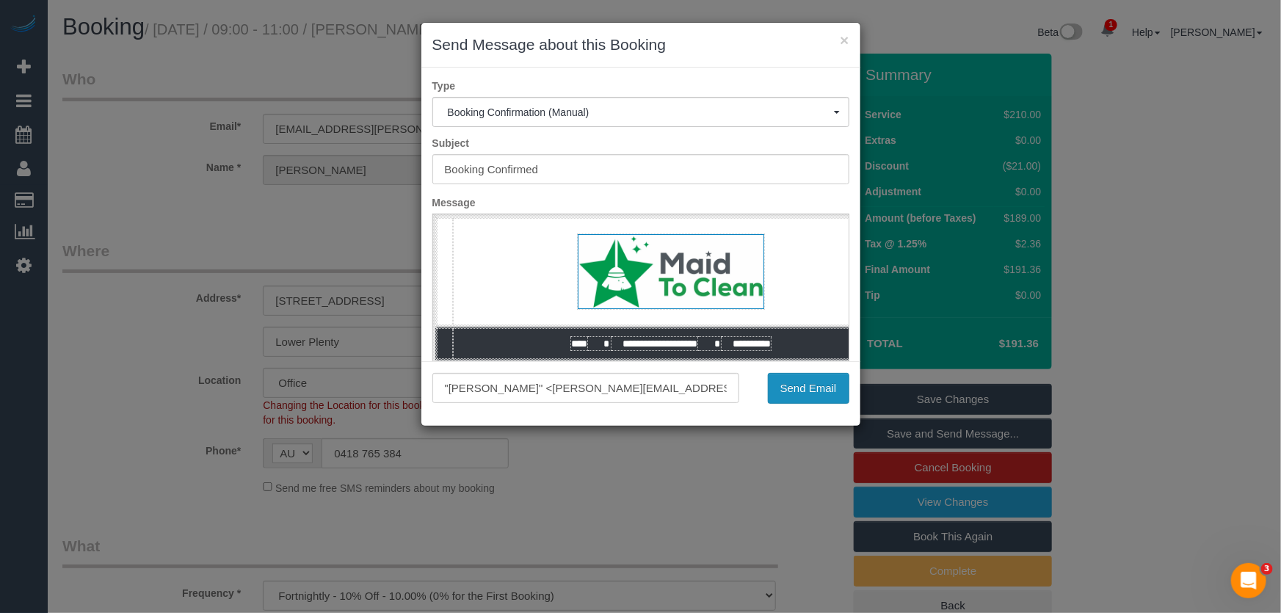
click at [807, 384] on button "Send Email" at bounding box center [808, 388] width 81 height 31
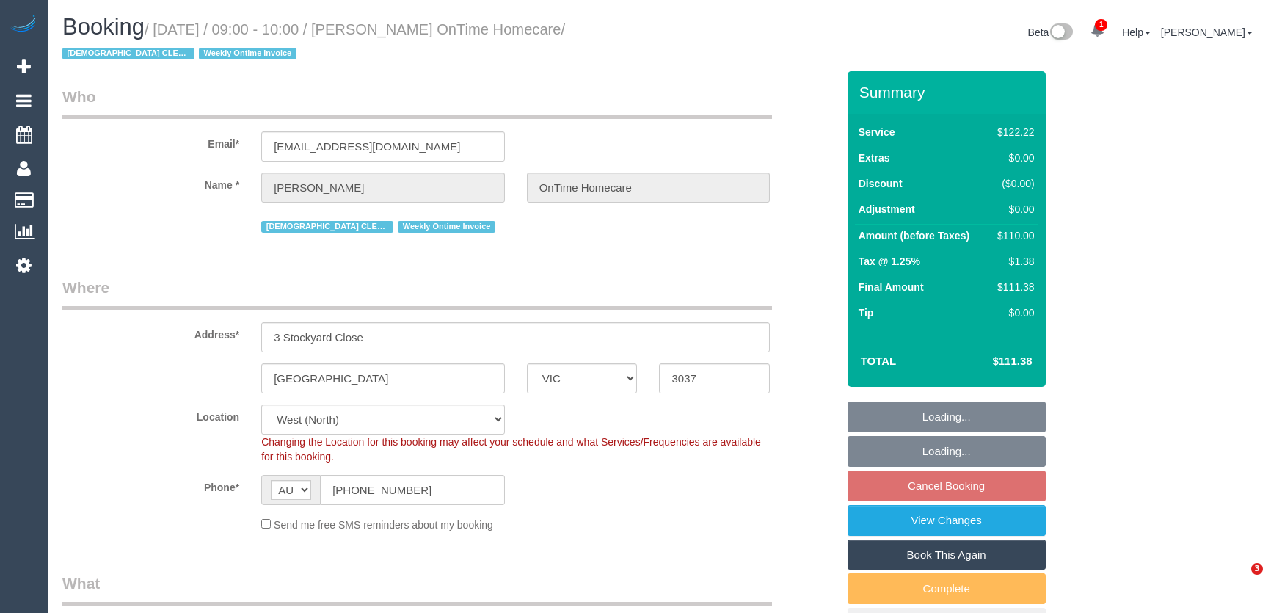
select select "VIC"
select select "number:28"
select select "number:14"
select select "number:19"
select select "number:25"
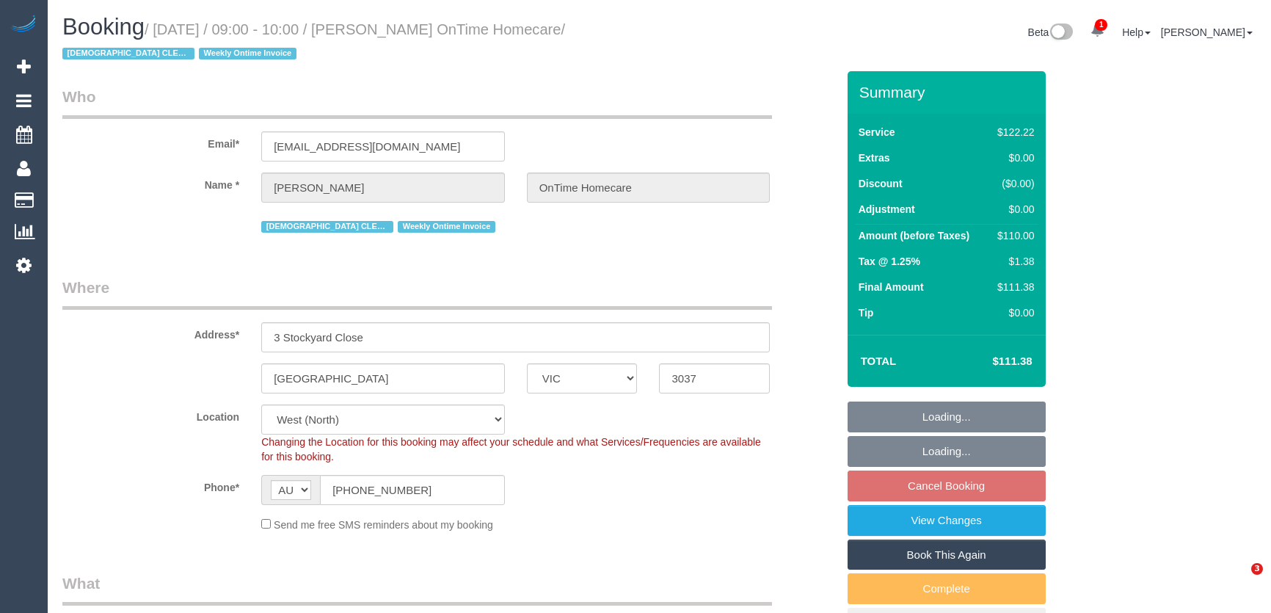
select select "number:35"
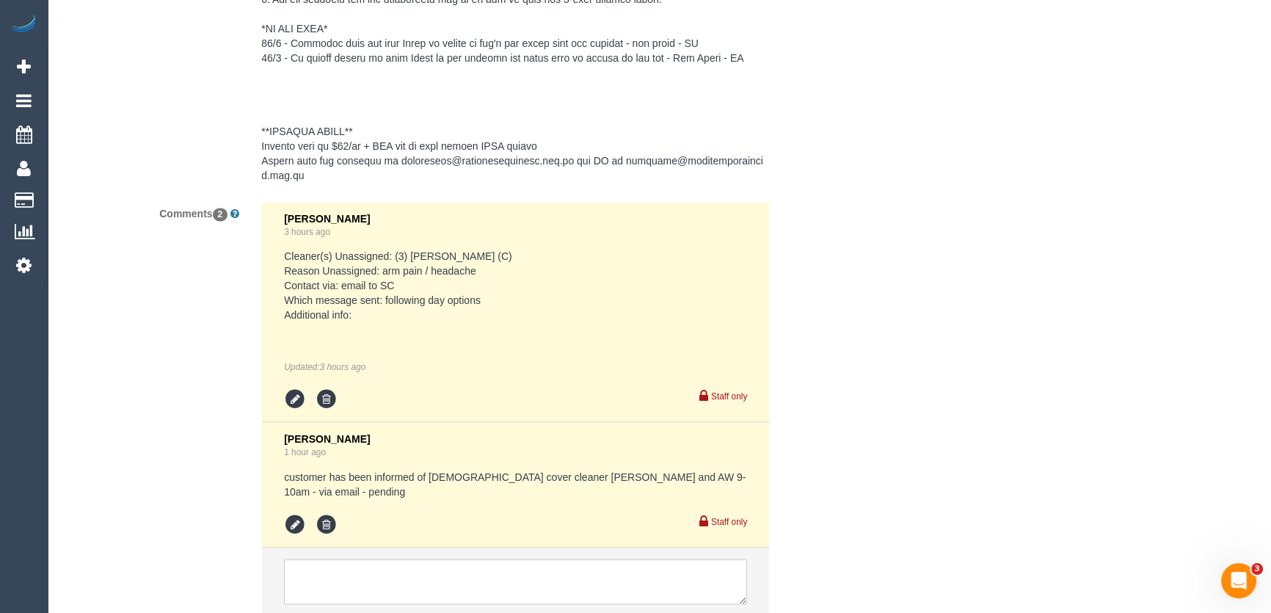
scroll to position [2946, 0]
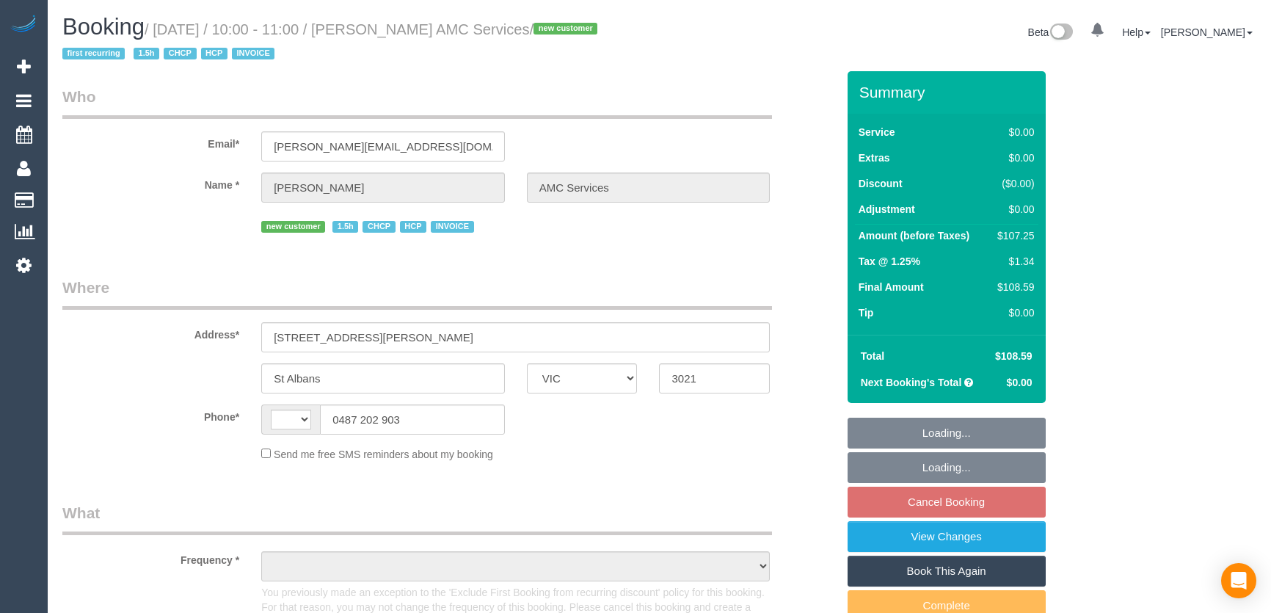
select select "VIC"
select select "string:AU"
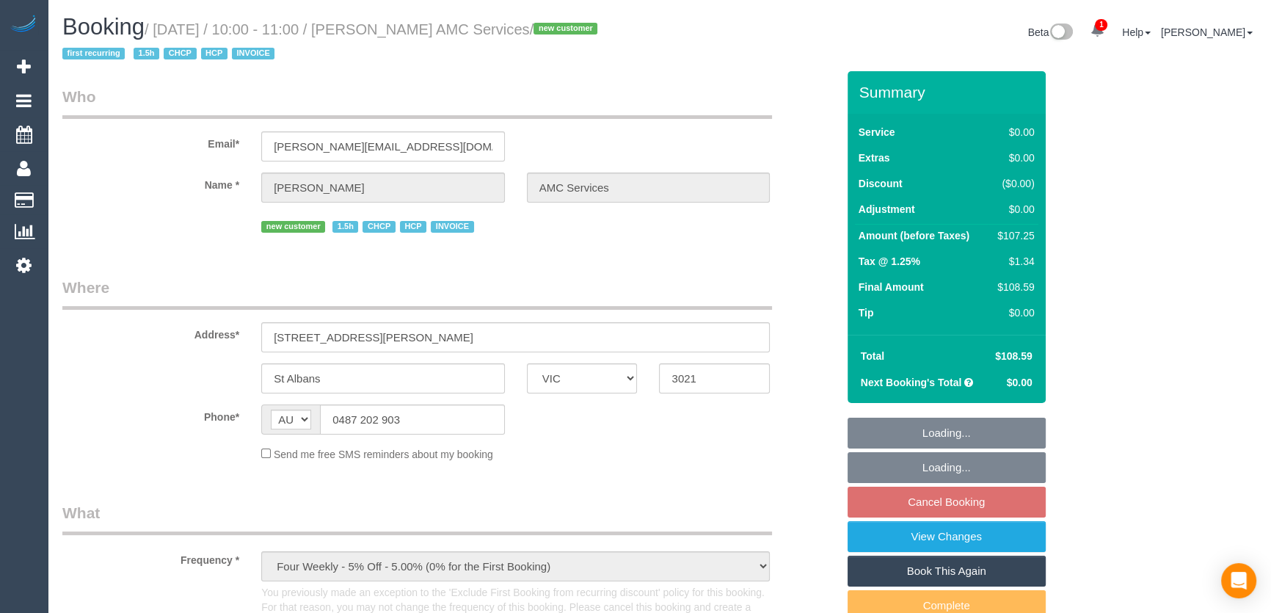
select select "object:631"
select select "120"
select select "number:28"
select select "number:14"
select select "number:19"
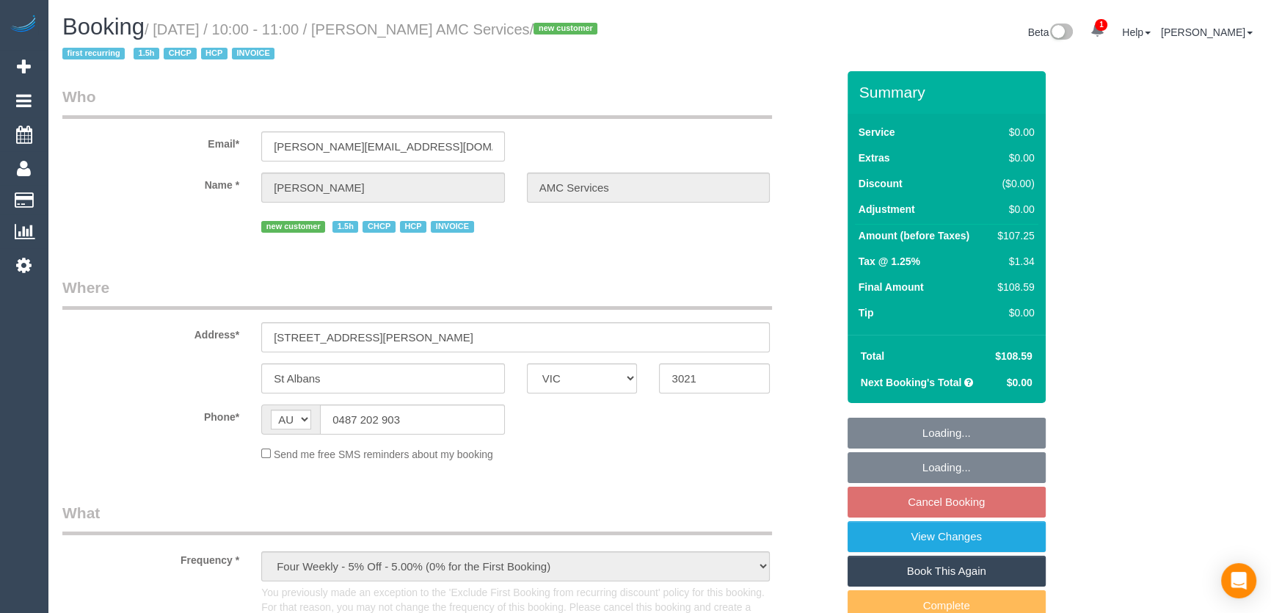
select select "number:25"
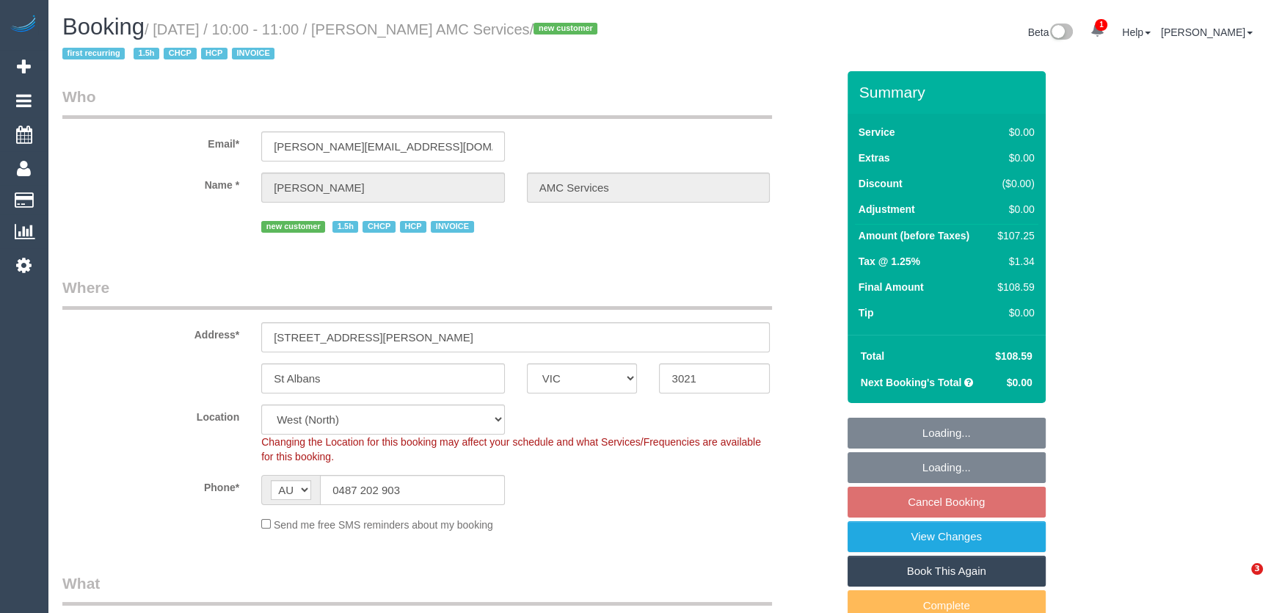
select select "object:1473"
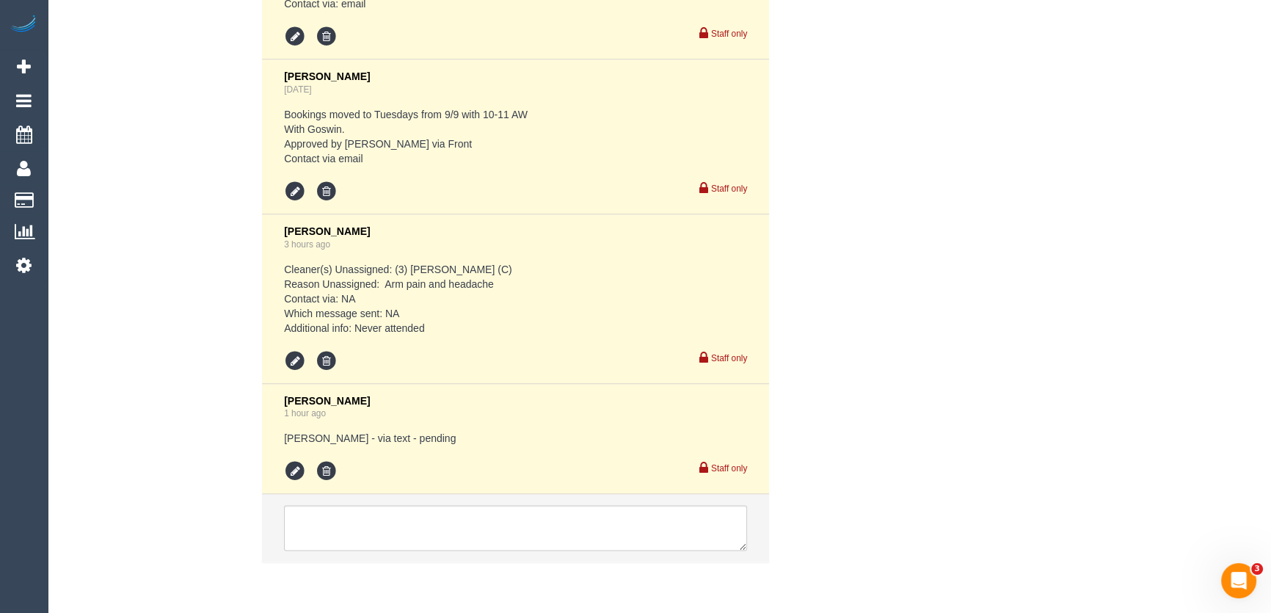
scroll to position [2781, 0]
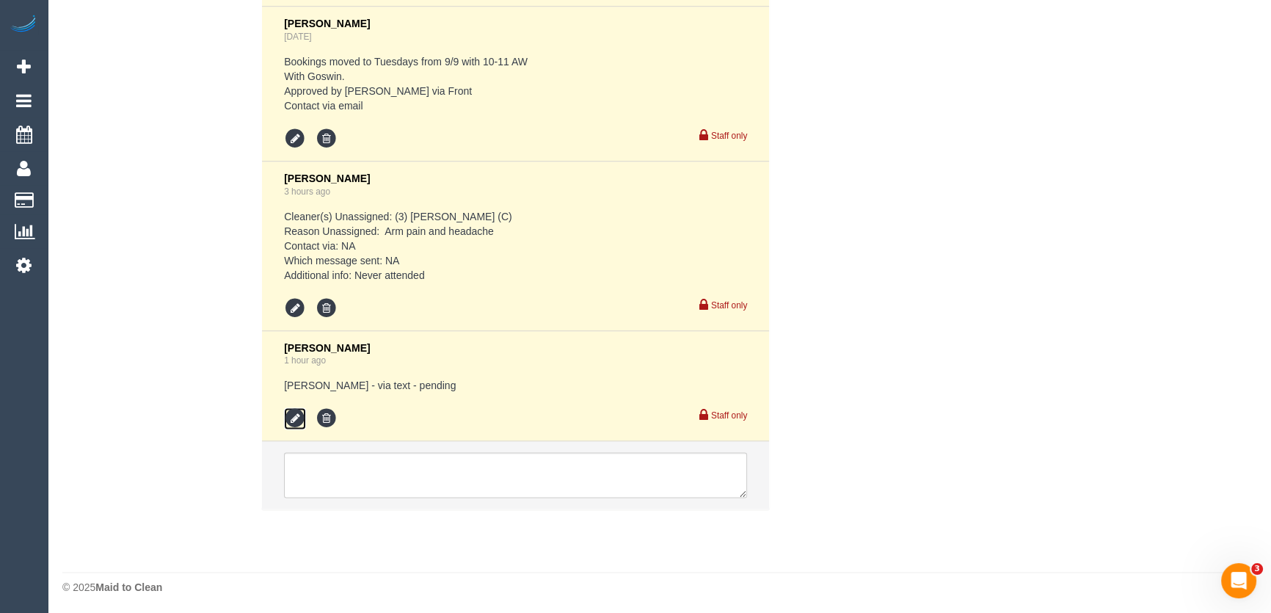
click at [288, 408] on icon at bounding box center [295, 418] width 22 height 22
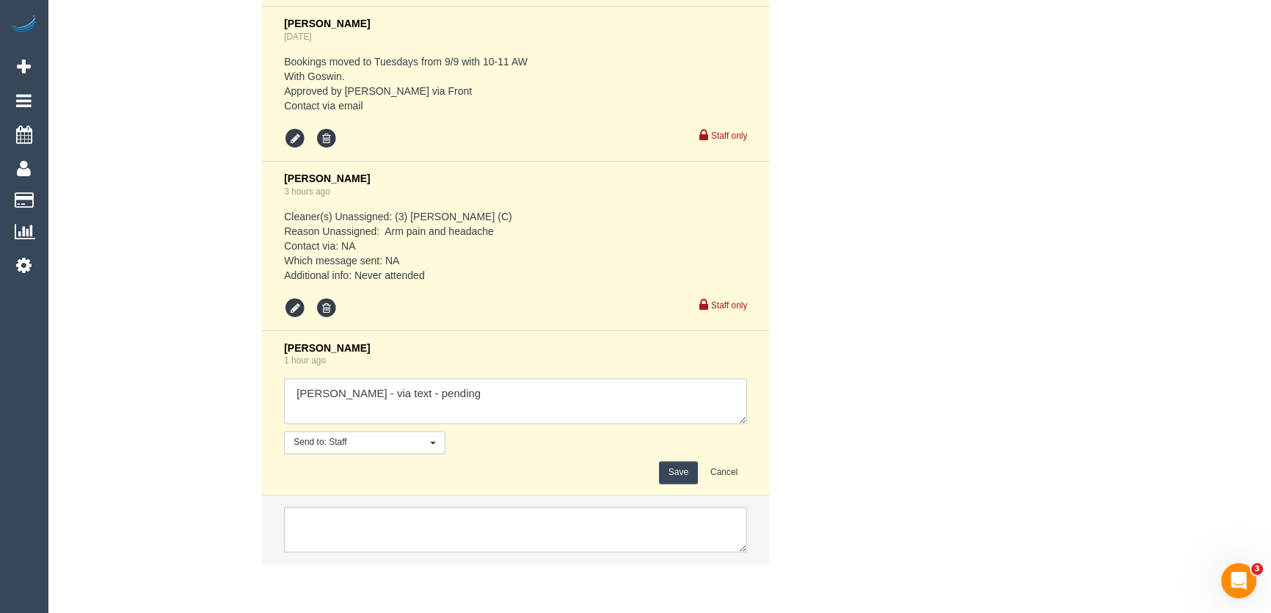
click at [457, 393] on textarea at bounding box center [515, 400] width 463 height 45
type textarea "Sohail - via text - confirmed"
click at [671, 468] on button "Save" at bounding box center [678, 472] width 39 height 23
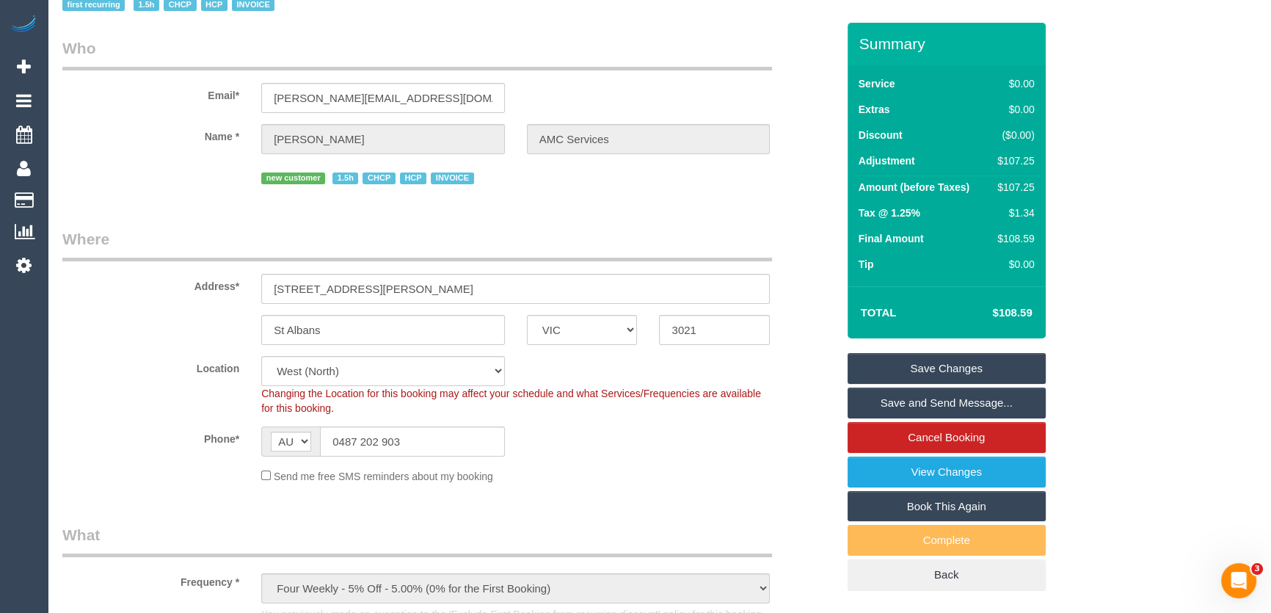
scroll to position [0, 0]
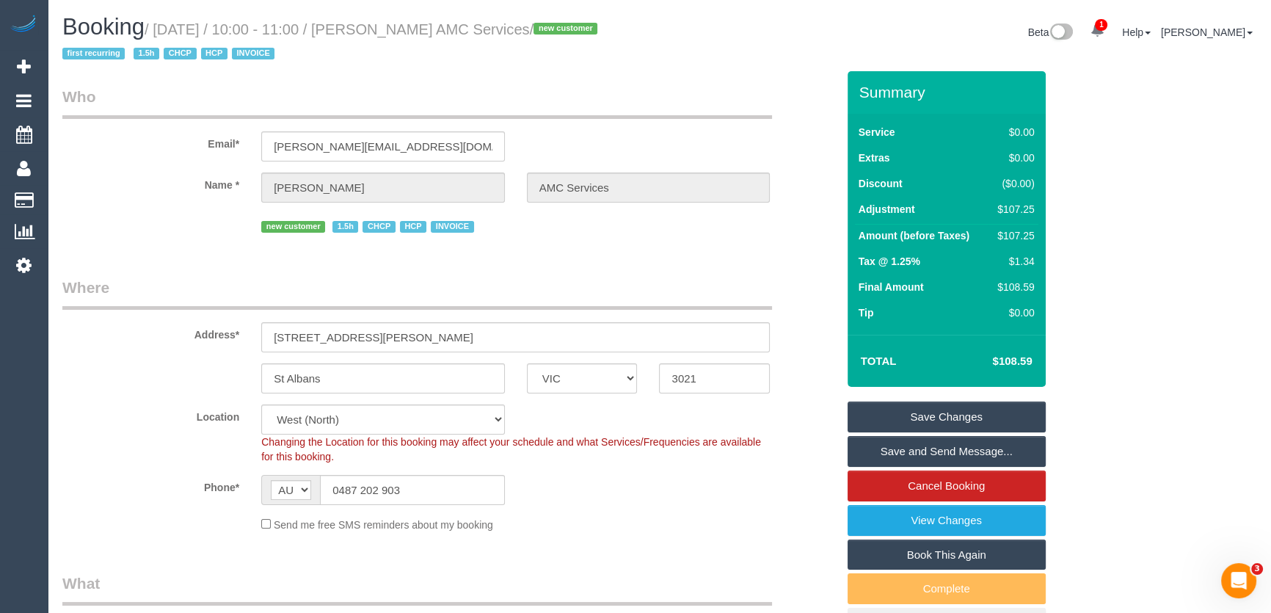
click at [919, 415] on link "Save Changes" at bounding box center [947, 416] width 198 height 31
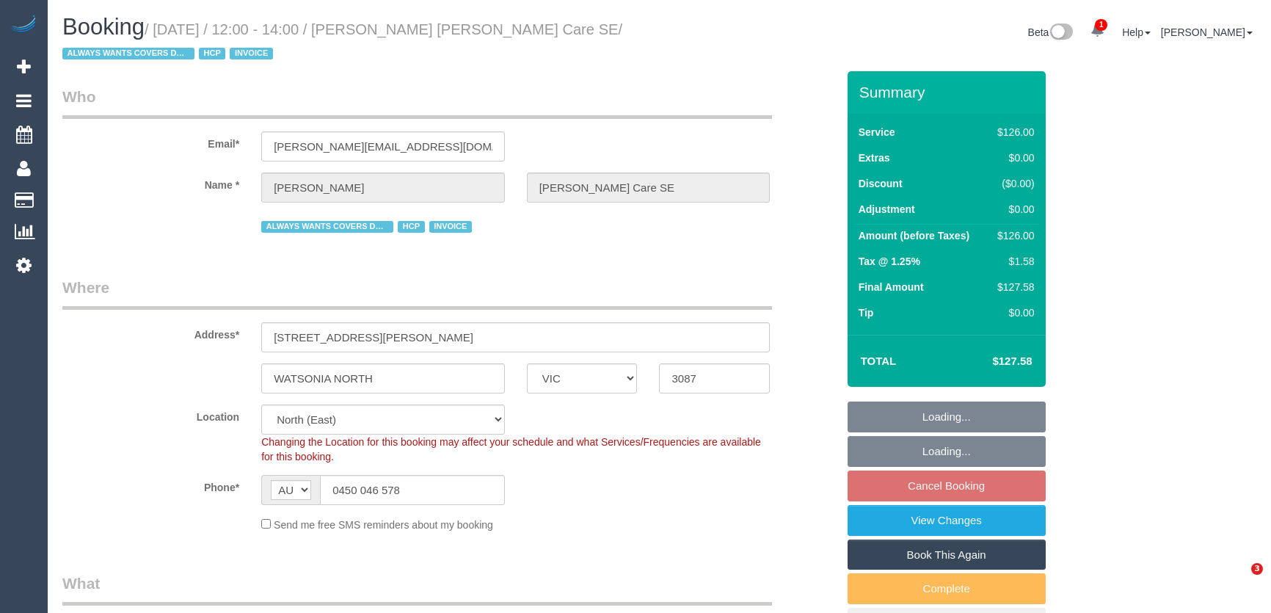
select select "VIC"
select select "120"
select select "spot1"
select select "number:28"
select select "number:14"
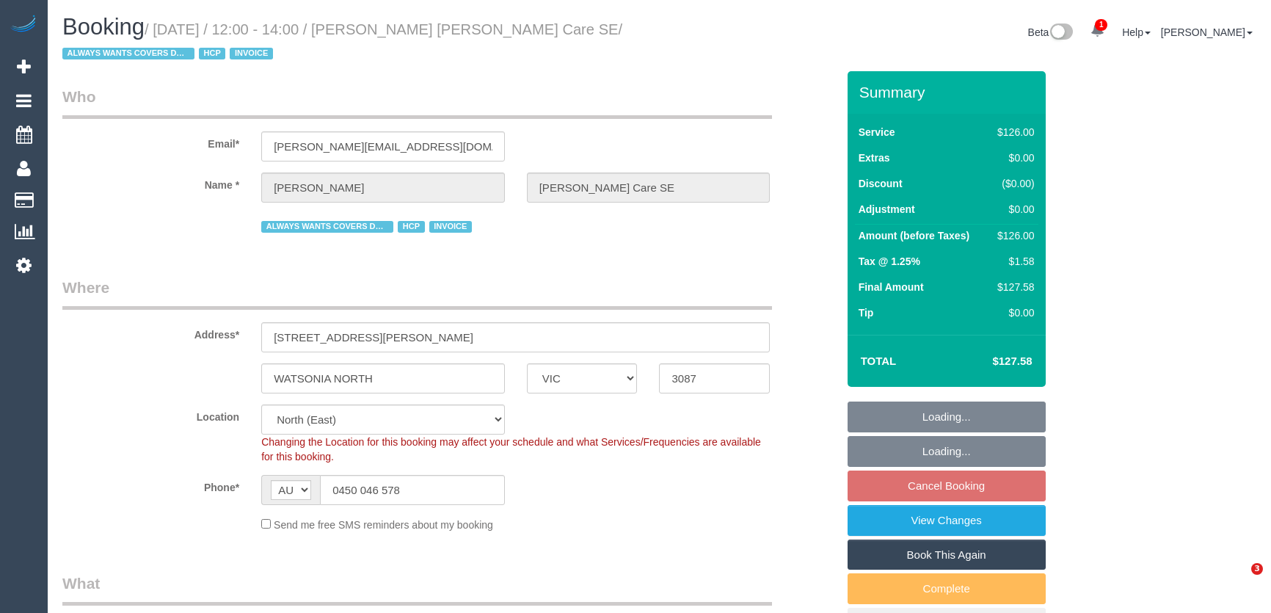
select select "number:19"
select select "number:36"
select select "number:34"
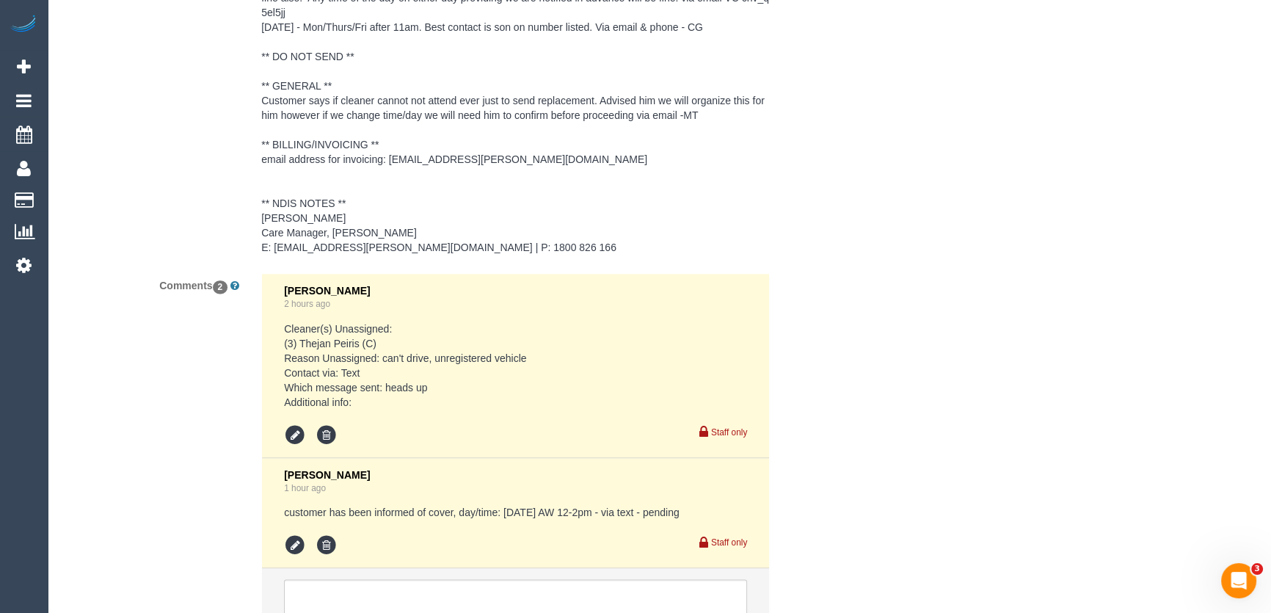
scroll to position [2461, 0]
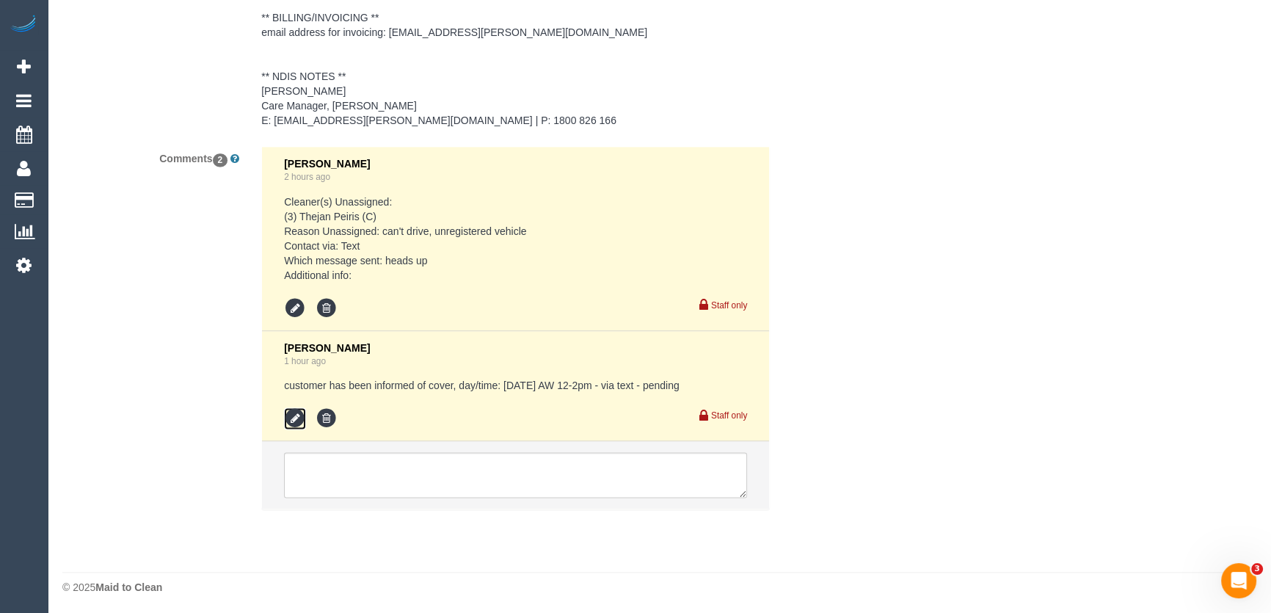
click at [289, 408] on icon at bounding box center [295, 418] width 22 height 22
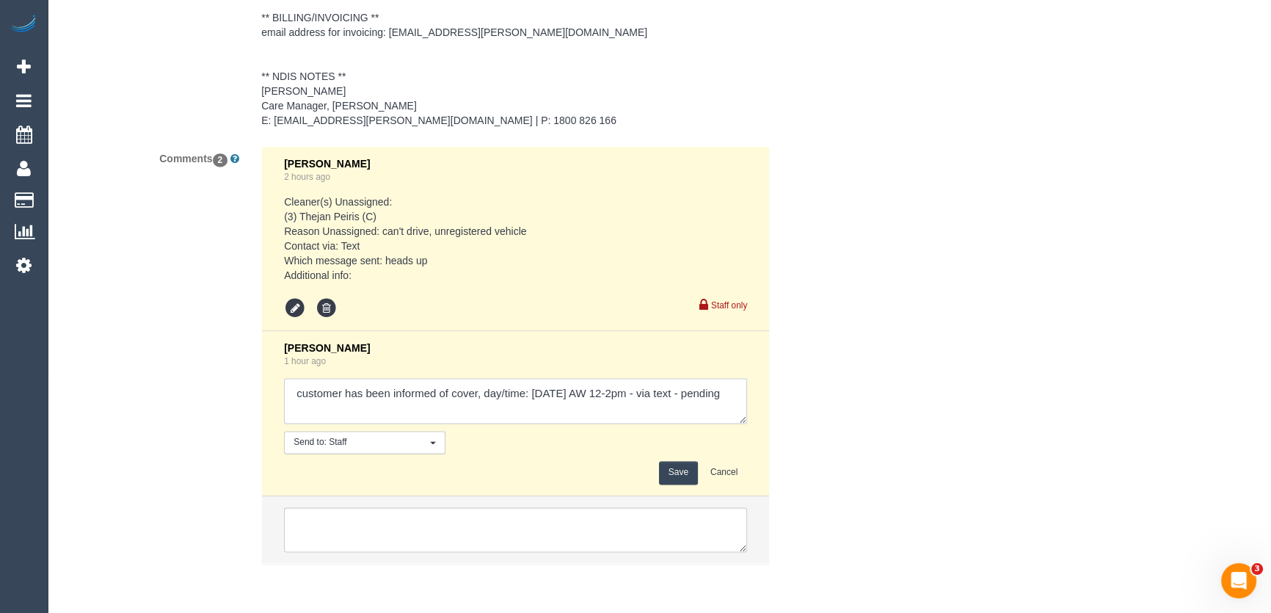
click at [393, 409] on textarea at bounding box center [515, 400] width 463 height 45
type textarea "customer has been informed of cover, day/time: [DATE] AW 12-2pm - via text - co…"
click at [669, 468] on button "Save" at bounding box center [678, 472] width 39 height 23
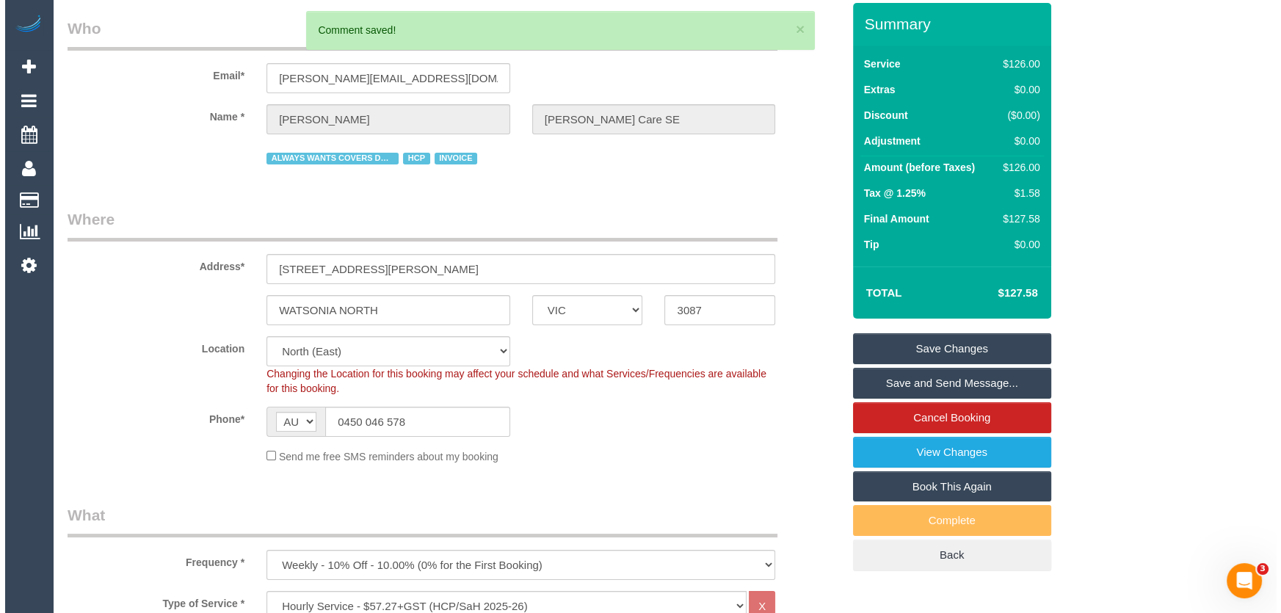
scroll to position [0, 0]
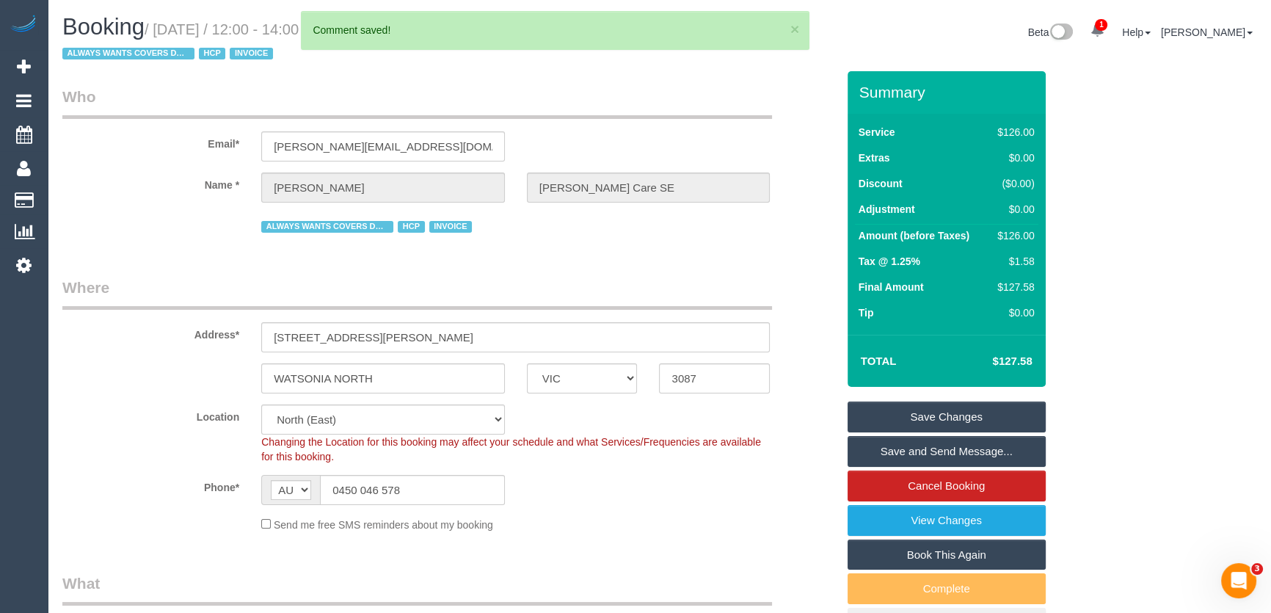
click at [966, 452] on link "Save and Send Message..." at bounding box center [947, 451] width 198 height 31
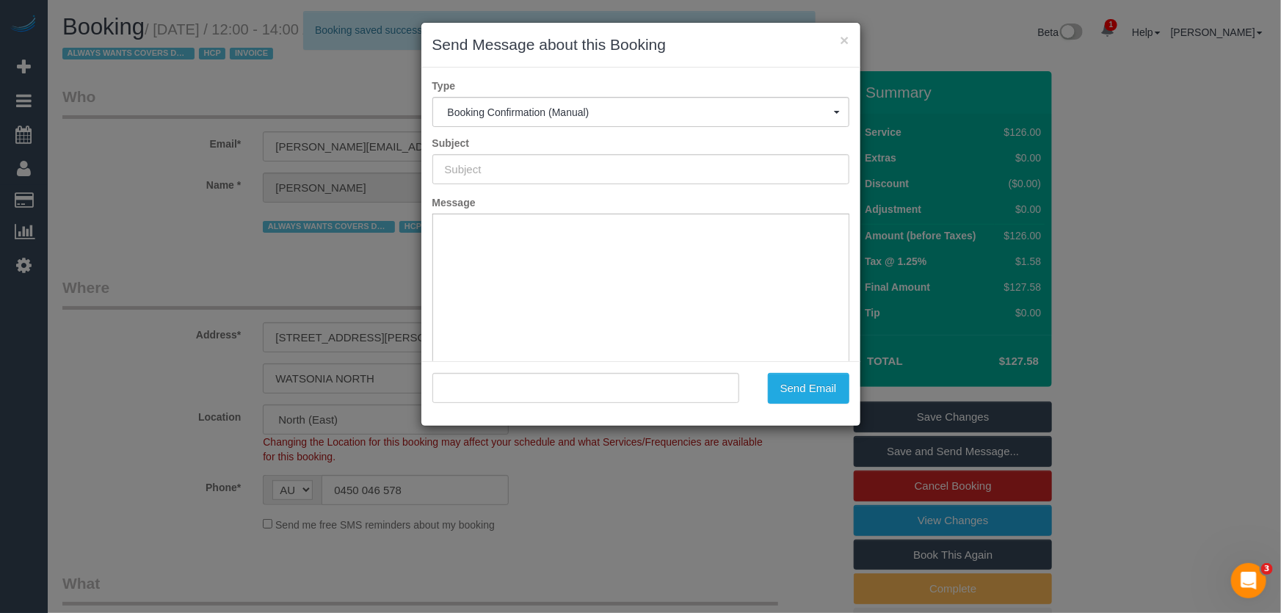
type input "Booking Confirmed"
type input ""[PERSON_NAME] [PERSON_NAME] Care SE" <[PERSON_NAME][EMAIL_ADDRESS][DOMAIN_NAME…"
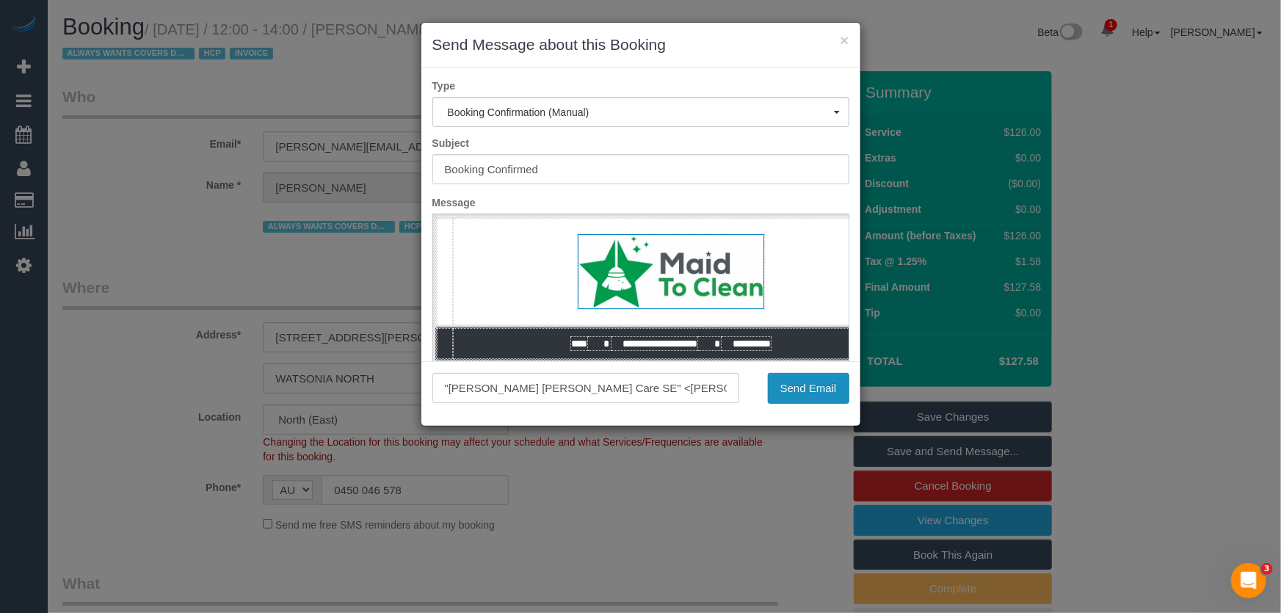
click at [817, 390] on button "Send Email" at bounding box center [808, 388] width 81 height 31
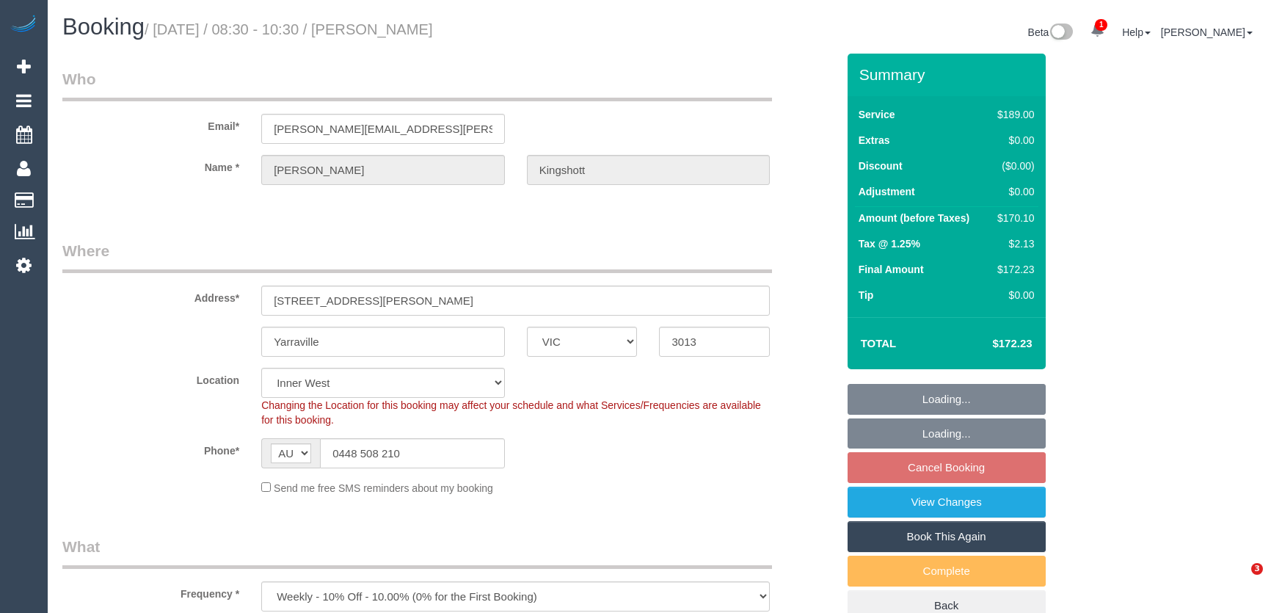
select select "VIC"
select select "number:27"
select select "number:14"
select select "number:19"
select select "number:36"
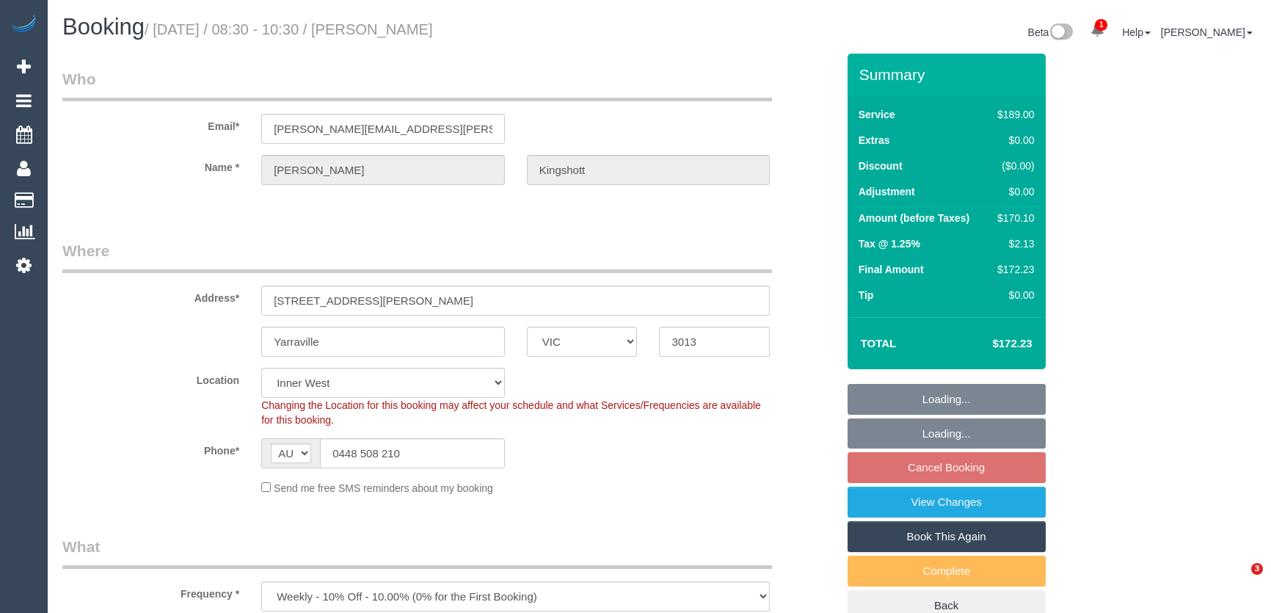
select select "number:34"
select select "number:11"
select select "object:803"
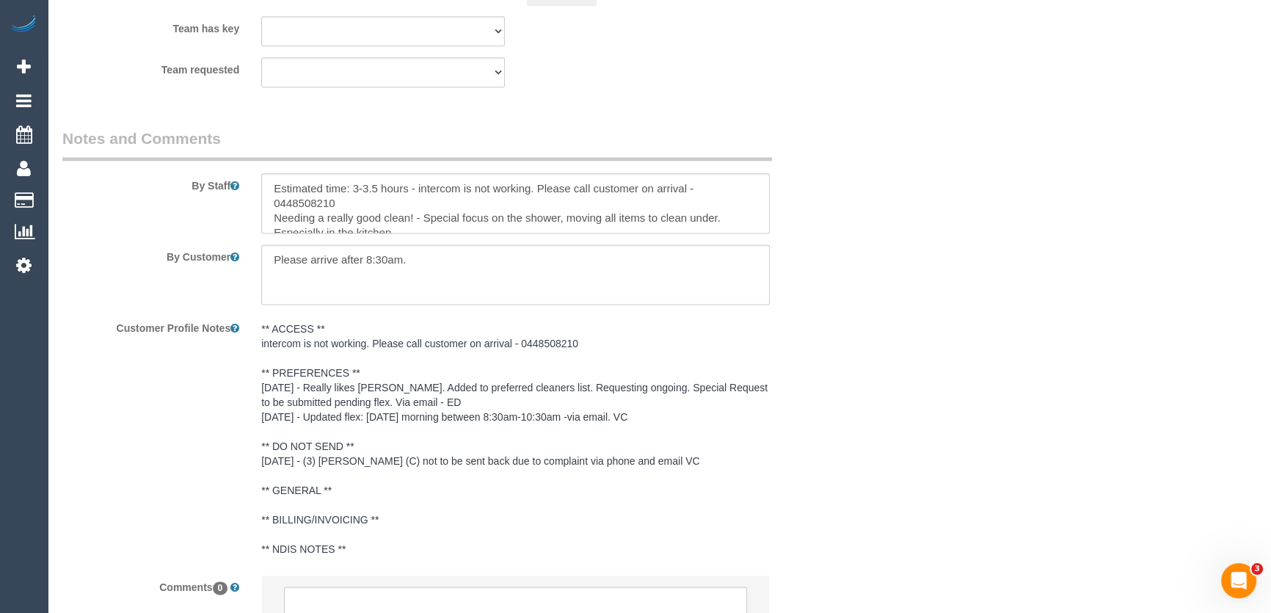
scroll to position [2539, 0]
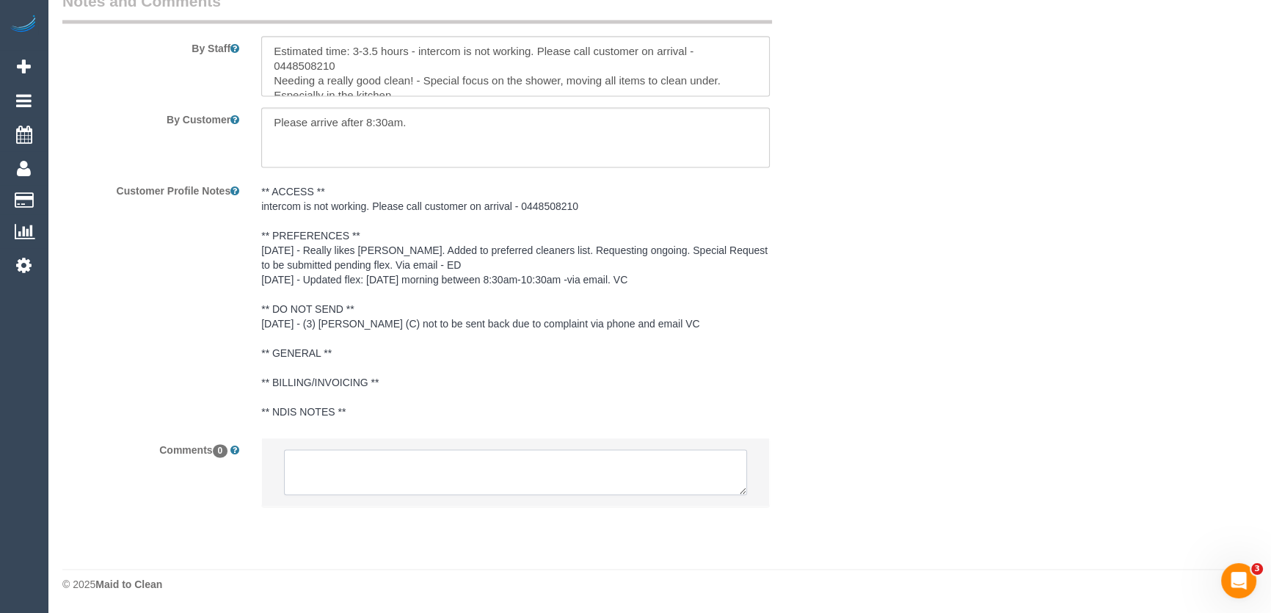
click at [357, 470] on textarea at bounding box center [515, 471] width 463 height 45
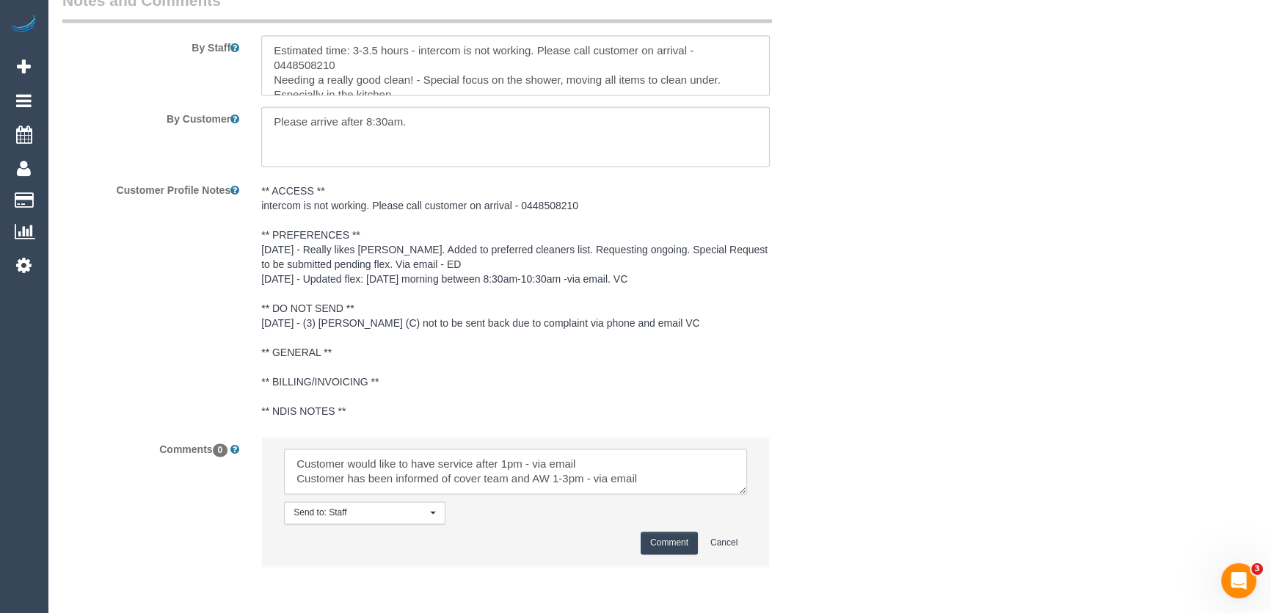
type textarea "Customer would like to have service after 1pm - via email Customer has been inf…"
click at [666, 543] on button "Comment" at bounding box center [669, 542] width 57 height 23
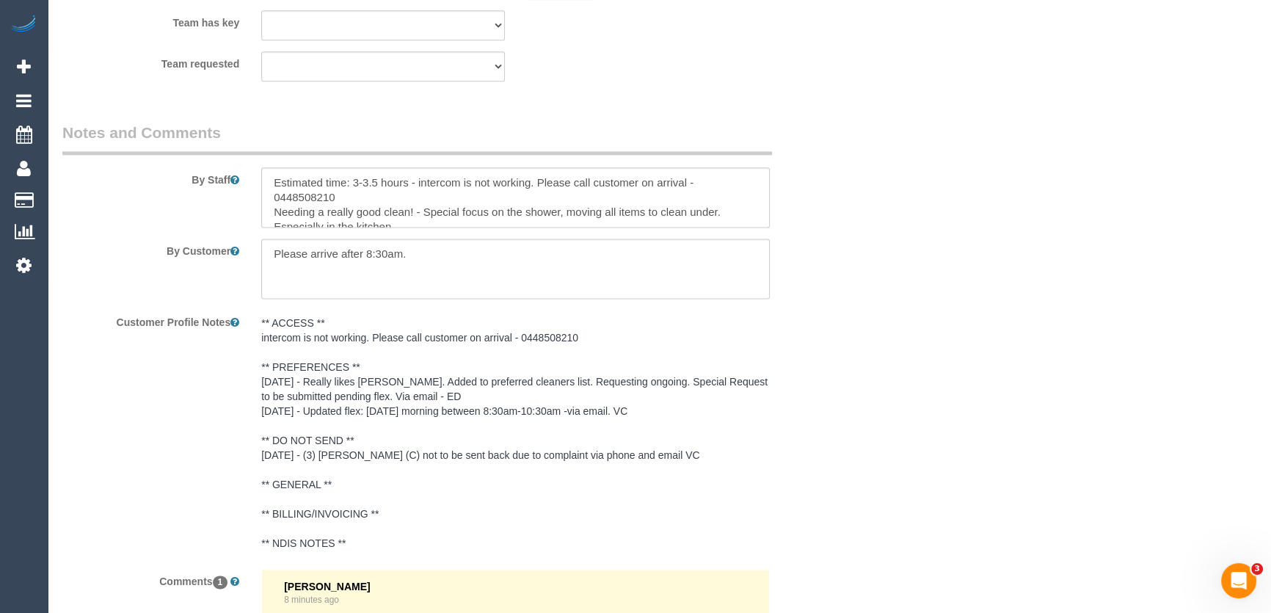
scroll to position [2406, 0]
click at [412, 255] on textarea at bounding box center [515, 269] width 509 height 60
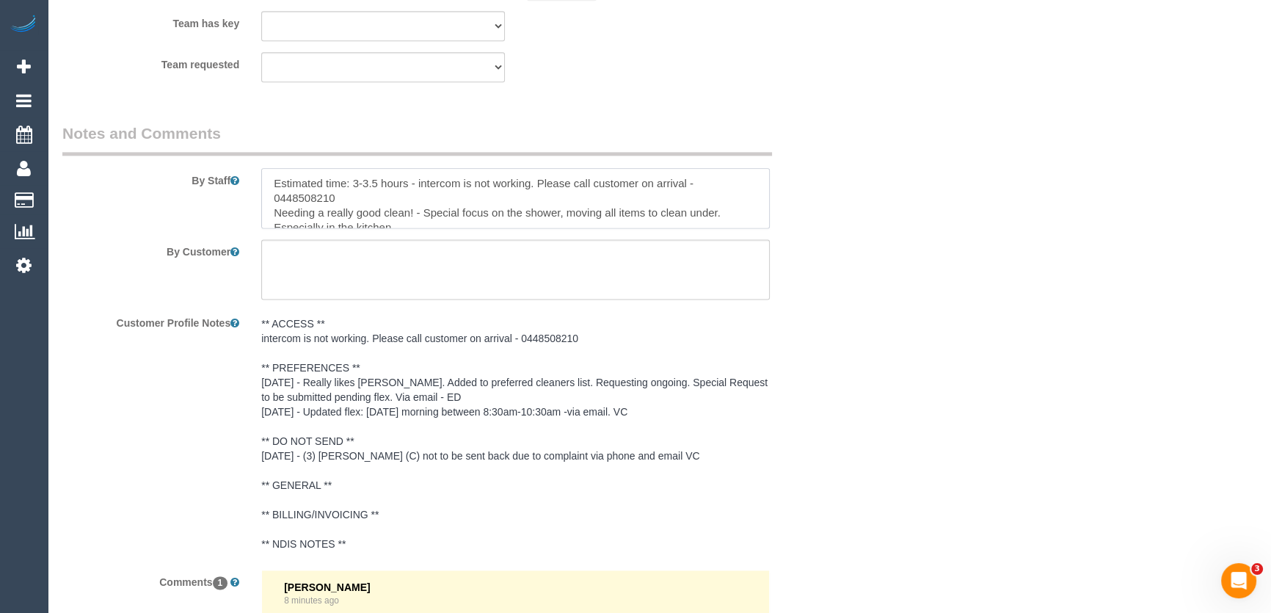
click at [272, 186] on textarea at bounding box center [515, 198] width 509 height 60
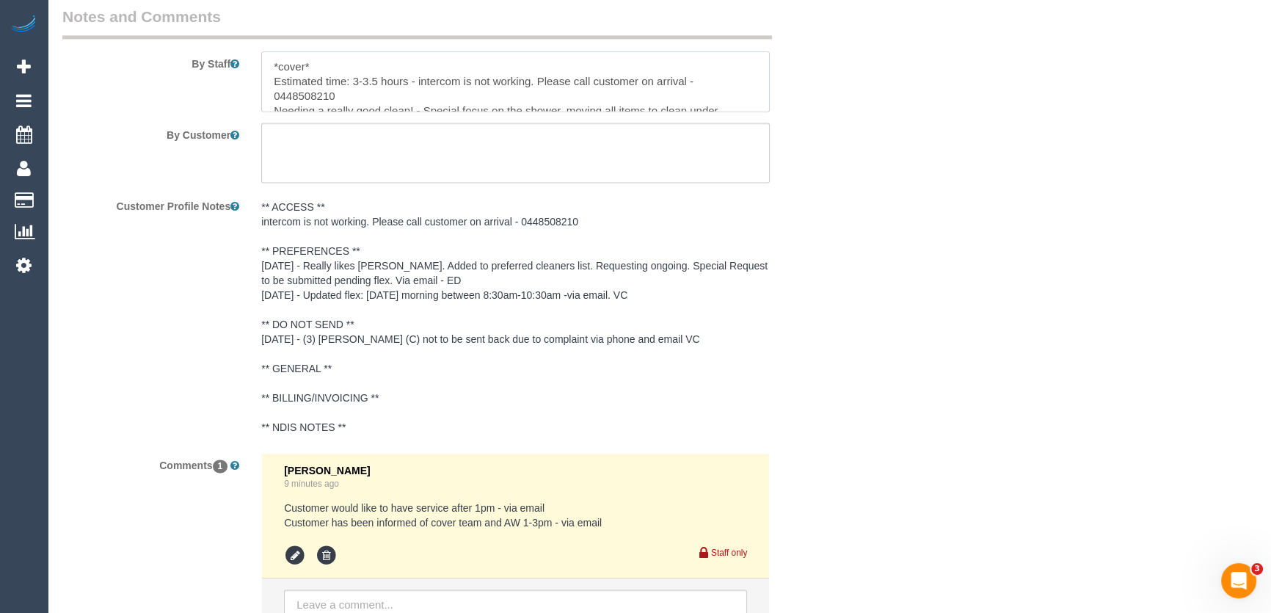
scroll to position [2665, 0]
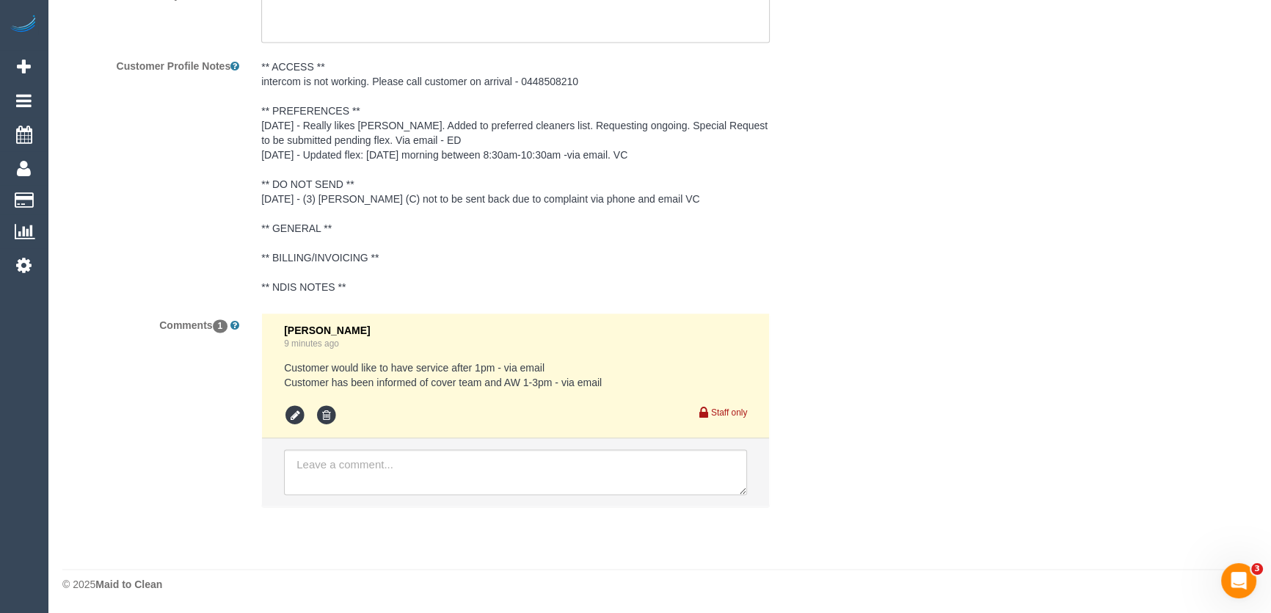
type textarea "*cover* Estimated time: 3-3.5 hours - intercom is not working. Please call cust…"
click at [293, 411] on icon at bounding box center [295, 415] width 22 height 22
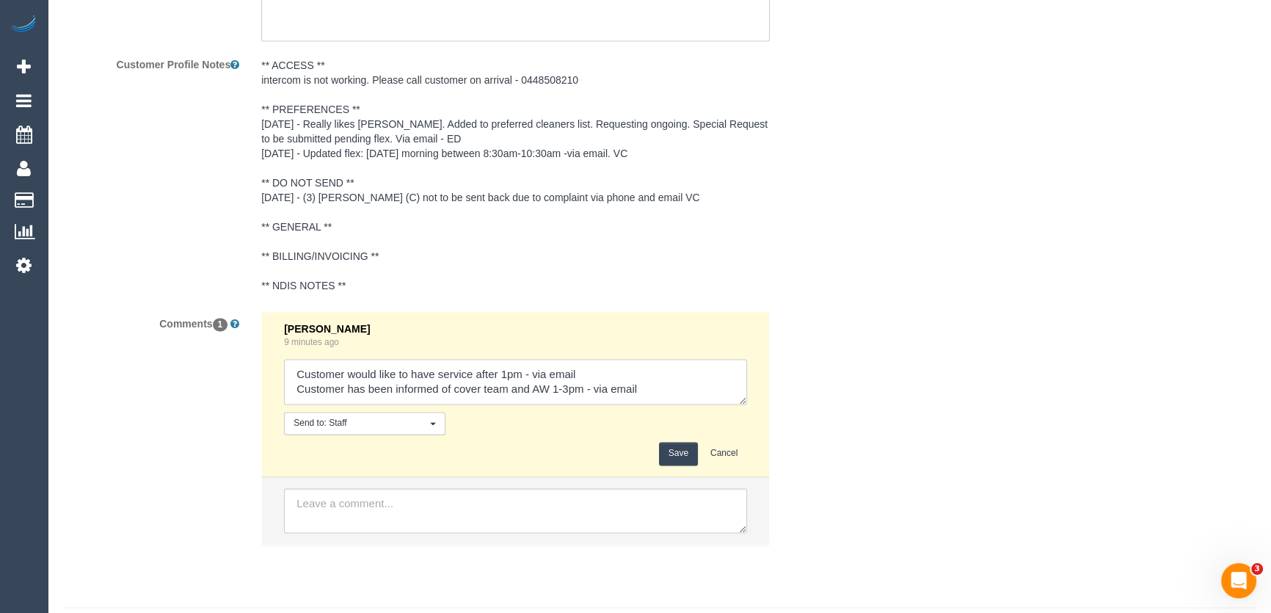
click at [290, 376] on textarea at bounding box center [515, 381] width 463 height 45
type textarea "U/A Goswin, one-off Customer would like to have service after 1pm - via email C…"
click at [681, 459] on button "Save" at bounding box center [678, 453] width 39 height 23
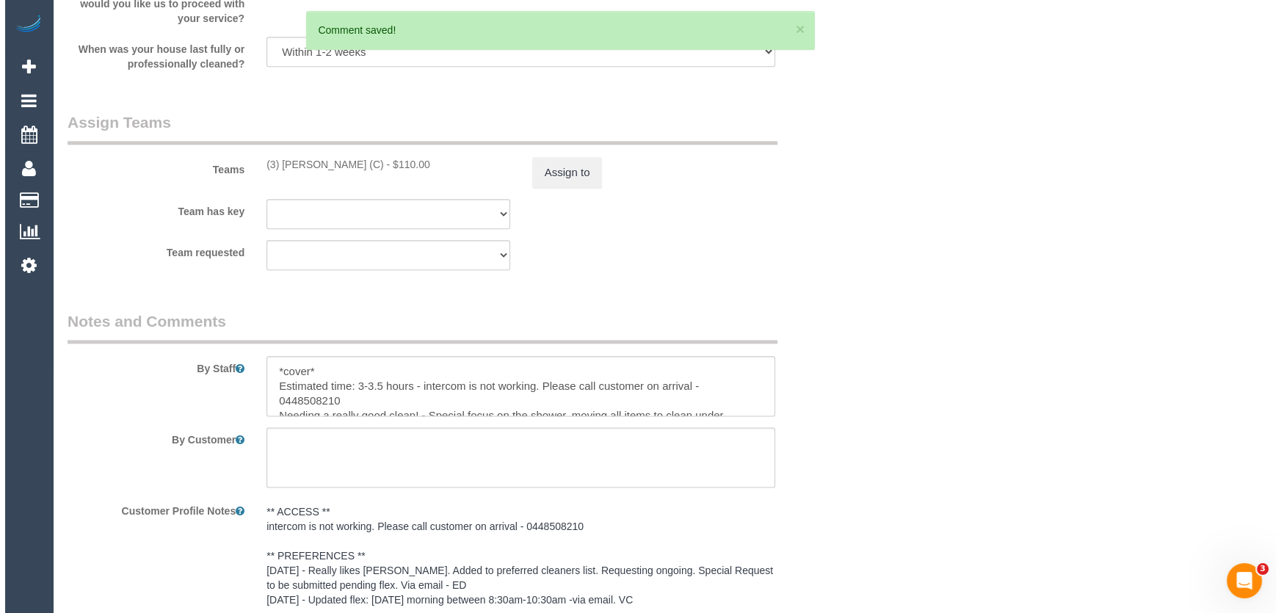
scroll to position [2131, 0]
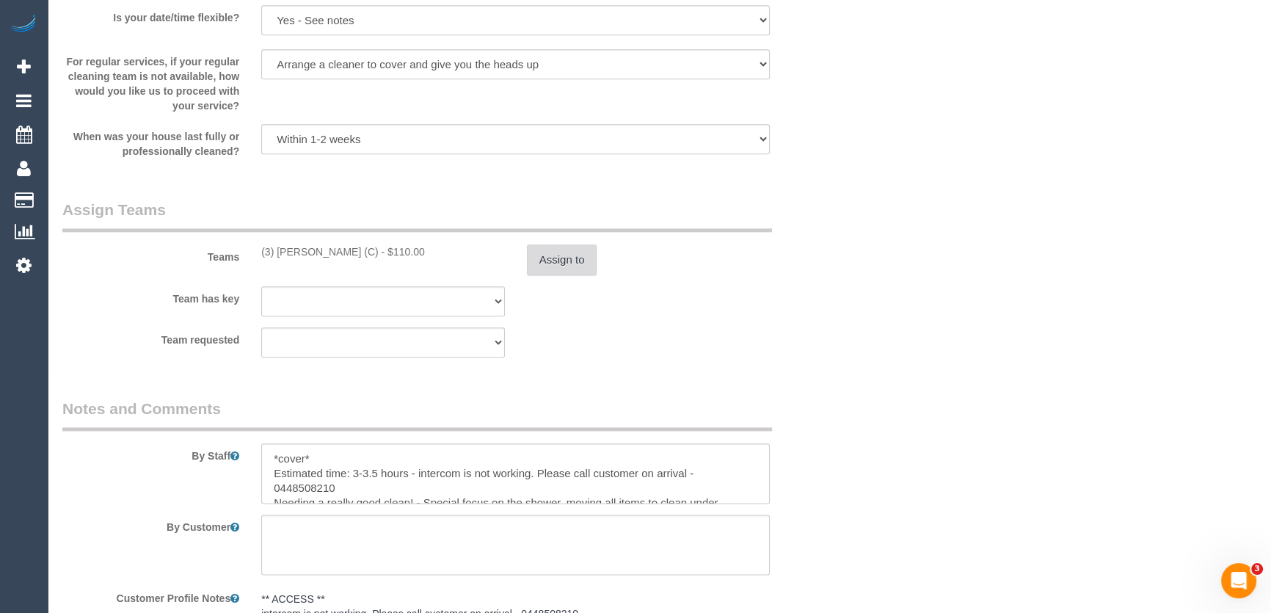
click at [561, 261] on button "Assign to" at bounding box center [562, 259] width 70 height 31
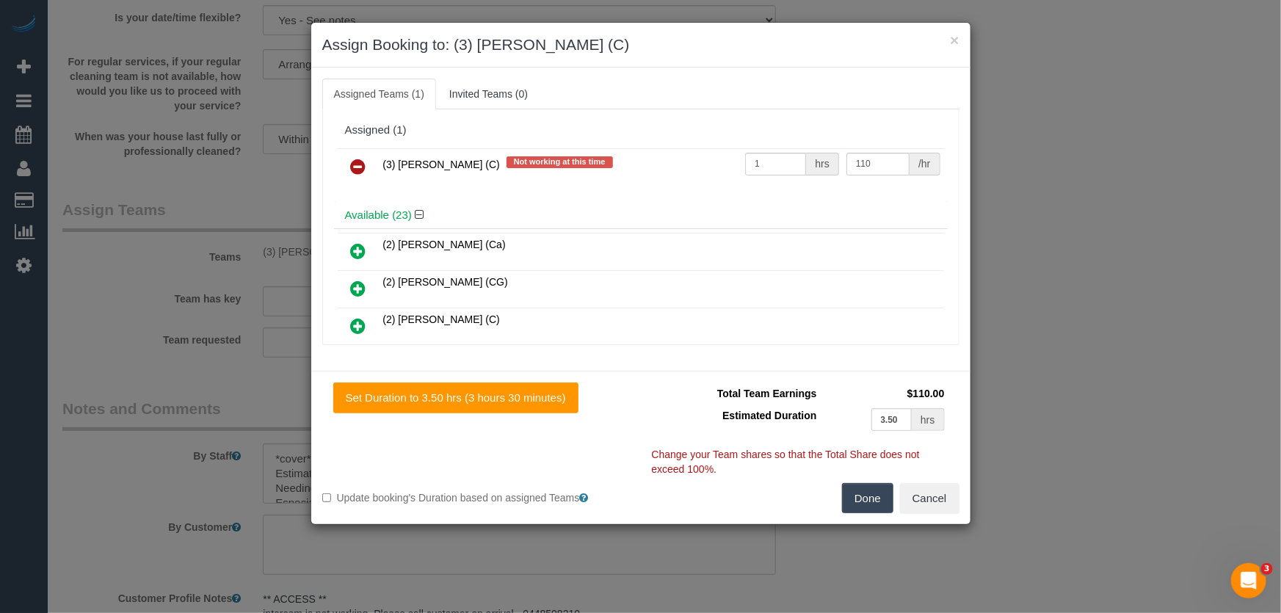
click at [353, 165] on icon at bounding box center [358, 167] width 15 height 18
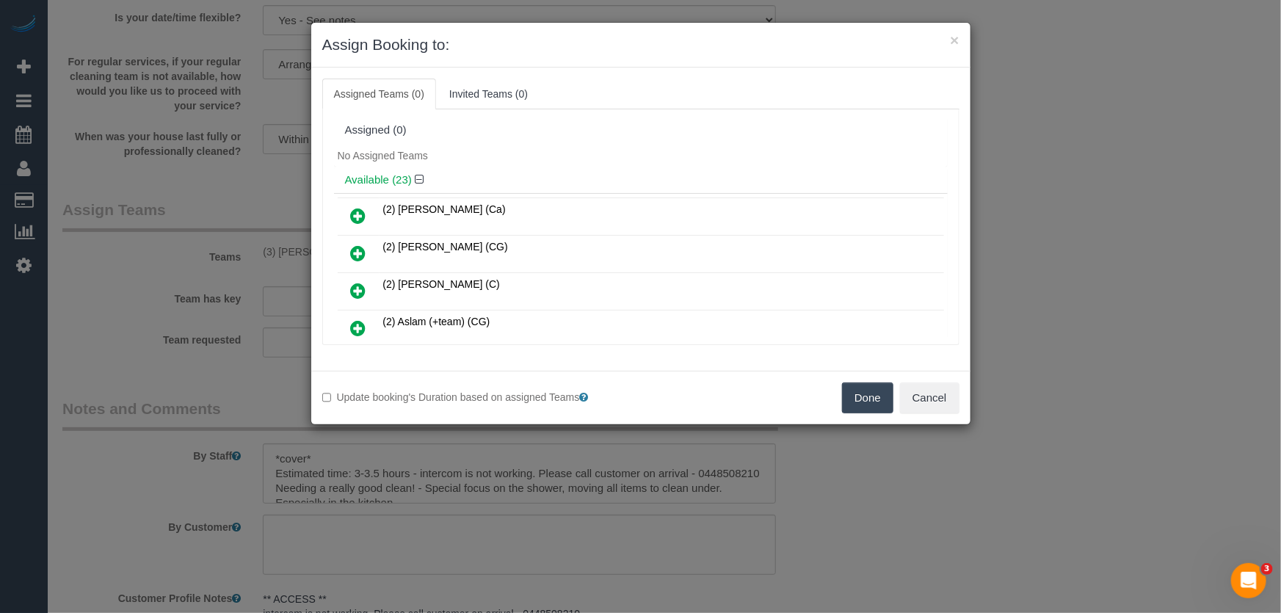
click at [873, 399] on button "Done" at bounding box center [867, 397] width 51 height 31
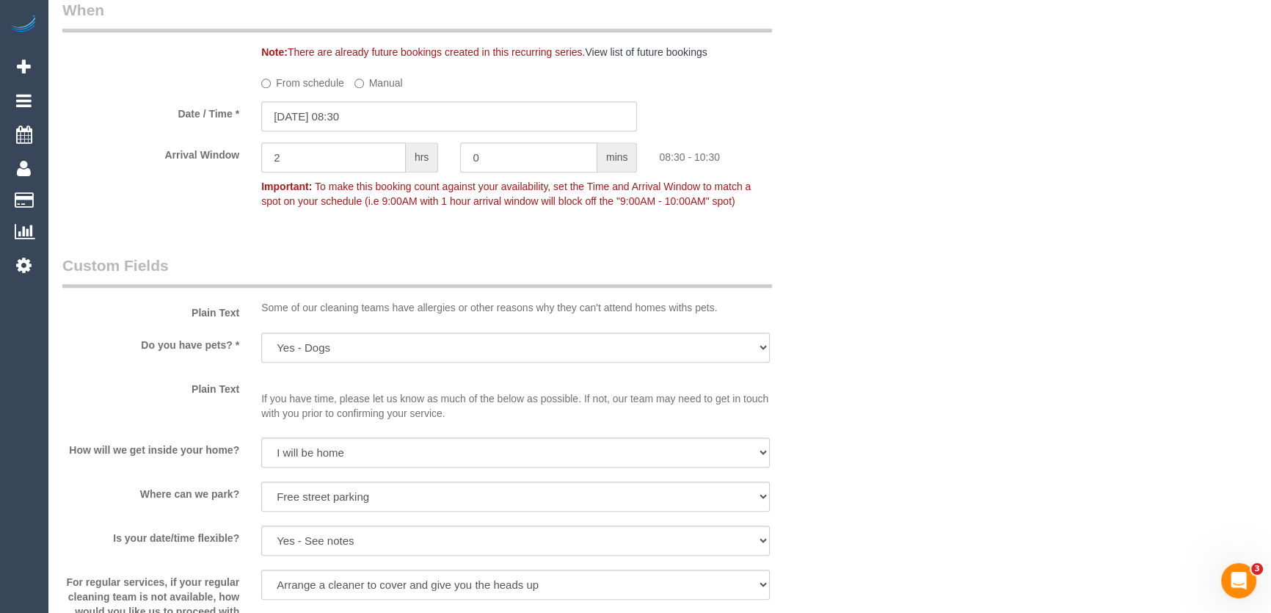
scroll to position [1397, 0]
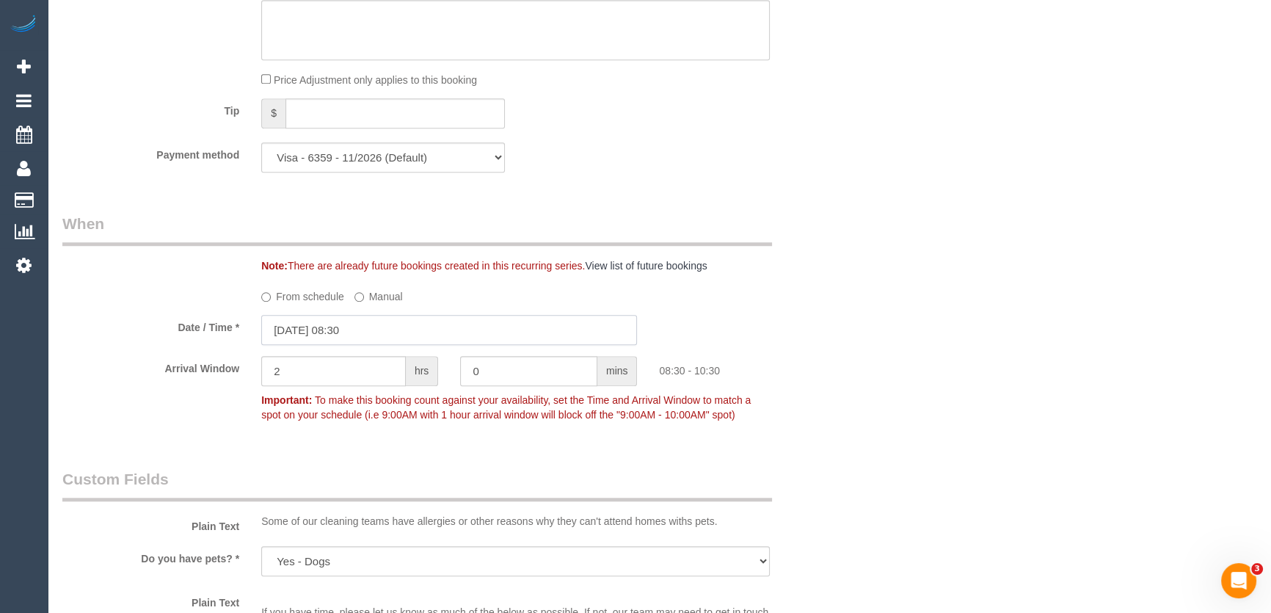
click at [375, 330] on input "12/09/2025 08:30" at bounding box center [449, 330] width 376 height 30
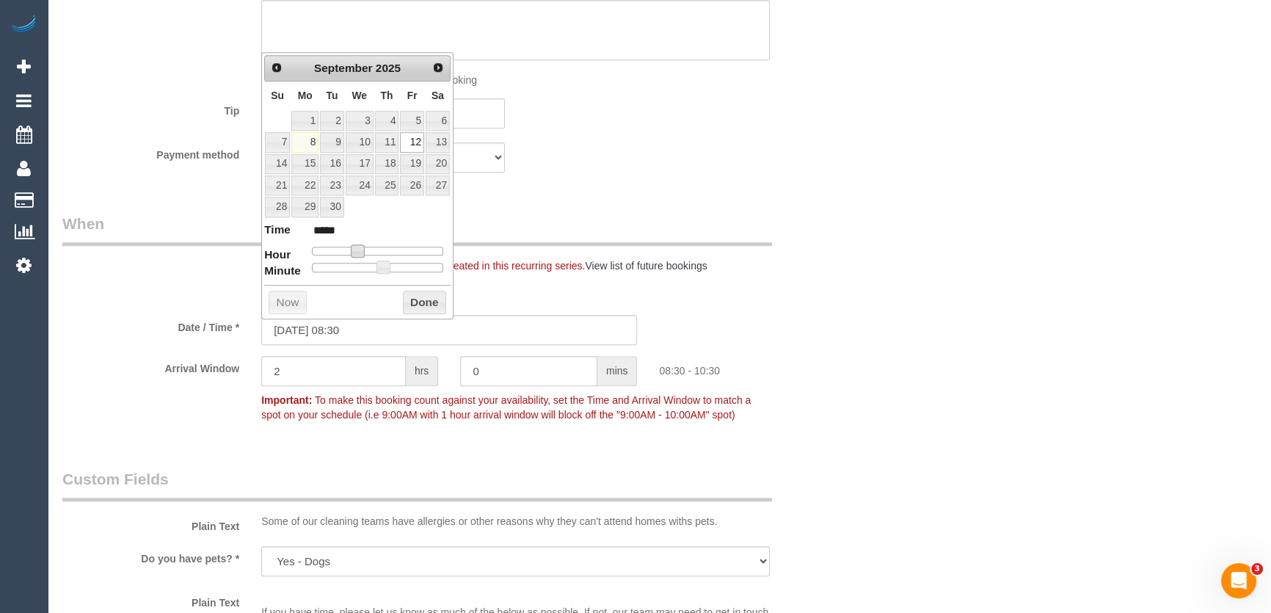
type input "12/09/2025 09:30"
type input "*****"
type input "12/09/2025 10:30"
type input "*****"
drag, startPoint x: 354, startPoint y: 245, endPoint x: 374, endPoint y: 243, distance: 19.2
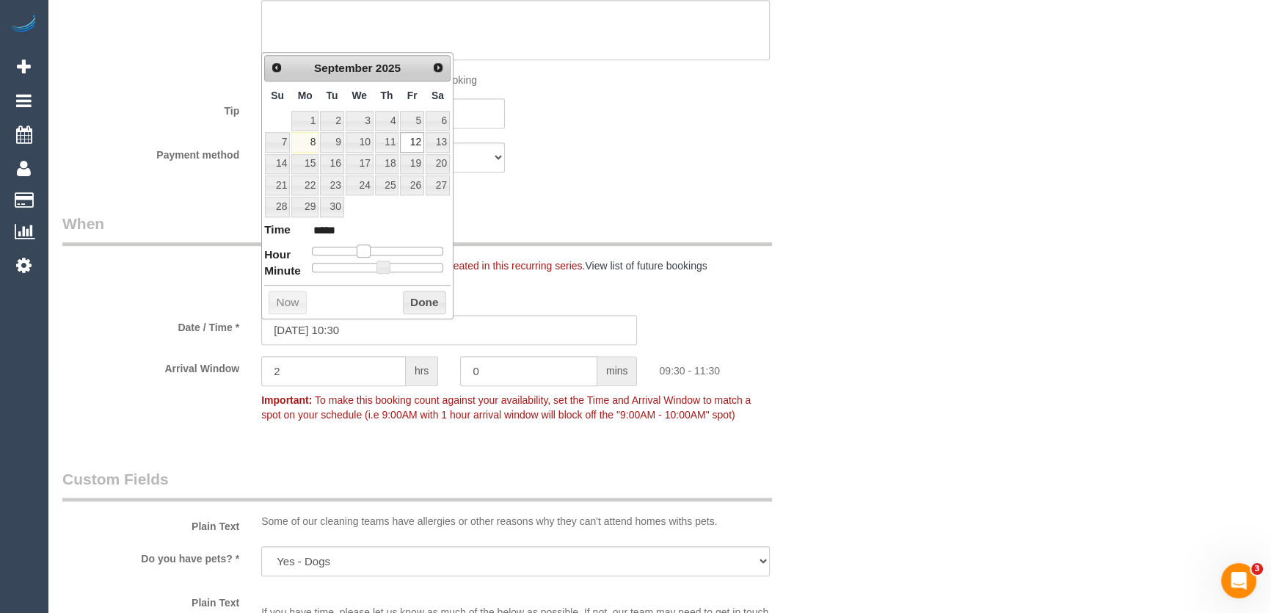
click at [370, 244] on span at bounding box center [363, 250] width 13 height 13
type input "12/09/2025 11:30"
type input "*****"
type input "12/09/2025 12:30"
type input "*****"
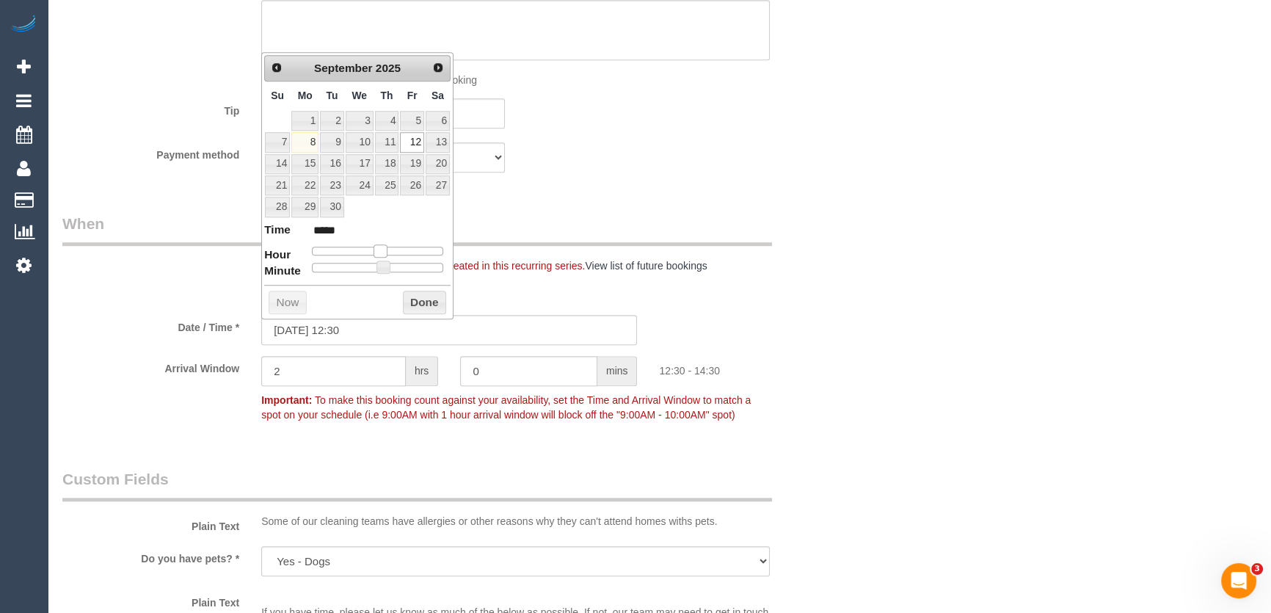
type input "12/09/2025 13:30"
type input "*****"
drag, startPoint x: 374, startPoint y: 243, endPoint x: 385, endPoint y: 243, distance: 11.0
click at [385, 244] on span at bounding box center [385, 250] width 13 height 13
type input "12/09/2025 13:25"
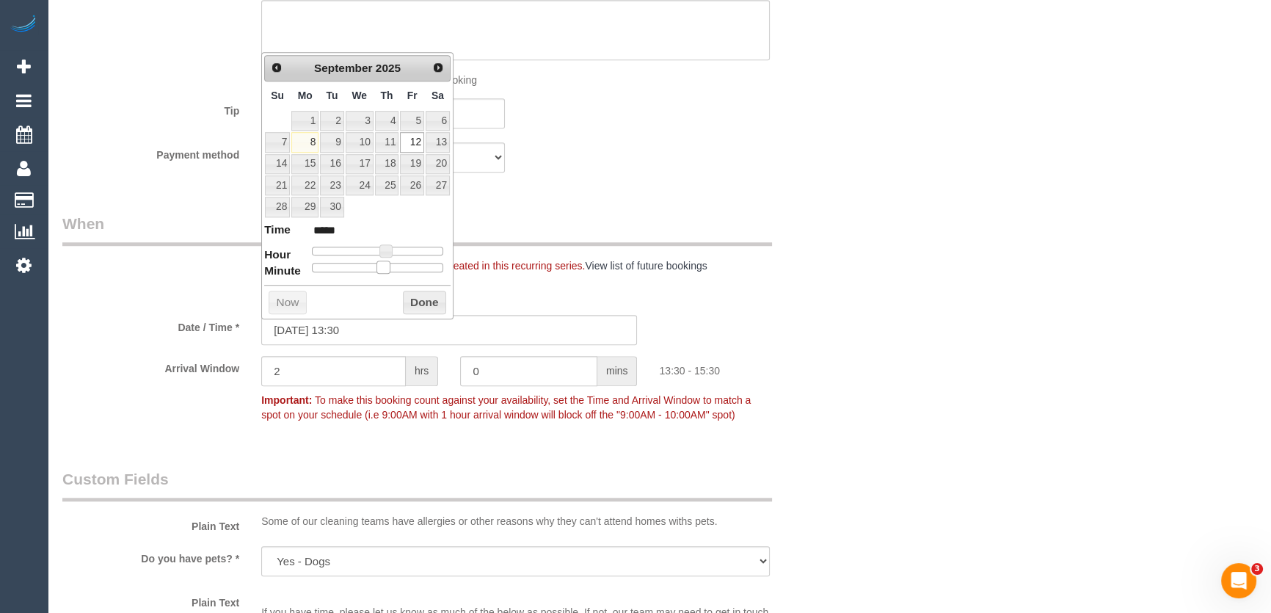
type input "*****"
type input "12/09/2025 13:20"
type input "*****"
type input "12/09/2025 13:15"
type input "*****"
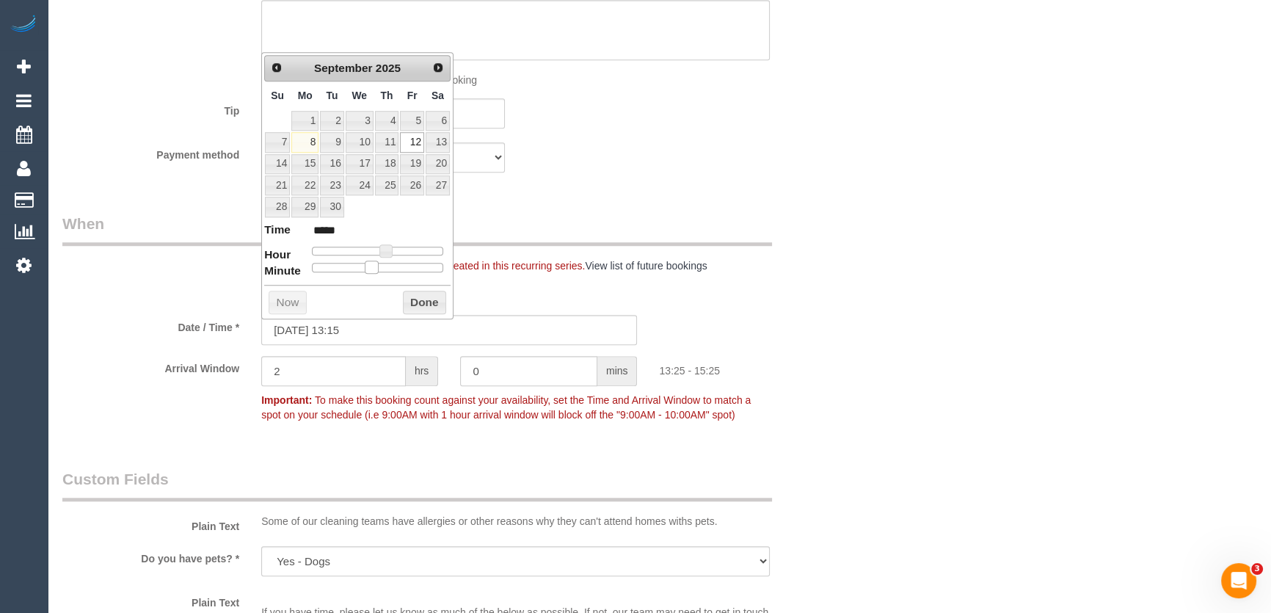
type input "12/09/2025 13:10"
type input "*****"
type input "12/09/2025 13:05"
type input "*****"
type input "12/09/2025 13:00"
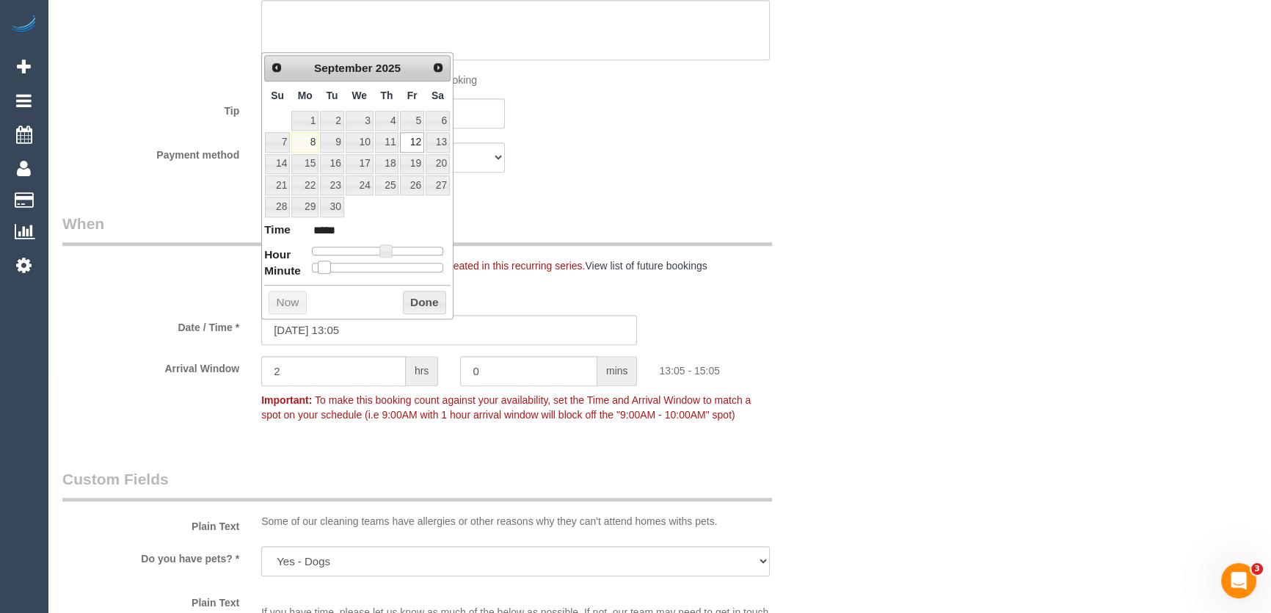
type input "*****"
drag, startPoint x: 382, startPoint y: 268, endPoint x: 215, endPoint y: 396, distance: 210.5
click at [302, 272] on dl "Time ***** Hour Minute Second Millisecond Microsecond Time Zone ***** ***** ***…" at bounding box center [357, 247] width 186 height 51
click at [895, 445] on div "Who Email* isabelle.kingshott@gmail.com Name * Isabelle Kingshott Where Address…" at bounding box center [659, 275] width 1194 height 3238
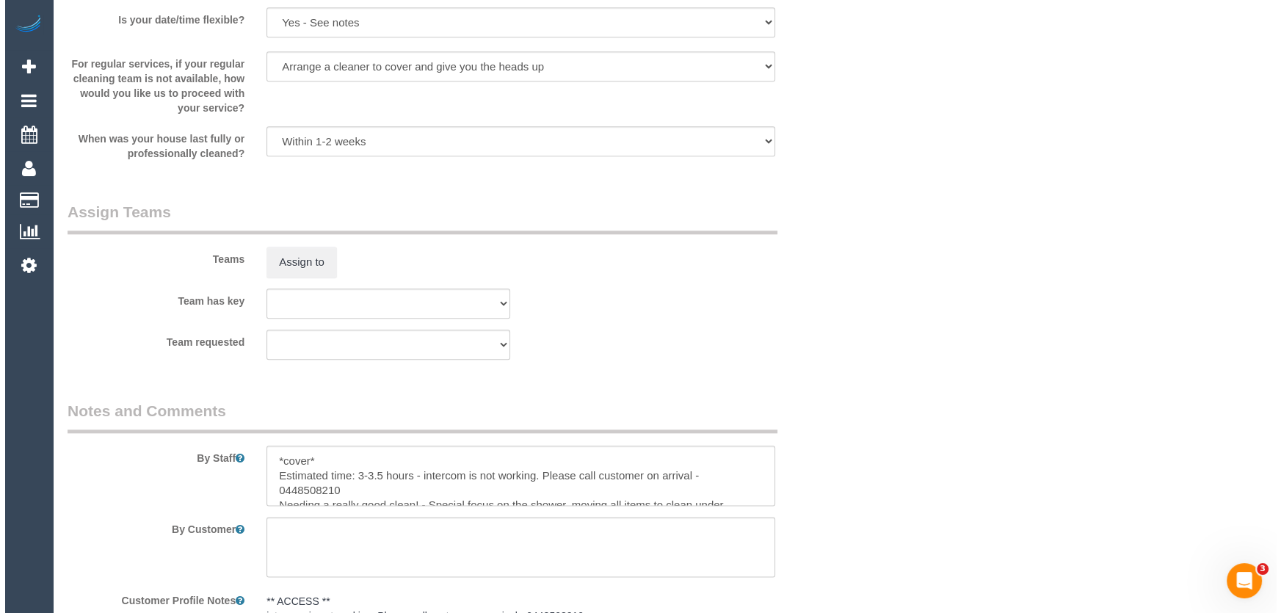
scroll to position [2131, 0]
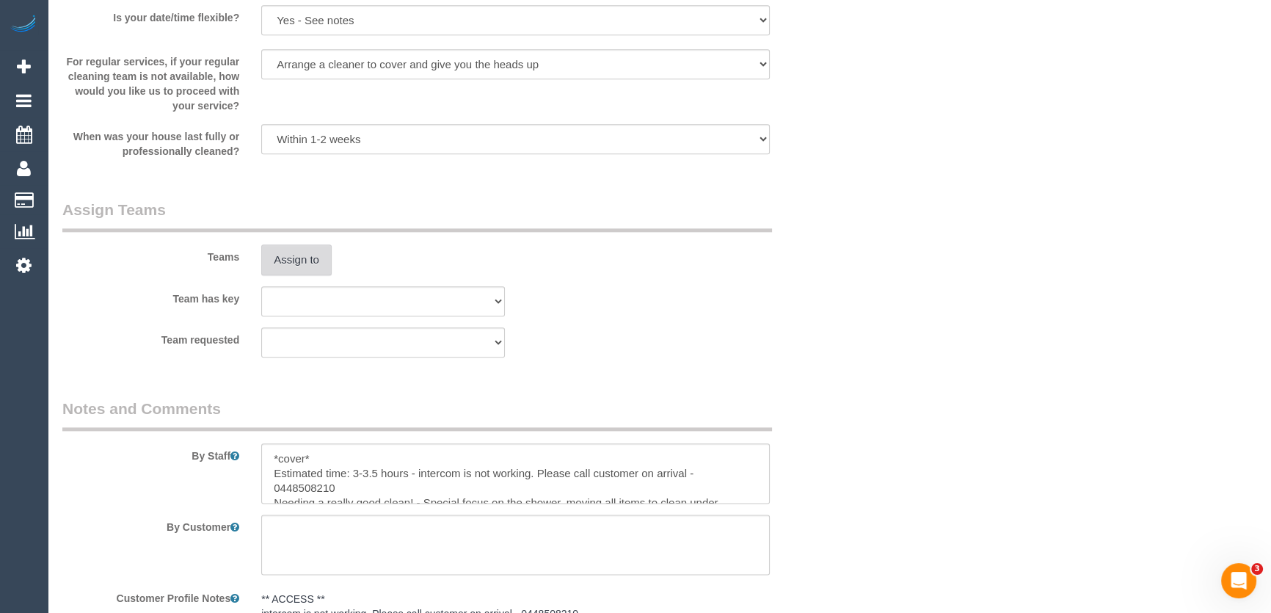
click at [294, 266] on button "Assign to" at bounding box center [296, 259] width 70 height 31
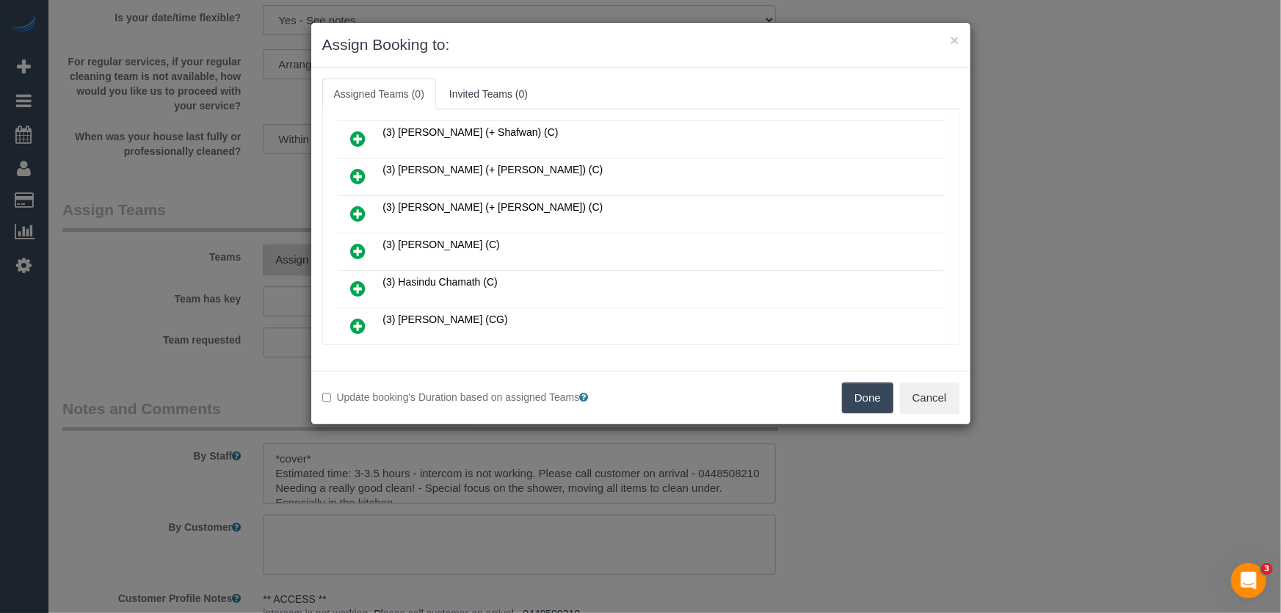
scroll to position [606, 0]
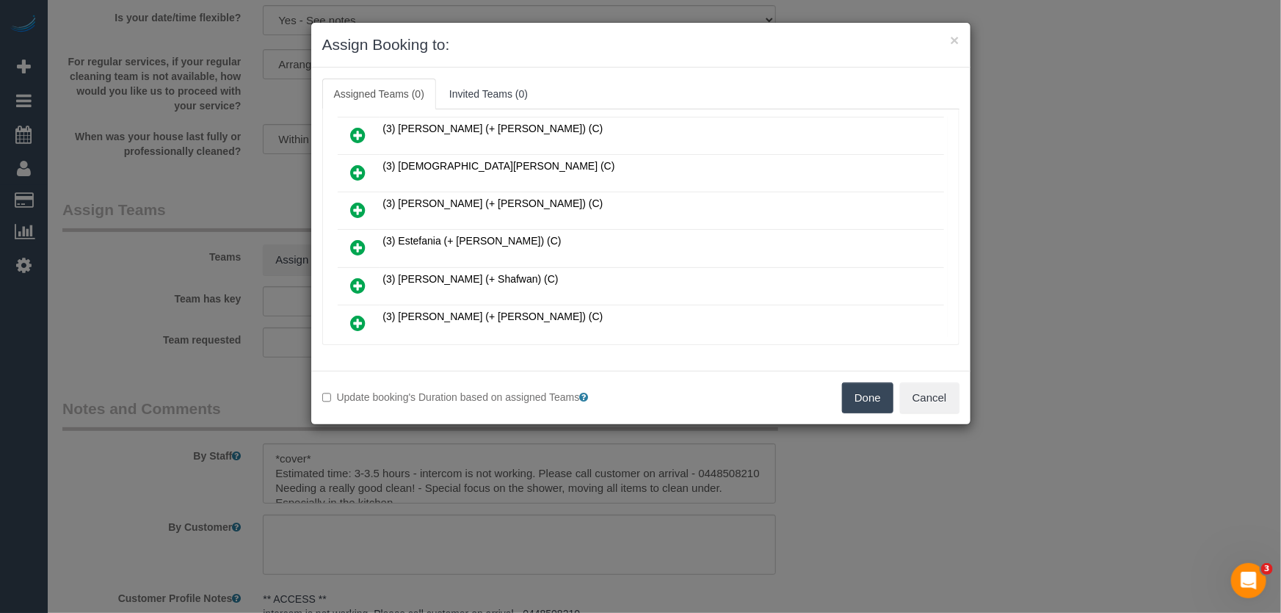
click at [352, 239] on icon at bounding box center [358, 248] width 15 height 18
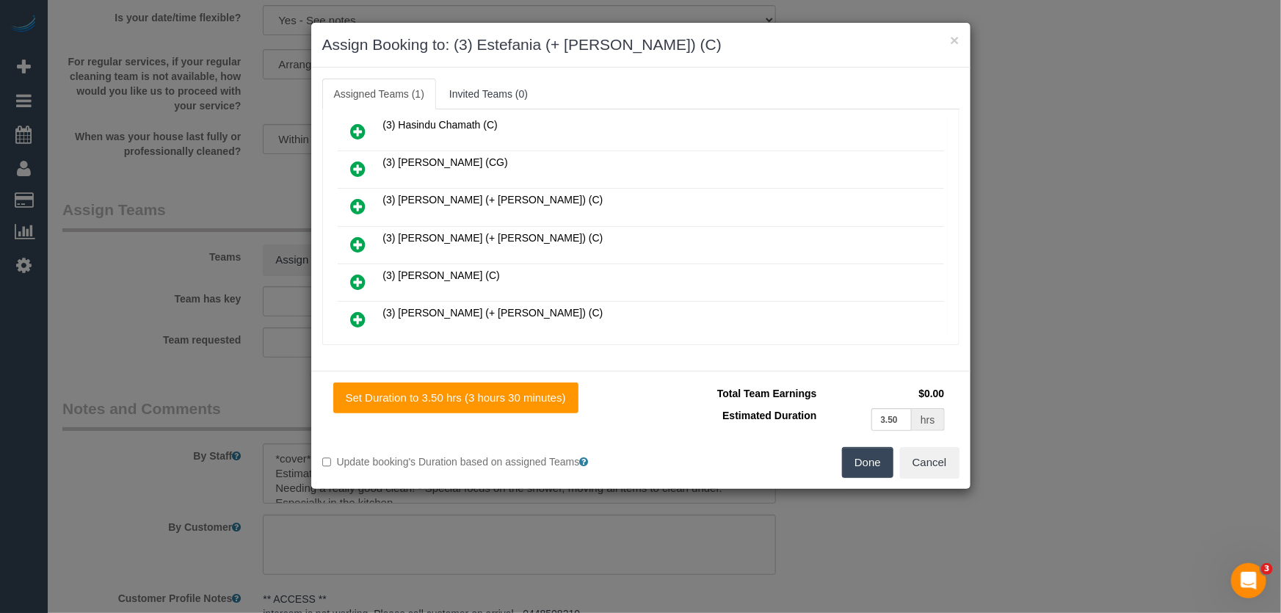
click at [354, 236] on icon at bounding box center [358, 245] width 15 height 18
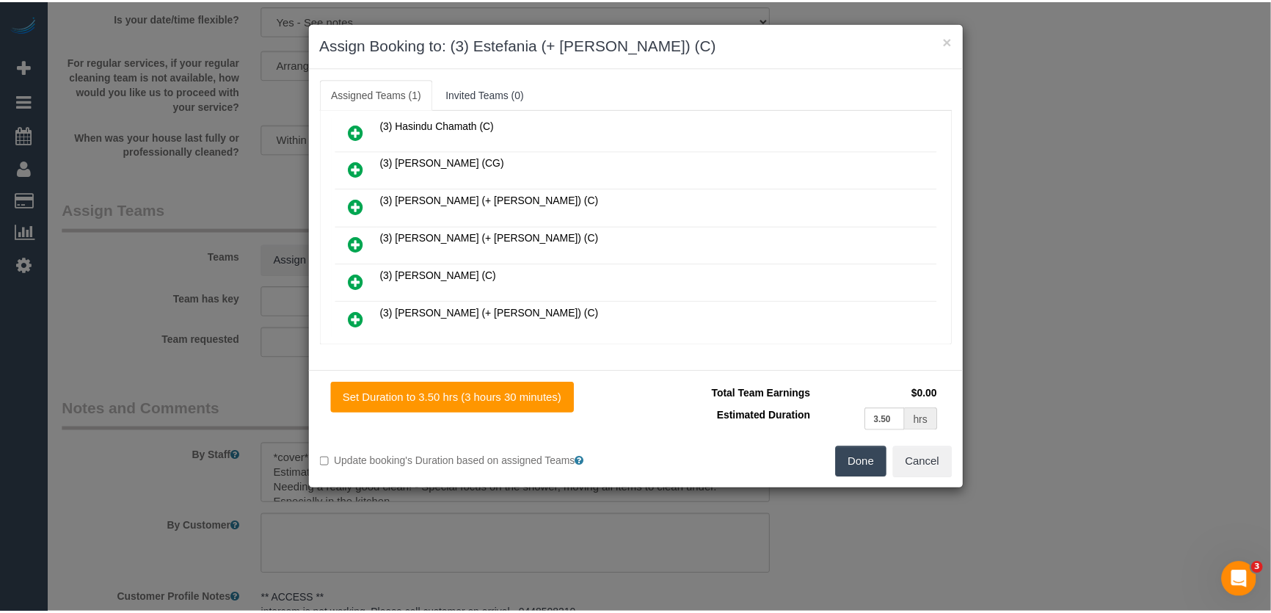
scroll to position [944, 0]
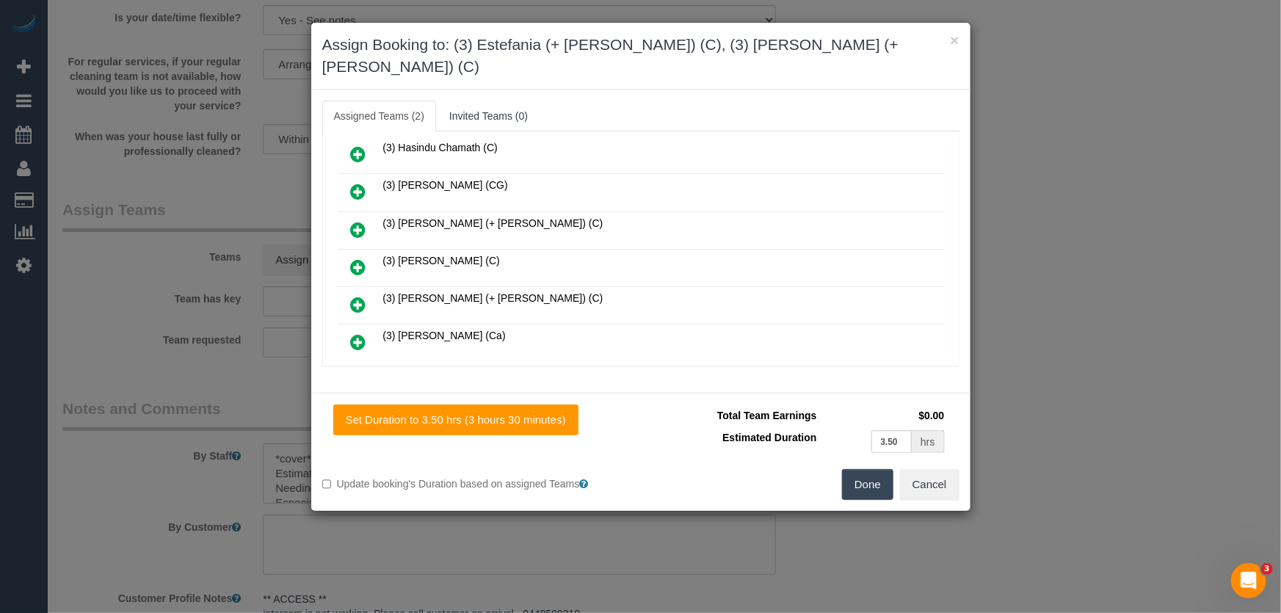
click at [864, 469] on button "Done" at bounding box center [867, 484] width 51 height 31
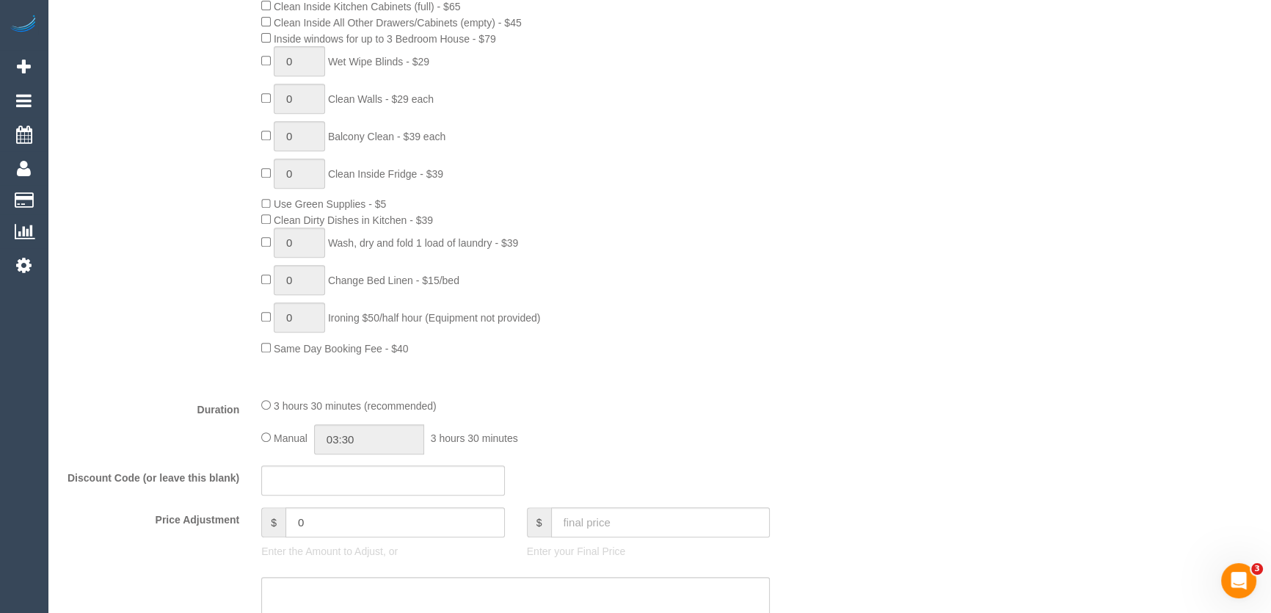
scroll to position [933, 0]
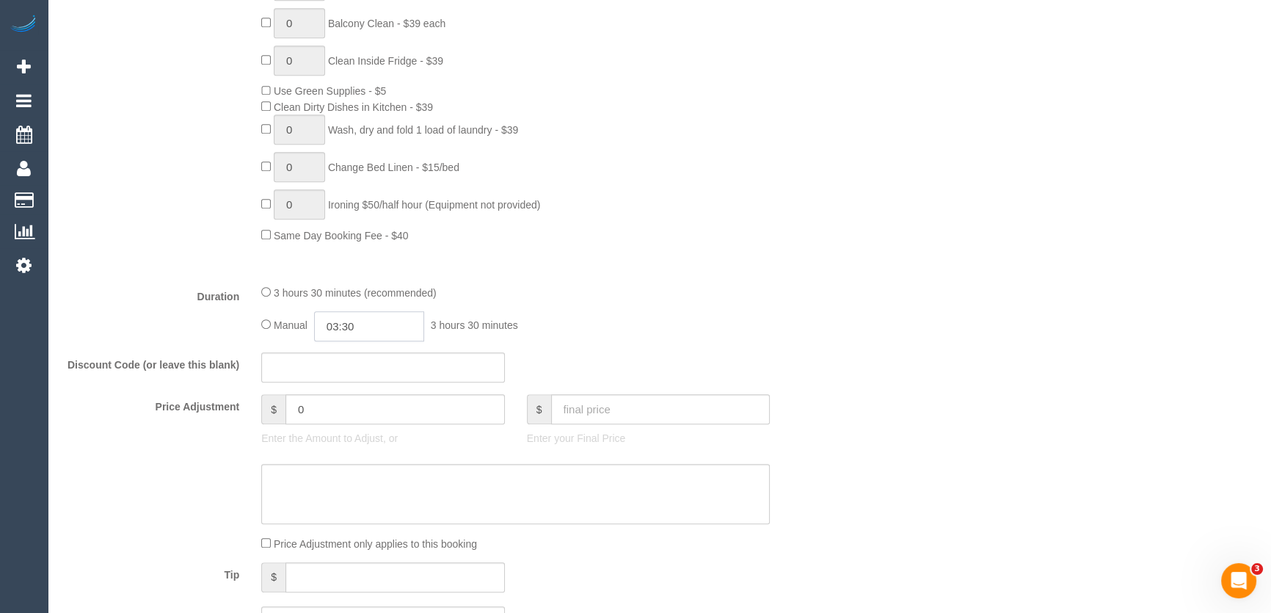
click at [396, 337] on input "03:30" at bounding box center [369, 326] width 110 height 30
click at [356, 372] on li "01:30" at bounding box center [353, 377] width 65 height 19
type input "01:45"
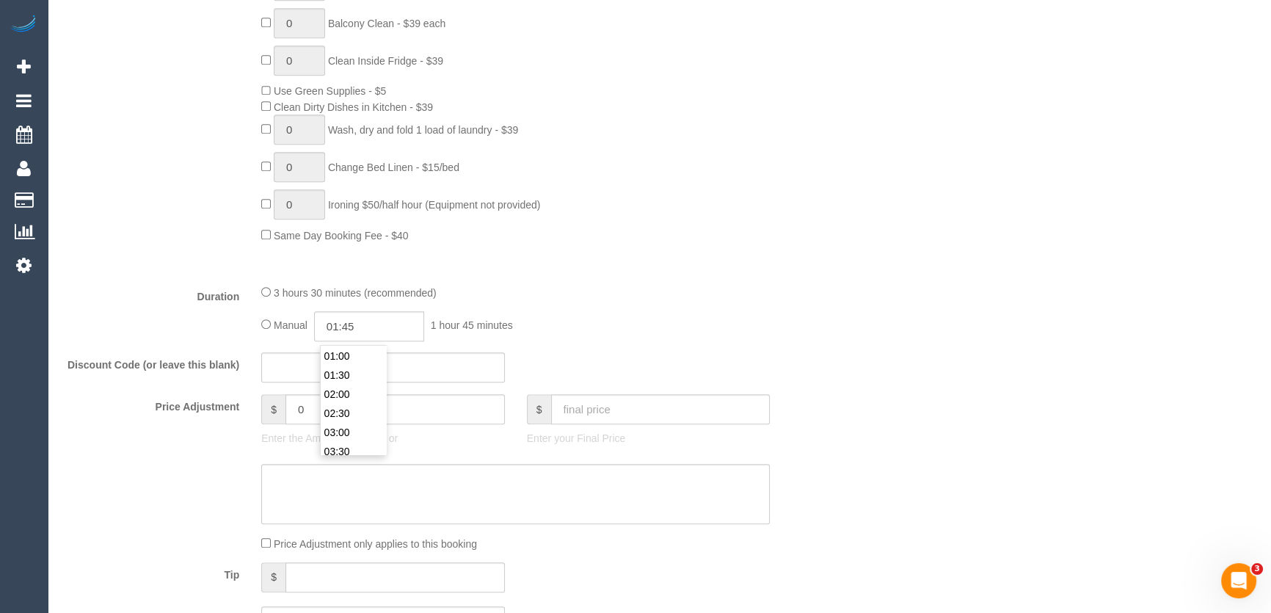
click at [609, 280] on fieldset "What Frequency * One Time Cleaning Weekly - 10% Off - 10.00% (0% for the First …" at bounding box center [449, 124] width 774 height 1045
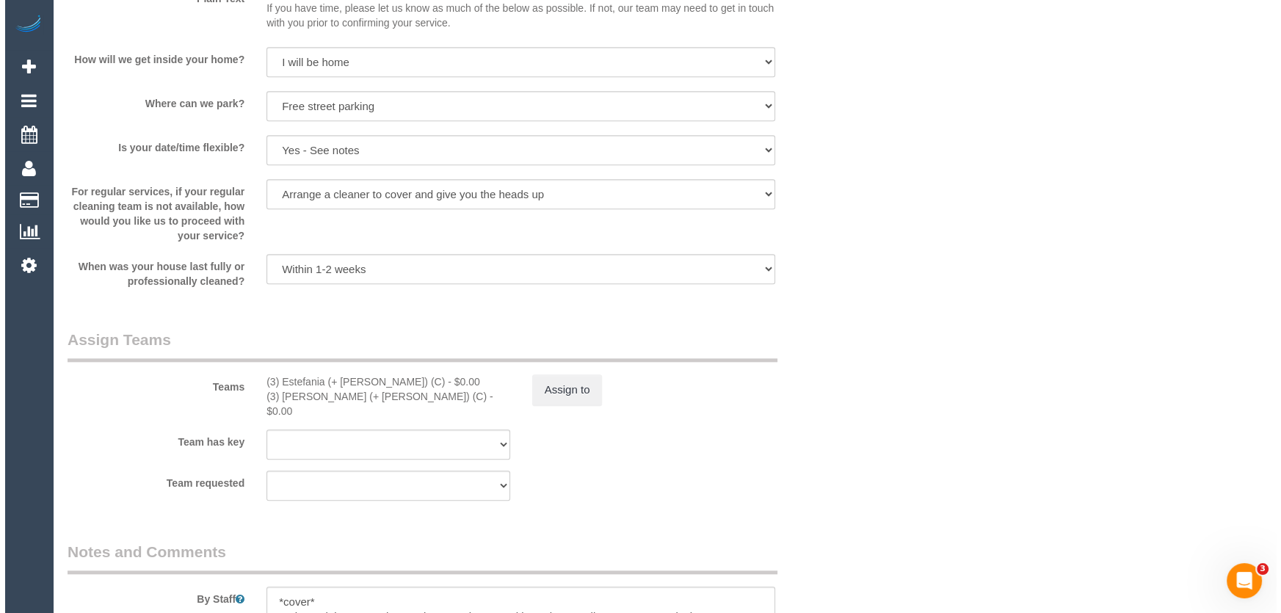
scroll to position [2135, 0]
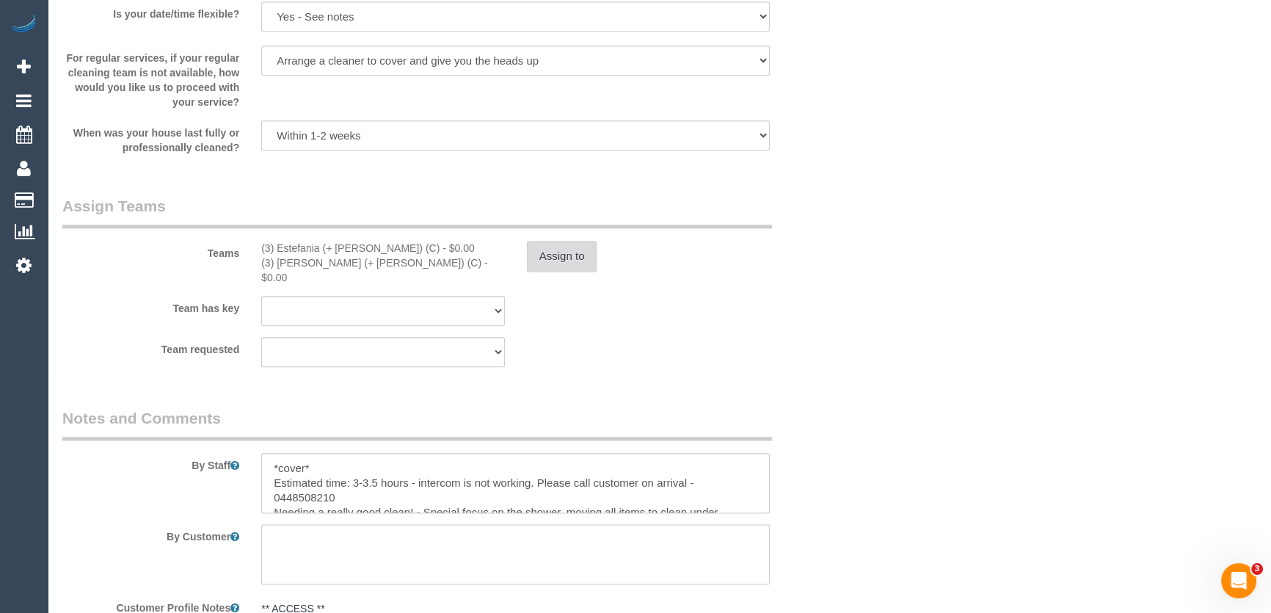
click at [554, 262] on button "Assign to" at bounding box center [562, 256] width 70 height 31
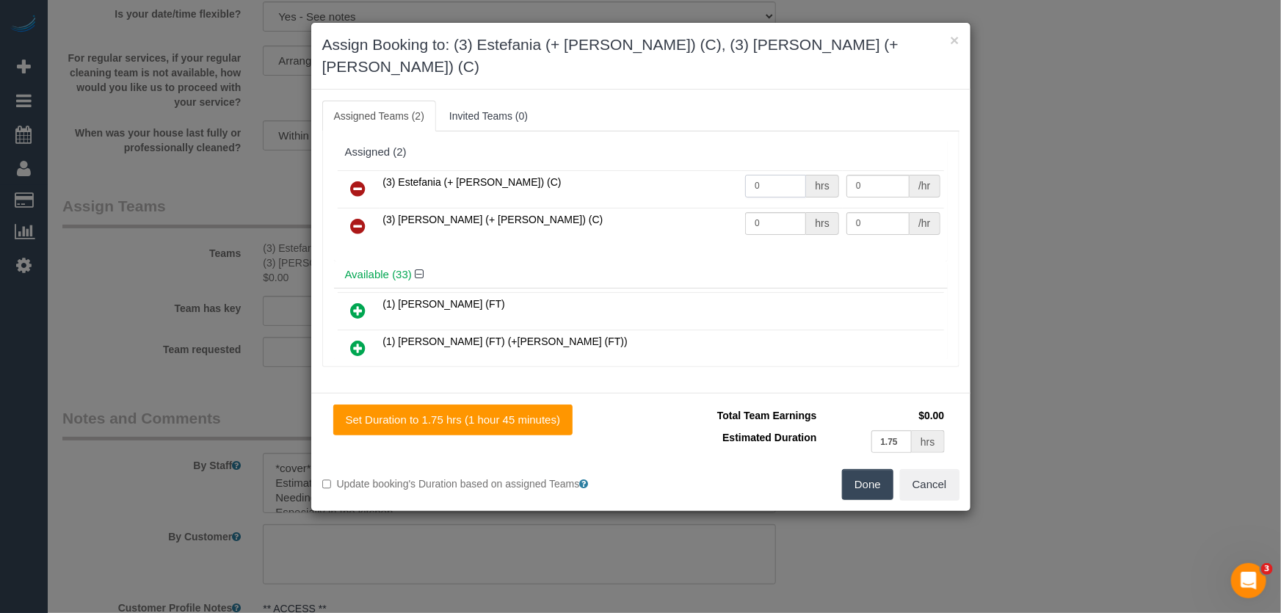
click at [776, 175] on input "0" at bounding box center [775, 186] width 61 height 23
type input "1"
type input "55"
click at [764, 212] on input "0" at bounding box center [775, 223] width 61 height 23
type input "1"
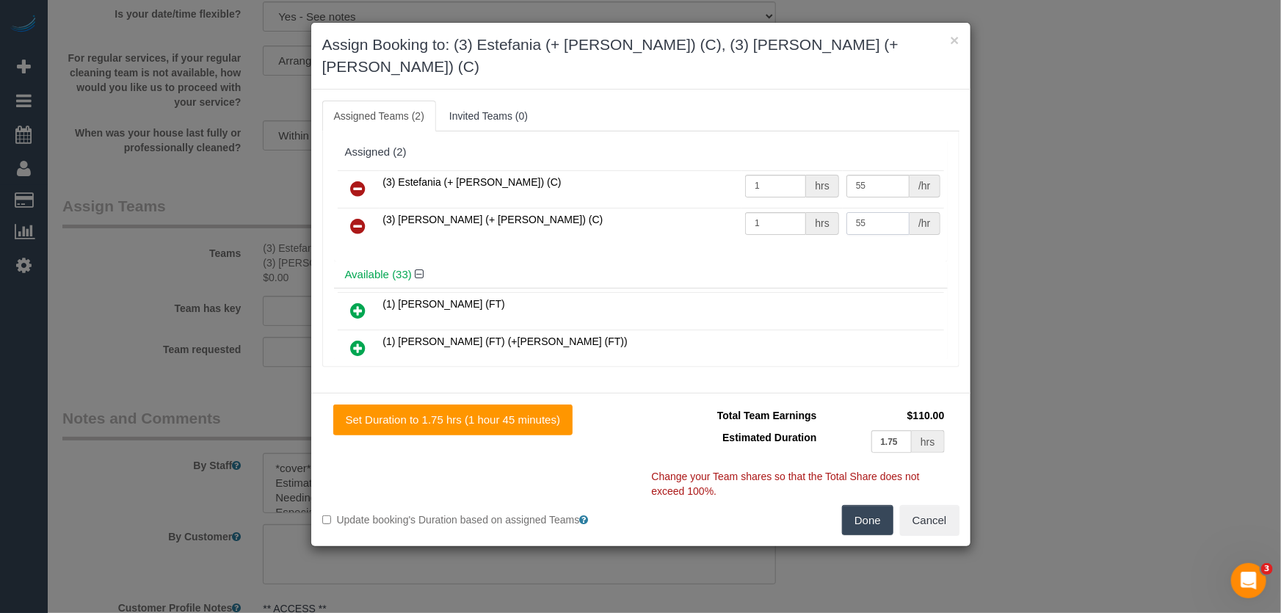
type input "55"
click at [867, 505] on button "Done" at bounding box center [867, 520] width 51 height 31
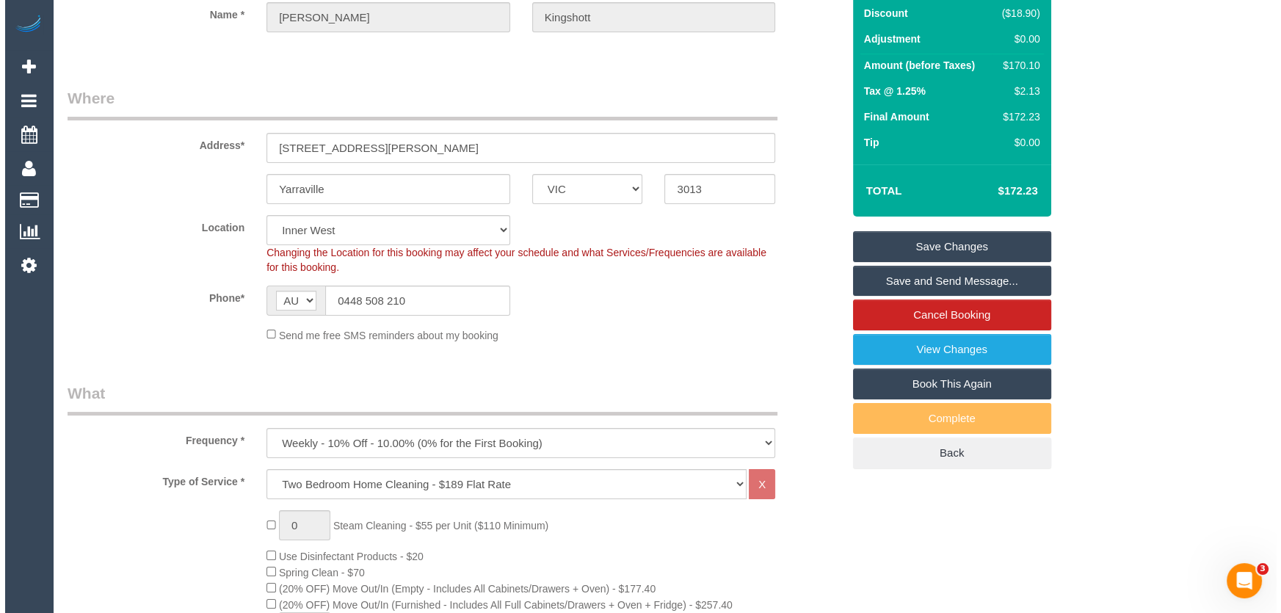
scroll to position [0, 0]
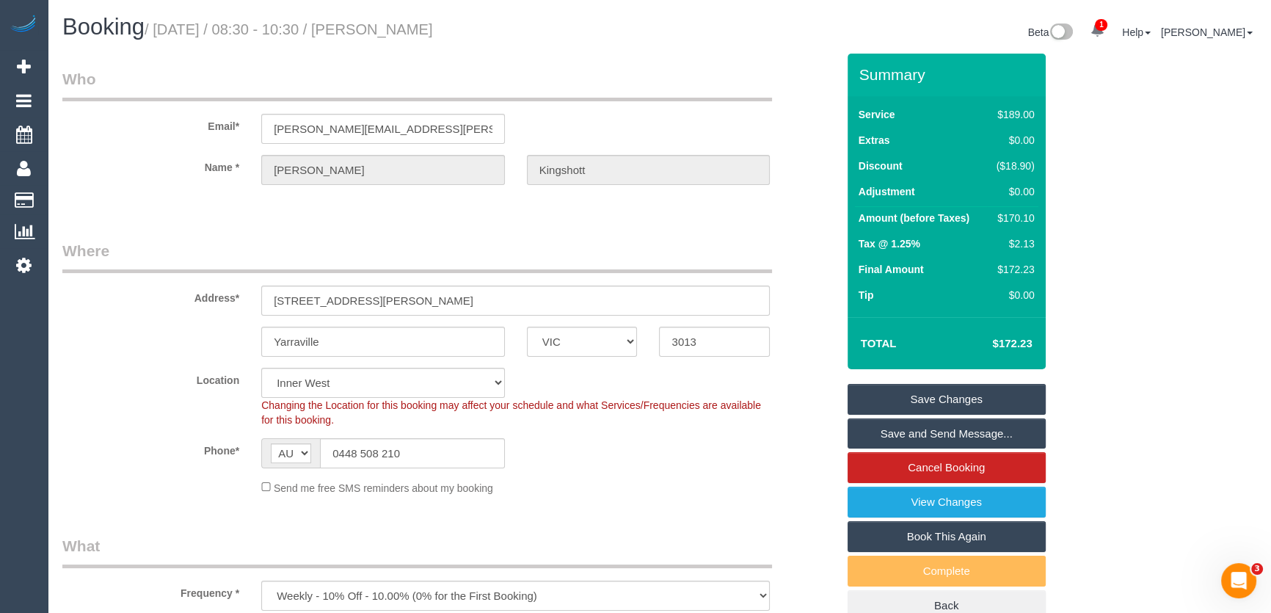
click at [421, 27] on small "/ September 12, 2025 / 08:30 - 10:30 / Isabelle Kingshott" at bounding box center [289, 29] width 288 height 16
copy small "Isabelle Kingshott"
click at [950, 432] on link "Save and Send Message..." at bounding box center [947, 433] width 198 height 31
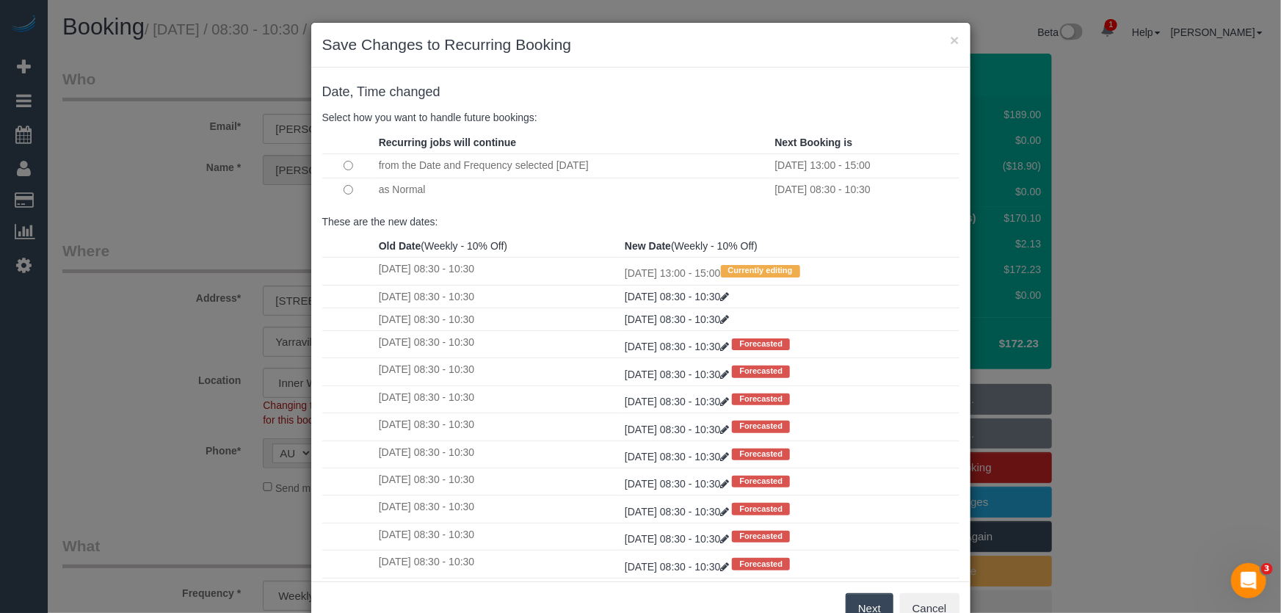
click at [856, 603] on button "Next" at bounding box center [869, 608] width 48 height 31
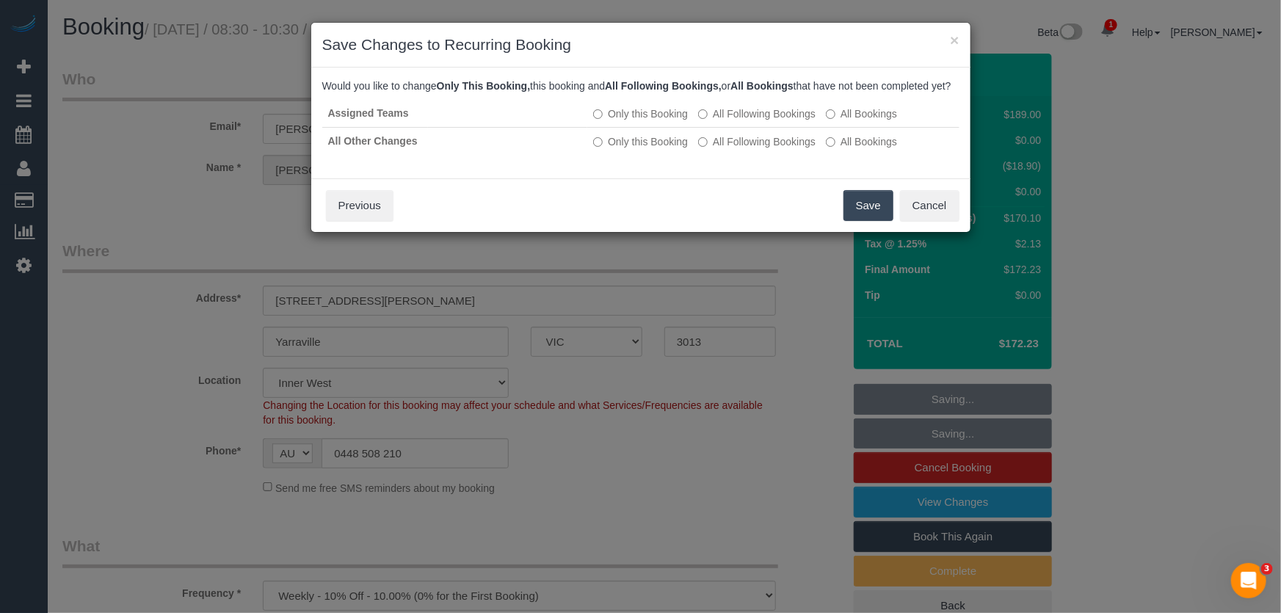
click at [859, 221] on button "Save" at bounding box center [868, 205] width 50 height 31
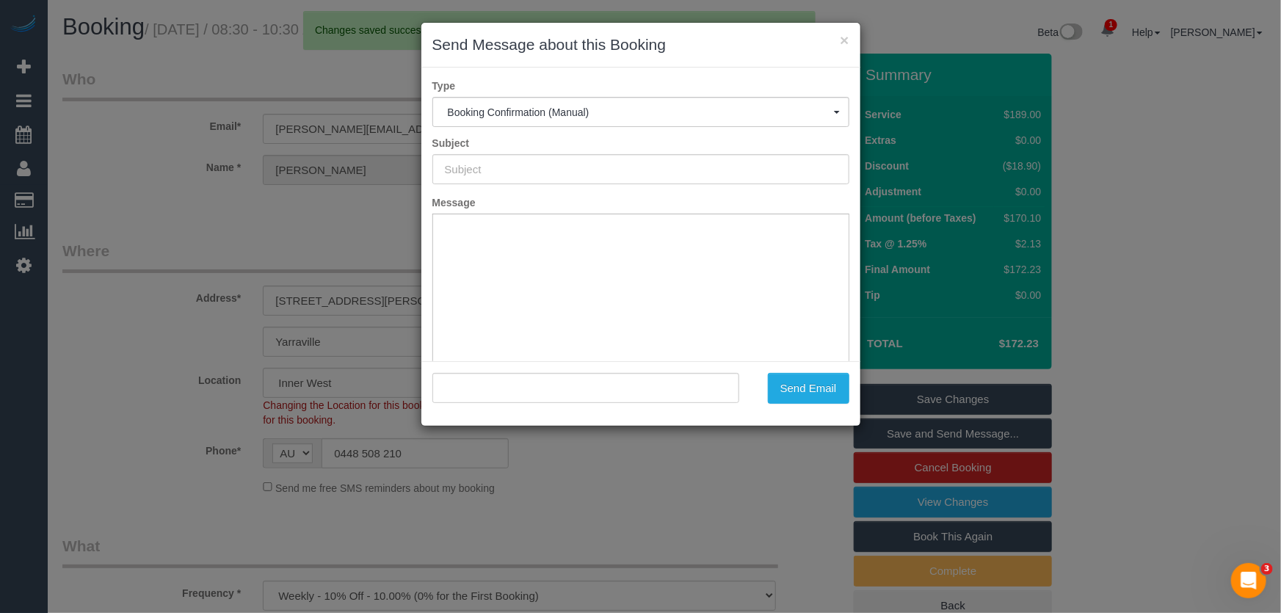
type input "Booking Confirmed"
type input ""Isabelle Kingshott" <isabelle.kingshott@gmail.com>"
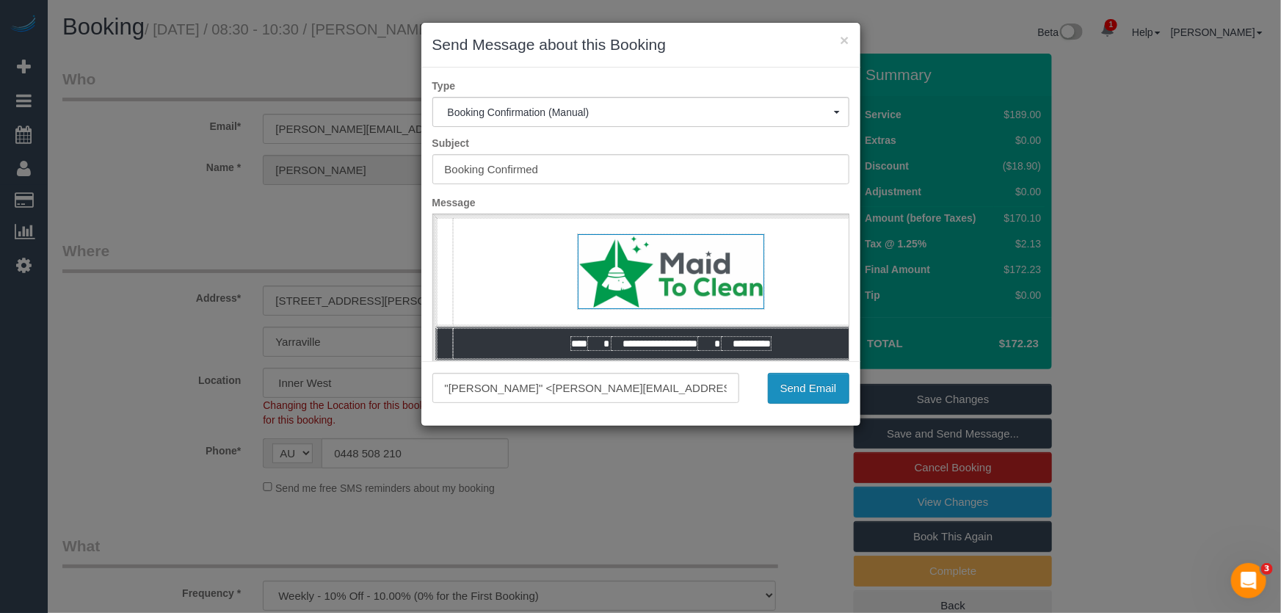
click at [807, 396] on button "Send Email" at bounding box center [808, 388] width 81 height 31
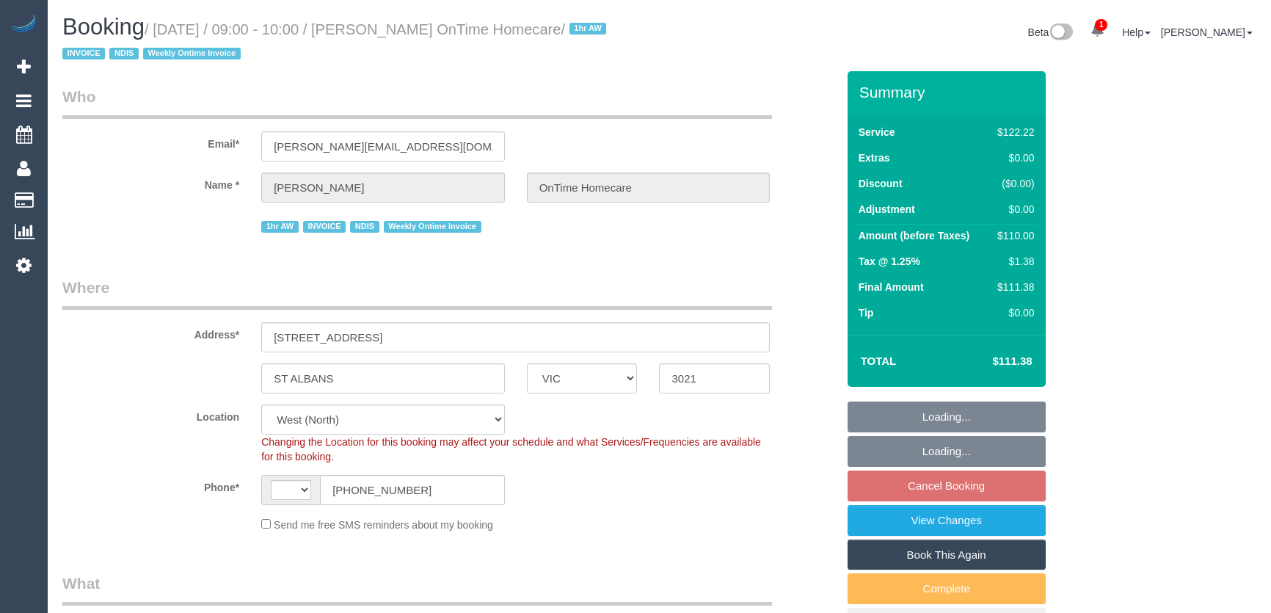
select select "VIC"
select select "object:1188"
select select "string:AU"
select select "number:28"
select select "number:14"
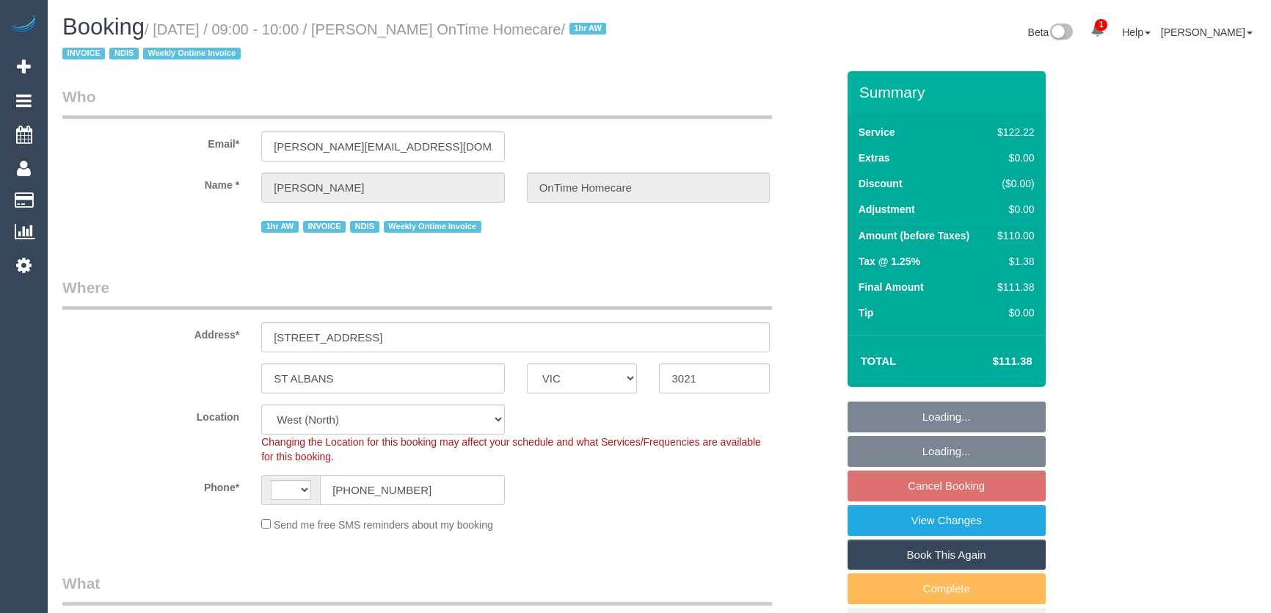
select select "number:19"
select select "number:25"
select select "number:35"
select select "number:11"
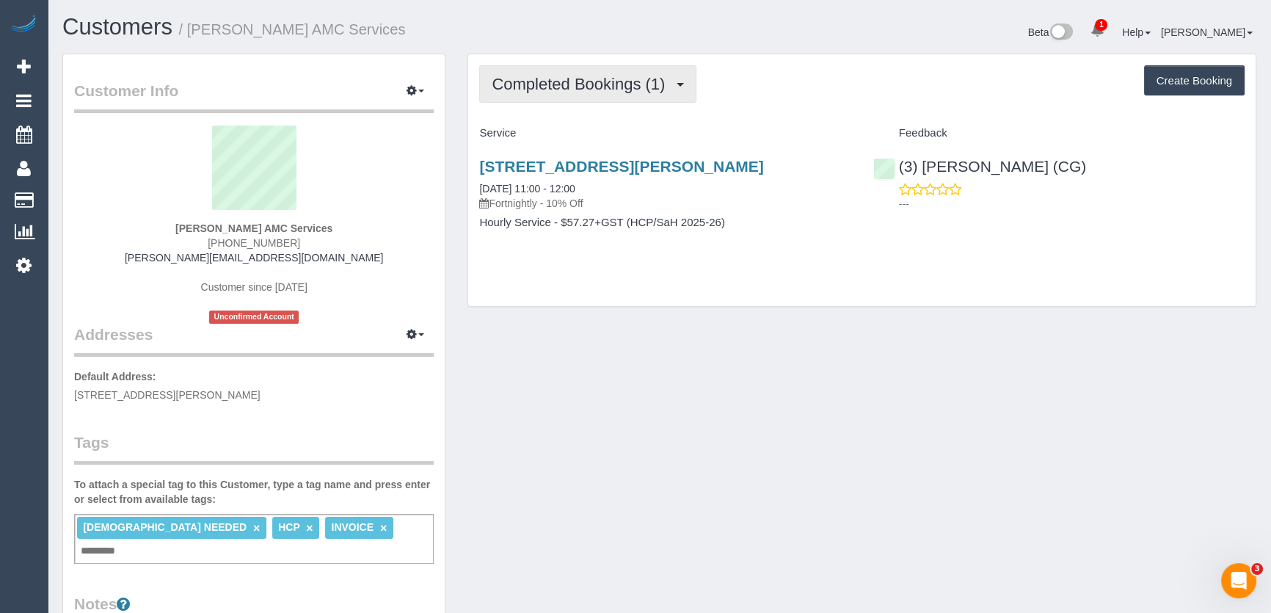
click at [591, 86] on span "Completed Bookings (1)" at bounding box center [582, 84] width 181 height 18
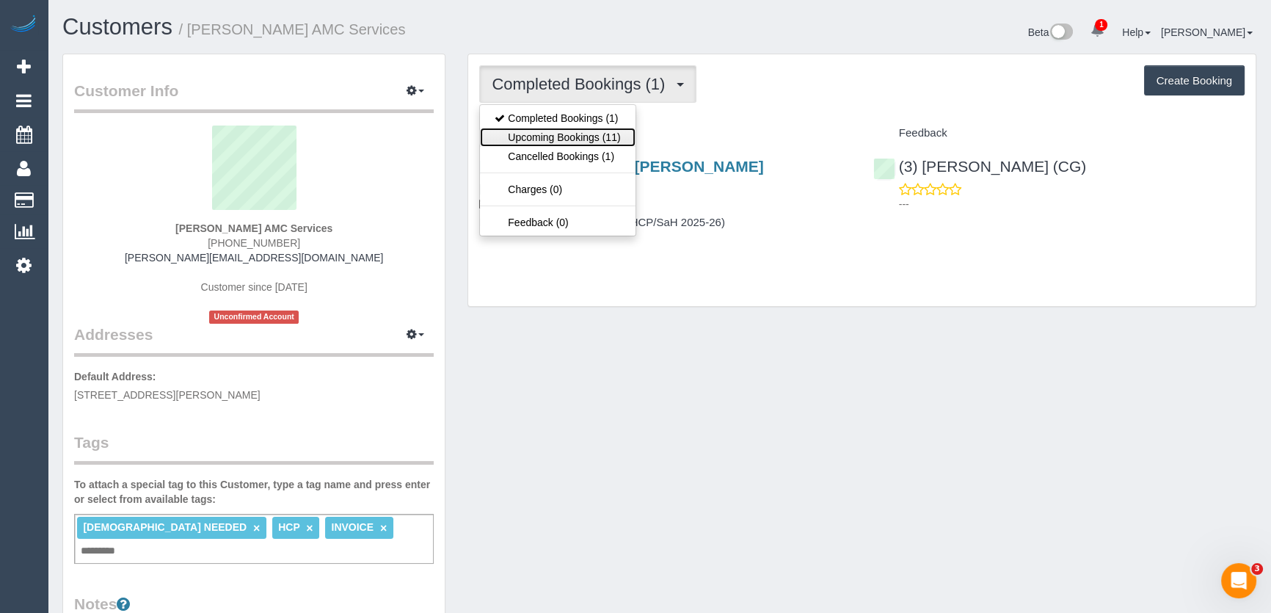
click at [593, 138] on link "Upcoming Bookings (11)" at bounding box center [557, 137] width 155 height 19
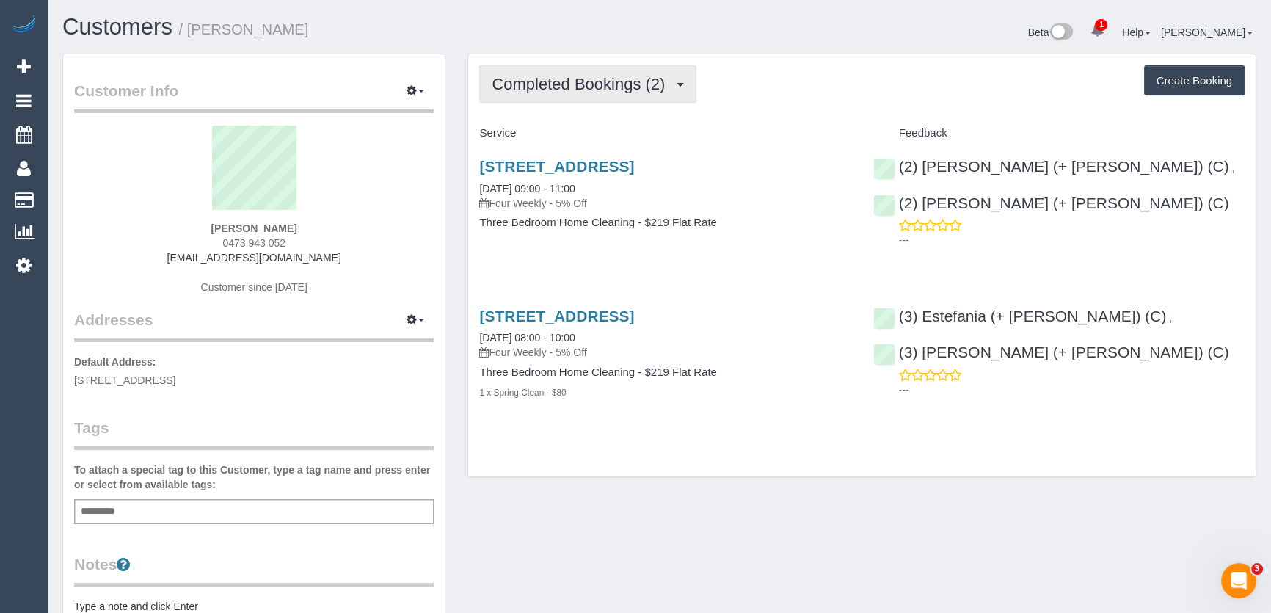
click at [616, 81] on span "Completed Bookings (2)" at bounding box center [582, 84] width 181 height 18
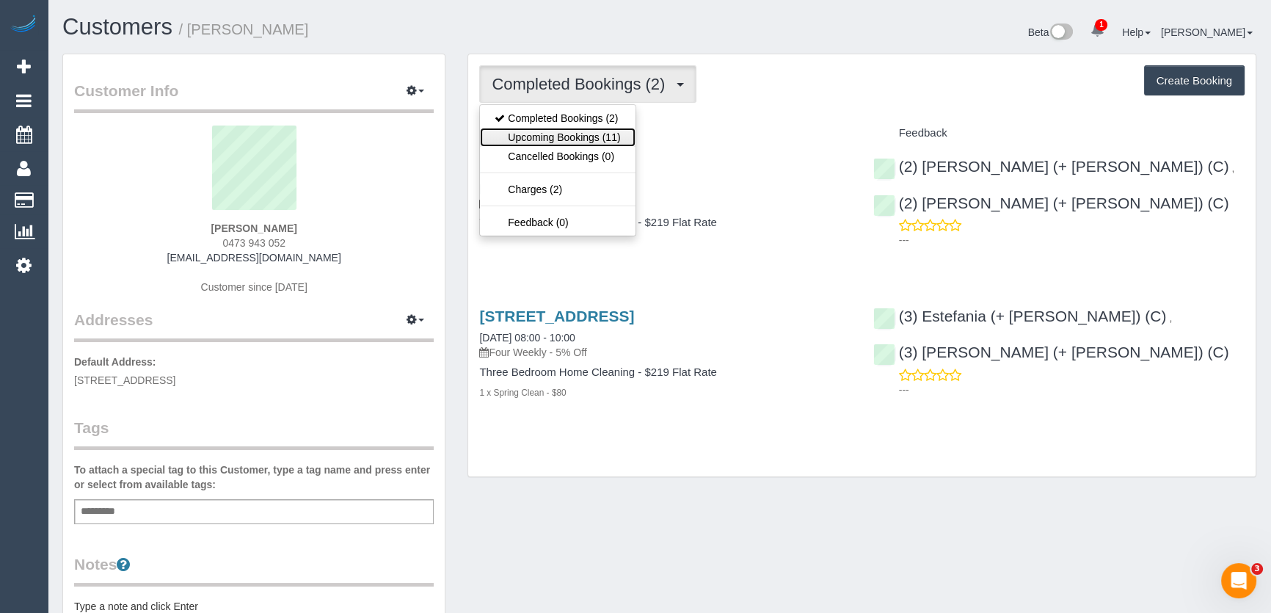
click at [600, 139] on link "Upcoming Bookings (11)" at bounding box center [557, 137] width 155 height 19
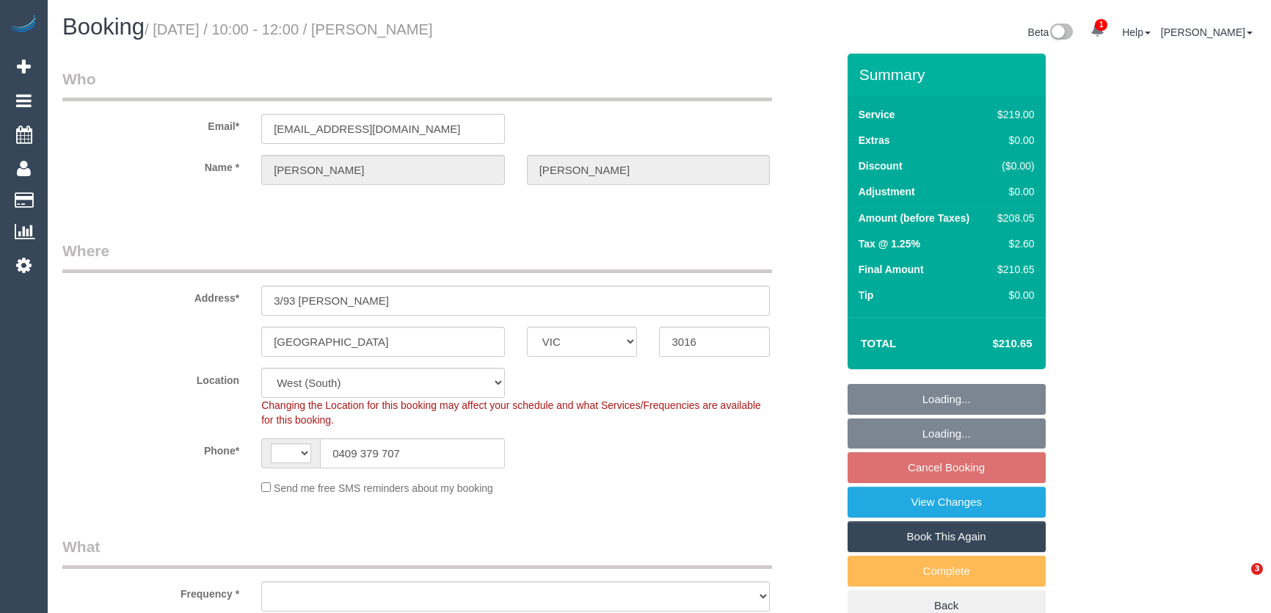
select select "VIC"
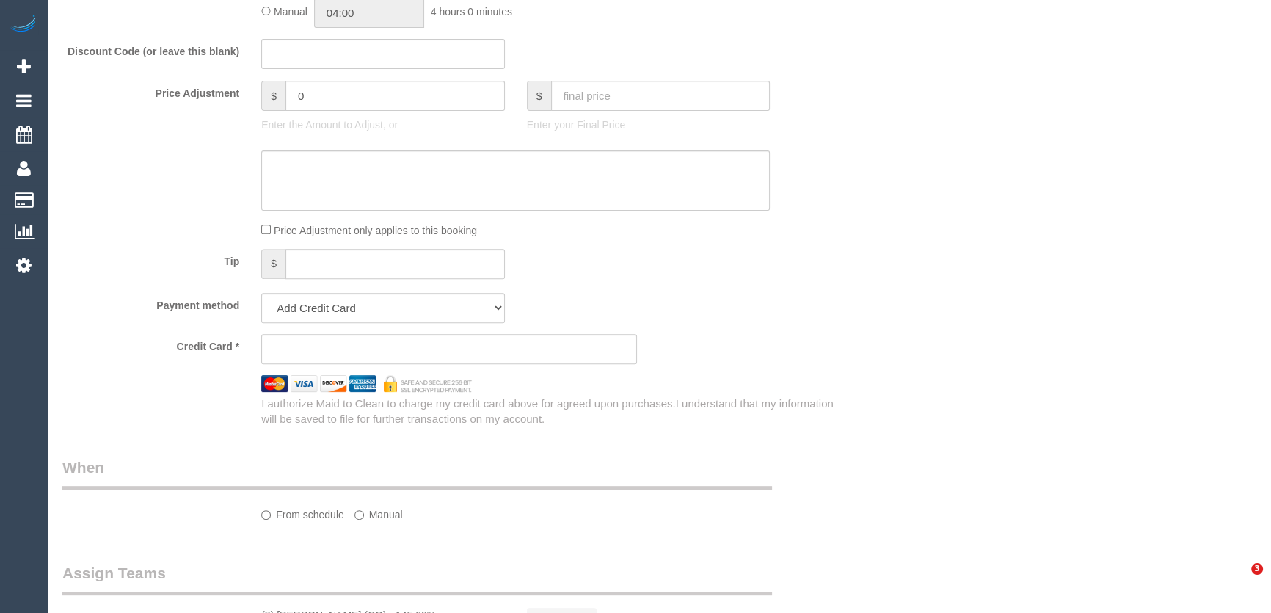
select select "string:AU"
select select "object:1254"
select select "string:stripe-pm_1RrP792GScqysDRVJLxWYASO"
select select "number:27"
select select "number:14"
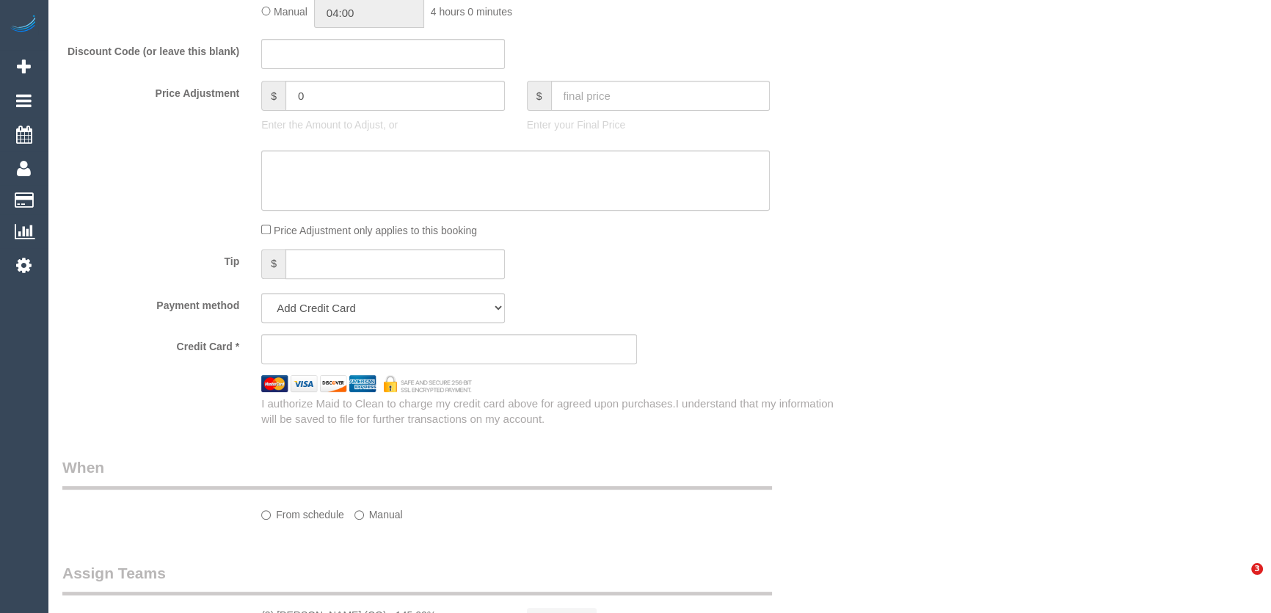
select select "number:19"
select select "number:36"
select select "number:35"
select select "number:13"
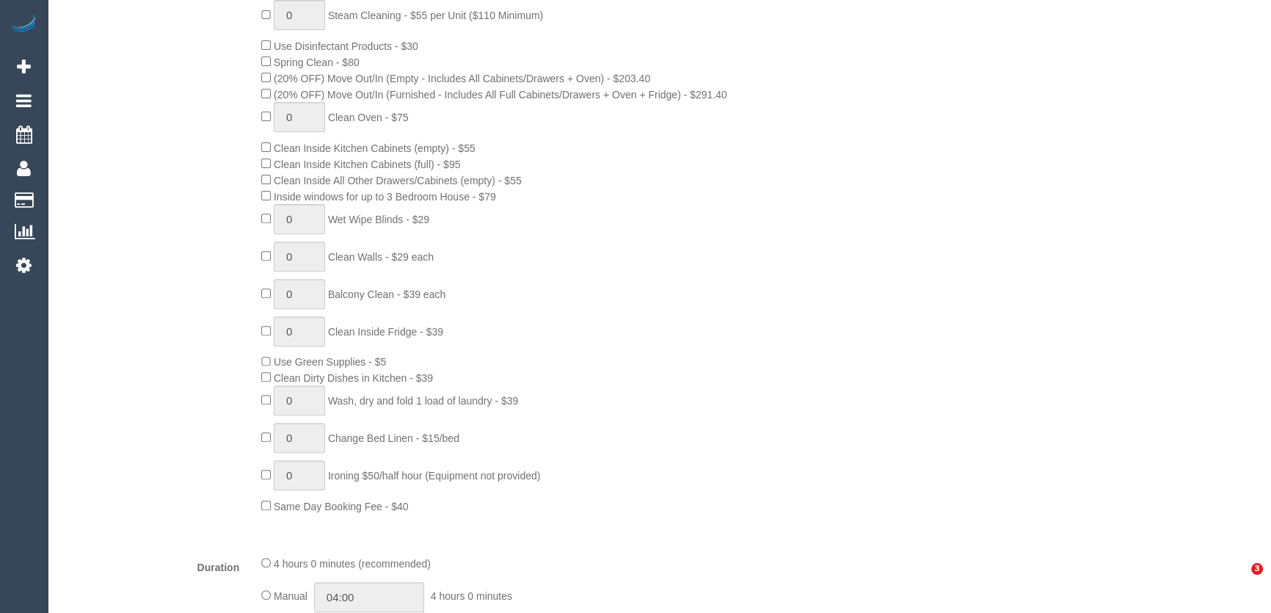
select select "spot3"
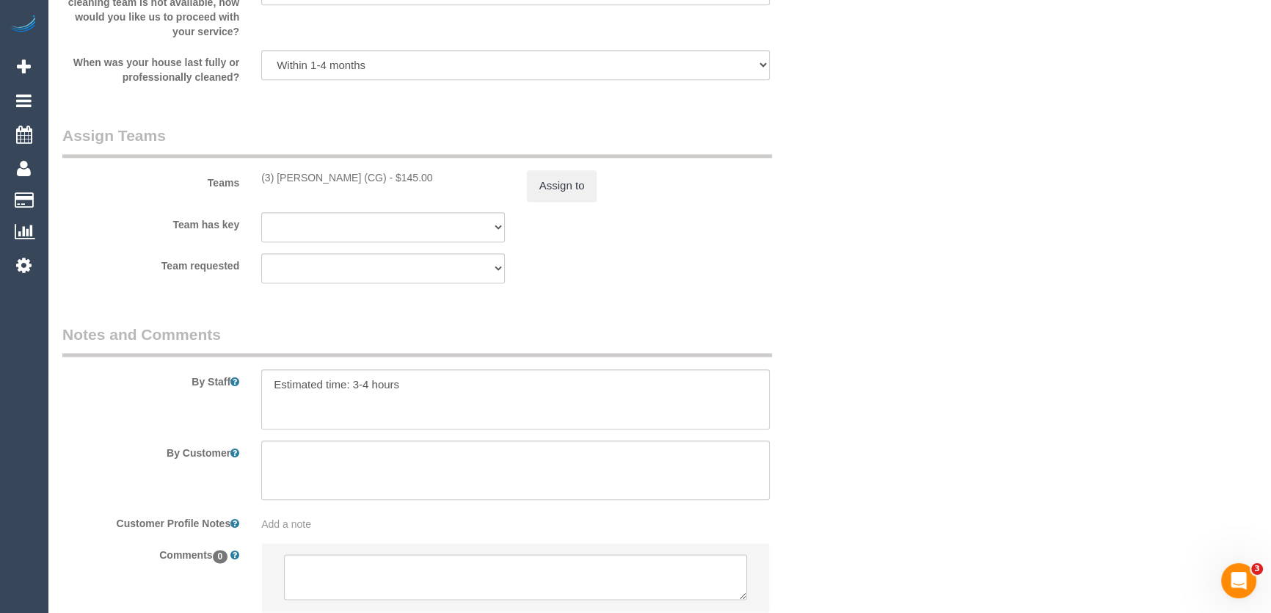
scroll to position [2006, 0]
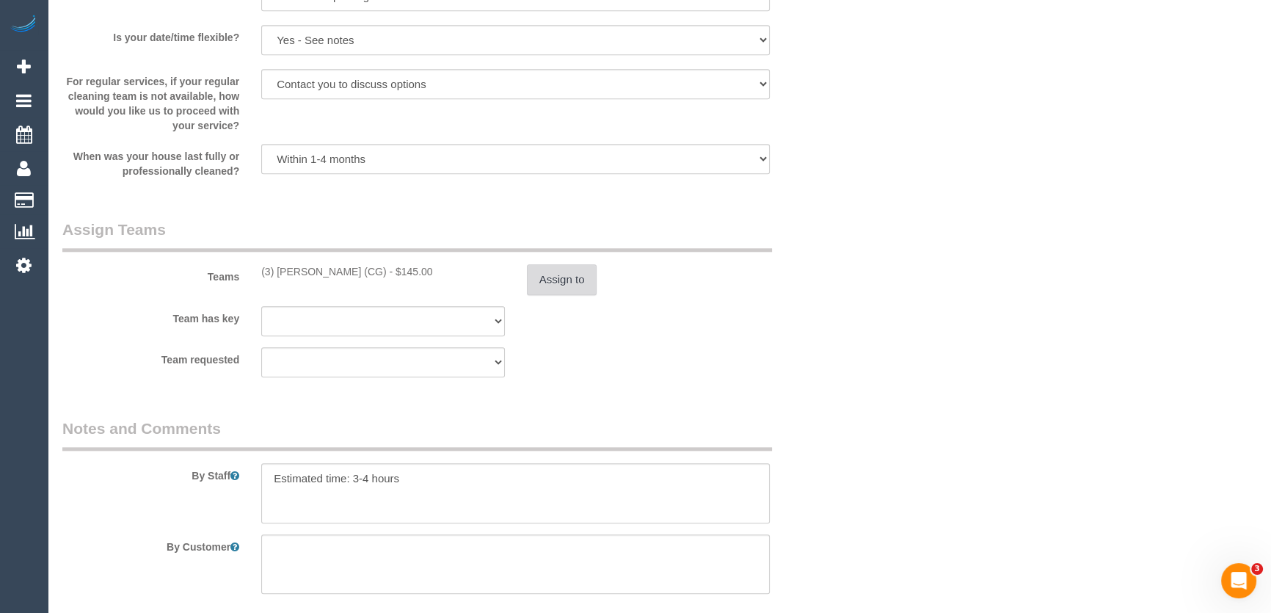
click at [558, 276] on button "Assign to" at bounding box center [562, 279] width 70 height 31
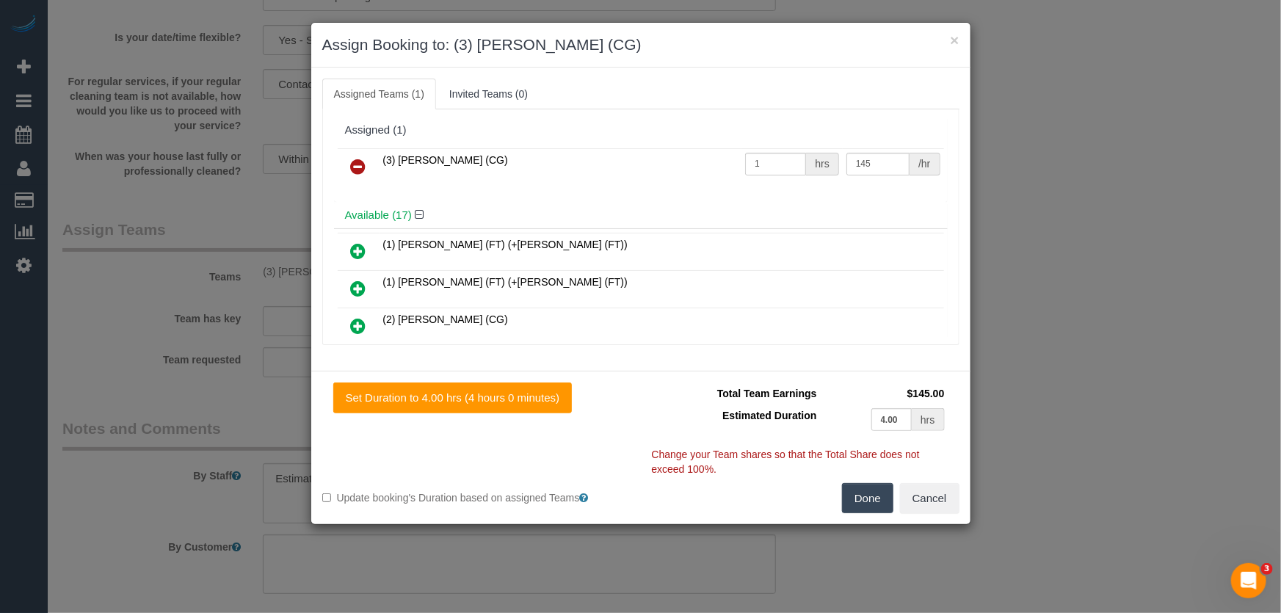
click at [353, 154] on link at bounding box center [358, 167] width 34 height 29
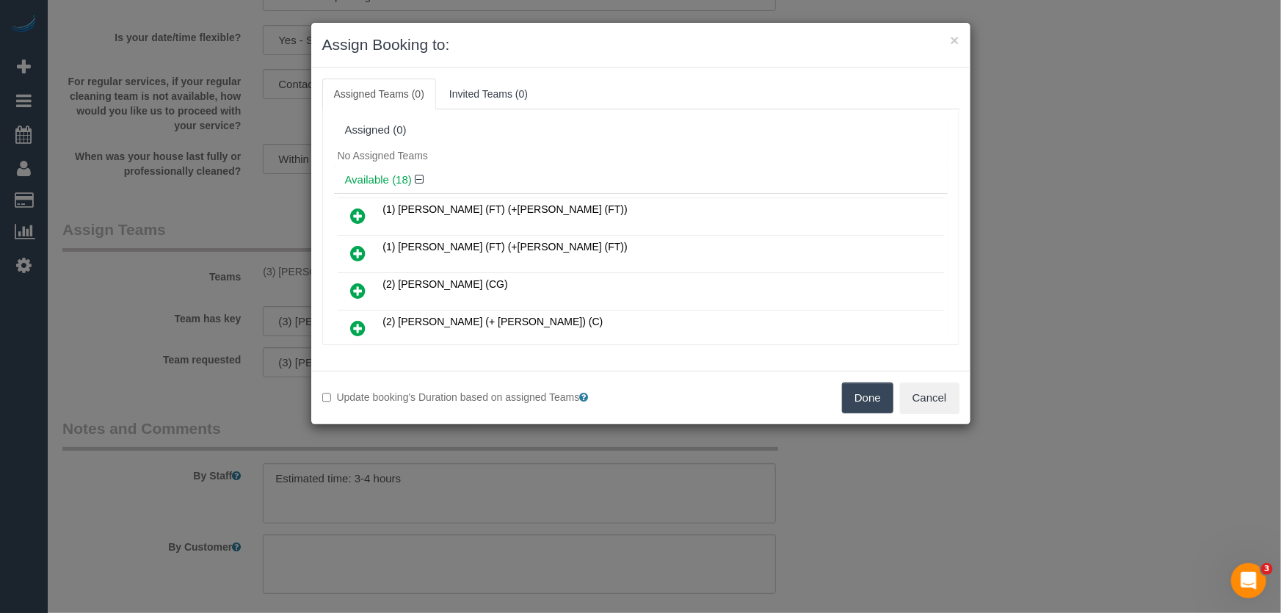
click at [363, 167] on div "Available (18)" at bounding box center [640, 180] width 613 height 27
click at [869, 389] on button "Done" at bounding box center [867, 397] width 51 height 31
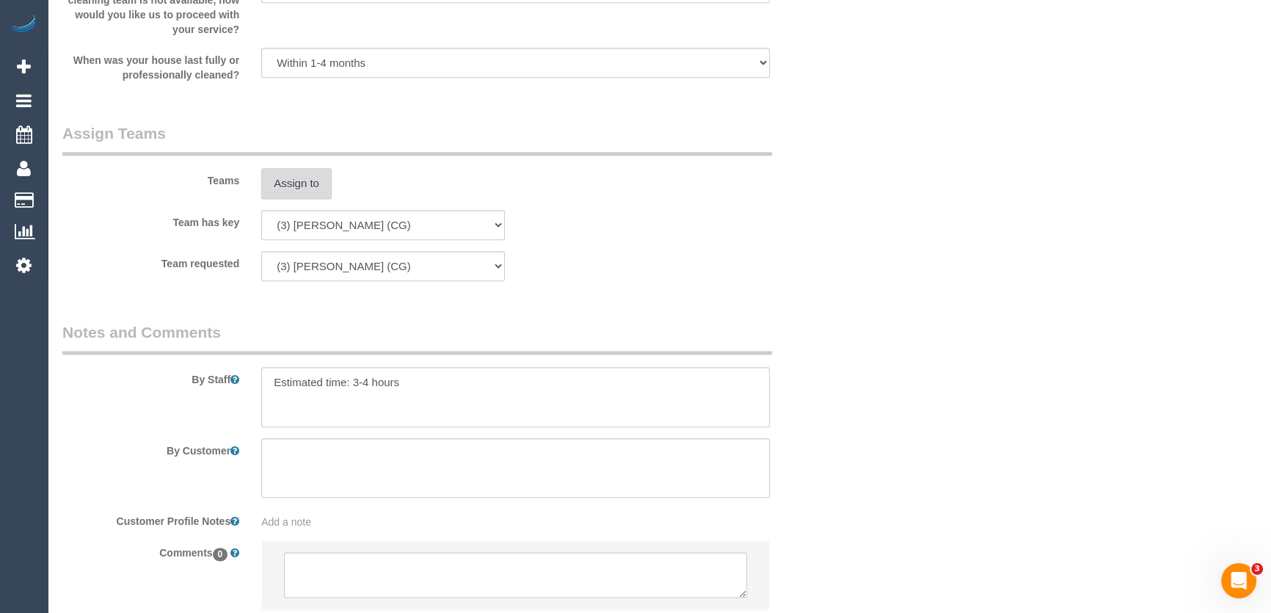
scroll to position [2206, 0]
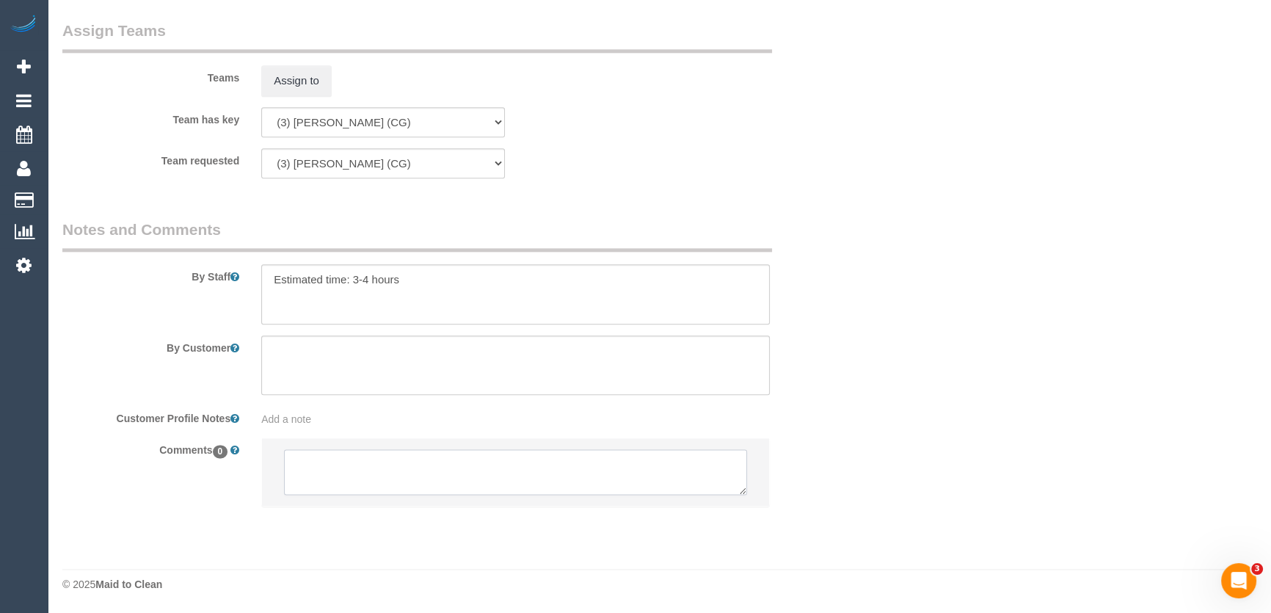
click at [368, 468] on textarea at bounding box center [515, 471] width 463 height 45
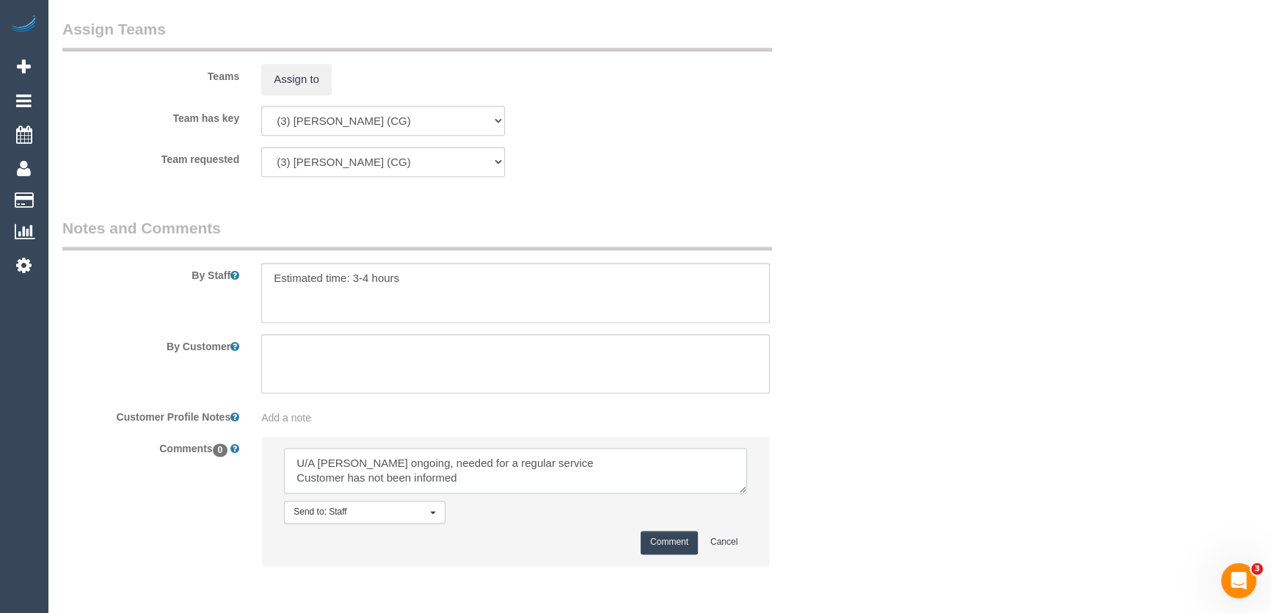
type textarea "U/A Suzanna ongoing, needed for a regular service Customer has not been informed"
click at [649, 542] on button "Comment" at bounding box center [669, 542] width 57 height 23
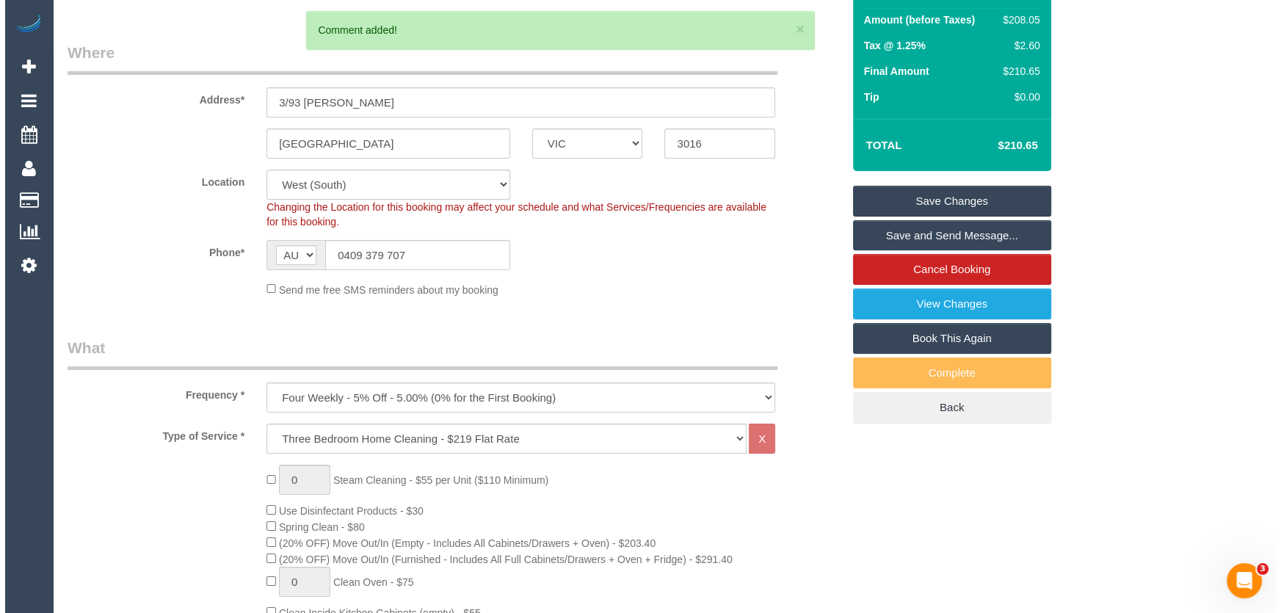
scroll to position [0, 0]
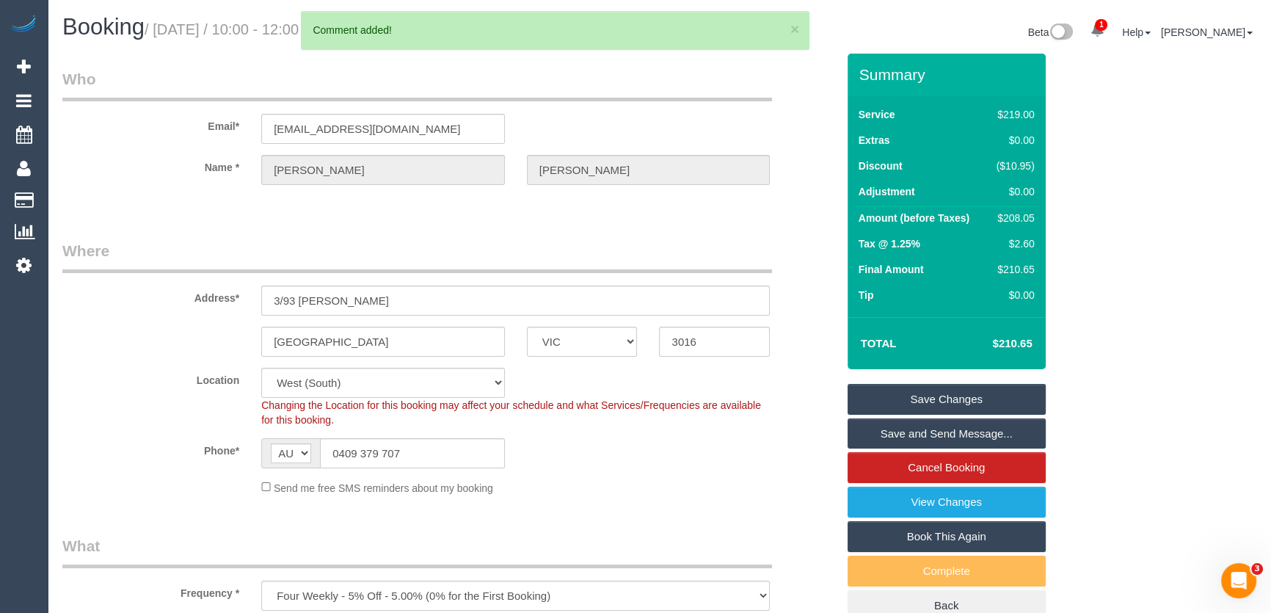
click at [904, 404] on link "Save Changes" at bounding box center [947, 399] width 198 height 31
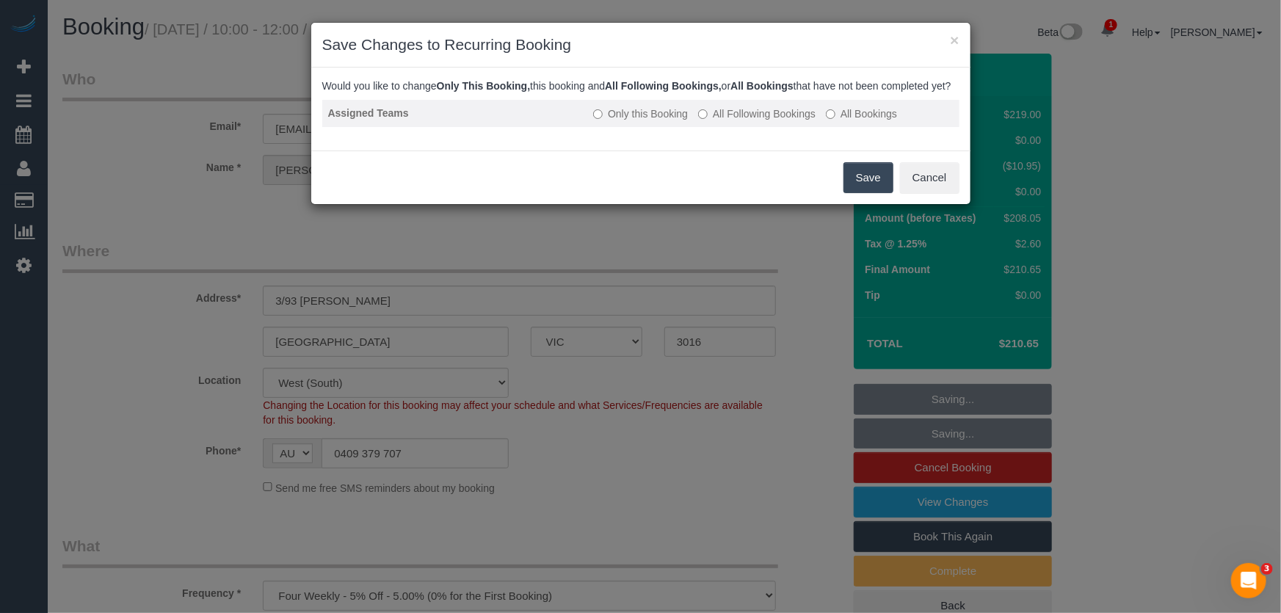
click at [748, 119] on td "Only this Booking All Following Bookings All Bookings" at bounding box center [772, 113] width 371 height 27
click at [754, 121] on label "All Following Bookings" at bounding box center [756, 113] width 117 height 15
click at [863, 193] on button "Save" at bounding box center [868, 177] width 50 height 31
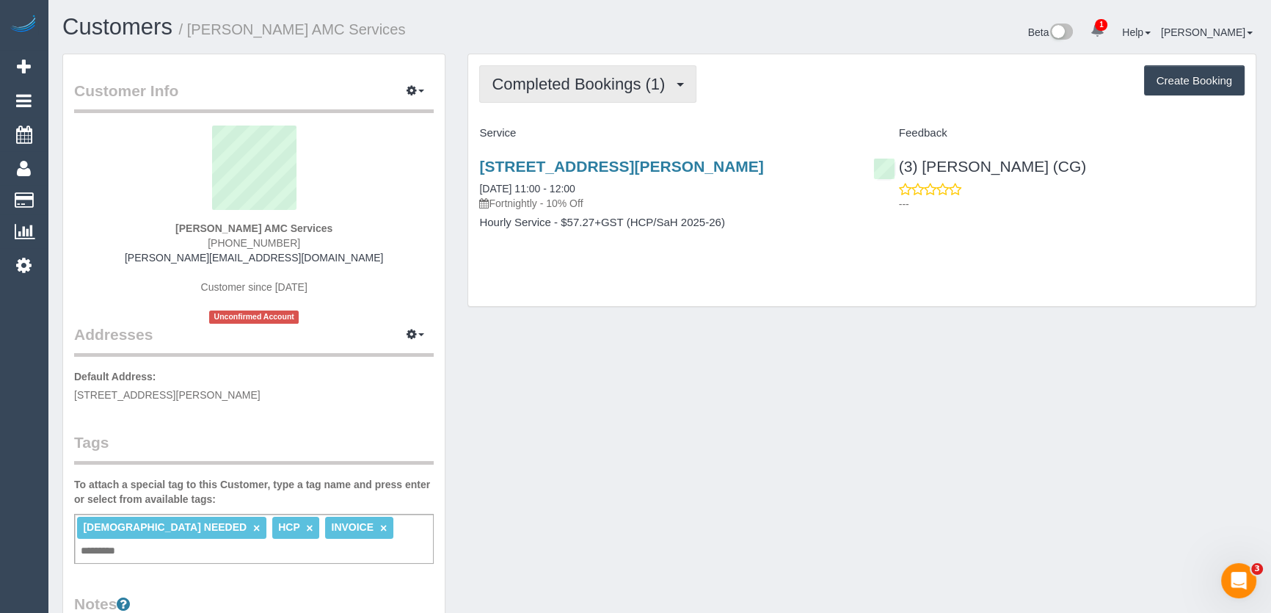
click at [565, 87] on span "Completed Bookings (1)" at bounding box center [582, 84] width 181 height 18
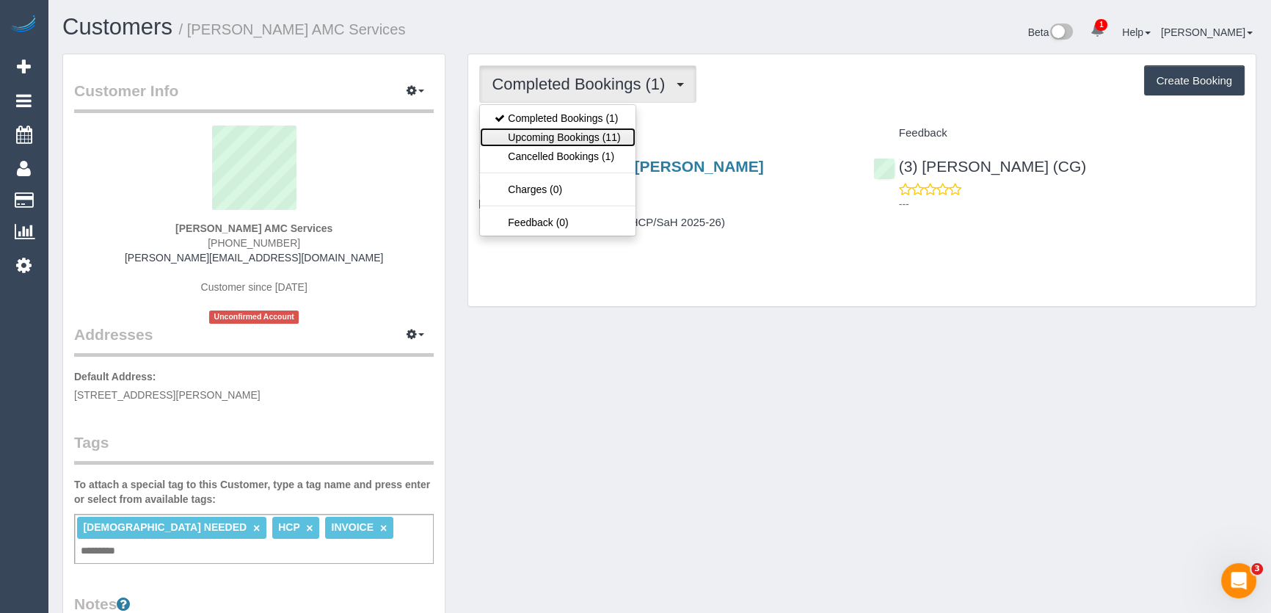
click at [570, 135] on link "Upcoming Bookings (11)" at bounding box center [557, 137] width 155 height 19
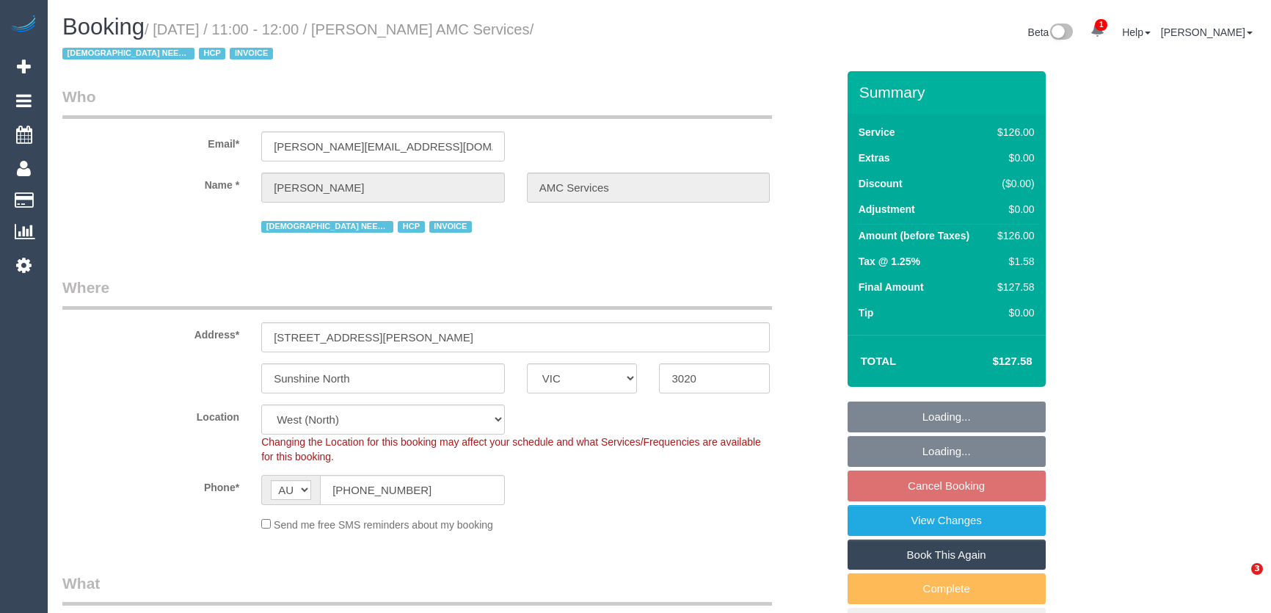
select select "VIC"
select select "object:1321"
select select "120"
select select "number:28"
select select "number:14"
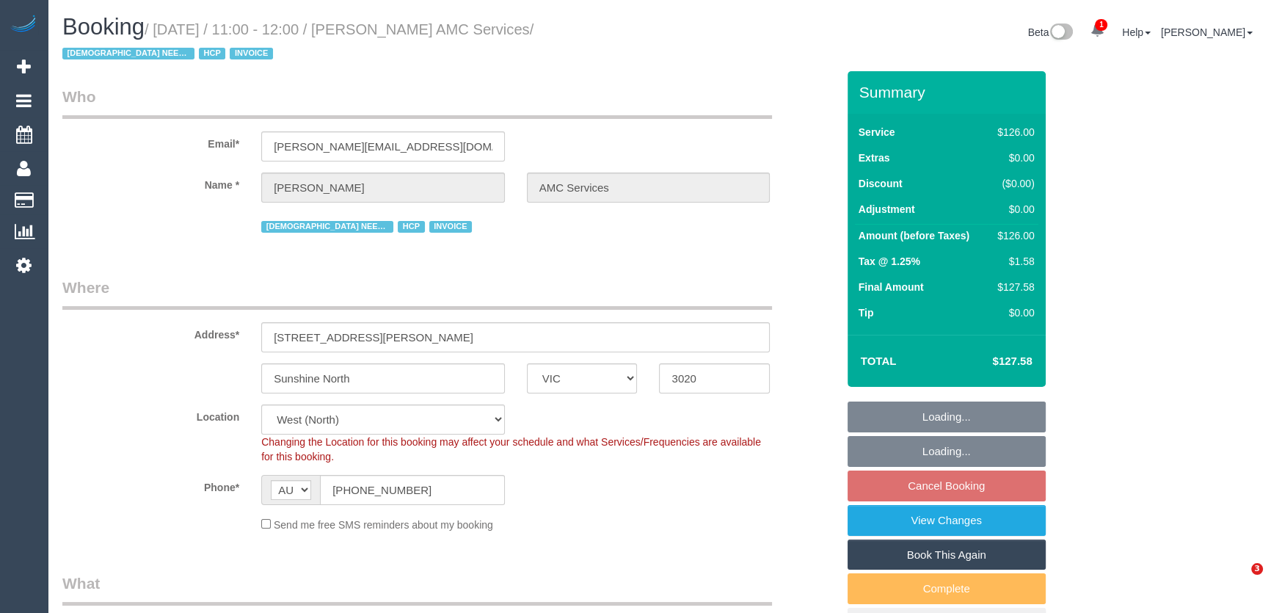
select select "number:19"
select select "number:36"
select select "number:35"
select select "number:12"
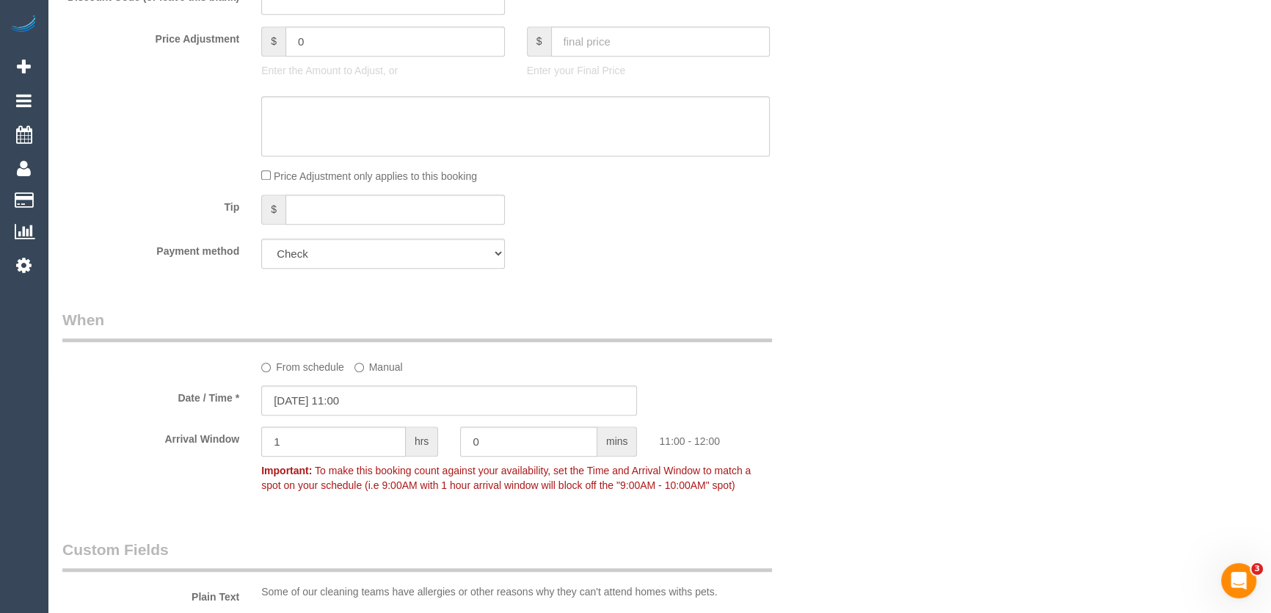
scroll to position [888, 0]
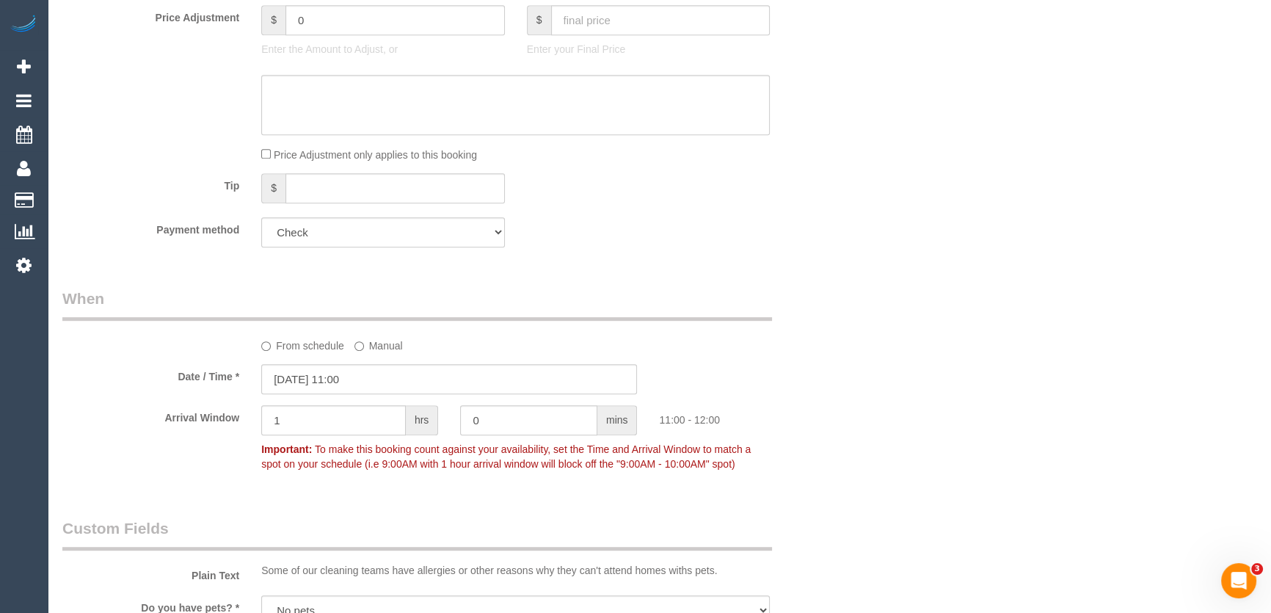
click at [382, 333] on label "Manual" at bounding box center [378, 343] width 48 height 20
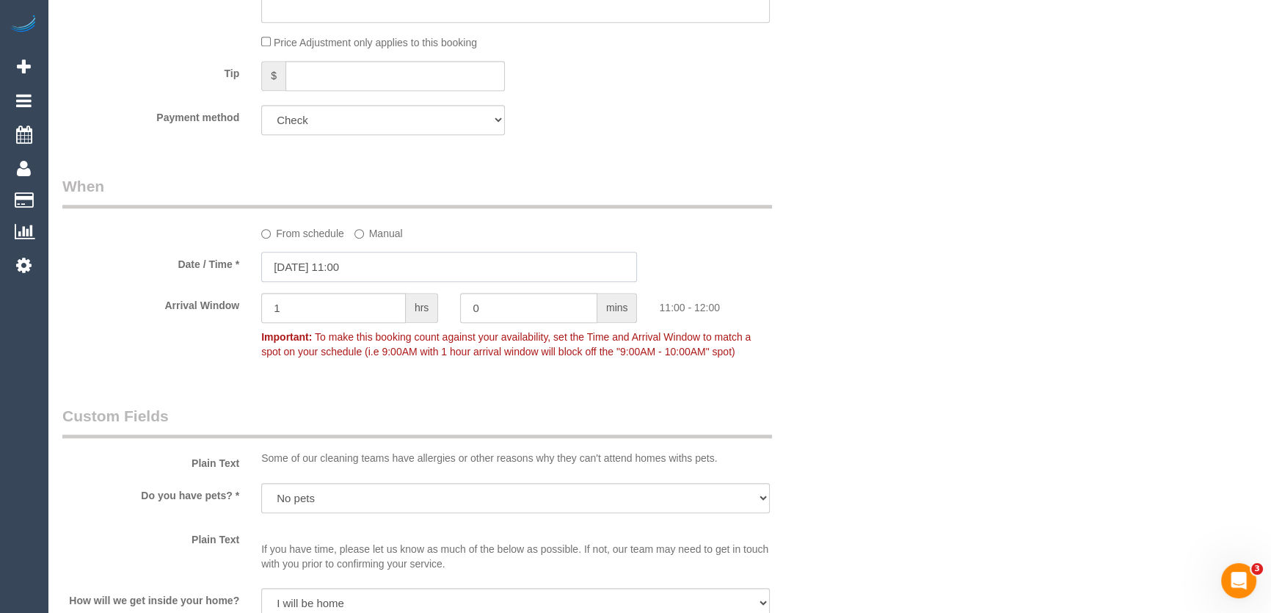
click at [378, 263] on input "19/09/2025 11:00" at bounding box center [449, 267] width 376 height 30
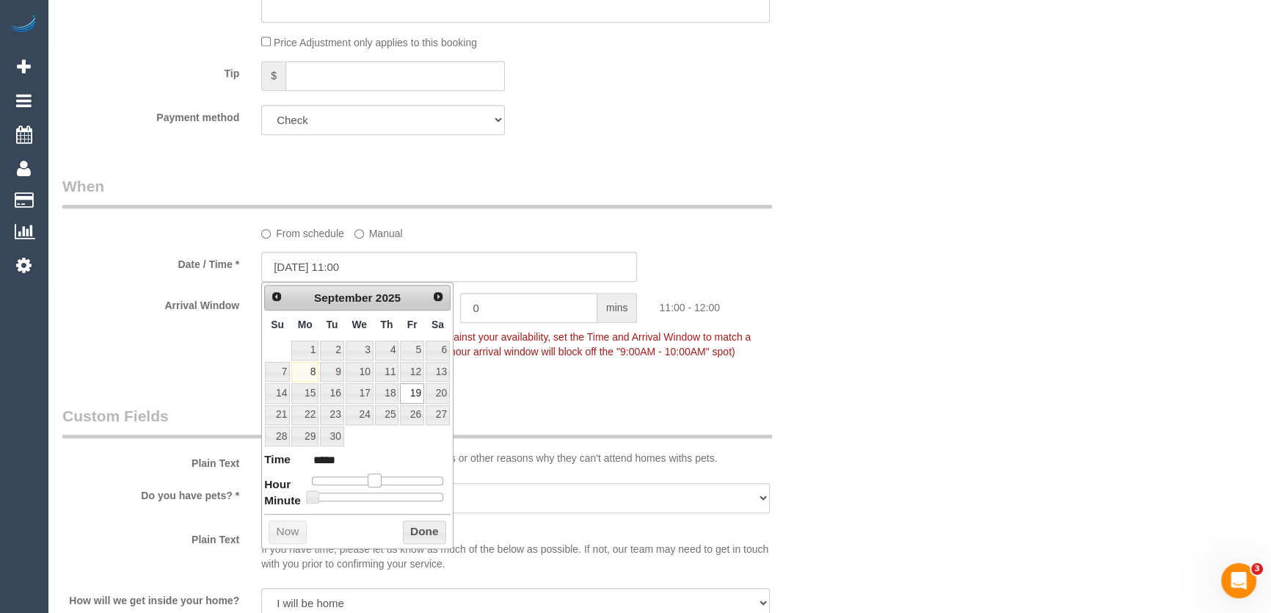
type input "19/09/2025 10:00"
type input "*****"
click at [366, 477] on span at bounding box center [369, 479] width 13 height 13
click at [545, 406] on legend "Custom Fields" at bounding box center [417, 421] width 710 height 33
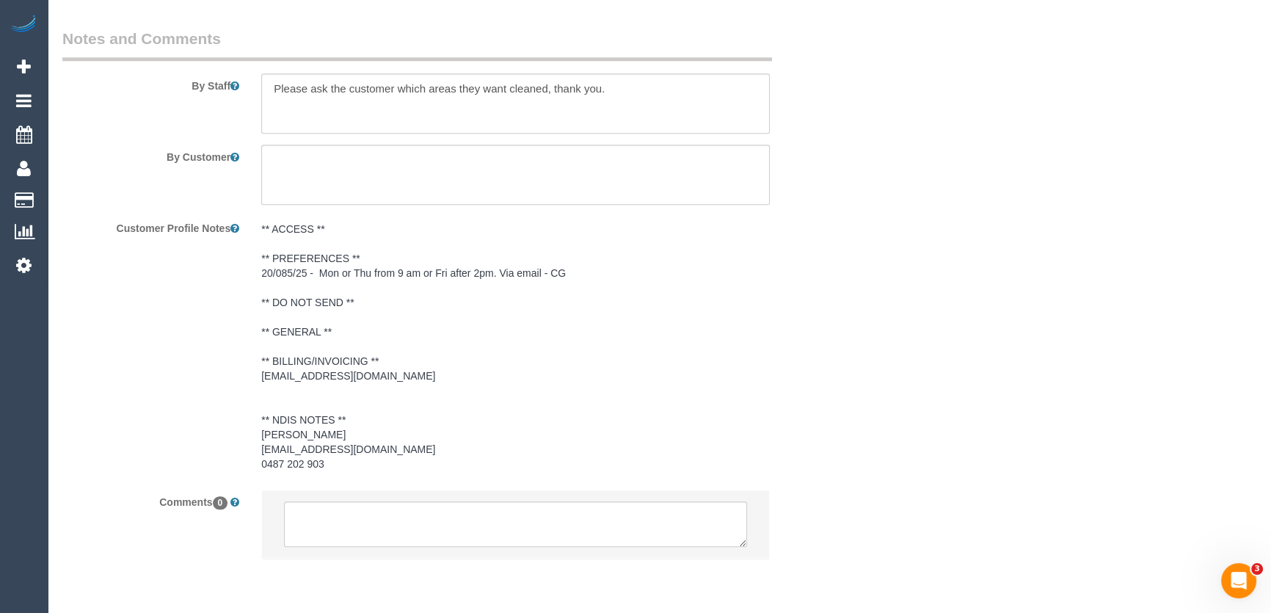
scroll to position [2068, 0]
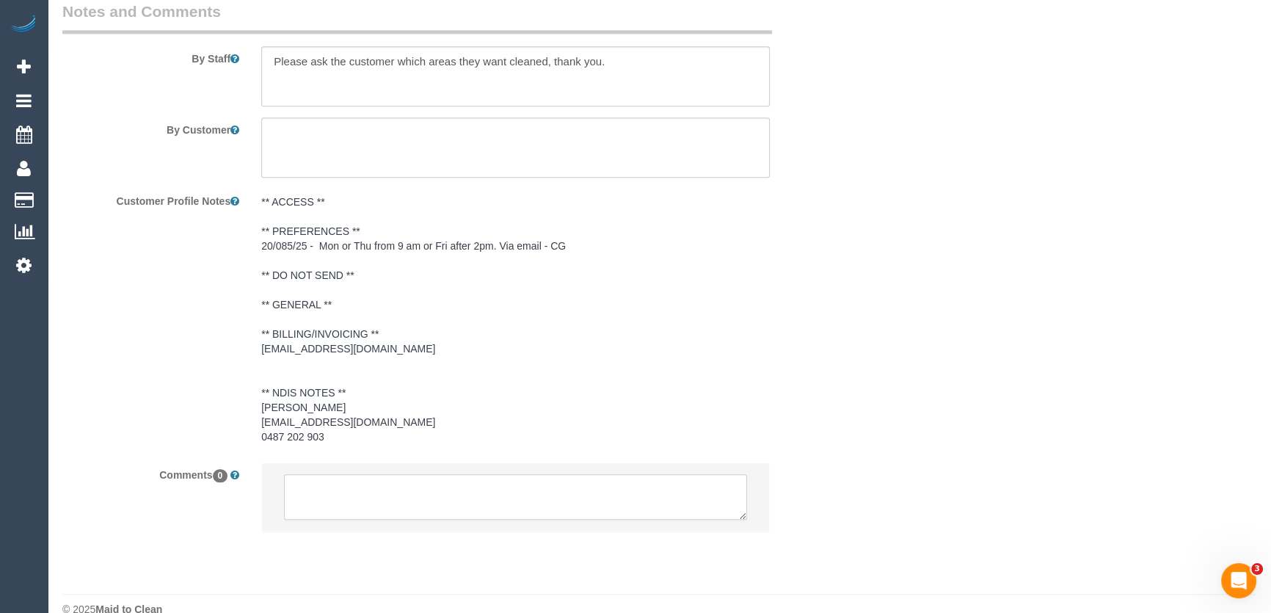
click at [403, 499] on textarea at bounding box center [515, 496] width 463 height 45
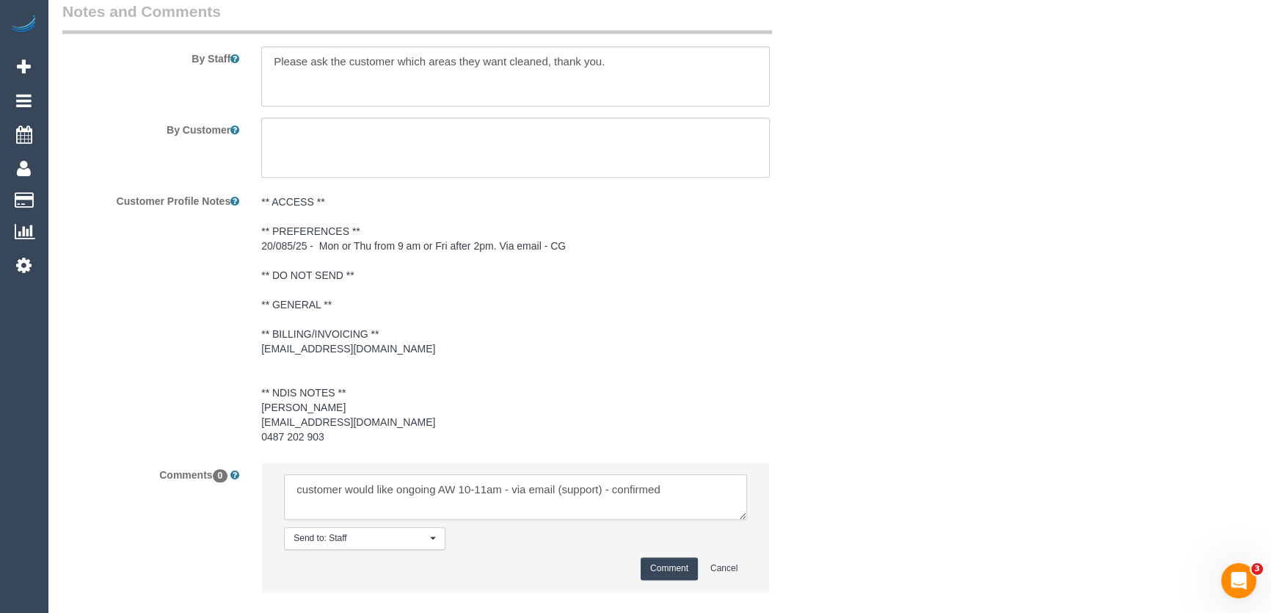
type textarea "customer would like ongoing AW 10-11am - via email (support) - confirmed"
click at [665, 563] on button "Comment" at bounding box center [669, 568] width 57 height 23
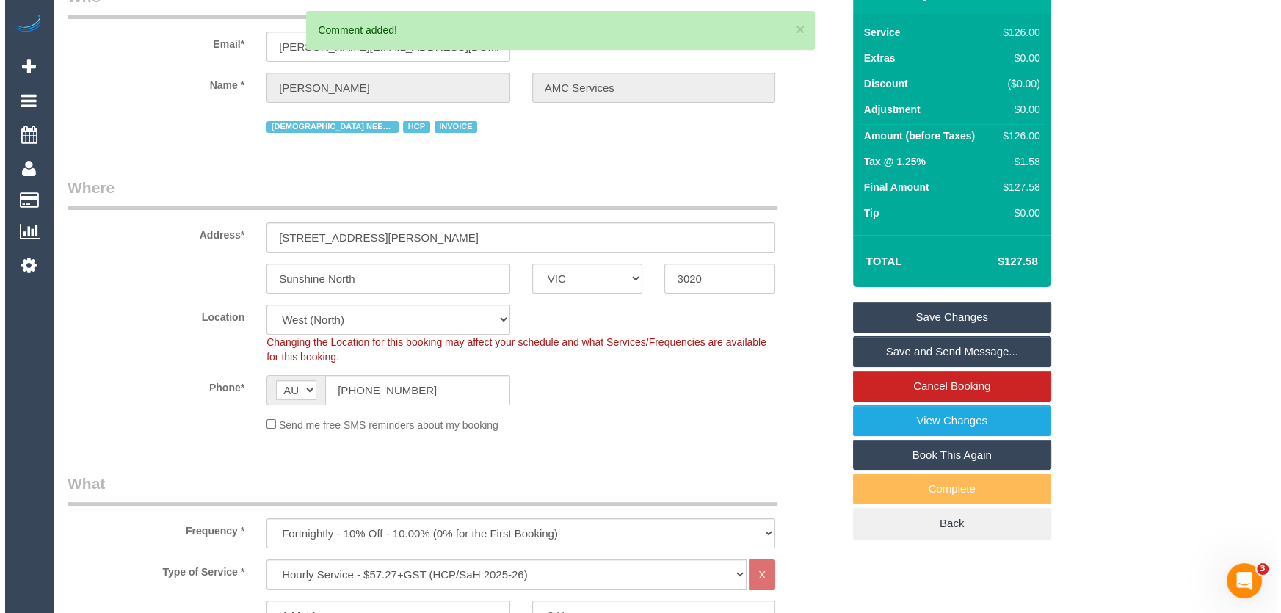
scroll to position [0, 0]
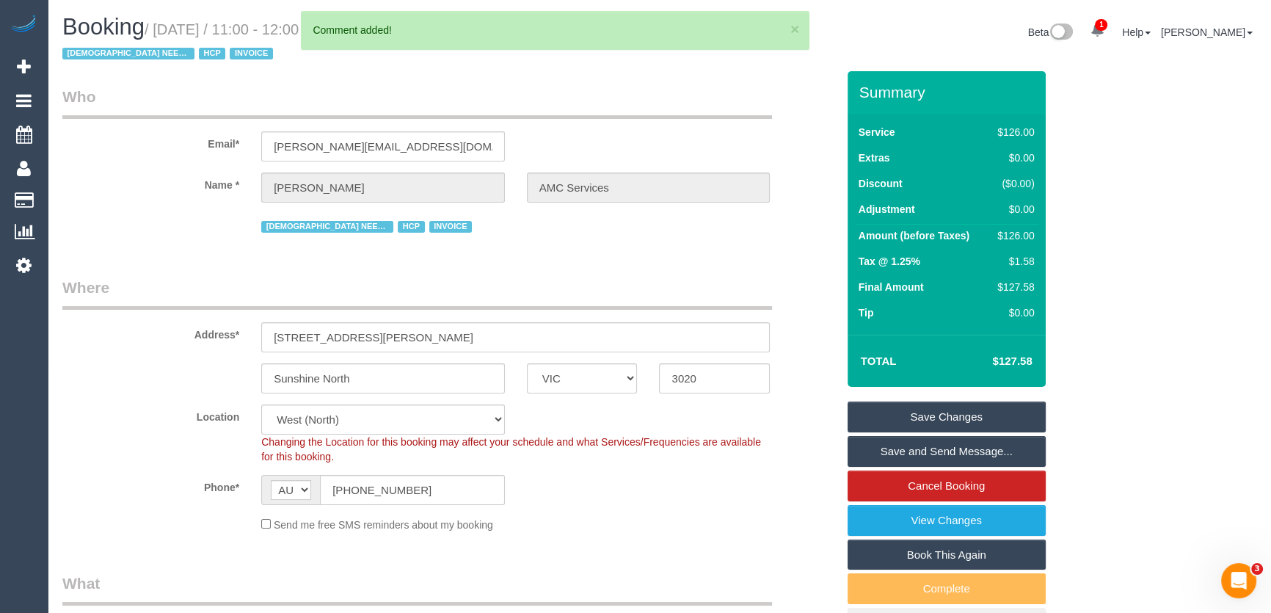
click at [952, 455] on link "Save and Send Message..." at bounding box center [947, 451] width 198 height 31
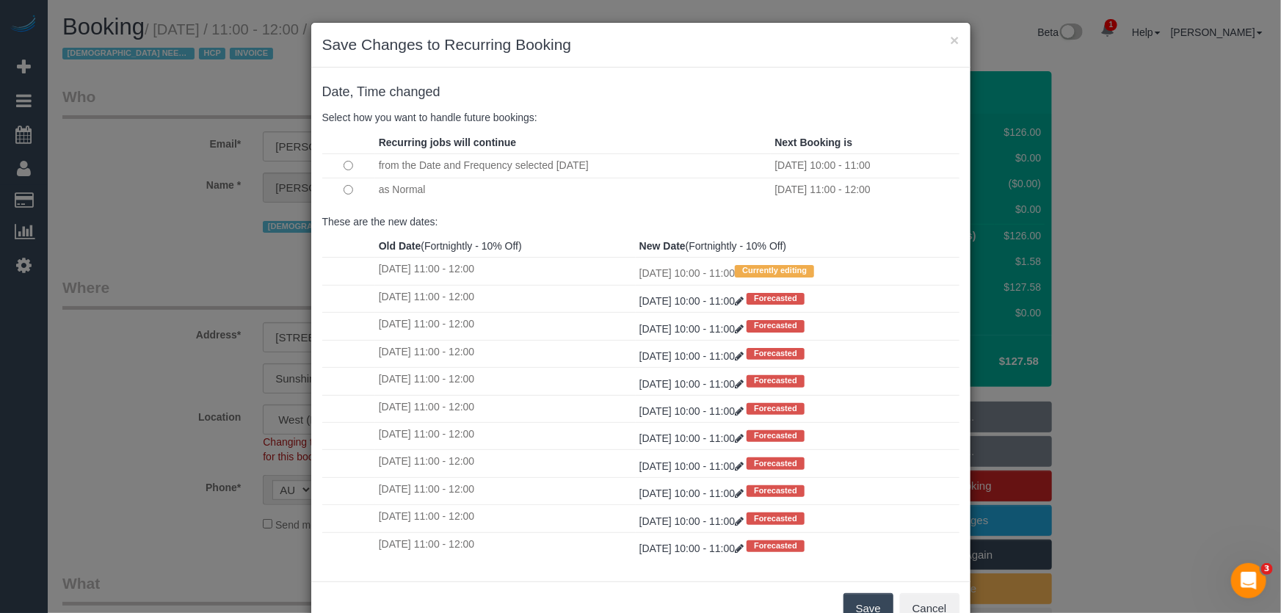
click at [856, 602] on button "Save" at bounding box center [868, 608] width 50 height 31
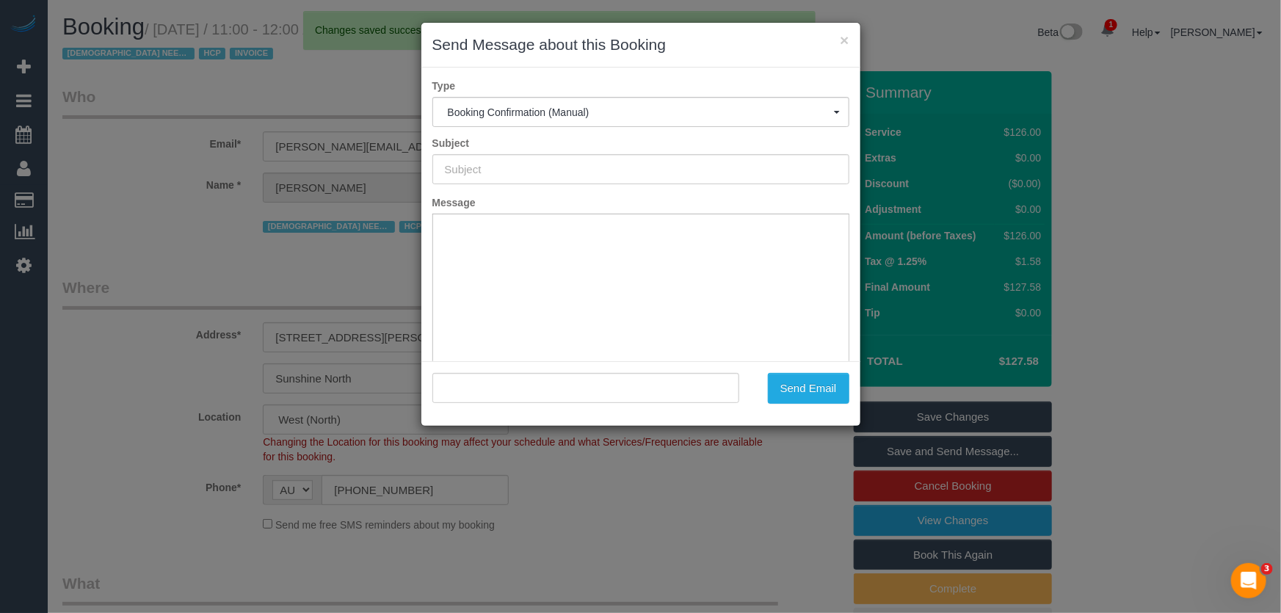
type input "Booking Confirmed"
type input ""Mrs Theresa VELLA AMC Services" <theresa.amcservices@fake.com>"
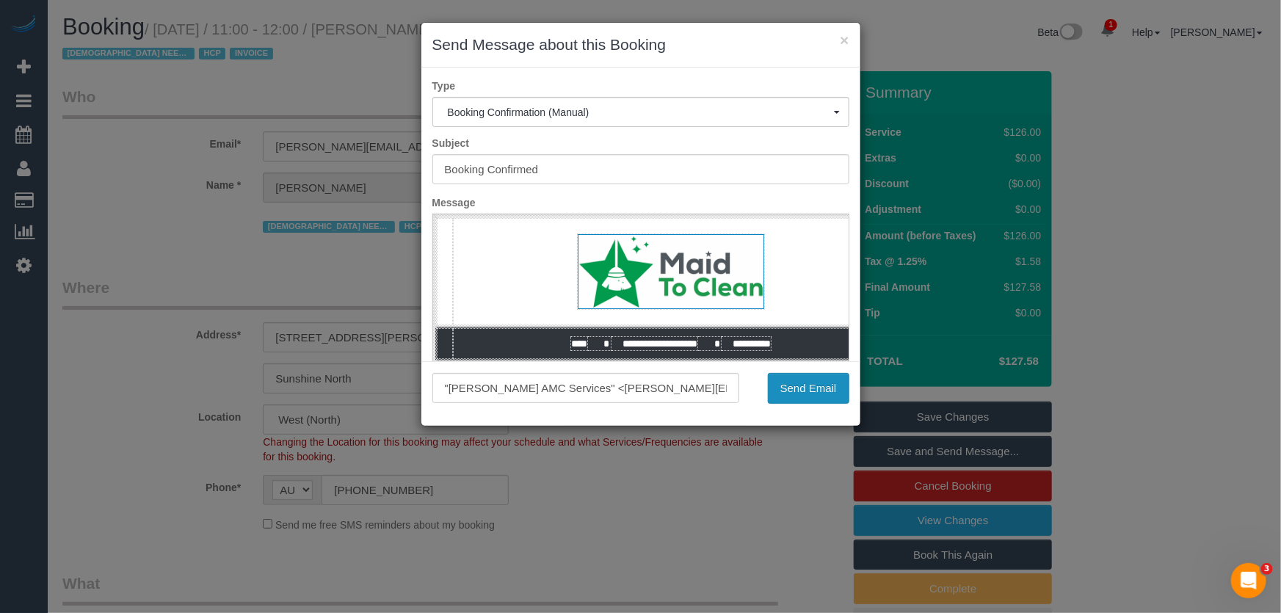
click at [805, 388] on button "Send Email" at bounding box center [808, 388] width 81 height 31
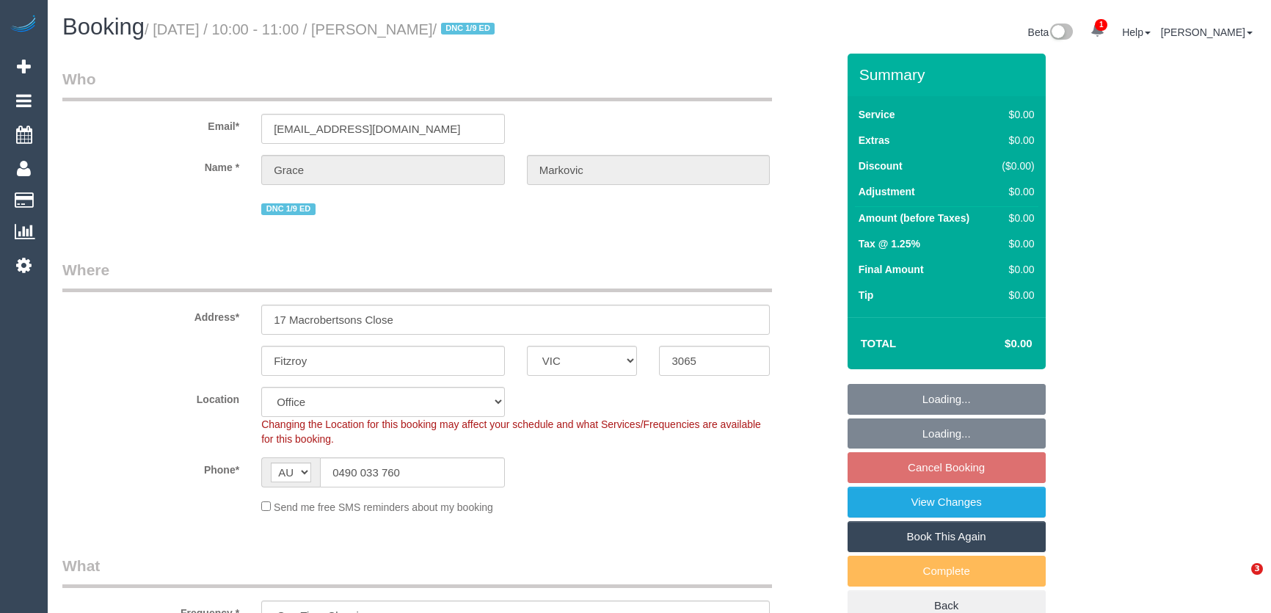
select select "VIC"
select select "number:28"
select select "number:14"
select select "number:19"
select select "number:25"
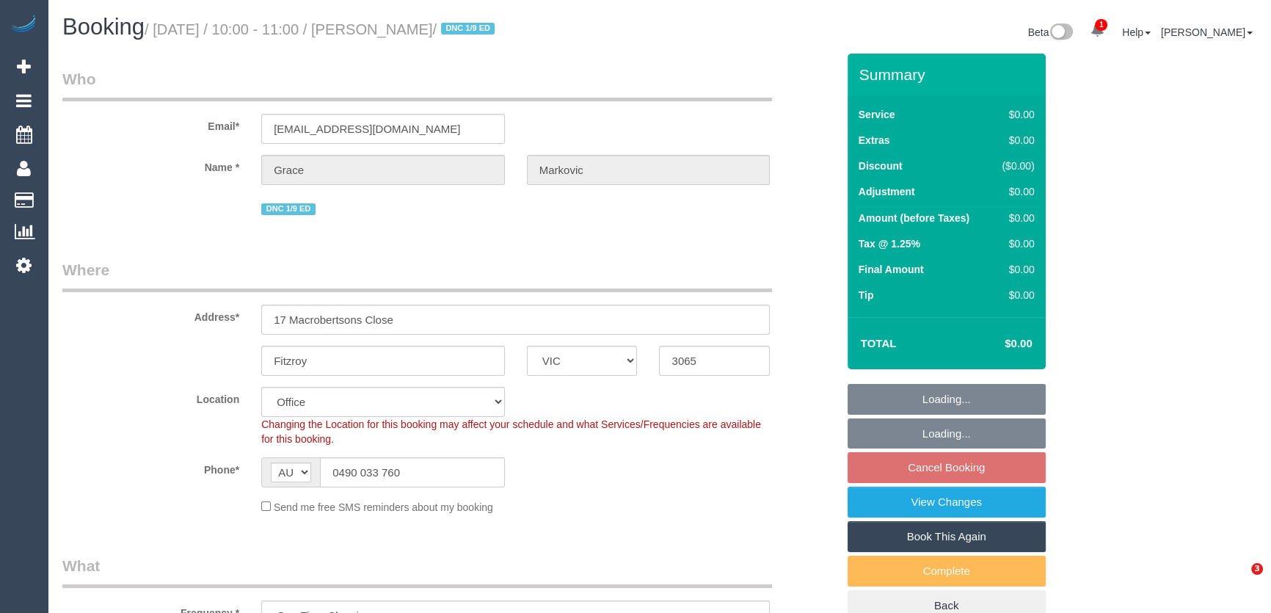
select select "number:13"
select select "object:2022"
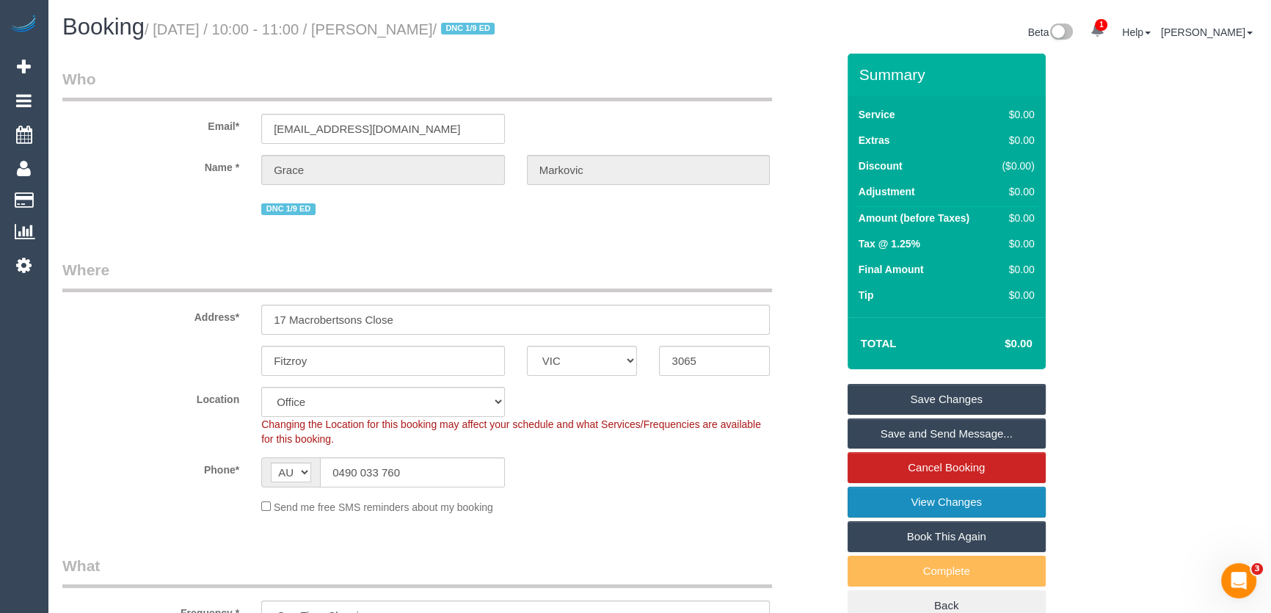
click at [944, 500] on link "View Changes" at bounding box center [947, 502] width 198 height 31
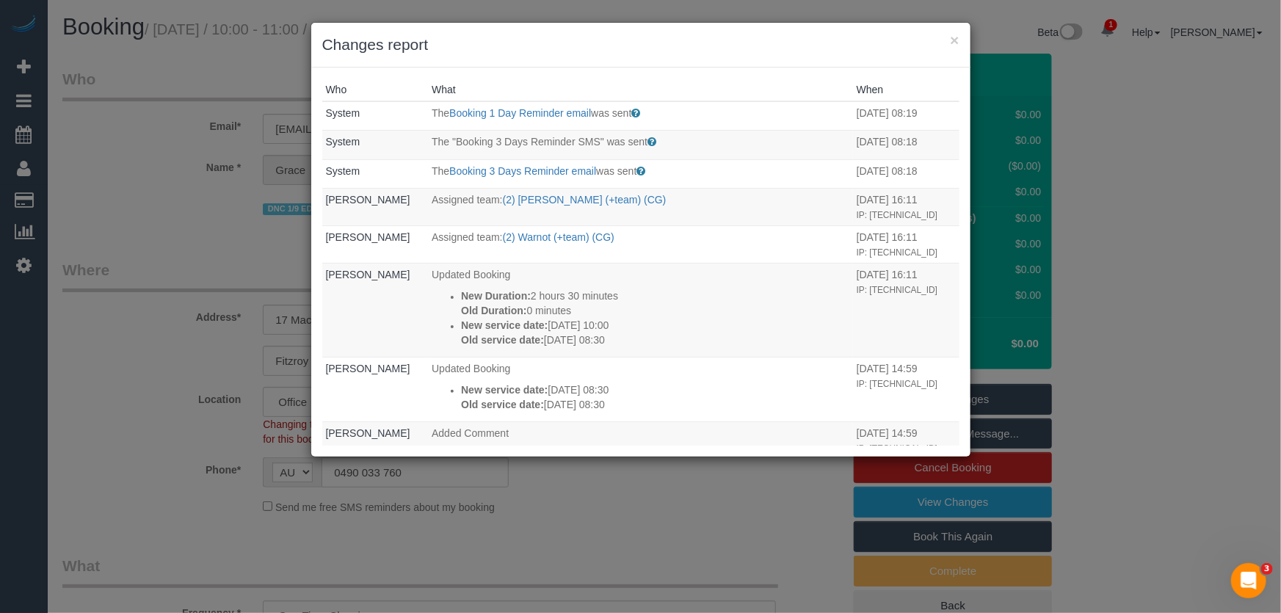
click at [651, 485] on div "× Changes report Who What When System The Booking 1 Day Reminder email was sent…" at bounding box center [640, 306] width 1281 height 613
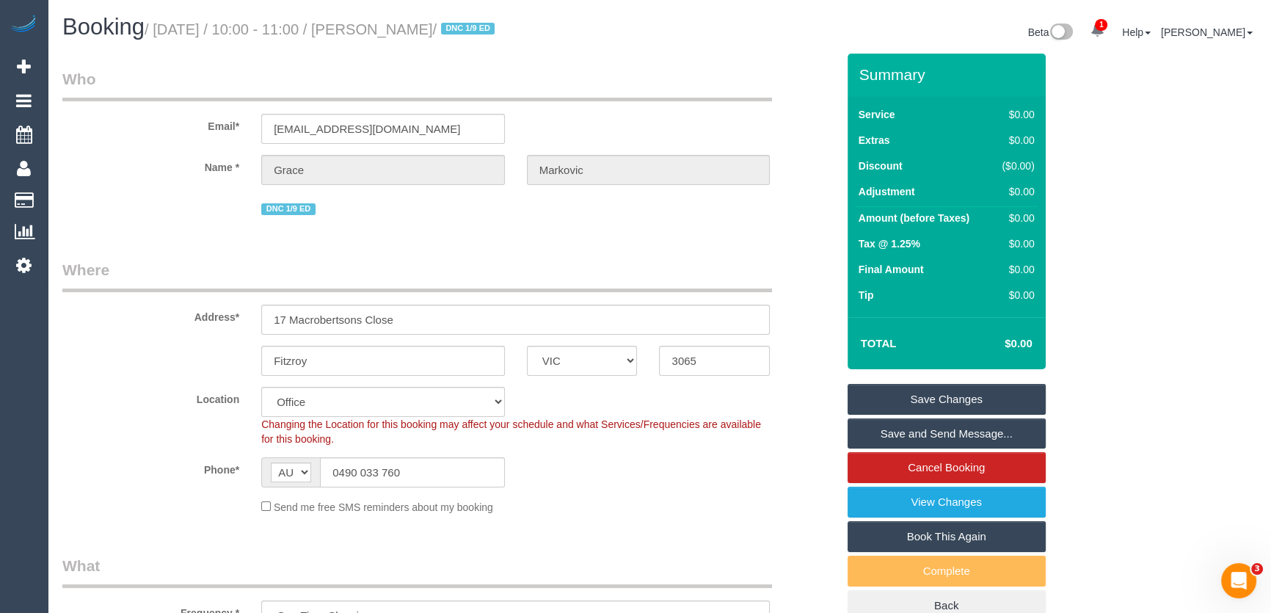
click at [929, 436] on link "Save and Send Message..." at bounding box center [947, 433] width 198 height 31
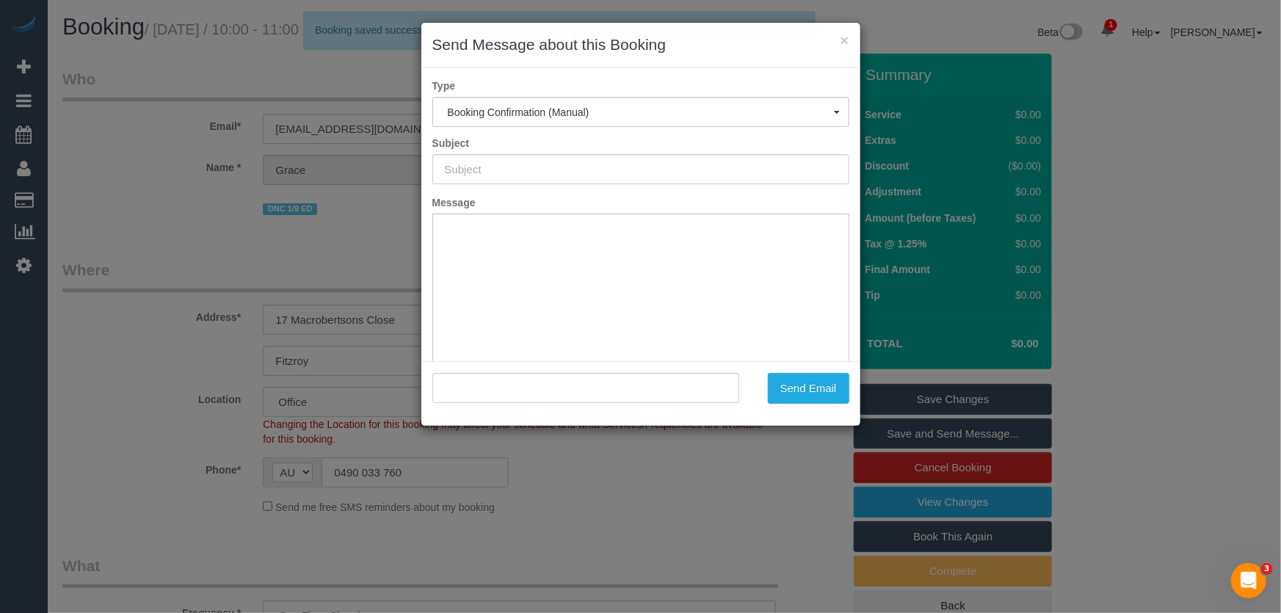
type input "Booking Confirmed"
type input ""[PERSON_NAME]" <[EMAIL_ADDRESS][DOMAIN_NAME]>"
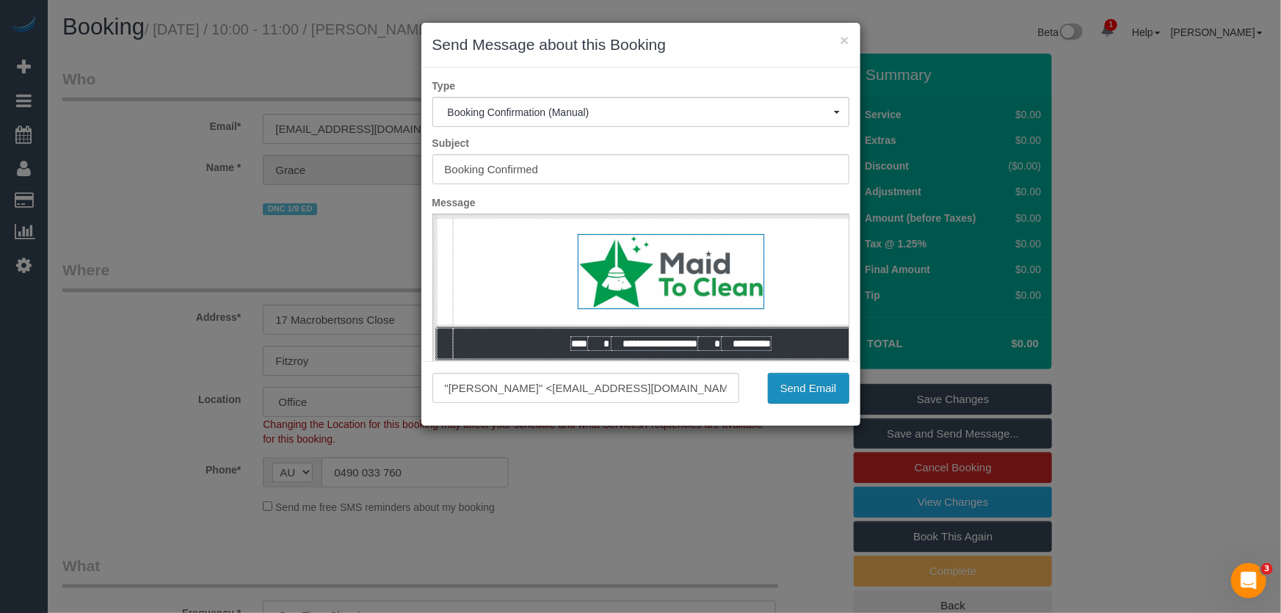
click at [812, 392] on button "Send Email" at bounding box center [808, 388] width 81 height 31
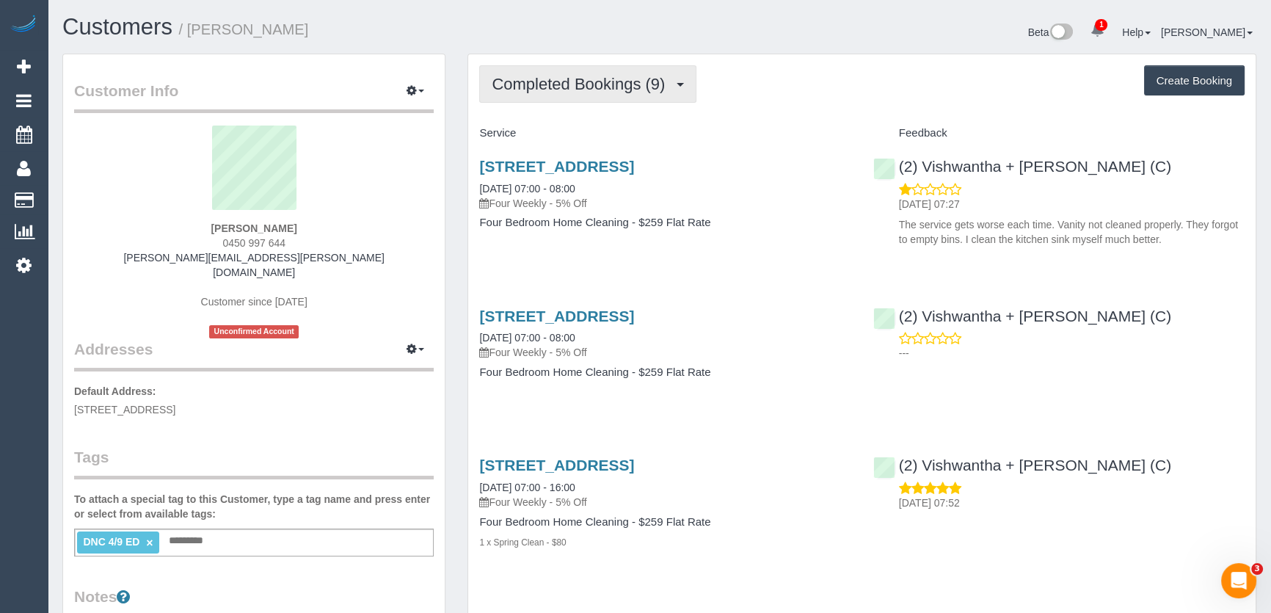
click at [599, 80] on span "Completed Bookings (9)" at bounding box center [582, 84] width 181 height 18
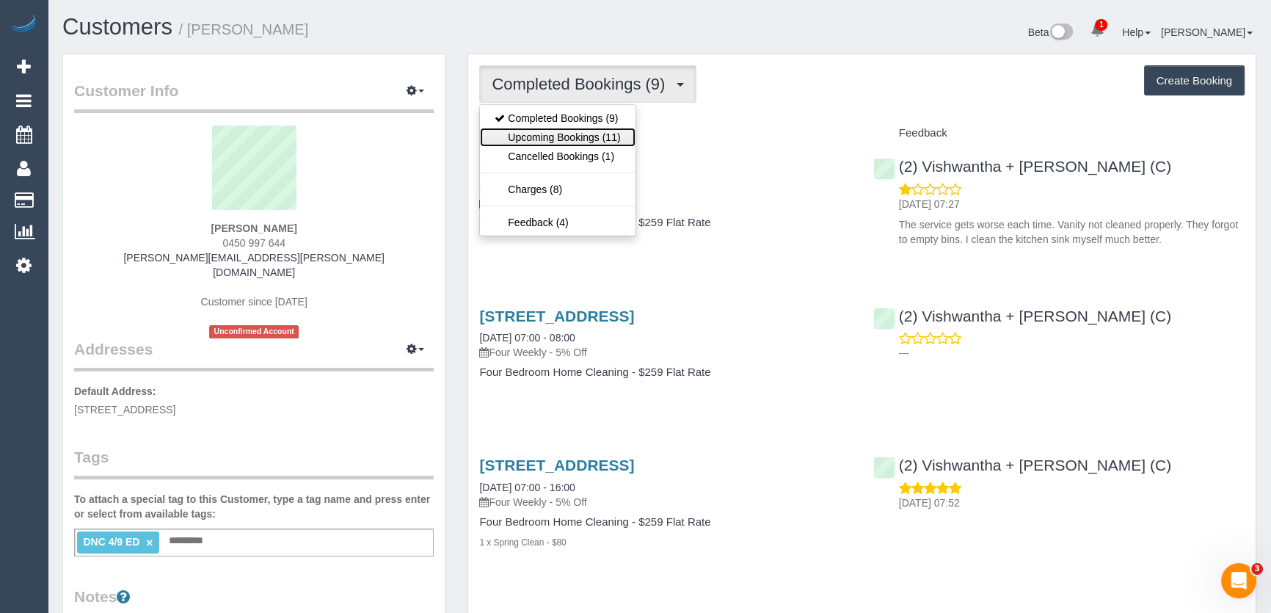
click at [609, 139] on link "Upcoming Bookings (11)" at bounding box center [557, 137] width 155 height 19
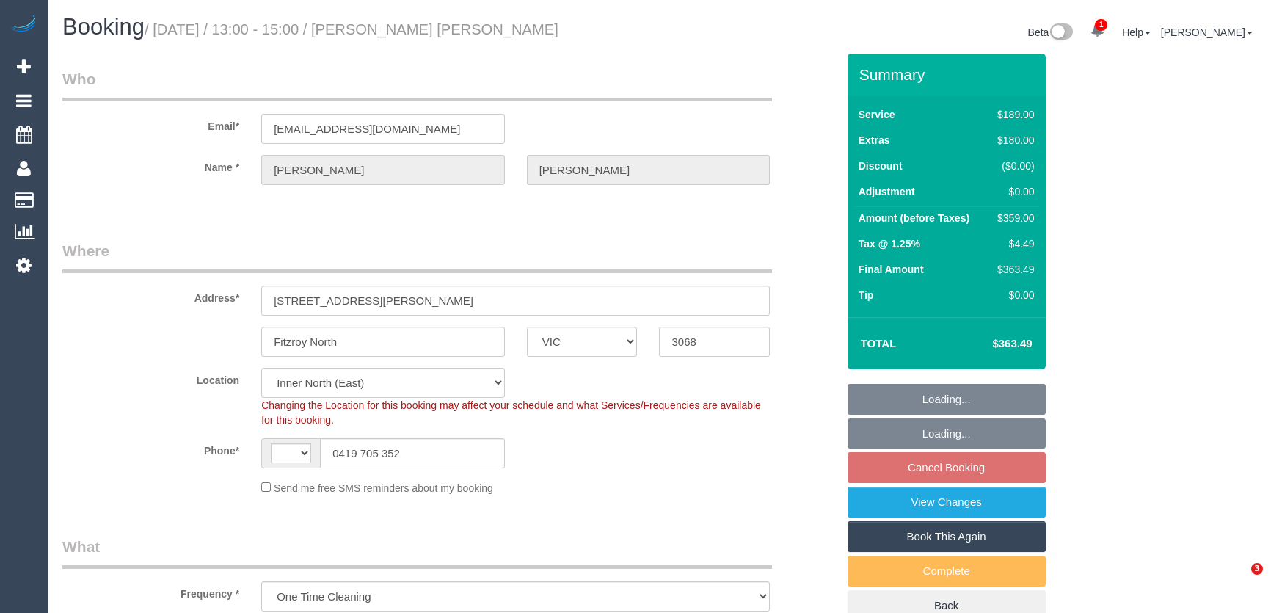
select select "VIC"
select select "string:stripe-pm_1RXBif2GScqysDRVukH2ufkA"
select select "number:28"
select select "number:15"
select select "number:18"
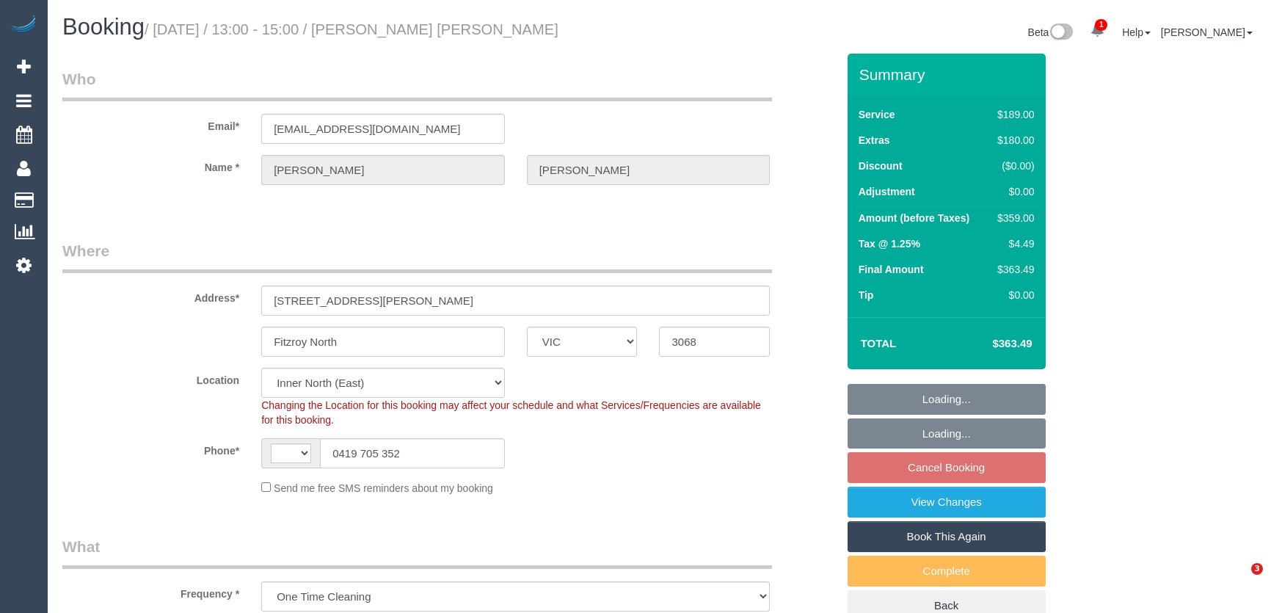
select select "number:22"
select select "number:26"
select select "object:578"
select select "string:AU"
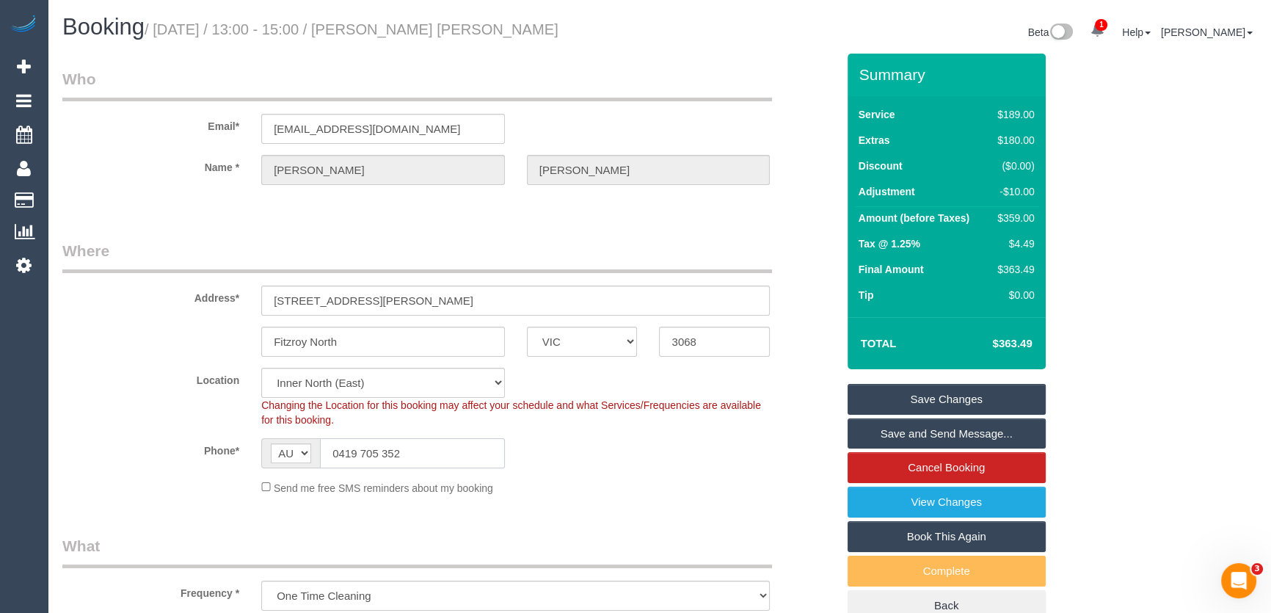
click at [445, 445] on input "0419 705 352" at bounding box center [412, 453] width 185 height 30
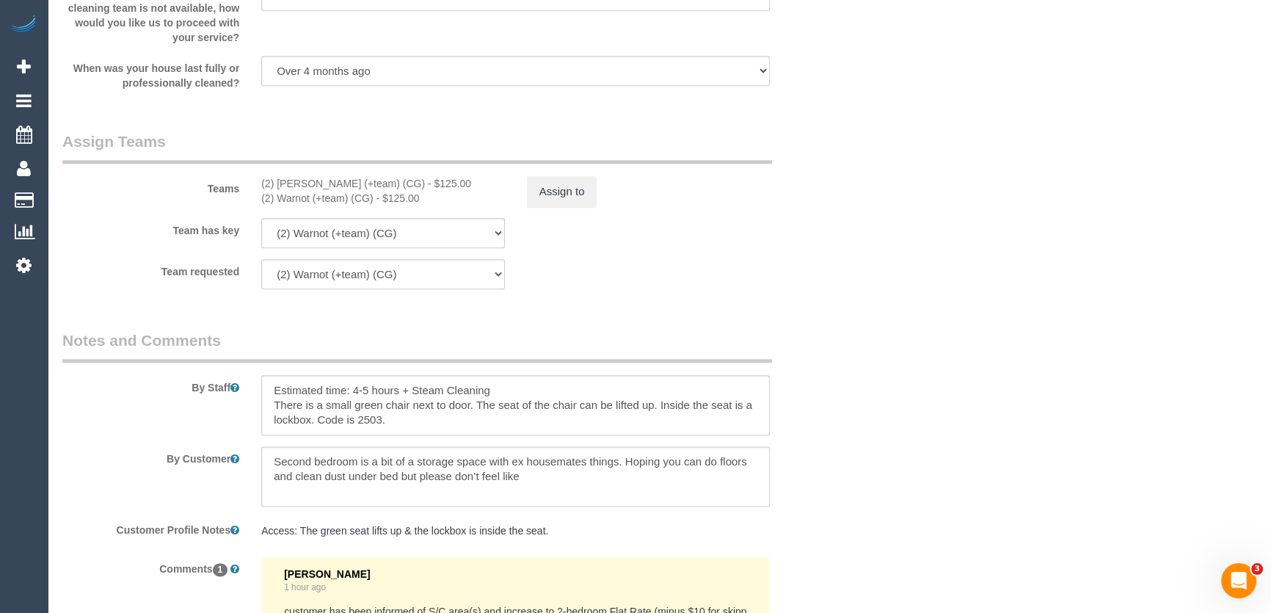
scroll to position [2285, 0]
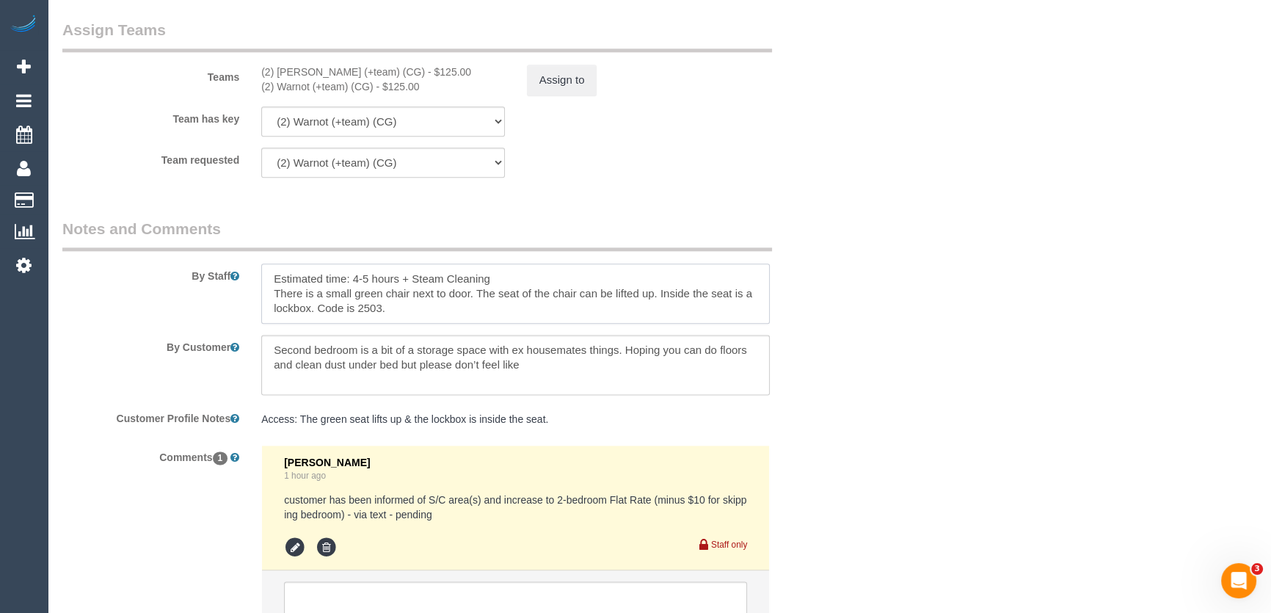
click at [496, 279] on textarea at bounding box center [515, 293] width 509 height 60
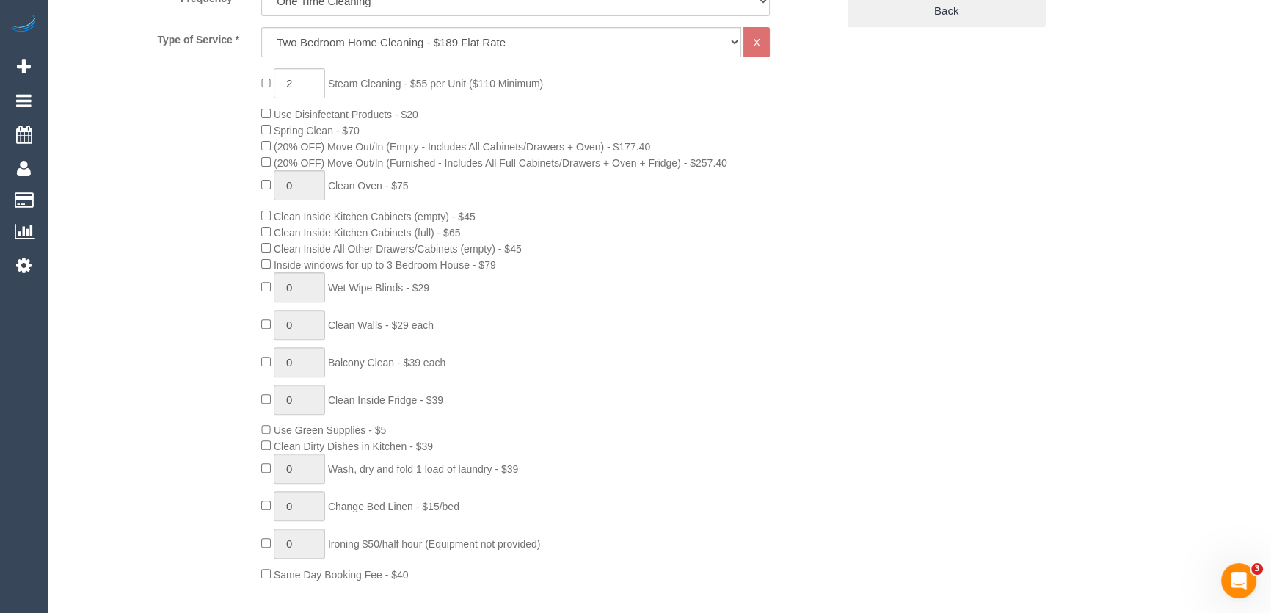
scroll to position [600, 0]
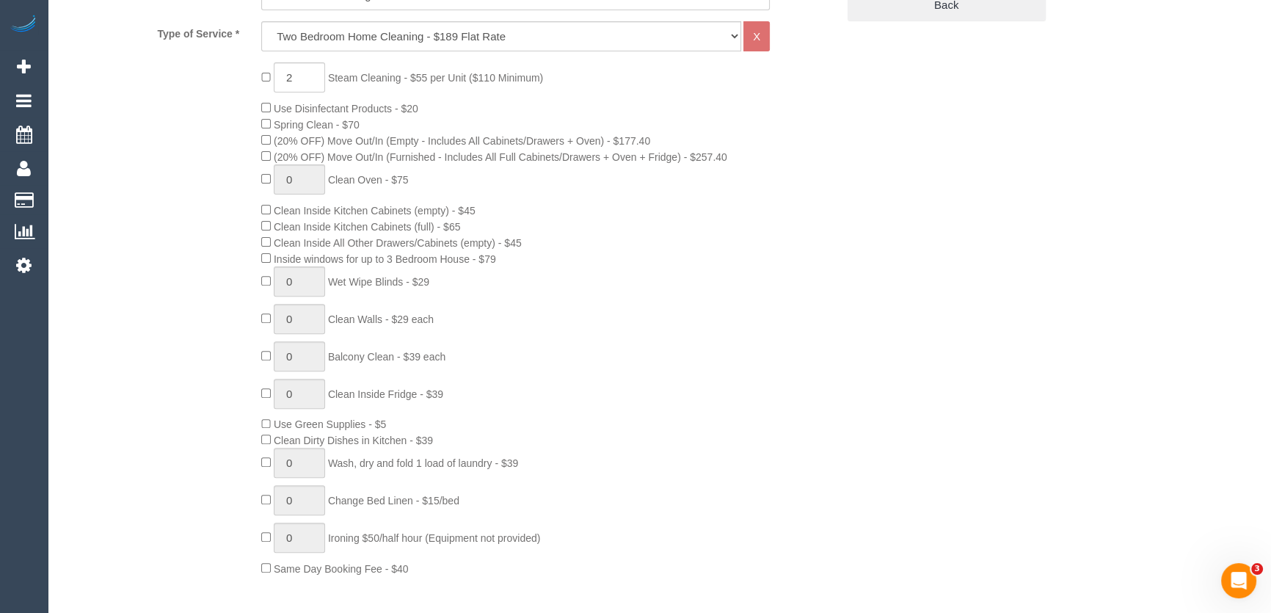
type textarea "Estimated time: 4-5 hours + Steam Cleaning (queen mattress) Parking bay: no. 7 …"
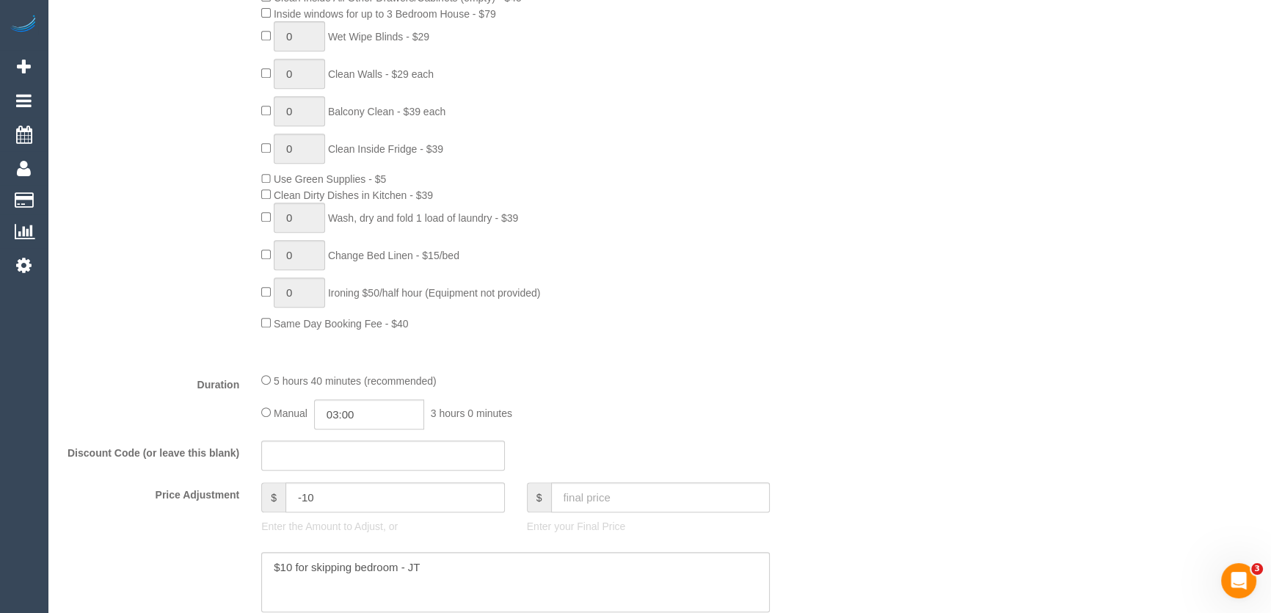
scroll to position [1000, 0]
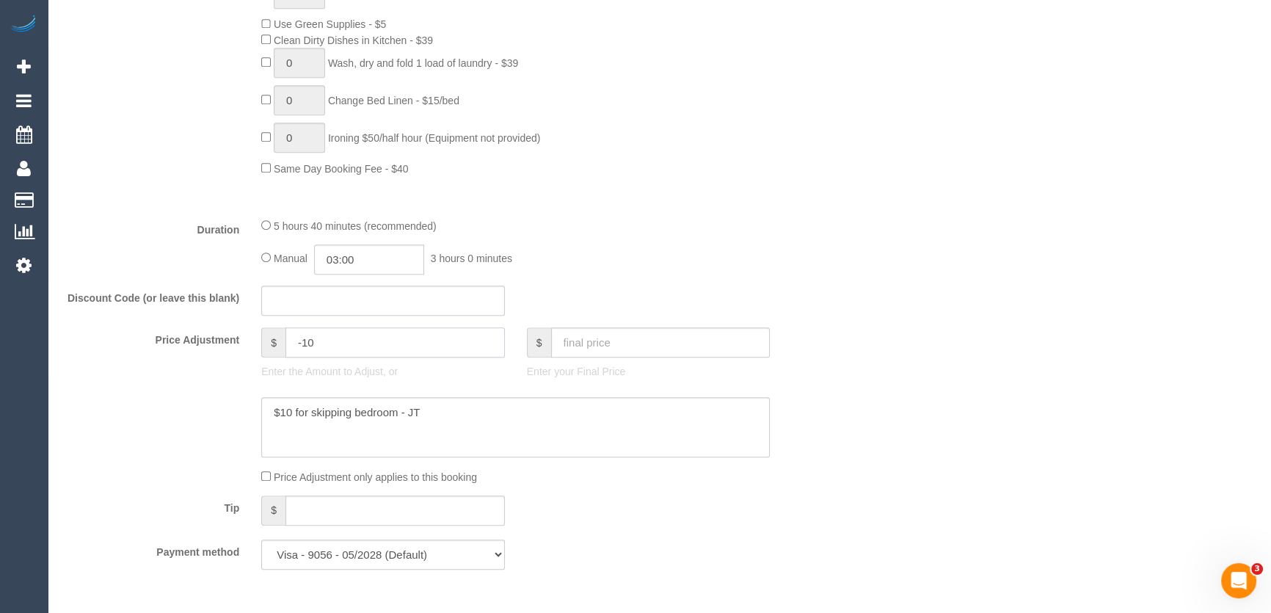
click at [344, 351] on input "-10" at bounding box center [394, 342] width 219 height 30
type input "-30"
click at [454, 415] on textarea at bounding box center [515, 427] width 509 height 60
click at [264, 419] on textarea at bounding box center [515, 427] width 509 height 60
click at [264, 426] on textarea at bounding box center [515, 427] width 509 height 60
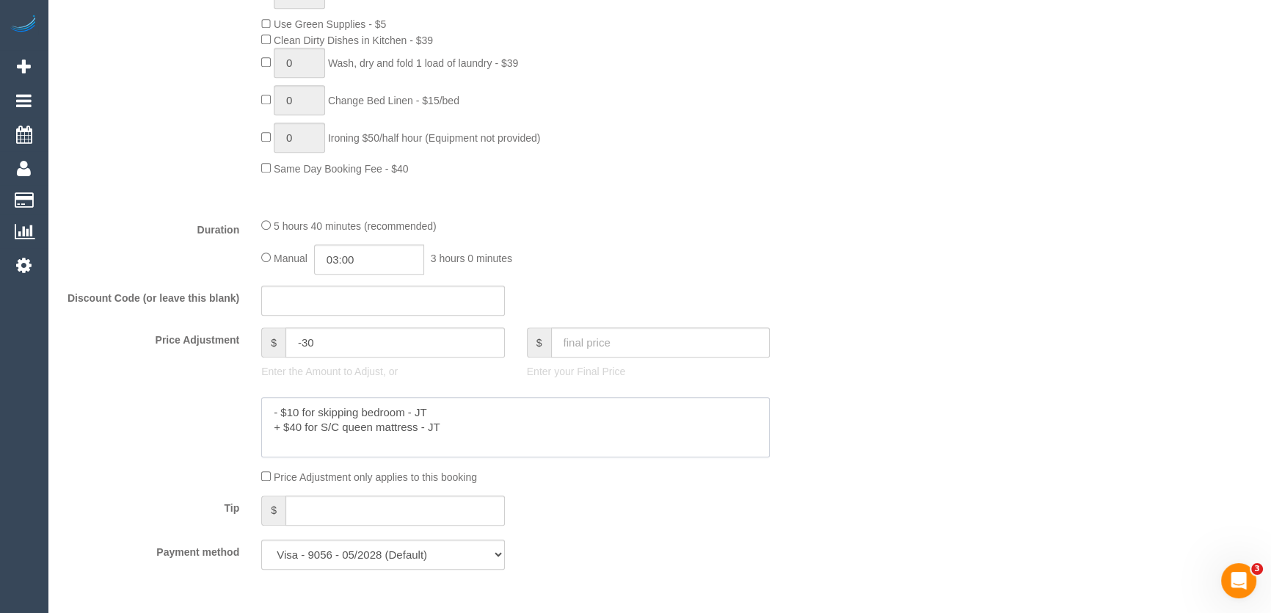
type textarea "- $10 for skipping bedroom - JT + $40 for S/C queen mattress - JT"
click at [928, 476] on div "Who Email* nataliegdh@gmail.com Name * Natalie Garcia de Heer Where Address* un…" at bounding box center [659, 516] width 1194 height 2926
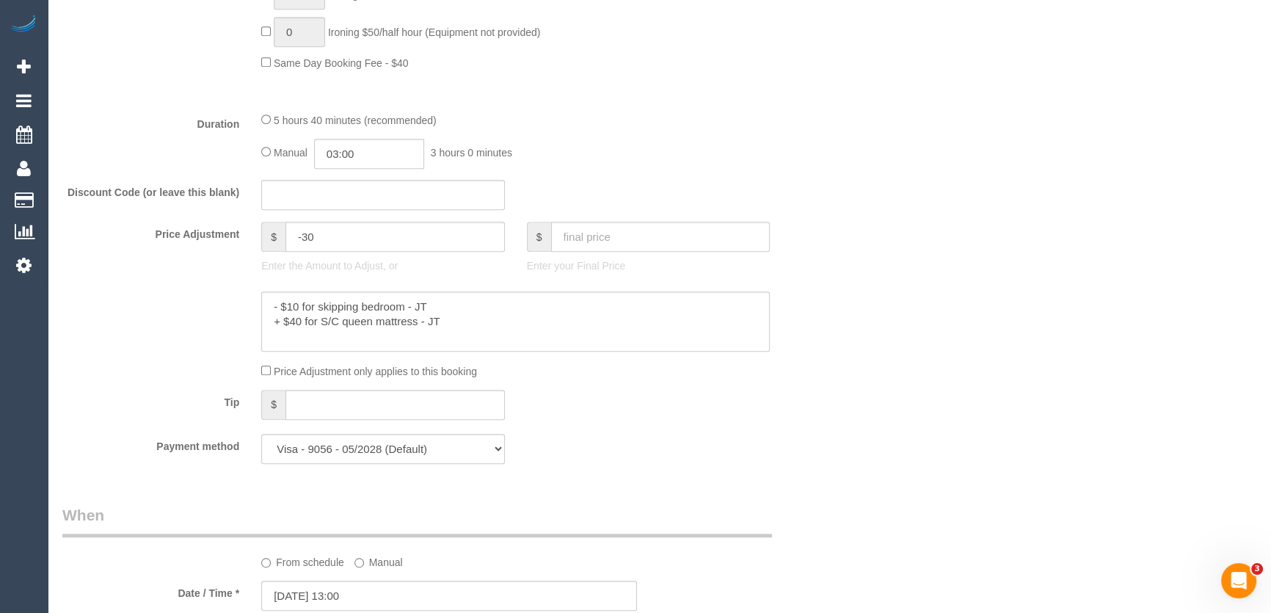
scroll to position [1134, 0]
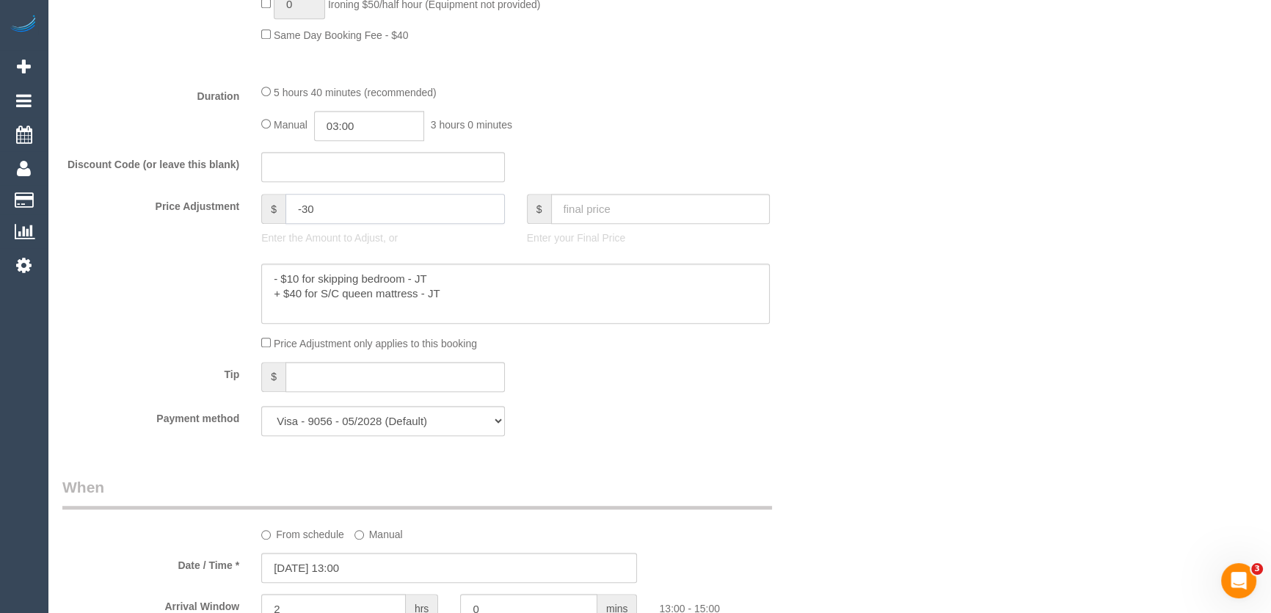
click at [328, 214] on input "-30" at bounding box center [394, 209] width 219 height 30
type input "-"
type input "30"
click at [914, 426] on div "Who Email* nataliegdh@gmail.com Name * Natalie Garcia de Heer Where Address* un…" at bounding box center [659, 383] width 1194 height 2926
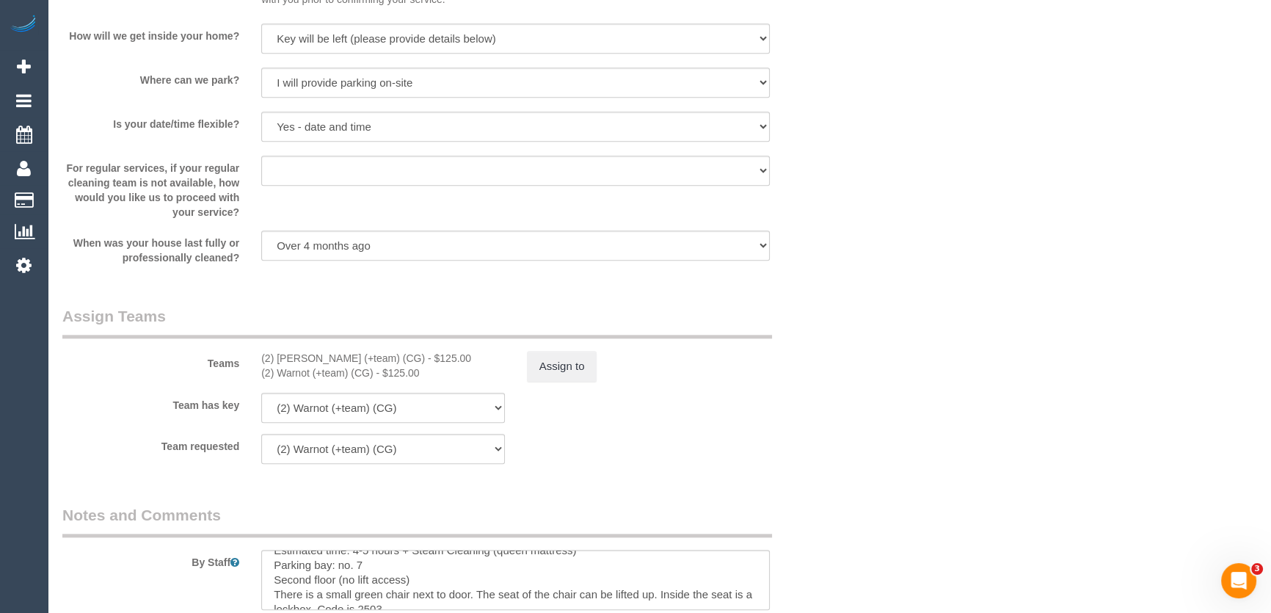
scroll to position [2001, 0]
click at [567, 371] on button "Assign to" at bounding box center [562, 364] width 70 height 31
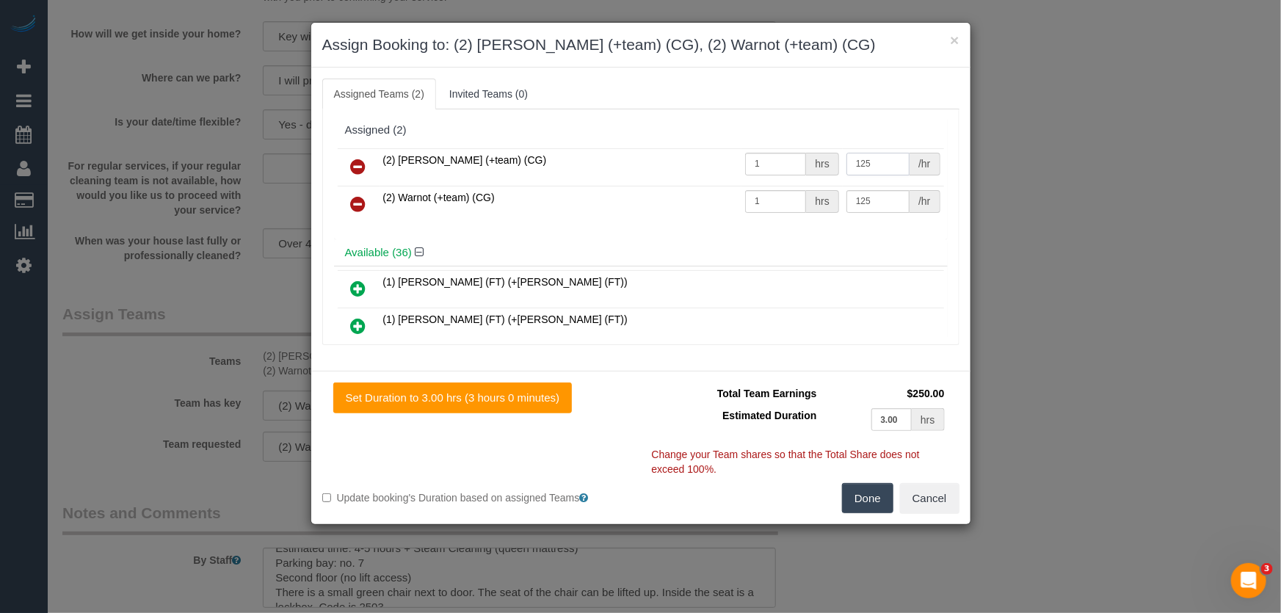
click at [871, 167] on input "125" at bounding box center [877, 164] width 63 height 23
type input "140"
click at [877, 198] on input "125" at bounding box center [877, 201] width 63 height 23
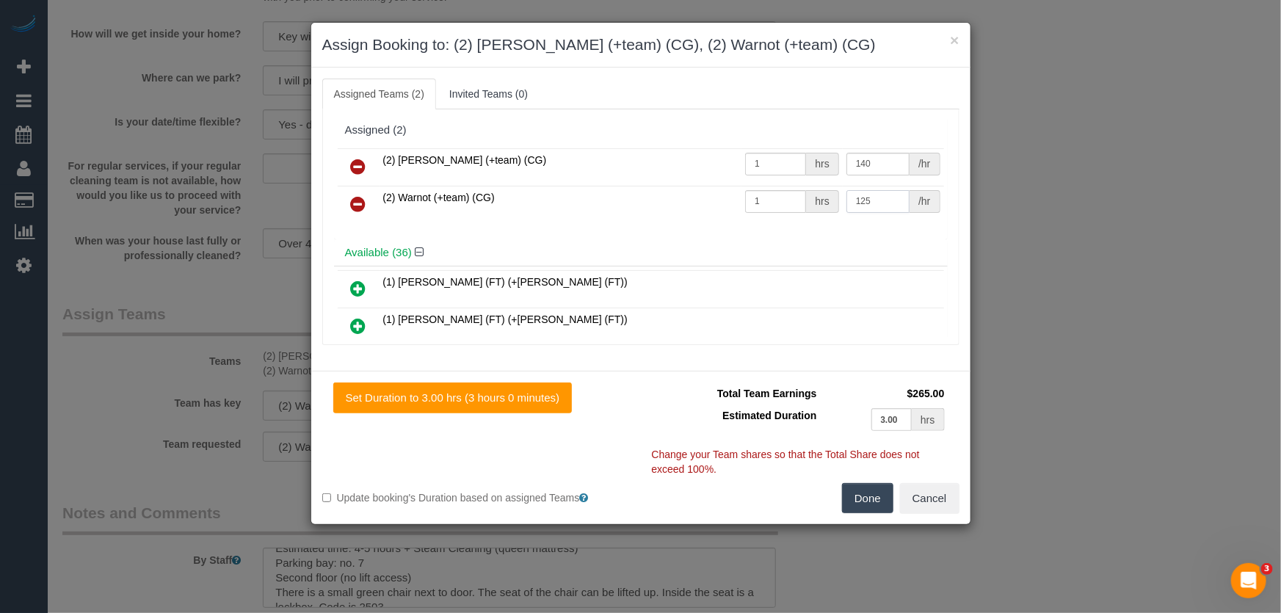
click at [874, 197] on input "125" at bounding box center [877, 201] width 63 height 23
click at [873, 197] on input "125" at bounding box center [877, 201] width 63 height 23
type input "140"
click at [865, 496] on button "Done" at bounding box center [867, 498] width 51 height 31
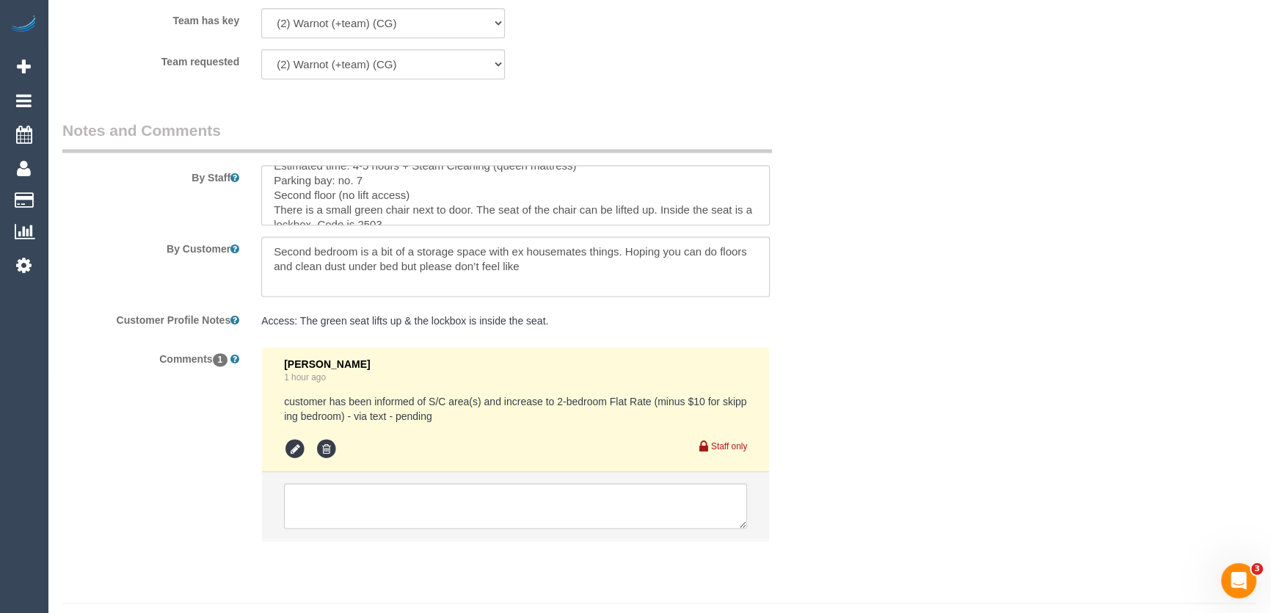
scroll to position [2401, 0]
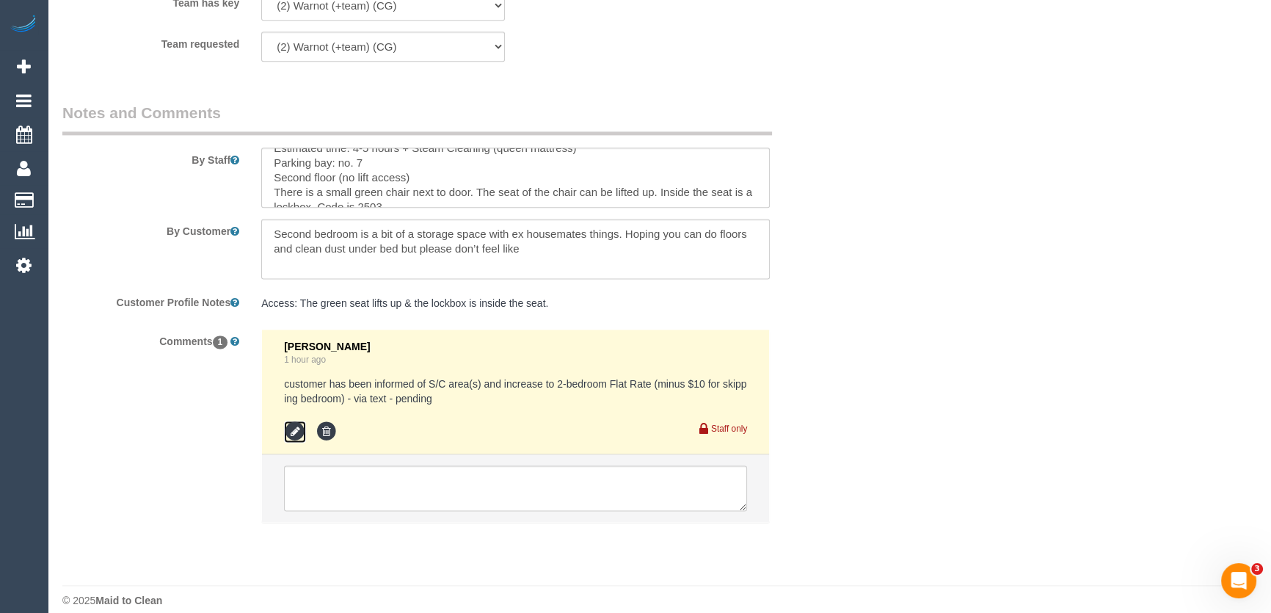
click at [293, 433] on icon at bounding box center [295, 431] width 22 height 22
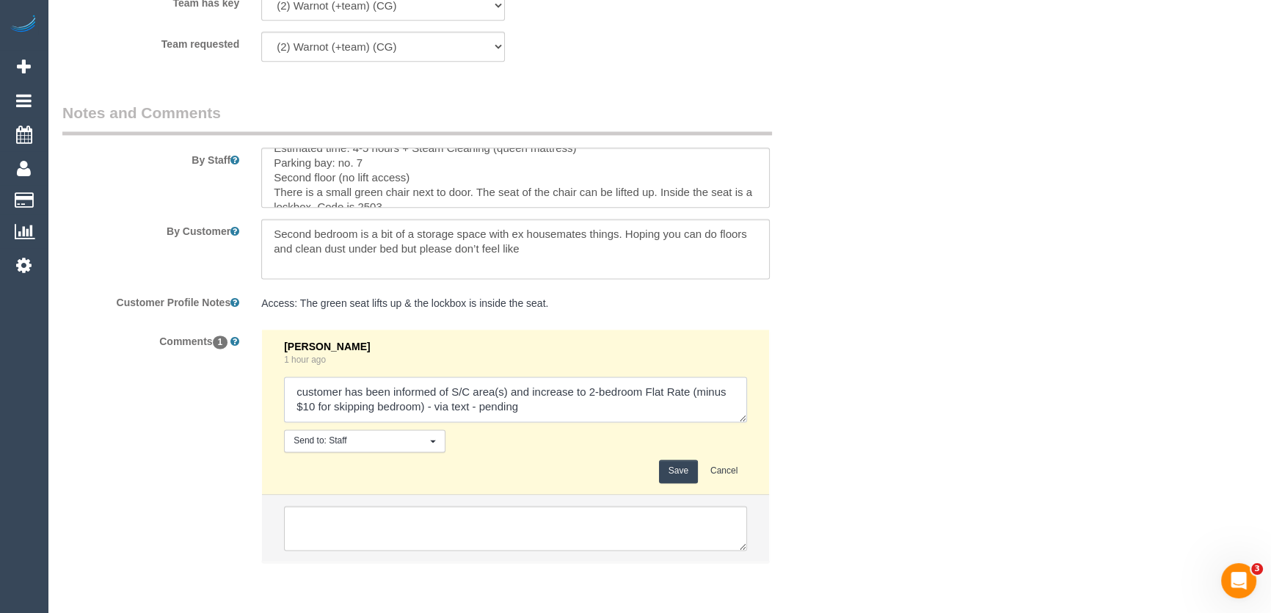
click at [469, 407] on textarea at bounding box center [515, 398] width 463 height 45
click at [578, 404] on textarea at bounding box center [515, 398] width 463 height 45
type textarea "customer has been informed of S/C area(s) and increase to 2-bedroom Flat Rate (…"
click at [664, 468] on button "Save" at bounding box center [678, 470] width 39 height 23
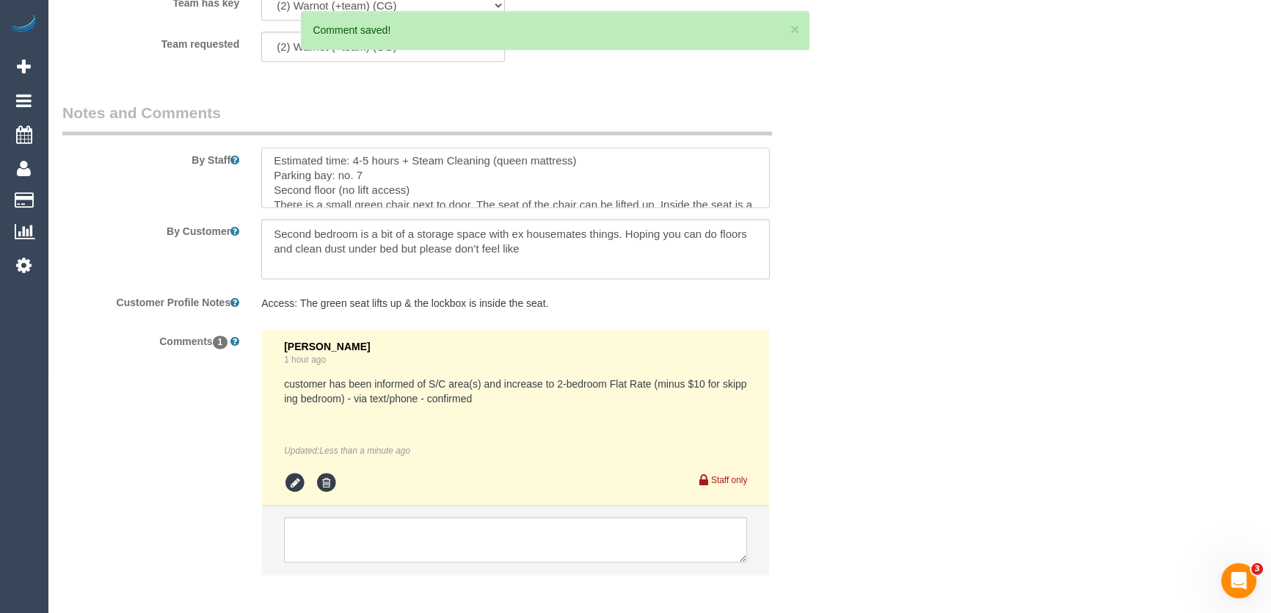
scroll to position [0, 0]
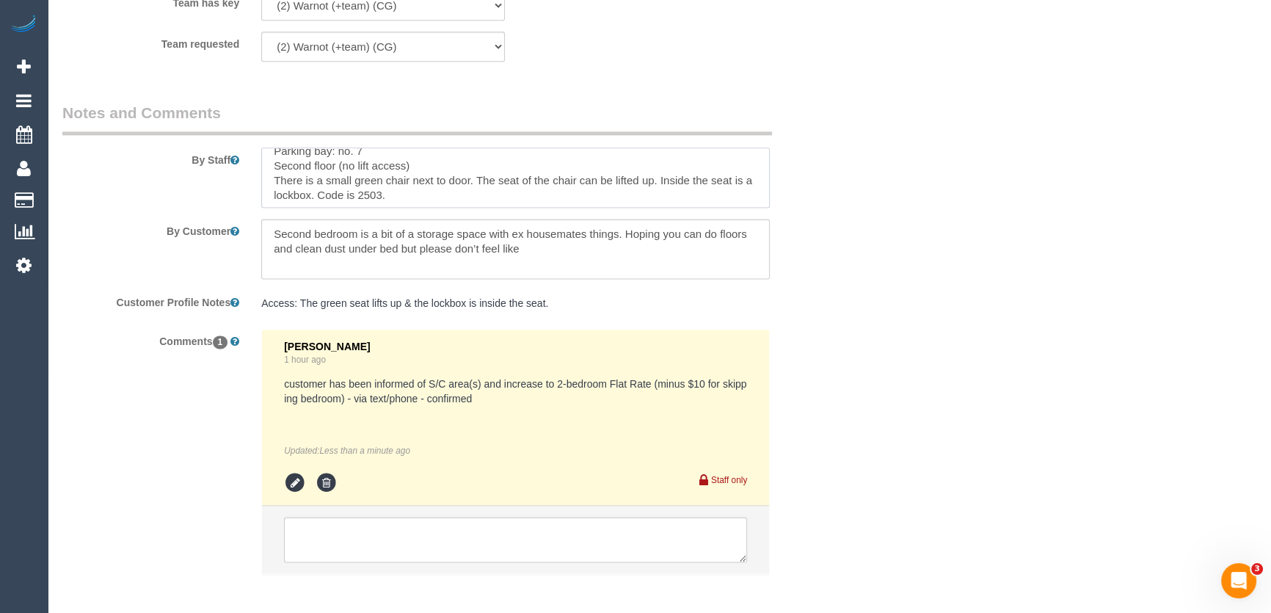
scroll to position [29, 0]
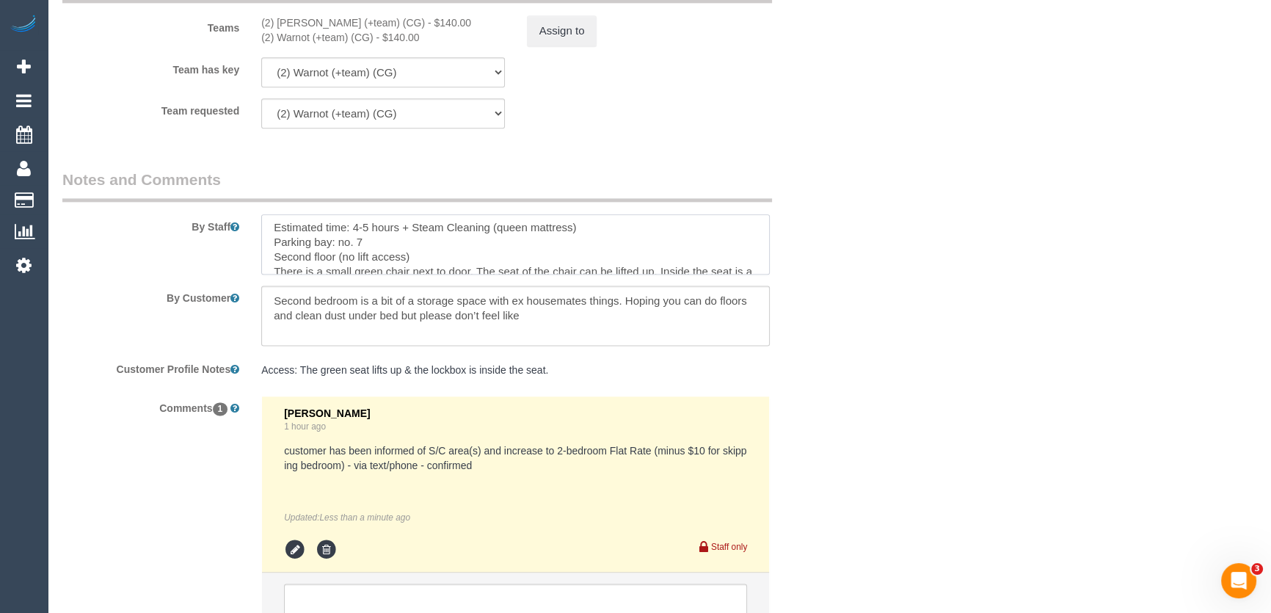
scroll to position [0, 0]
click at [611, 230] on textarea at bounding box center [515, 244] width 509 height 60
type textarea "Estimated time: 4-5 hours + Steam Cleaning (queen mattress) Skipping 1 bedrooms…"
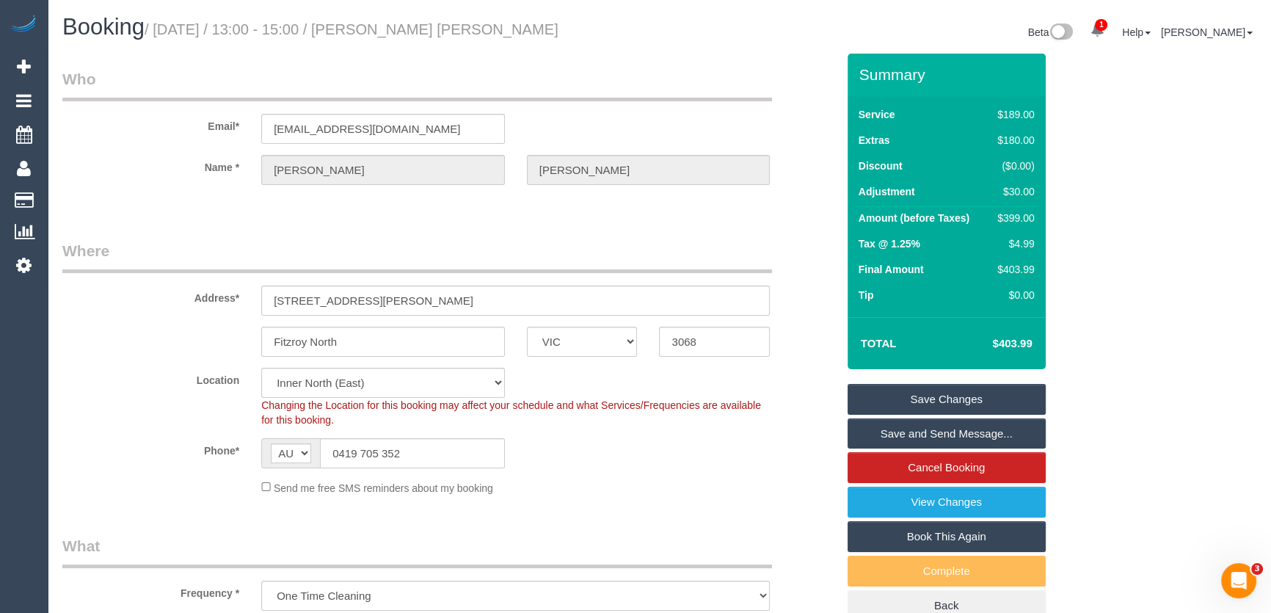
click at [946, 432] on link "Save and Send Message..." at bounding box center [947, 433] width 198 height 31
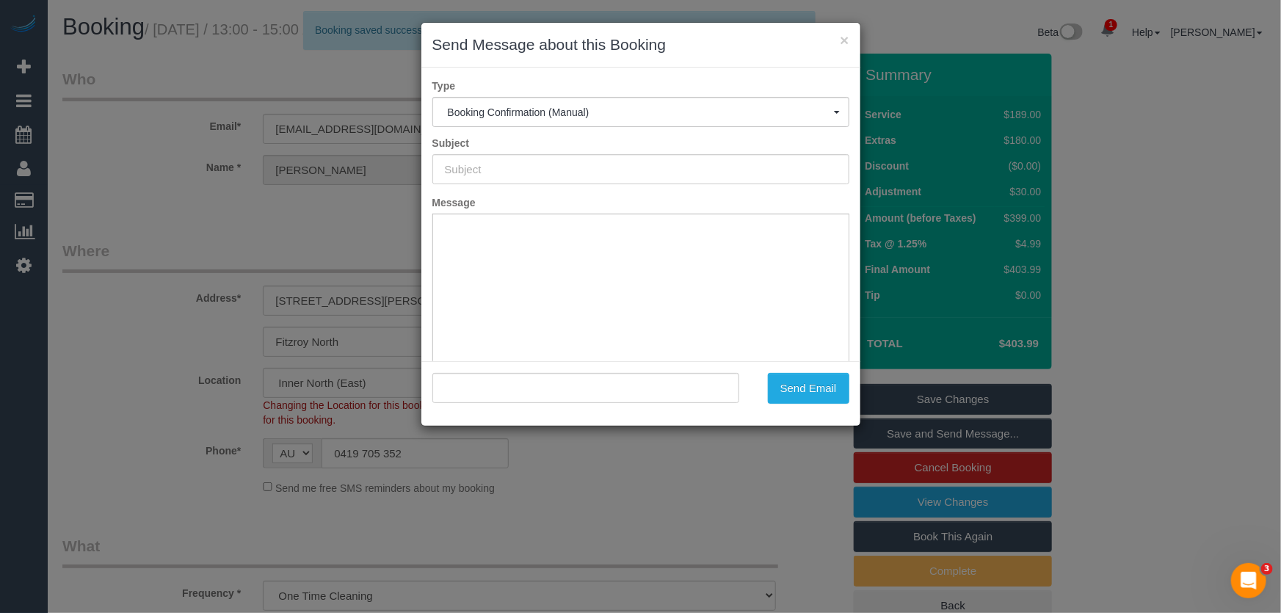
type input "Booking Confirmed"
type input ""Natalie Garcia de Heer" <nataliegdh@gmail.com>"
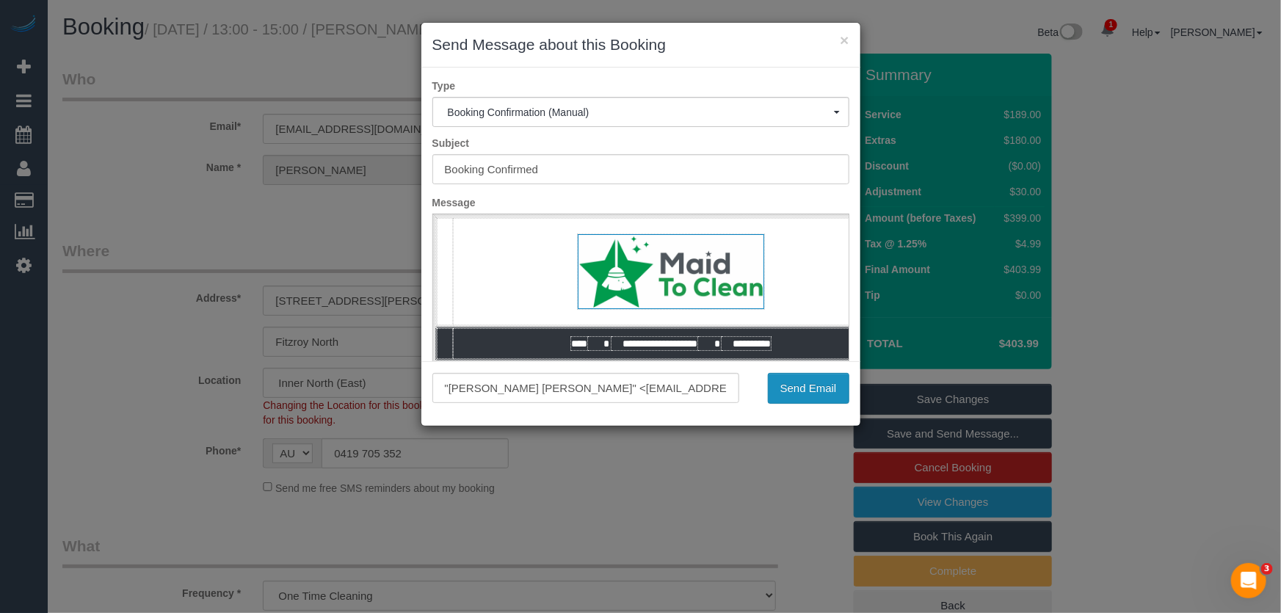
click at [798, 390] on button "Send Email" at bounding box center [808, 388] width 81 height 31
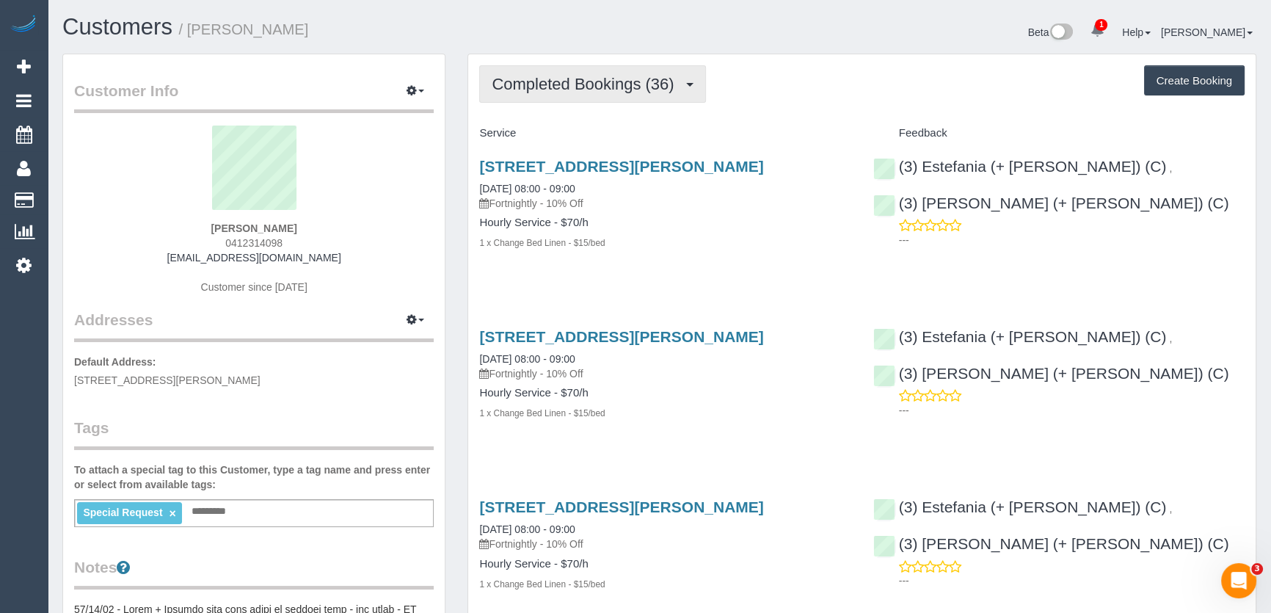
click at [636, 86] on span "Completed Bookings (36)" at bounding box center [586, 84] width 189 height 18
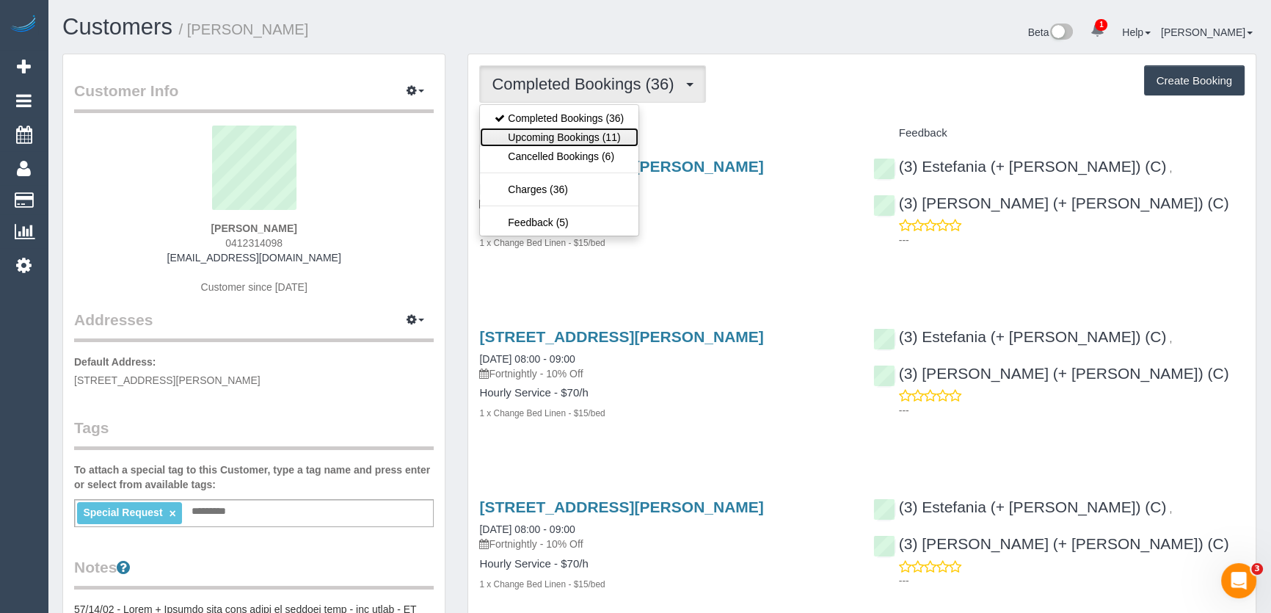
click at [613, 131] on link "Upcoming Bookings (11)" at bounding box center [559, 137] width 159 height 19
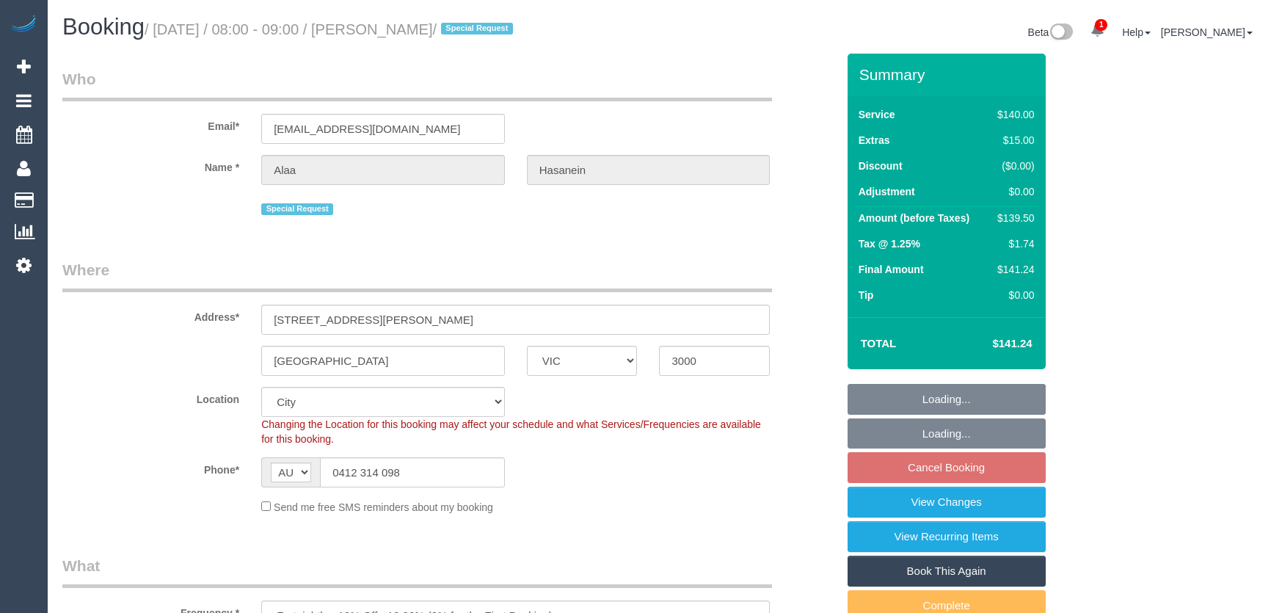
select select "VIC"
select select "number:28"
select select "number:14"
select select "number:20"
select select "number:24"
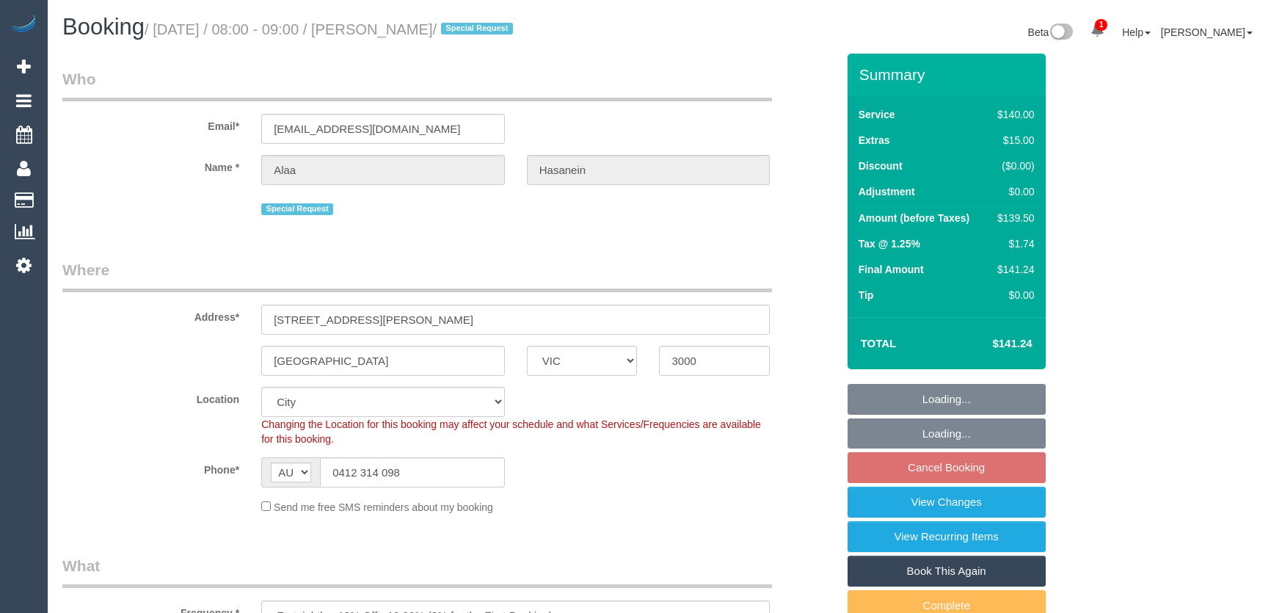
select select "number:34"
select select "number:12"
